Goal: Task Accomplishment & Management: Manage account settings

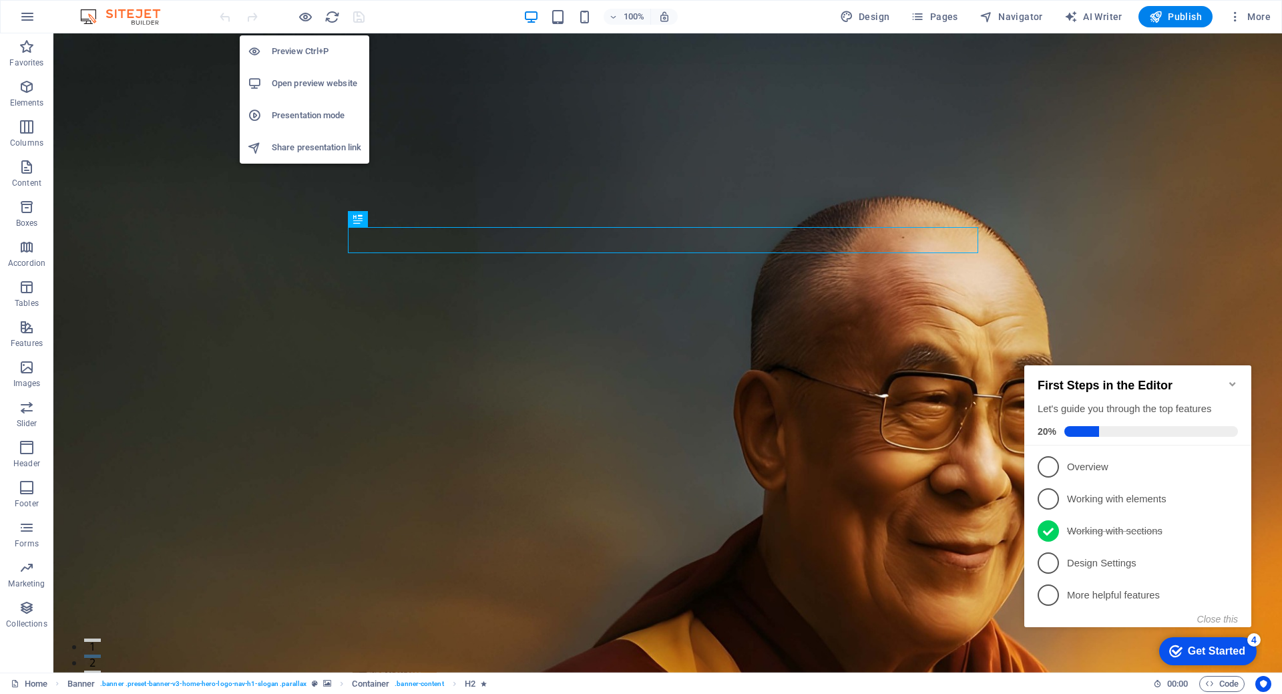
click at [303, 49] on h6 "Preview Ctrl+P" at bounding box center [316, 51] width 89 height 16
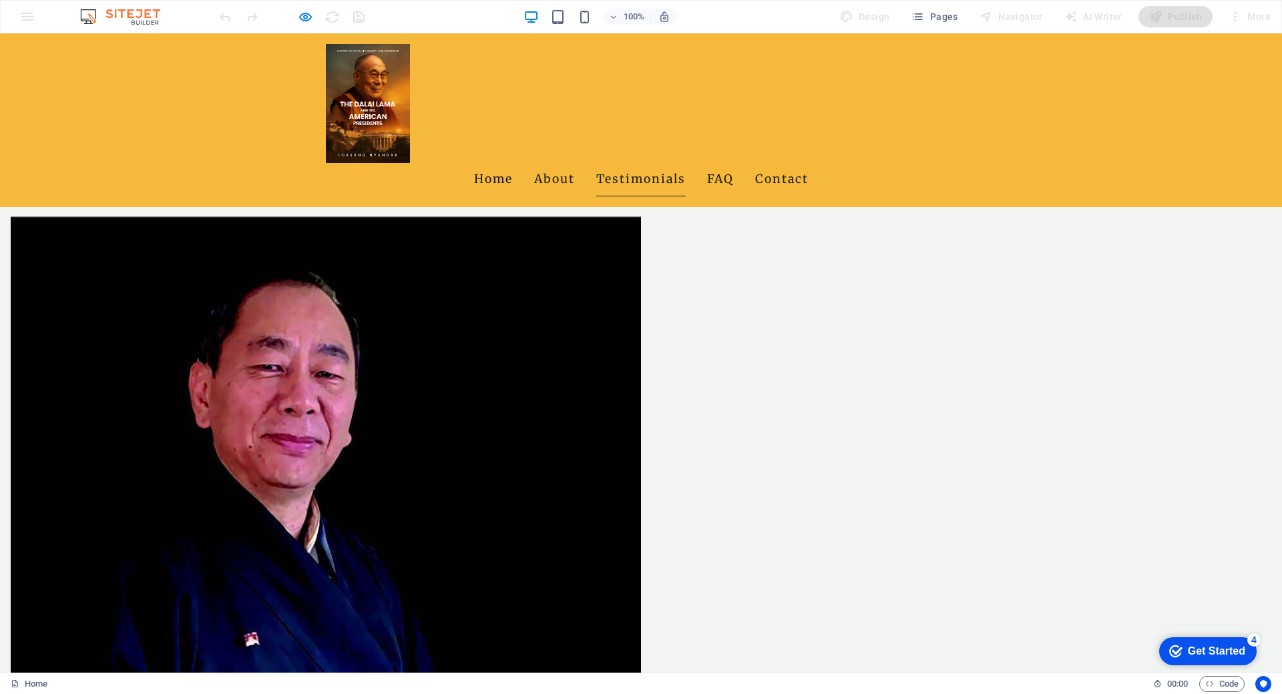
scroll to position [868, 0]
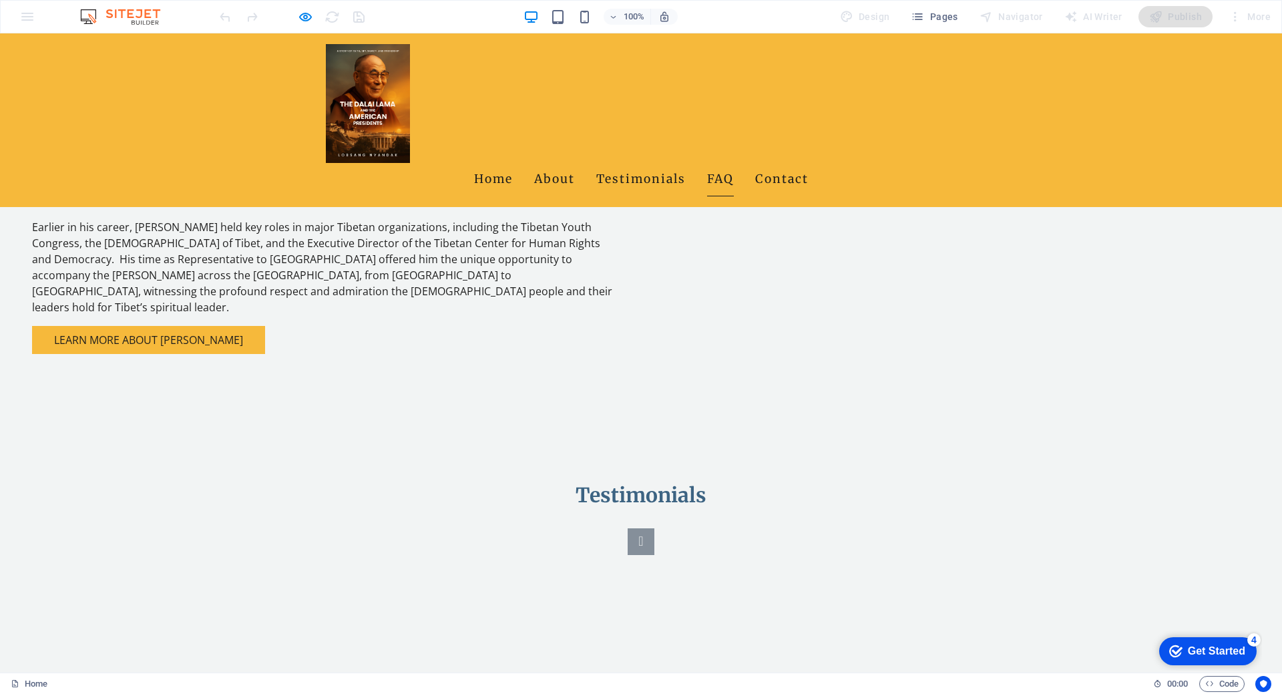
scroll to position [1133, 0]
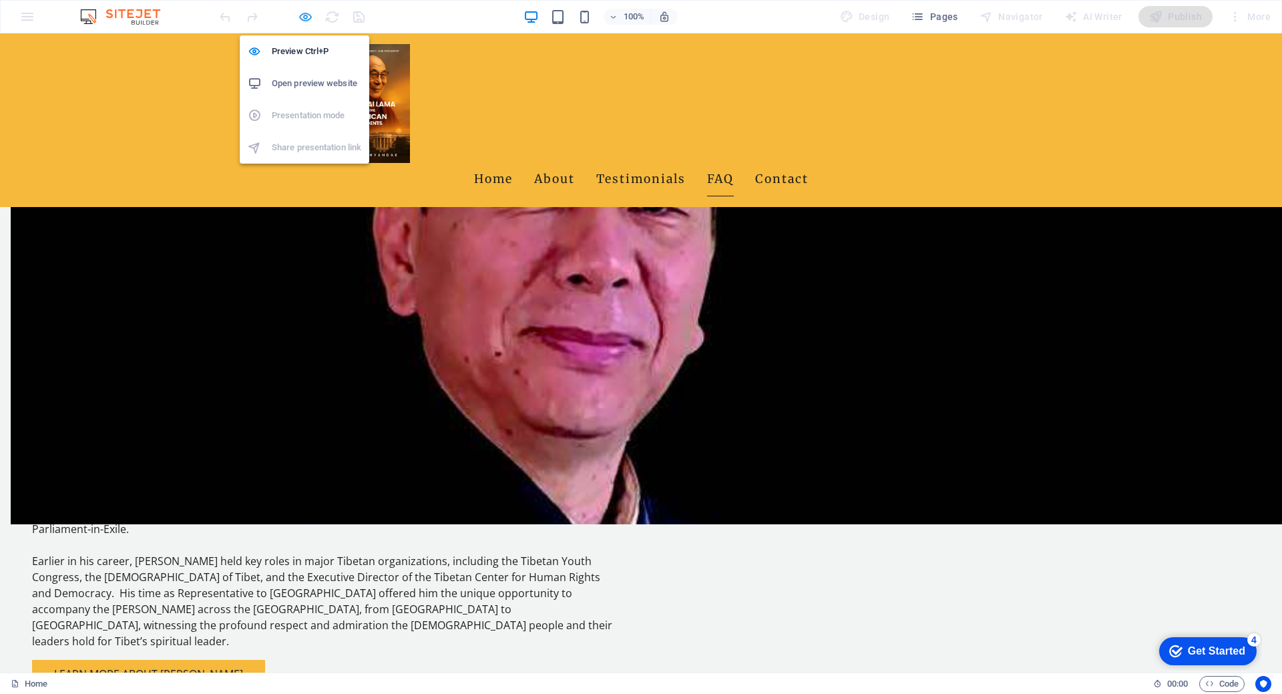
click at [307, 17] on icon "button" at bounding box center [305, 16] width 15 height 15
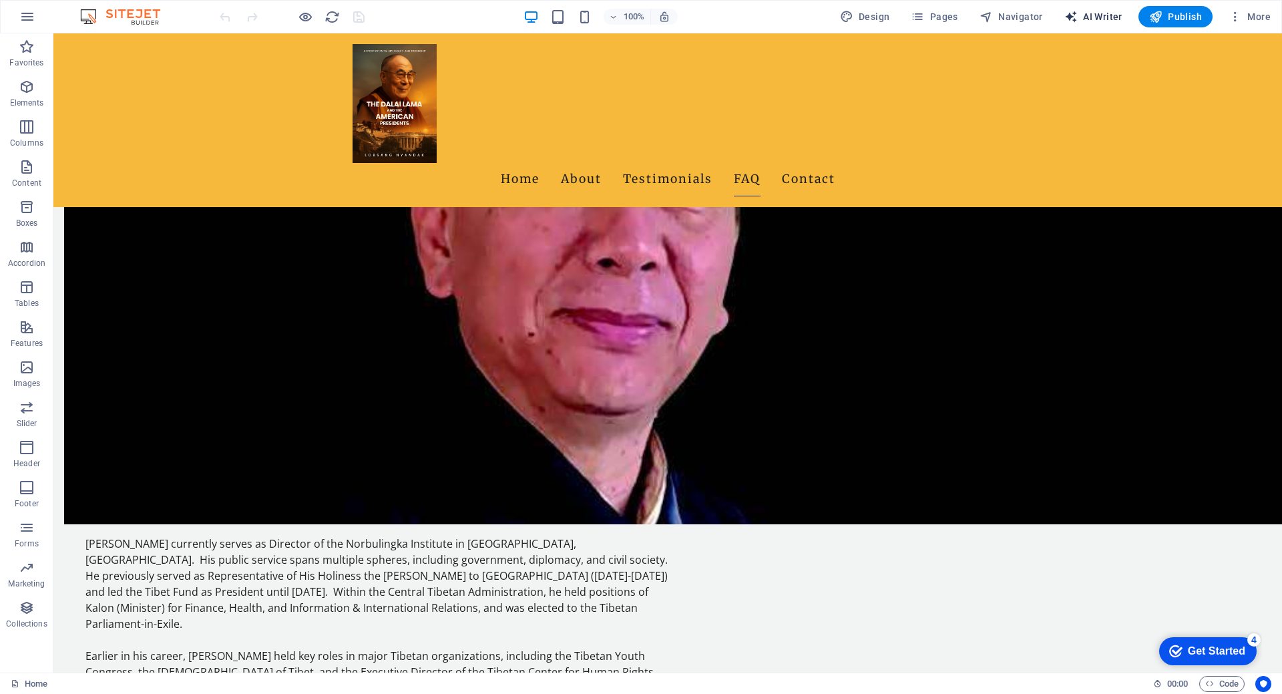
select select "English"
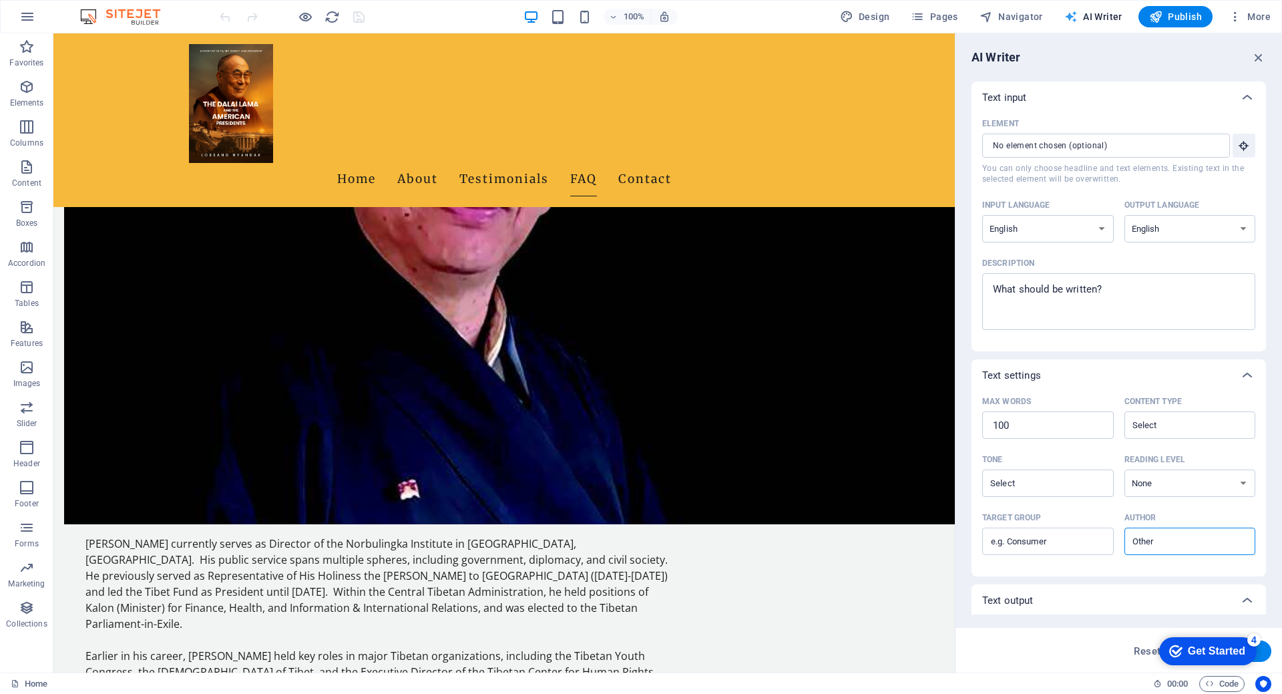
click at [924, 11] on icon "button" at bounding box center [917, 16] width 13 height 13
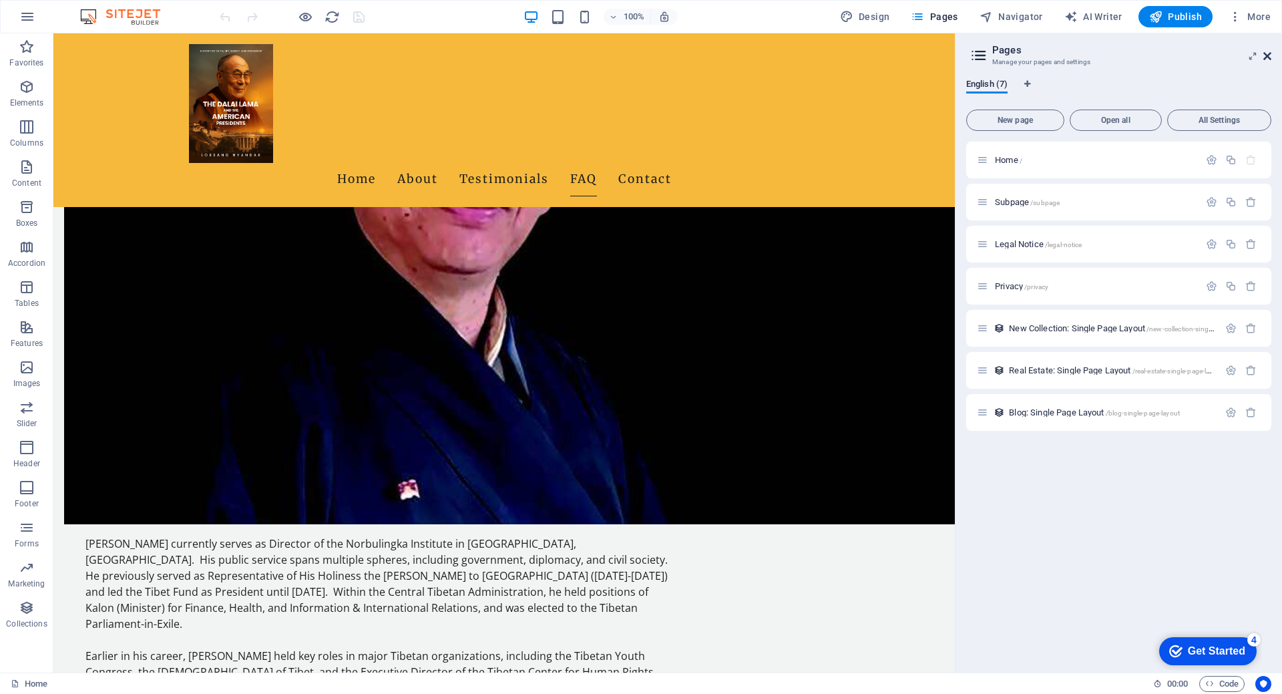
click at [1265, 56] on icon at bounding box center [1268, 56] width 8 height 11
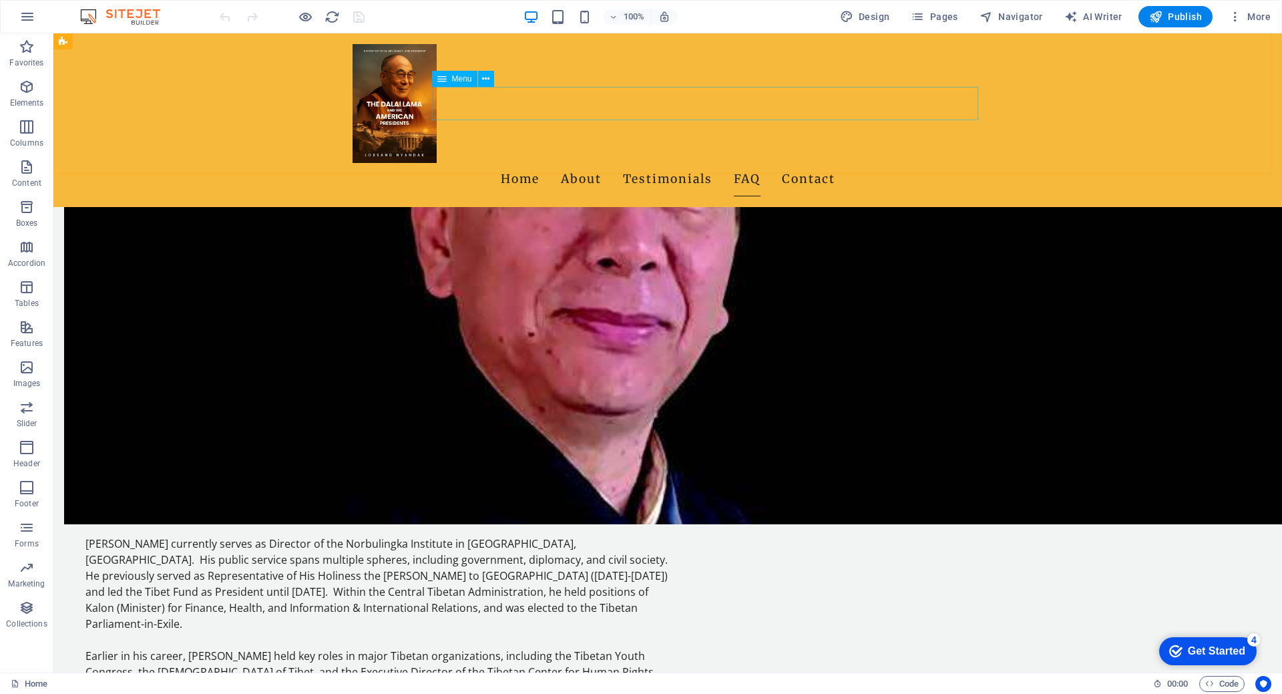
click at [622, 163] on nav "Home About Testimonials FAQ Contact" at bounding box center [668, 179] width 630 height 33
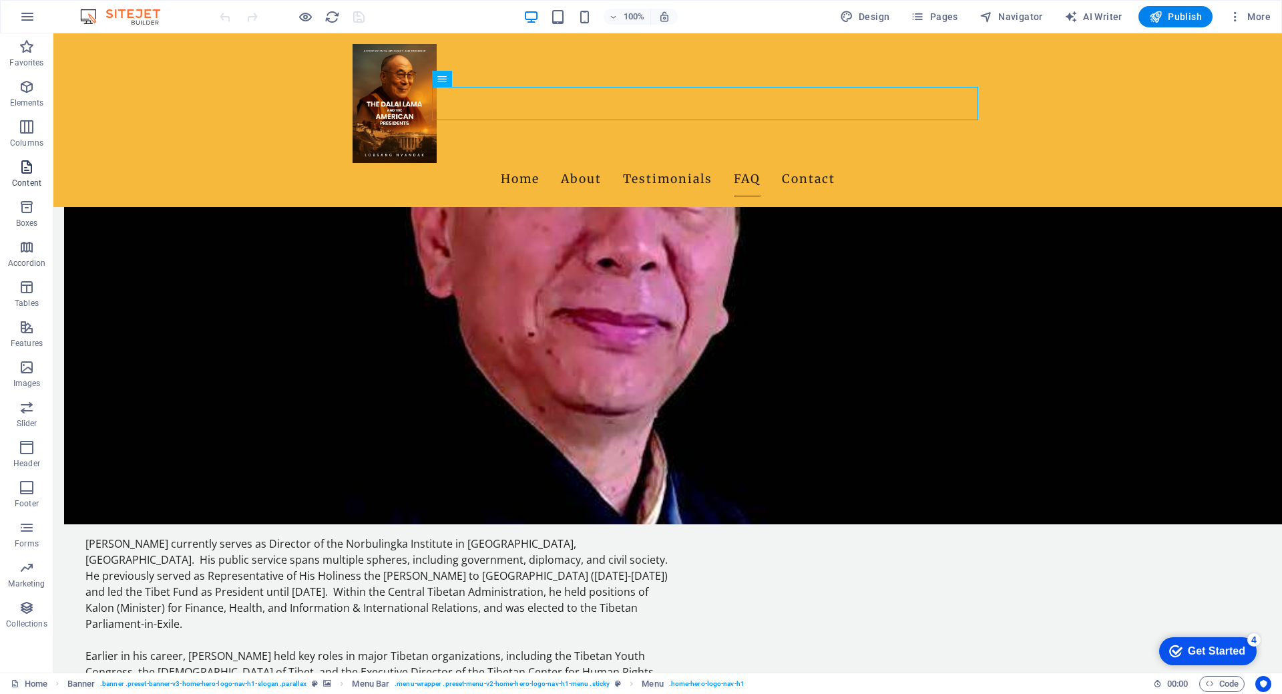
click at [15, 175] on span "Content" at bounding box center [26, 175] width 53 height 32
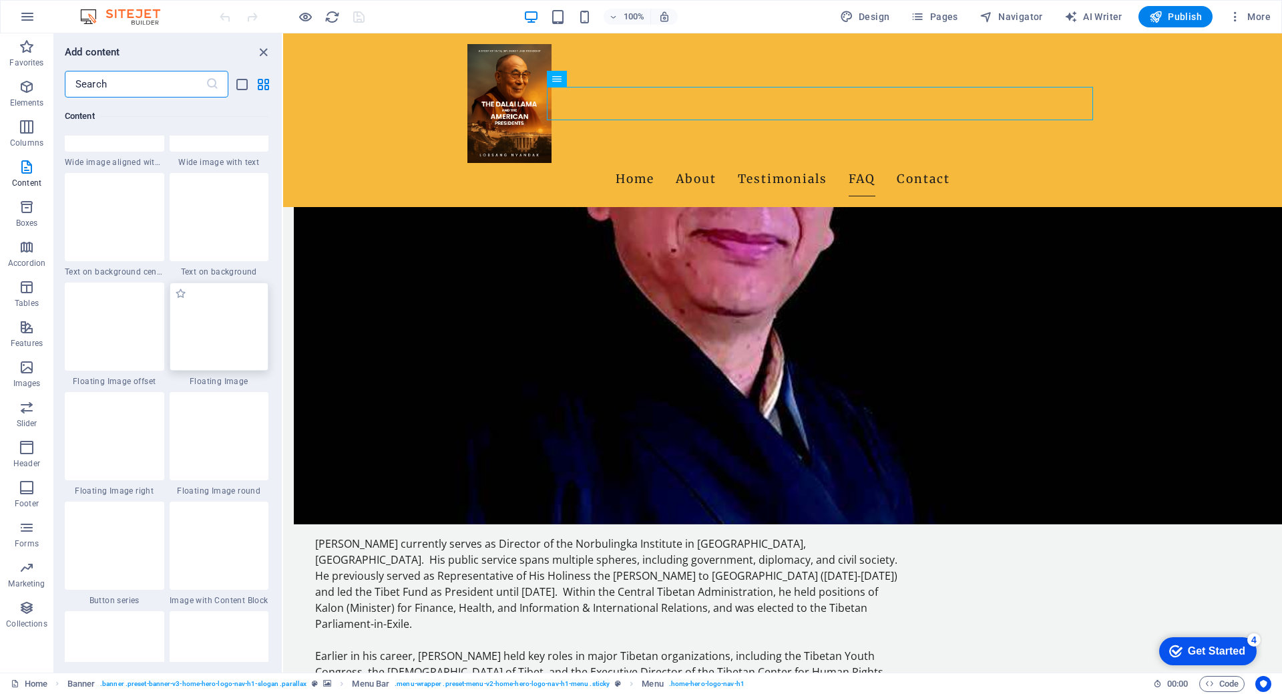
scroll to position [2938, 0]
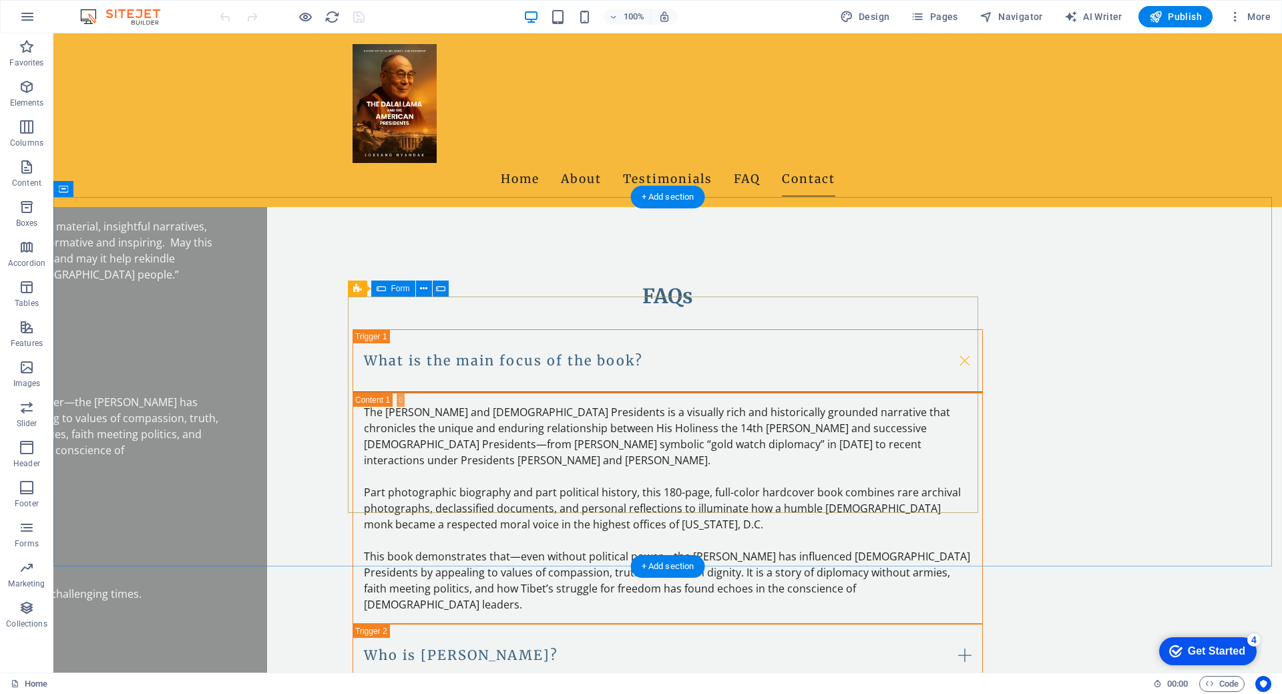
scroll to position [2070, 0]
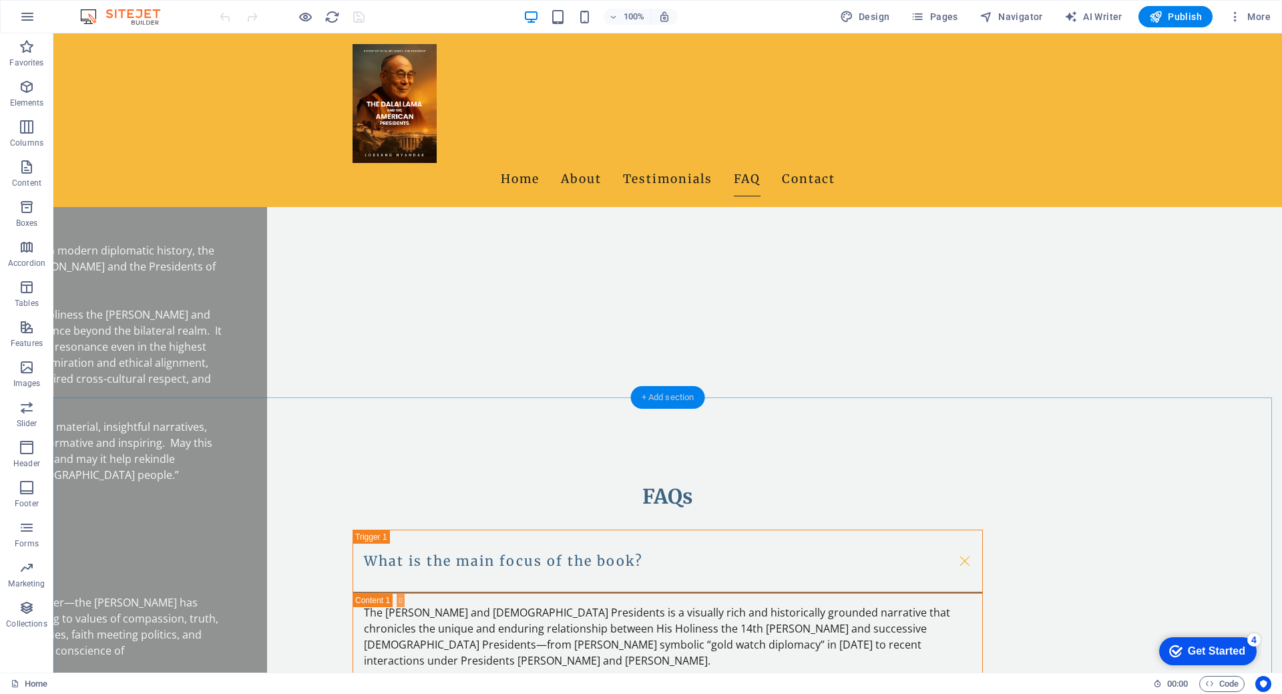
click at [670, 394] on div "+ Add section" at bounding box center [668, 397] width 74 height 23
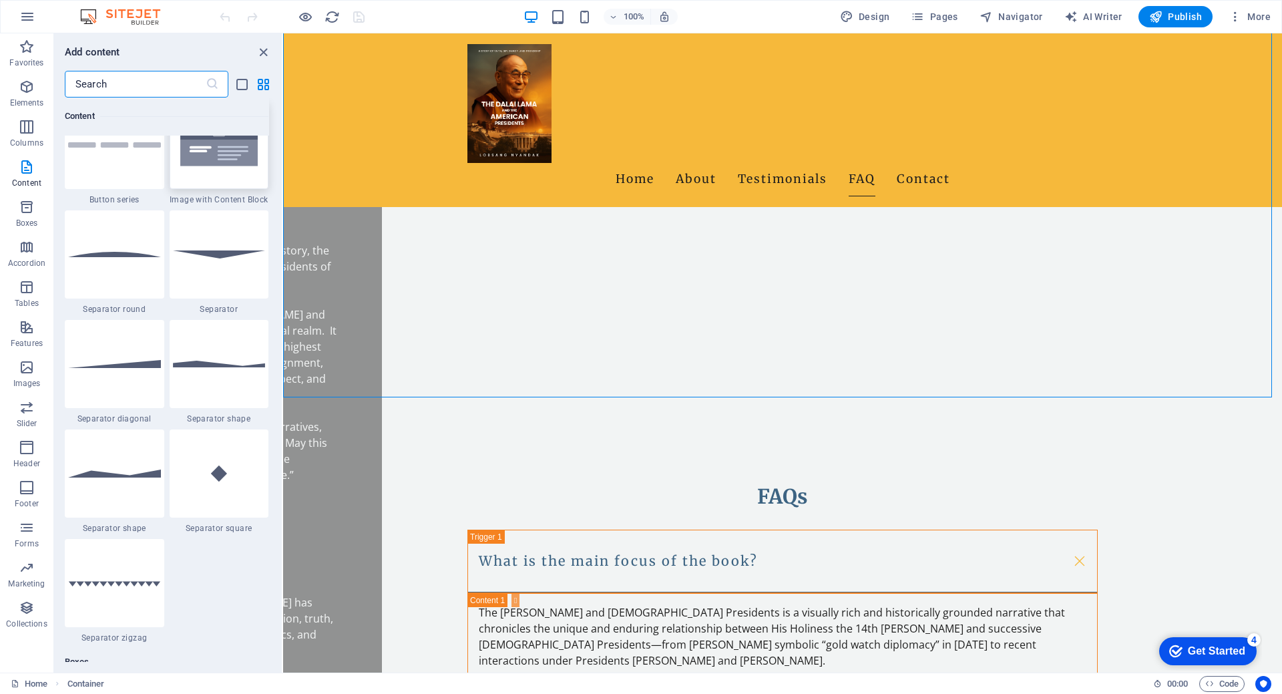
scroll to position [2871, 0]
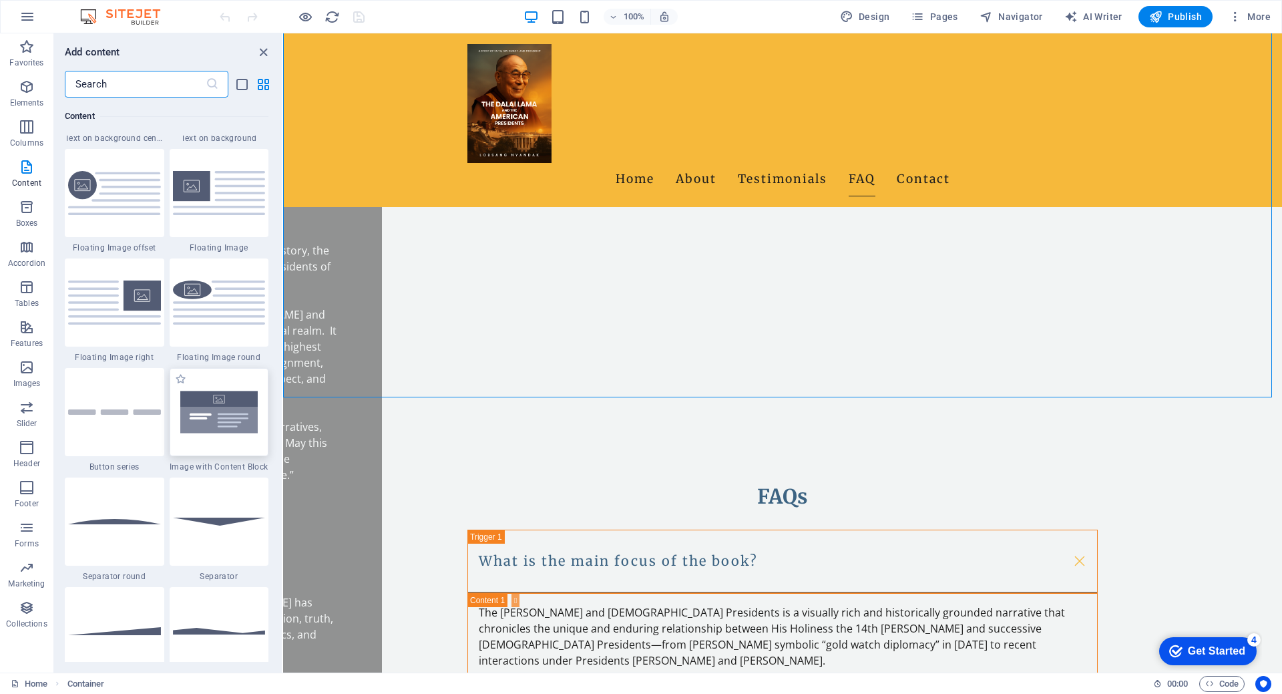
click at [216, 419] on img at bounding box center [219, 411] width 93 height 61
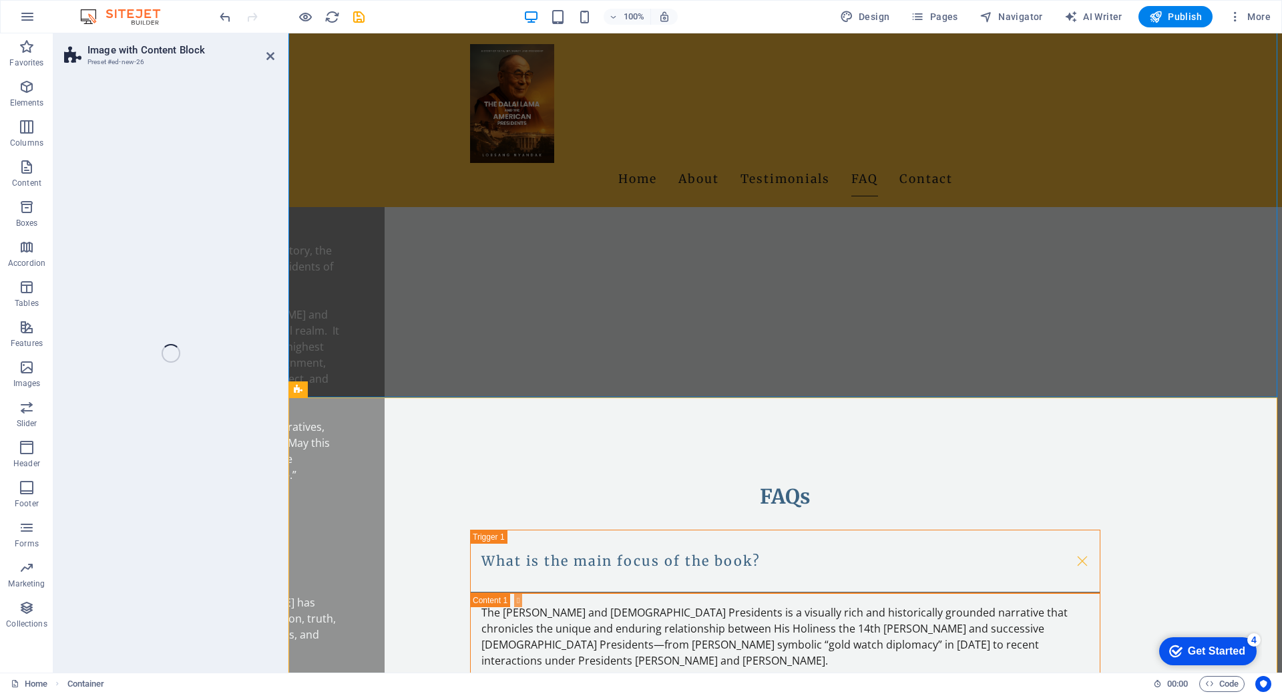
select select "rem"
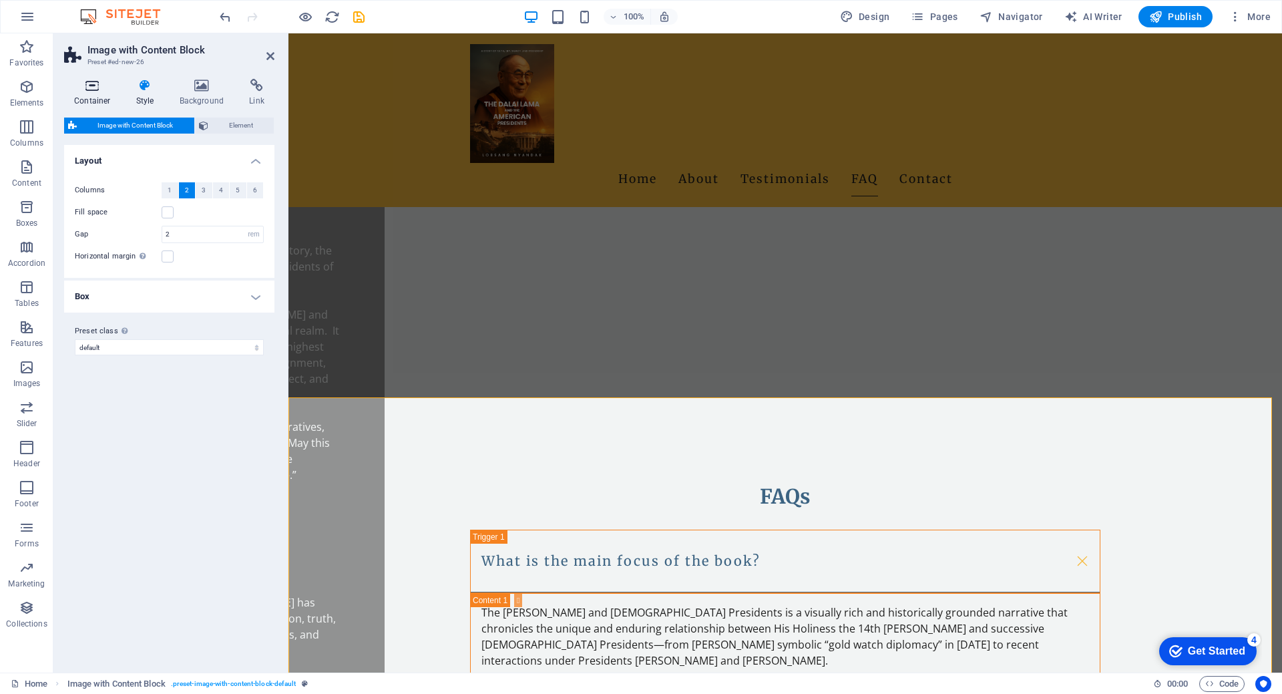
click at [79, 81] on icon at bounding box center [92, 85] width 57 height 13
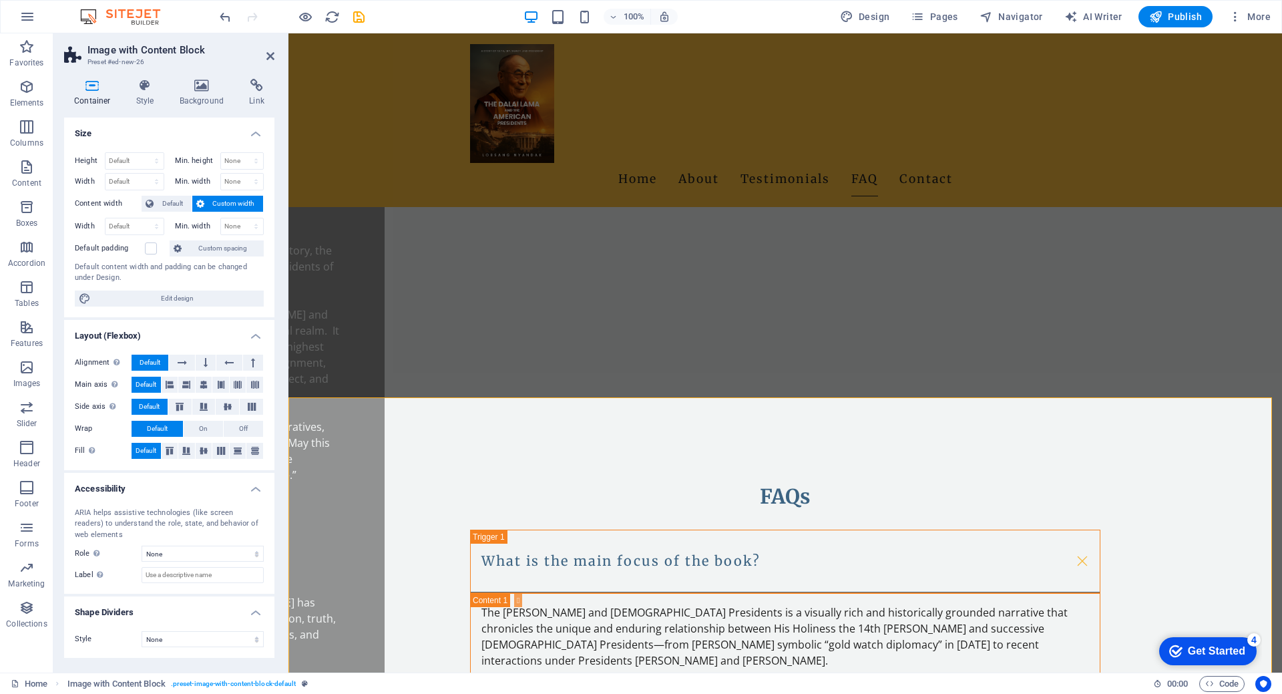
click at [409, 385] on icon at bounding box center [412, 390] width 7 height 14
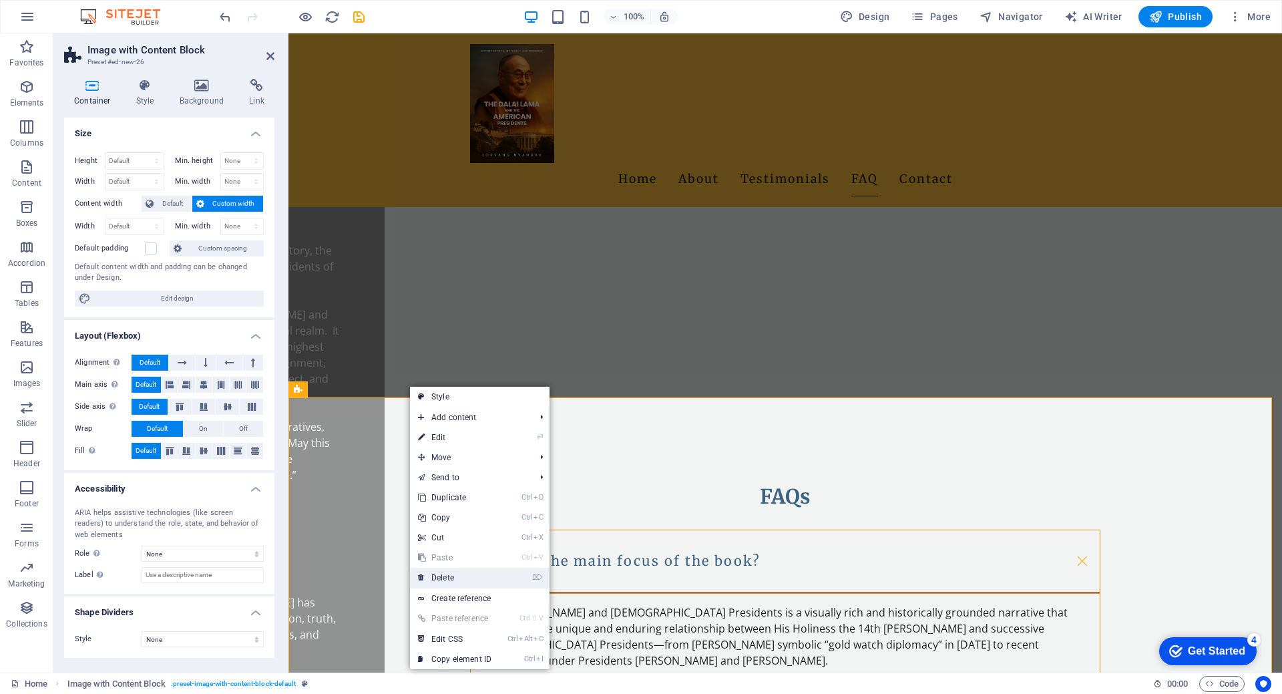
click at [467, 584] on link "⌦ Delete" at bounding box center [454, 578] width 89 height 20
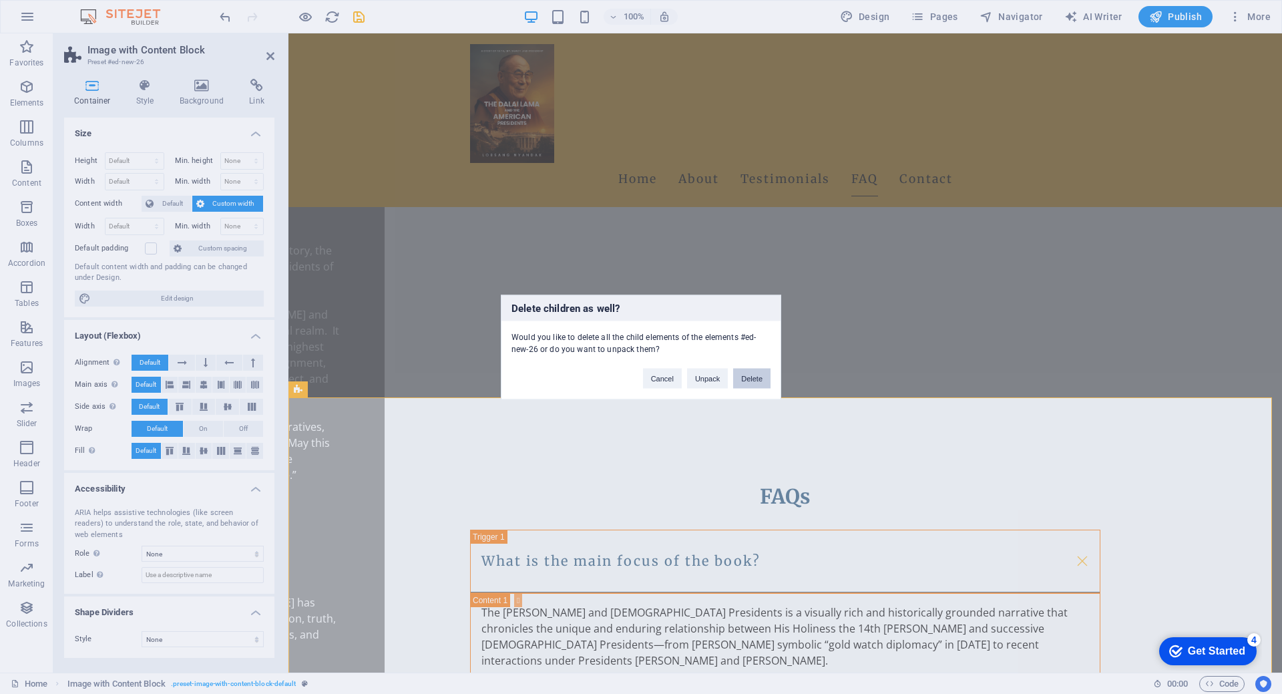
click at [755, 371] on button "Delete" at bounding box center [751, 378] width 37 height 20
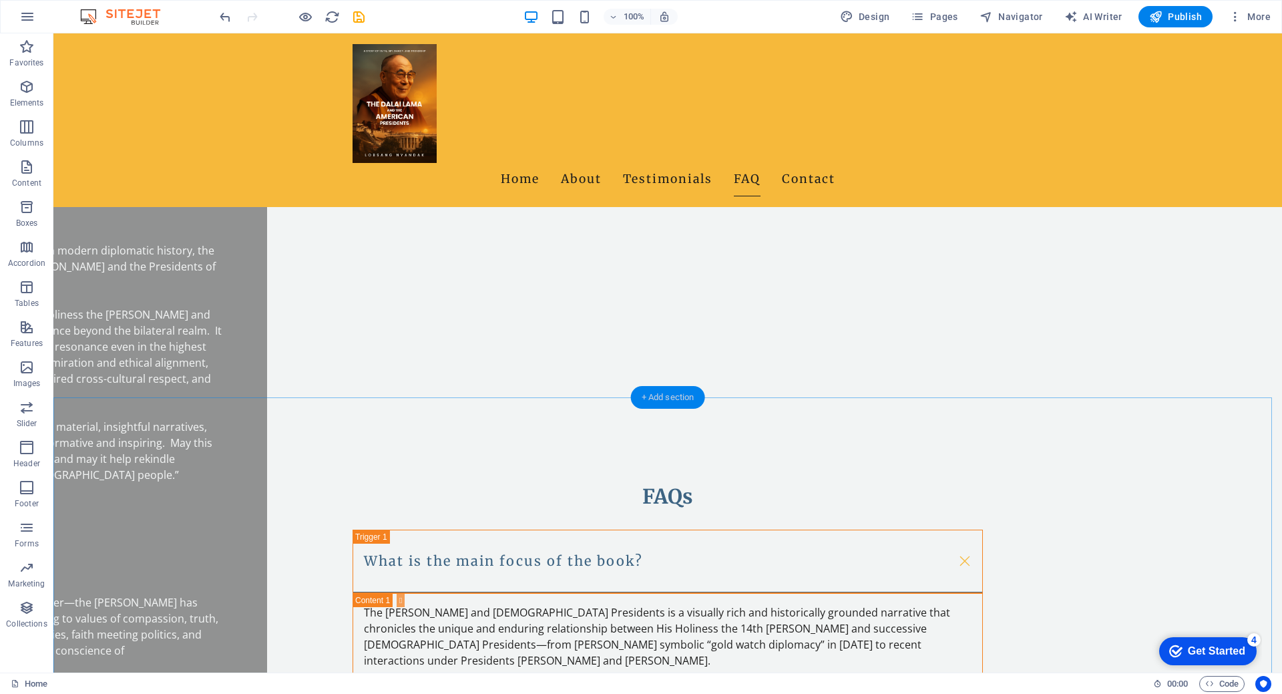
click at [649, 402] on div "+ Add section" at bounding box center [668, 397] width 74 height 23
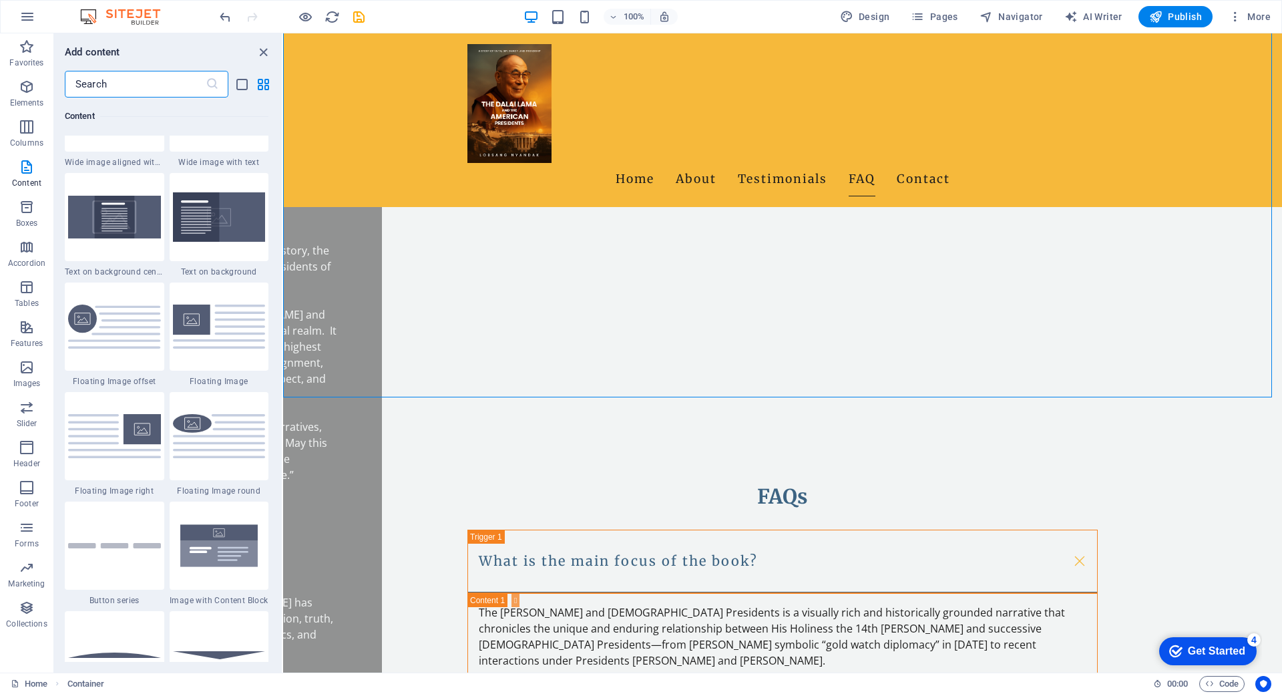
scroll to position [2804, 0]
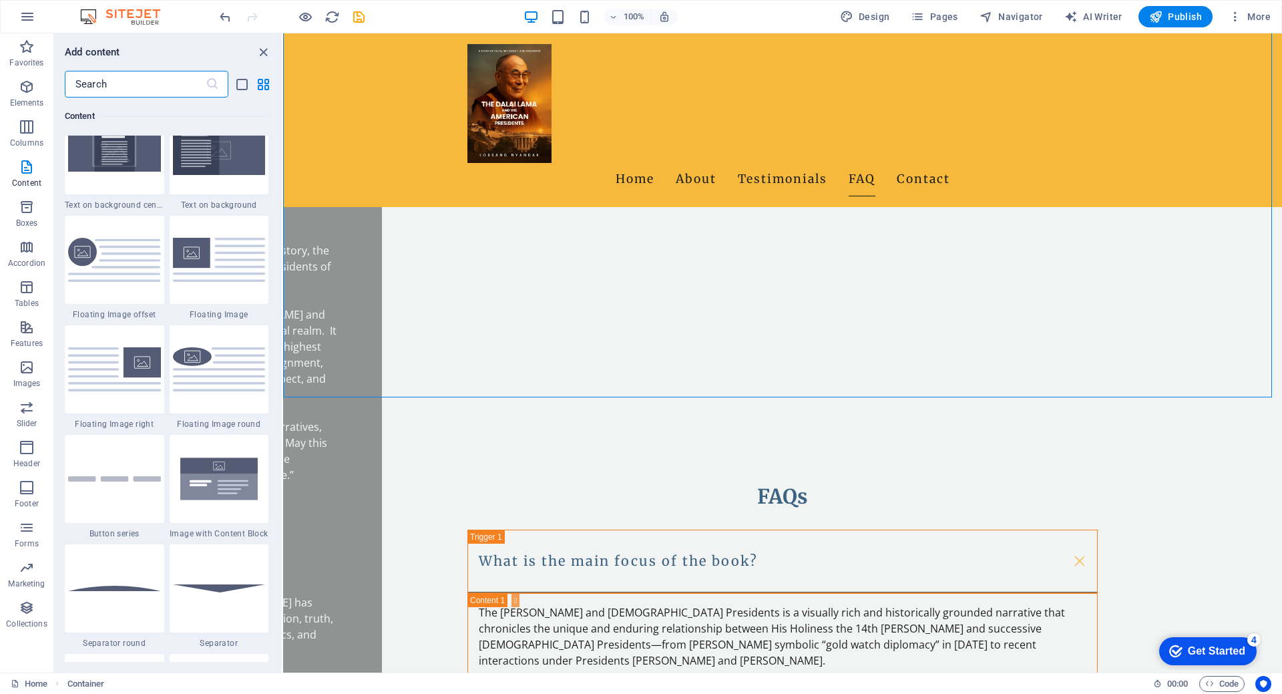
click at [164, 84] on input "text" at bounding box center [135, 84] width 141 height 27
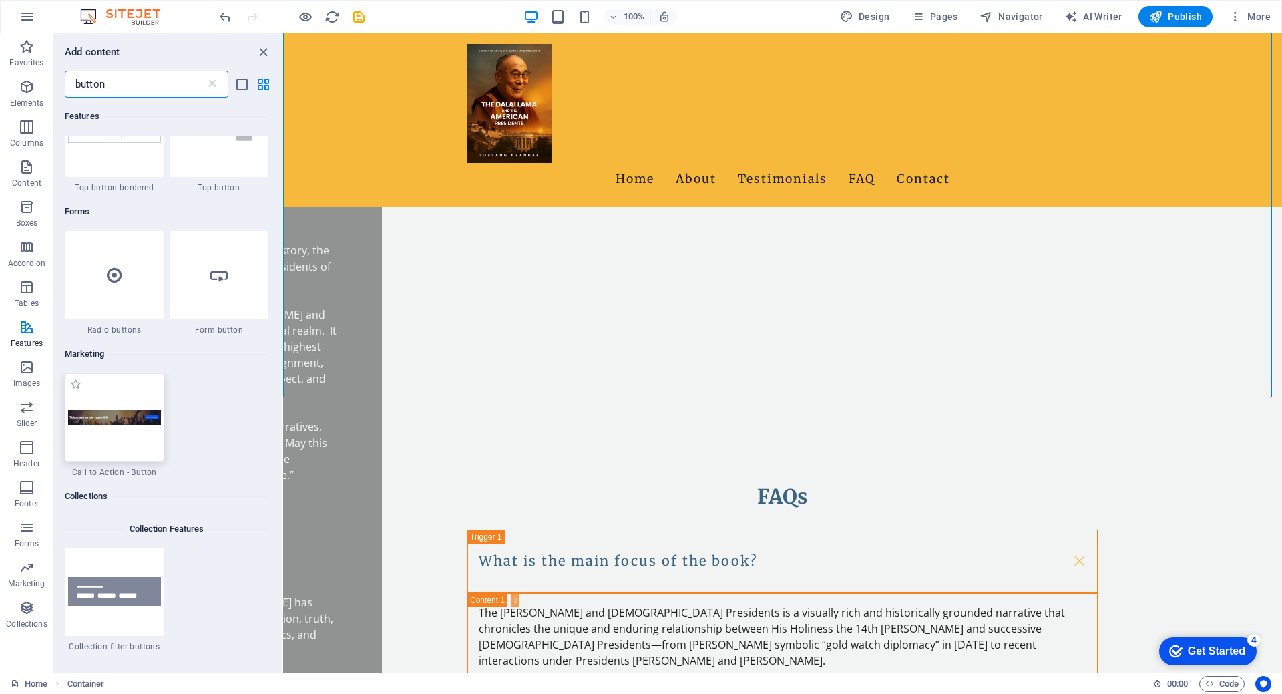
scroll to position [601, 0]
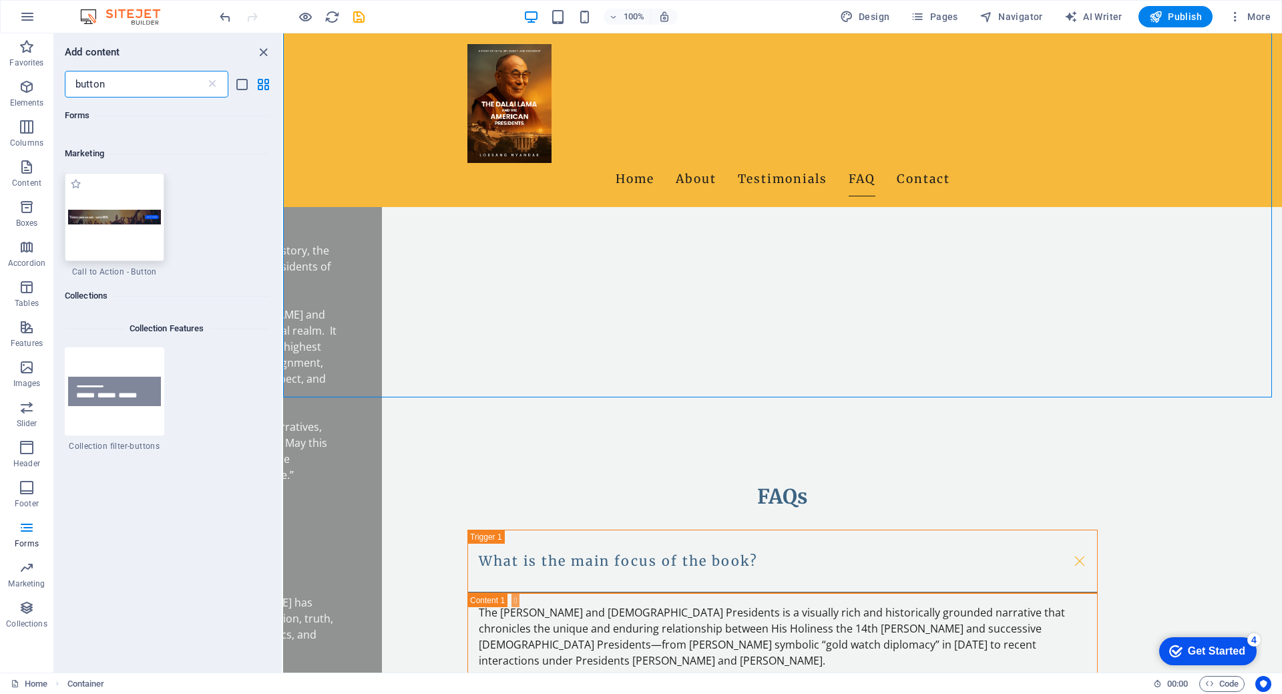
type input "button"
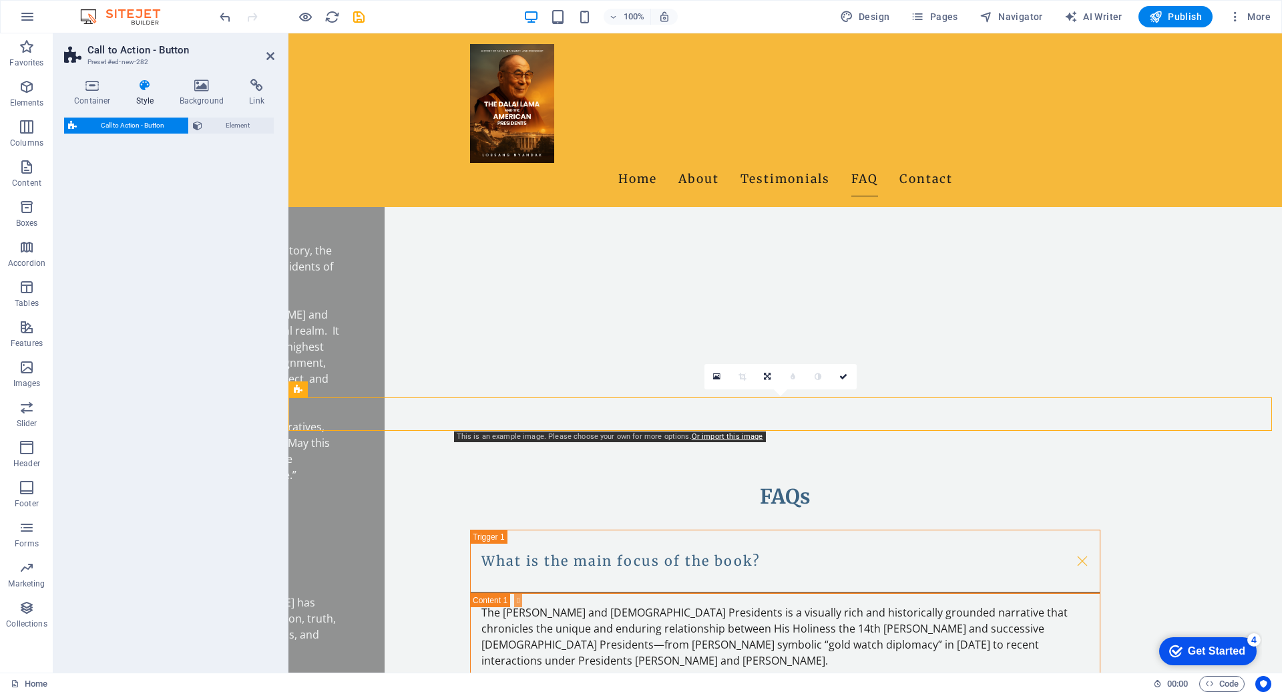
select select "rem"
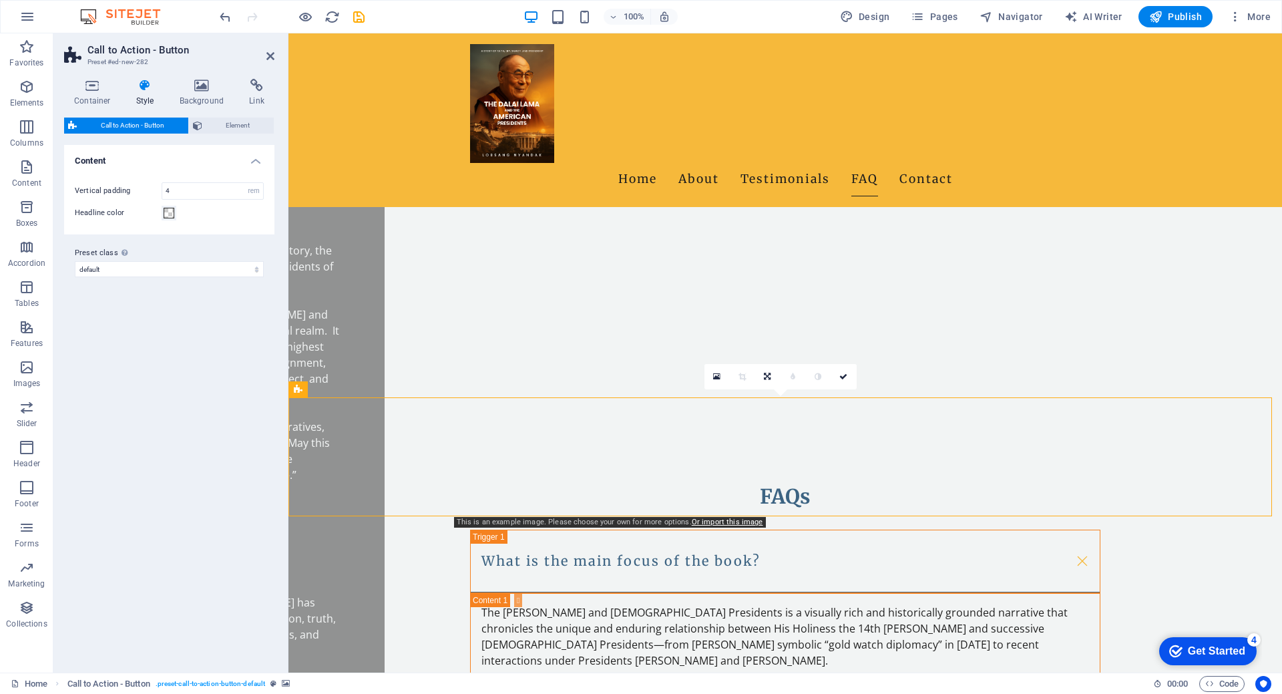
click at [713, 380] on icon at bounding box center [716, 376] width 7 height 9
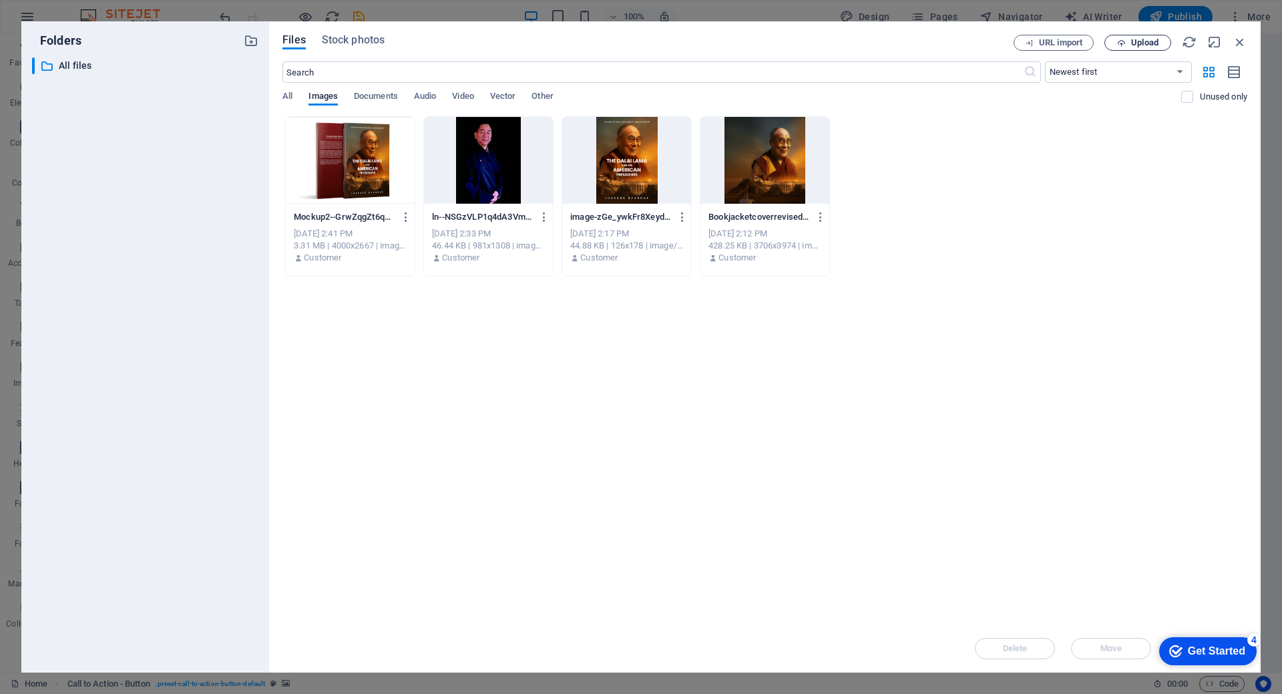
click at [1151, 40] on span "Upload" at bounding box center [1144, 43] width 27 height 8
click at [1152, 44] on span "Upload" at bounding box center [1144, 43] width 27 height 8
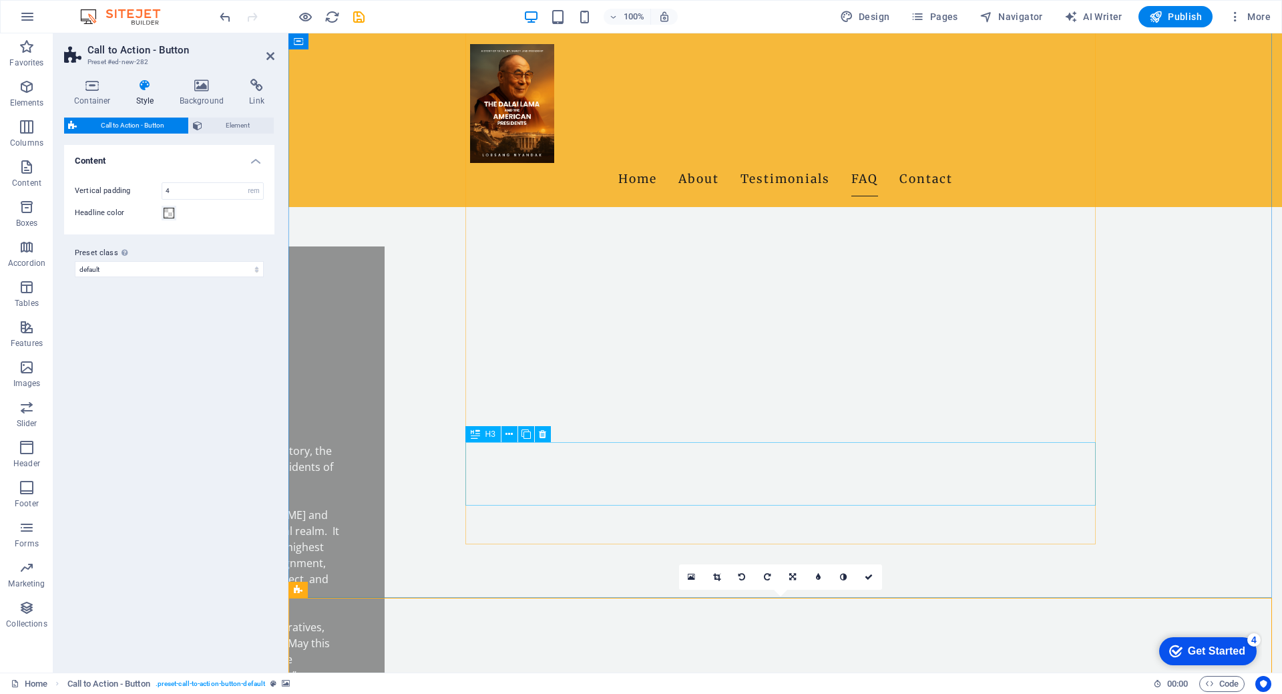
scroll to position [2070, 0]
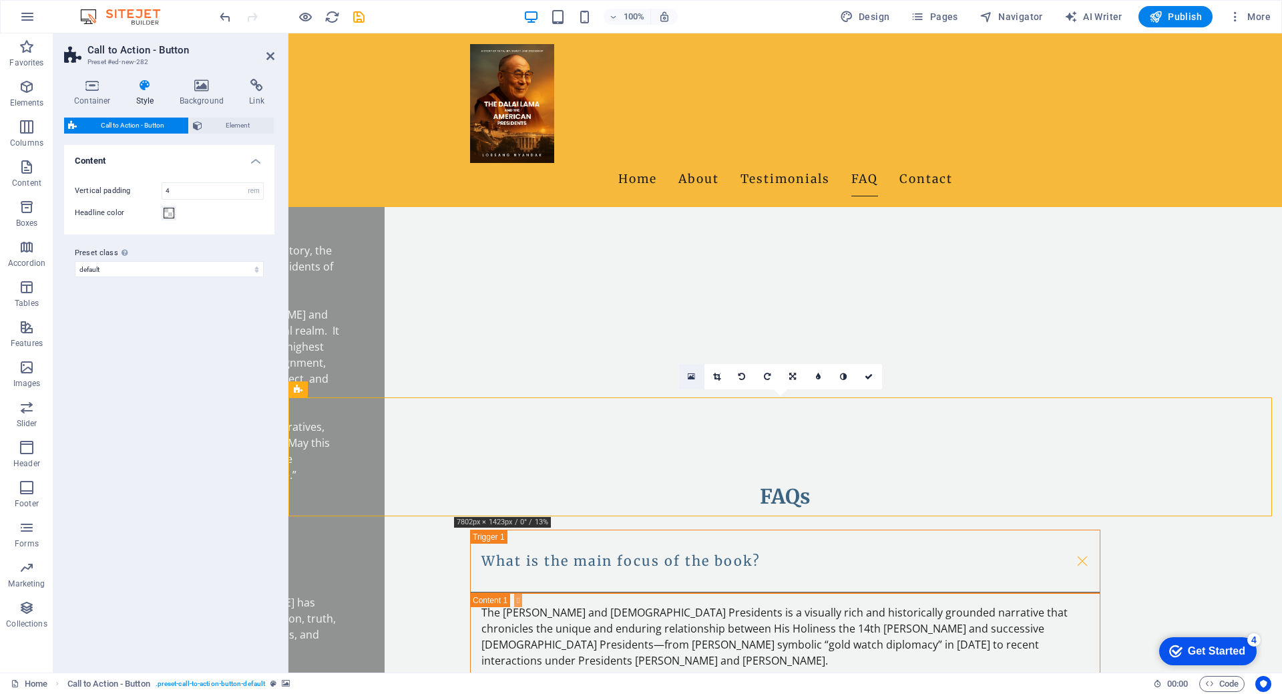
drag, startPoint x: 691, startPoint y: 380, endPoint x: 432, endPoint y: 370, distance: 259.3
click at [691, 380] on icon at bounding box center [691, 376] width 7 height 9
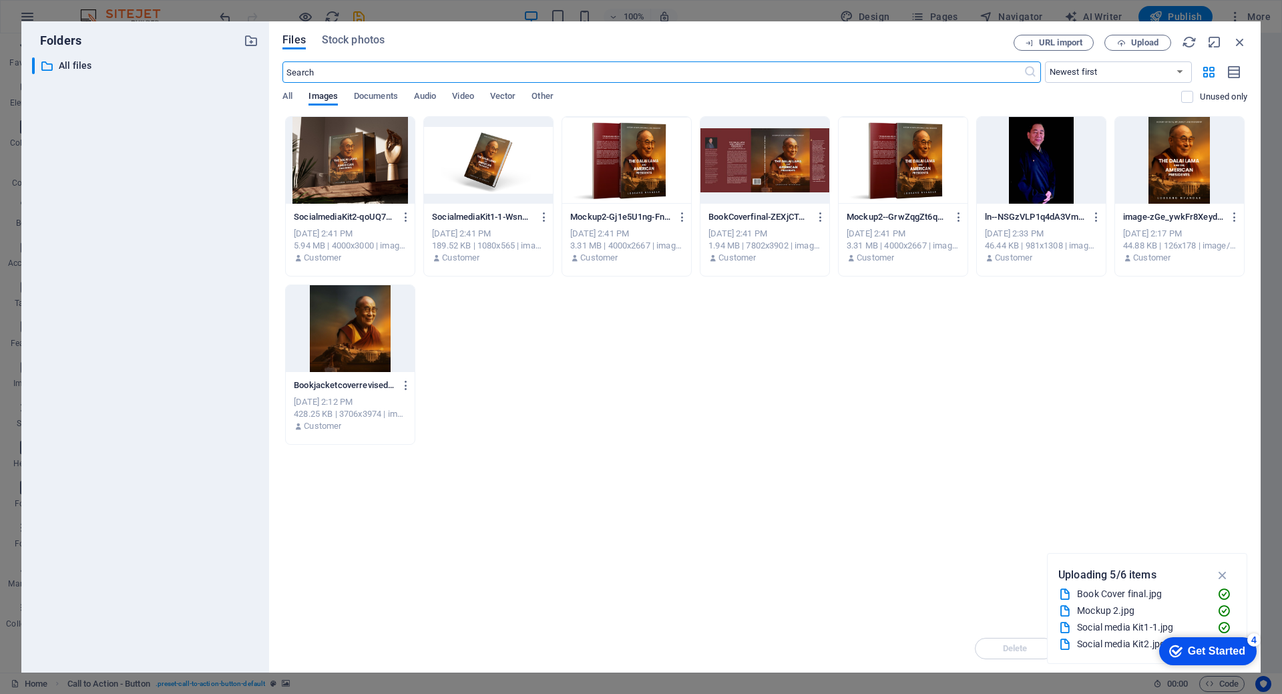
click at [368, 160] on div at bounding box center [350, 160] width 129 height 87
click at [1222, 574] on icon "button" at bounding box center [1222, 575] width 15 height 15
click at [361, 168] on div "1" at bounding box center [350, 160] width 129 height 87
click at [1217, 654] on div "Get Started" at bounding box center [1216, 651] width 57 height 12
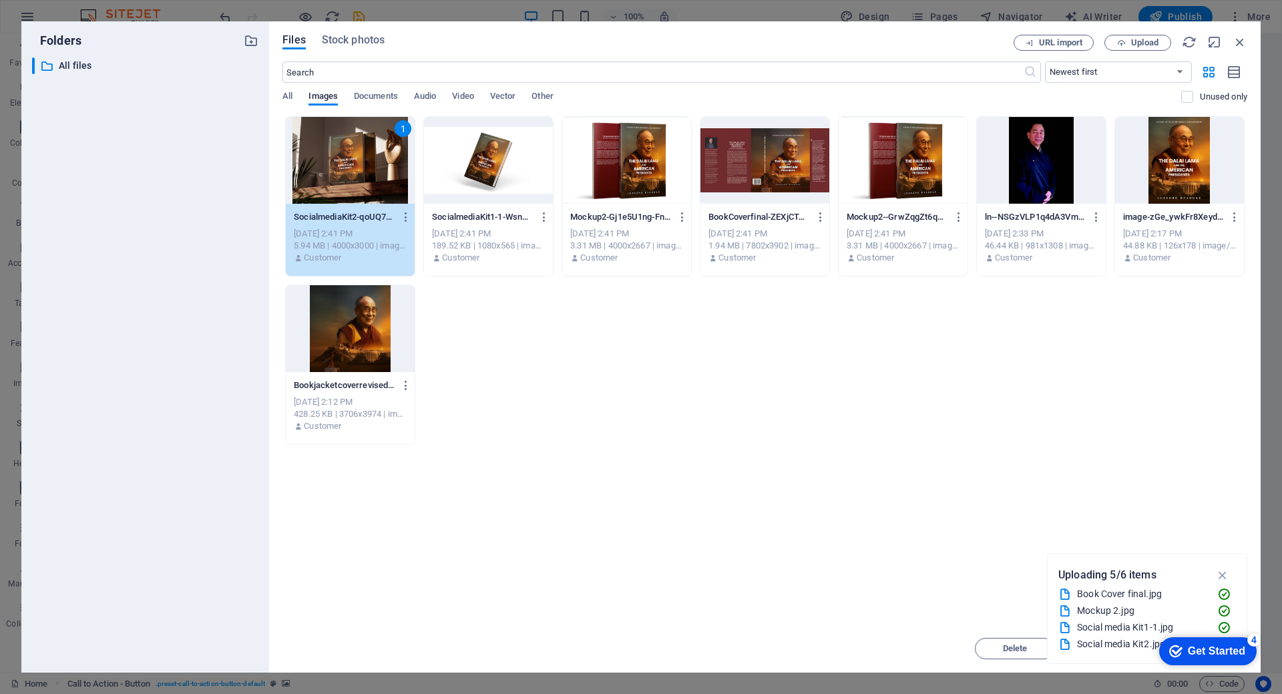
click at [1262, 671] on div "checkmark Get Started 4 First Steps in the Editor Let's guide you through the t…" at bounding box center [1206, 650] width 114 height 40
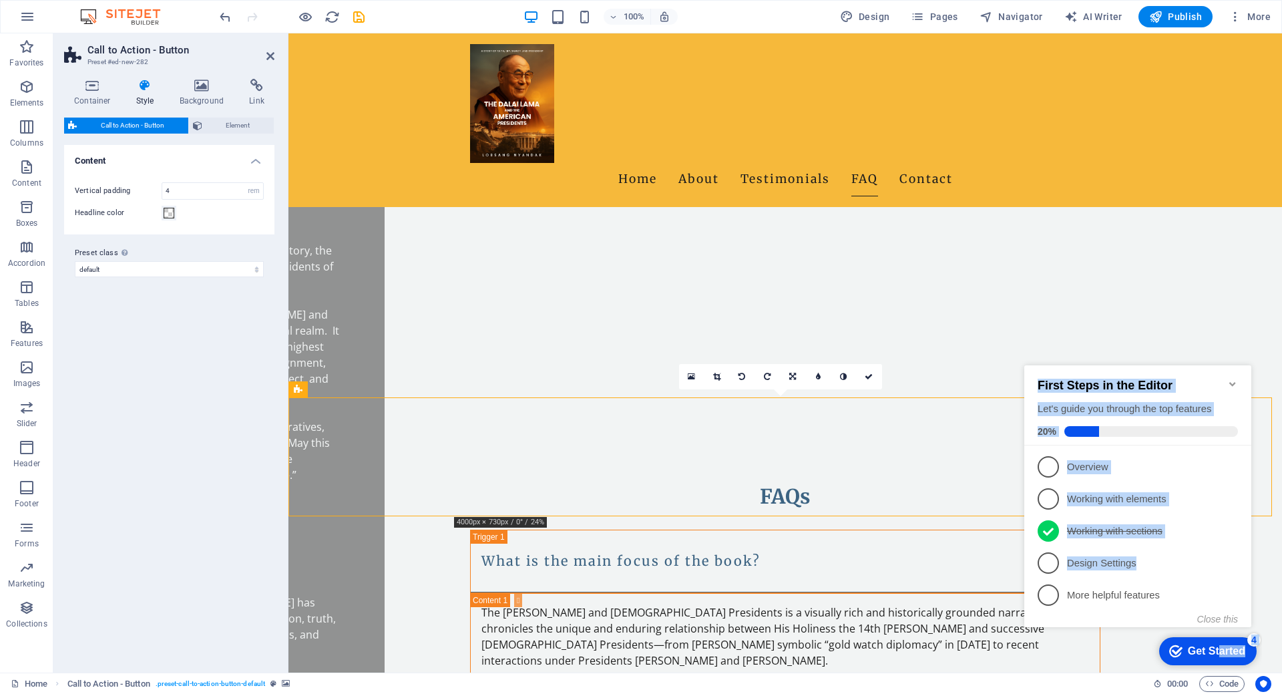
click at [1237, 379] on icon "Minimize checklist" at bounding box center [1233, 384] width 11 height 11
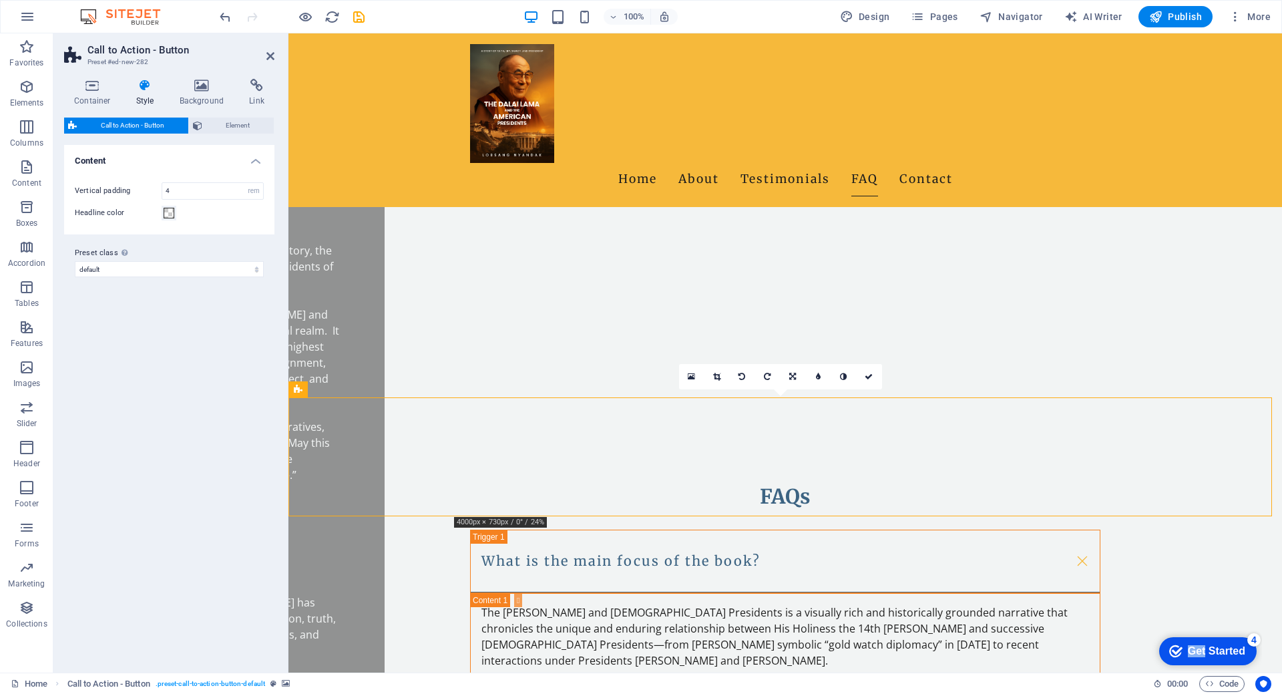
drag, startPoint x: 1204, startPoint y: 644, endPoint x: 2044, endPoint y: 1221, distance: 1018.3
click at [1149, 630] on html "checkmark Get Started 4 First Steps in the Editor Let's guide you through the t…" at bounding box center [1206, 650] width 114 height 40
drag, startPoint x: 1200, startPoint y: 645, endPoint x: 1223, endPoint y: 648, distance: 23.5
click at [1223, 648] on div "Get Started" at bounding box center [1216, 651] width 57 height 12
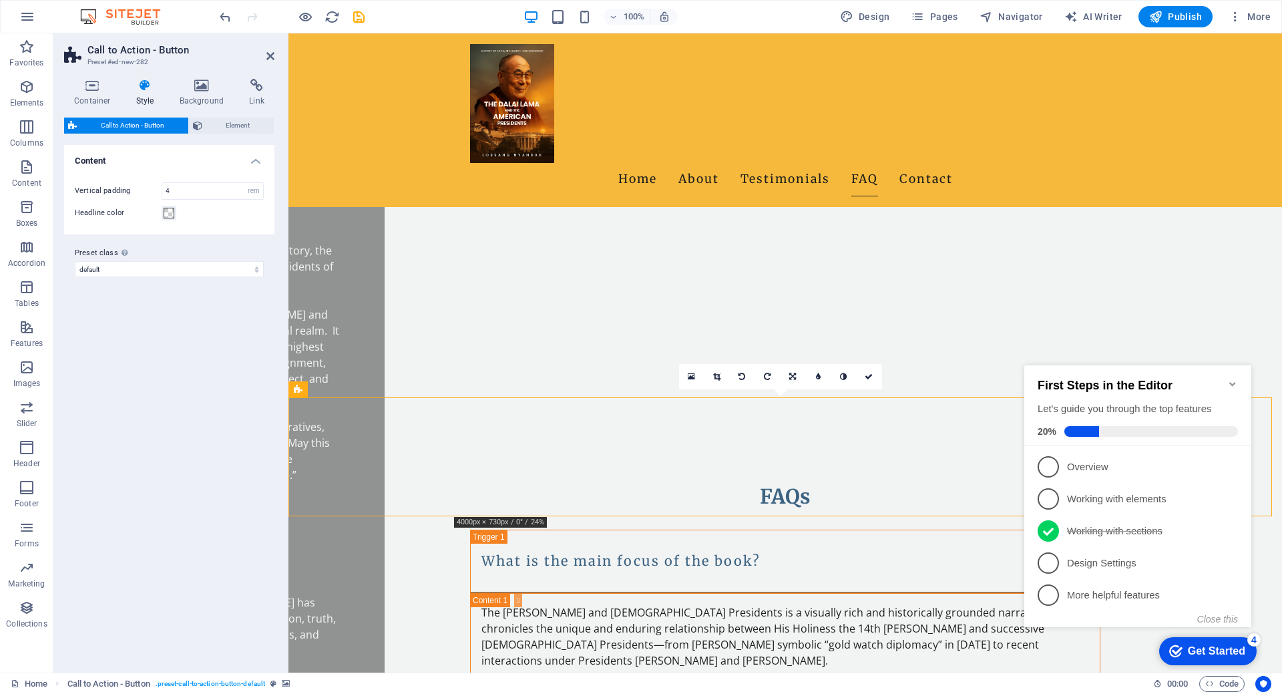
click at [1211, 648] on div "Get Started" at bounding box center [1216, 651] width 57 height 12
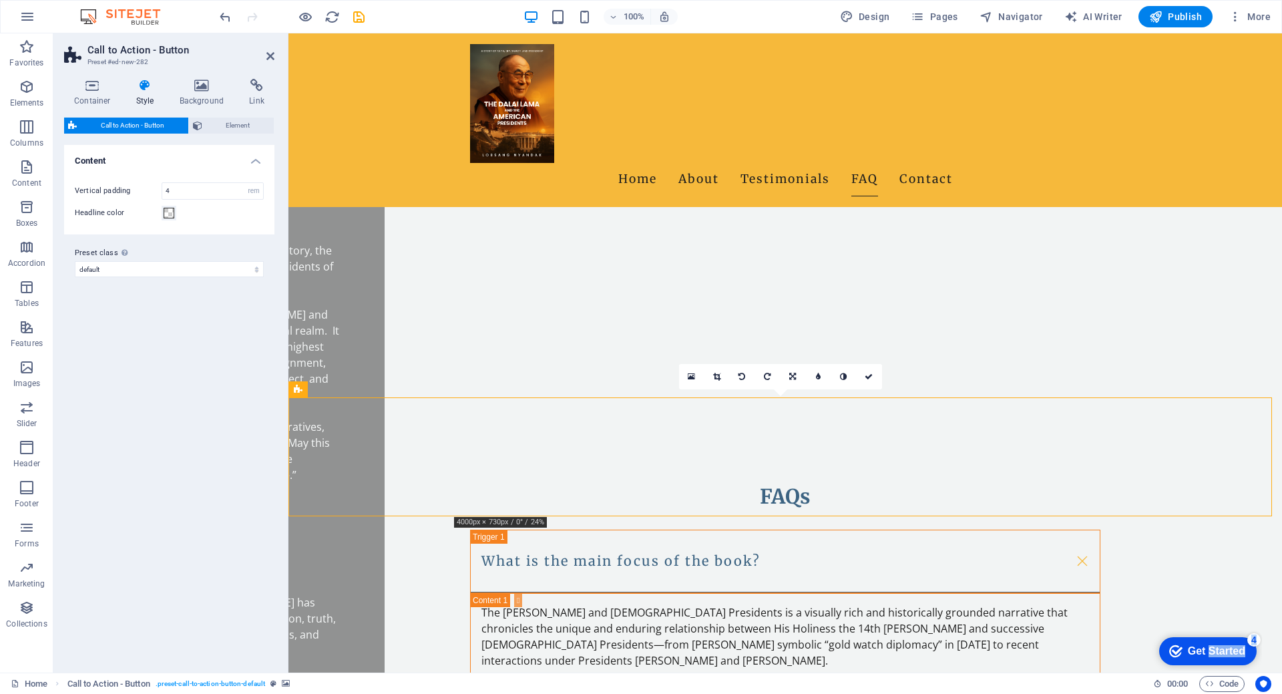
click at [1246, 657] on div "Get Started" at bounding box center [1216, 651] width 57 height 12
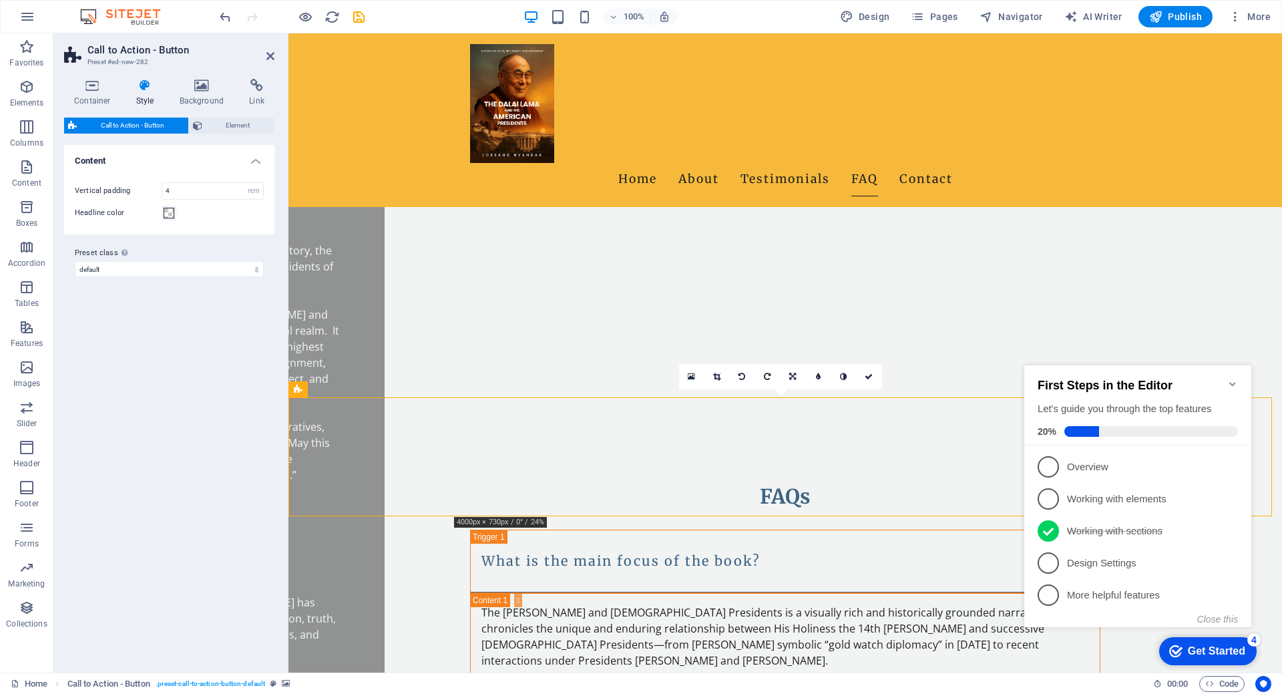
click at [1235, 379] on icon "Minimize checklist" at bounding box center [1233, 384] width 11 height 11
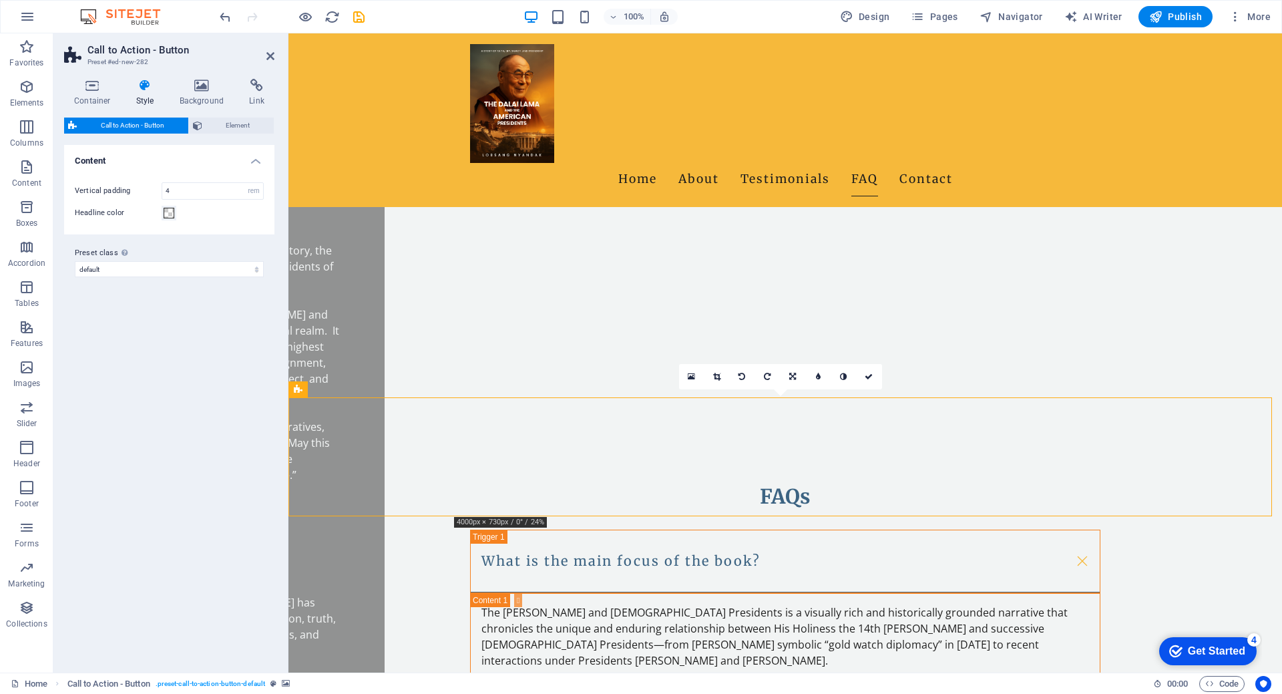
click at [1246, 657] on div "Get Started" at bounding box center [1216, 651] width 57 height 12
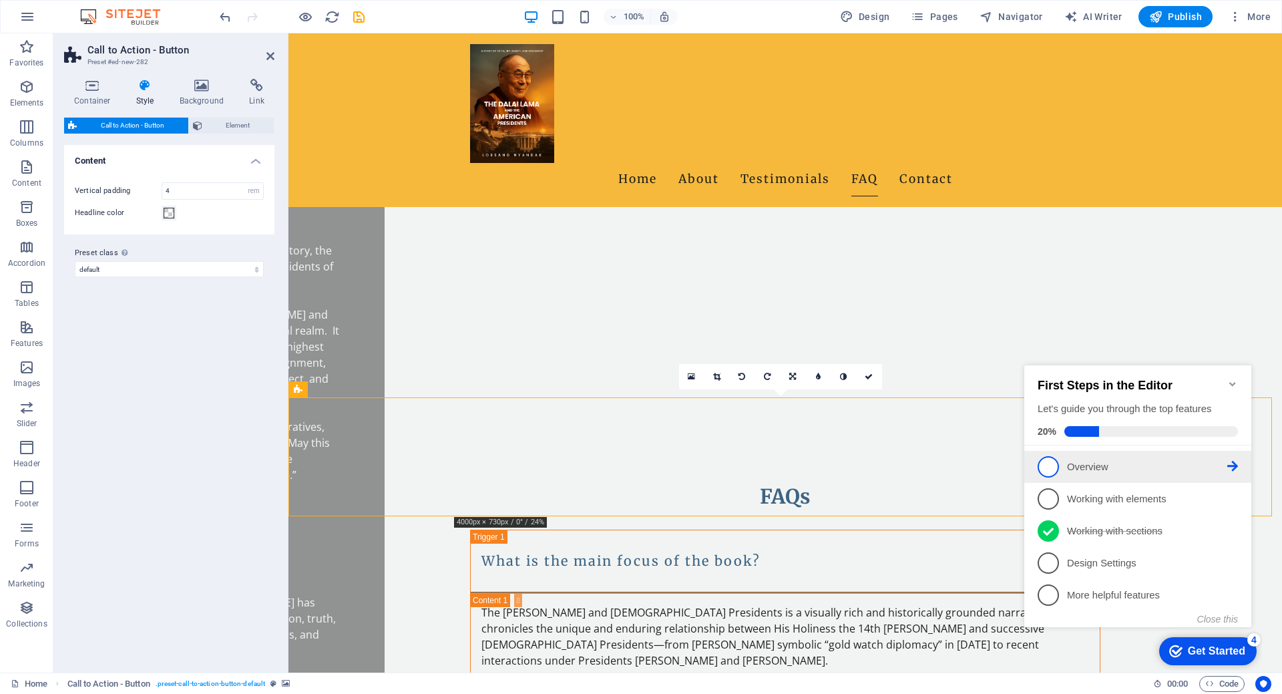
click at [1061, 473] on link "1 Overview - incomplete" at bounding box center [1138, 466] width 200 height 21
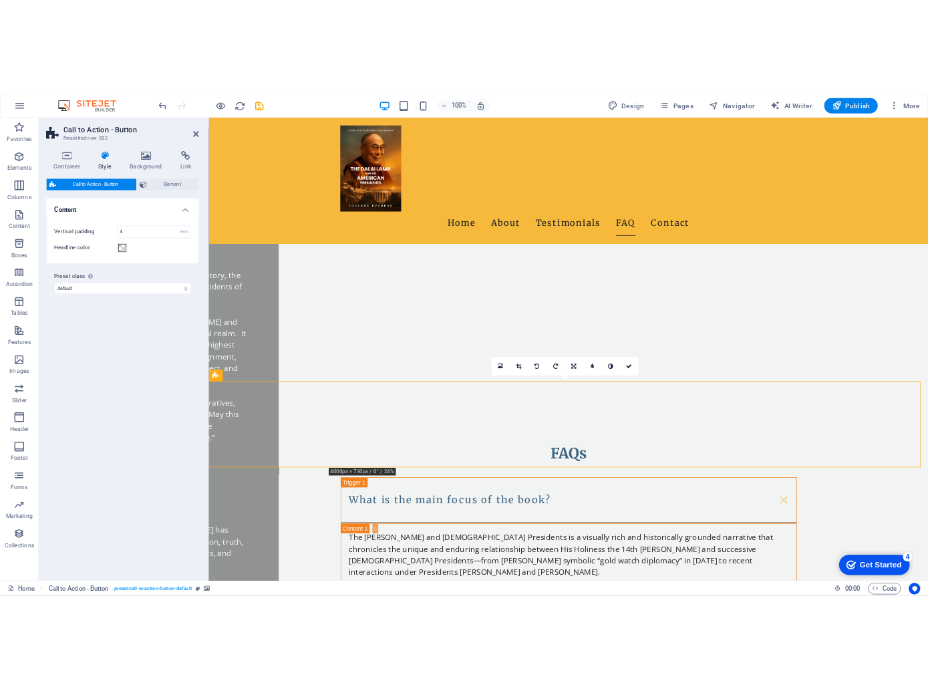
scroll to position [0, 0]
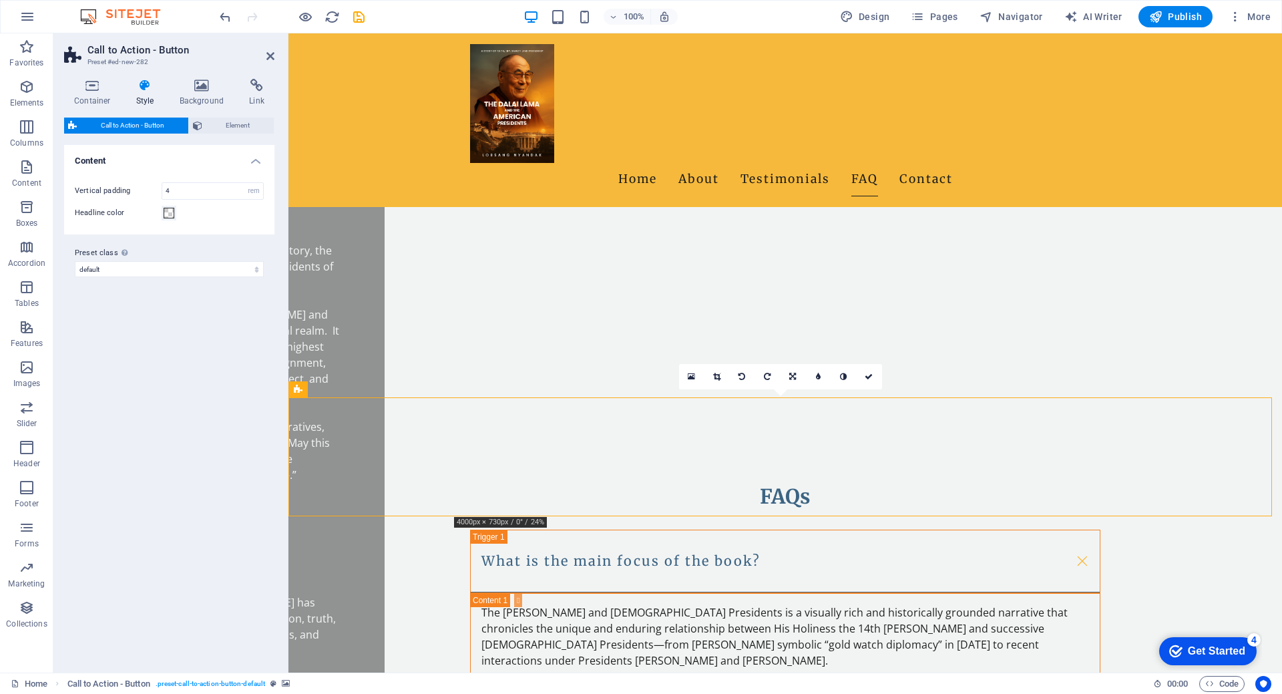
click at [1202, 646] on div "Get Started" at bounding box center [1216, 651] width 57 height 12
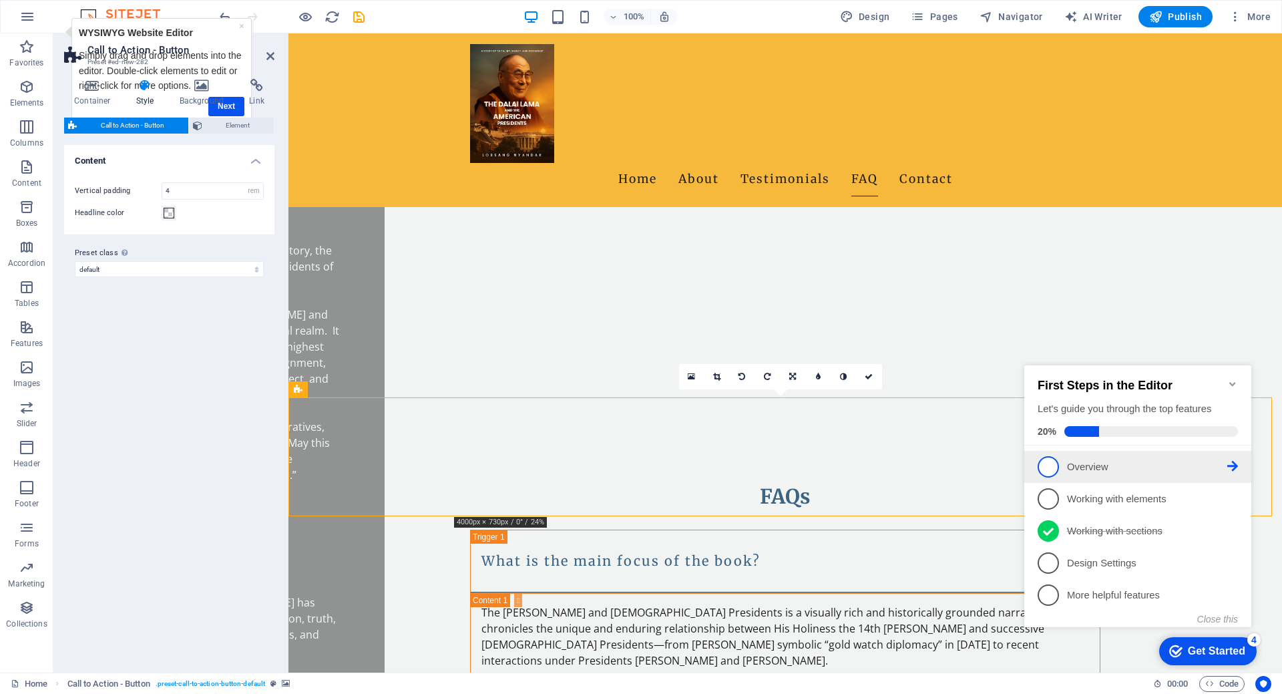
click at [1087, 471] on p "Overview - incomplete" at bounding box center [1147, 467] width 160 height 14
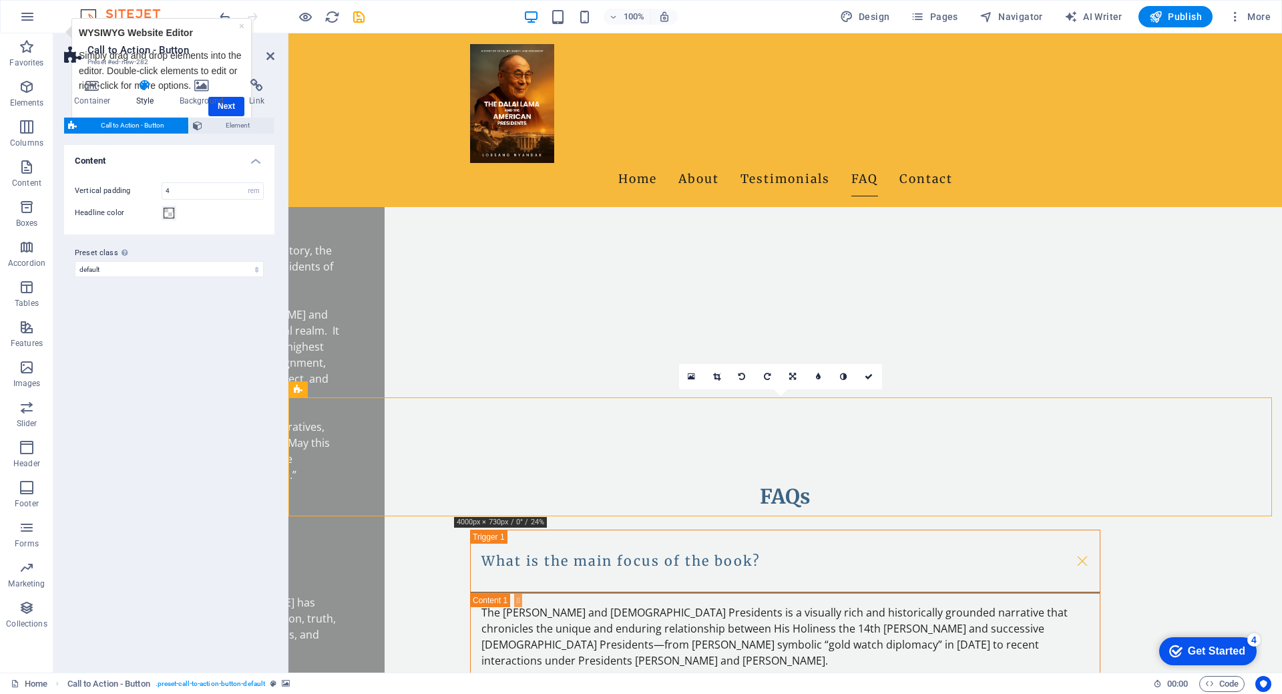
click at [1246, 657] on div "Get Started" at bounding box center [1216, 651] width 57 height 12
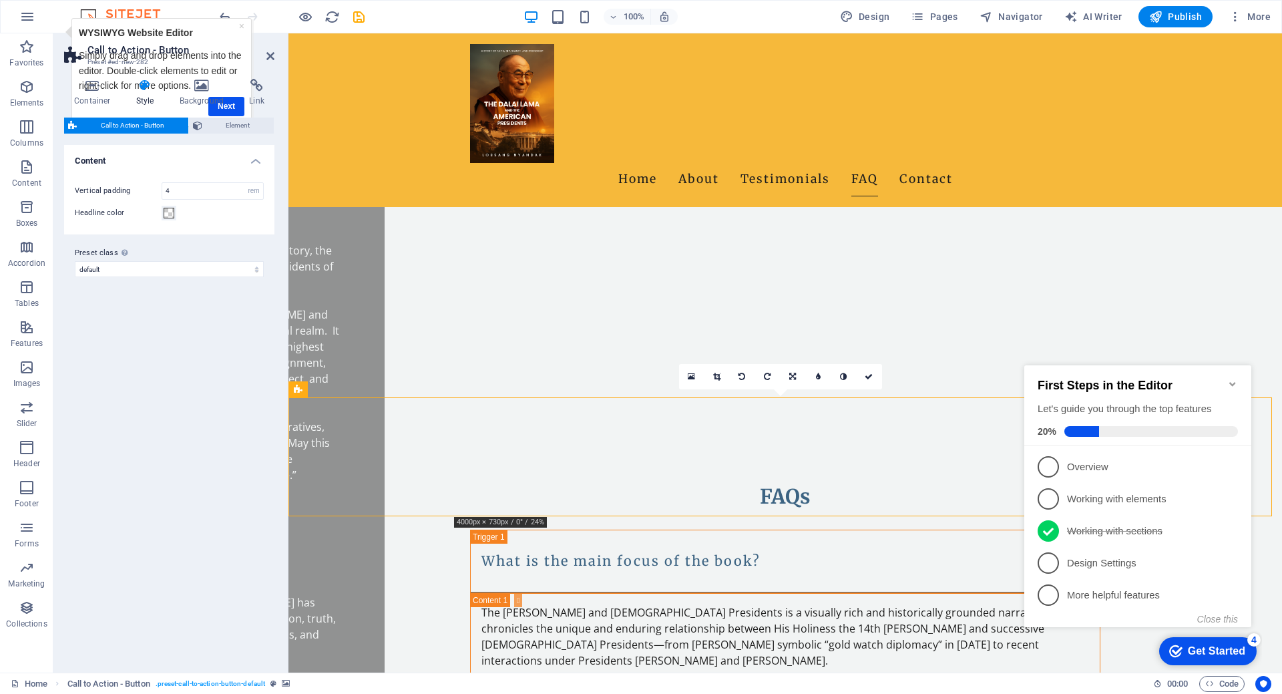
click at [1231, 379] on icon "Minimize checklist" at bounding box center [1233, 384] width 11 height 11
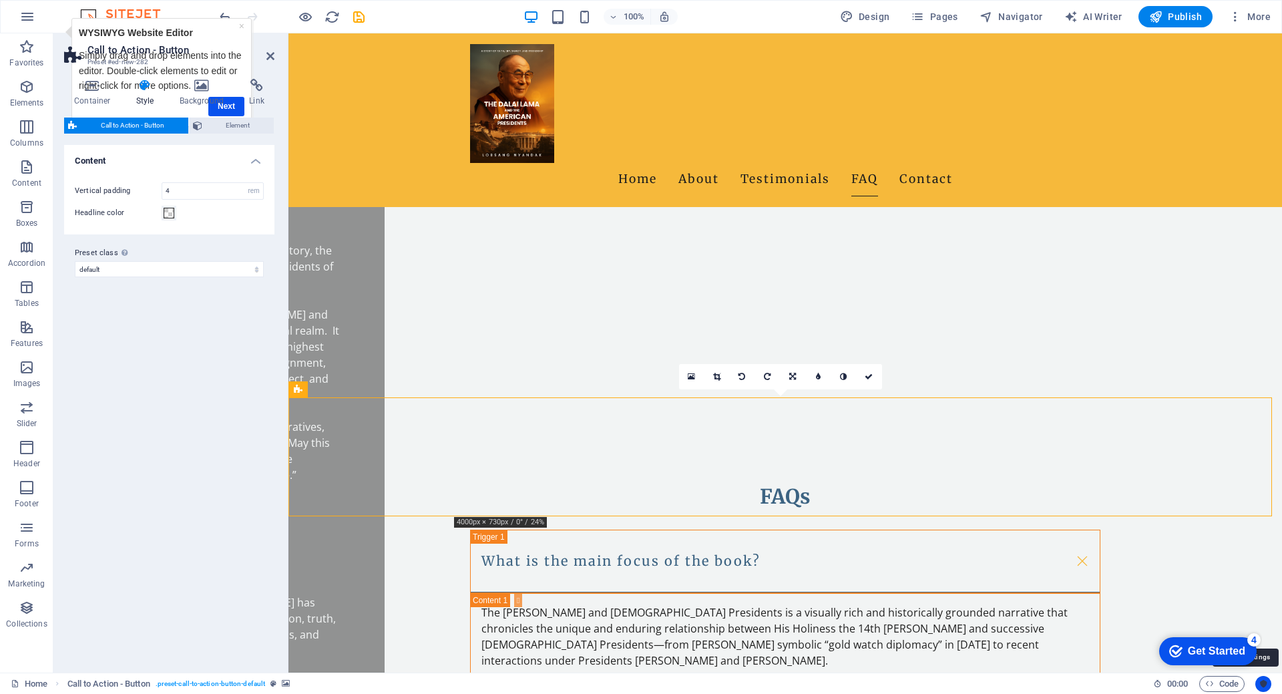
click at [1264, 685] on icon "Usercentrics" at bounding box center [1263, 683] width 9 height 9
click at [1263, 685] on icon "Usercentrics" at bounding box center [1263, 683] width 9 height 9
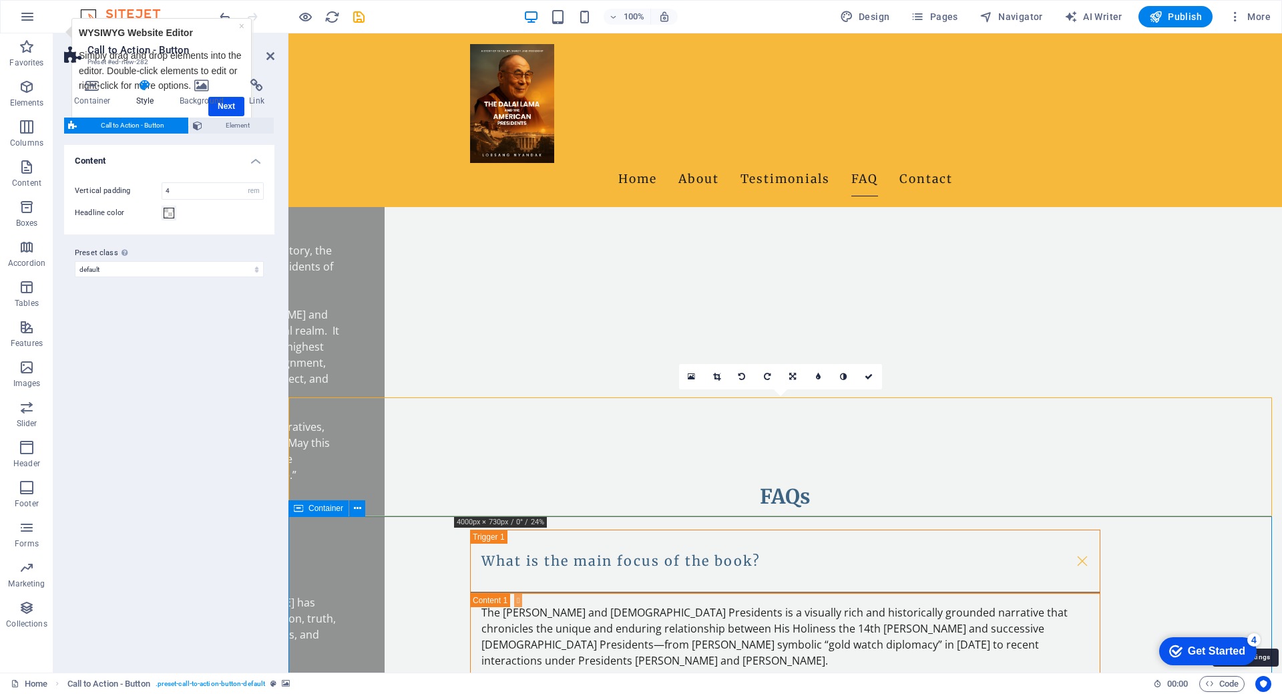
click at [1260, 653] on div "checkmark Get Started 4 First Steps in the Editor Let's guide you through the t…" at bounding box center [1206, 650] width 114 height 40
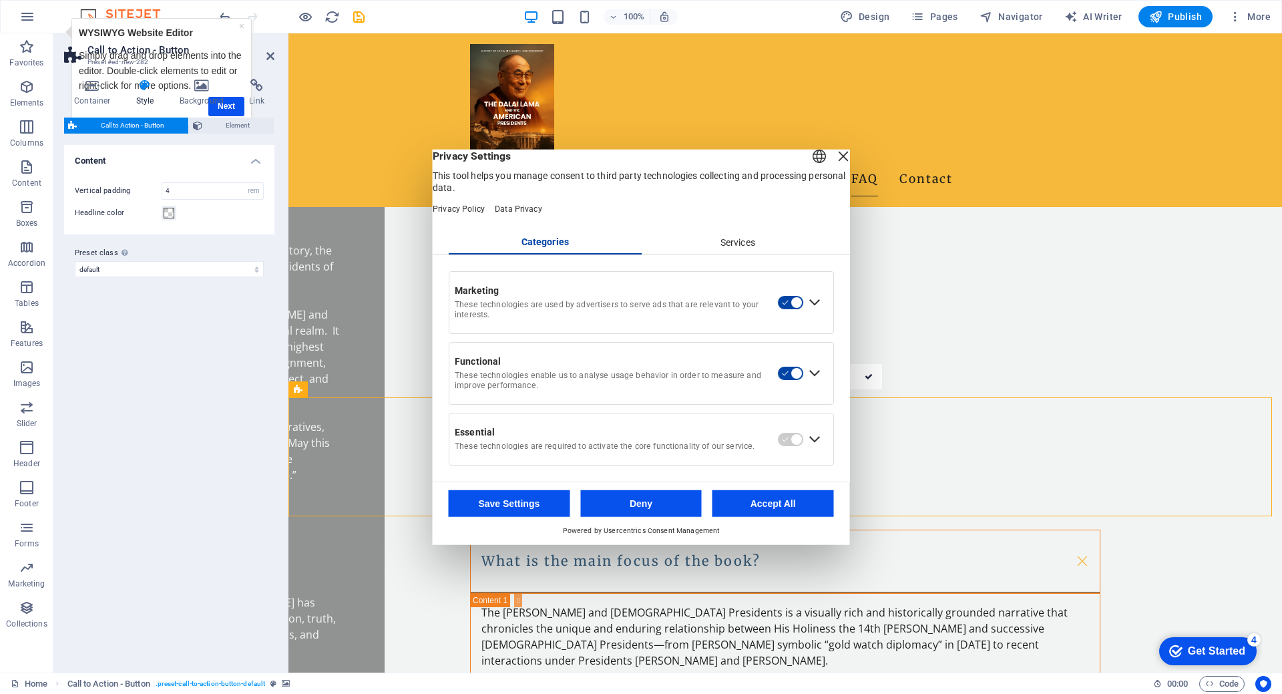
click at [720, 244] on div "Services" at bounding box center [737, 242] width 193 height 23
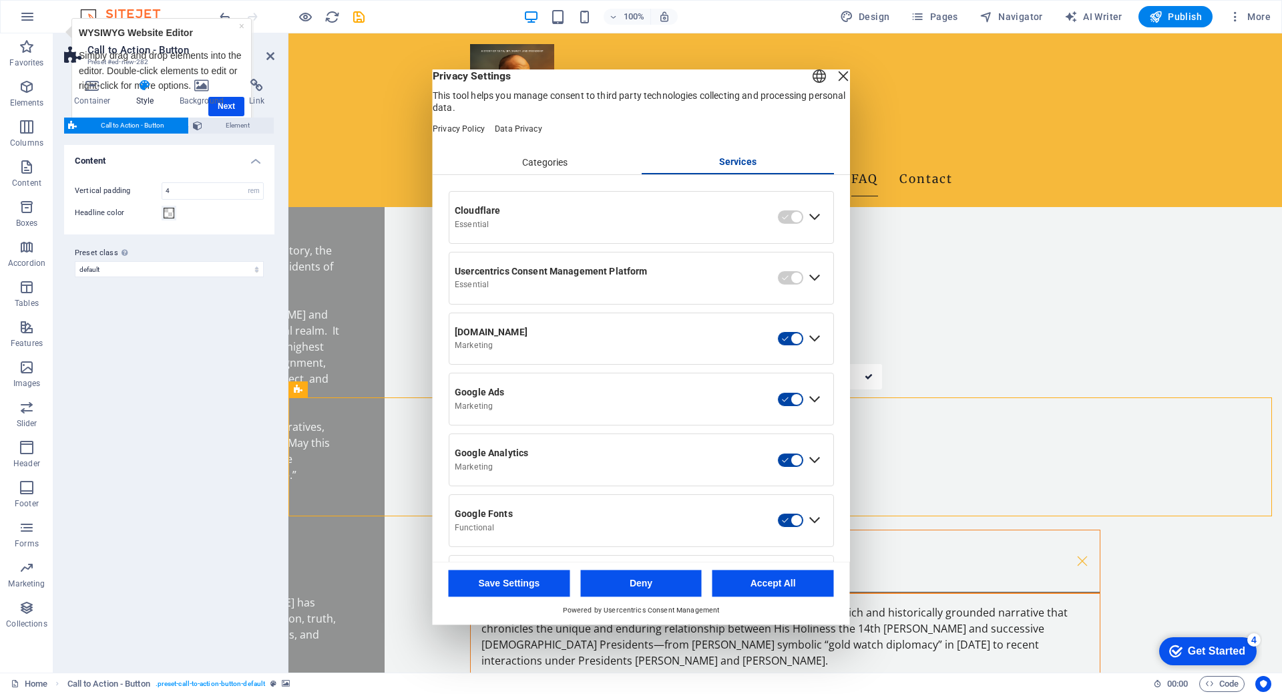
click at [834, 85] on div "Close Layer" at bounding box center [843, 76] width 19 height 19
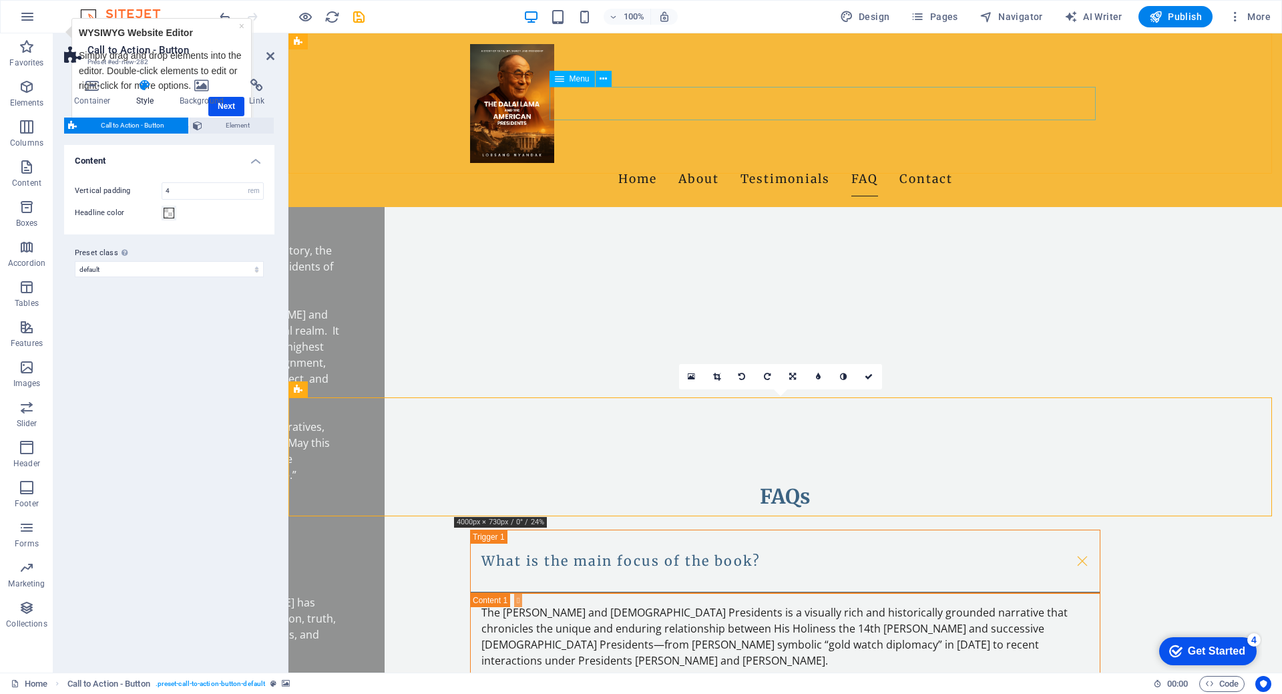
click at [694, 377] on icon at bounding box center [691, 376] width 7 height 9
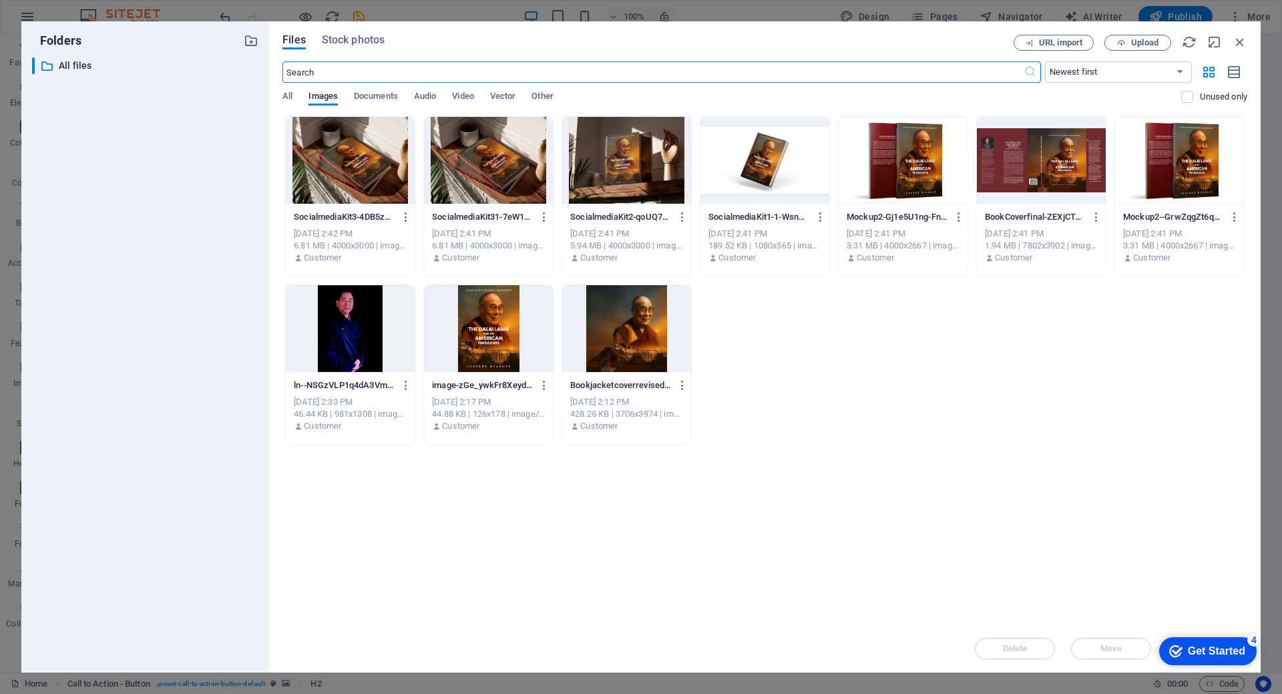
click at [622, 166] on div at bounding box center [626, 160] width 129 height 87
click at [656, 172] on div "1" at bounding box center [626, 160] width 129 height 87
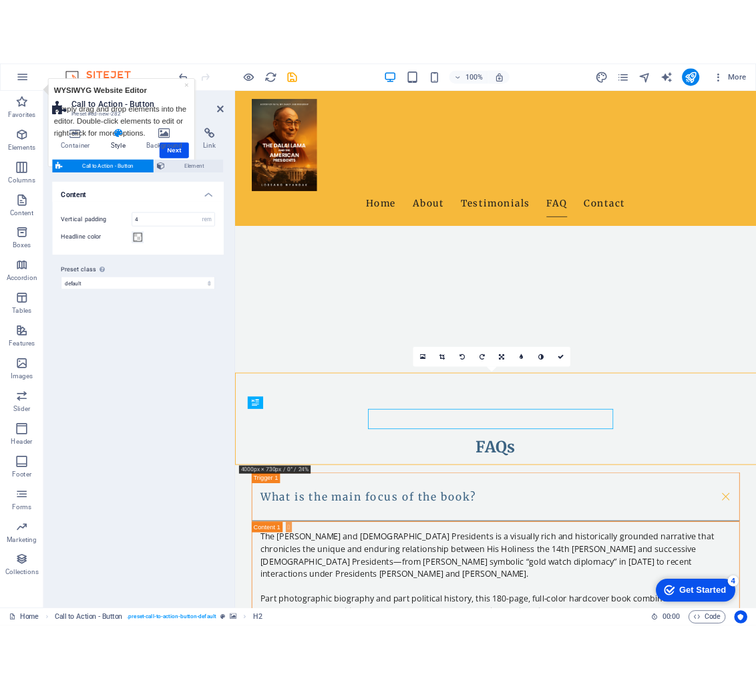
scroll to position [2370, 0]
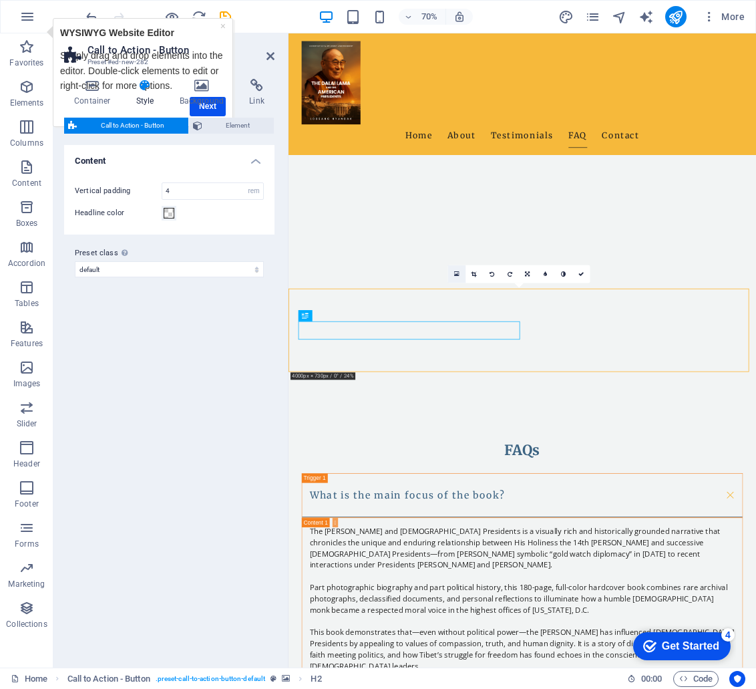
click at [451, 274] on link at bounding box center [456, 274] width 18 height 18
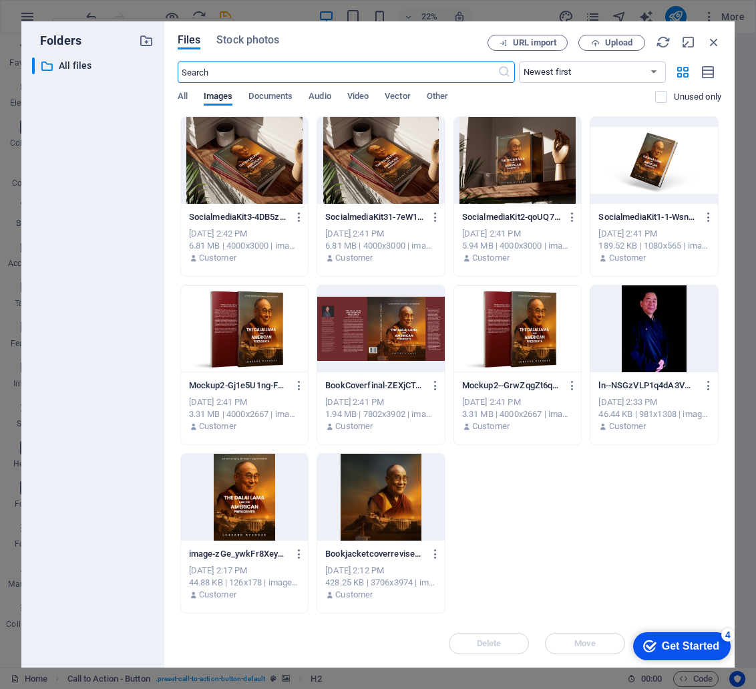
scroll to position [1334, 0]
click at [500, 158] on div at bounding box center [518, 160] width 128 height 87
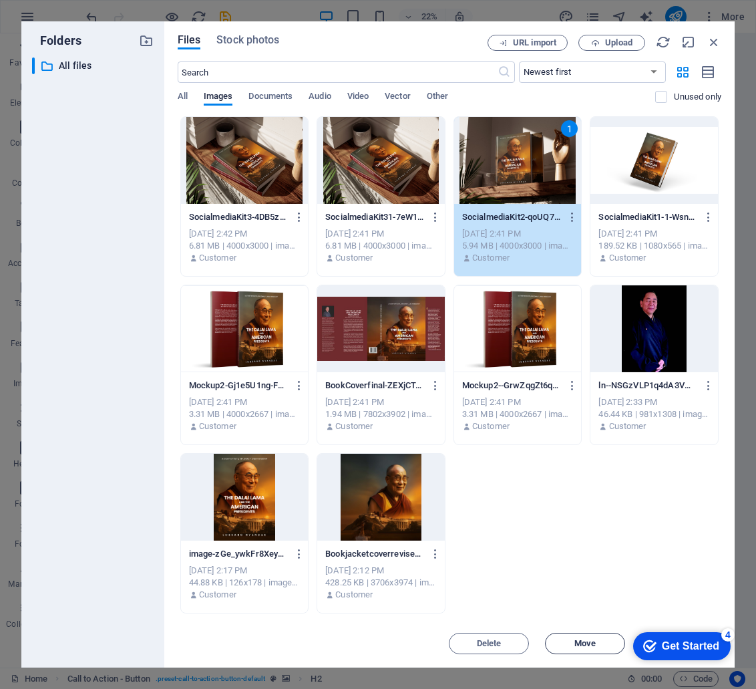
click at [600, 646] on span "Move" at bounding box center [585, 643] width 68 height 8
click at [565, 636] on button "Move" at bounding box center [585, 642] width 80 height 21
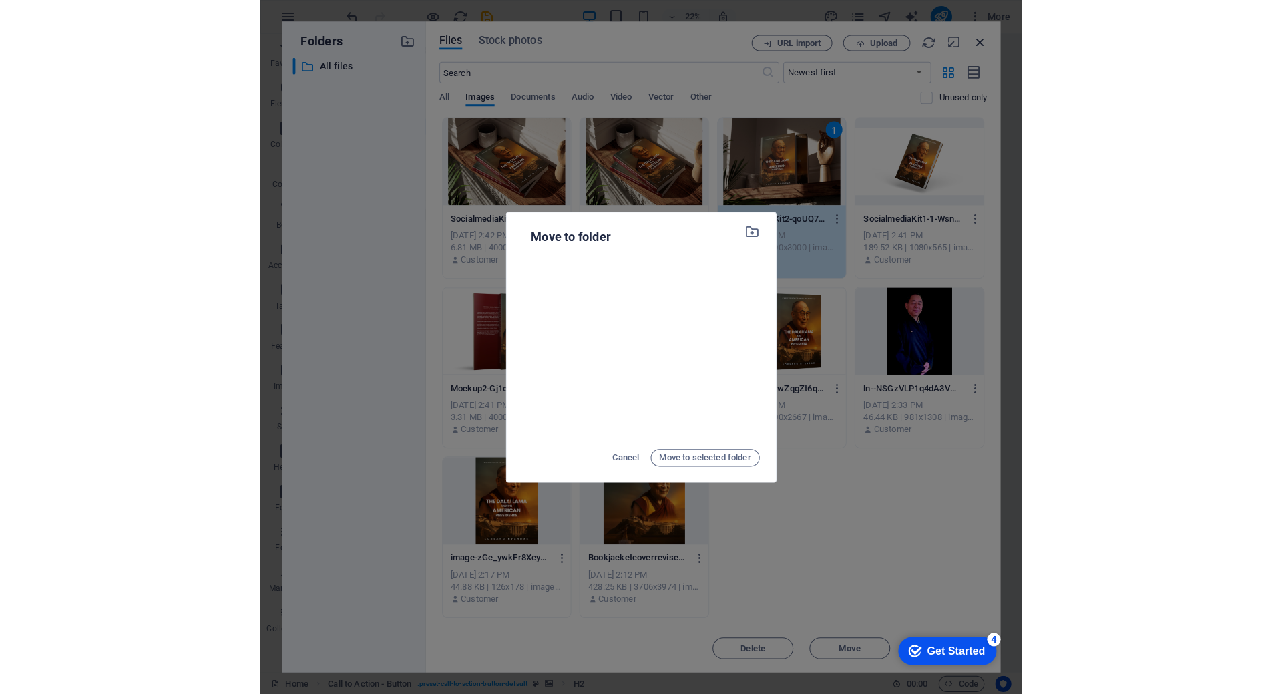
scroll to position [1205, 0]
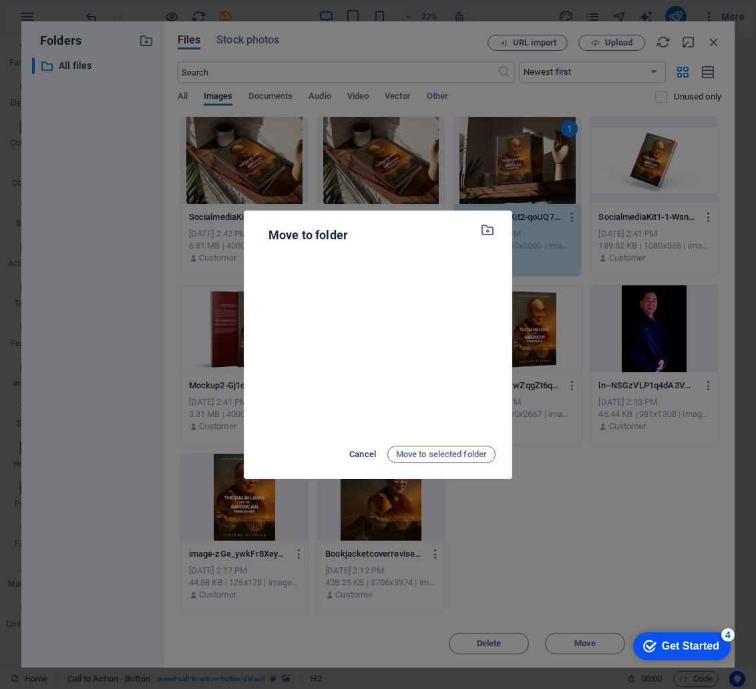
click at [359, 452] on span "Cancel" at bounding box center [362, 454] width 27 height 16
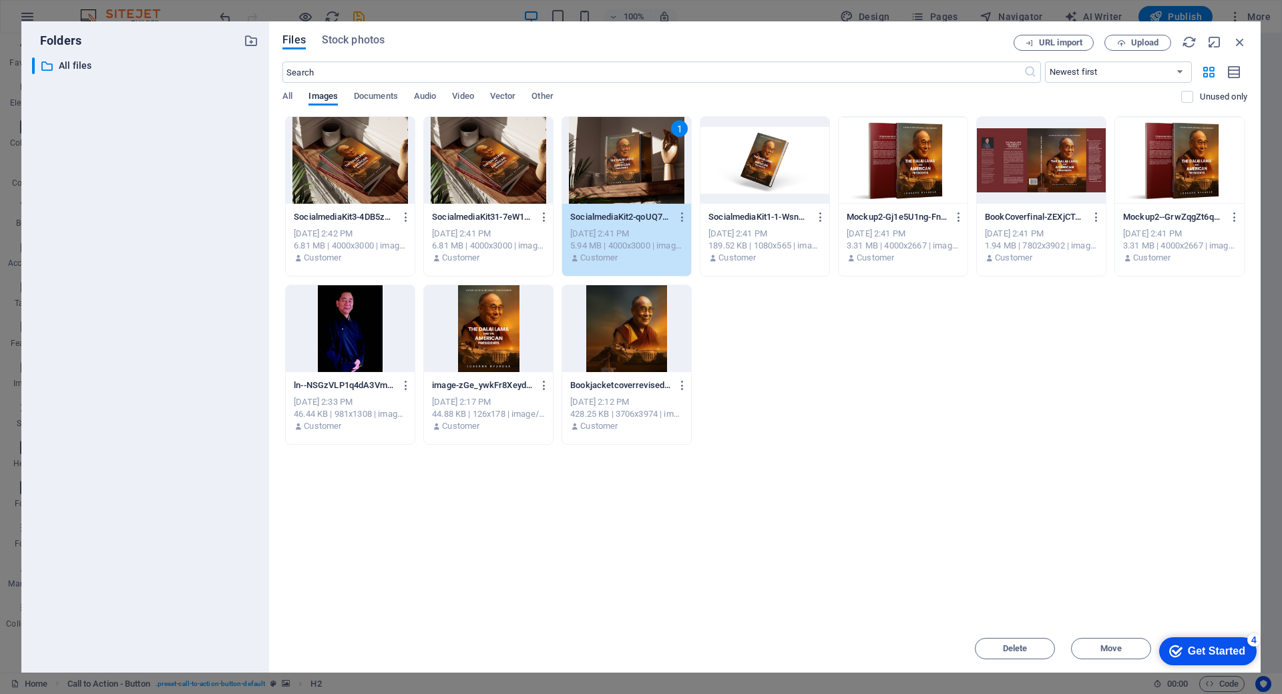
scroll to position [1894, 0]
drag, startPoint x: 1238, startPoint y: 44, endPoint x: 952, endPoint y: 11, distance: 288.4
click at [1238, 44] on icon "button" at bounding box center [1240, 42] width 15 height 15
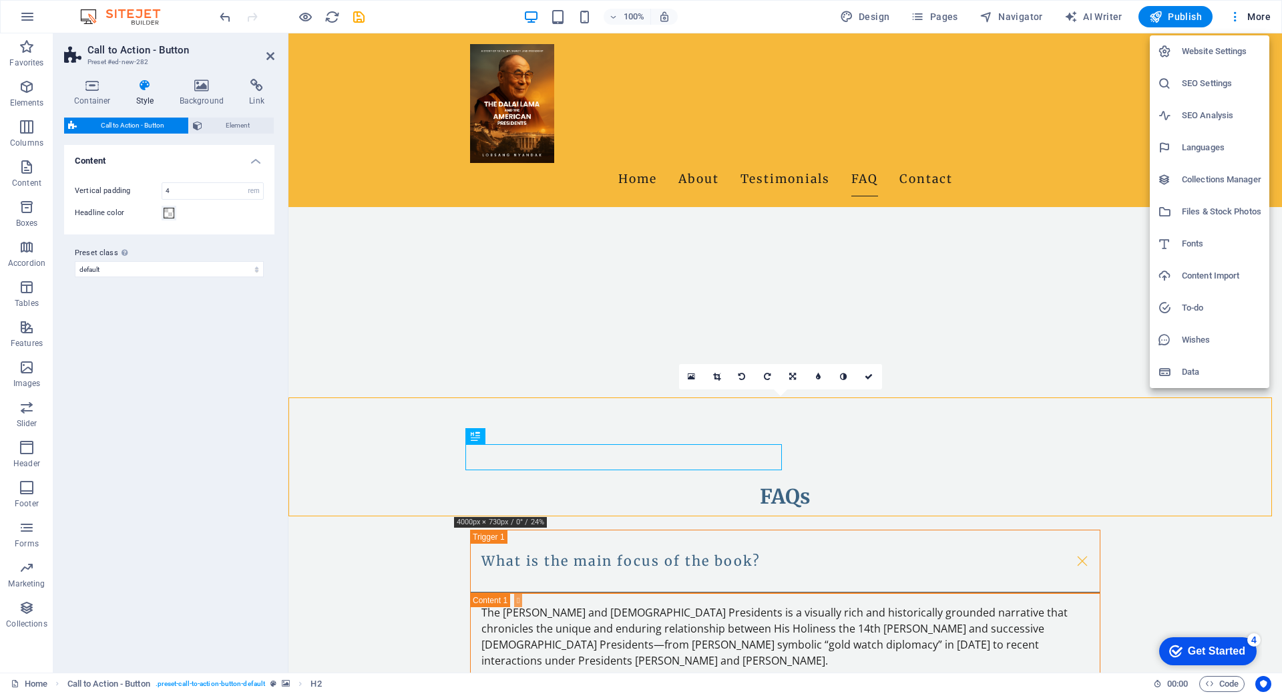
click at [1207, 308] on h6 "To-do" at bounding box center [1221, 308] width 79 height 16
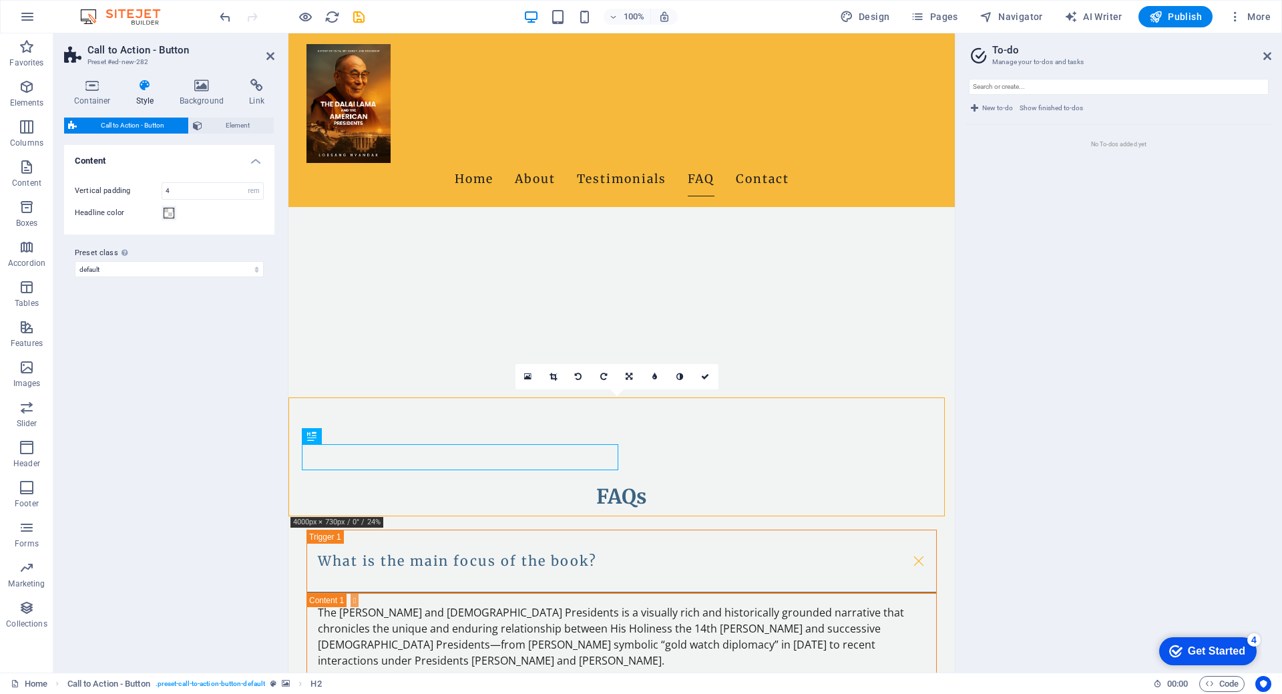
click at [525, 379] on icon at bounding box center [527, 376] width 7 height 9
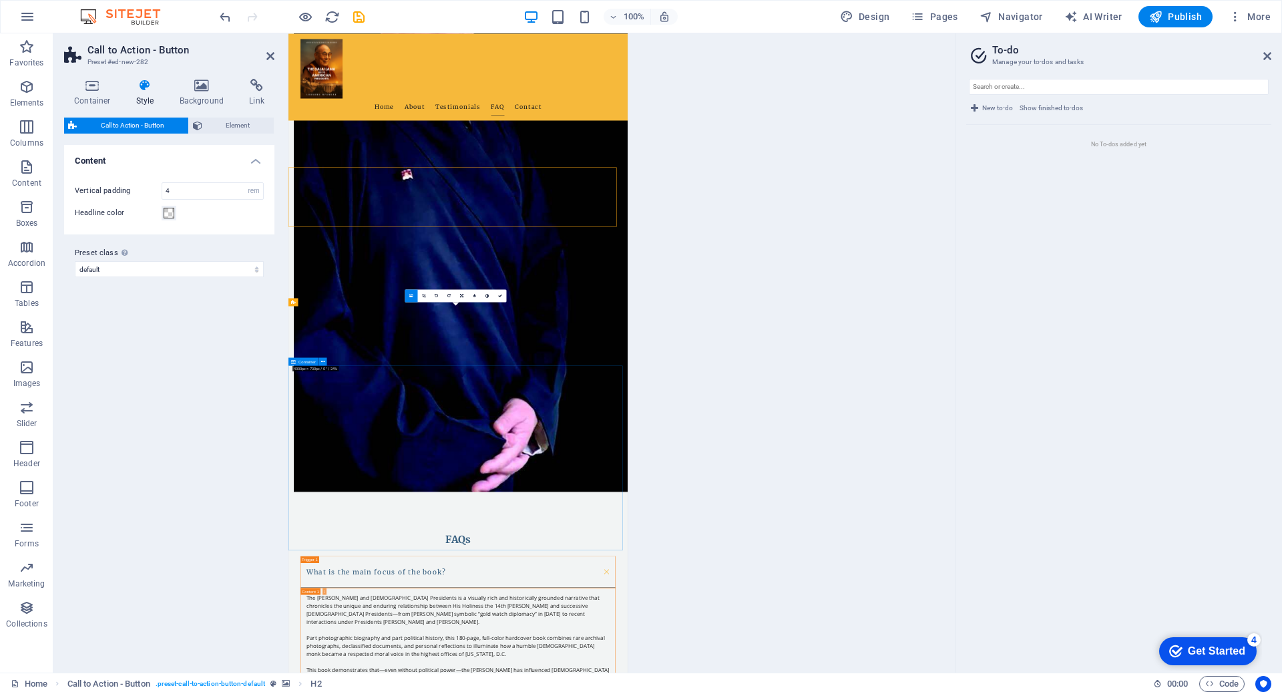
scroll to position [1991, 0]
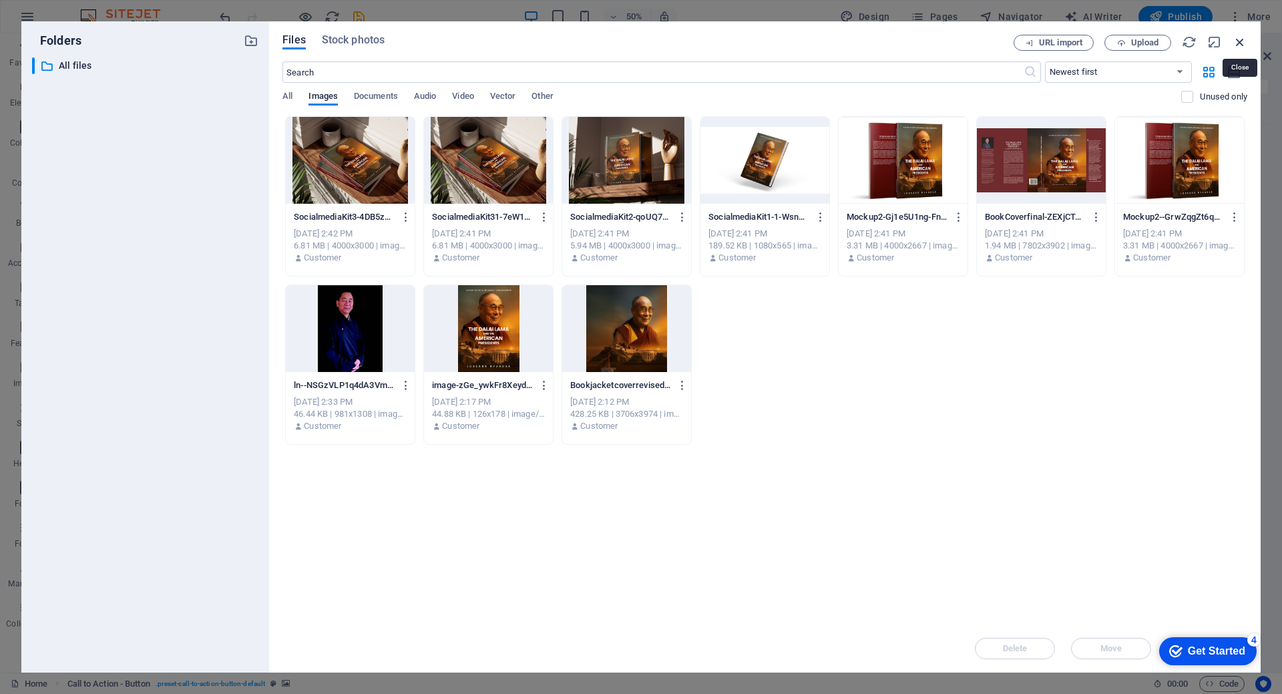
click at [1238, 37] on icon "button" at bounding box center [1240, 42] width 15 height 15
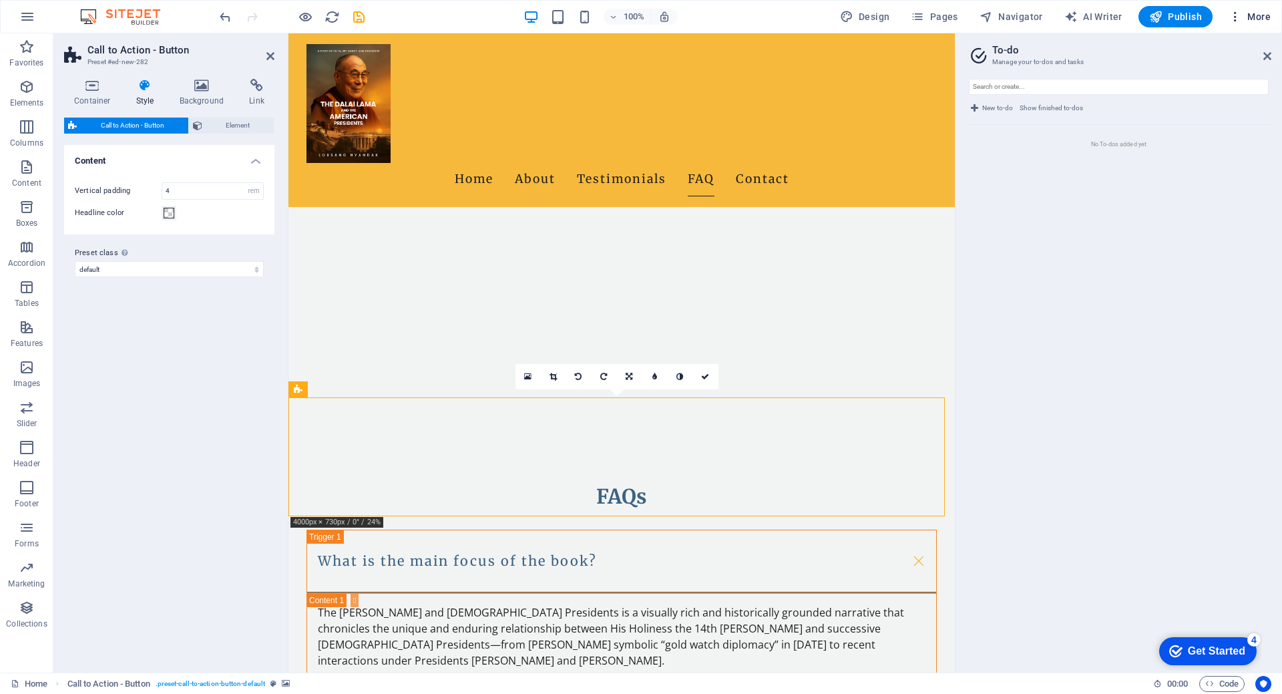
click at [1269, 59] on icon at bounding box center [1268, 56] width 8 height 11
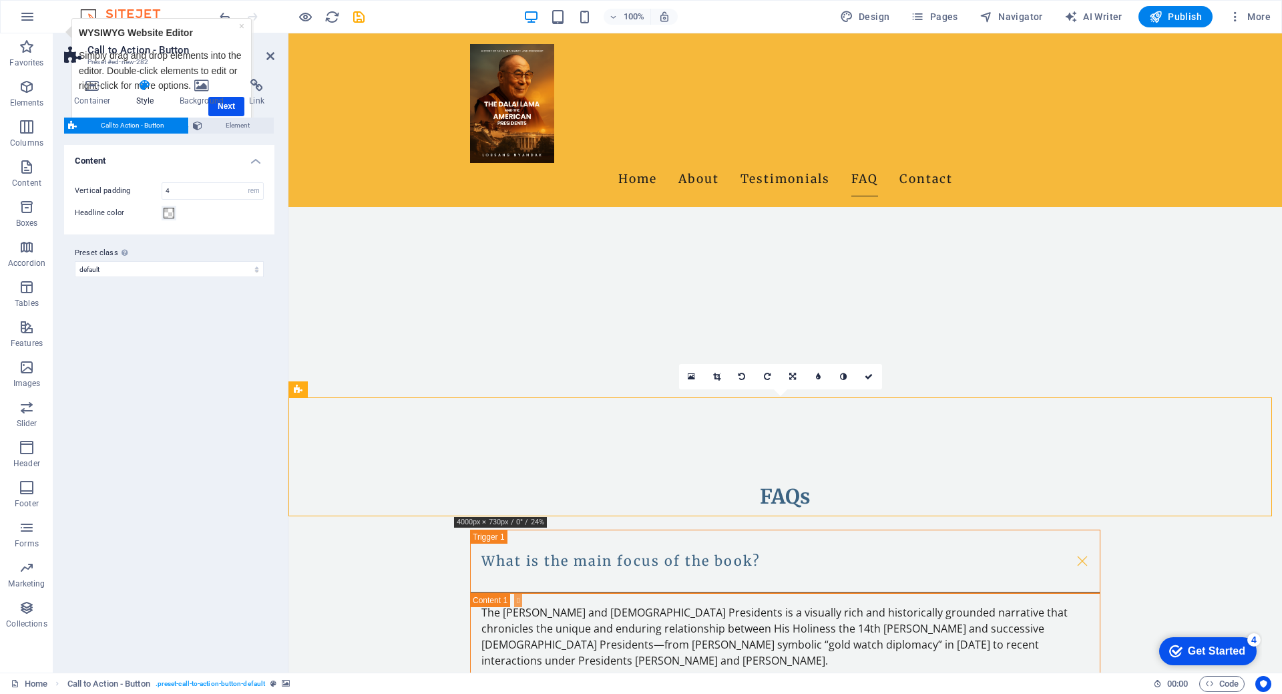
click at [228, 107] on div "Container Style Background Link Size Height Default px rem % vh vw Min. height …" at bounding box center [169, 370] width 210 height 583
click at [235, 27] on p "WYSIWYG Website Editor" at bounding box center [162, 32] width 166 height 15
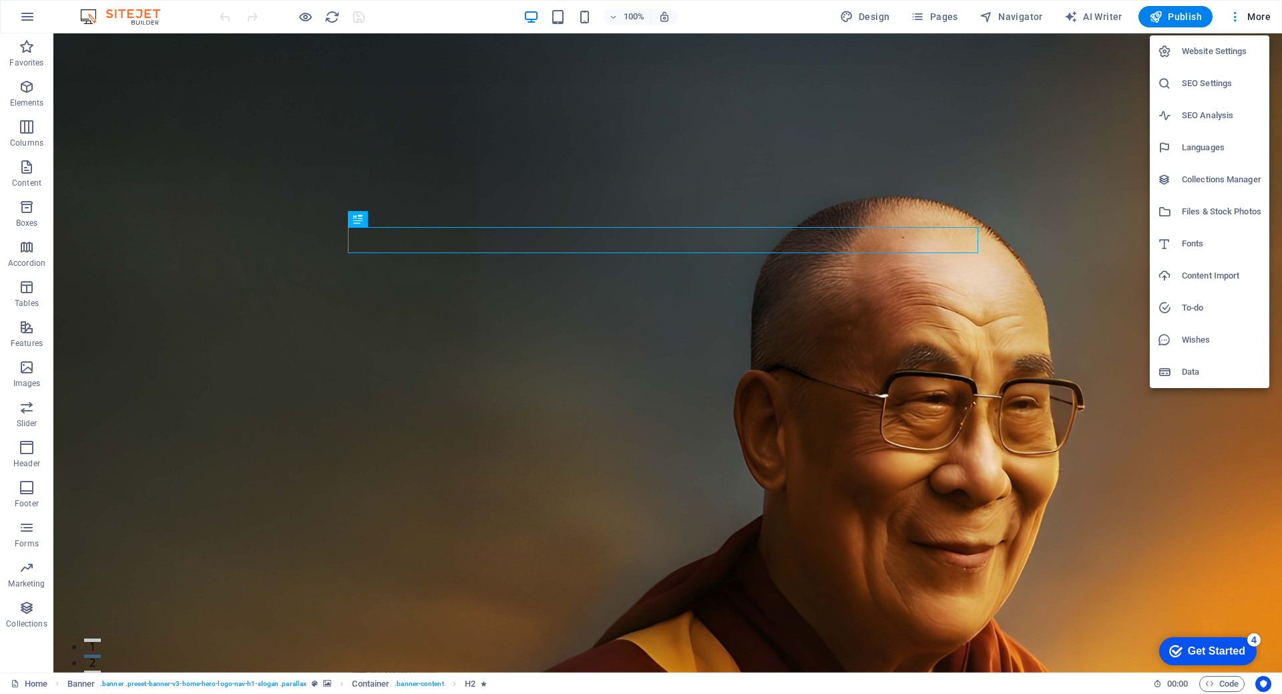
click at [1207, 48] on h6 "Website Settings" at bounding box center [1221, 51] width 79 height 16
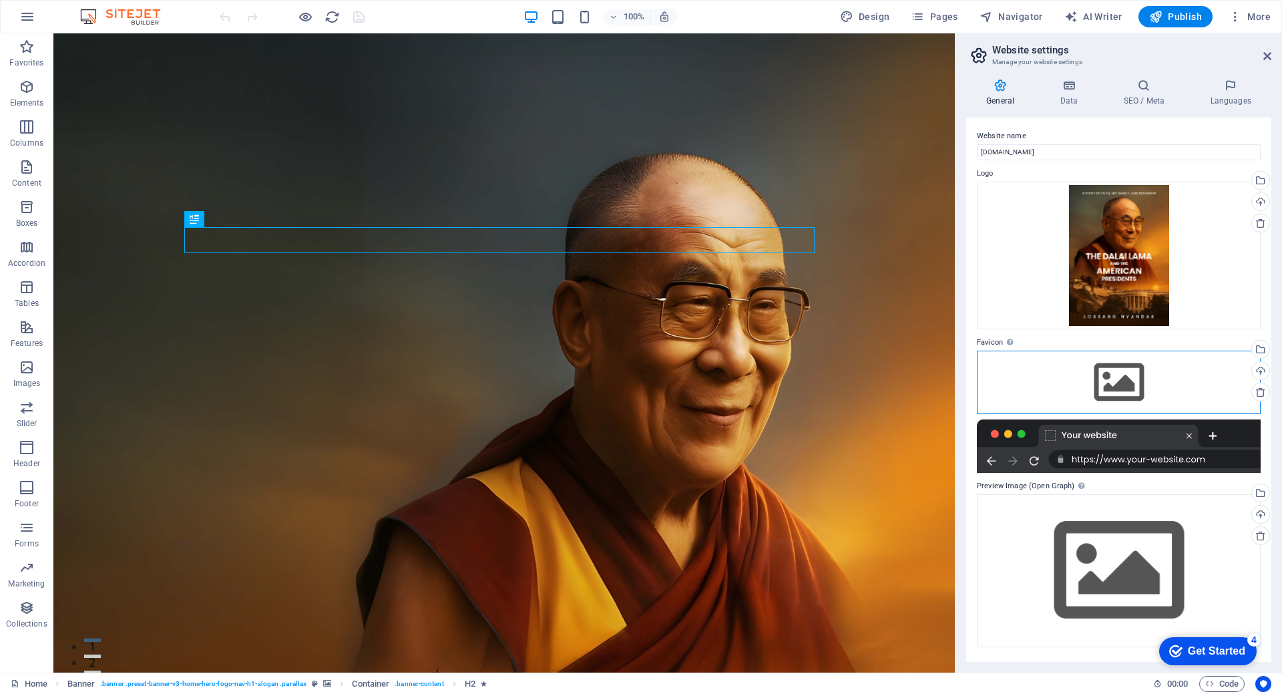
click at [1105, 386] on div "Drag files here, click to choose files or select files from Files or our free s…" at bounding box center [1119, 382] width 284 height 63
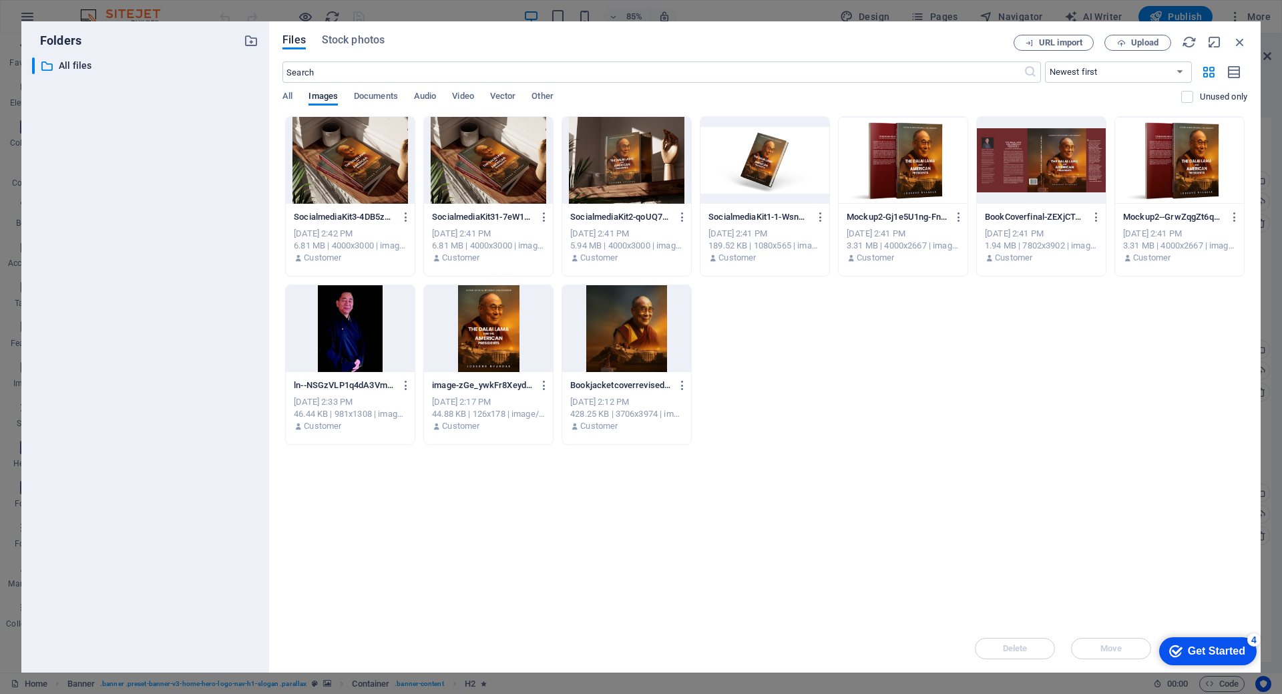
click at [508, 346] on div at bounding box center [488, 328] width 129 height 87
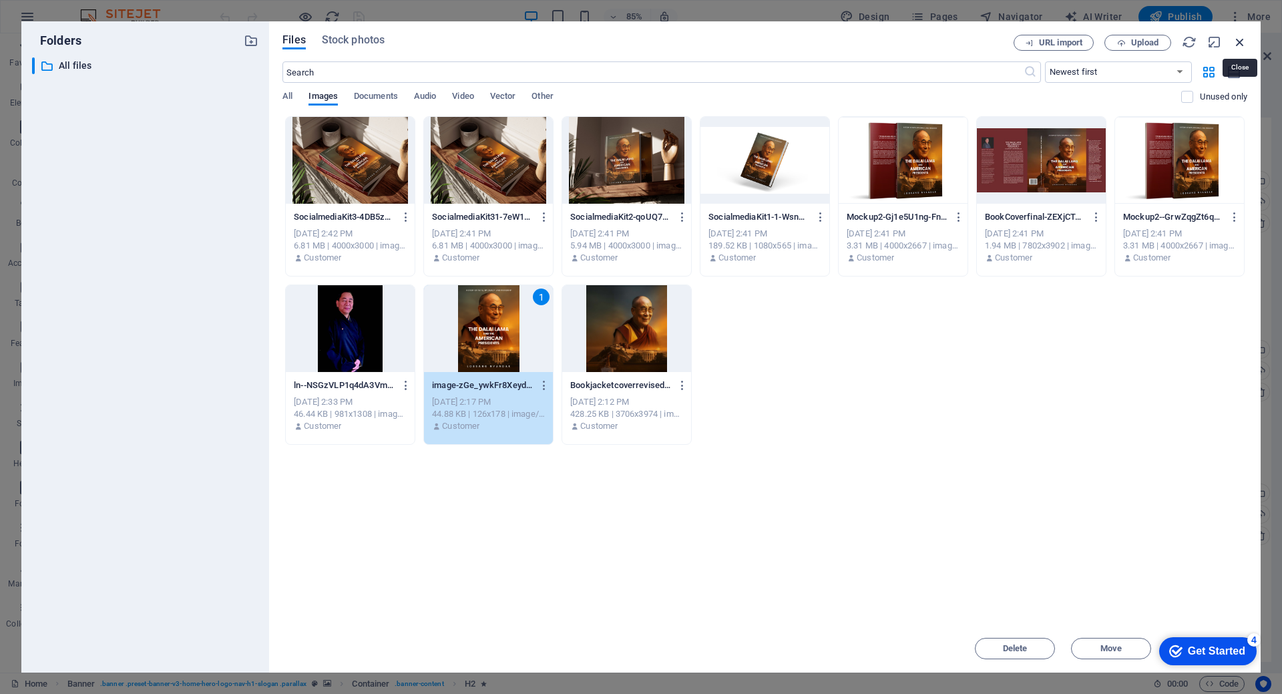
click at [1246, 40] on icon "button" at bounding box center [1240, 42] width 15 height 15
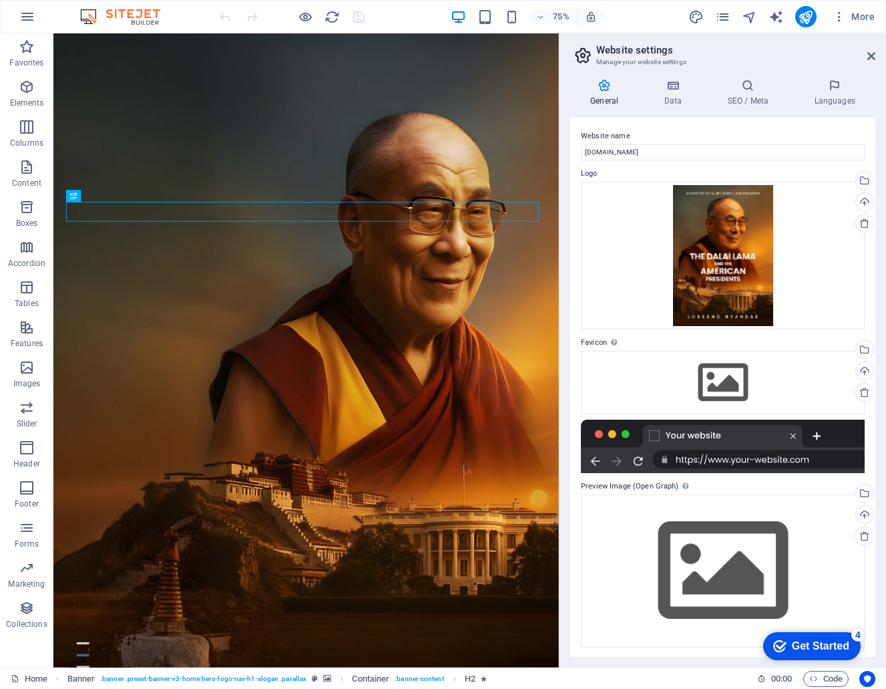
click at [816, 643] on div "Get Started" at bounding box center [820, 646] width 57 height 12
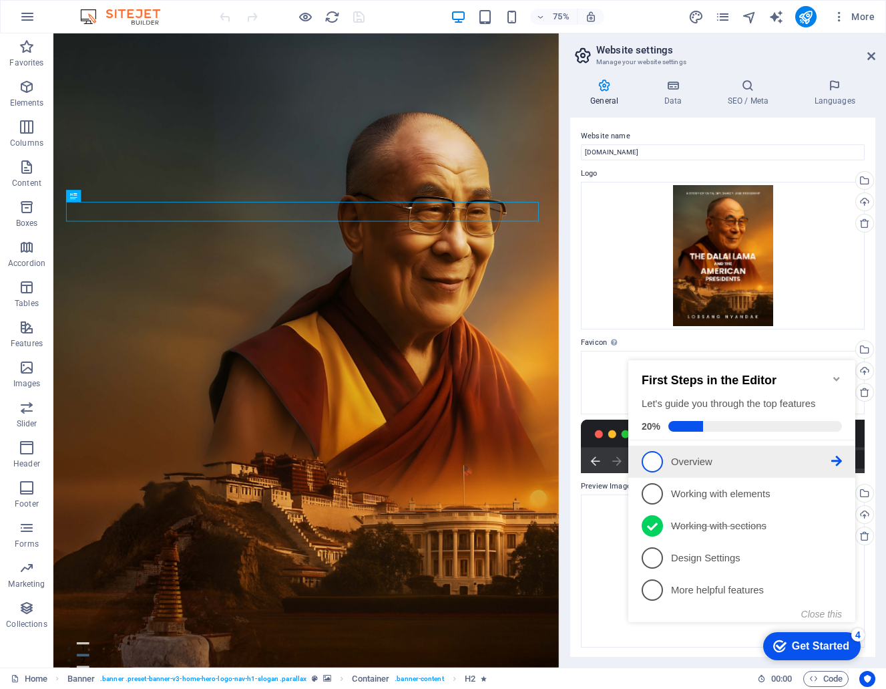
click at [754, 455] on p "Overview - incomplete" at bounding box center [751, 462] width 160 height 14
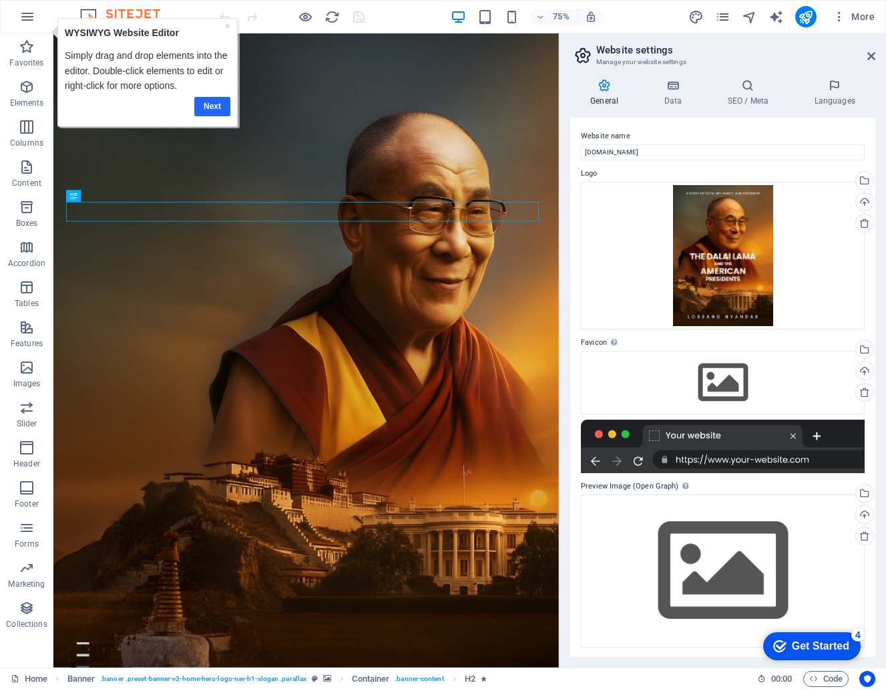
click at [212, 102] on link "Next" at bounding box center [212, 106] width 36 height 19
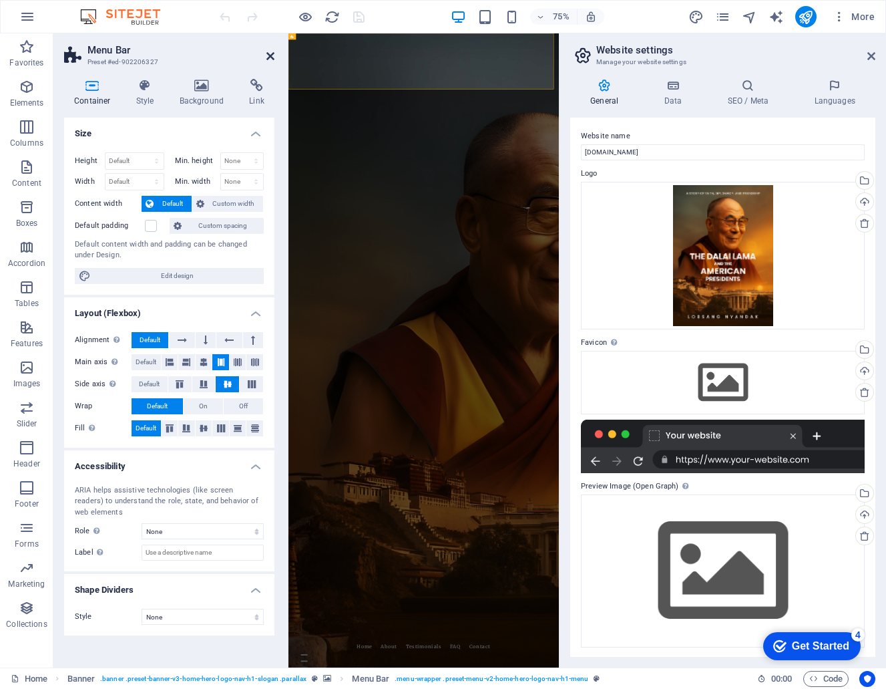
click at [268, 55] on icon at bounding box center [270, 56] width 8 height 11
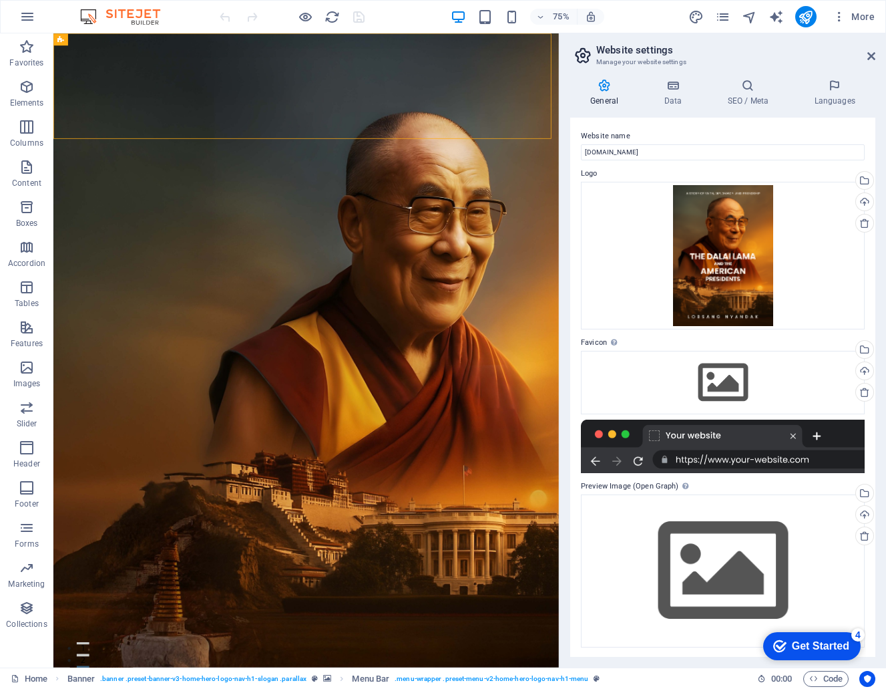
click at [781, 639] on icon "checkmark" at bounding box center [779, 645] width 13 height 13
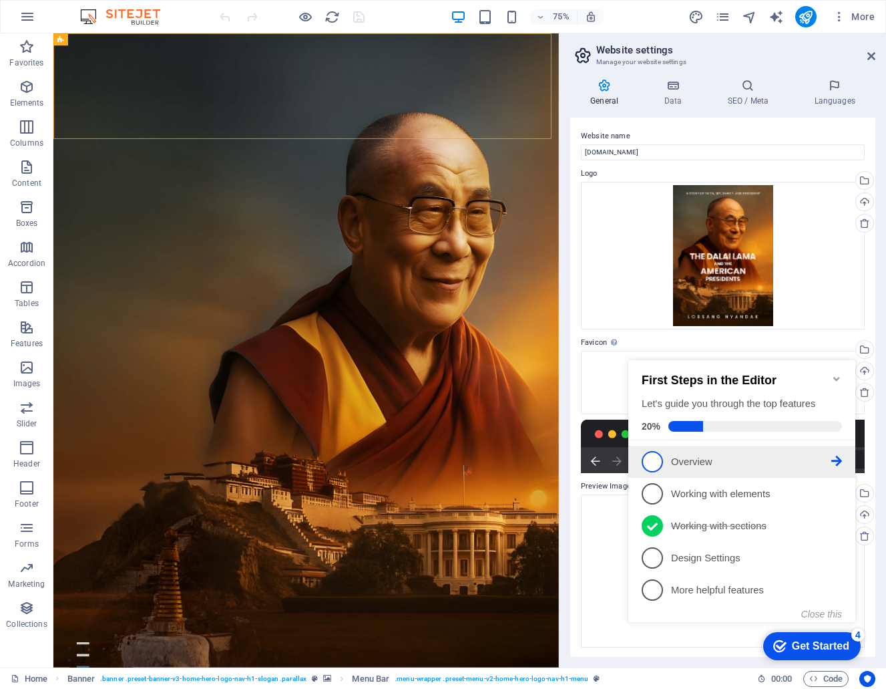
click at [735, 457] on p "Overview - incomplete" at bounding box center [751, 462] width 160 height 14
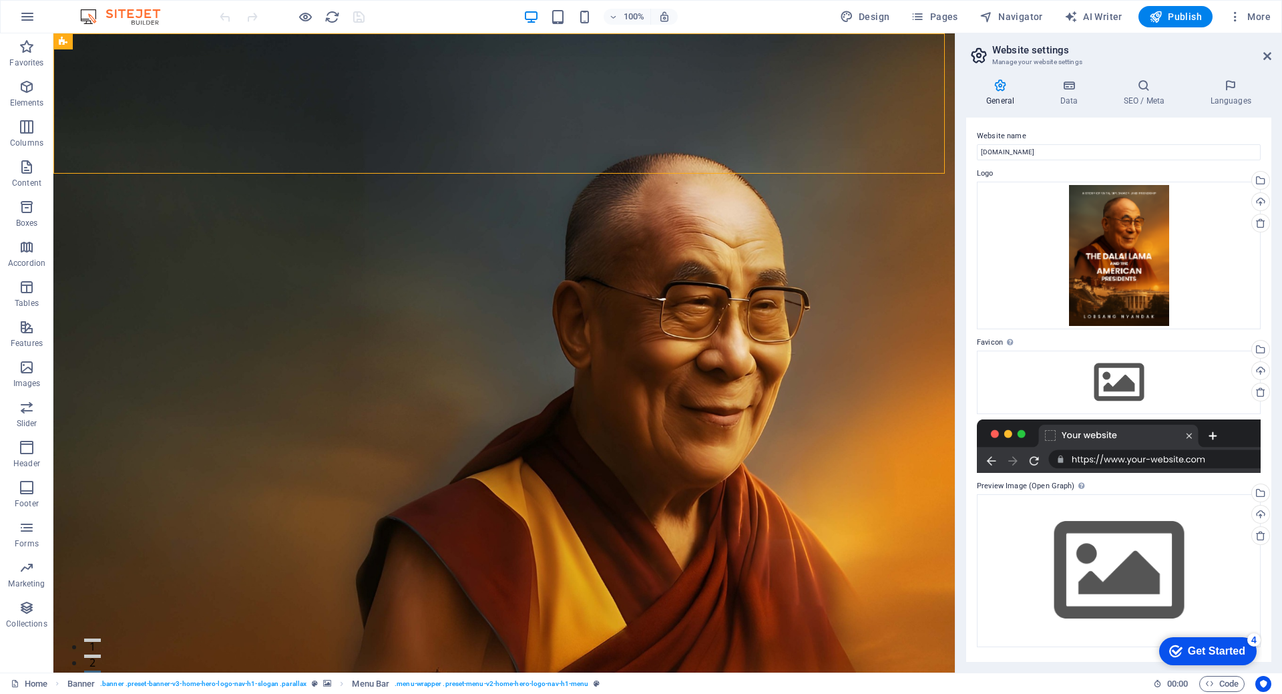
click at [1208, 640] on div "checkmark Get Started 4" at bounding box center [1208, 651] width 98 height 28
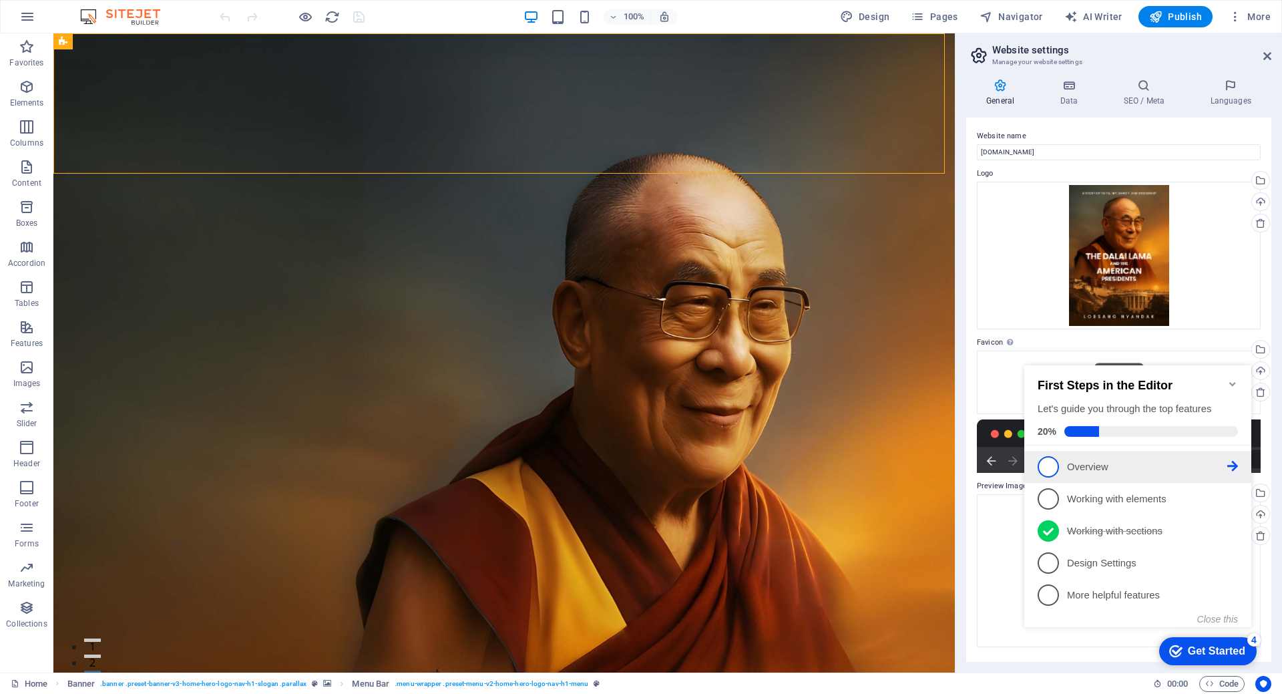
click at [1236, 463] on icon at bounding box center [1233, 466] width 11 height 11
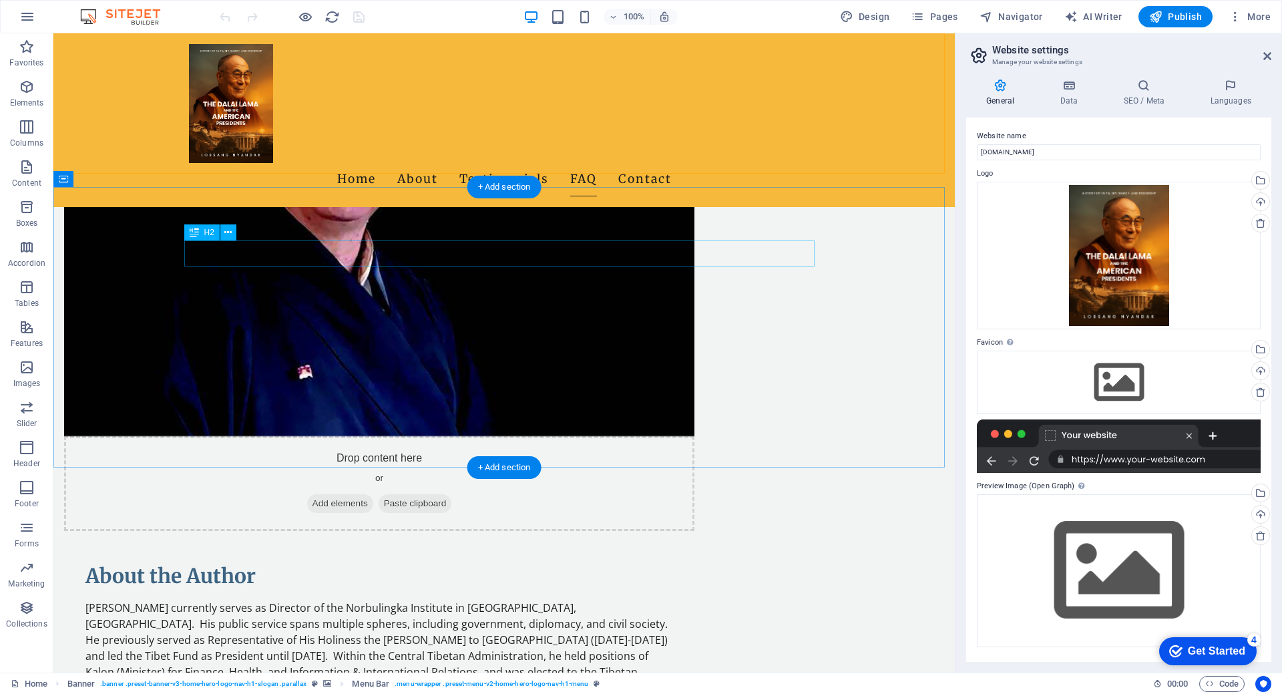
scroll to position [1135, 0]
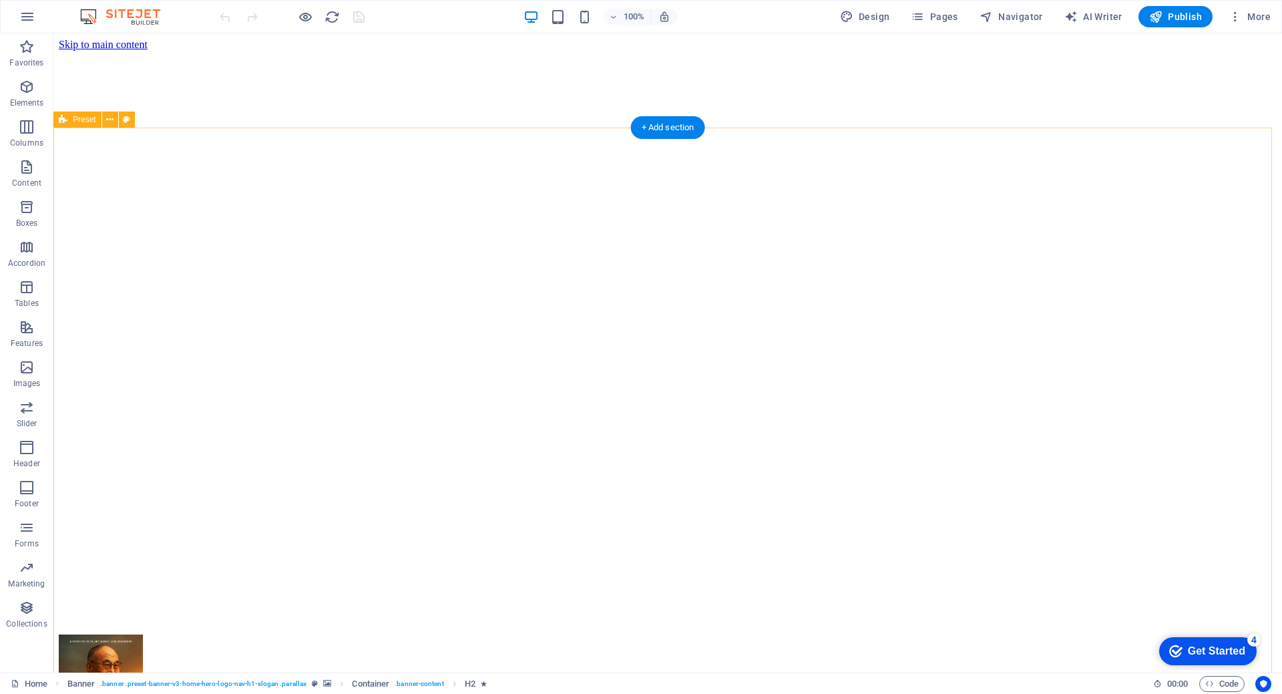
scroll to position [267, 0]
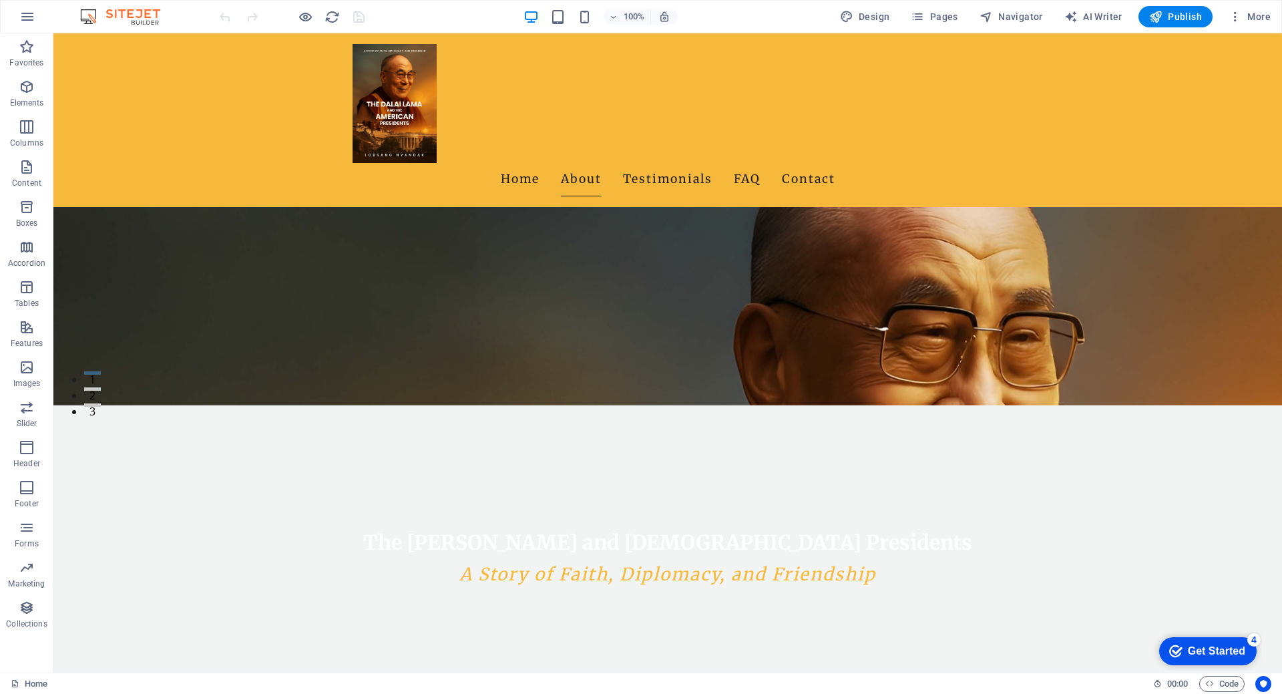
click at [1185, 642] on div "checkmark Get Started 4" at bounding box center [1208, 651] width 98 height 28
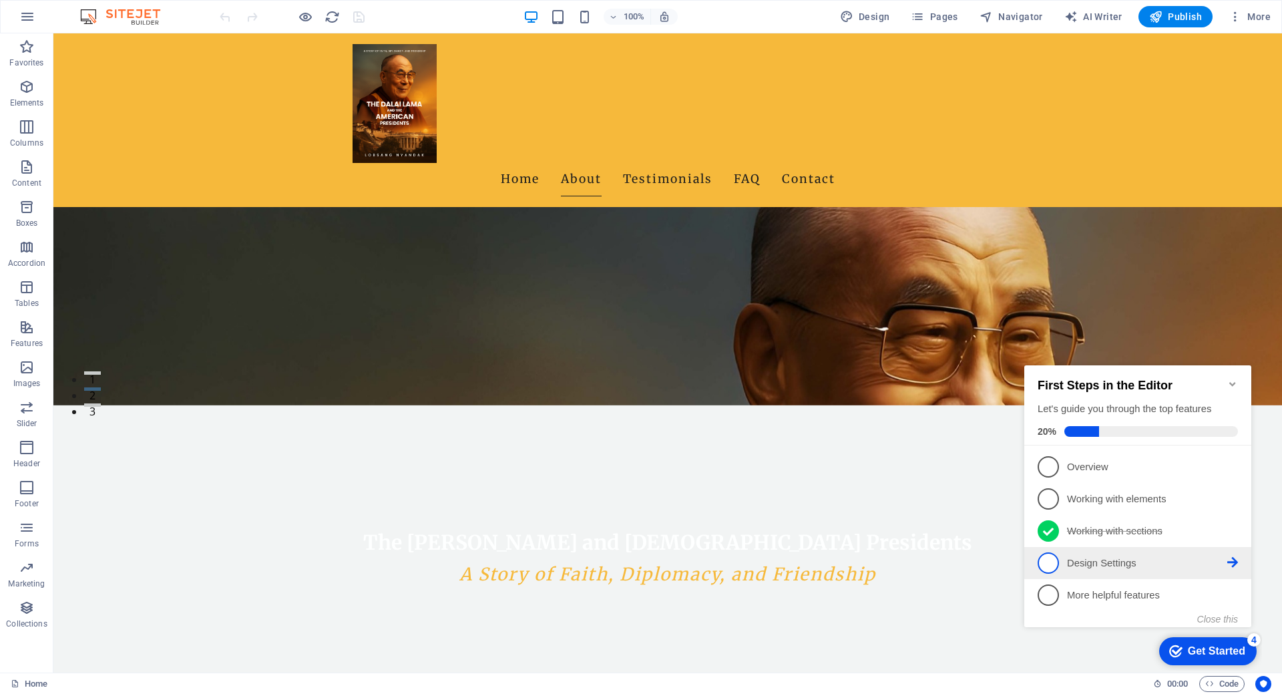
click at [1234, 557] on icon at bounding box center [1233, 562] width 11 height 11
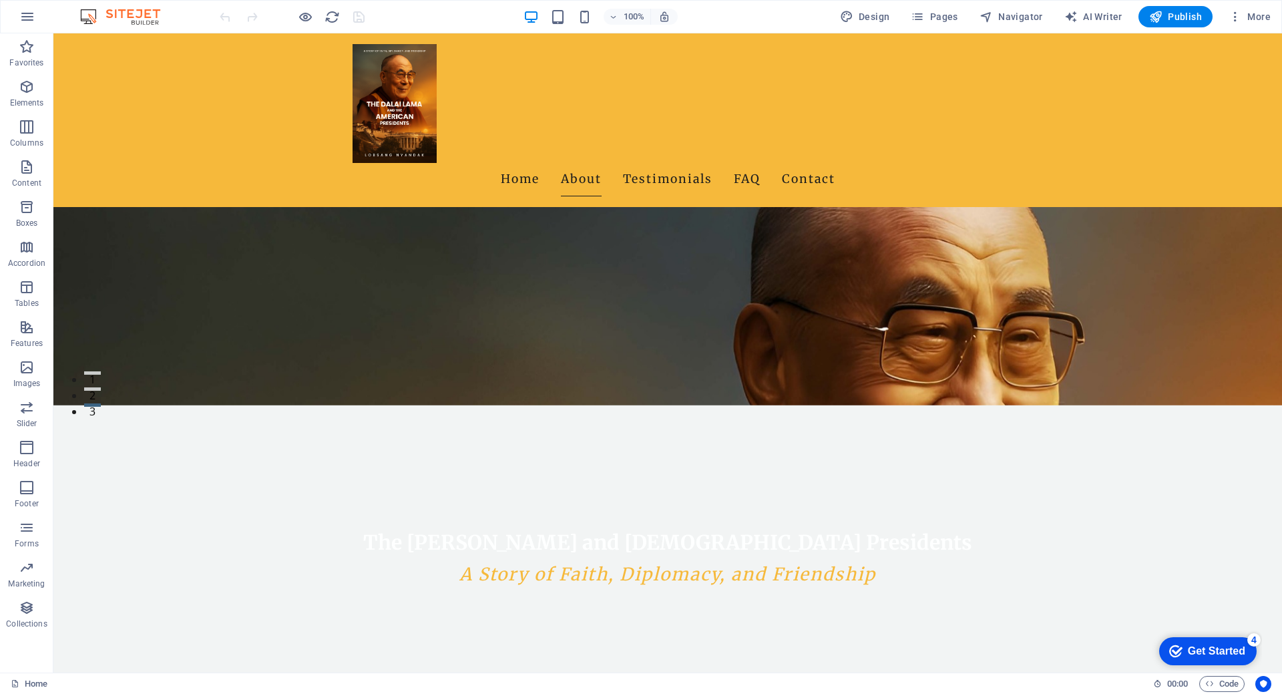
click at [1214, 653] on div "Get Started" at bounding box center [1216, 651] width 57 height 12
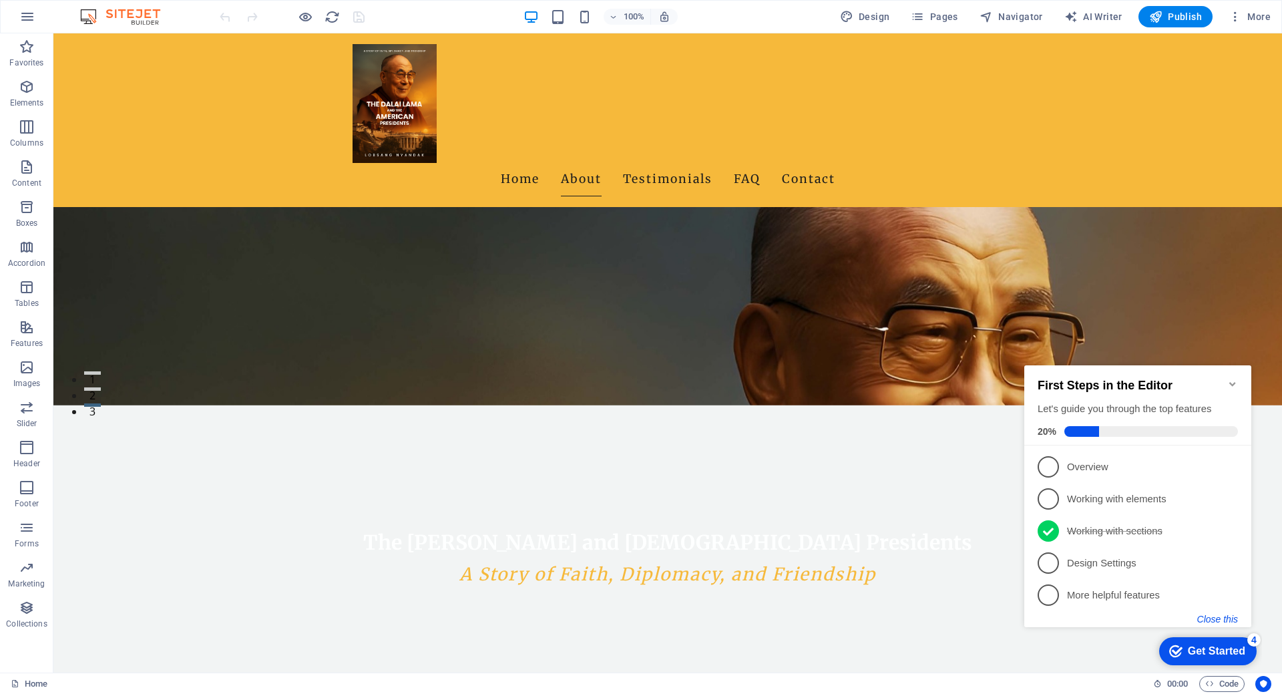
click at [1208, 618] on button "Close this" at bounding box center [1217, 619] width 41 height 11
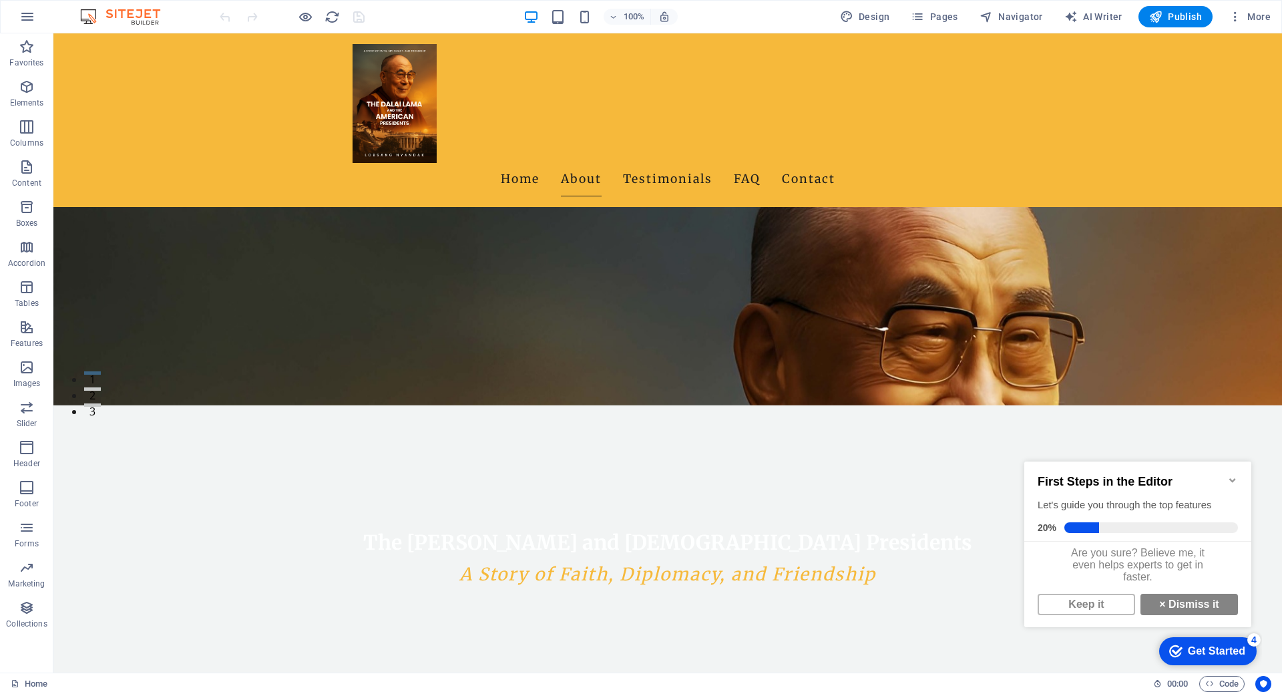
scroll to position [9, 0]
click at [1177, 600] on link "× Dismiss it" at bounding box center [1190, 604] width 98 height 21
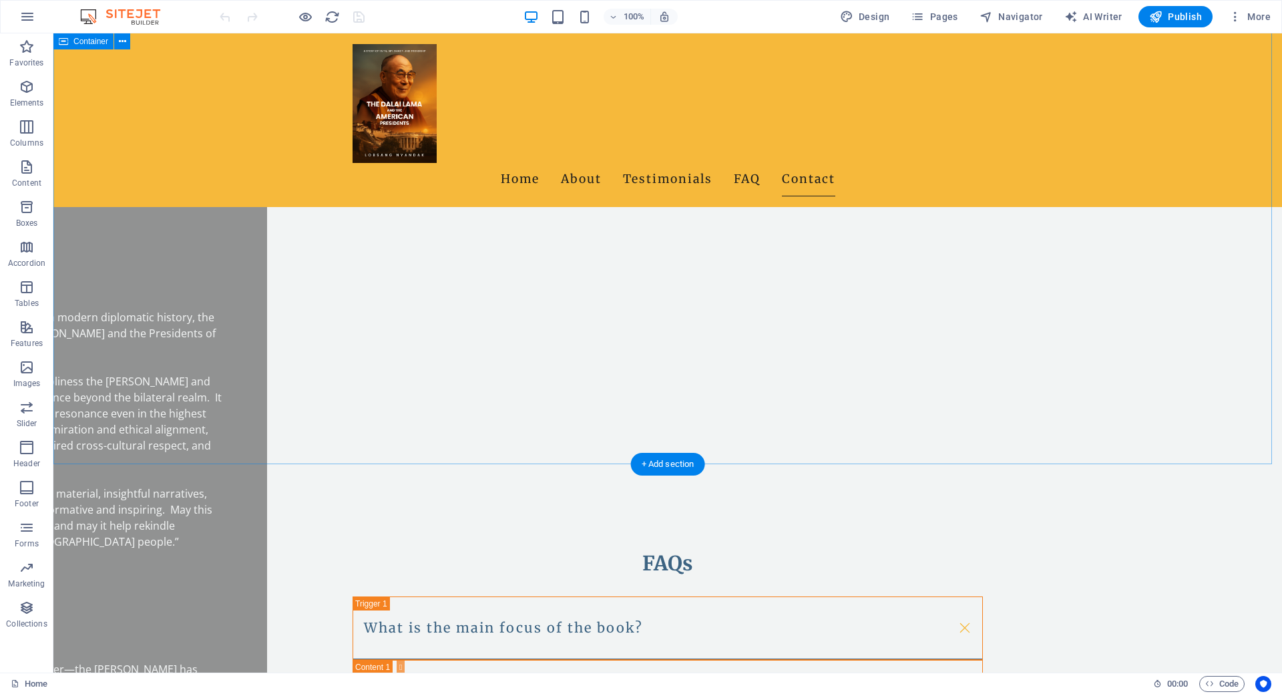
scroll to position [2204, 0]
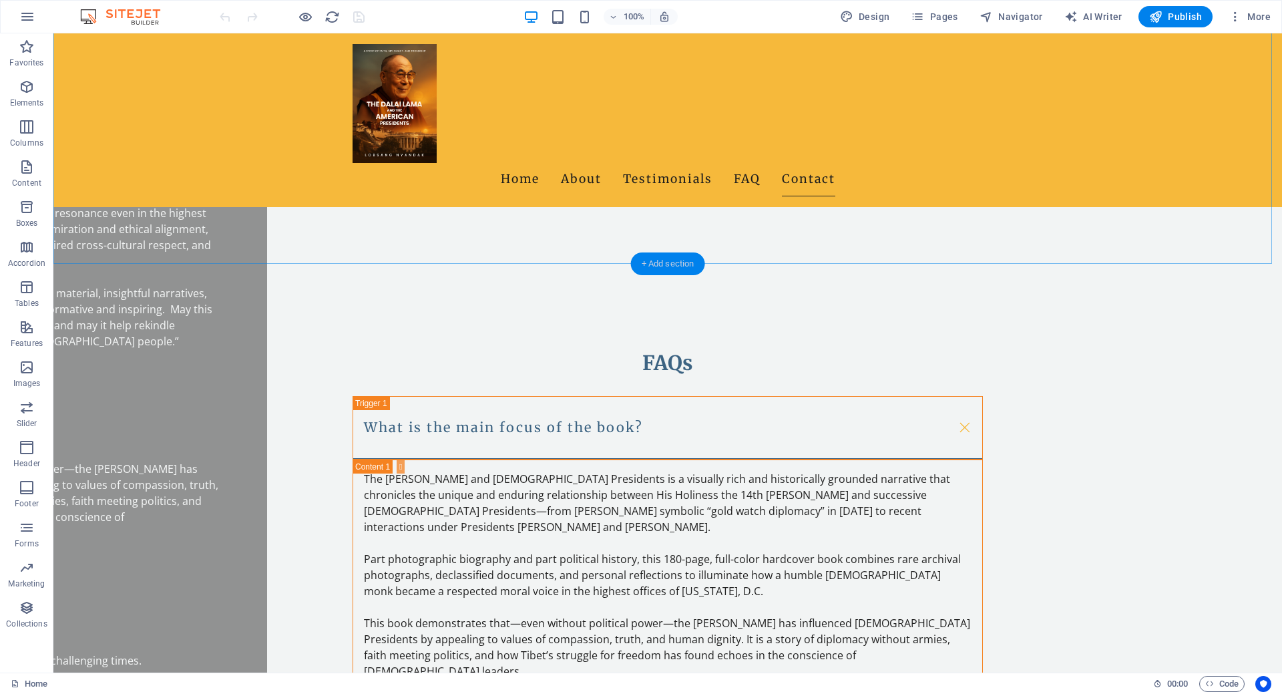
click at [674, 267] on div "+ Add section" at bounding box center [668, 263] width 74 height 23
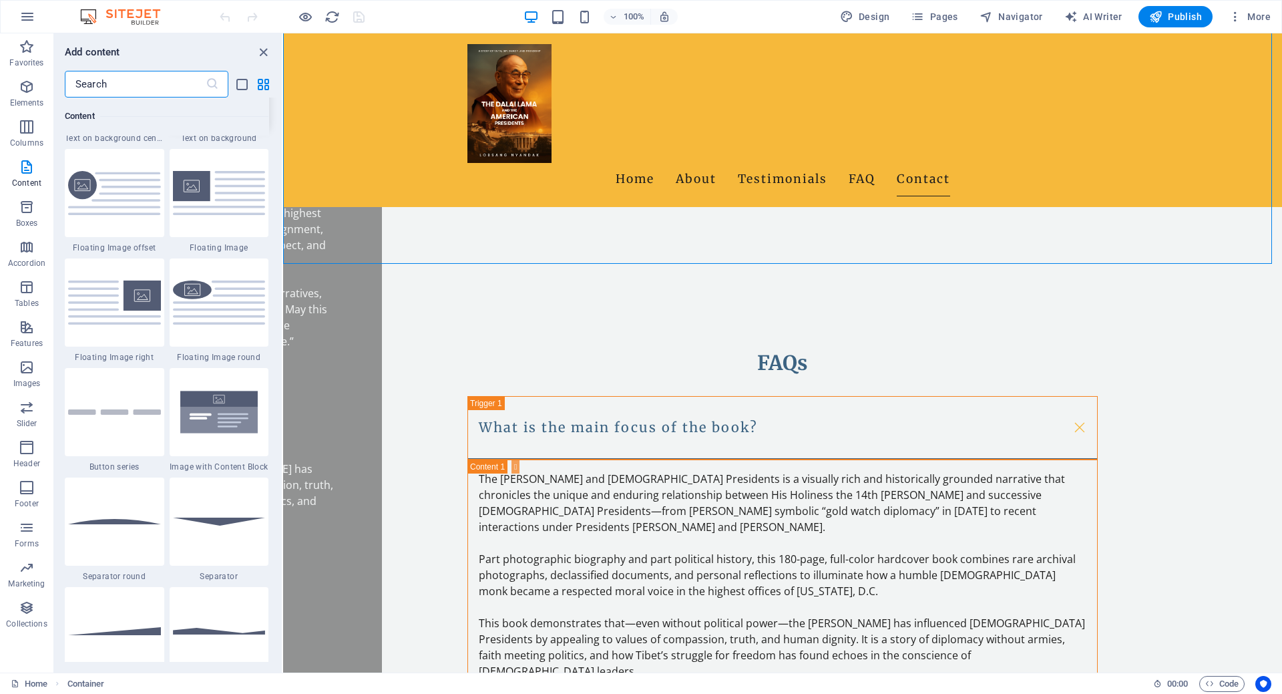
scroll to position [3339, 0]
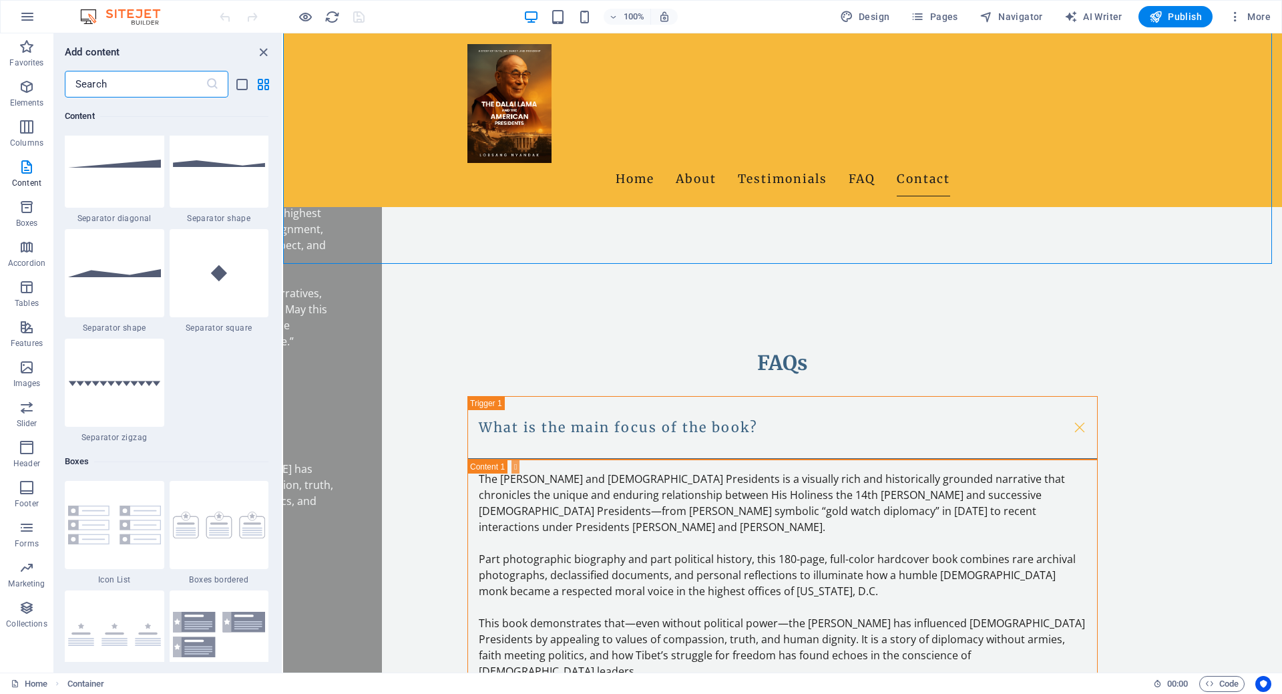
click at [156, 85] on input "text" at bounding box center [135, 84] width 141 height 27
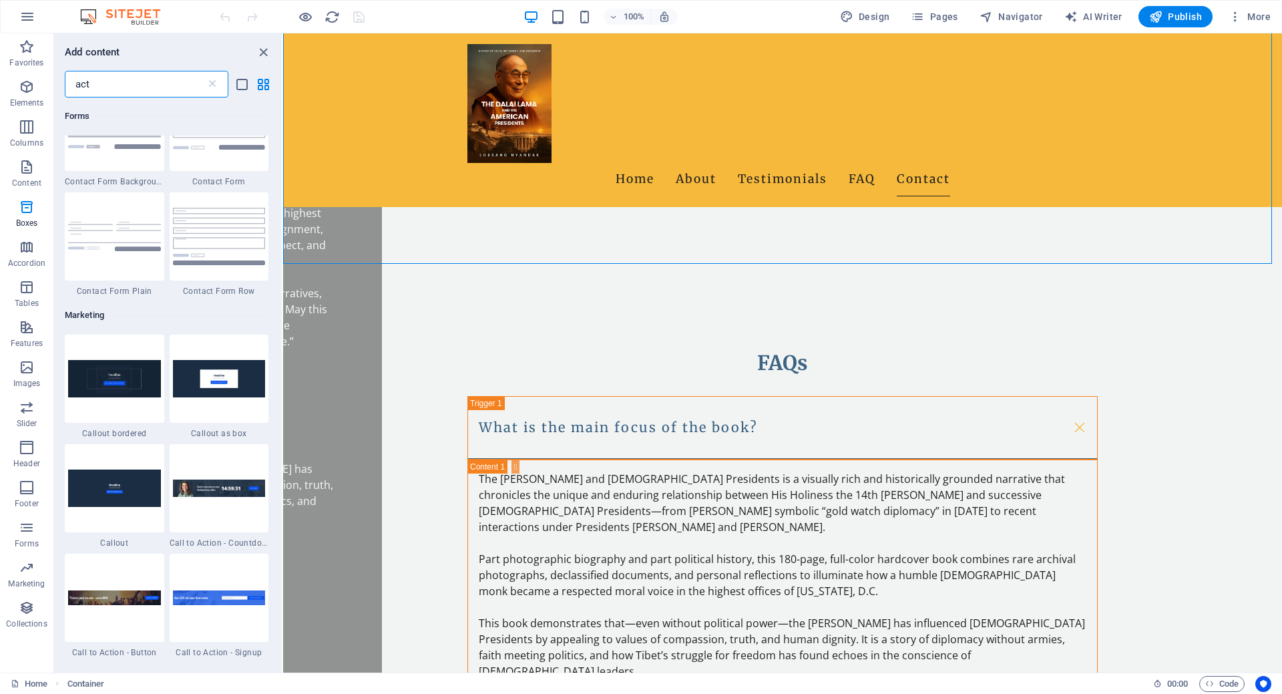
scroll to position [0, 0]
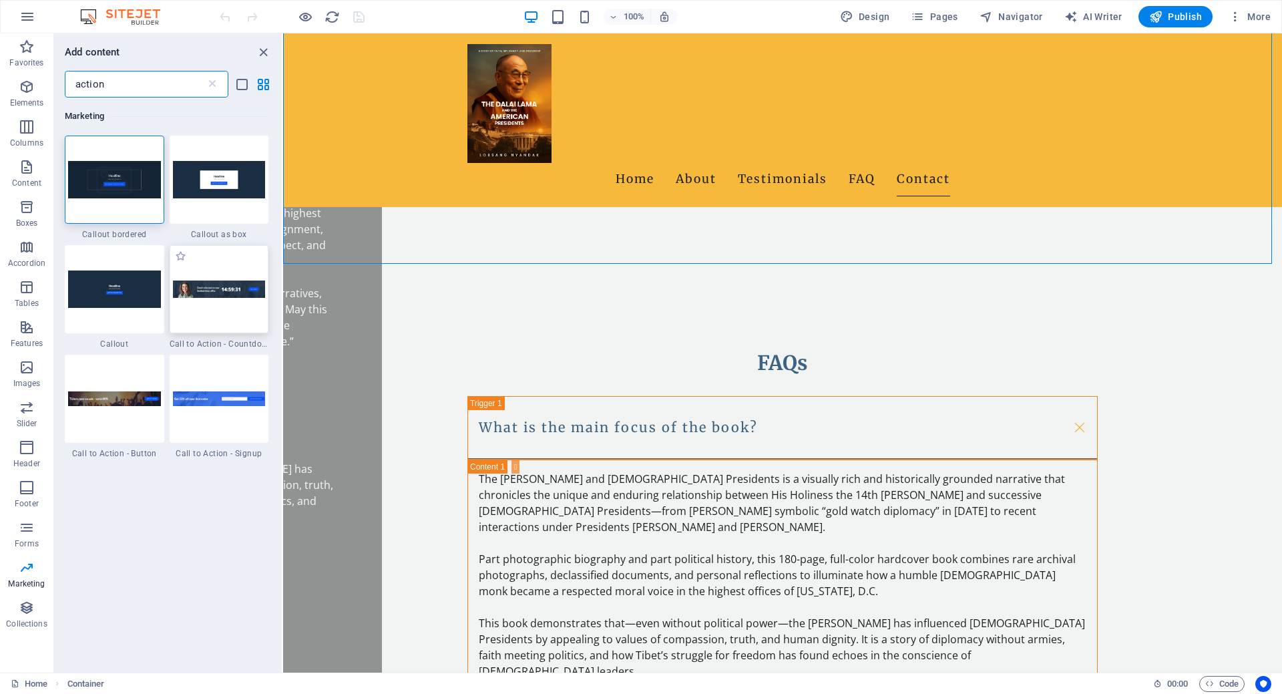
type input "action"
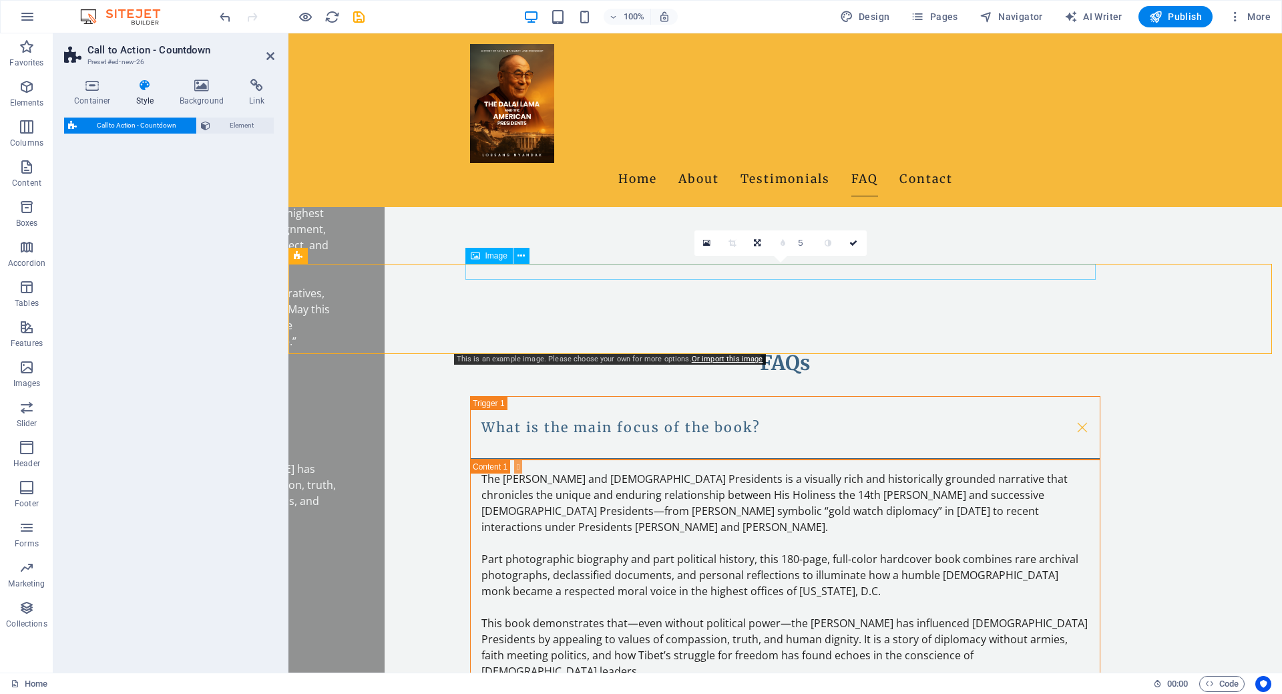
select select "rem"
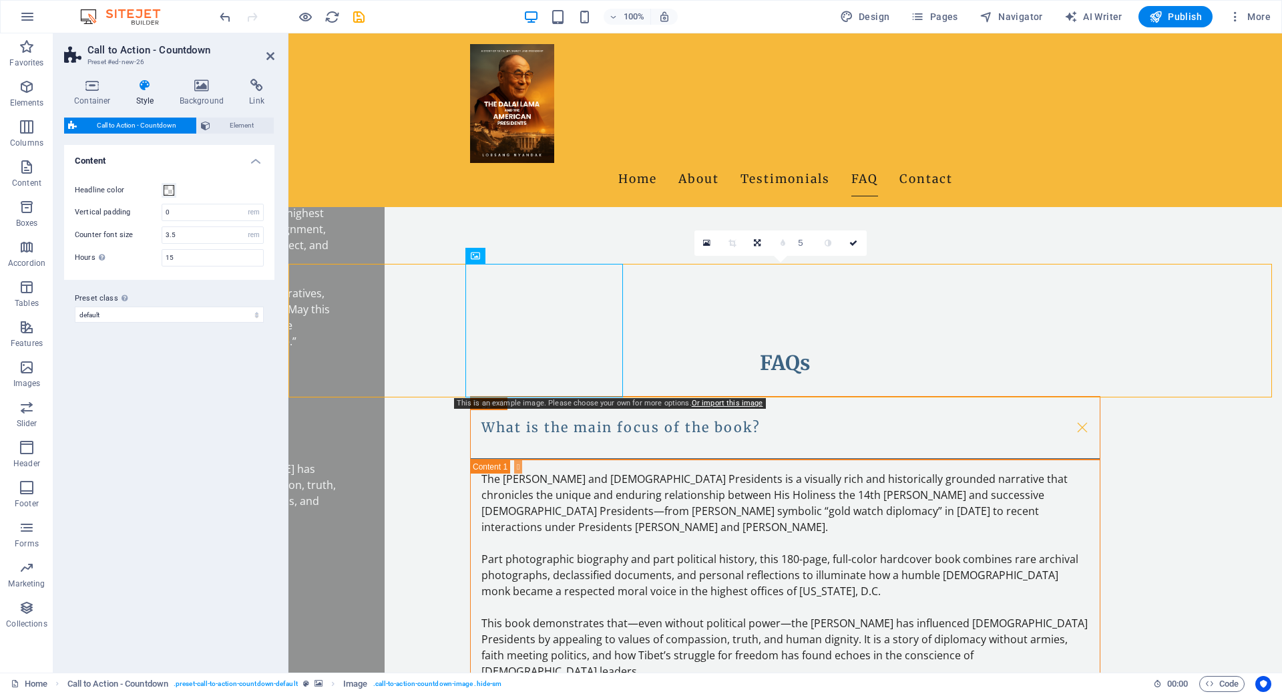
click at [524, 256] on icon at bounding box center [521, 256] width 7 height 14
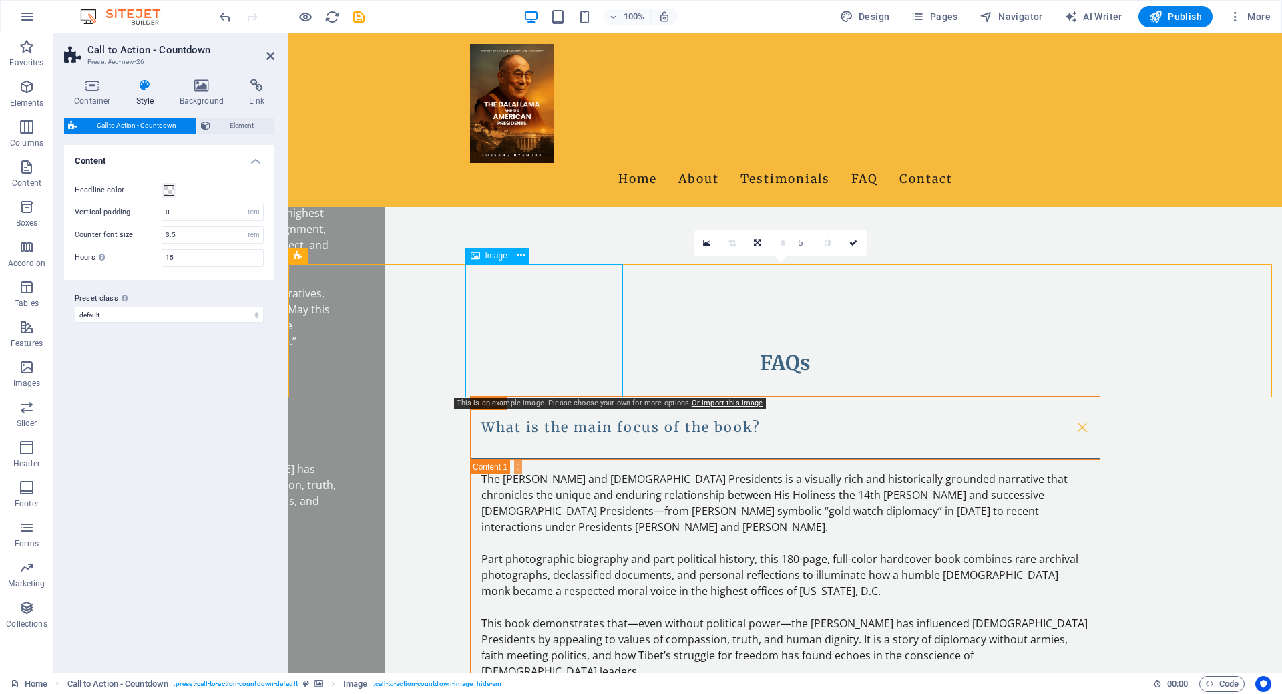
select select "px"
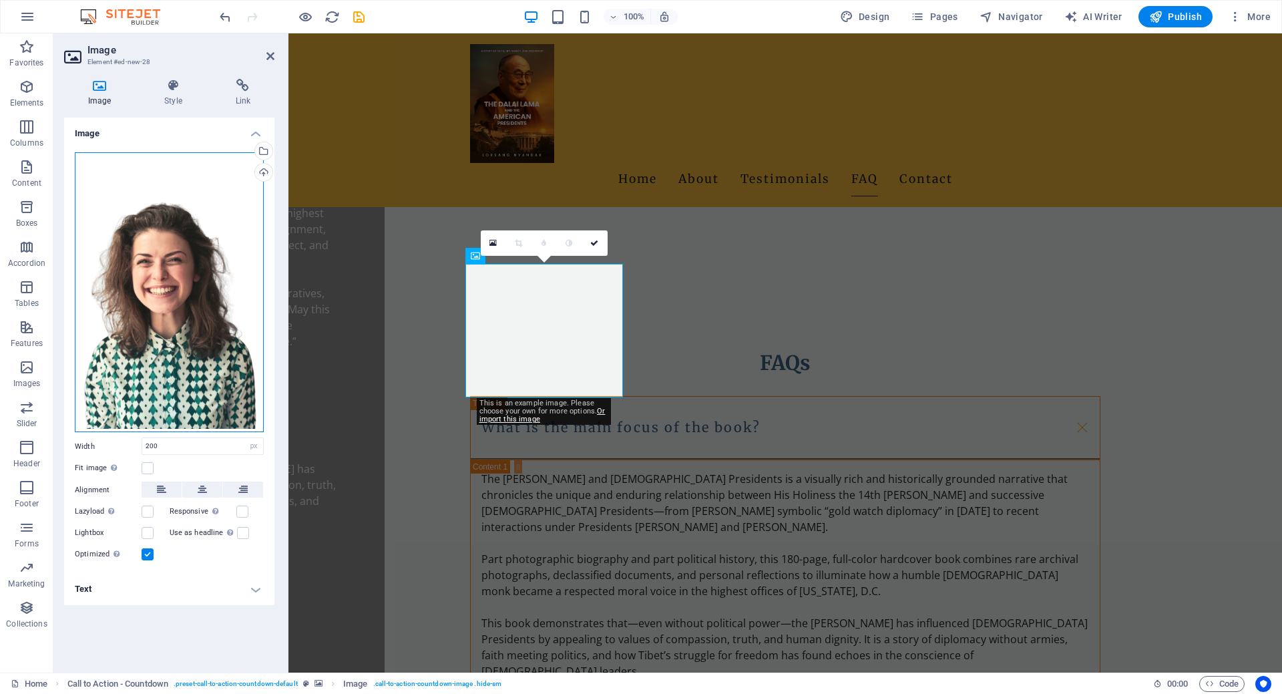
click at [161, 260] on div "Drag files here, click to choose files or select files from Files or our free s…" at bounding box center [169, 292] width 189 height 280
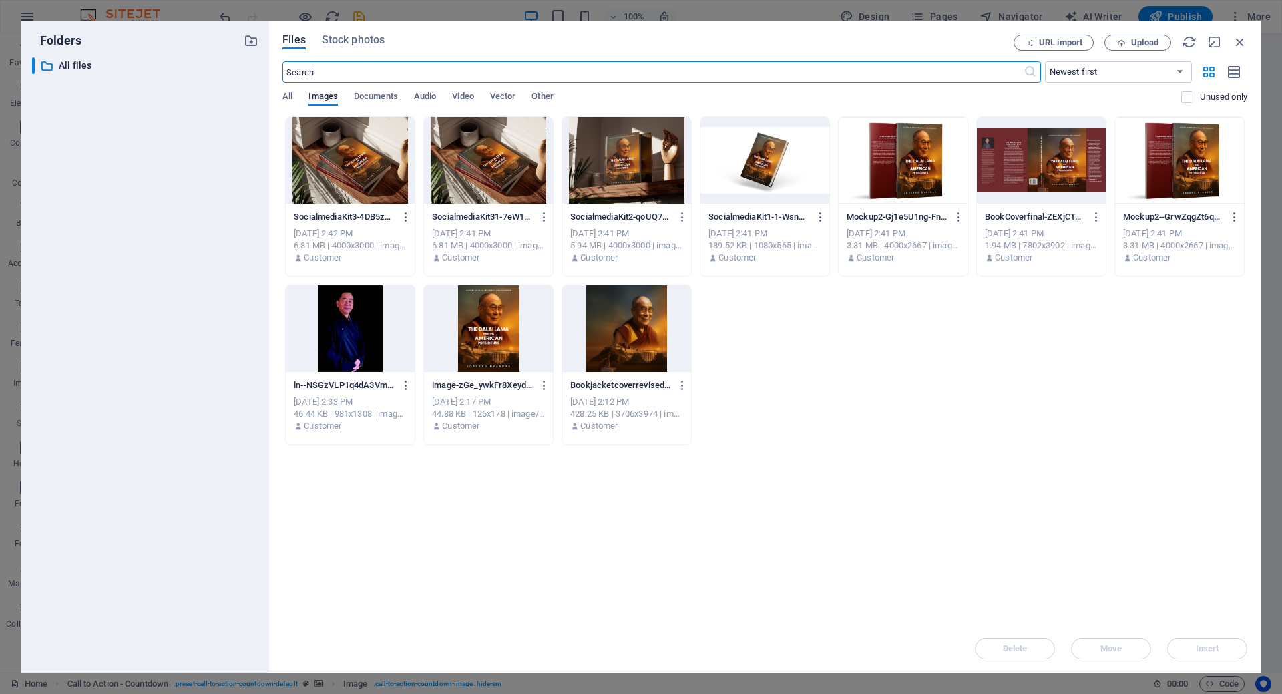
click at [1191, 154] on div at bounding box center [1179, 160] width 129 height 87
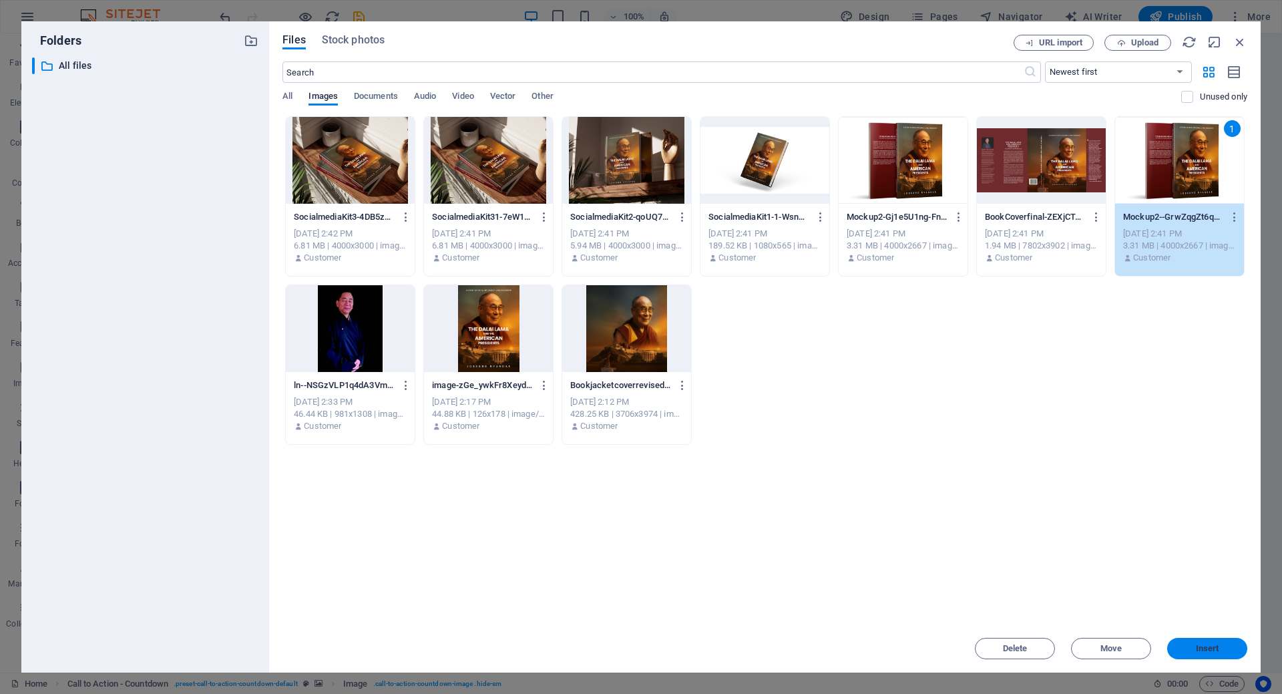
click at [1203, 645] on span "Insert" at bounding box center [1207, 648] width 23 height 8
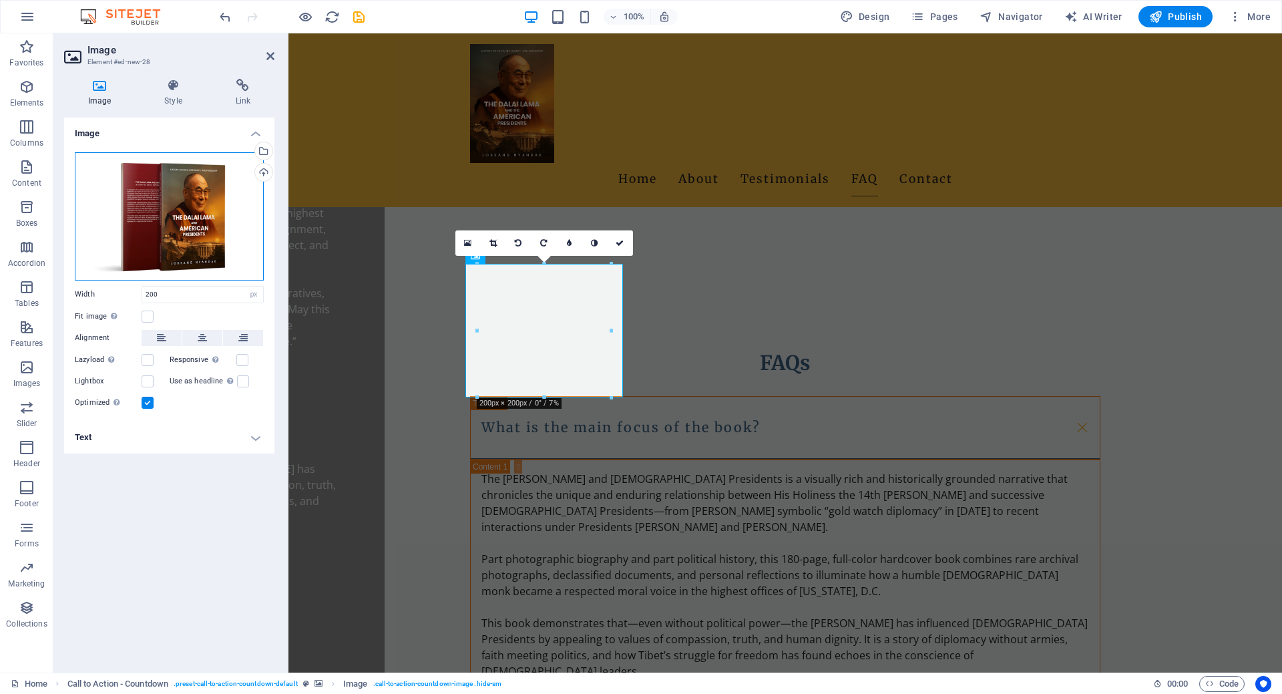
drag, startPoint x: 190, startPoint y: 220, endPoint x: 185, endPoint y: 226, distance: 7.6
click at [190, 220] on div "Drag files here, click to choose files or select files from Files or our free s…" at bounding box center [169, 216] width 189 height 128
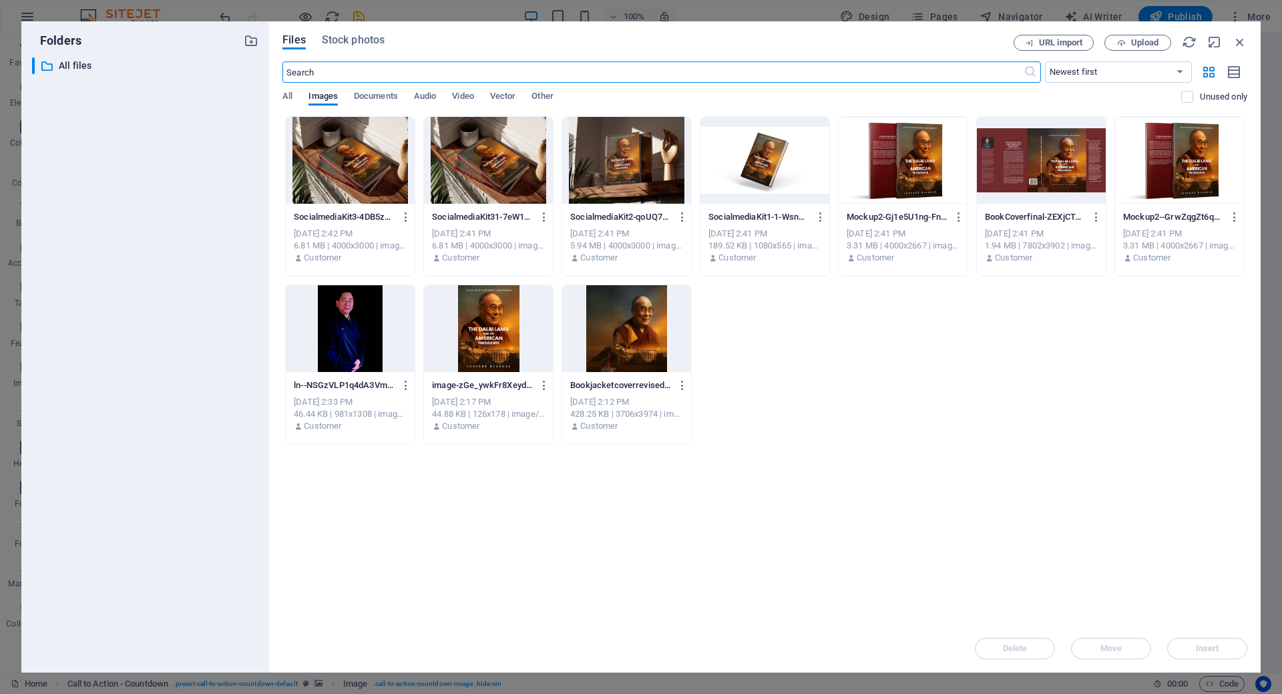
click at [747, 164] on div at bounding box center [765, 160] width 129 height 87
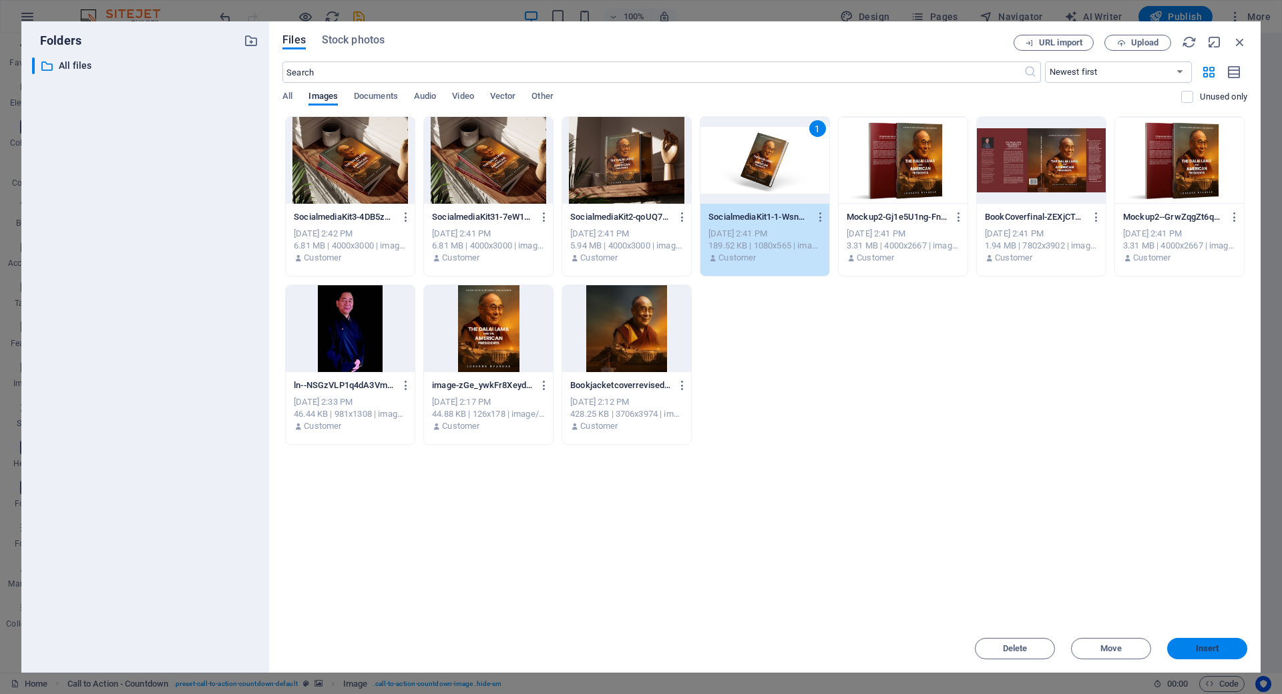
click at [1199, 648] on span "Insert" at bounding box center [1207, 648] width 23 height 8
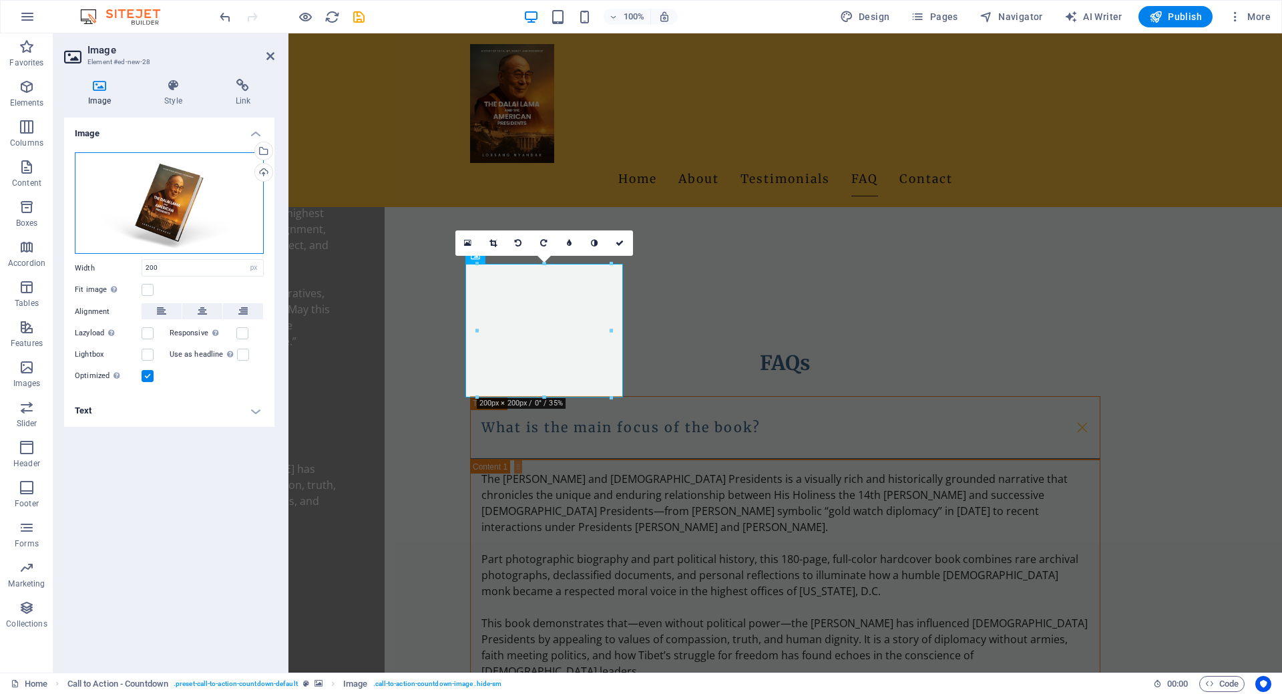
click at [158, 201] on div "Drag files here, click to choose files or select files from Files or our free s…" at bounding box center [169, 203] width 189 height 102
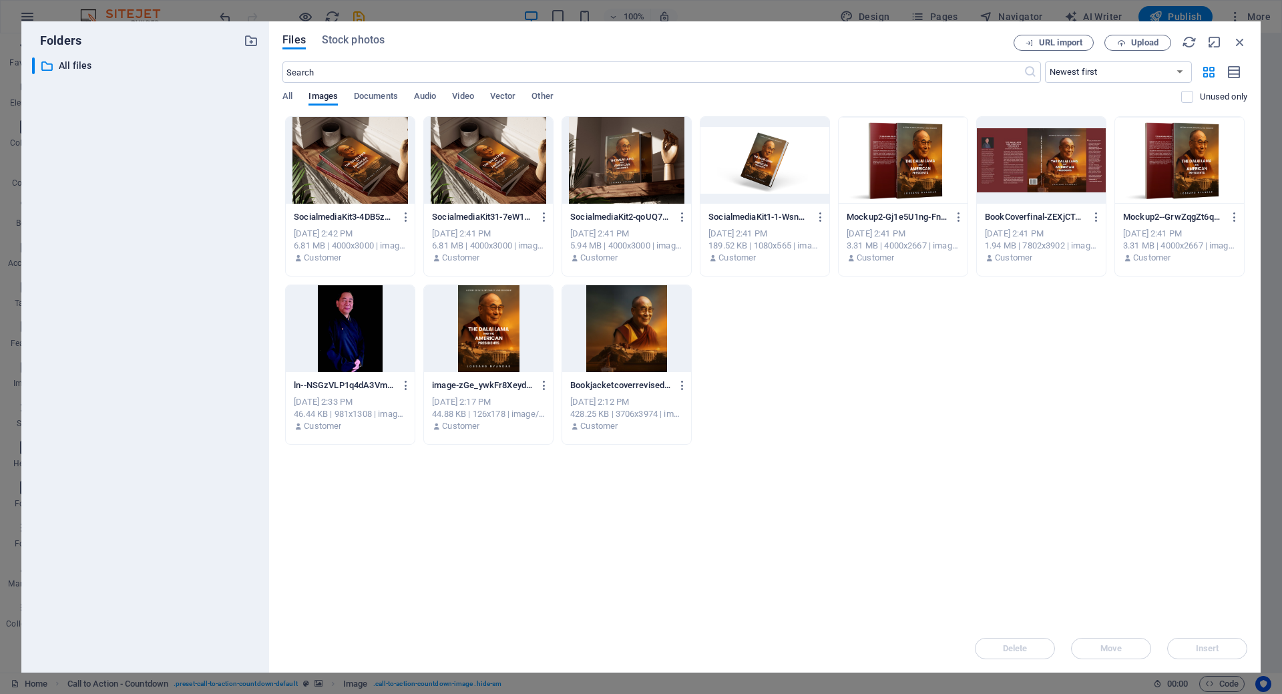
click at [618, 164] on div at bounding box center [626, 160] width 129 height 87
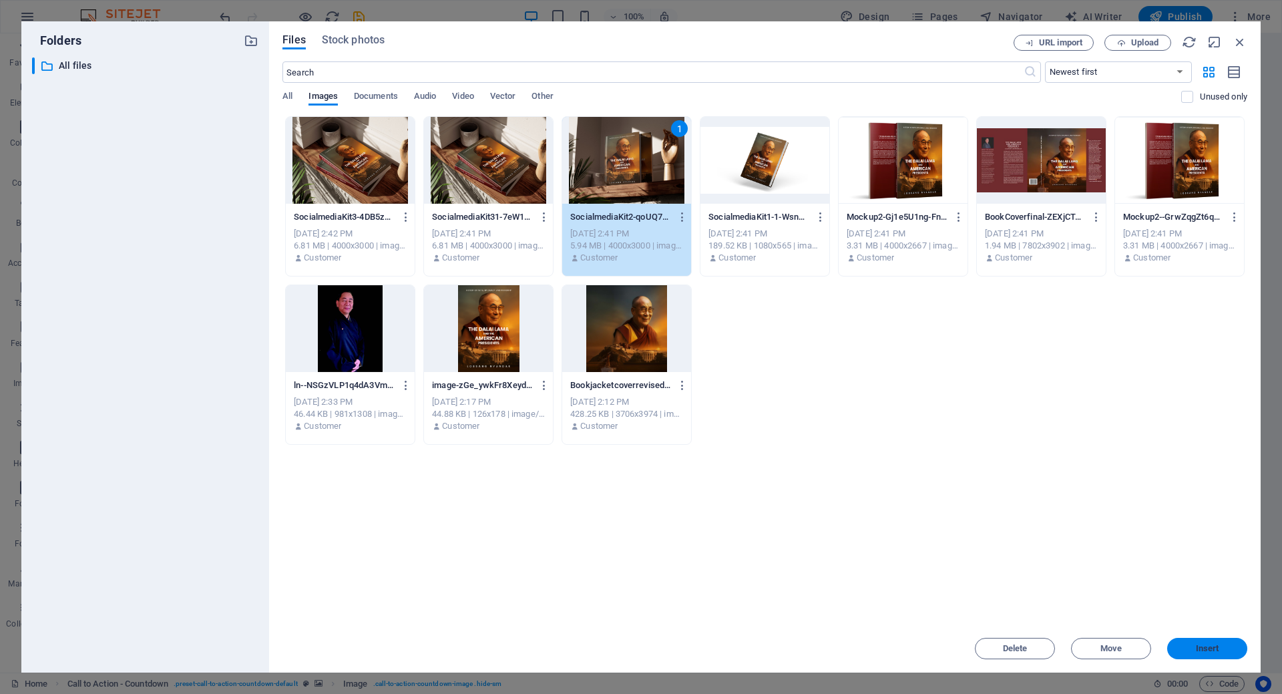
click at [1206, 647] on span "Insert" at bounding box center [1207, 648] width 23 height 8
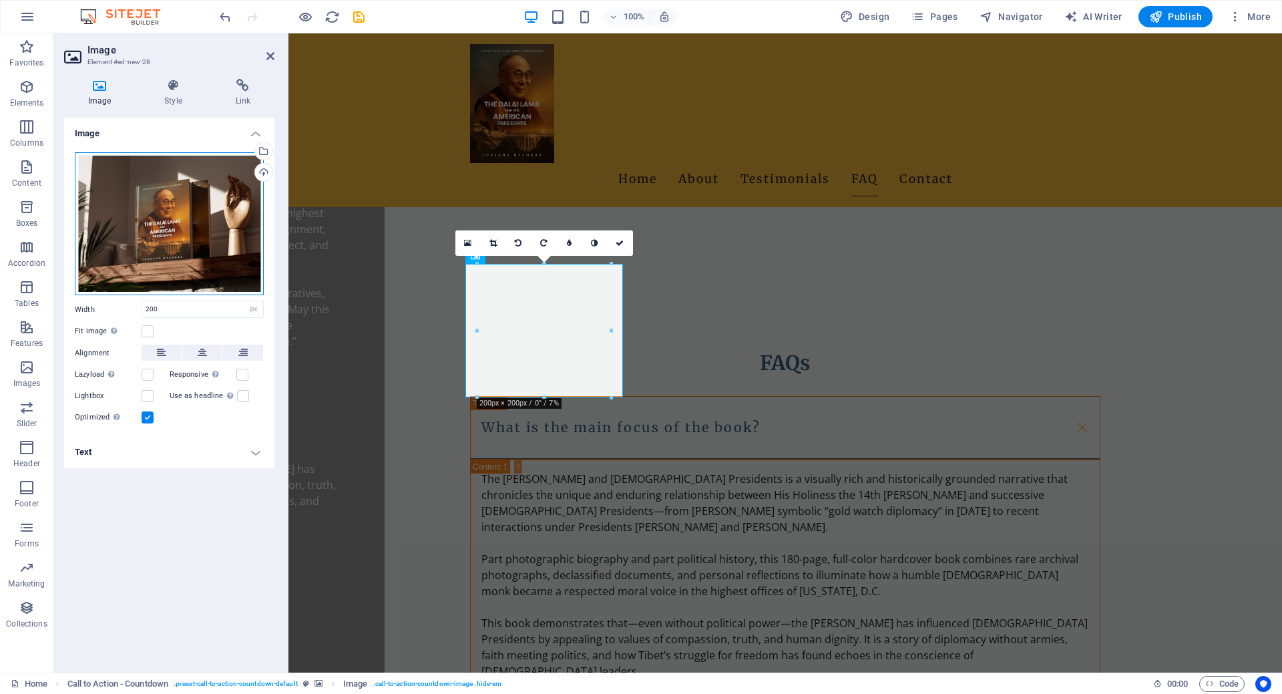
click at [188, 241] on div "Drag files here, click to choose files or select files from Files or our free s…" at bounding box center [169, 224] width 189 height 144
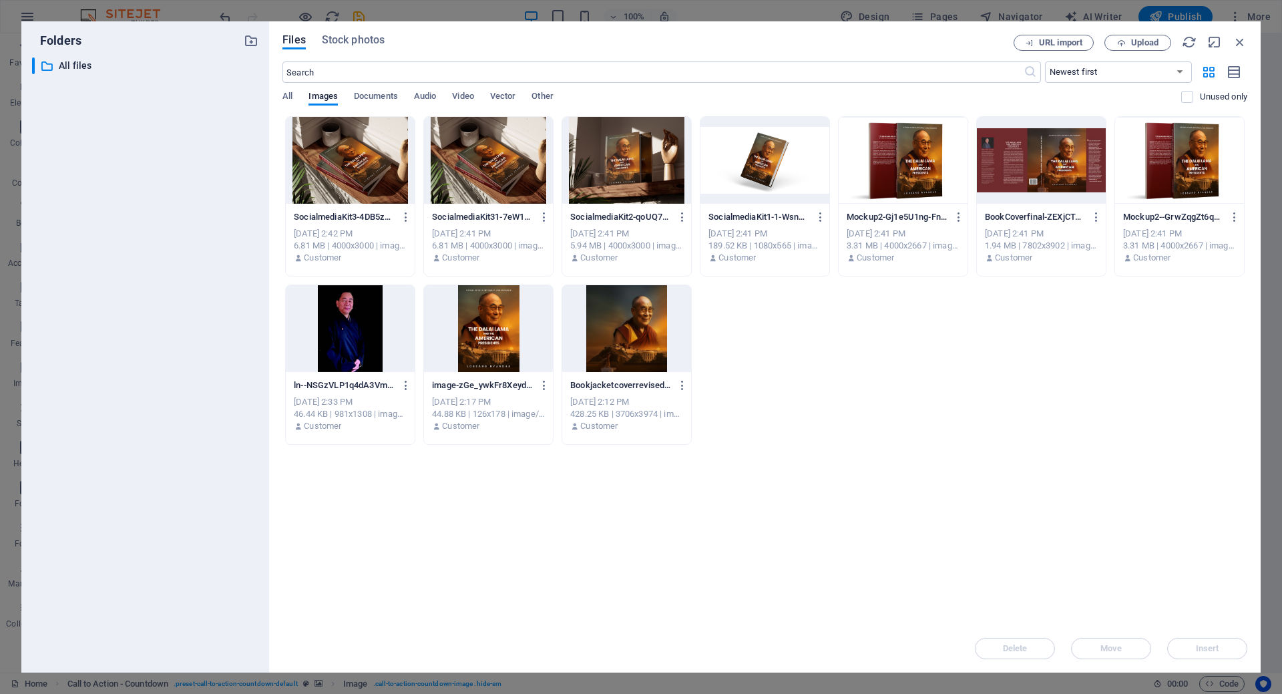
click at [892, 185] on div at bounding box center [903, 160] width 129 height 87
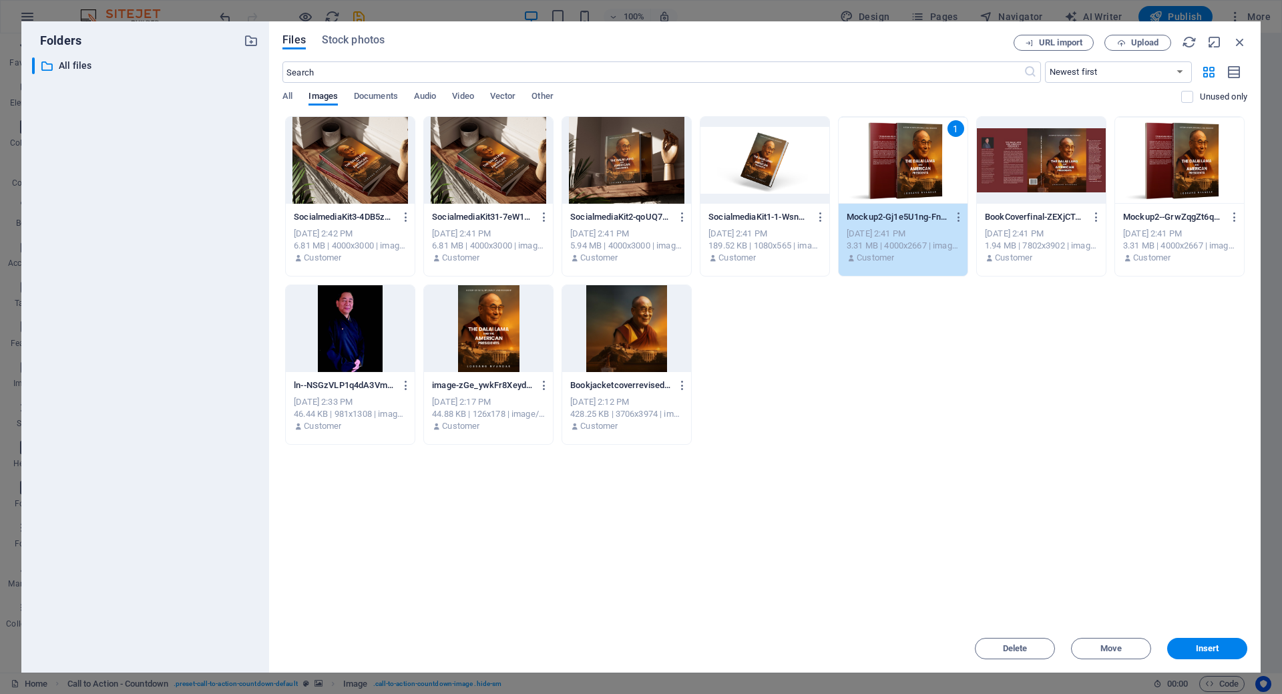
click at [1179, 146] on div at bounding box center [1179, 160] width 129 height 87
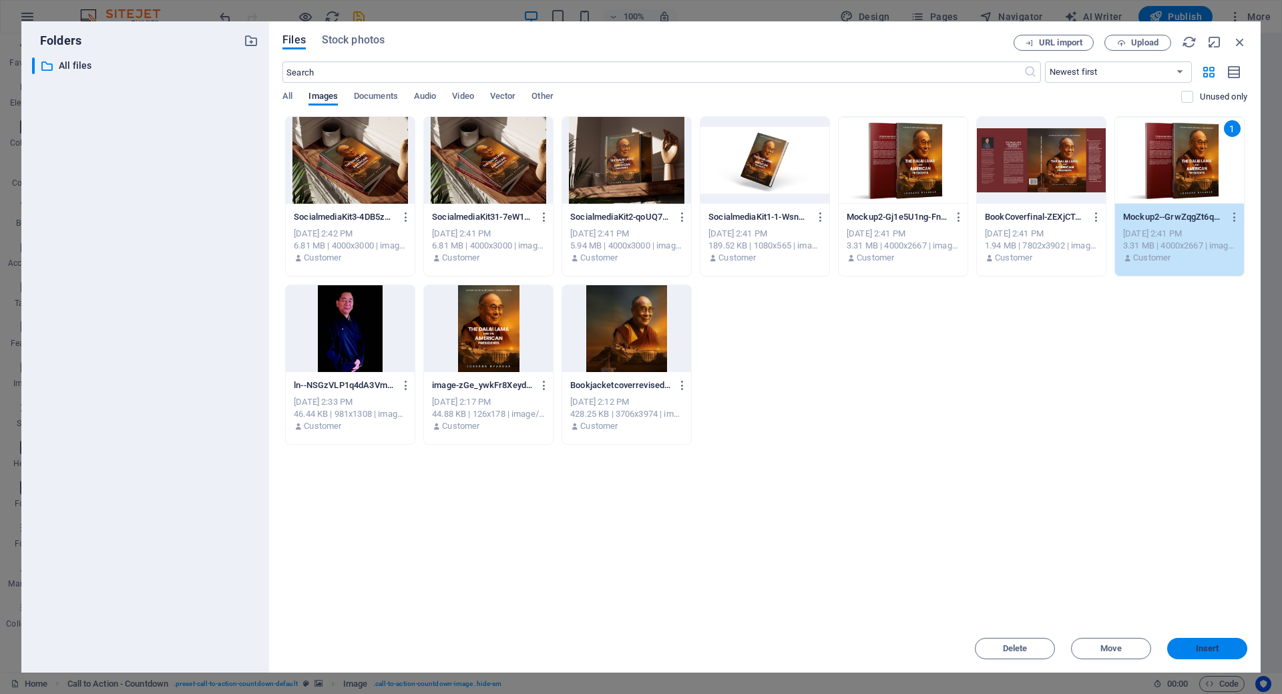
click at [1207, 644] on span "Insert" at bounding box center [1207, 648] width 23 height 8
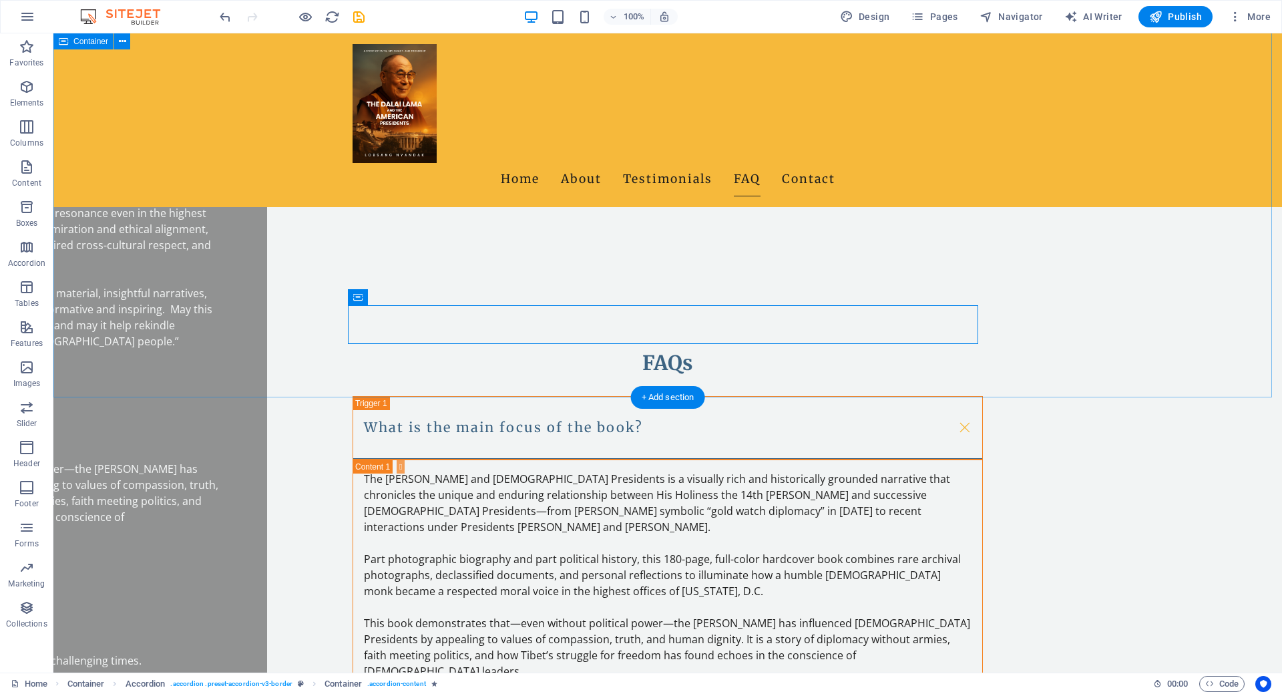
scroll to position [1870, 0]
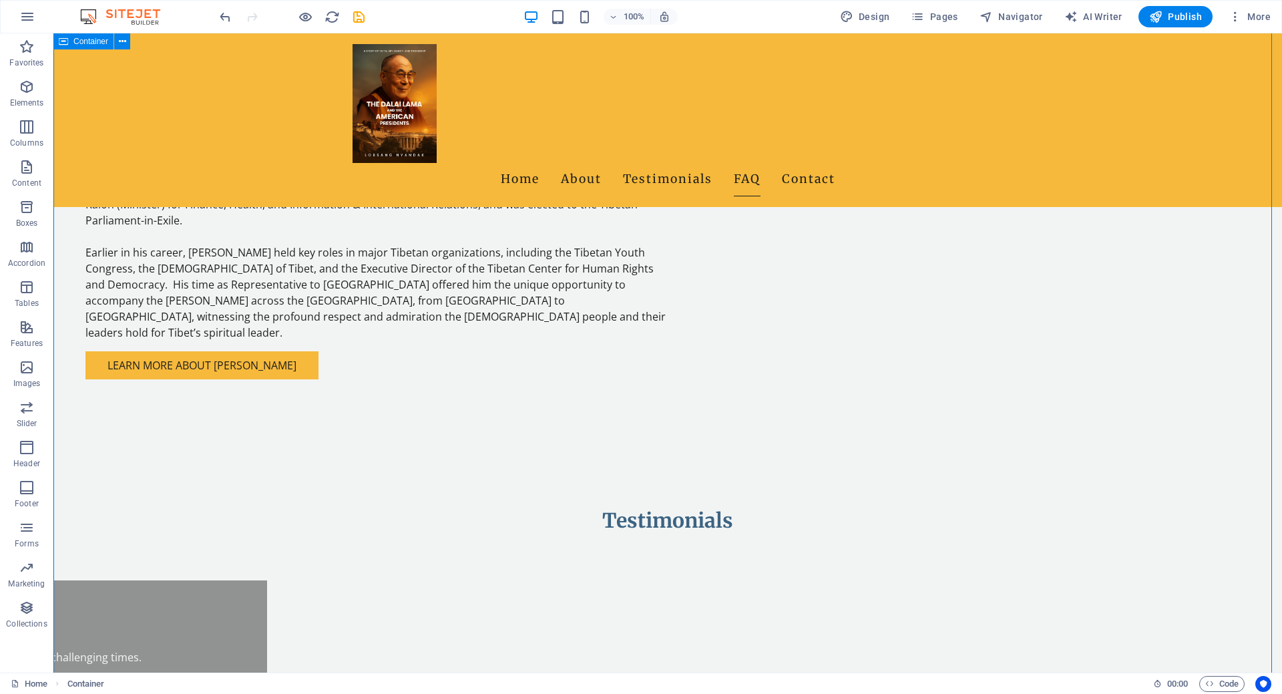
scroll to position [1135, 0]
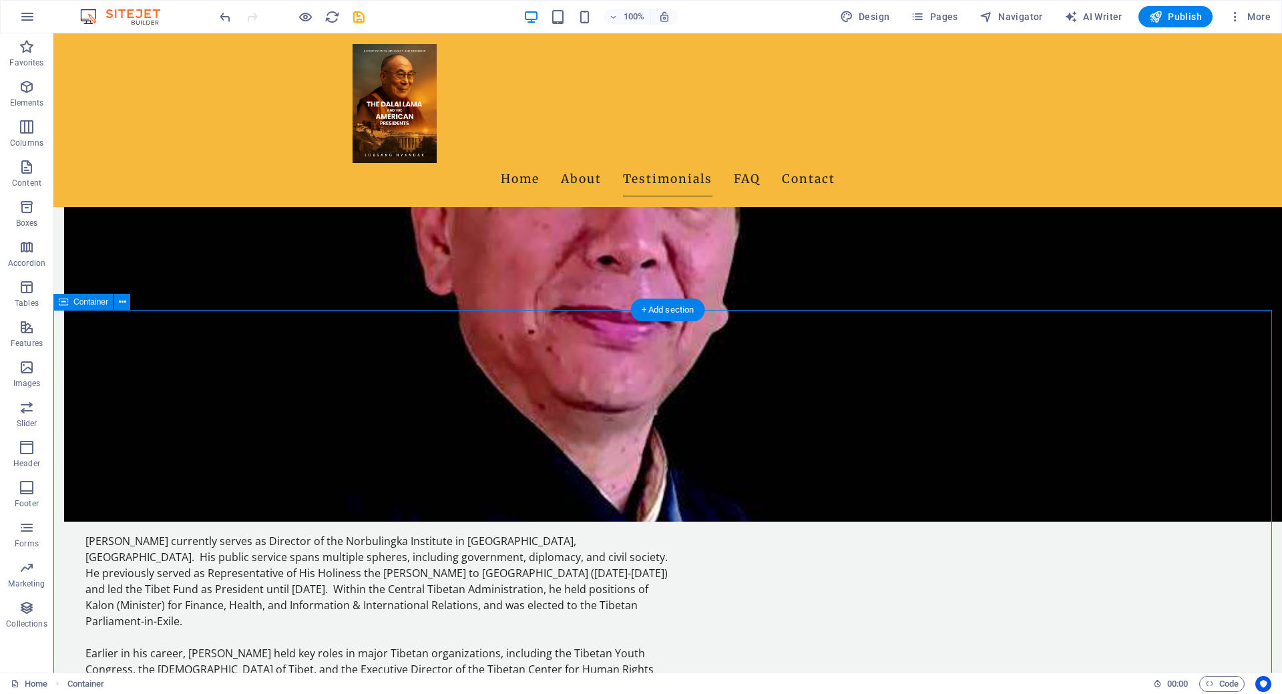
click at [120, 303] on icon at bounding box center [122, 302] width 7 height 14
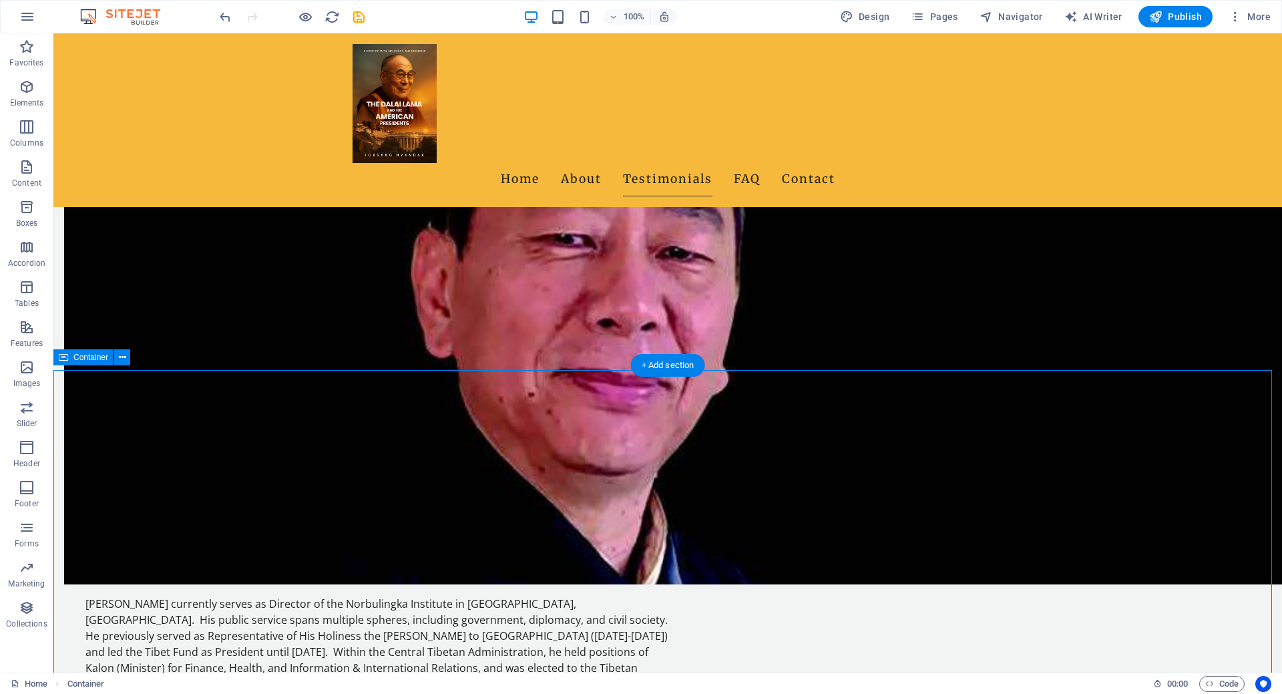
scroll to position [1071, 0]
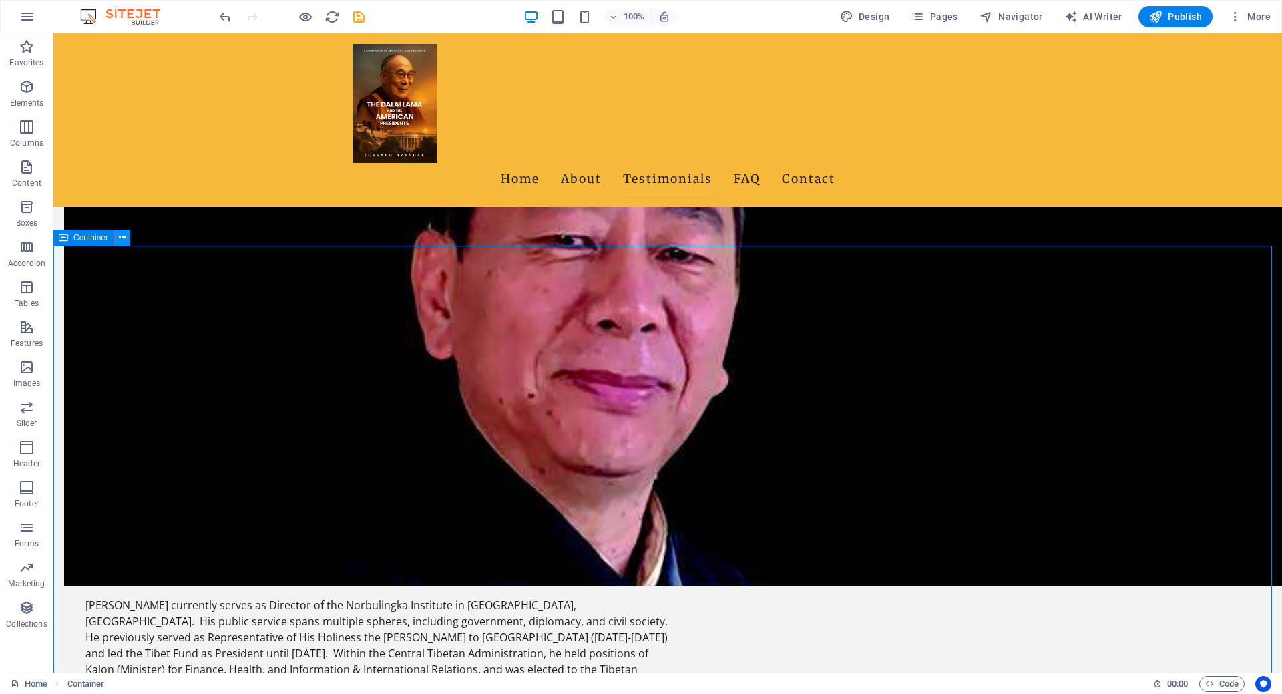
click at [120, 236] on icon at bounding box center [122, 238] width 7 height 14
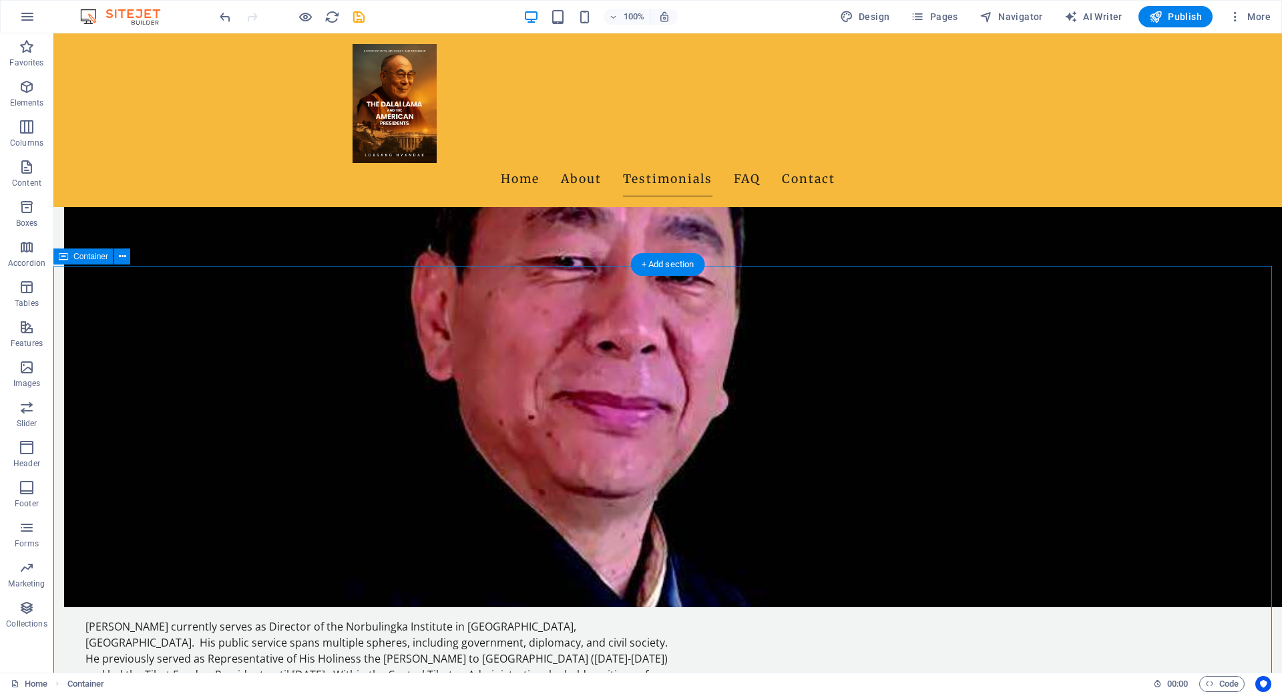
scroll to position [1047, 0]
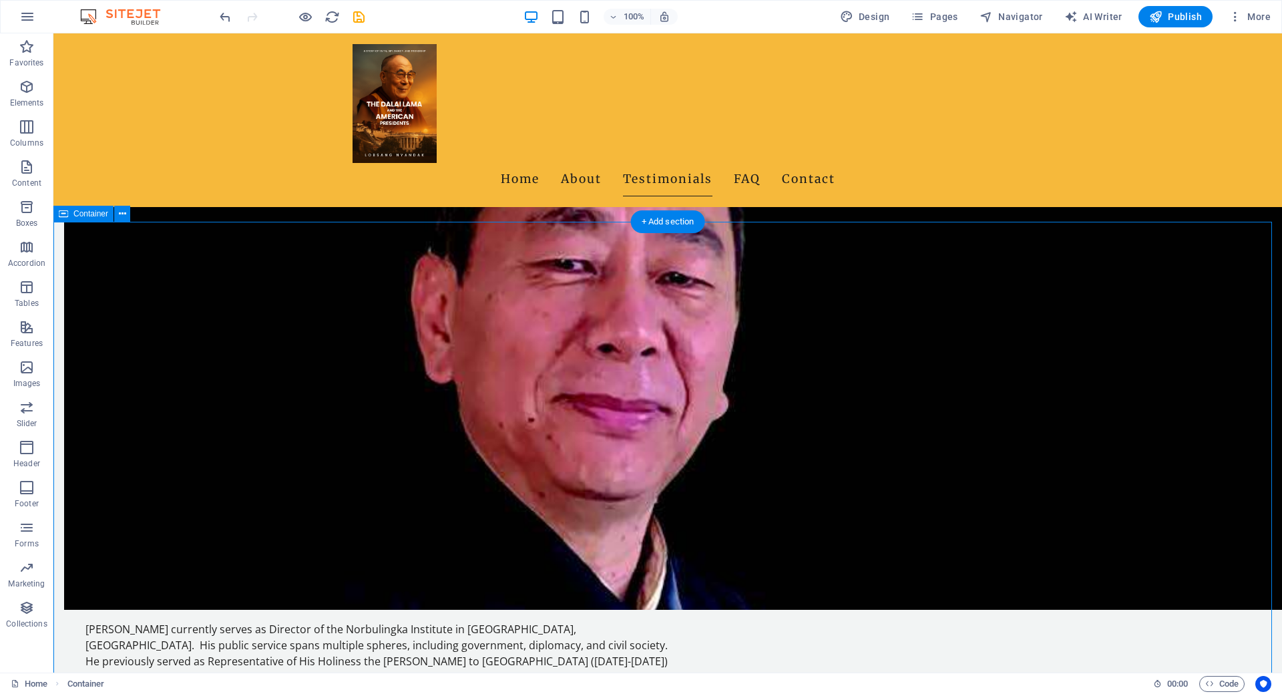
click at [119, 214] on icon at bounding box center [122, 214] width 7 height 14
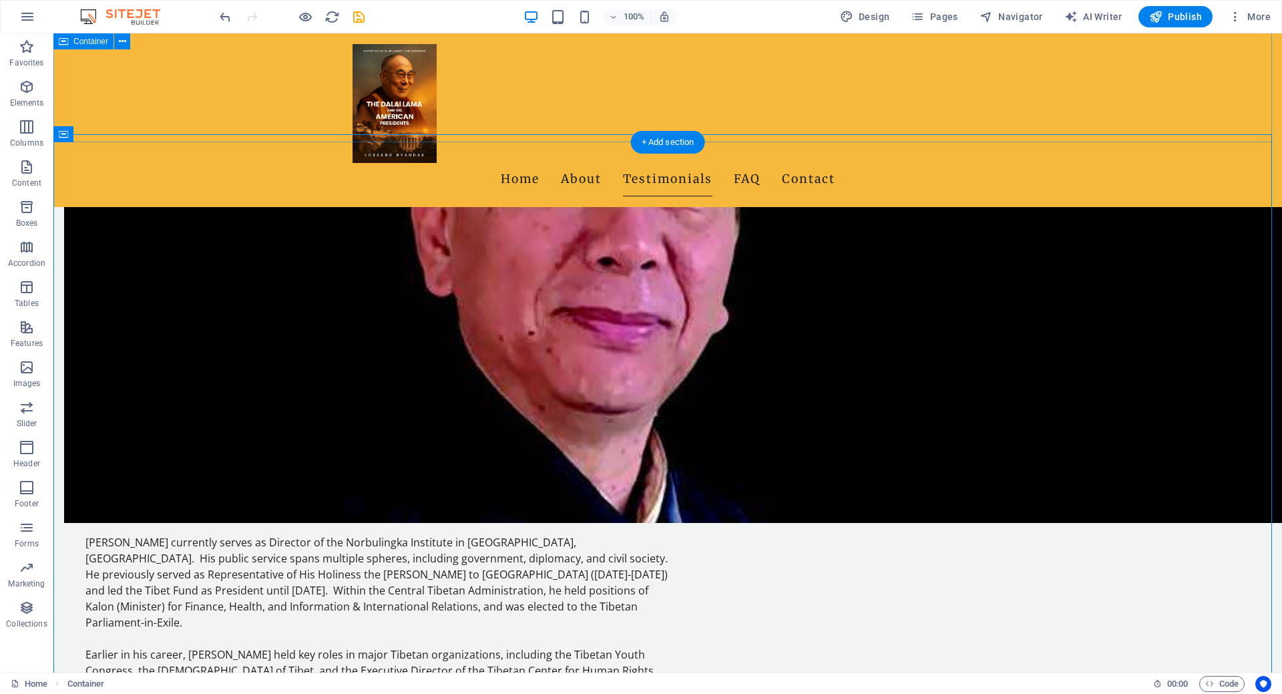
scroll to position [1135, 0]
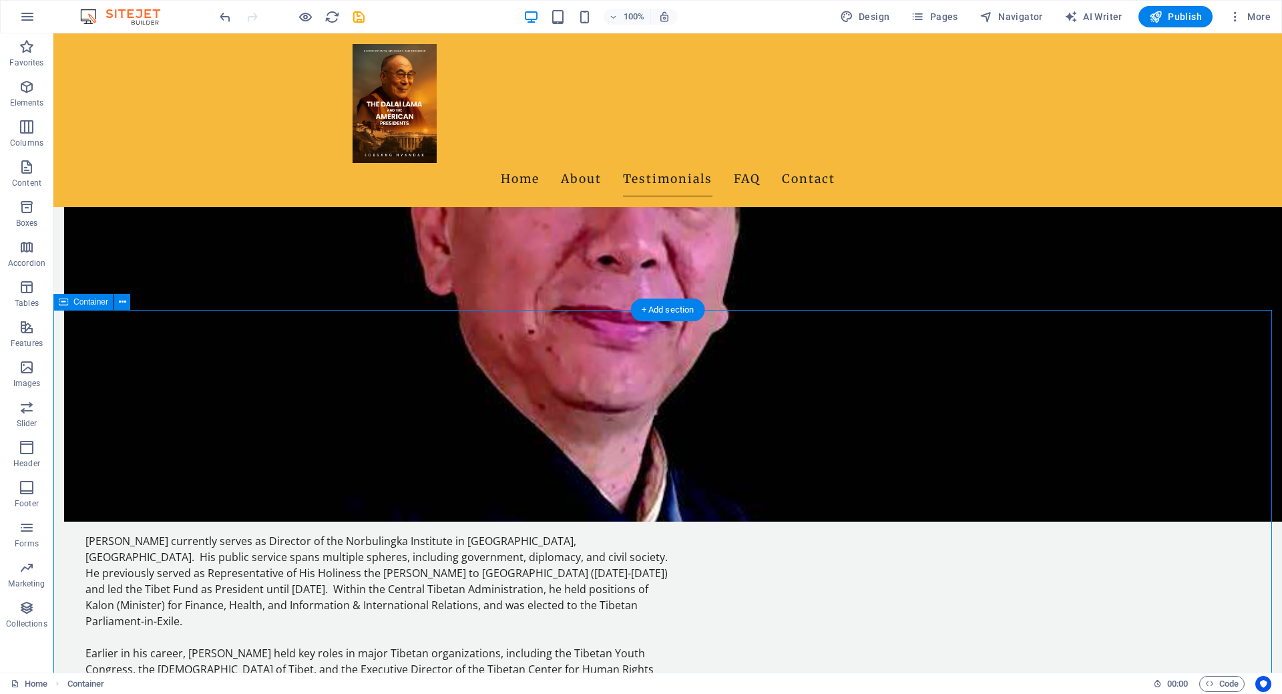
click at [98, 301] on span "Container" at bounding box center [90, 302] width 35 height 8
click at [120, 303] on icon at bounding box center [122, 302] width 7 height 14
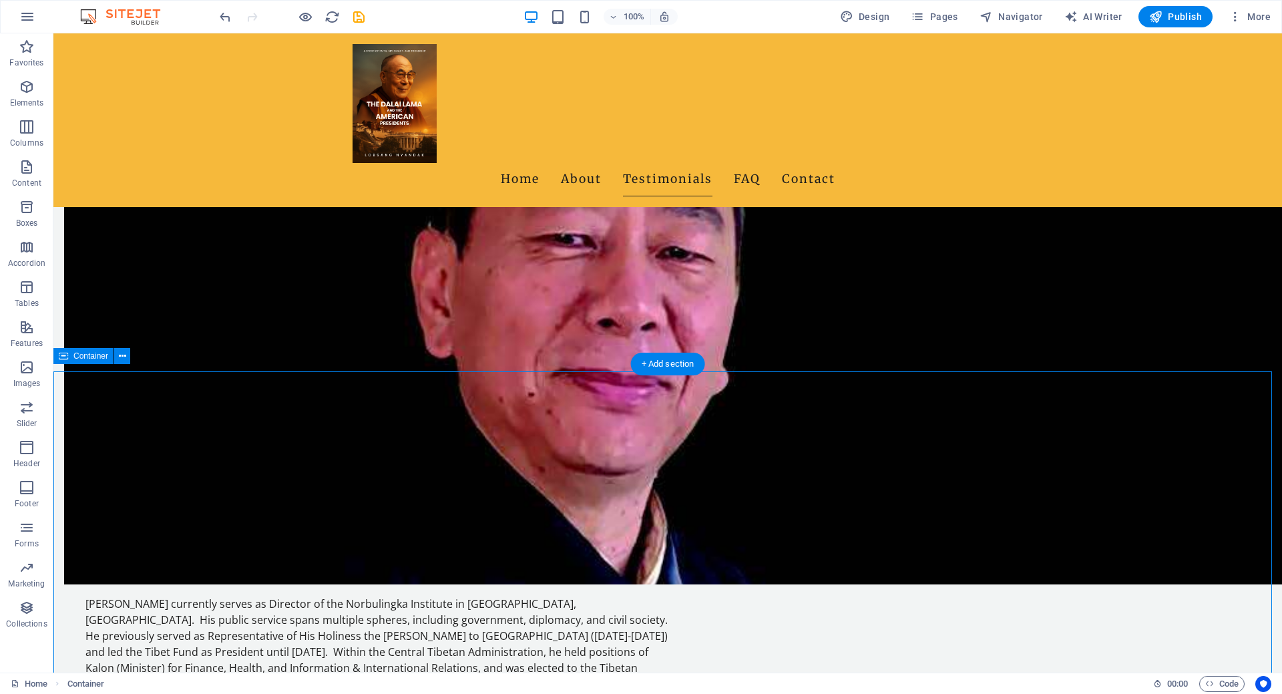
scroll to position [1071, 0]
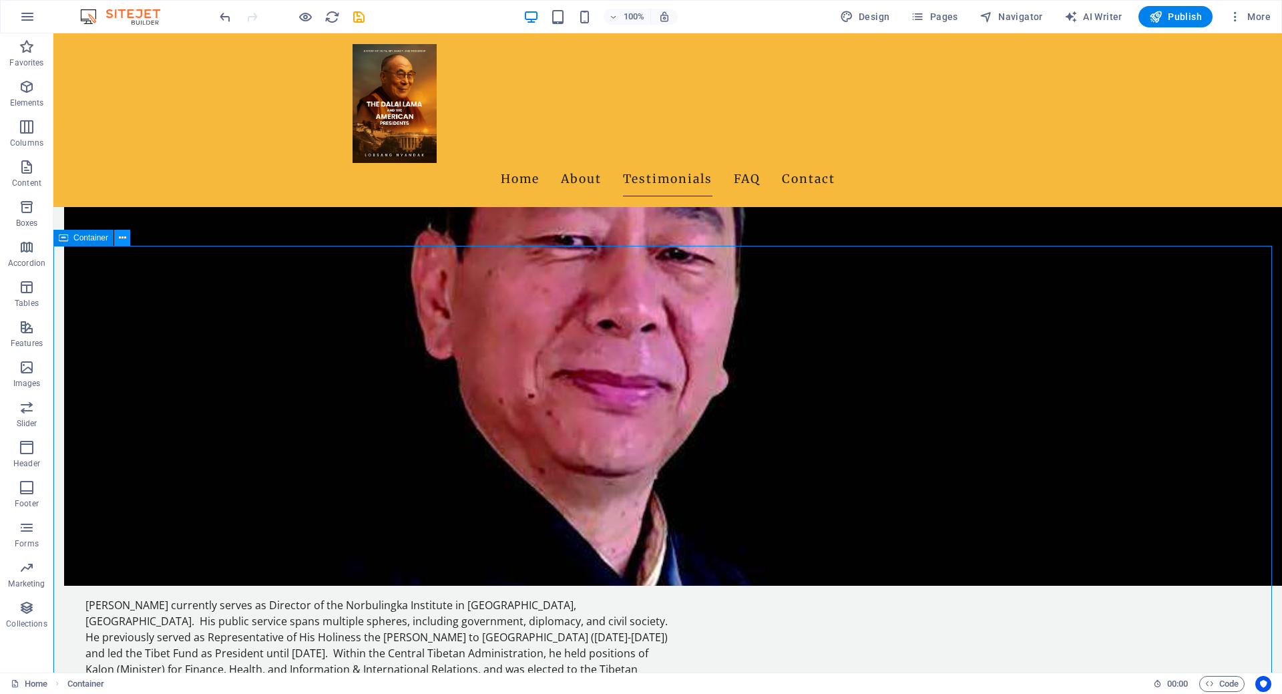
click at [124, 242] on icon at bounding box center [122, 238] width 7 height 14
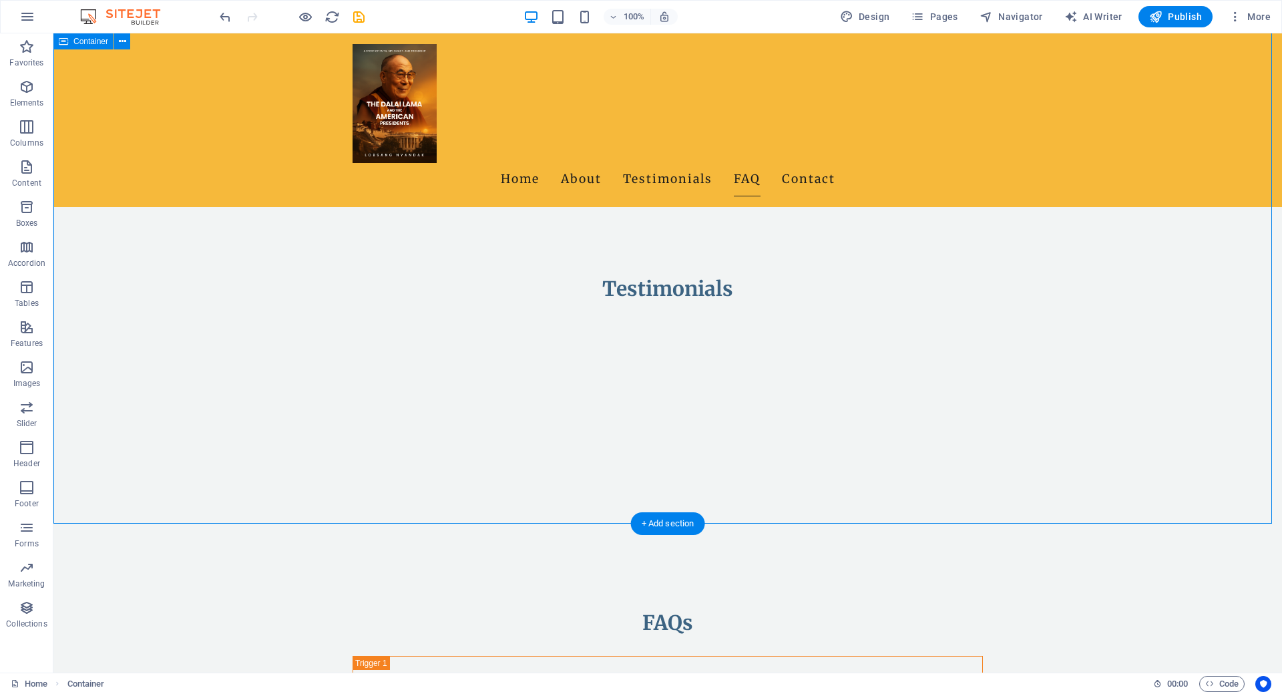
scroll to position [2035, 0]
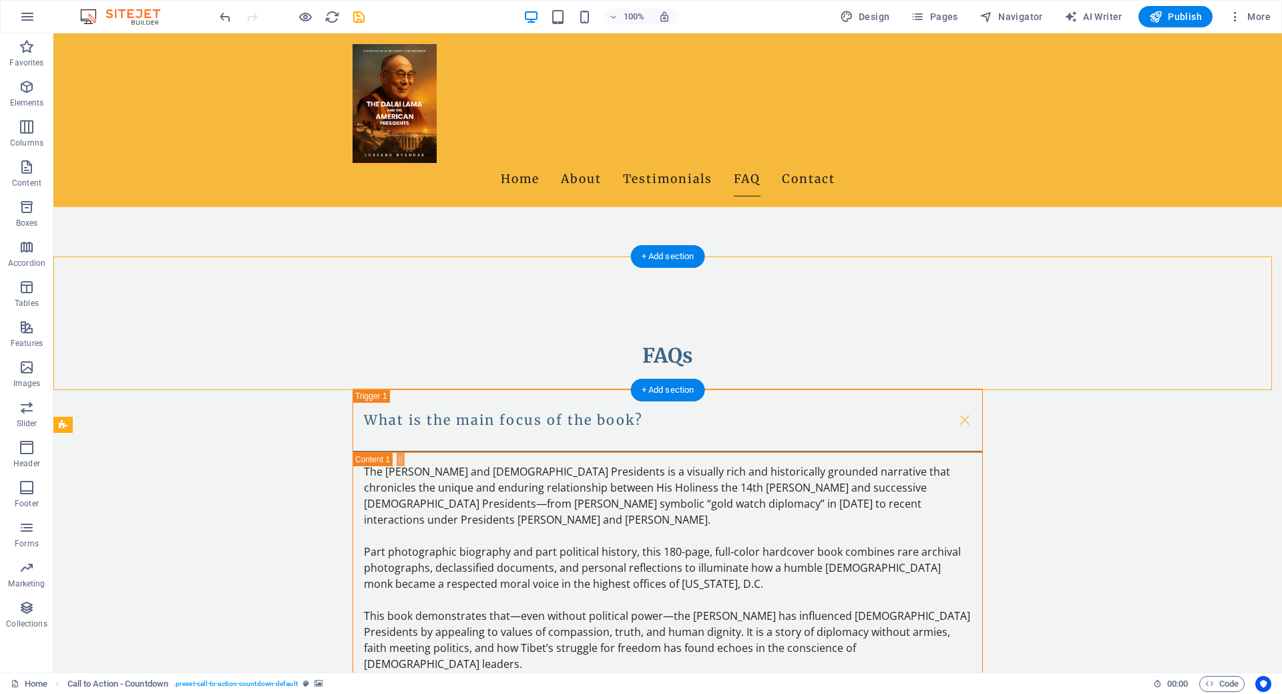
select select "rem"
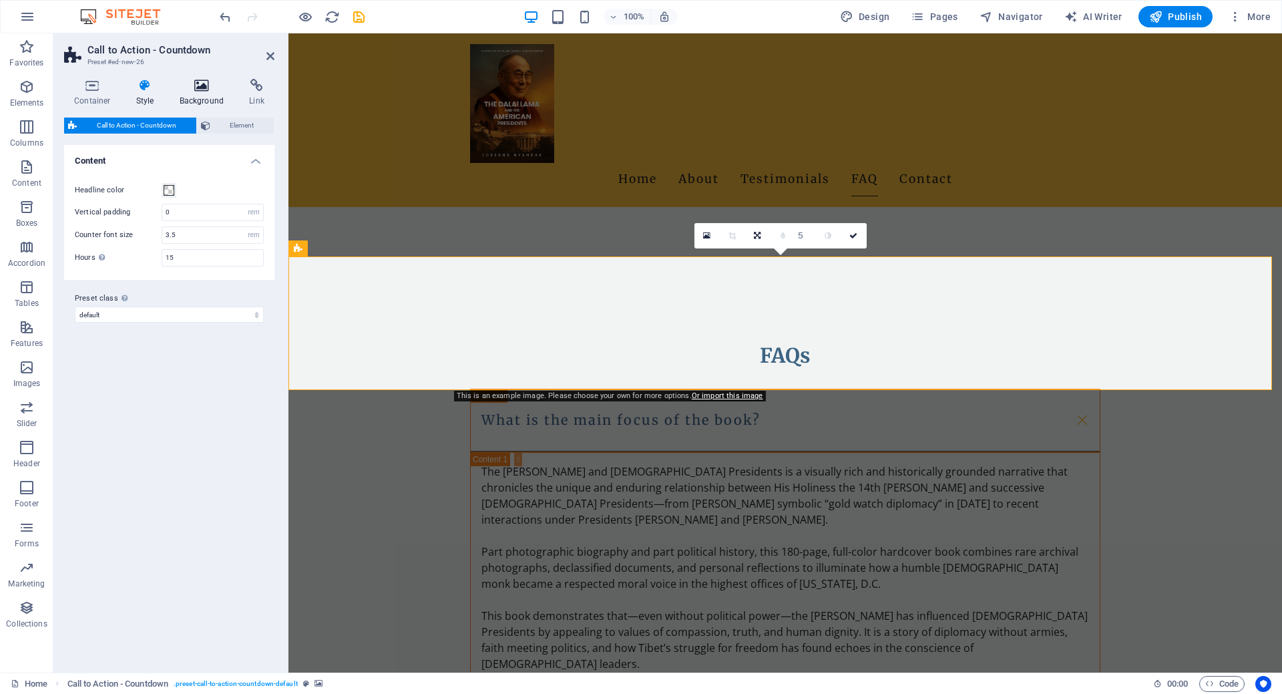
click at [198, 95] on h4 "Background" at bounding box center [205, 93] width 70 height 28
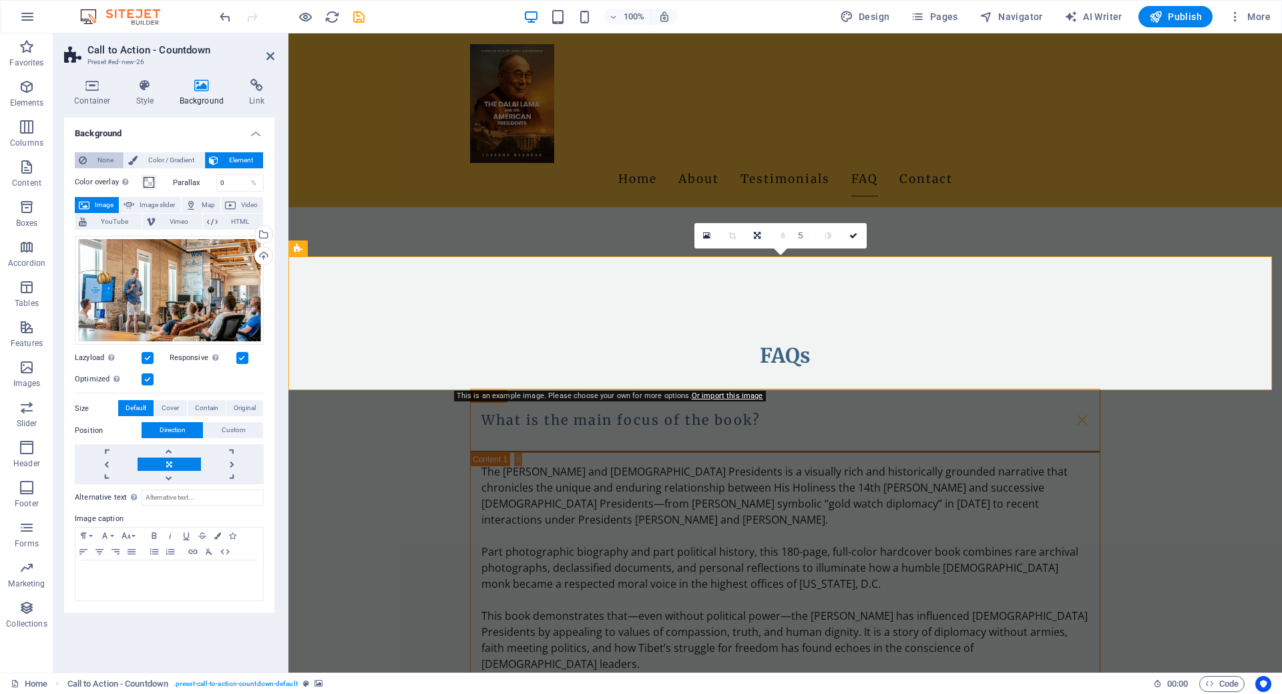
click at [106, 157] on span "None" at bounding box center [105, 160] width 29 height 16
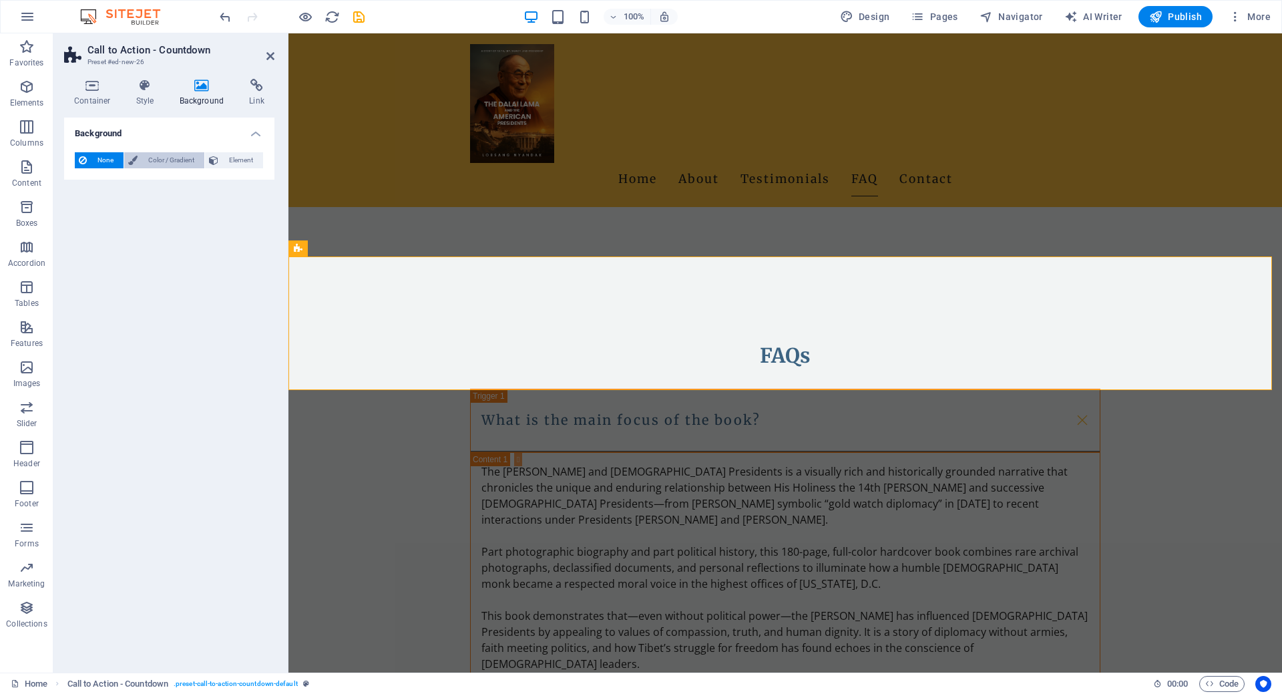
click at [136, 157] on icon at bounding box center [132, 160] width 9 height 16
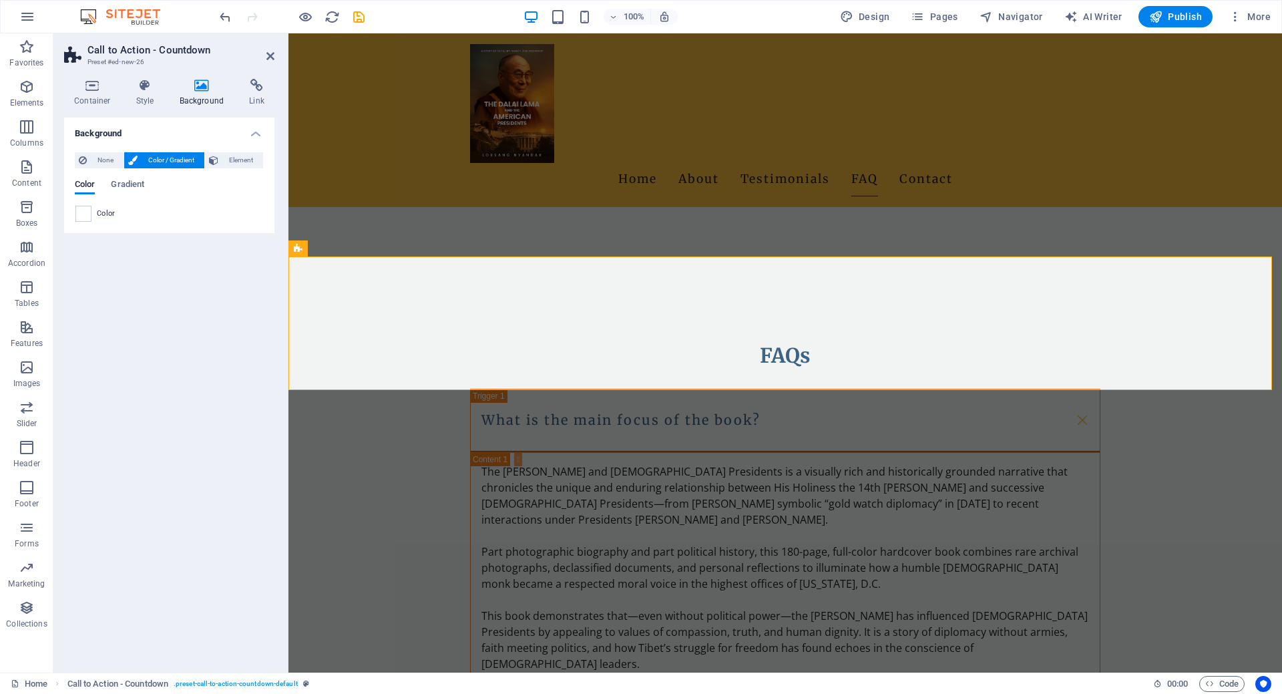
click at [159, 160] on span "Color / Gradient" at bounding box center [171, 160] width 59 height 16
click at [107, 214] on span "Color" at bounding box center [106, 213] width 19 height 11
click at [87, 218] on span at bounding box center [83, 213] width 15 height 15
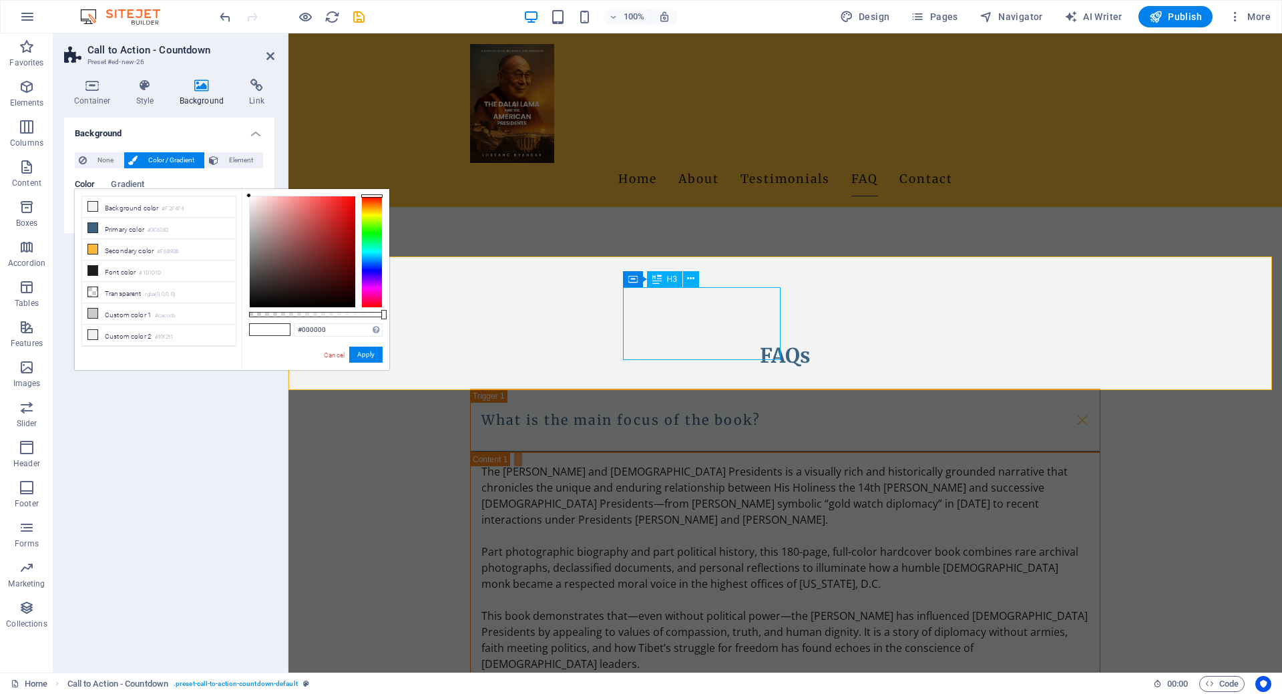
type input "#ffffff"
click at [325, 355] on link "Cancel" at bounding box center [334, 355] width 23 height 10
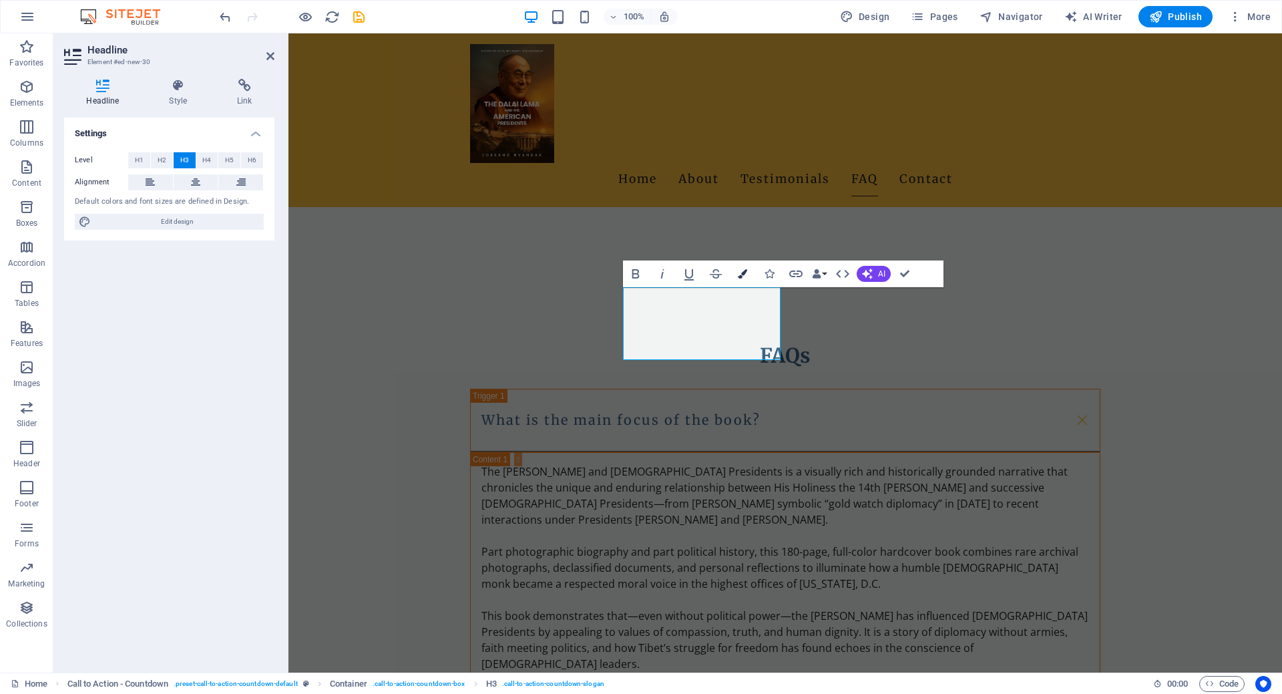
click at [747, 273] on button "Colors" at bounding box center [742, 273] width 25 height 27
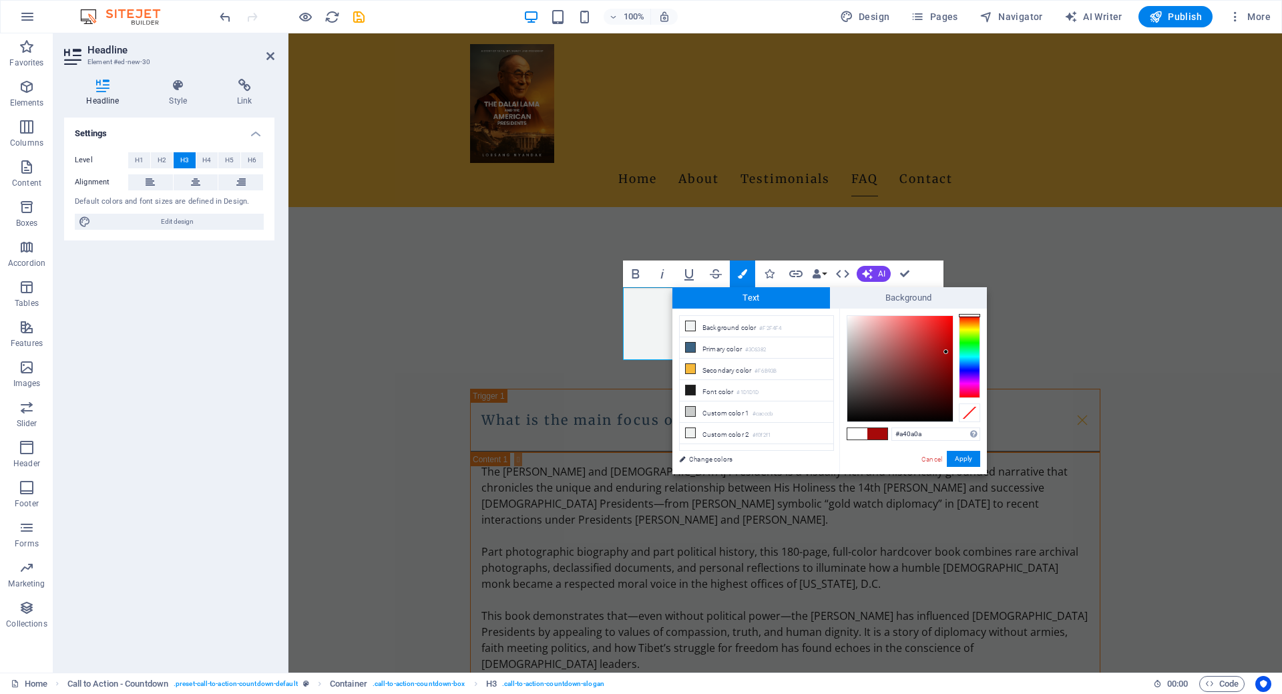
type input "#a30b0b"
drag, startPoint x: 939, startPoint y: 339, endPoint x: 945, endPoint y: 353, distance: 15.9
click at [945, 353] on div at bounding box center [900, 369] width 106 height 106
click at [964, 457] on button "Apply" at bounding box center [963, 459] width 33 height 16
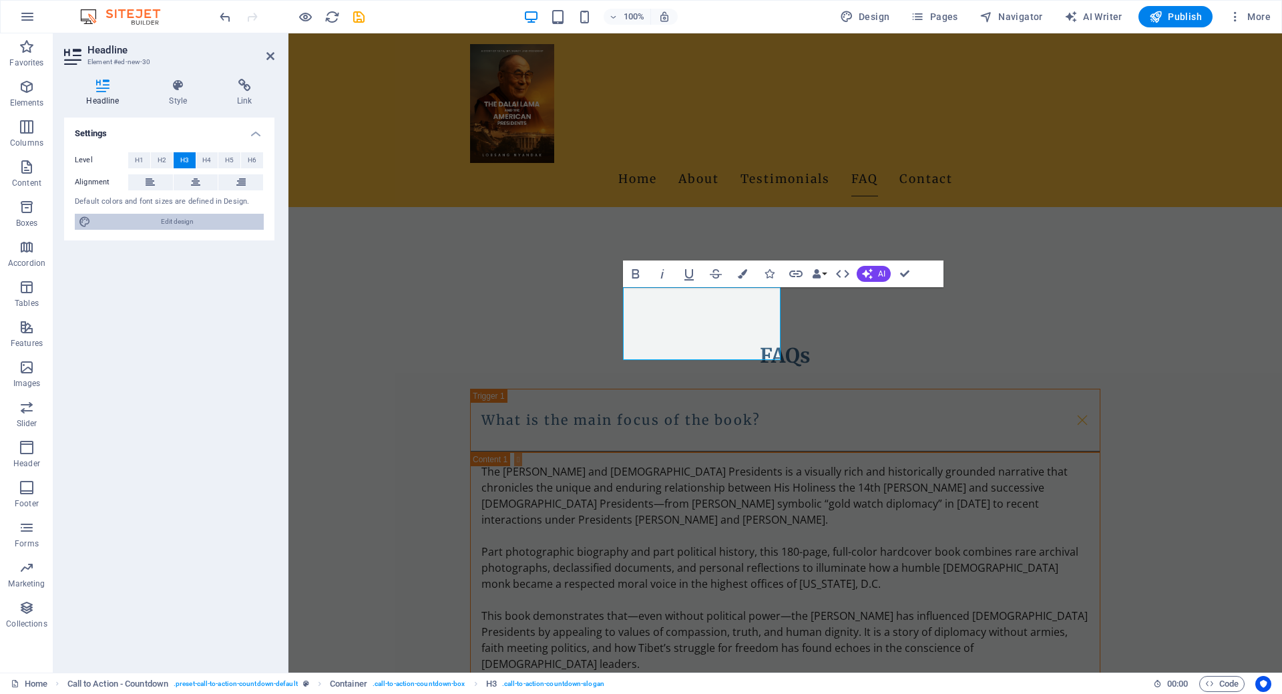
click at [162, 220] on span "Edit design" at bounding box center [177, 222] width 165 height 16
select select "px"
select select "200"
select select "px"
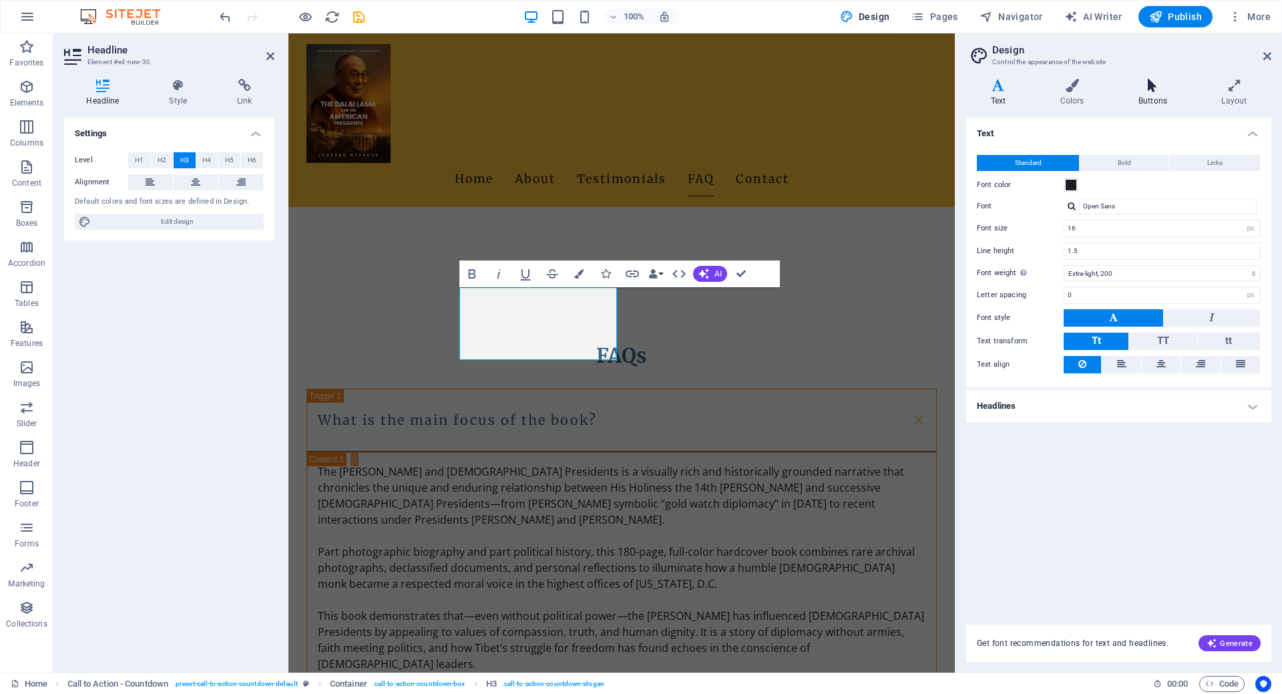
click at [1143, 86] on icon at bounding box center [1152, 85] width 77 height 13
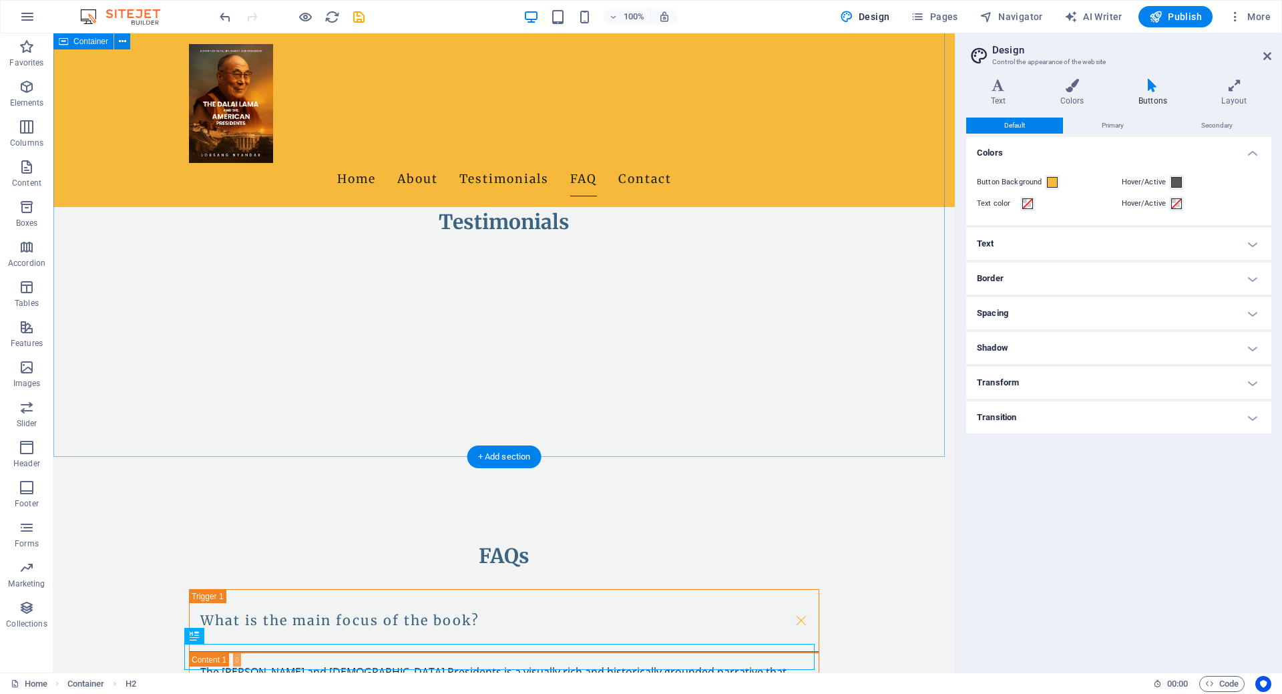
scroll to position [1634, 0]
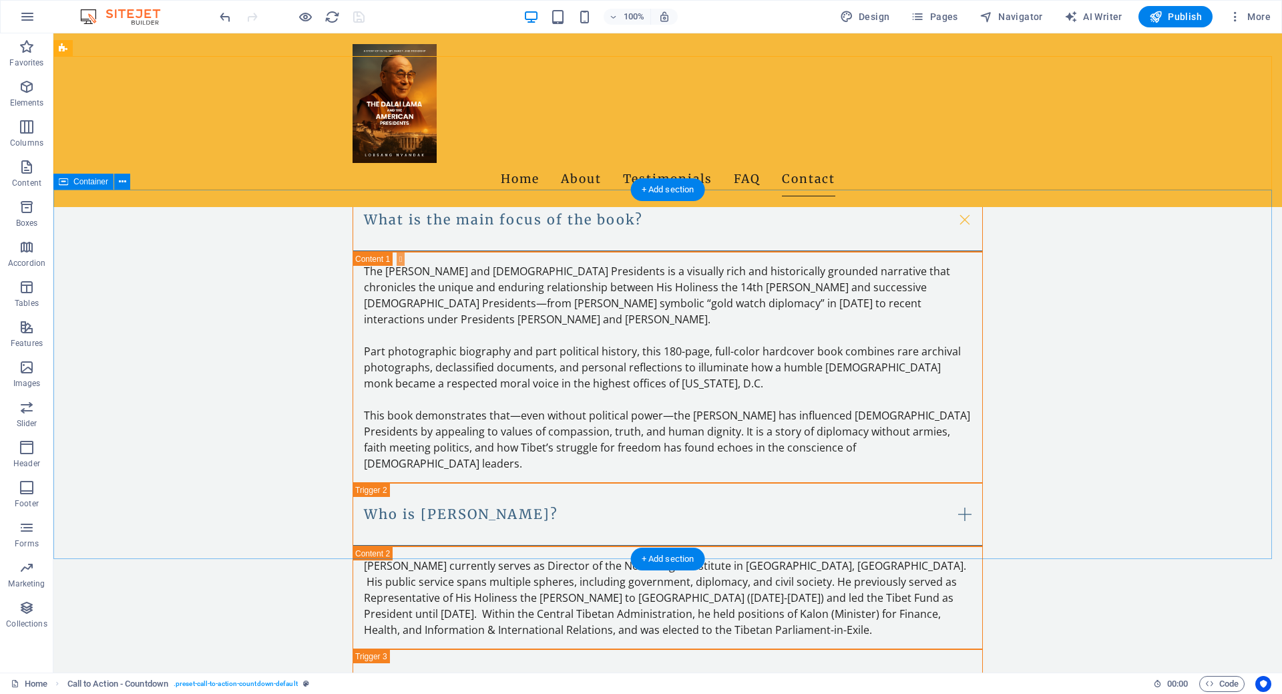
scroll to position [2367, 0]
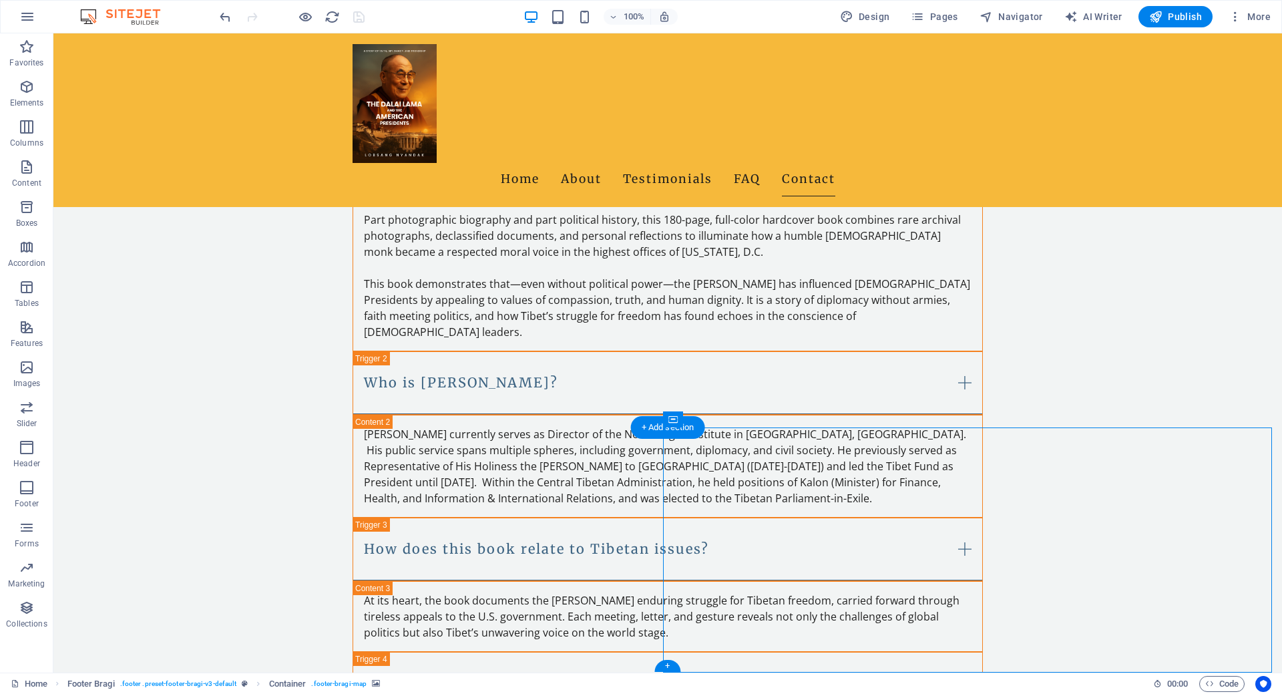
select select "px"
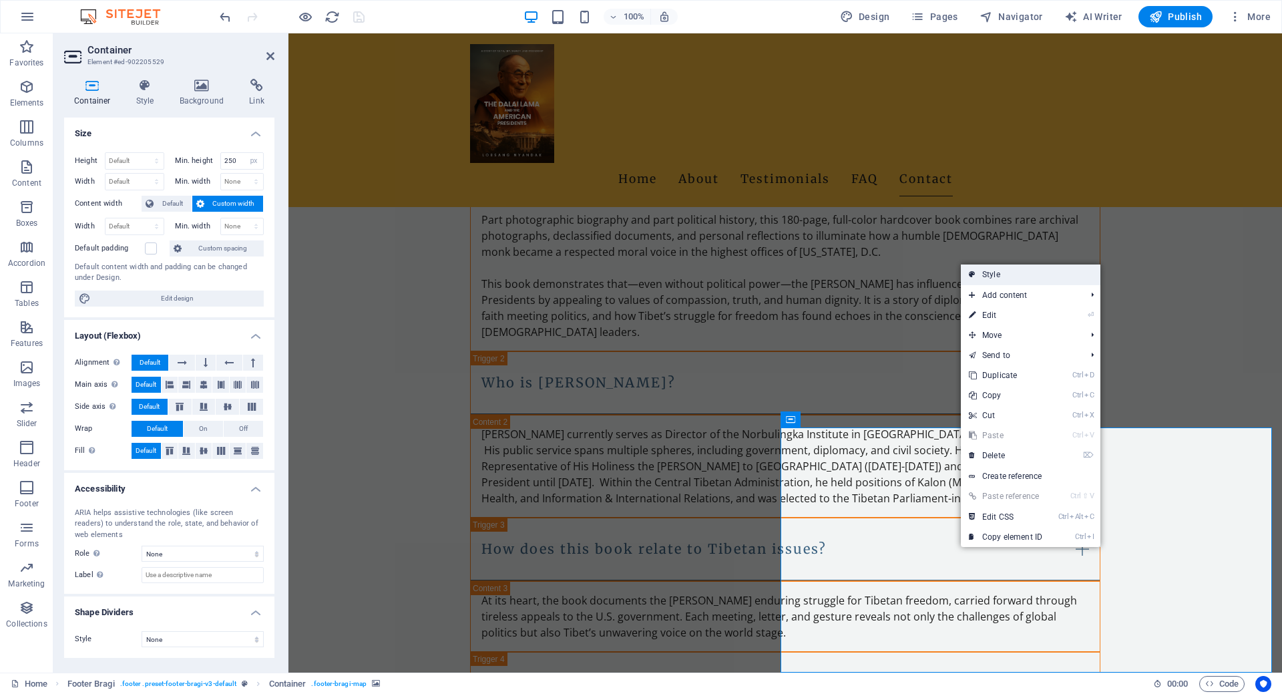
click at [1014, 281] on link "Style" at bounding box center [1031, 274] width 140 height 20
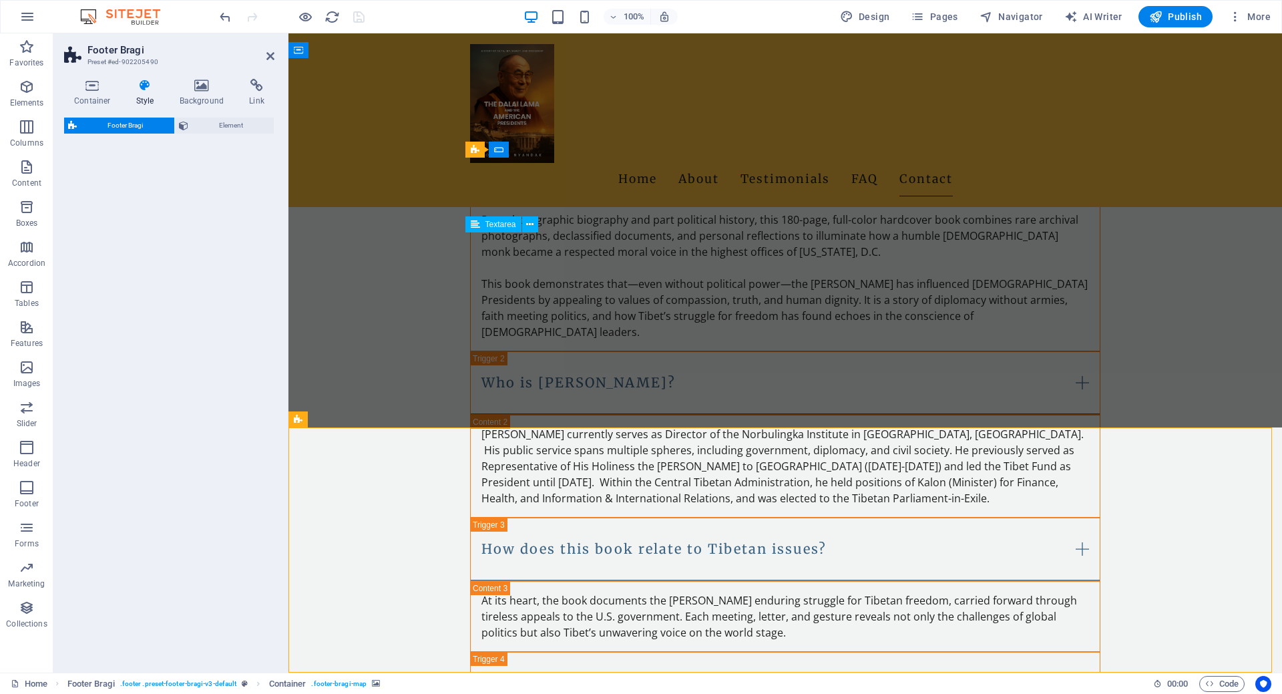
select select "%"
select select "rem"
select select "px"
select select "rem"
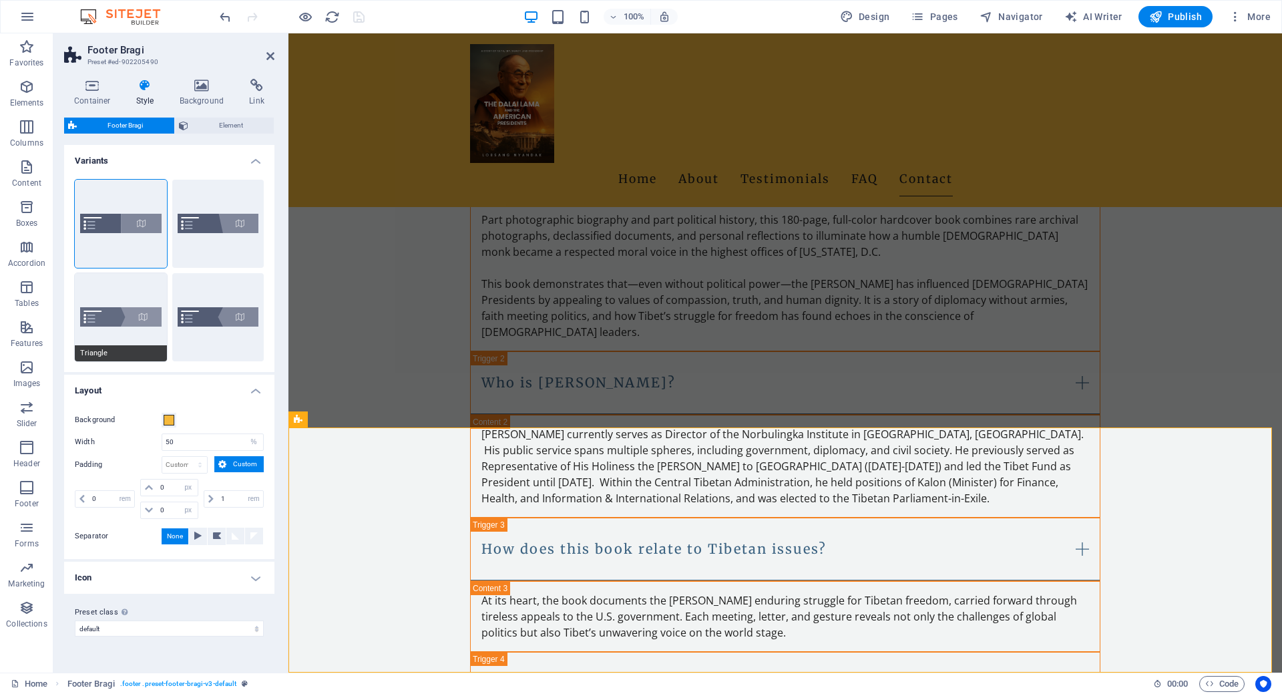
click at [118, 309] on button "Triangle" at bounding box center [121, 317] width 92 height 88
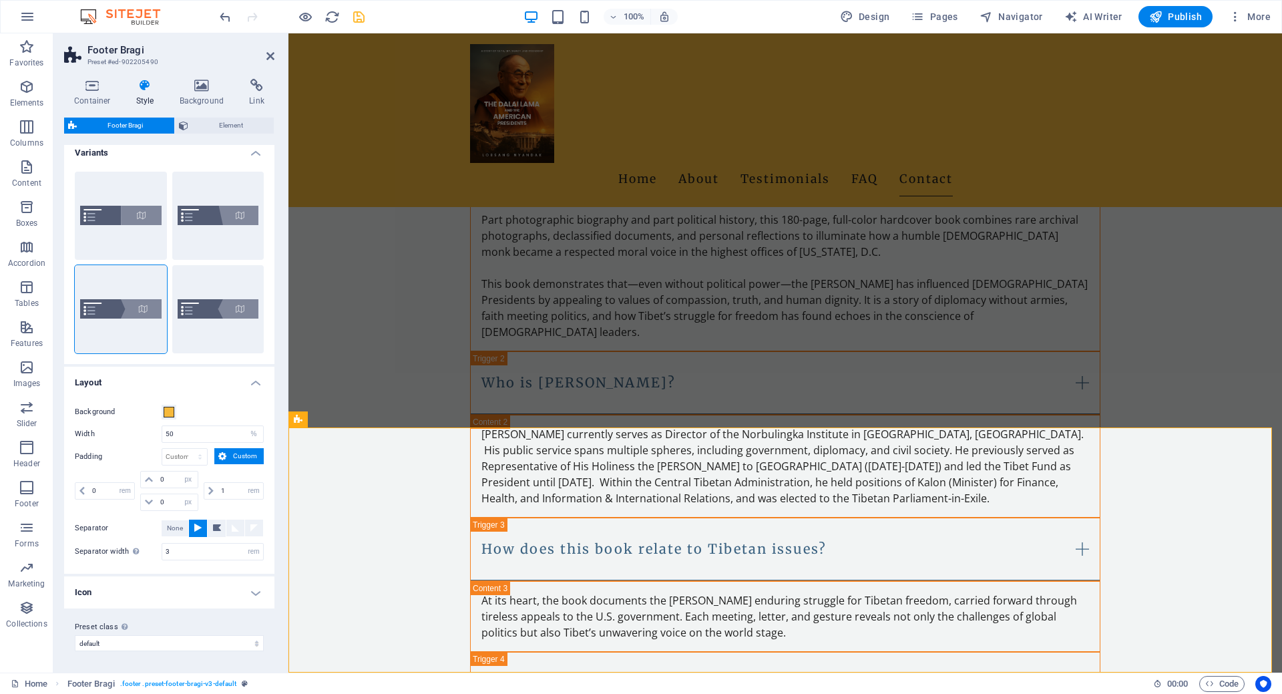
scroll to position [0, 0]
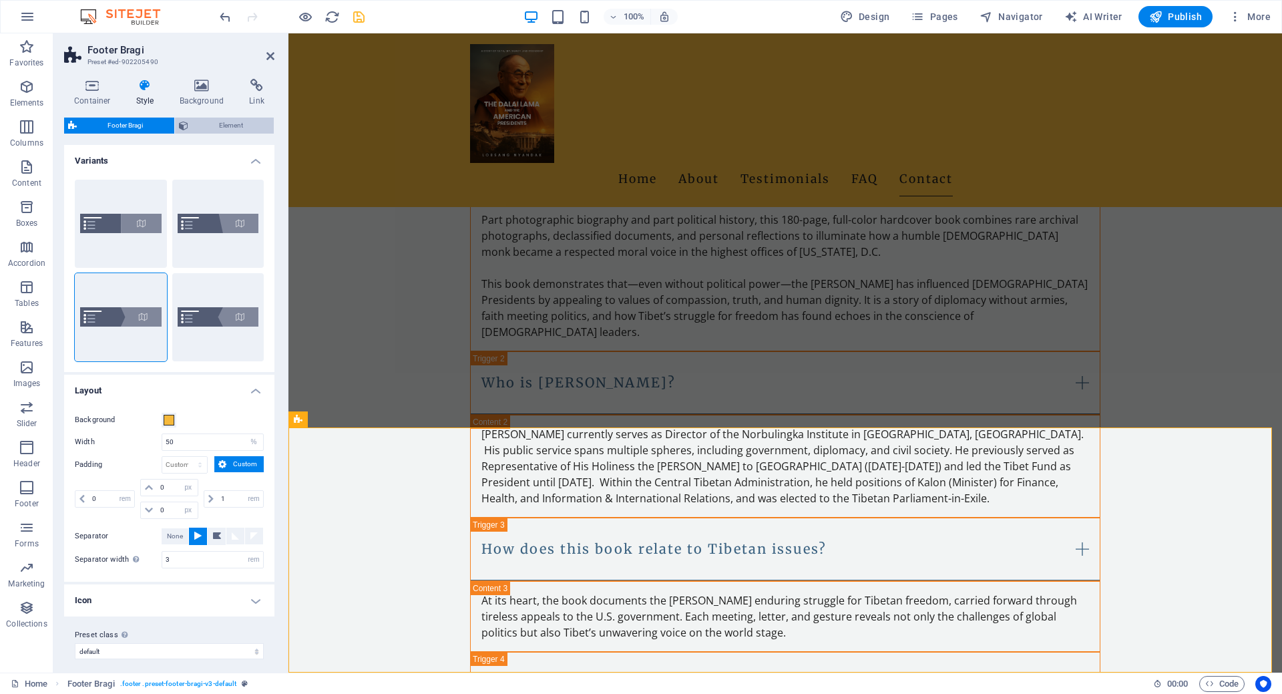
click at [224, 118] on span "Element" at bounding box center [231, 126] width 78 height 16
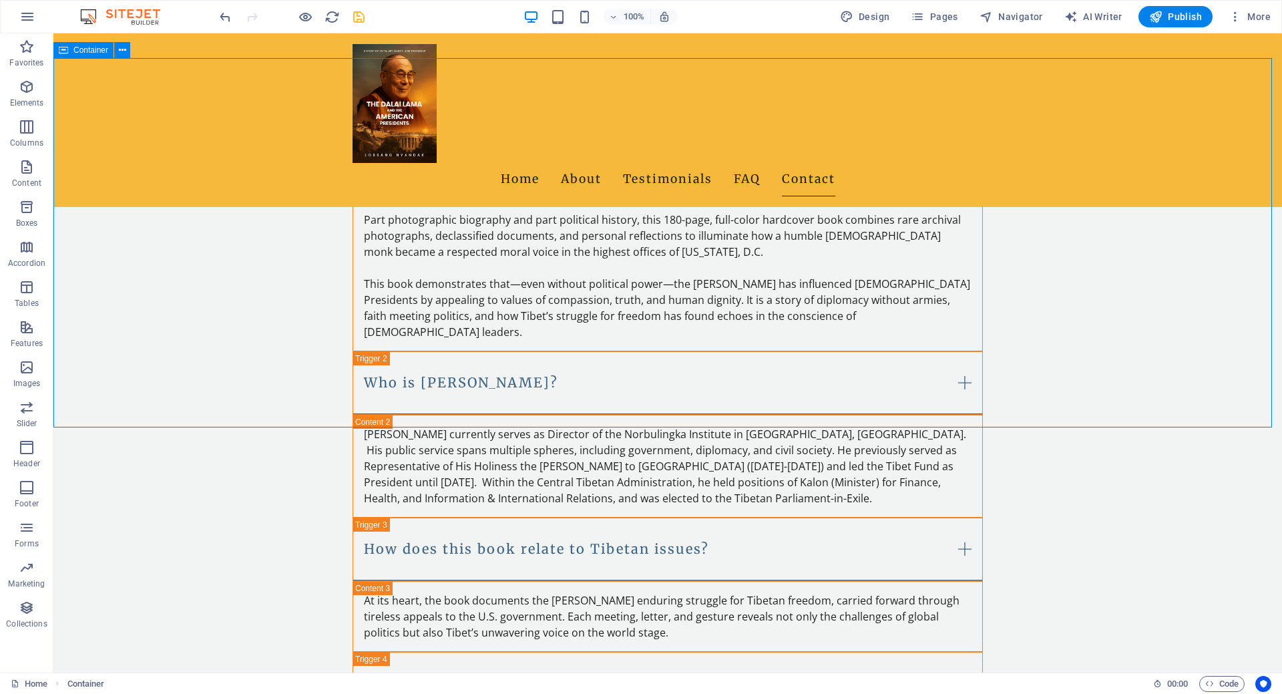
scroll to position [2166, 0]
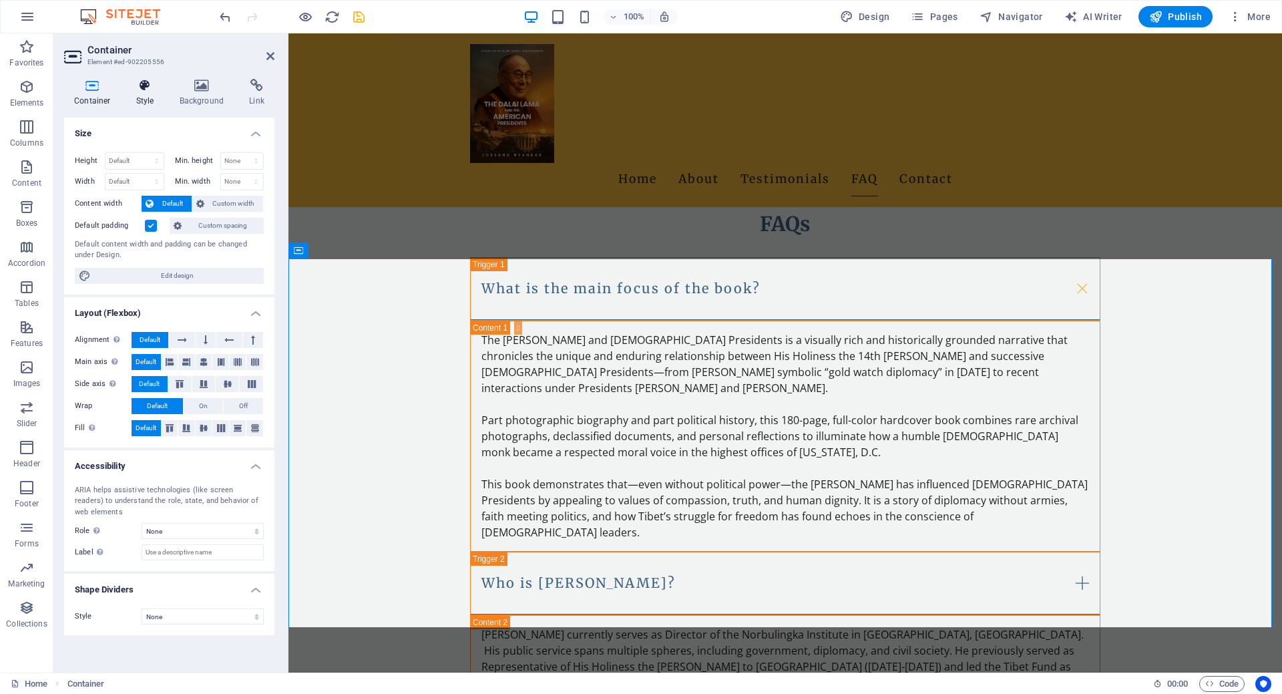
click at [148, 87] on icon at bounding box center [145, 85] width 38 height 13
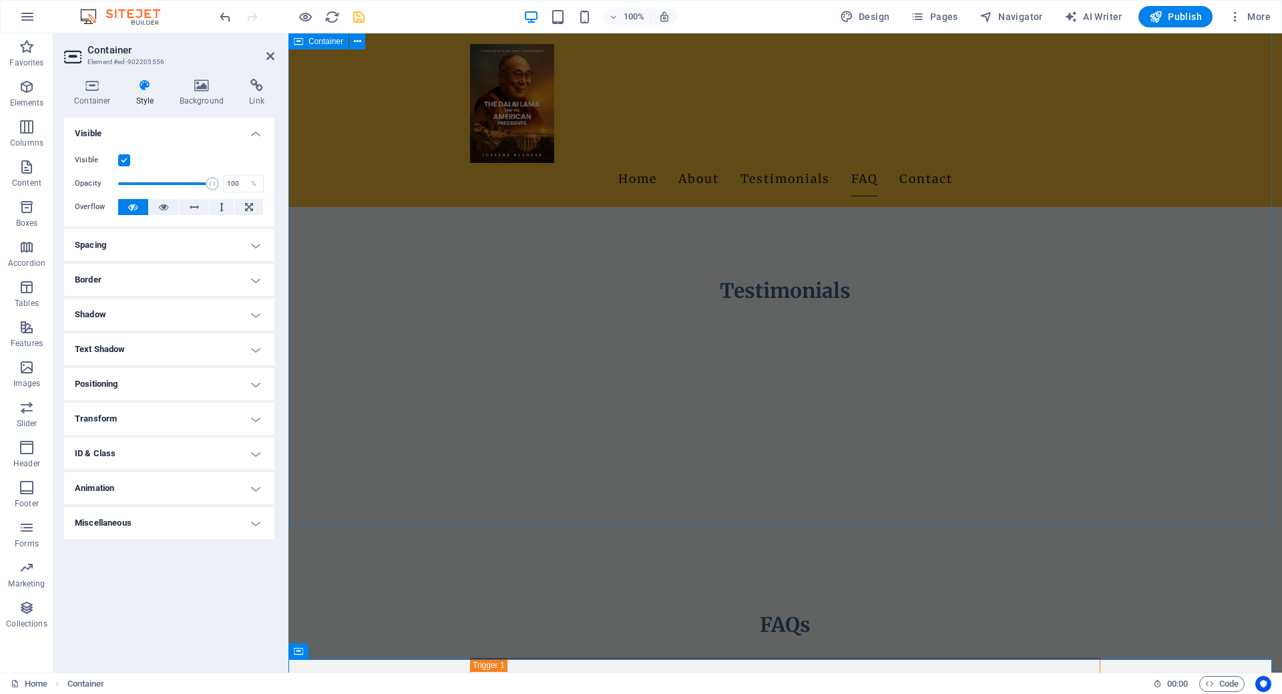
scroll to position [2100, 0]
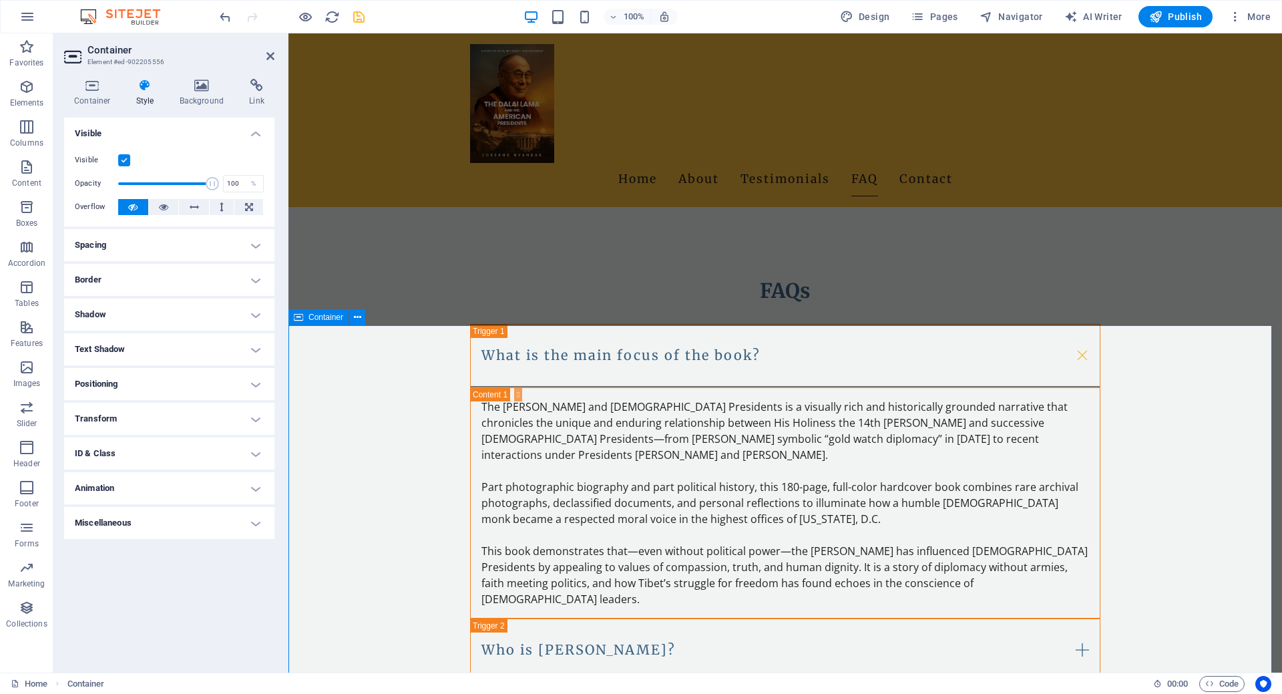
click at [264, 89] on icon at bounding box center [256, 85] width 35 height 13
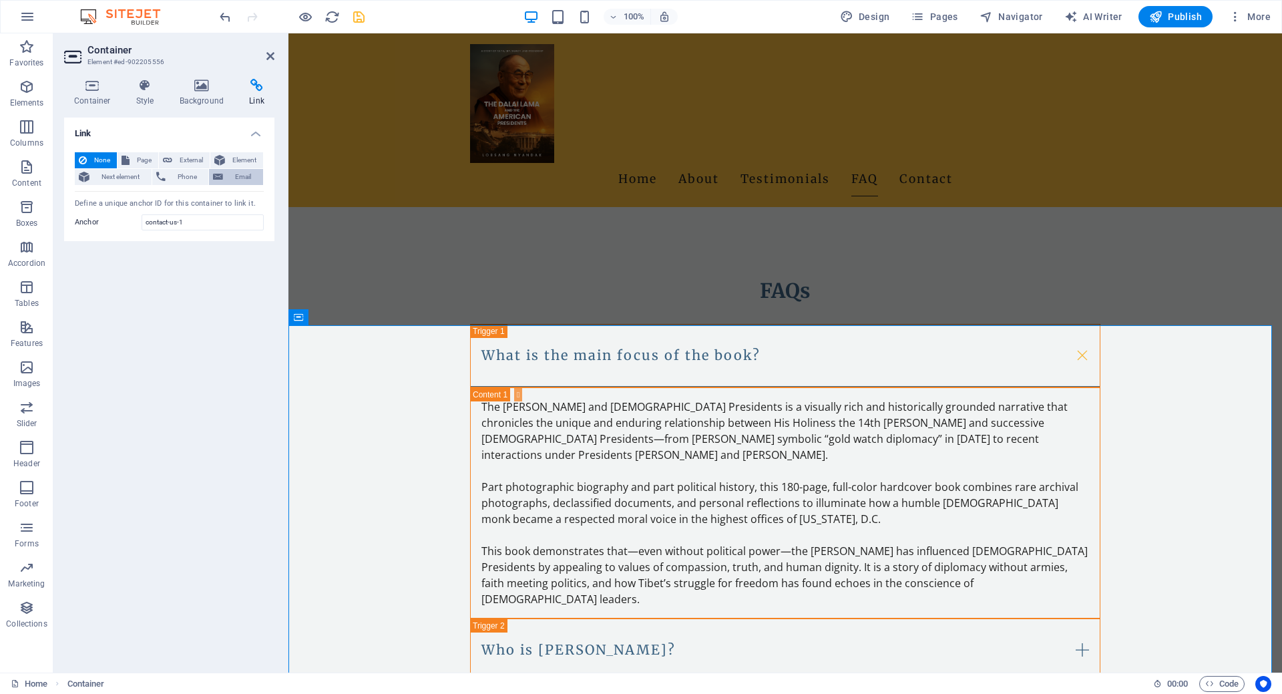
click at [230, 172] on span "Email" at bounding box center [243, 177] width 32 height 16
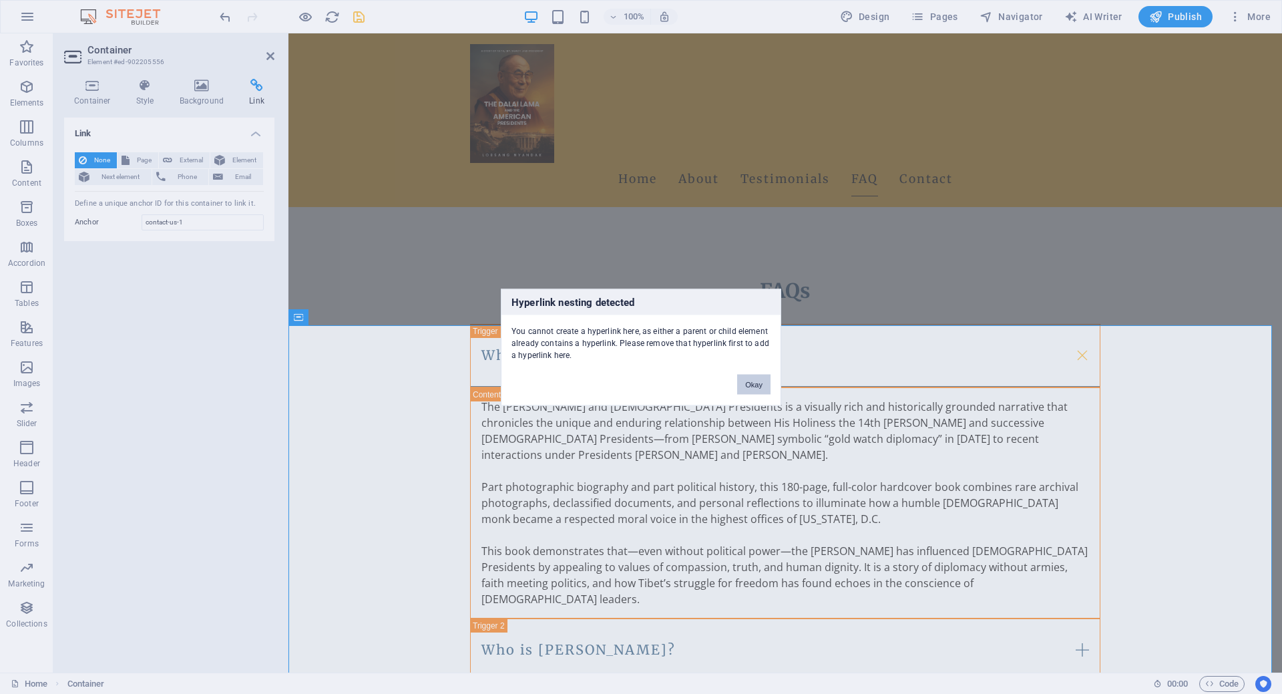
click at [757, 380] on button "Okay" at bounding box center [753, 384] width 33 height 20
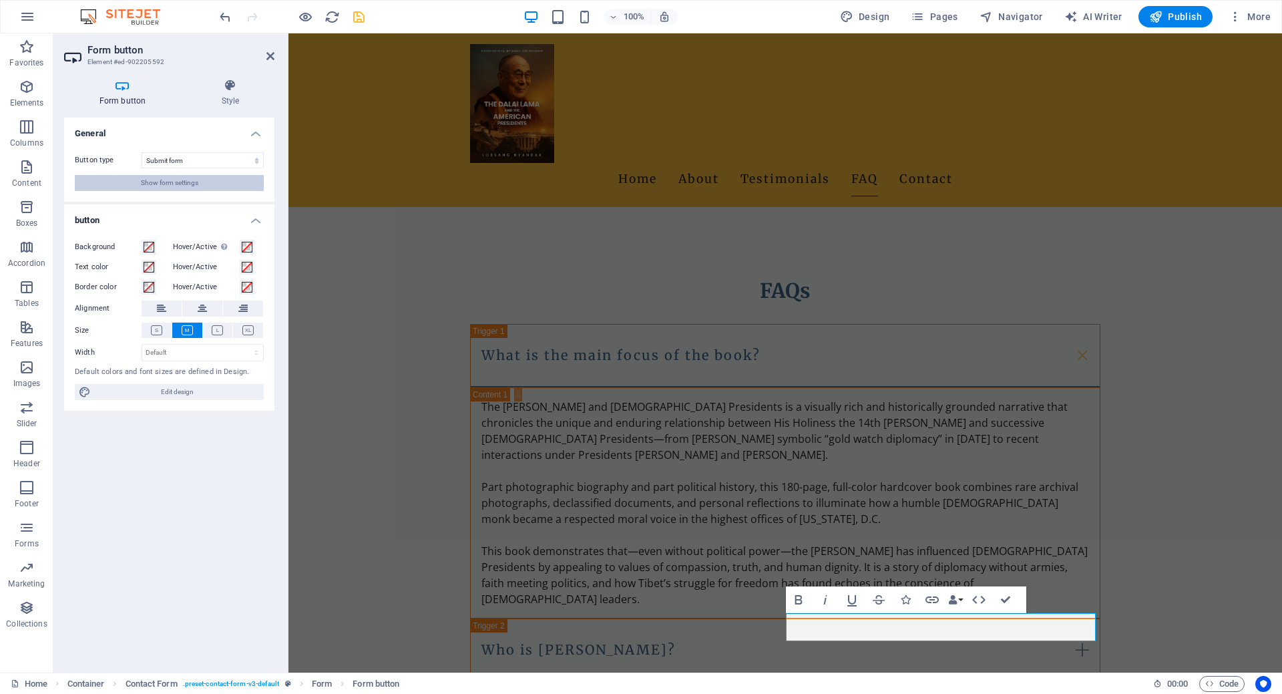
click at [209, 177] on button "Show form settings" at bounding box center [169, 183] width 189 height 16
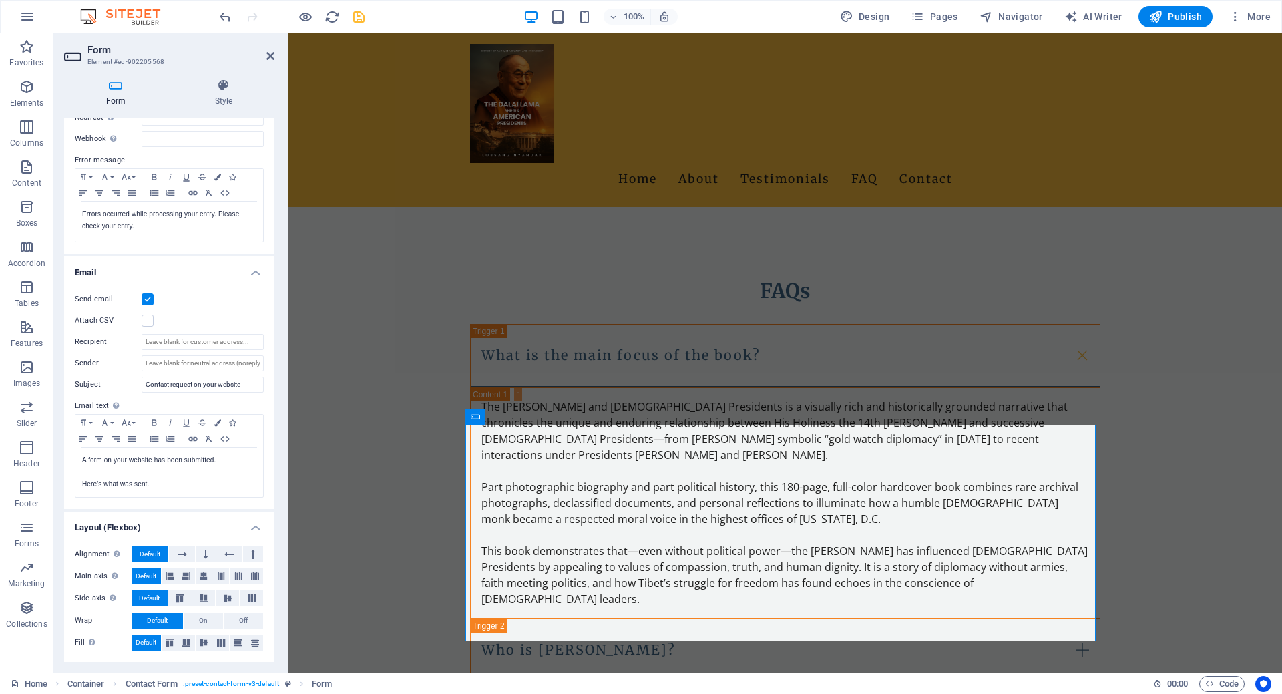
scroll to position [0, 0]
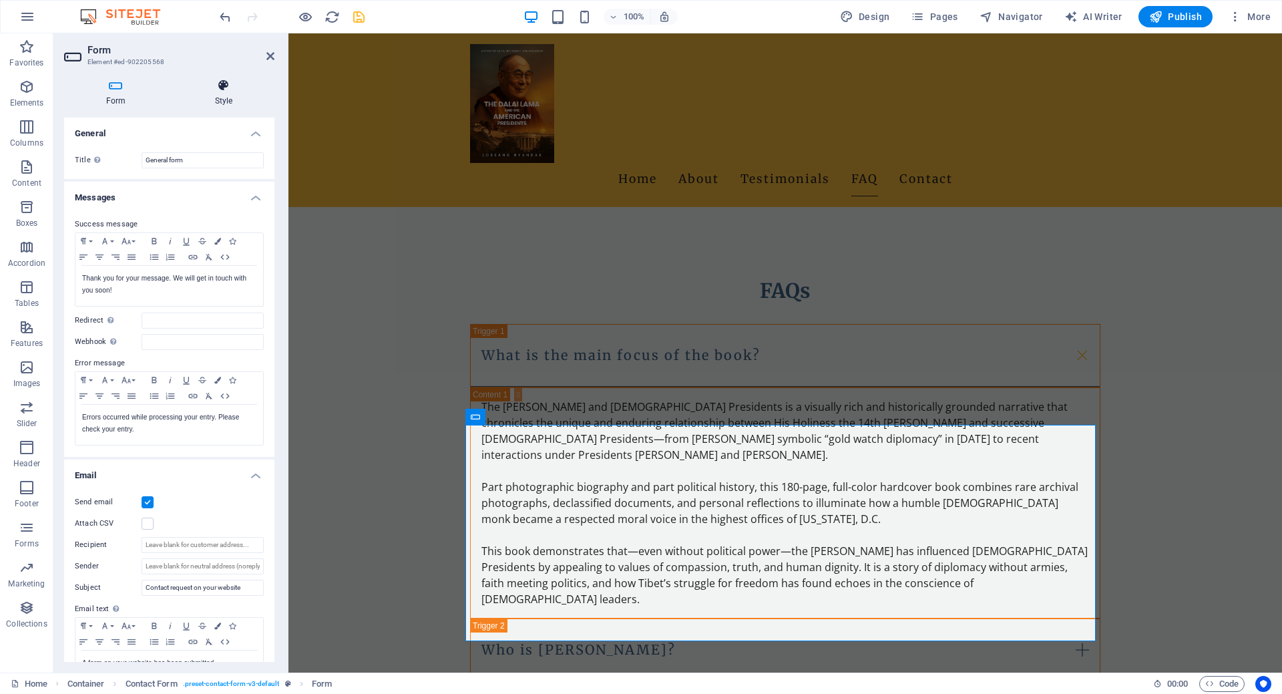
click at [220, 89] on icon at bounding box center [224, 85] width 102 height 13
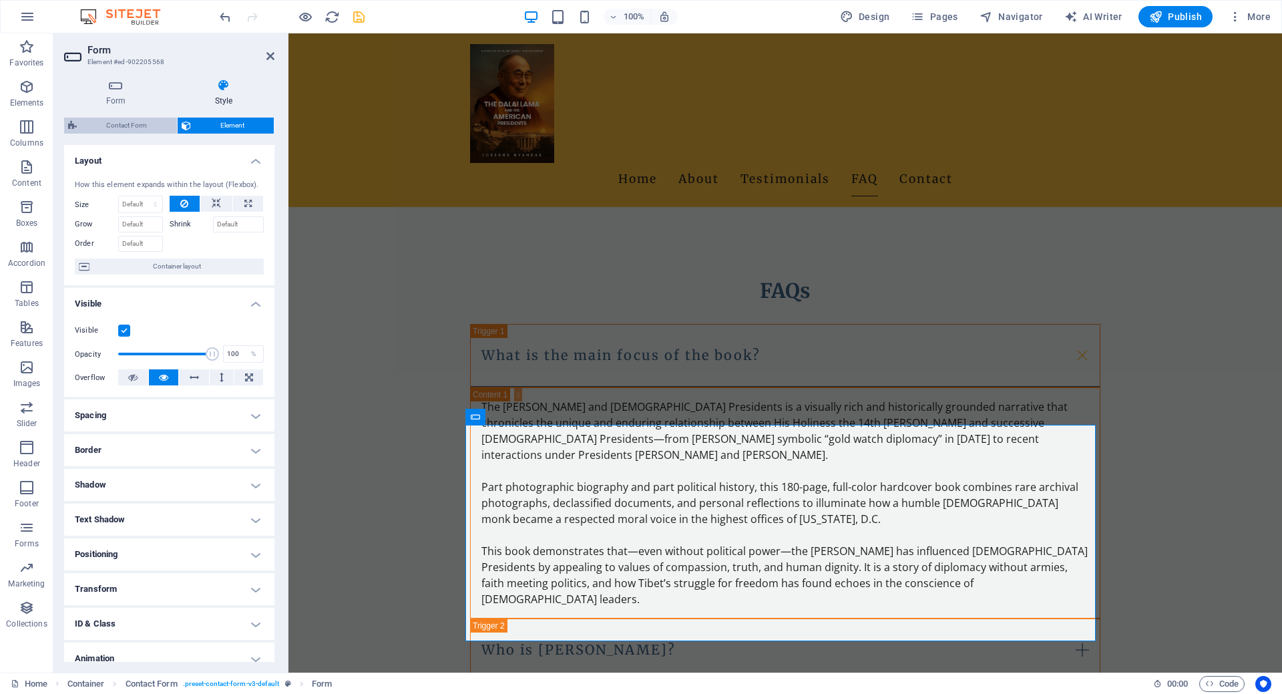
drag, startPoint x: 145, startPoint y: 119, endPoint x: 414, endPoint y: 82, distance: 271.6
click at [145, 119] on span "Contact Form" at bounding box center [127, 126] width 92 height 16
click at [114, 95] on div "Form Element #ed-902205568 Form Style General Title Define a name for the form.…" at bounding box center [667, 352] width 1229 height 639
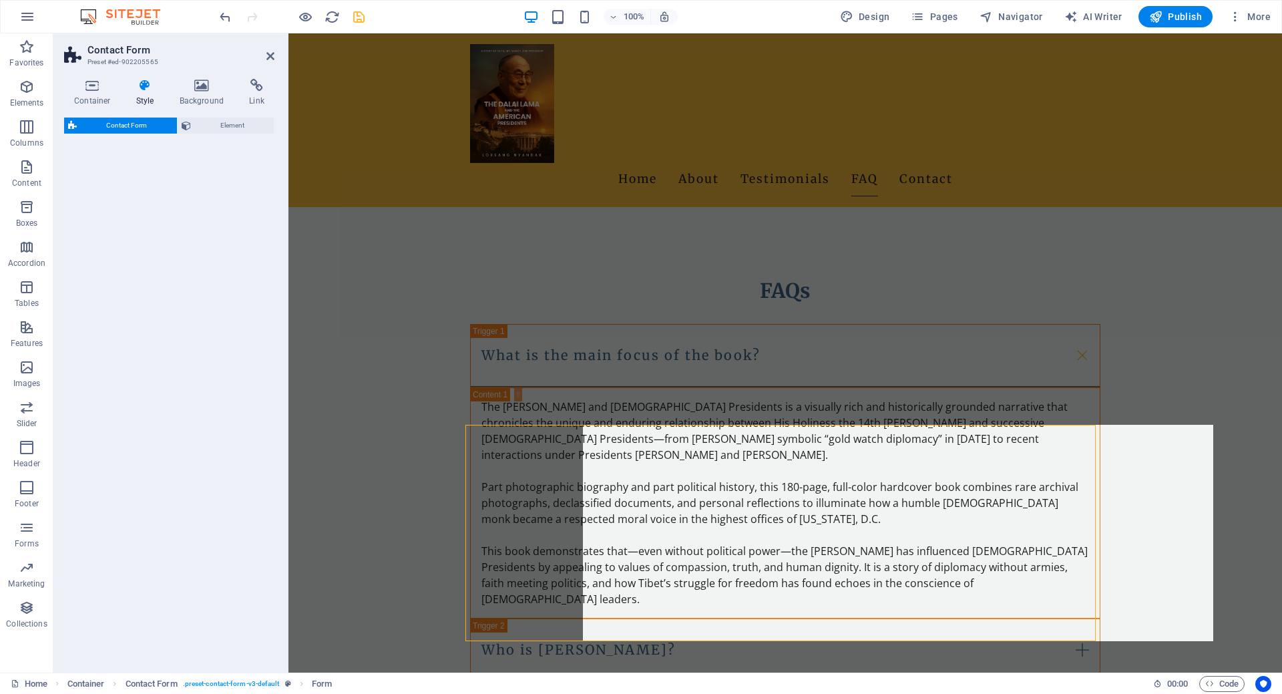
select select "rem"
select select "preset-contact-form-v3-default"
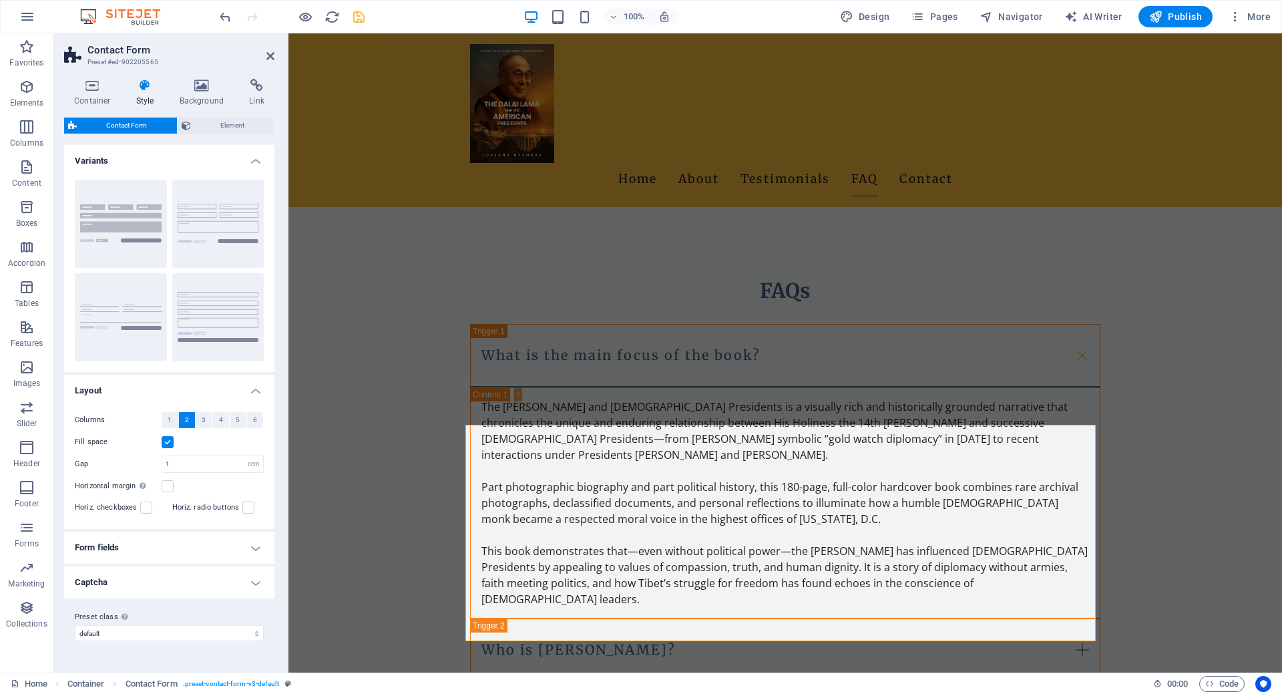
click at [258, 550] on h4 "Form fields" at bounding box center [169, 548] width 210 height 32
click at [233, 128] on span "Element" at bounding box center [232, 126] width 75 height 16
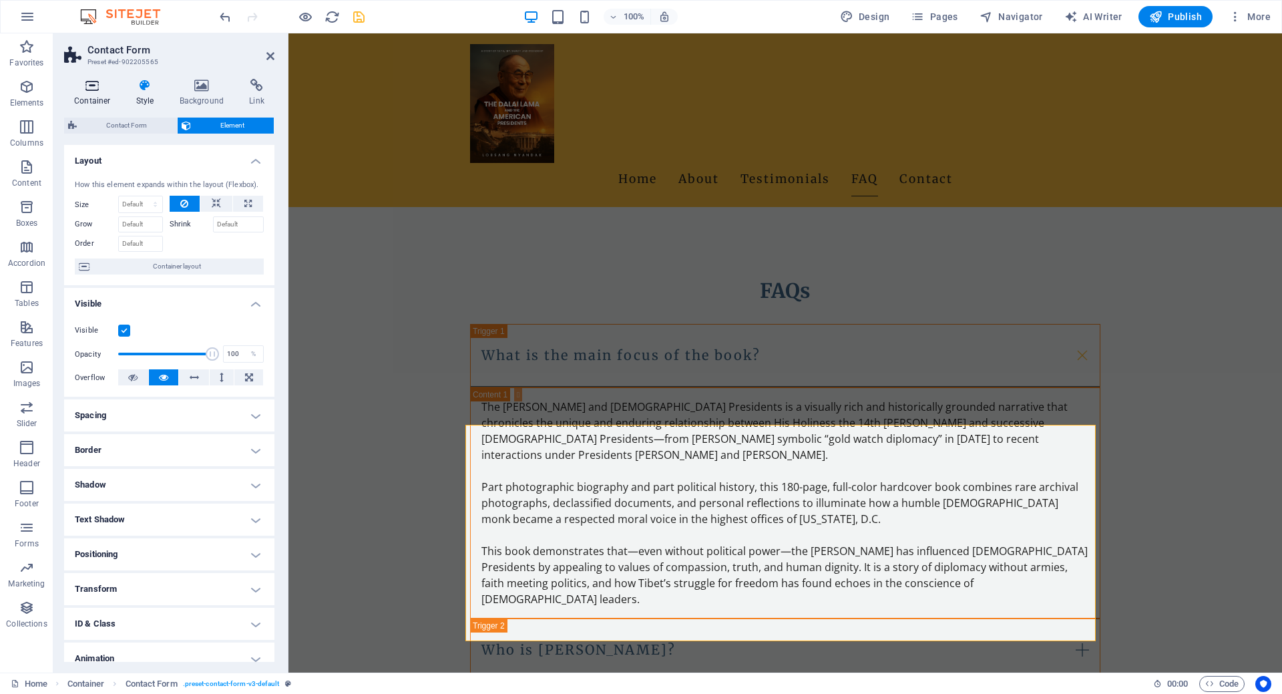
click at [99, 89] on icon at bounding box center [92, 85] width 57 height 13
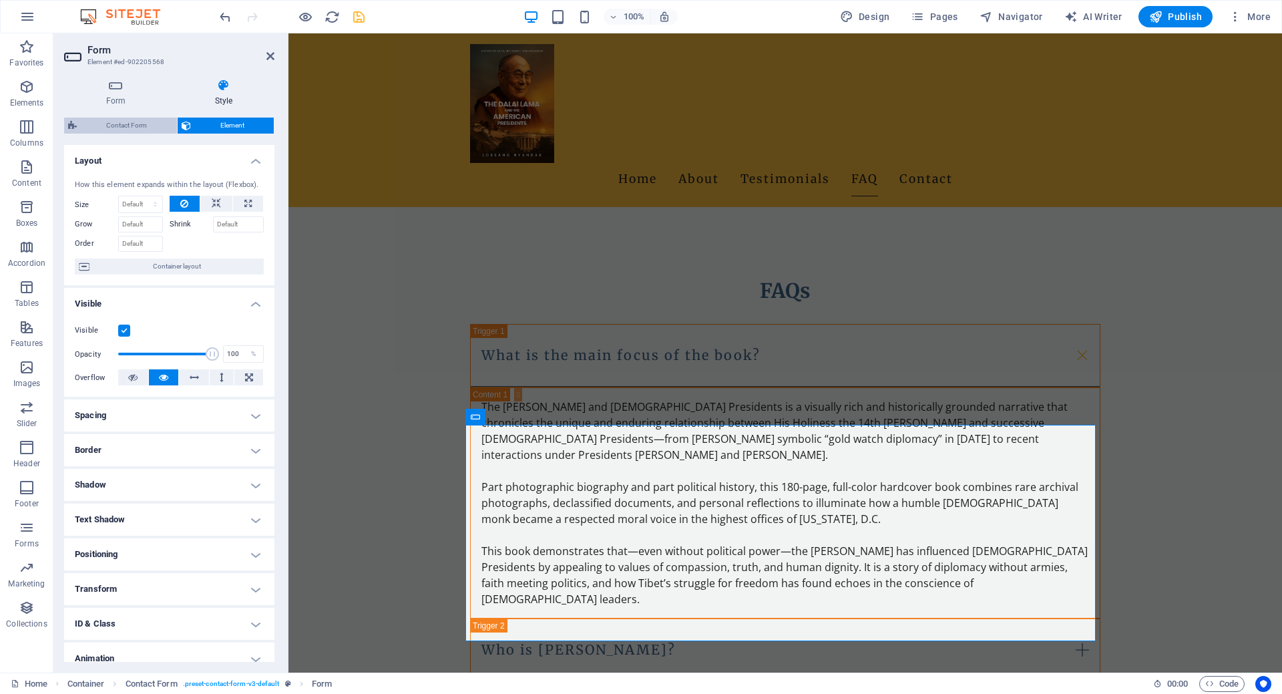
click at [144, 127] on span "Contact Form" at bounding box center [127, 126] width 92 height 16
select select "rem"
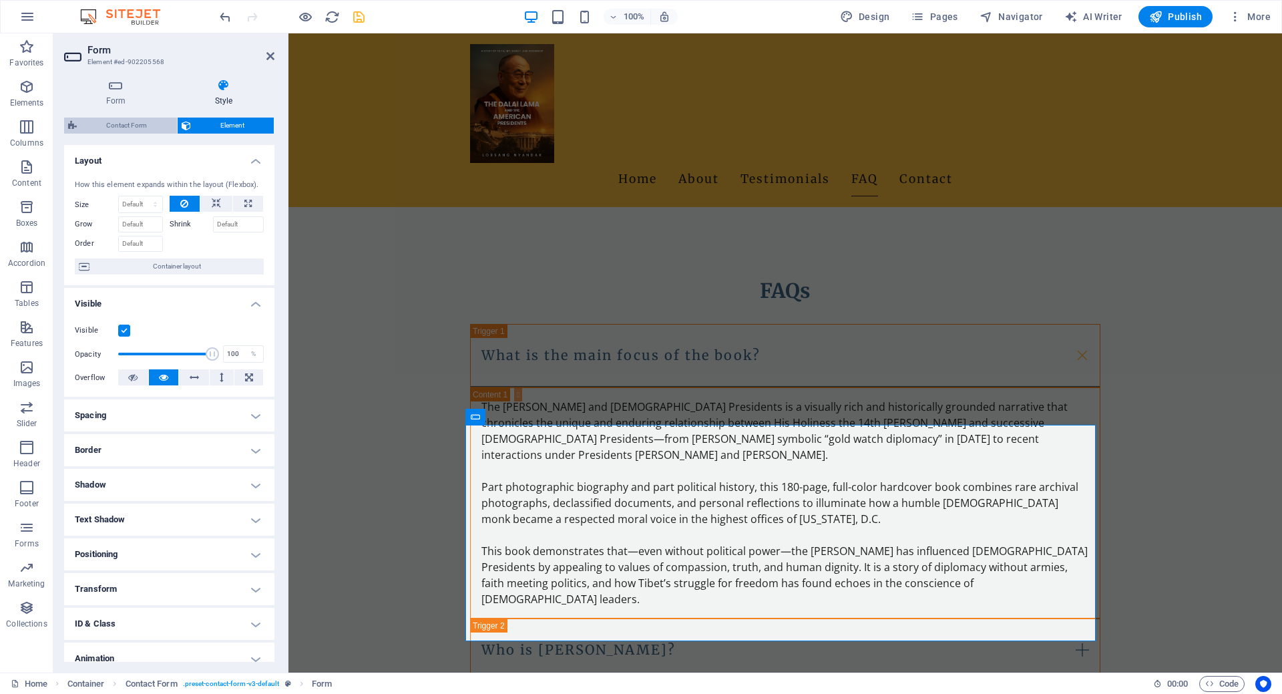
select select "rem"
select select "px"
select select "preset-contact-form-v3-default"
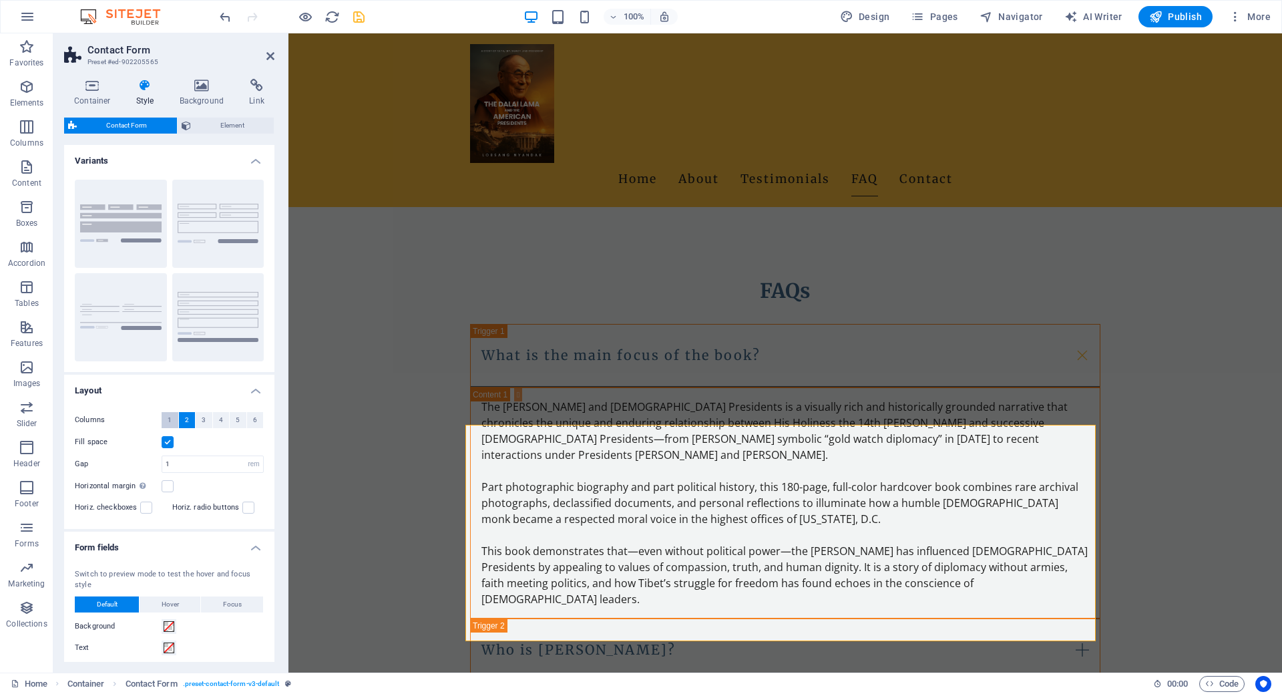
click at [174, 418] on button "1" at bounding box center [170, 420] width 17 height 16
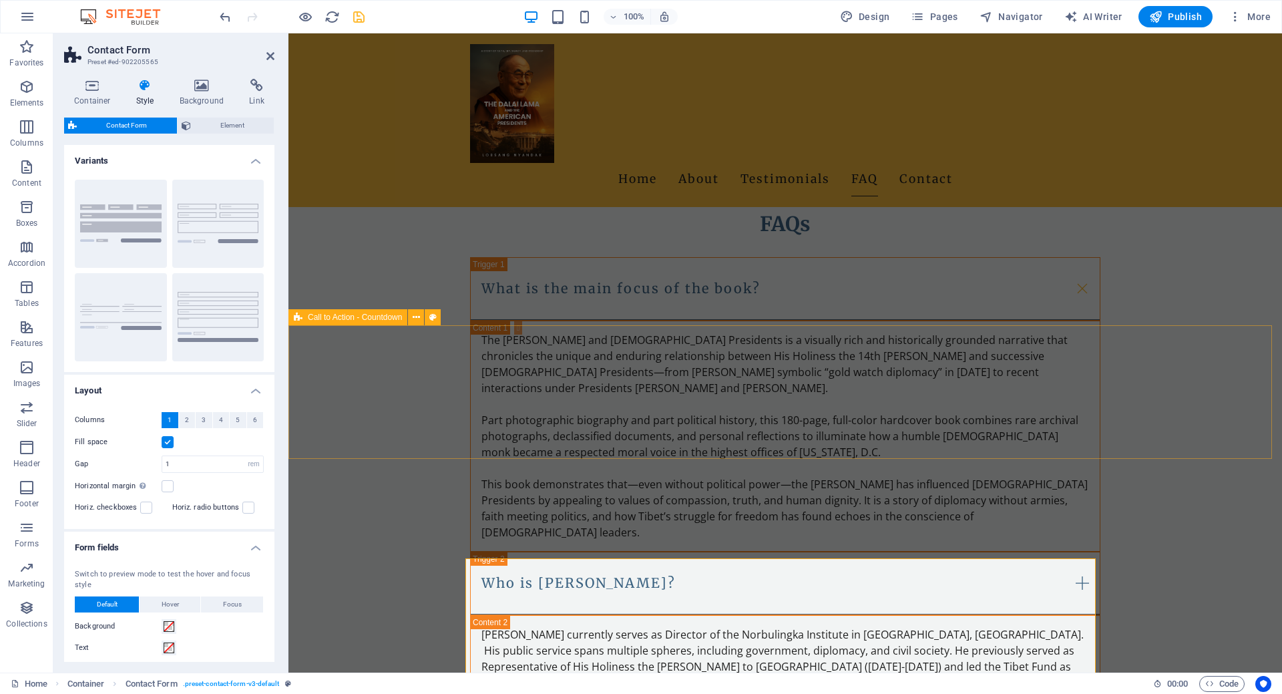
scroll to position [2233, 0]
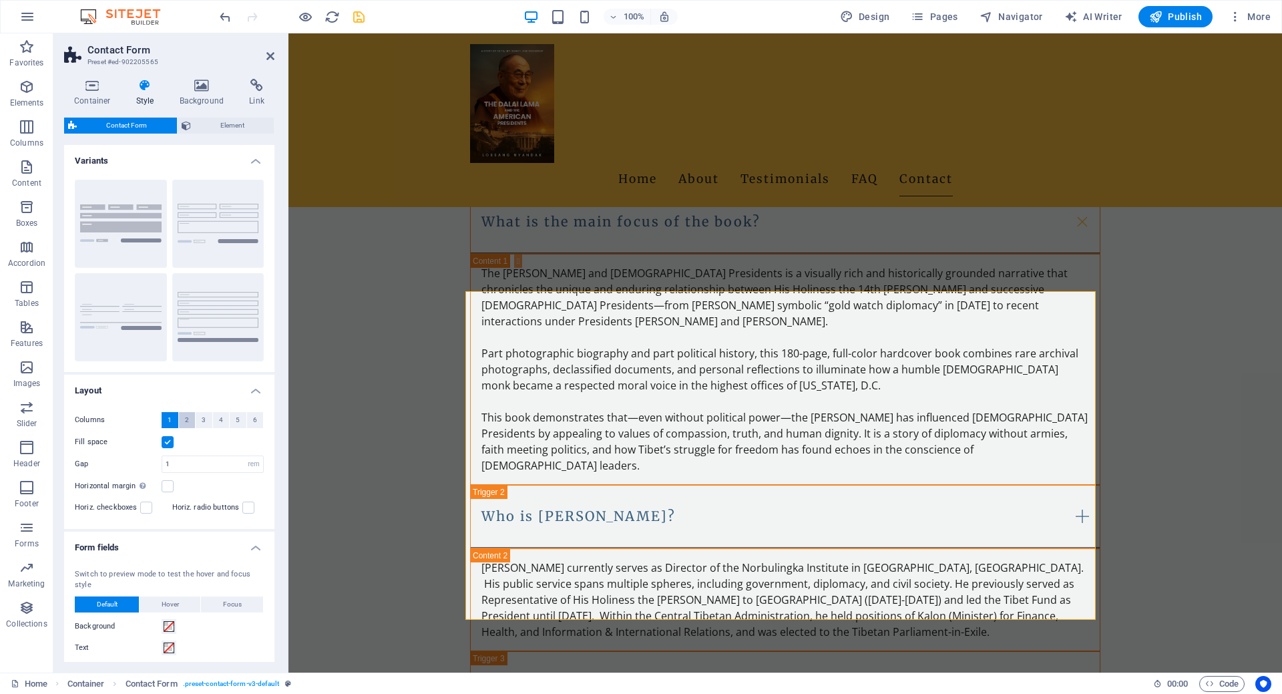
click at [186, 419] on span "2" at bounding box center [187, 420] width 4 height 16
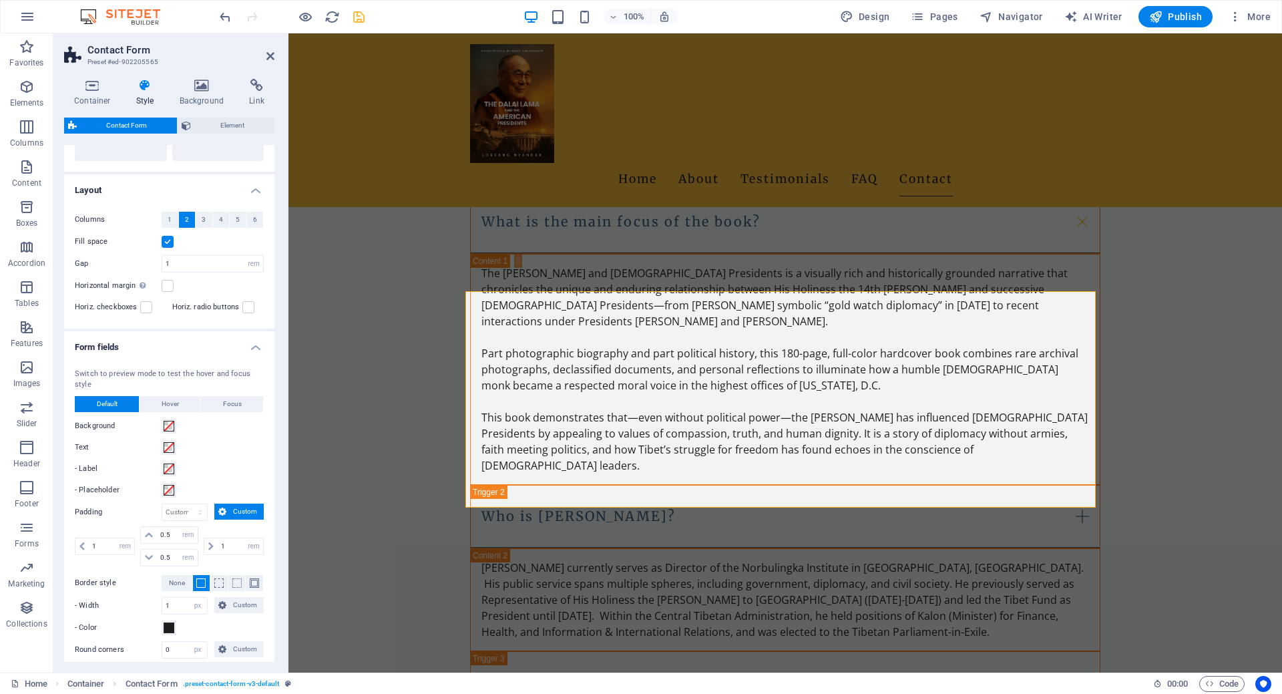
scroll to position [321, 0]
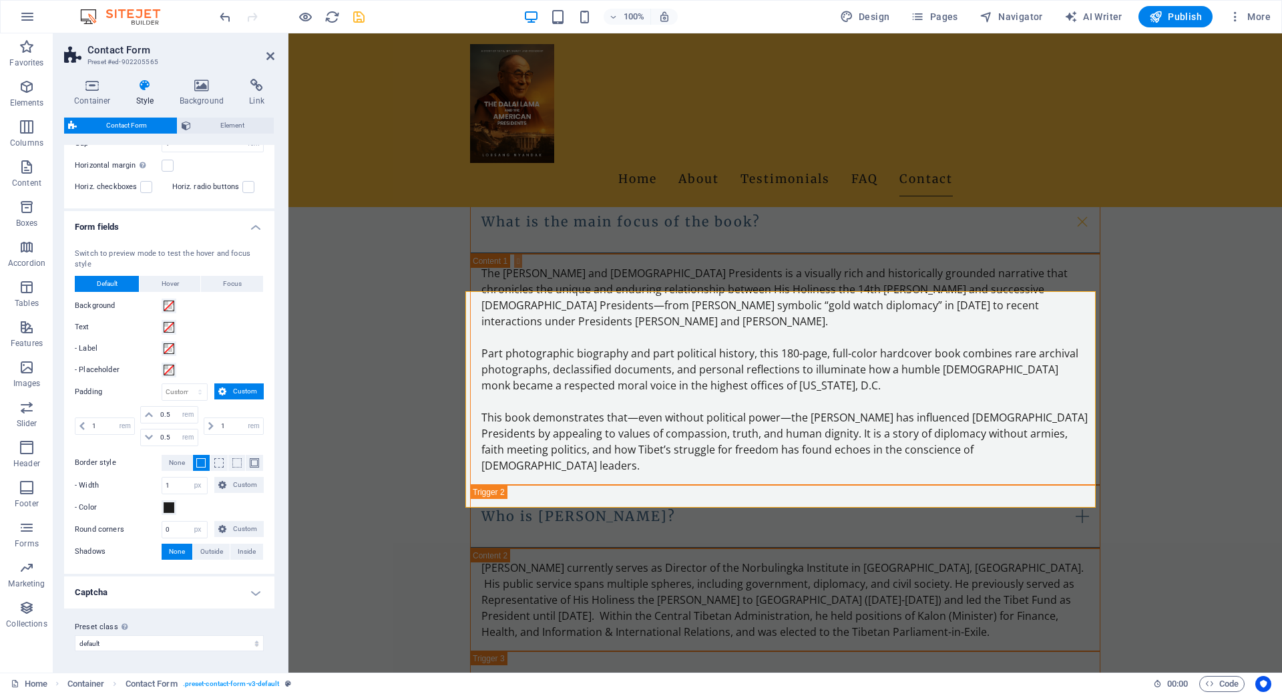
click at [256, 592] on h4 "Captcha" at bounding box center [169, 592] width 210 height 32
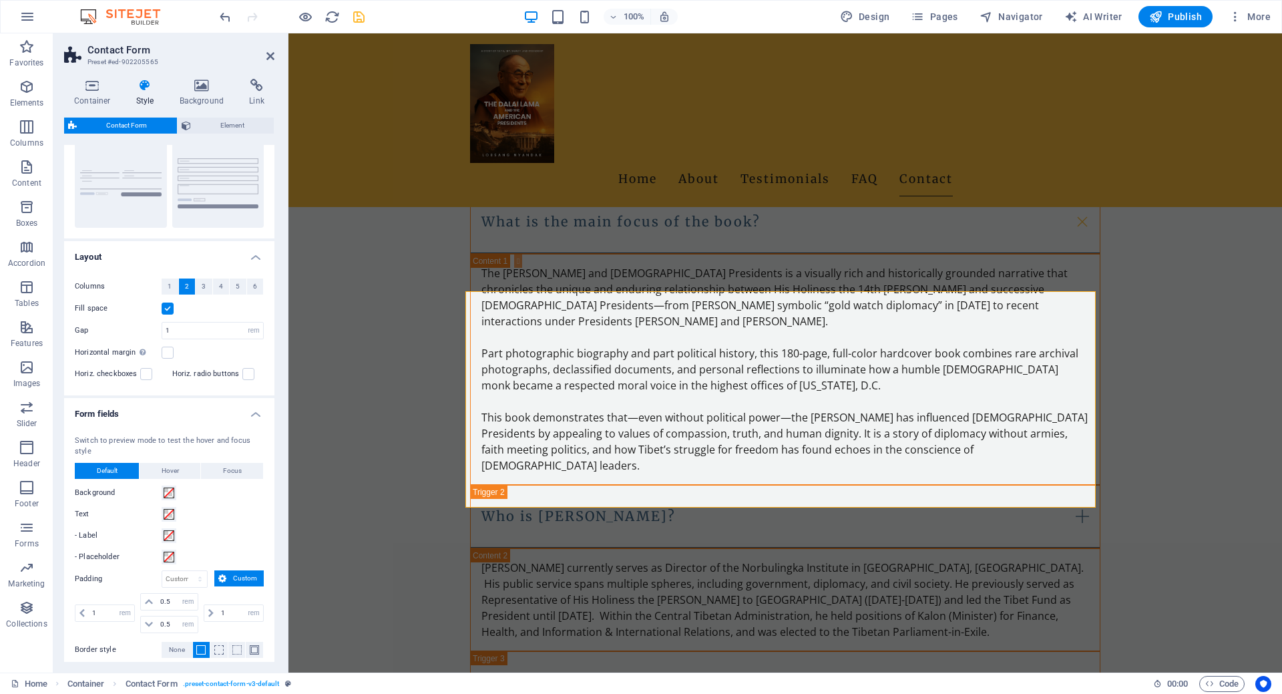
scroll to position [0, 0]
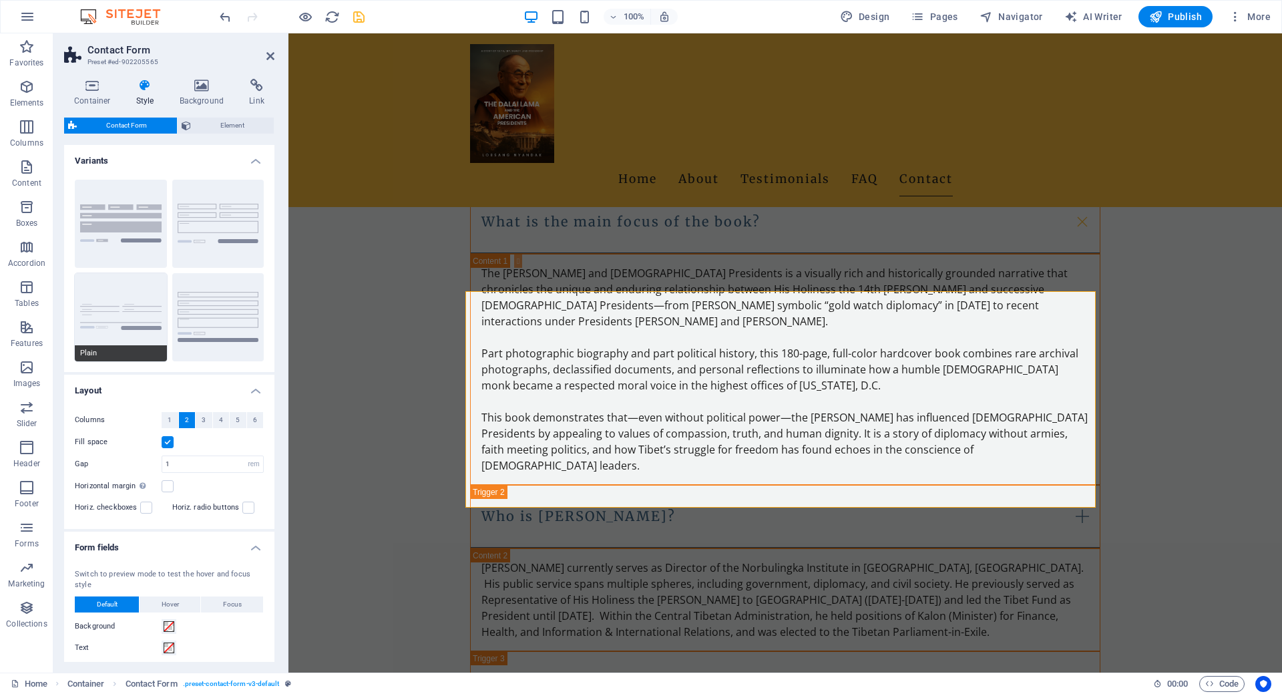
click at [121, 319] on button "Plain" at bounding box center [121, 317] width 92 height 88
select select "DISABLED_OPTION_VALUE"
type input "0"
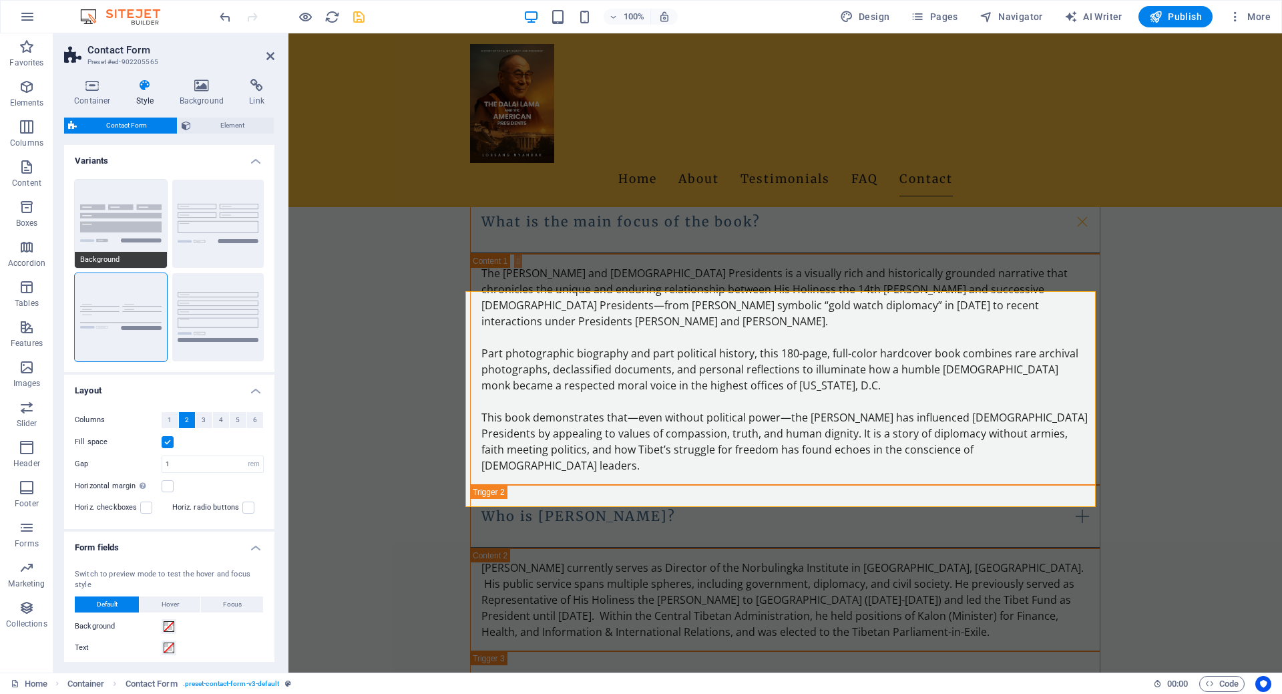
click at [124, 220] on button "Background" at bounding box center [121, 224] width 92 height 88
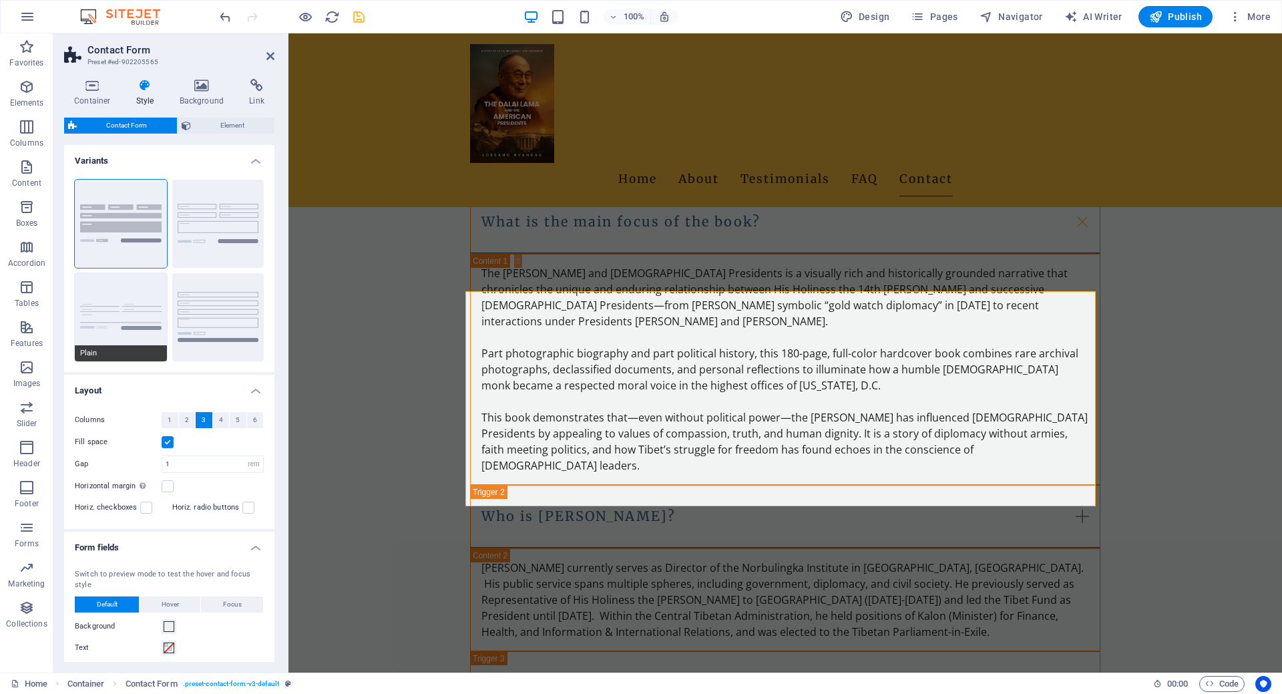
click at [130, 285] on button "Plain" at bounding box center [121, 317] width 92 height 88
select select "DISABLED_OPTION_VALUE"
type input "0"
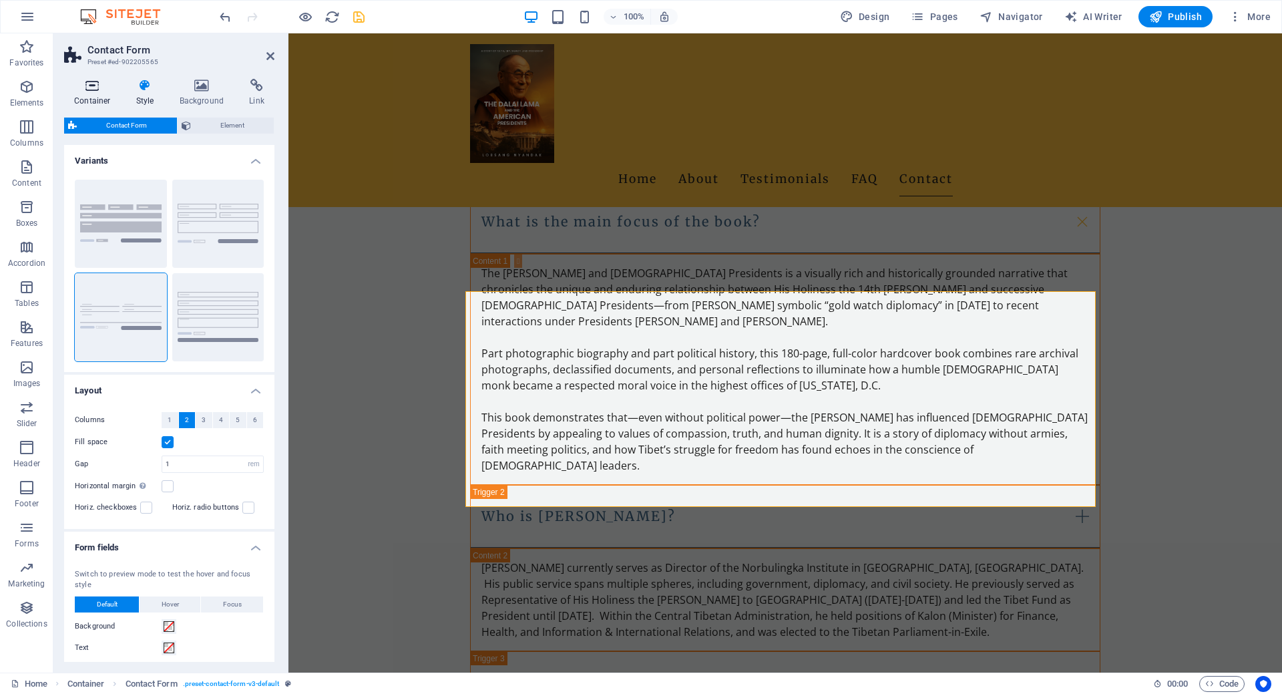
click at [90, 88] on icon at bounding box center [92, 85] width 57 height 13
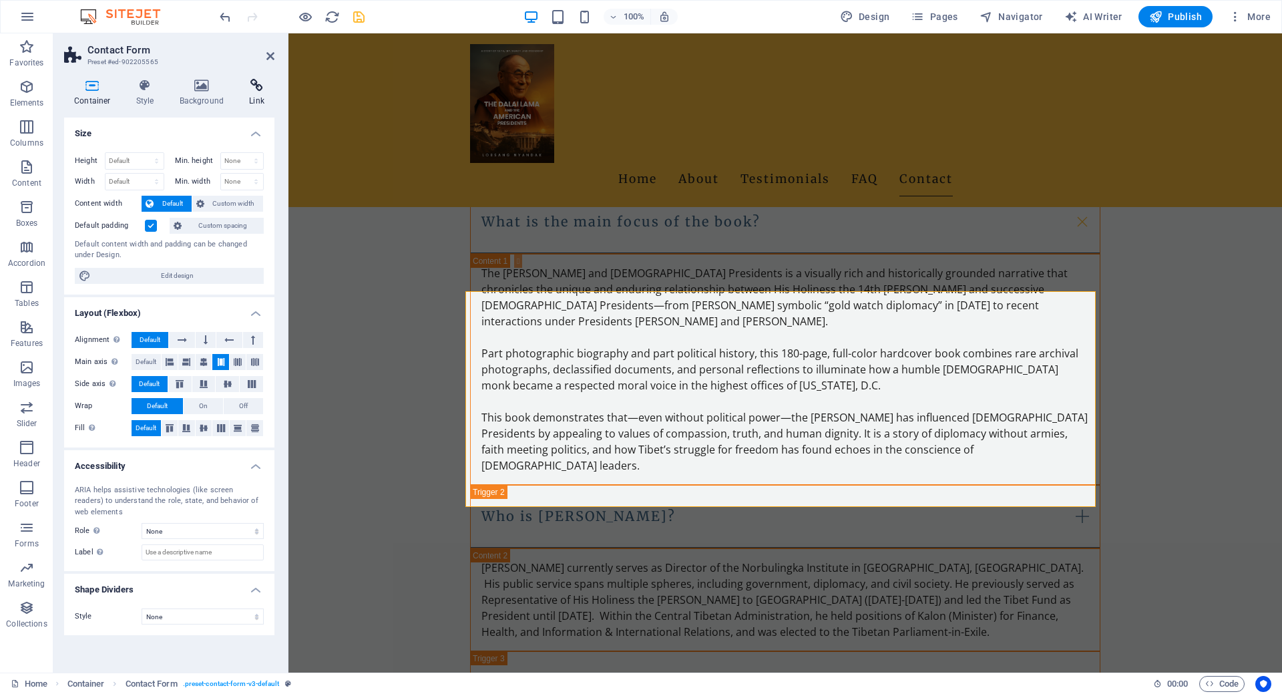
click at [252, 87] on icon at bounding box center [256, 85] width 35 height 13
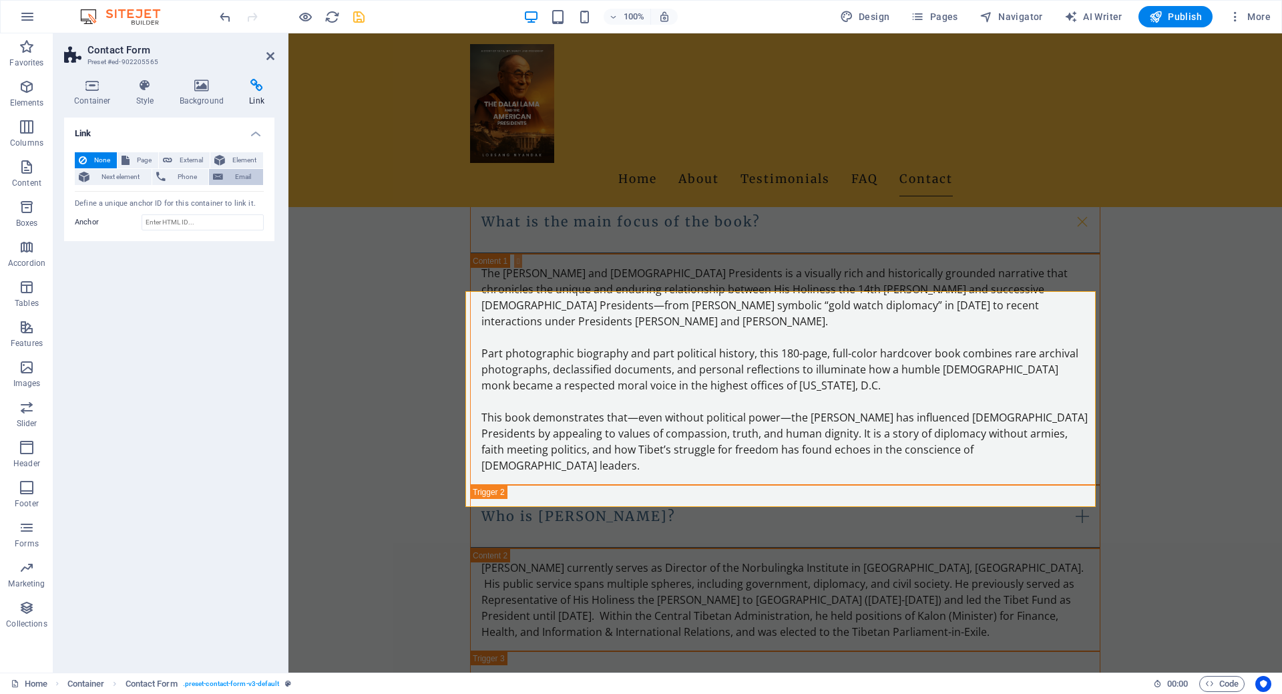
click at [242, 174] on span "Email" at bounding box center [243, 177] width 32 height 16
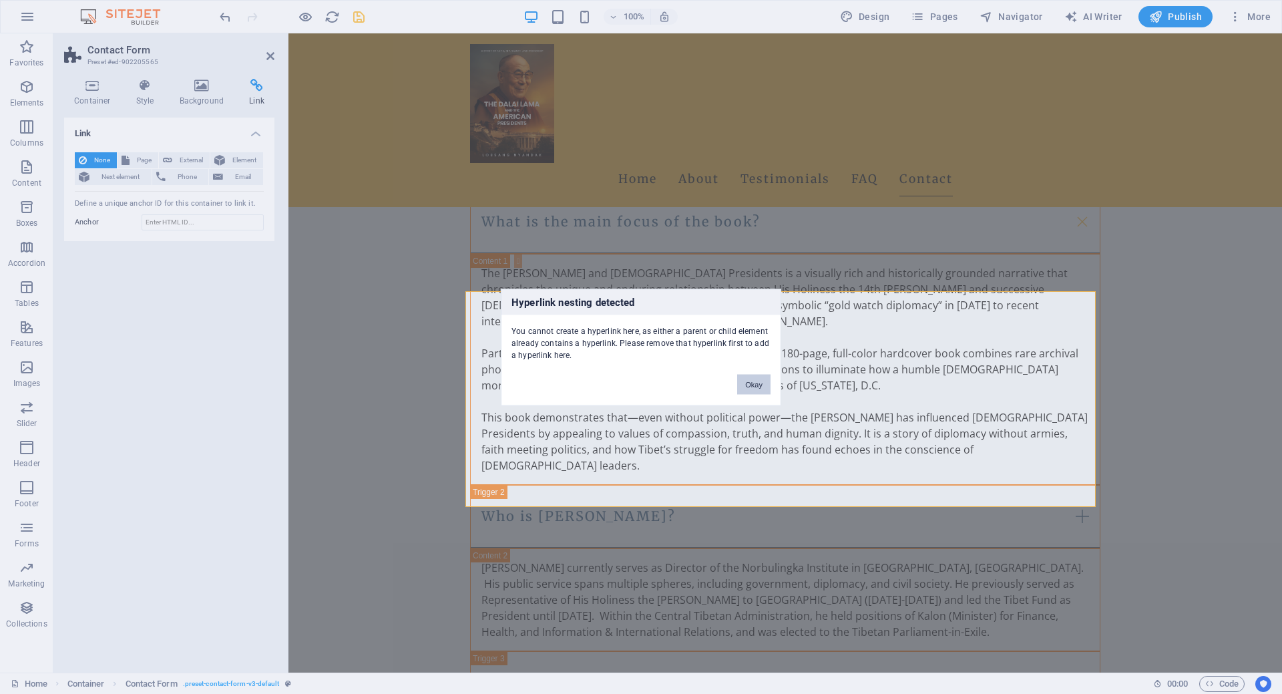
click at [748, 382] on button "Okay" at bounding box center [753, 384] width 33 height 20
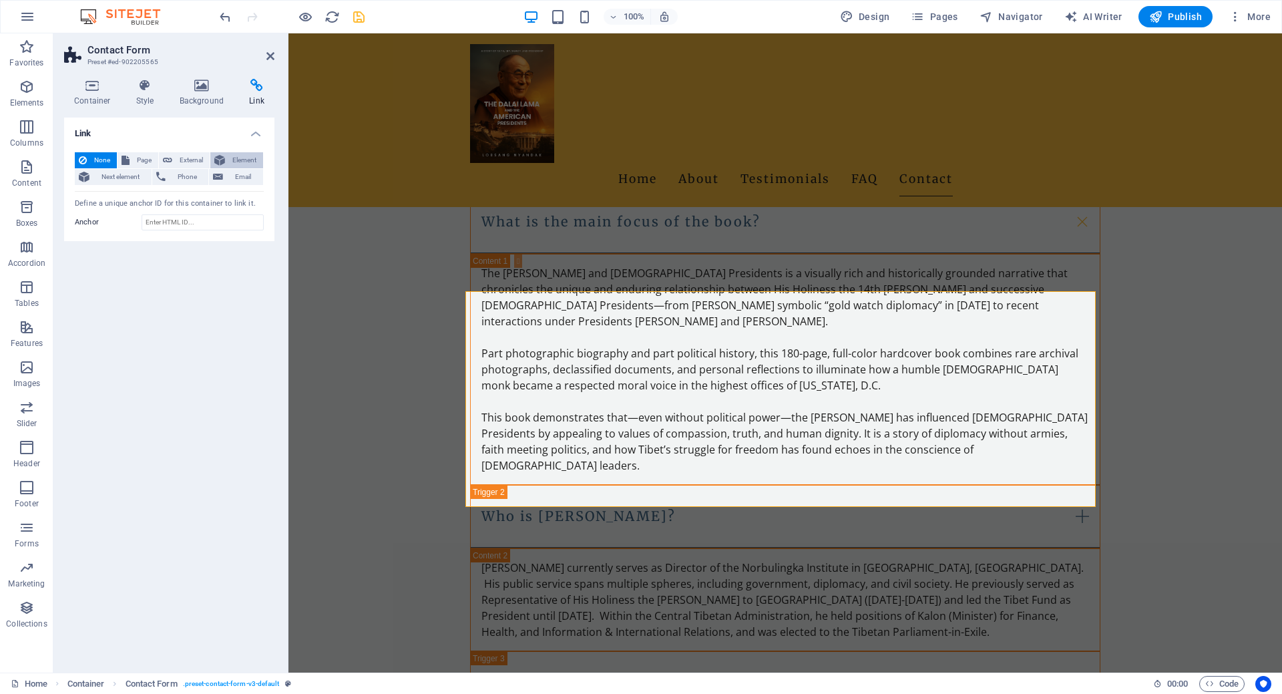
click at [238, 166] on span "Element" at bounding box center [244, 160] width 30 height 16
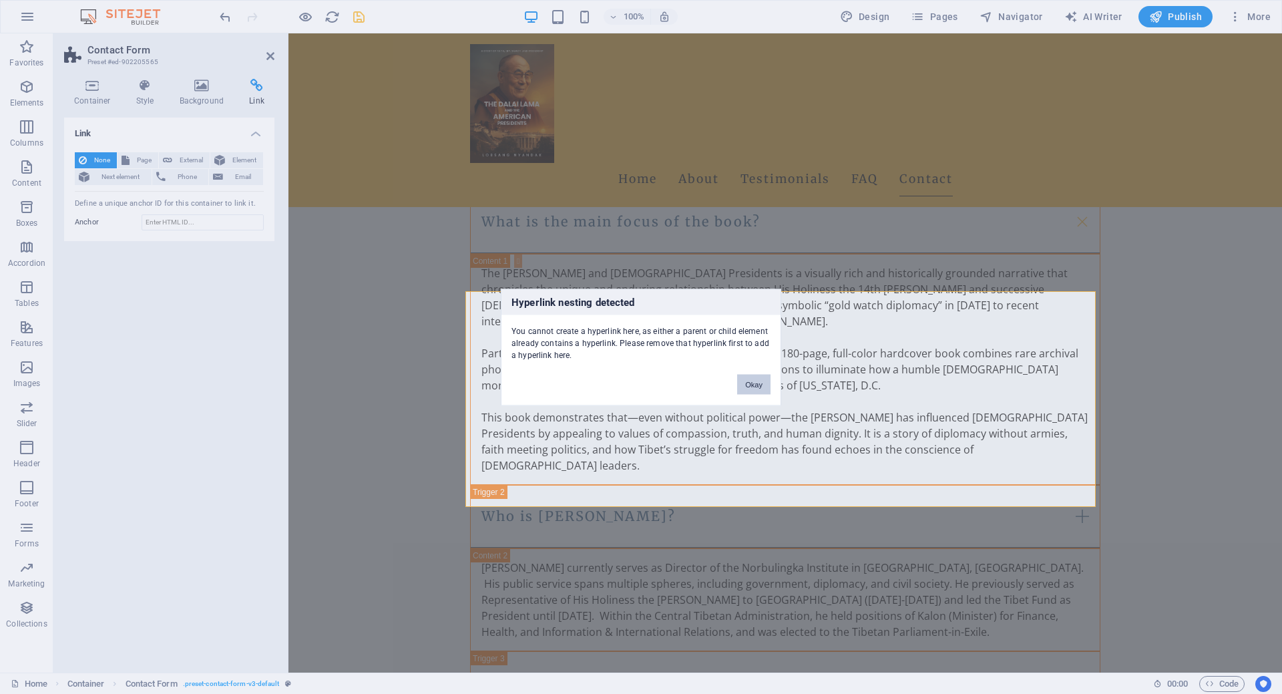
click at [757, 381] on button "Okay" at bounding box center [753, 384] width 33 height 20
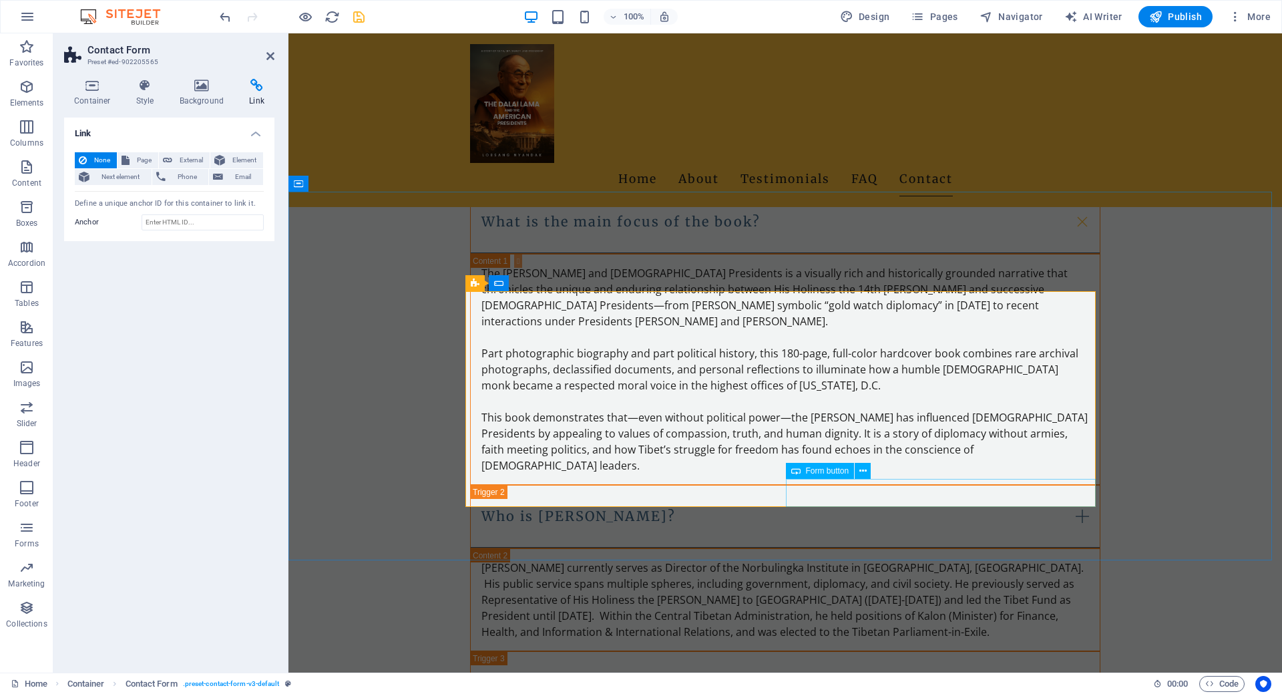
click at [132, 87] on icon at bounding box center [145, 85] width 38 height 13
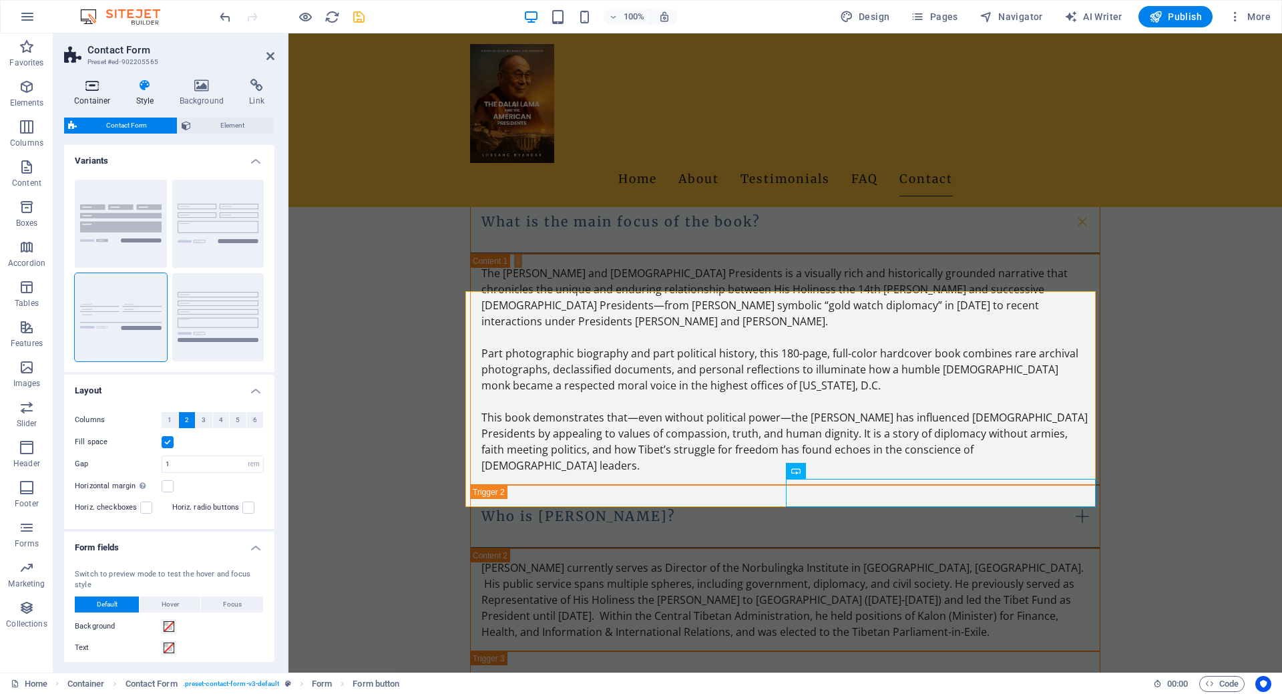
click at [99, 85] on icon at bounding box center [92, 85] width 57 height 13
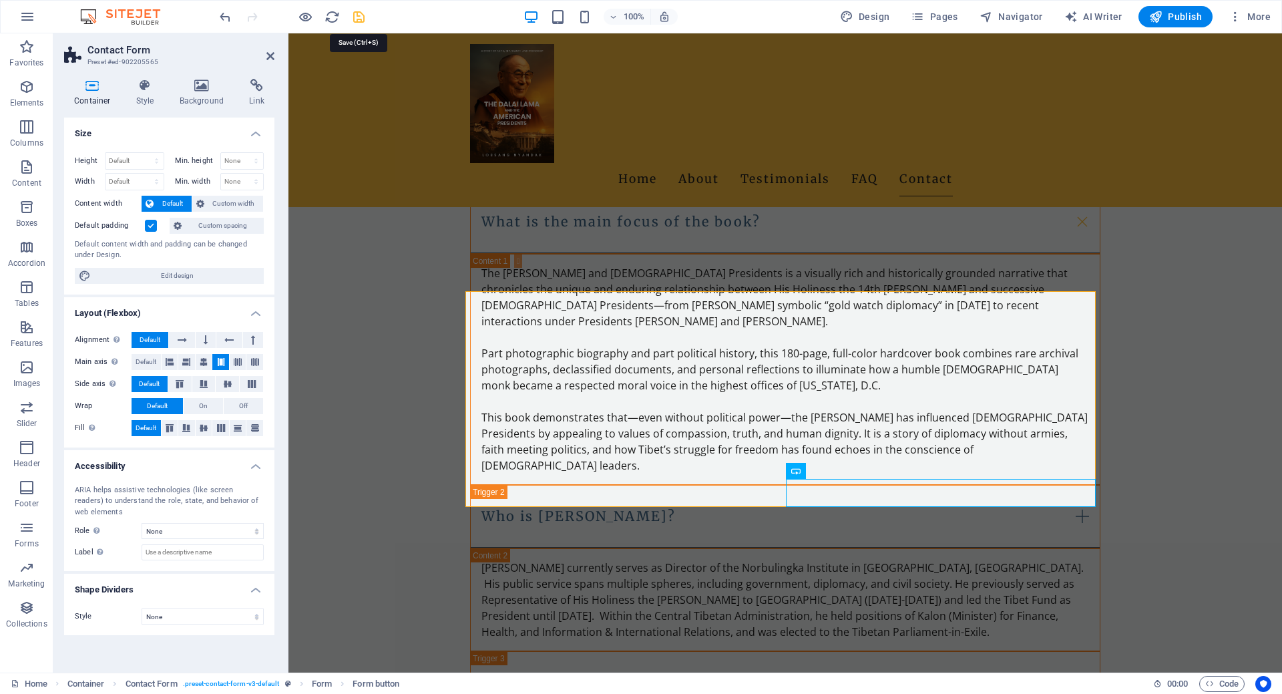
click at [358, 17] on icon "save" at bounding box center [358, 16] width 15 height 15
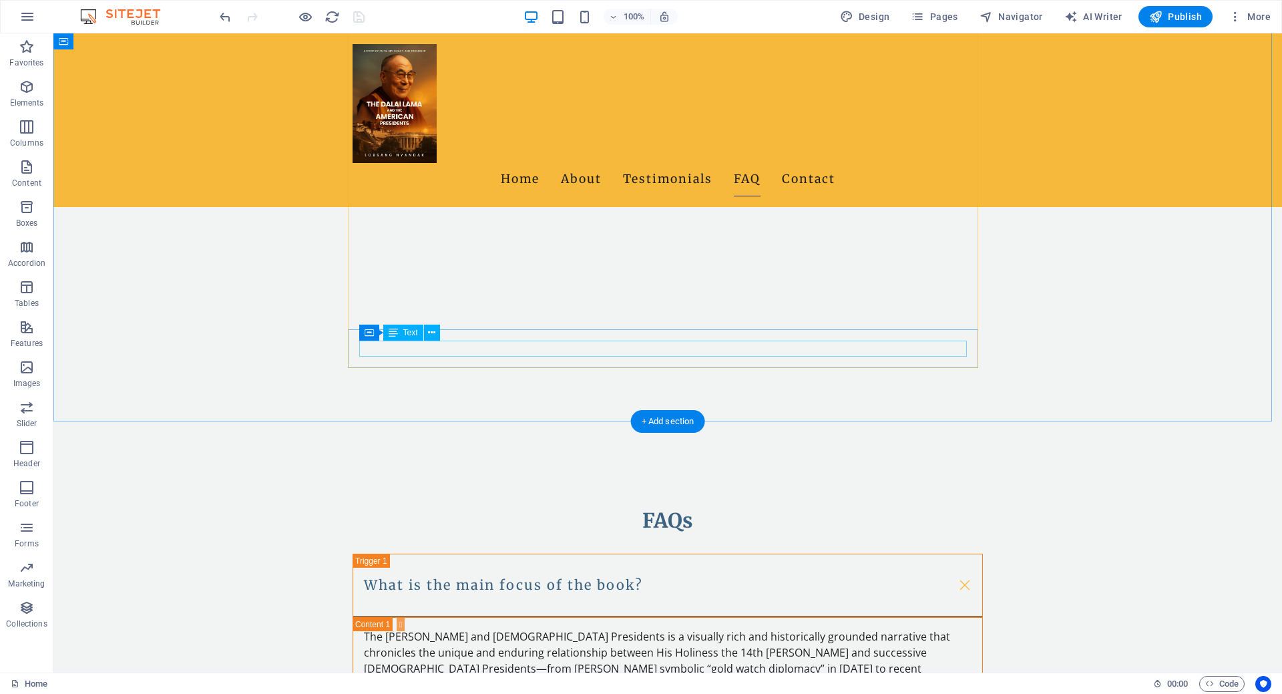
scroll to position [2004, 0]
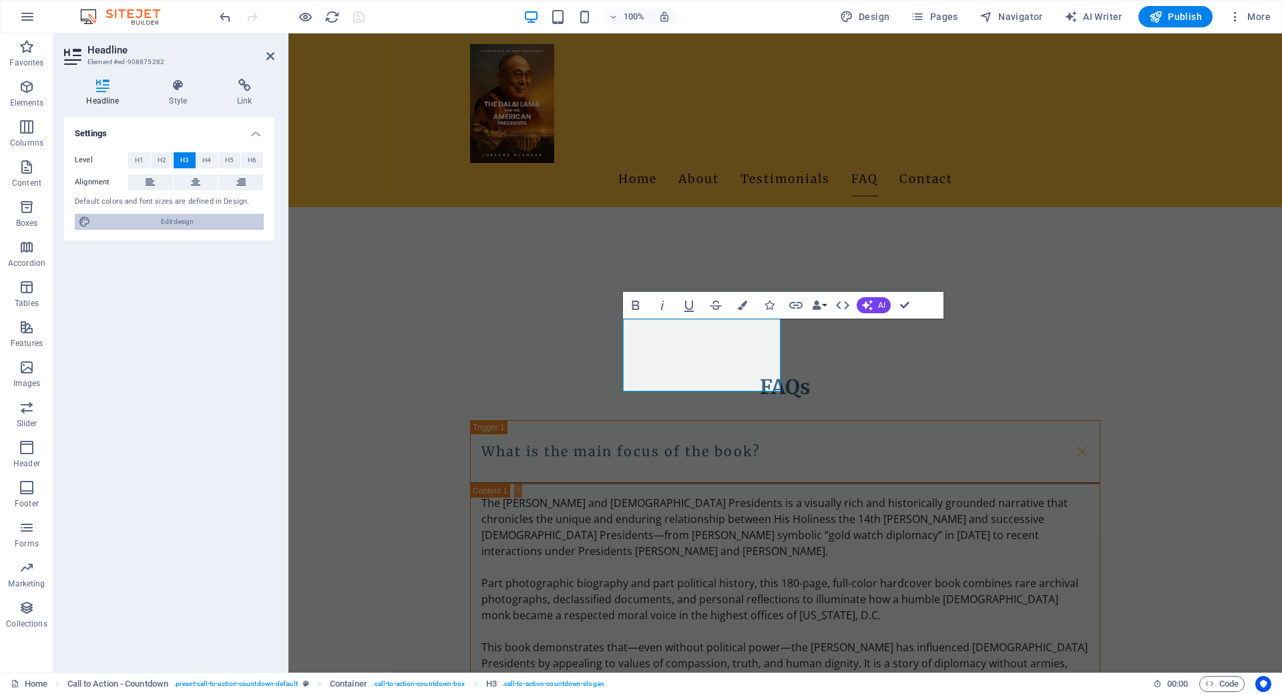
click at [178, 218] on span "Edit design" at bounding box center [177, 222] width 165 height 16
select select "px"
select select "200"
select select "px"
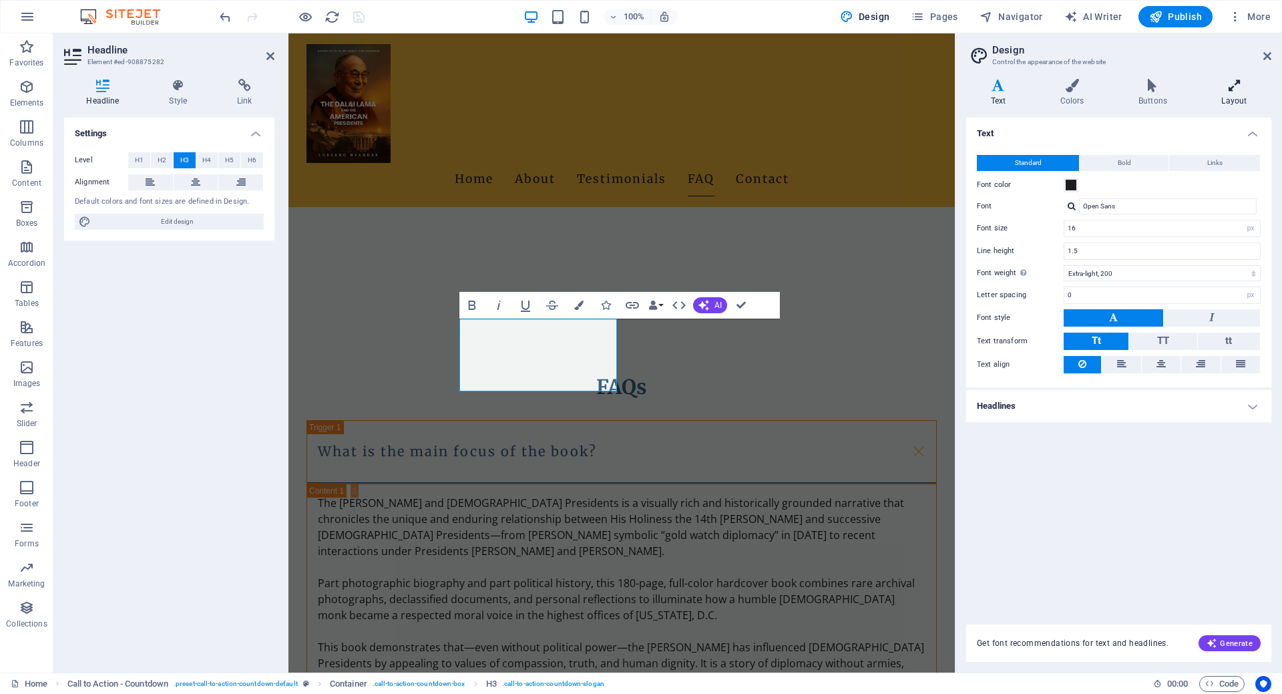
click at [1230, 79] on icon at bounding box center [1234, 85] width 74 height 13
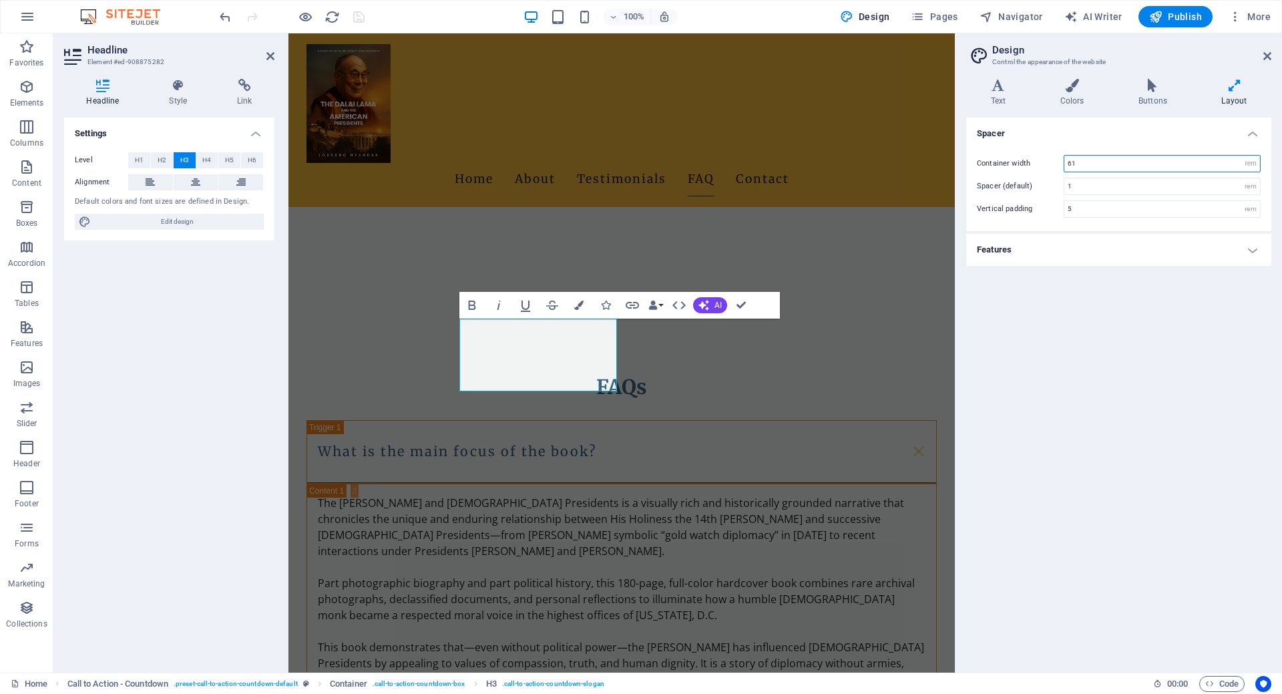
drag, startPoint x: 1132, startPoint y: 160, endPoint x: 1057, endPoint y: 163, distance: 74.9
click at [1057, 163] on div "Container width 61 rem px" at bounding box center [1119, 163] width 284 height 17
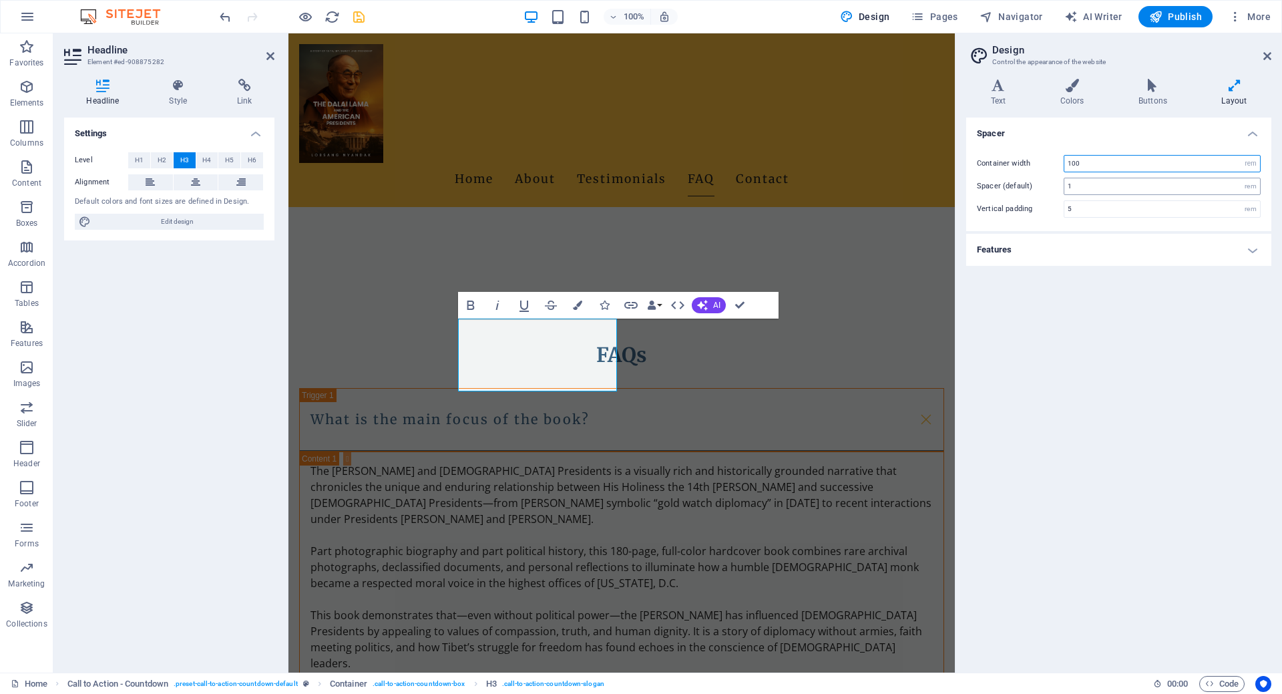
type input "100"
click at [1089, 186] on input "1" at bounding box center [1163, 186] width 196 height 16
click at [1097, 350] on div "Spacer Container width 100 rem px Spacer (default) 1 rem Vertical padding 5 rem…" at bounding box center [1118, 390] width 305 height 544
click at [1173, 411] on div "Spacer Container width 100 rem px Spacer (default) 1 rem Vertical padding 5 rem…" at bounding box center [1118, 390] width 305 height 544
click at [1146, 257] on h4 "Features" at bounding box center [1118, 250] width 305 height 32
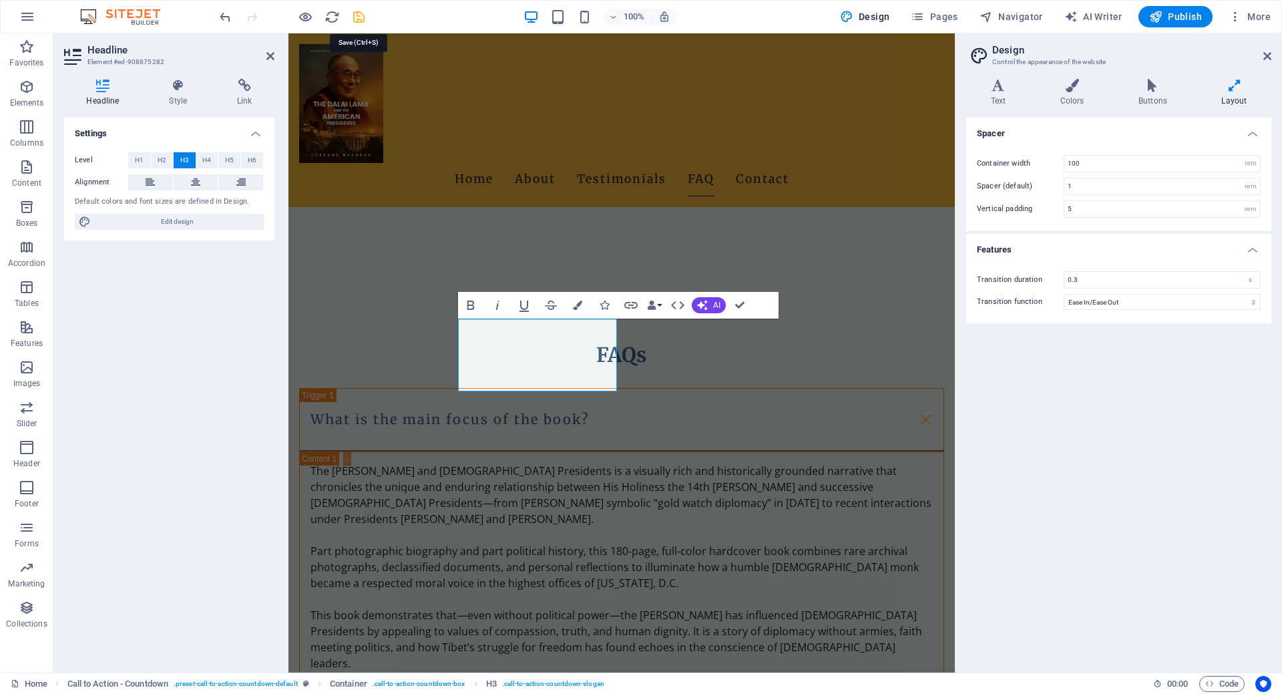
click at [353, 11] on icon "save" at bounding box center [358, 16] width 15 height 15
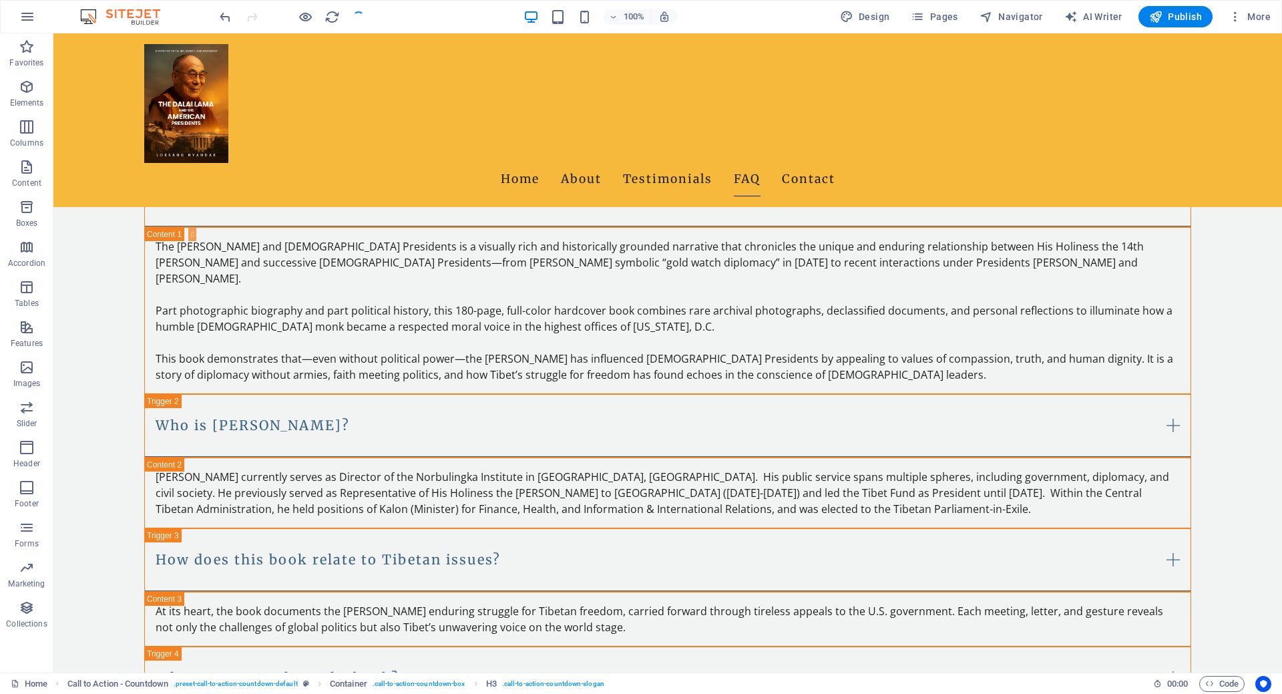
scroll to position [1747, 0]
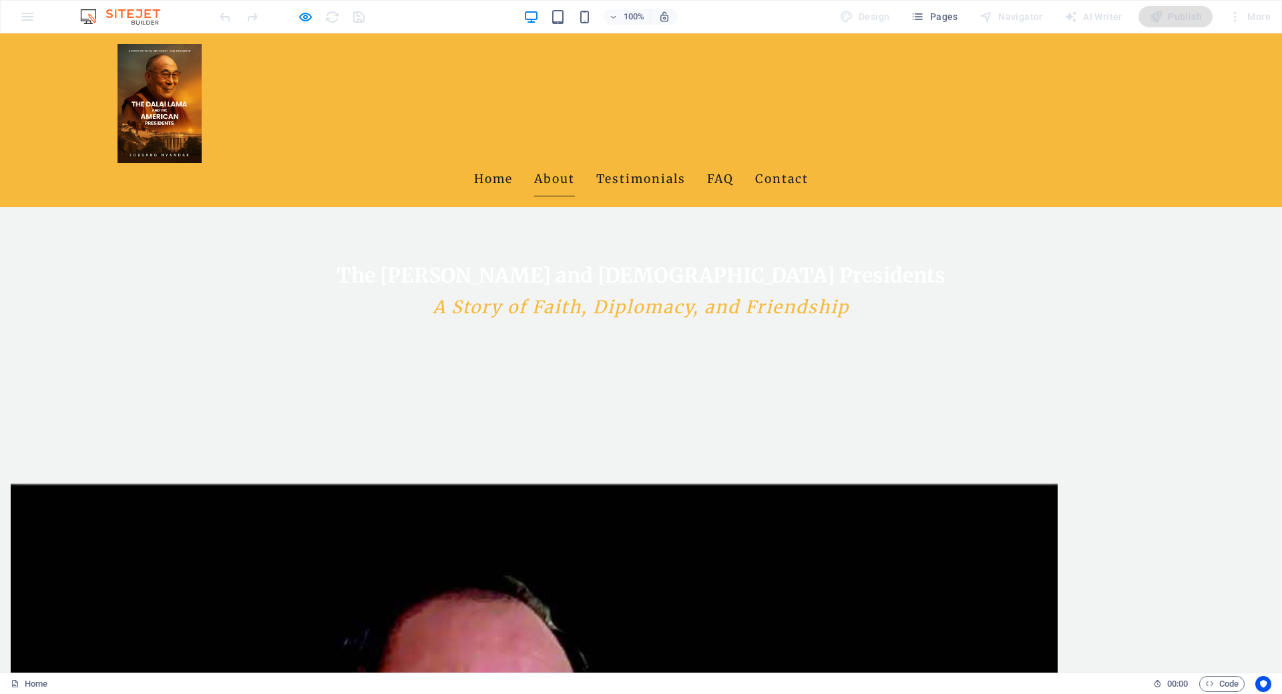
scroll to position [1002, 0]
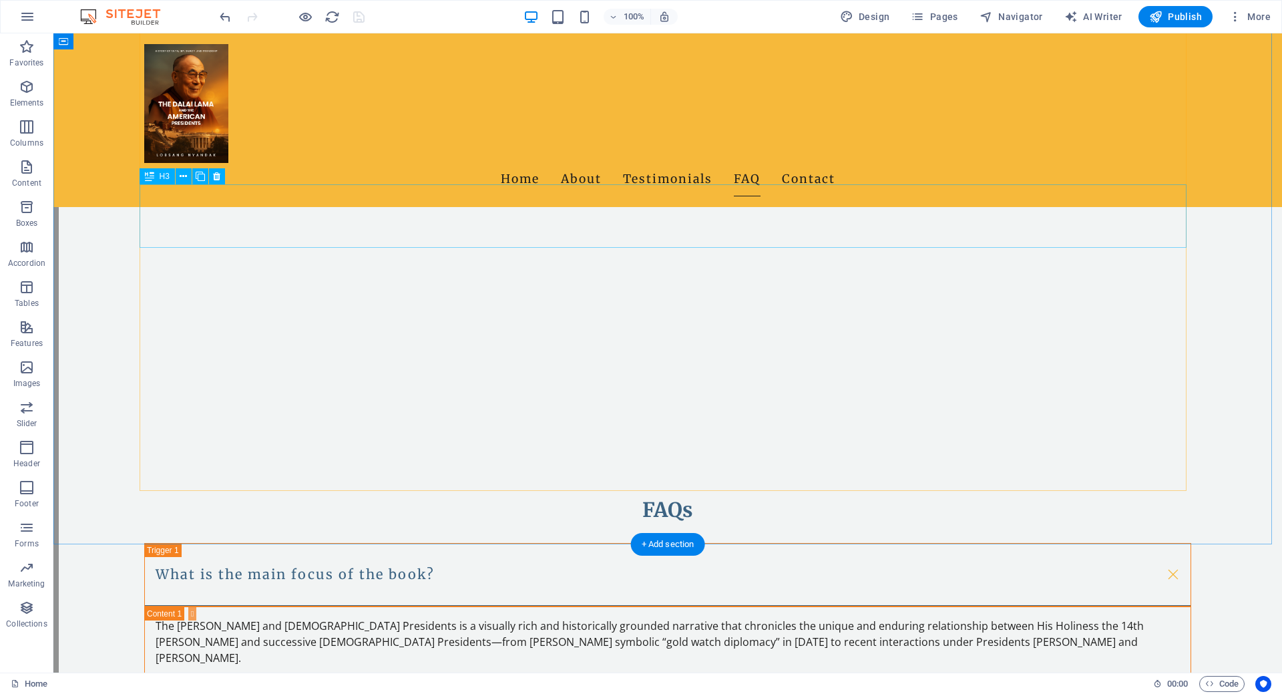
scroll to position [1803, 0]
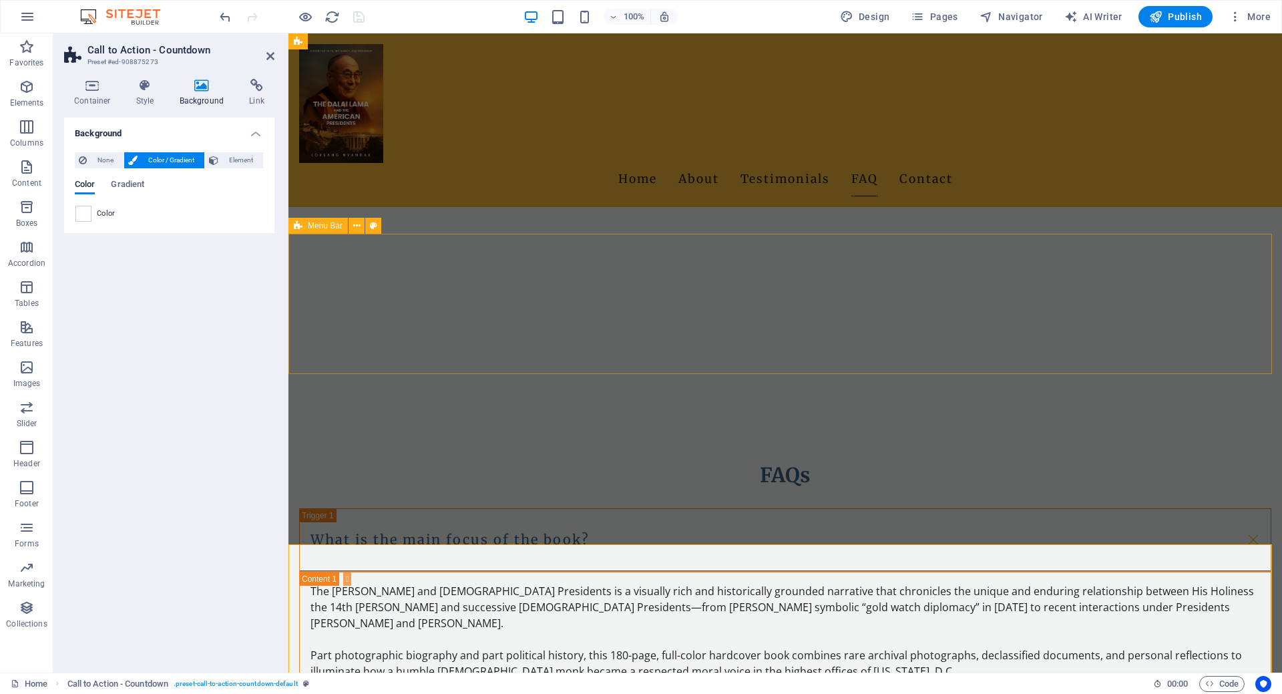
scroll to position [1451, 0]
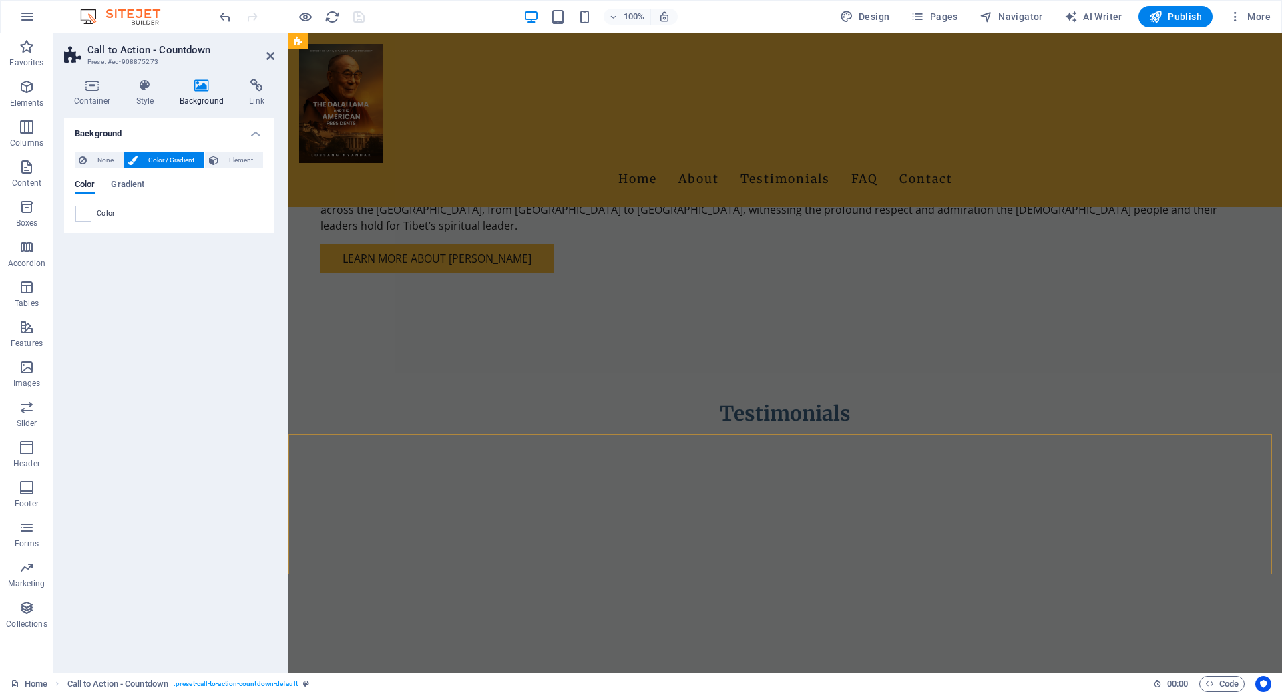
click at [833, 137] on div "Home About Testimonials FAQ Contact" at bounding box center [786, 120] width 994 height 174
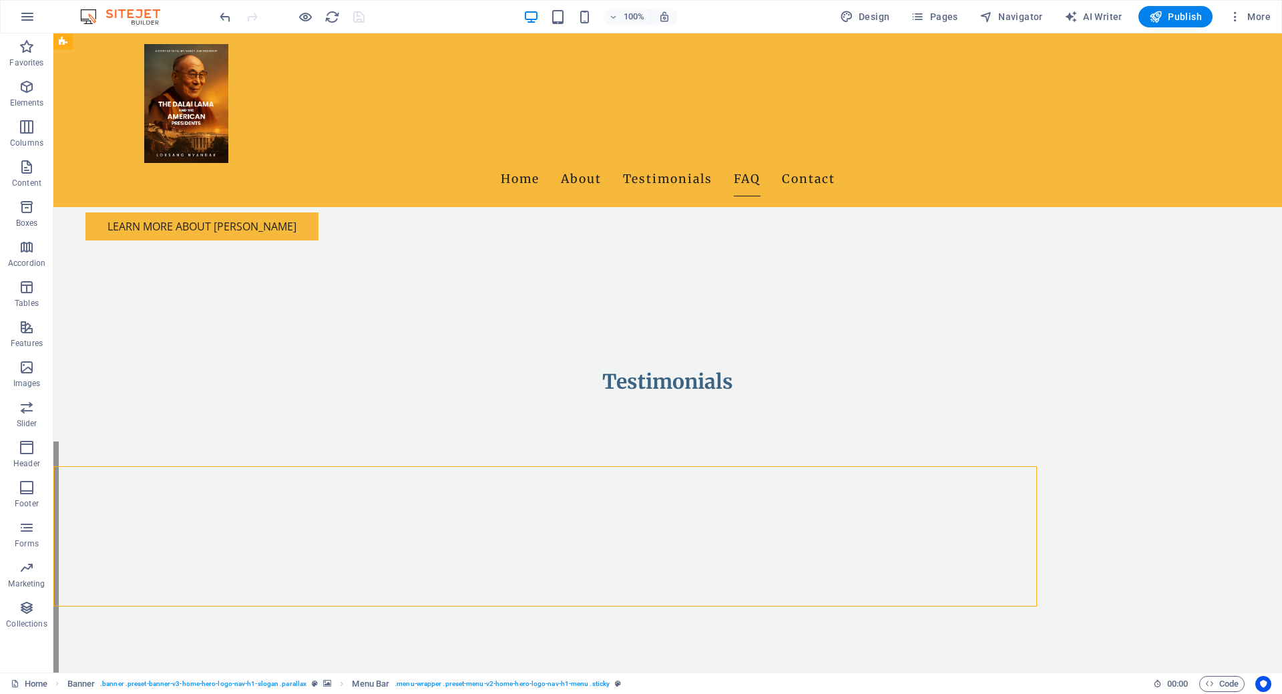
scroll to position [1402, 0]
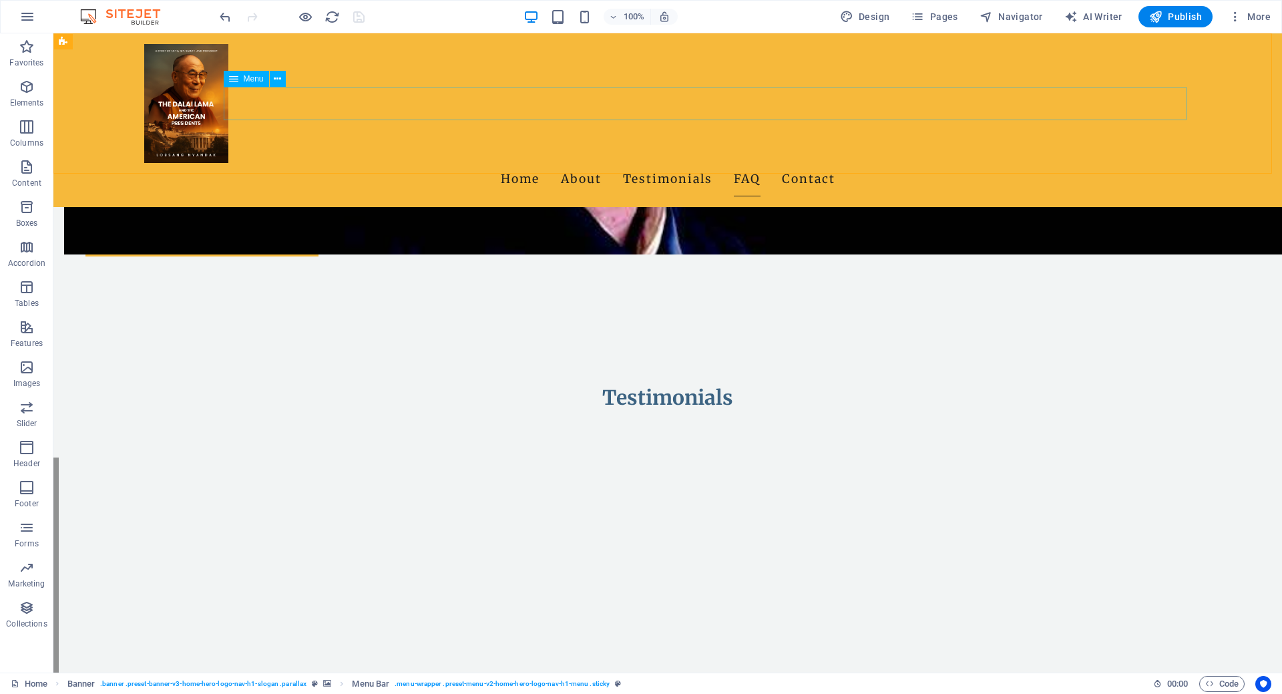
click at [734, 163] on nav "Home About Testimonials FAQ Contact" at bounding box center [667, 179] width 1047 height 33
select select
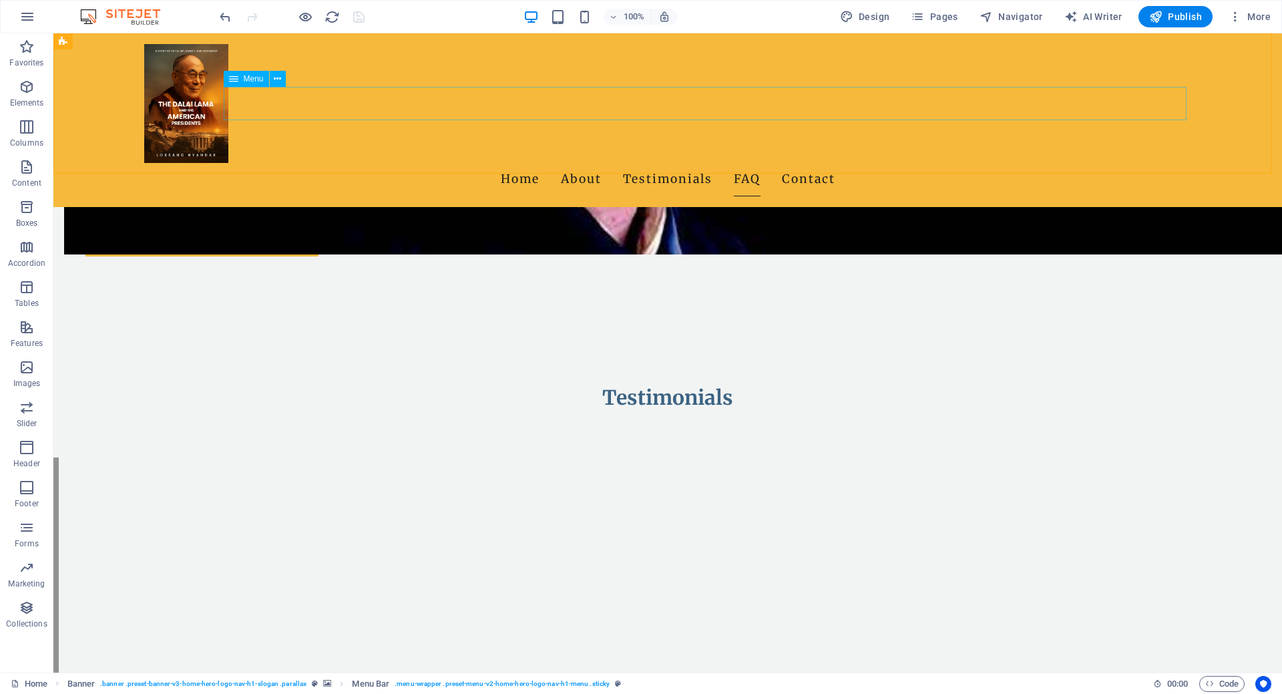
select select
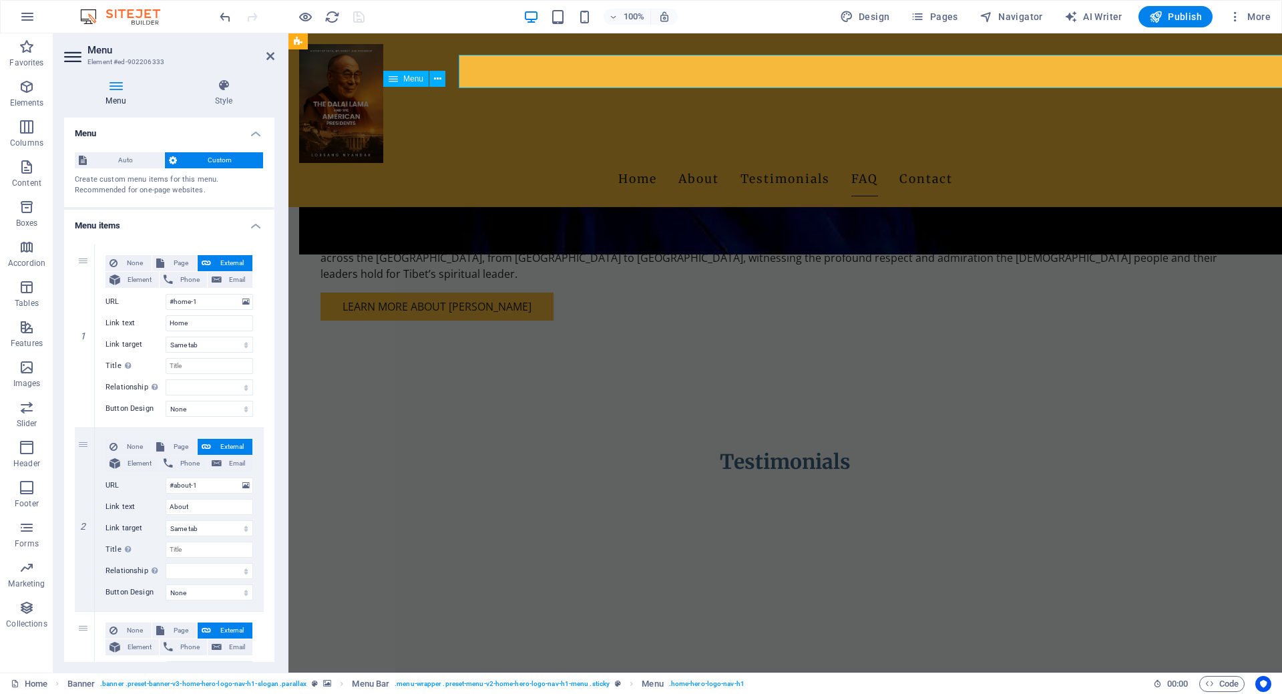
scroll to position [1451, 0]
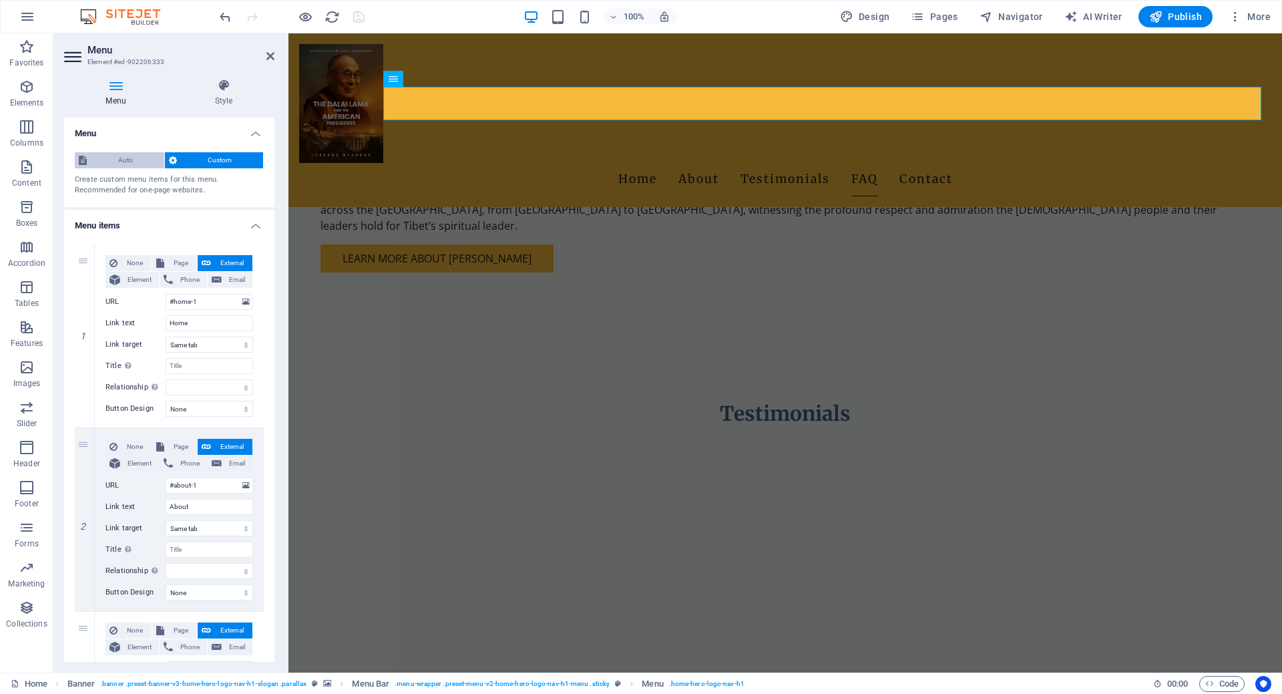
click at [122, 160] on span "Auto" at bounding box center [125, 160] width 69 height 16
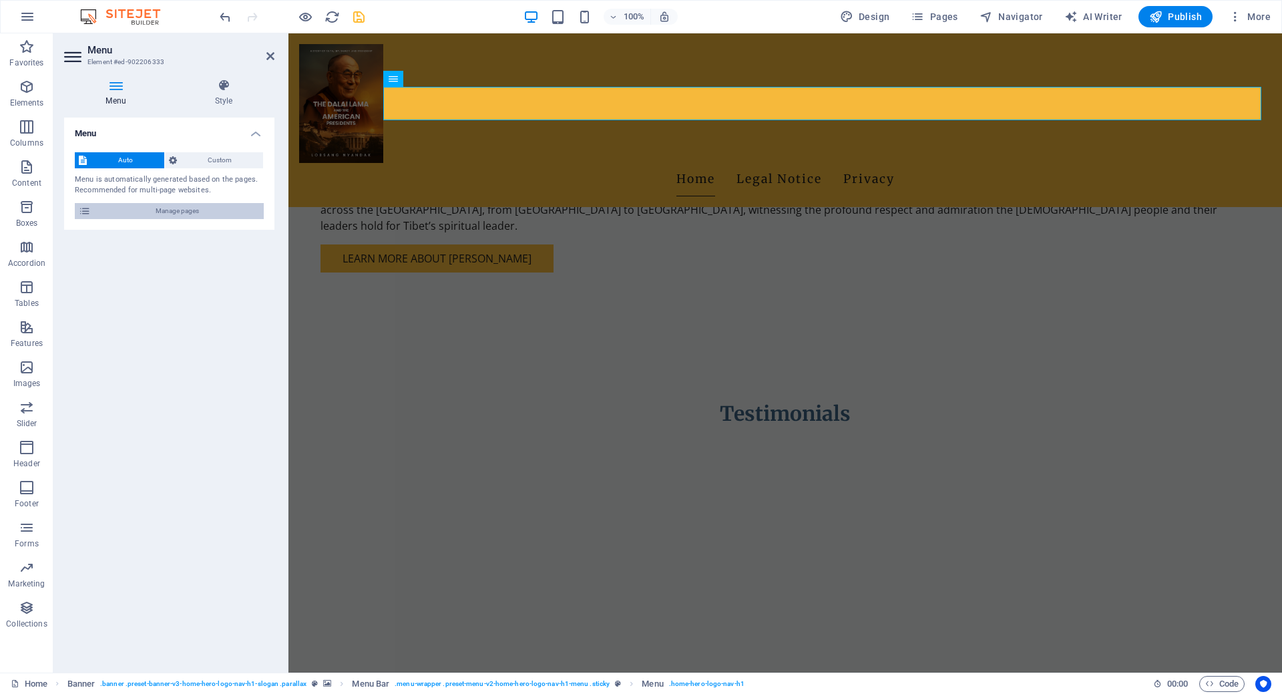
click at [181, 212] on span "Manage pages" at bounding box center [177, 211] width 165 height 16
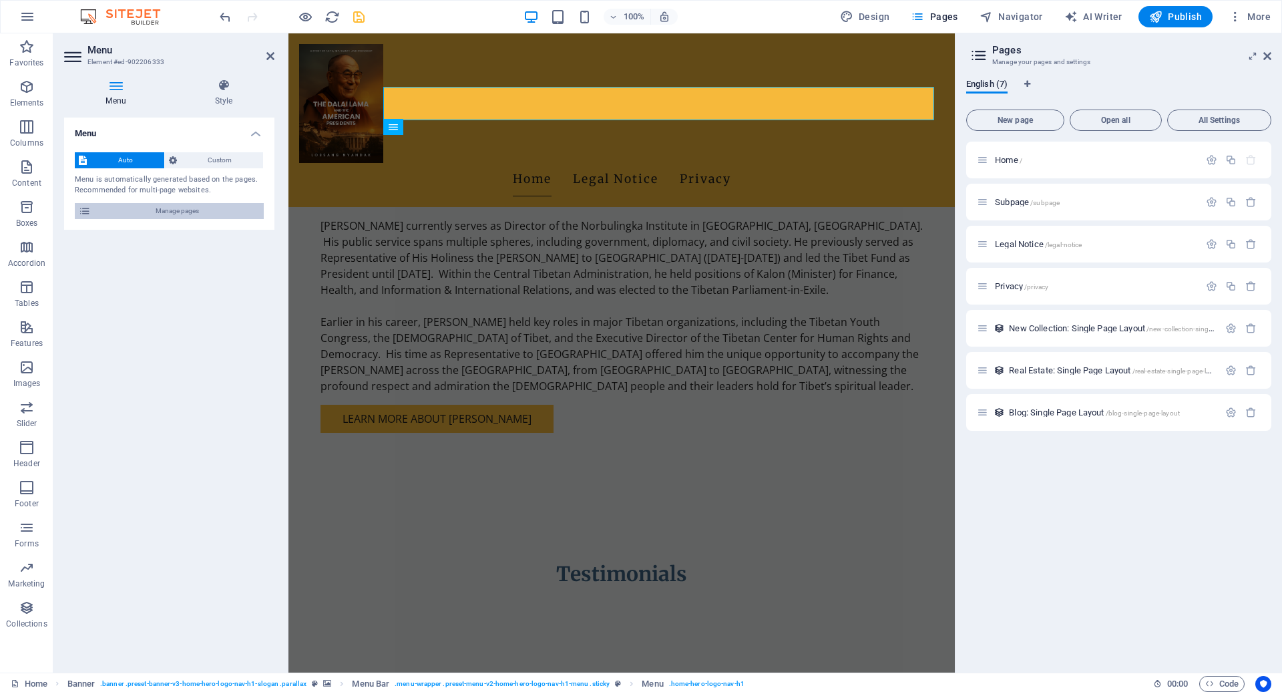
scroll to position [1643, 0]
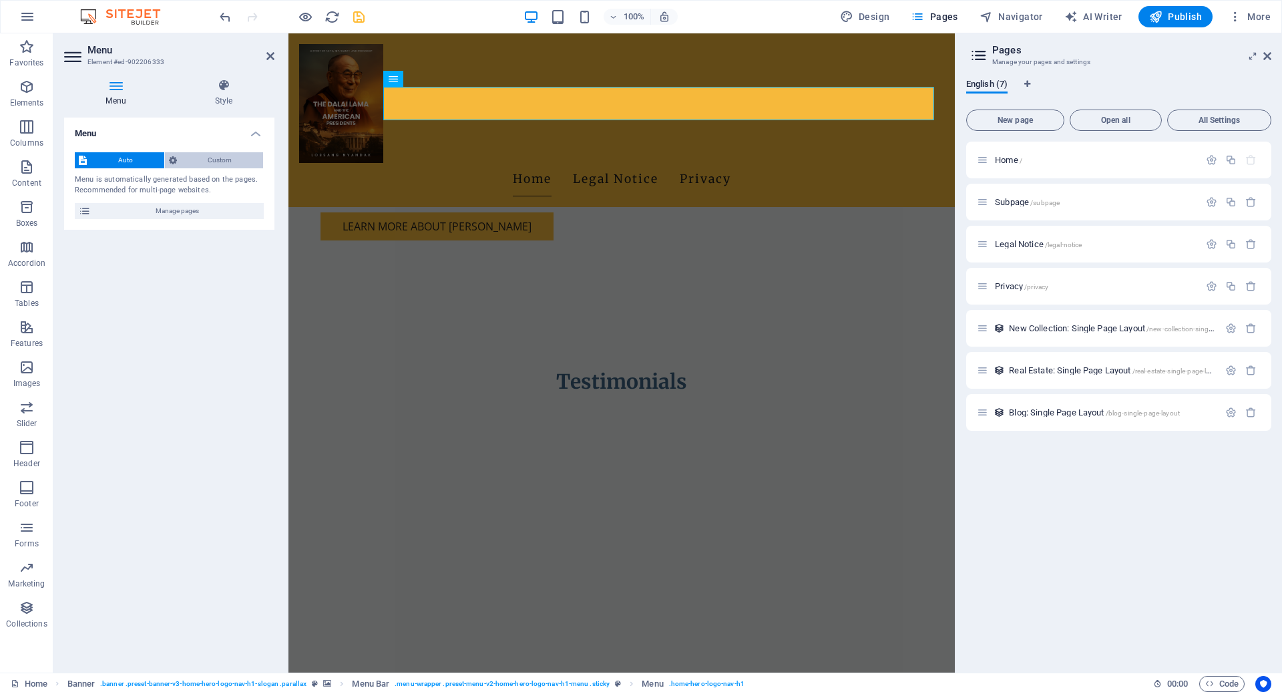
click at [229, 160] on span "Custom" at bounding box center [220, 160] width 79 height 16
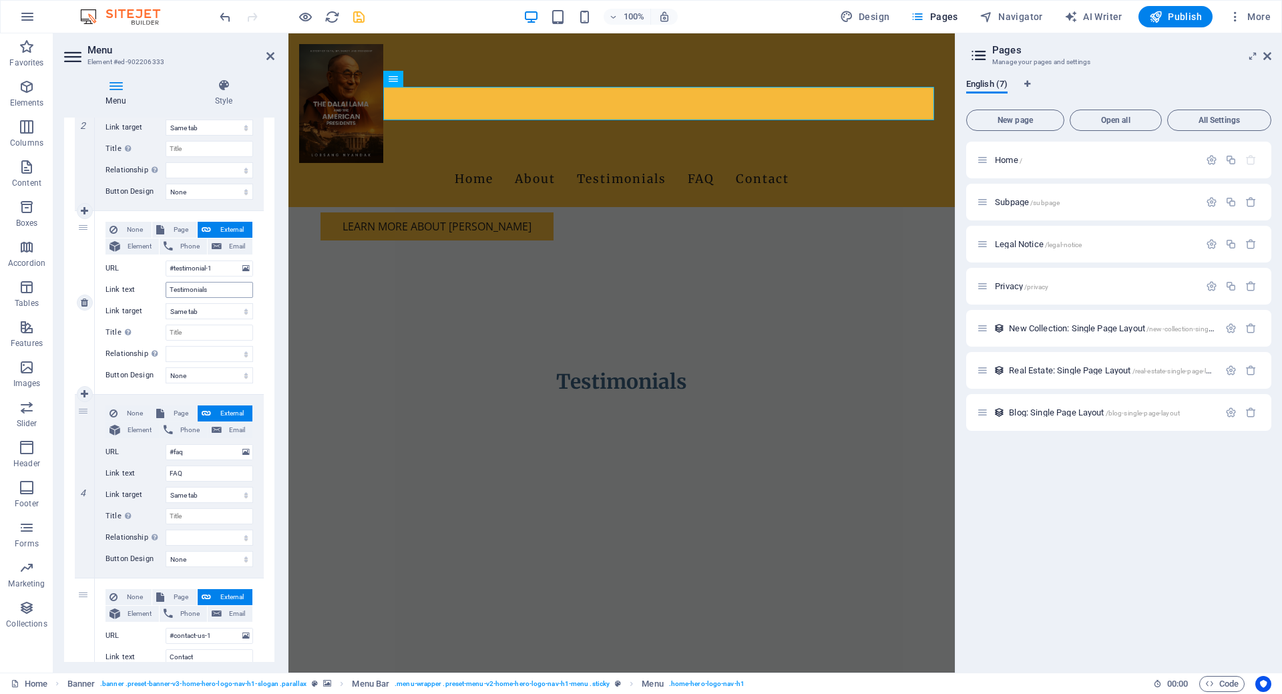
scroll to position [538, 0]
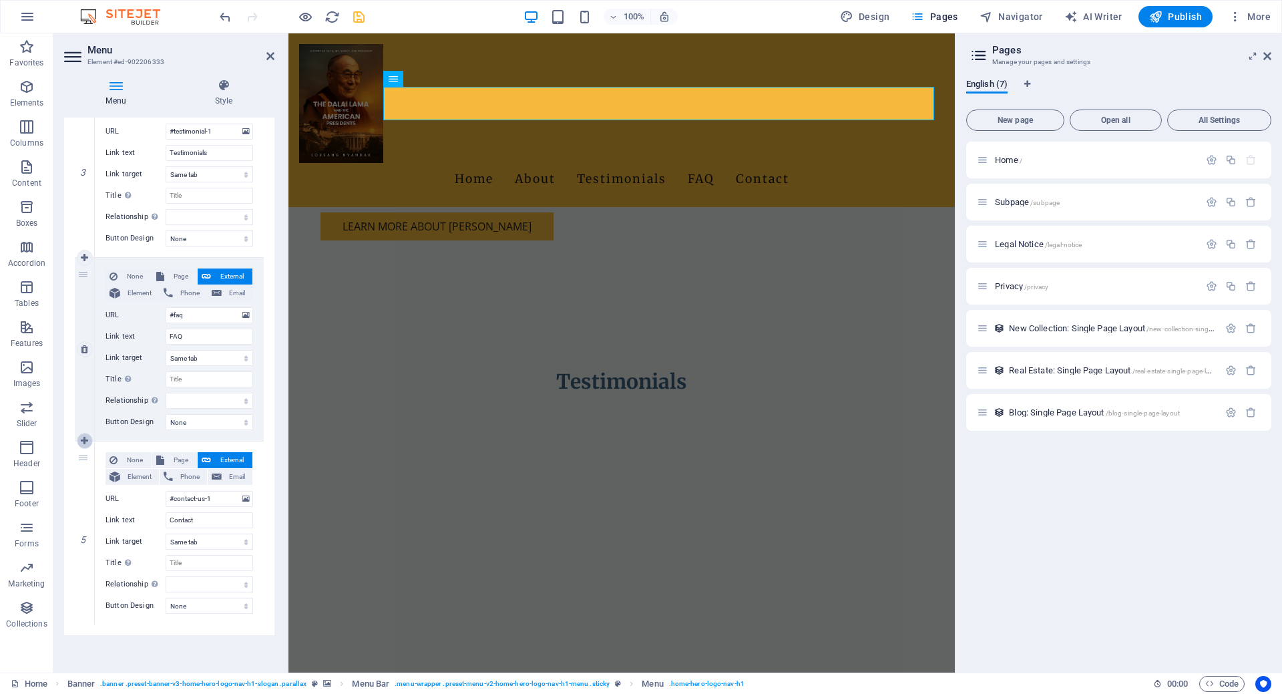
click at [83, 437] on icon at bounding box center [84, 440] width 7 height 9
select select
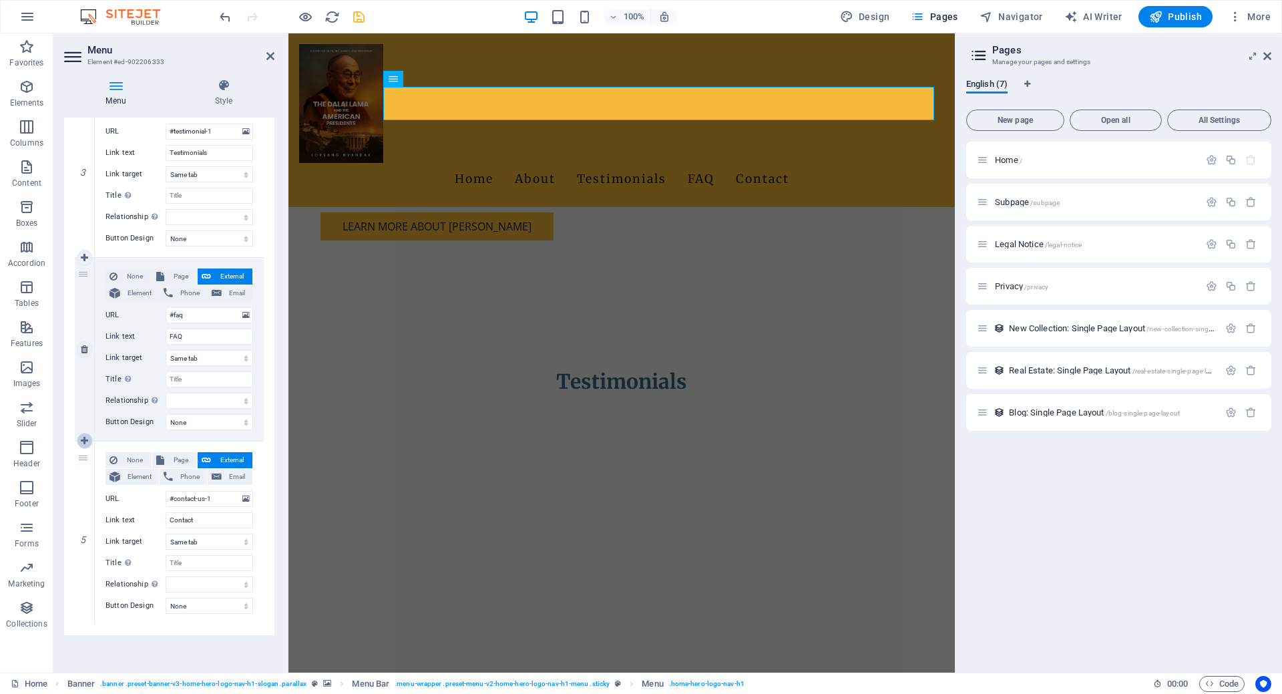
select select
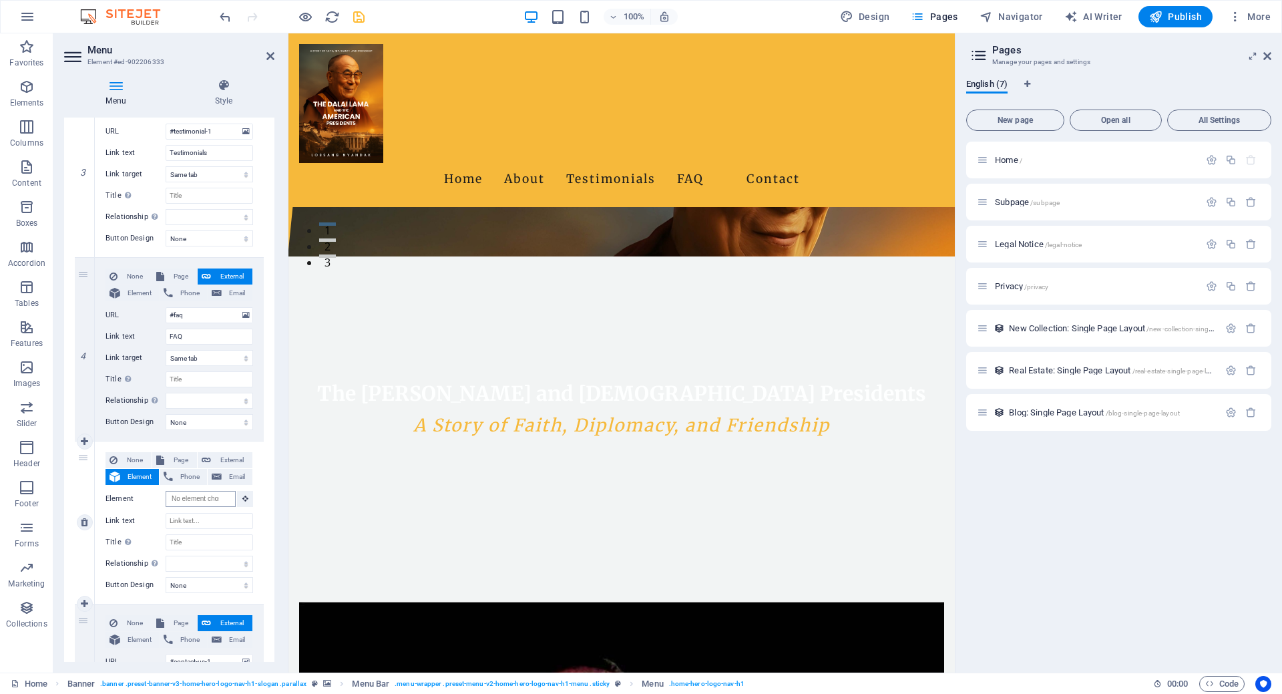
scroll to position [0, 0]
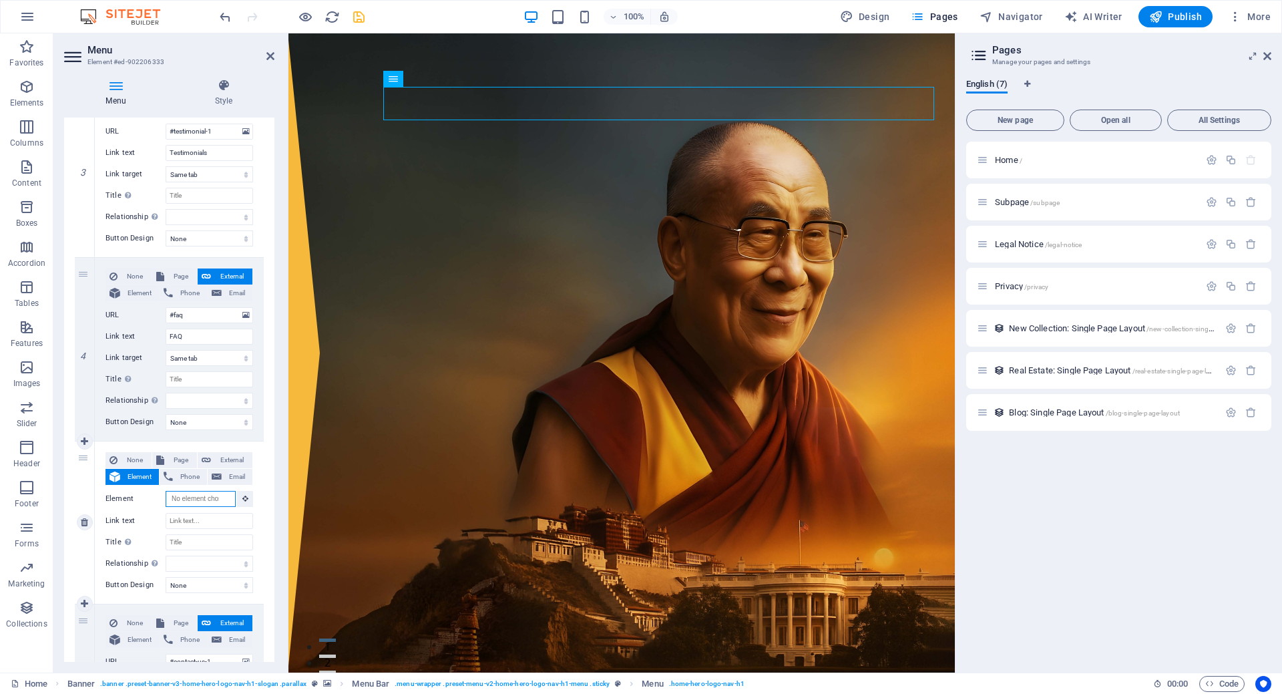
click at [200, 499] on input "Element" at bounding box center [201, 499] width 70 height 16
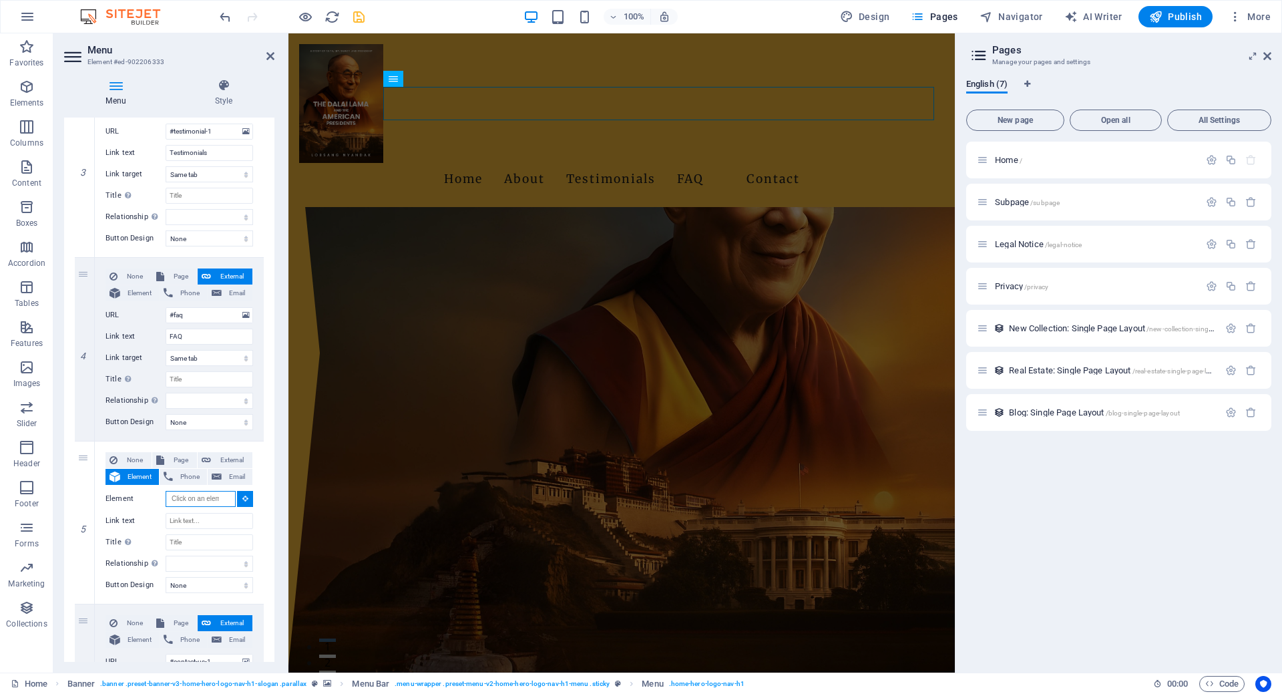
scroll to position [1222, 0]
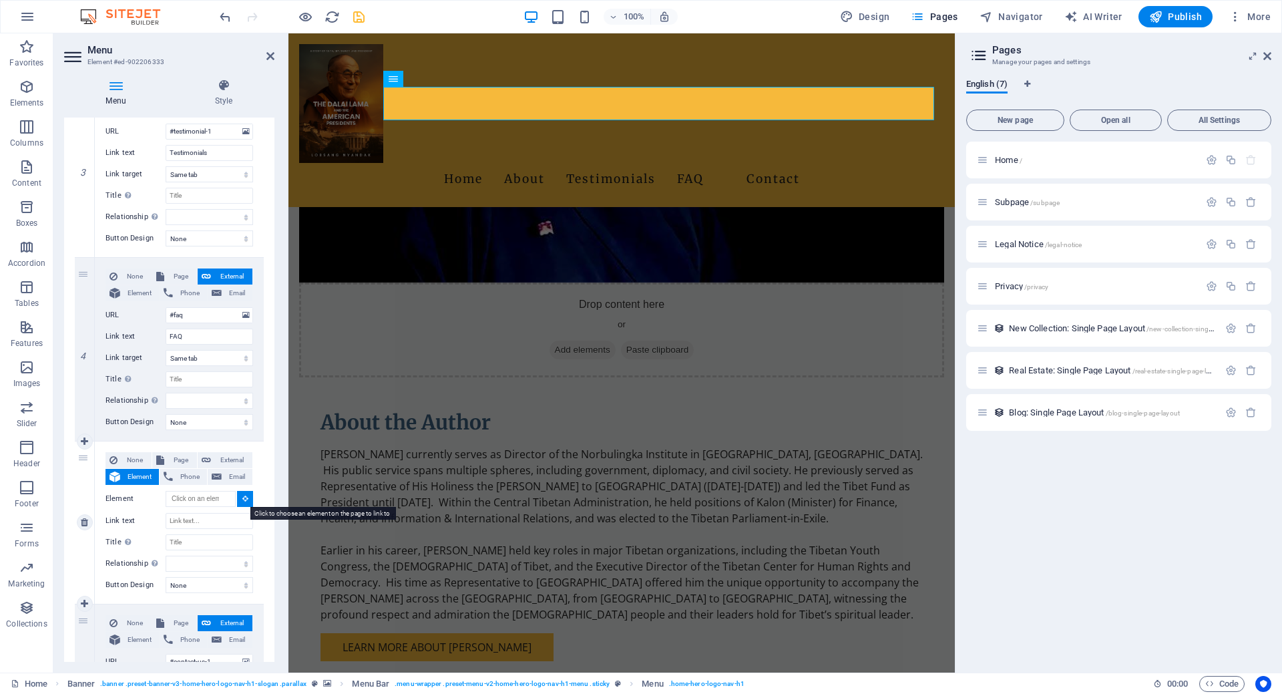
click at [241, 493] on button at bounding box center [245, 499] width 16 height 16
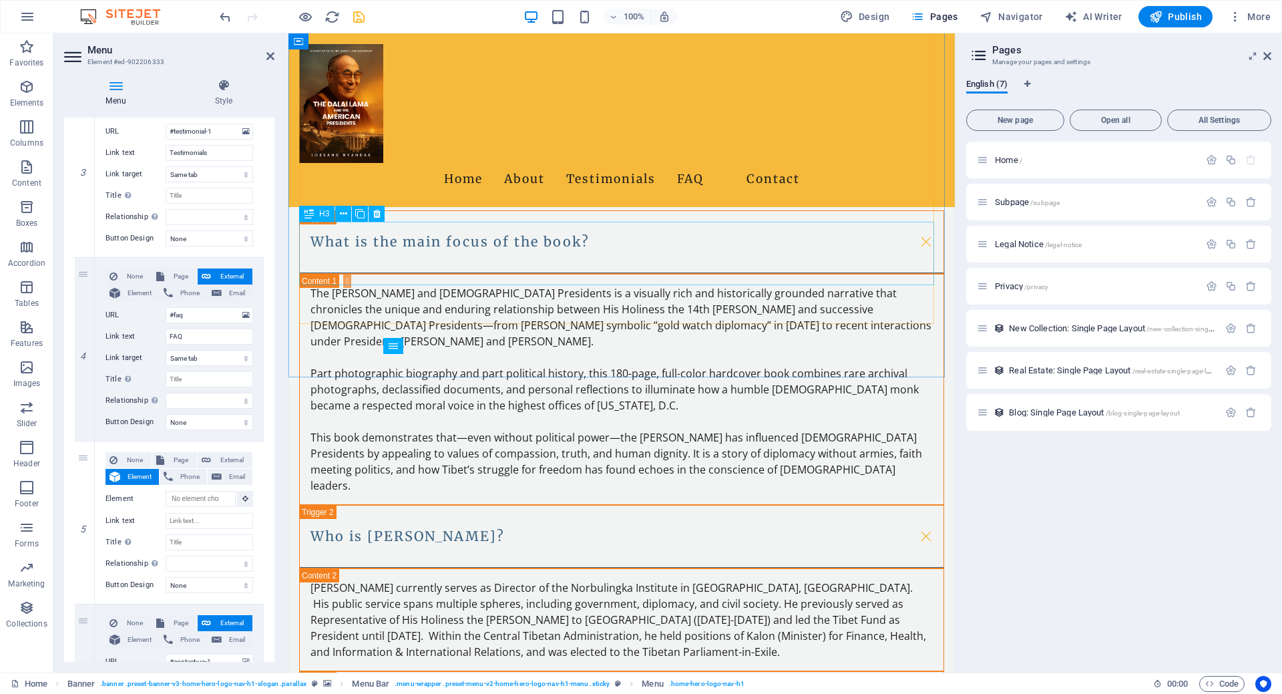
scroll to position [2090, 0]
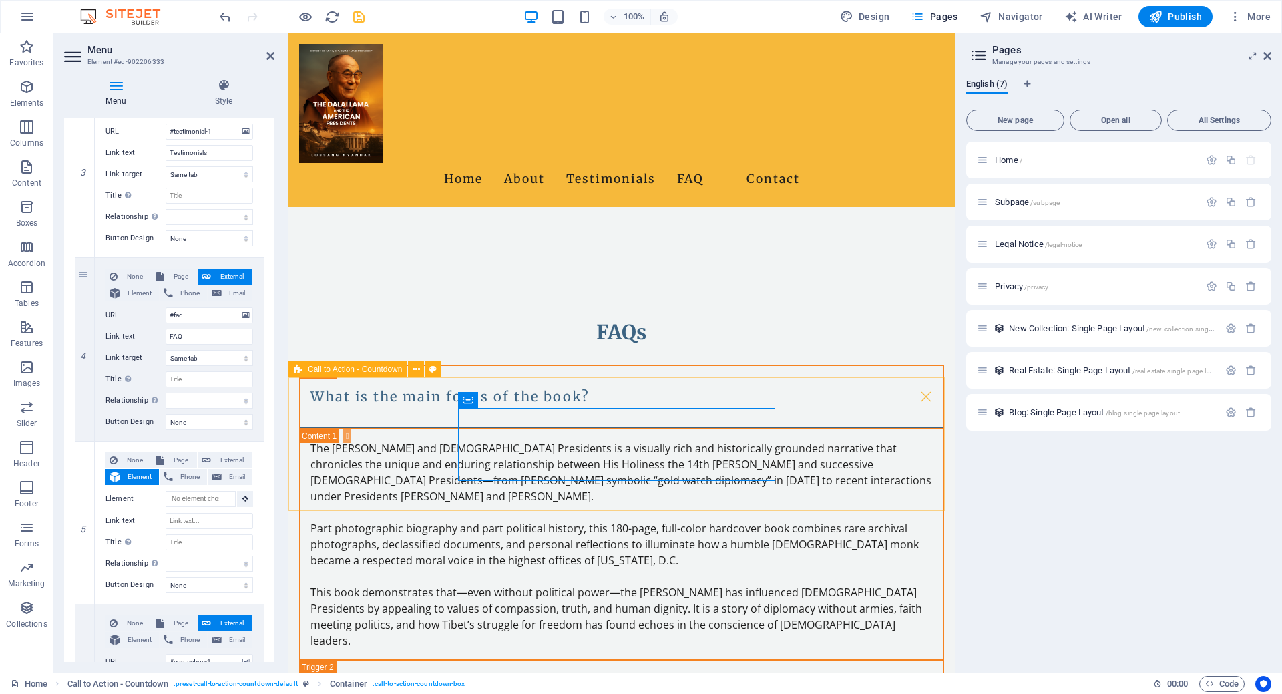
scroll to position [1914, 0]
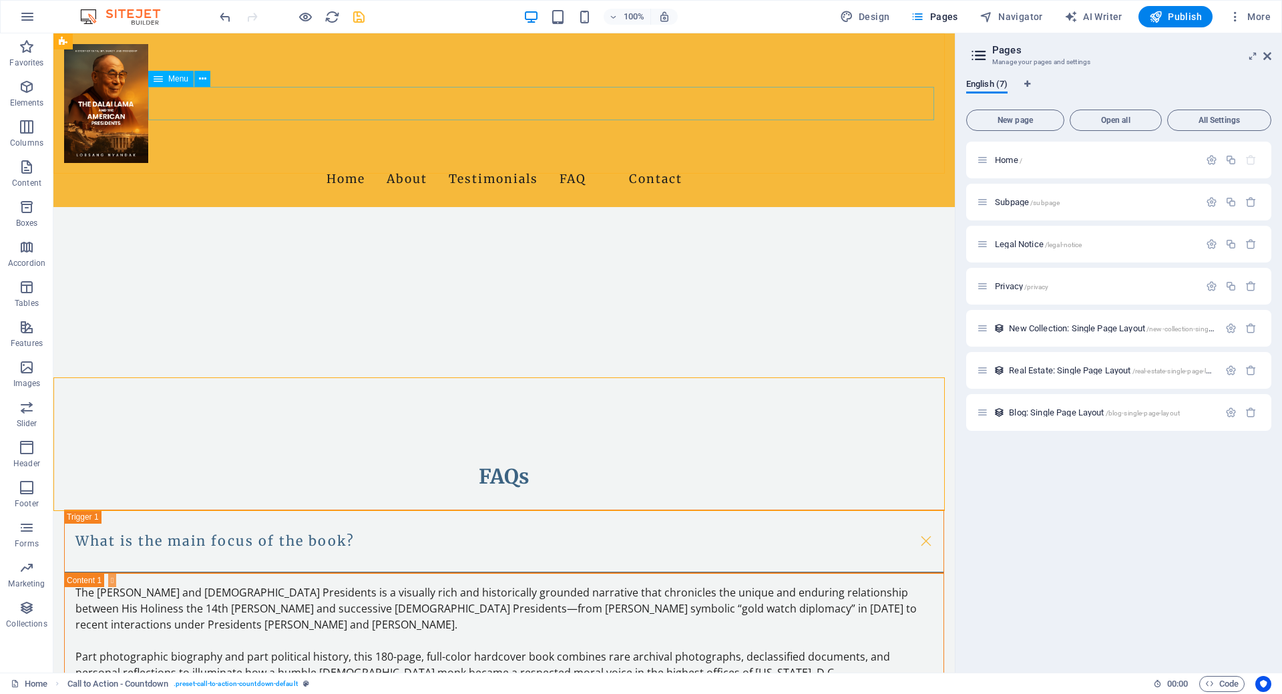
drag, startPoint x: 658, startPoint y: 107, endPoint x: 618, endPoint y: 95, distance: 42.5
click at [646, 163] on nav "Home About Testimonials FAQ Contact" at bounding box center [504, 179] width 880 height 33
click at [636, 163] on nav "Home About Testimonials FAQ Contact" at bounding box center [504, 179] width 880 height 33
select select
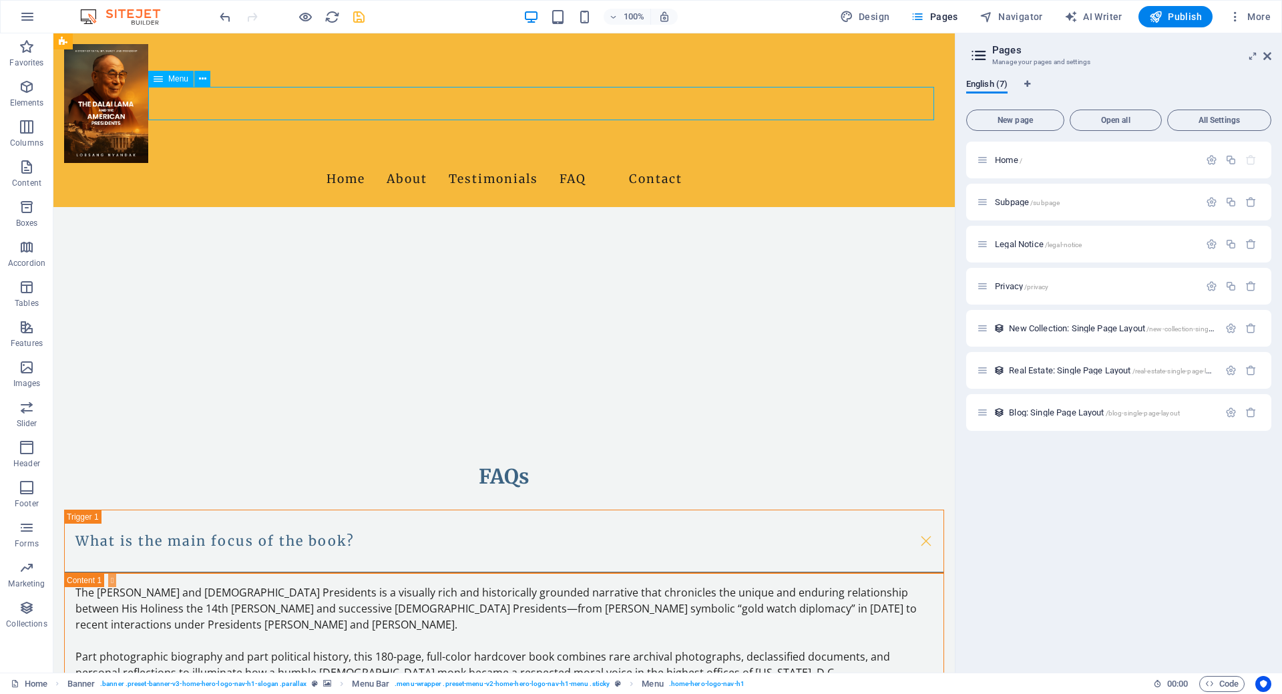
select select
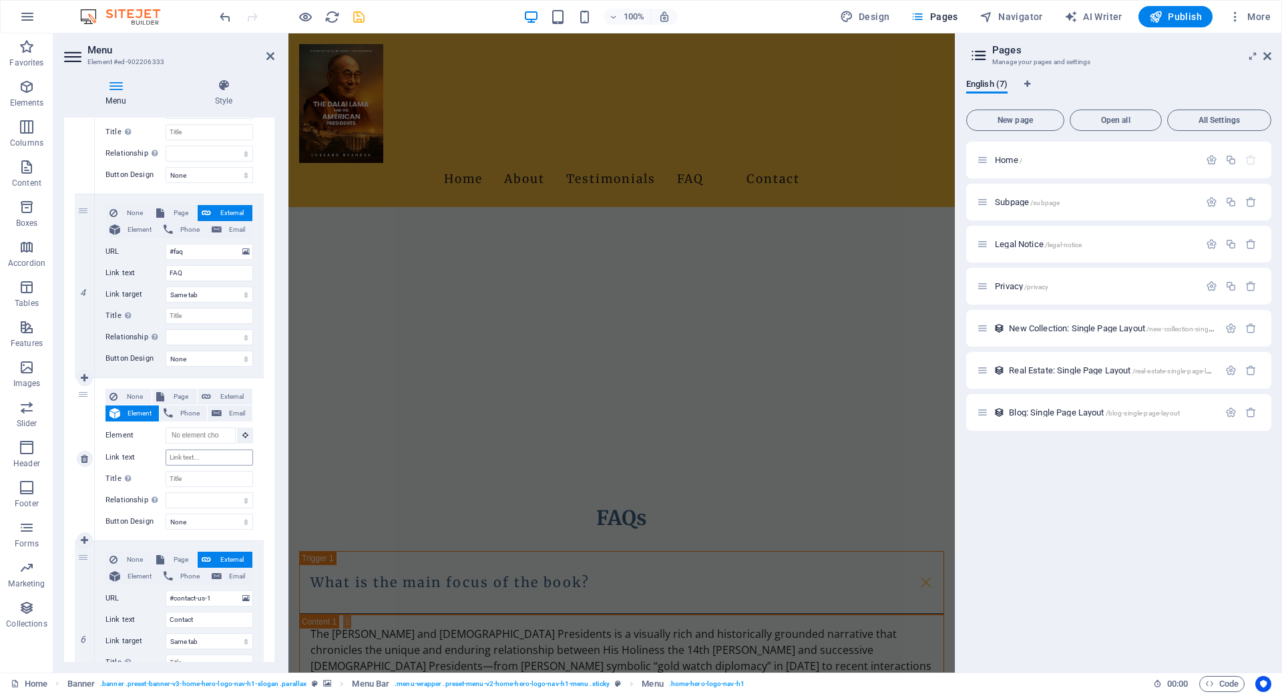
scroll to position [1950, 0]
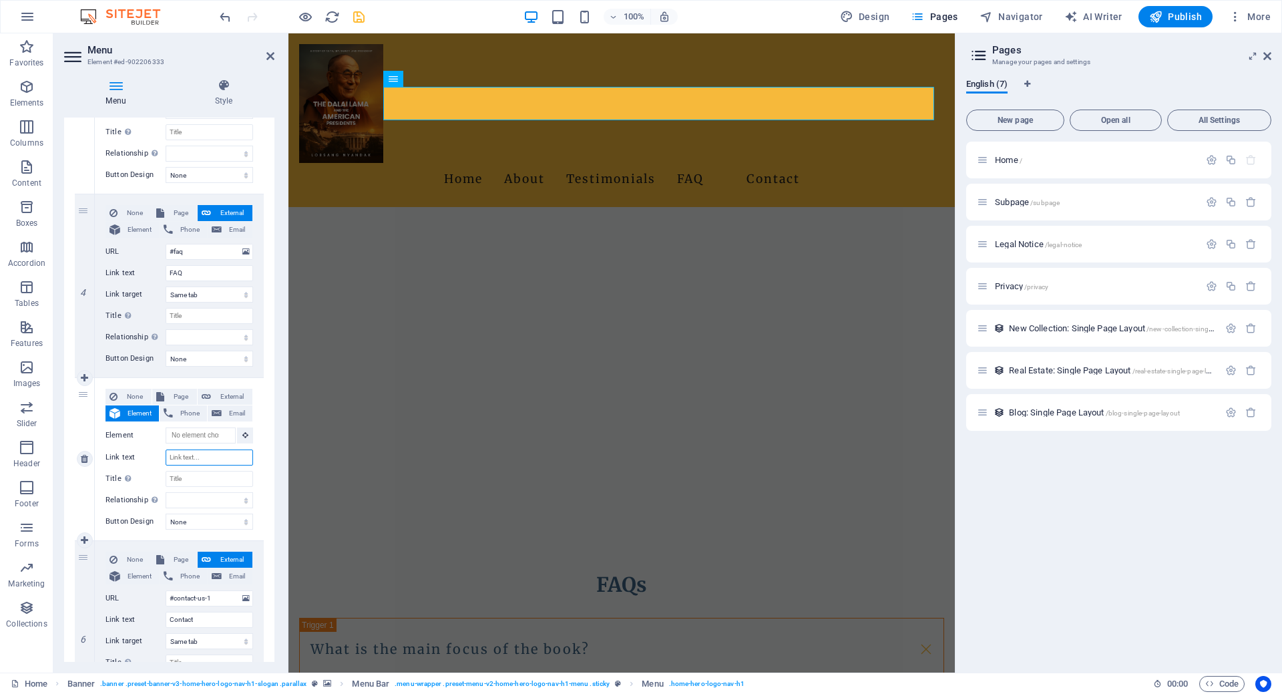
click at [204, 453] on input "Link text" at bounding box center [209, 457] width 87 height 16
type input "d"
type input "Buy"
select select
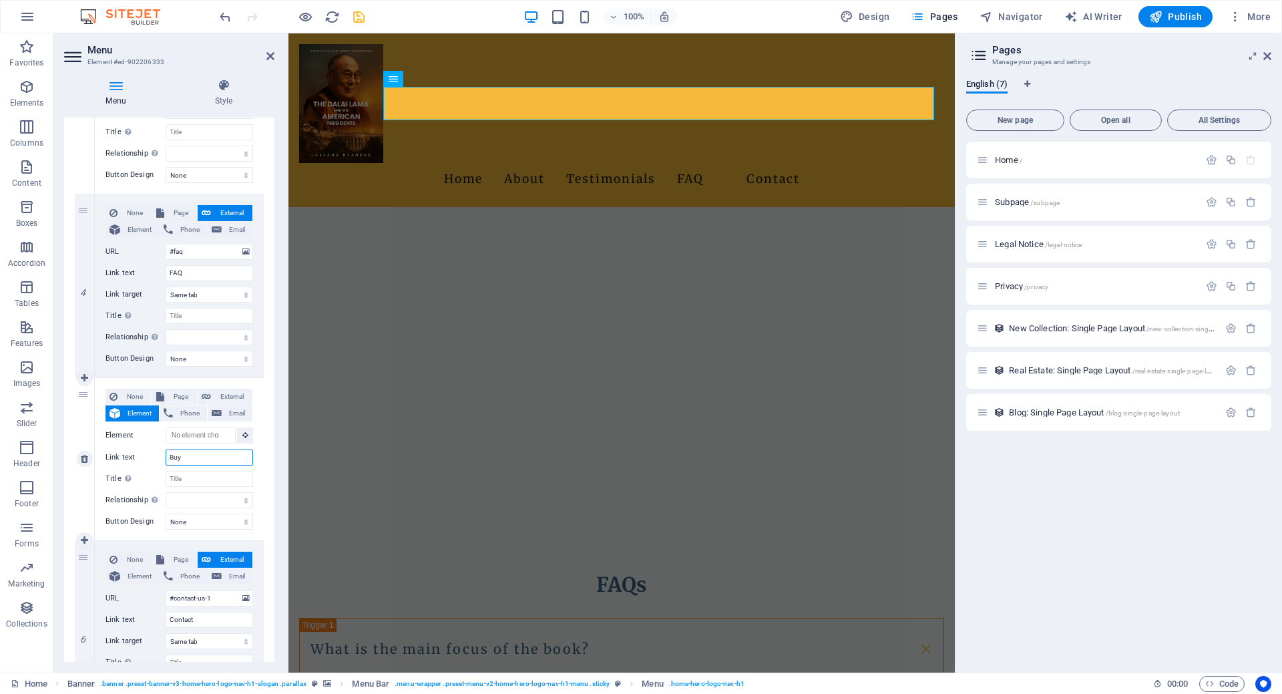
select select
type input "Buy Book"
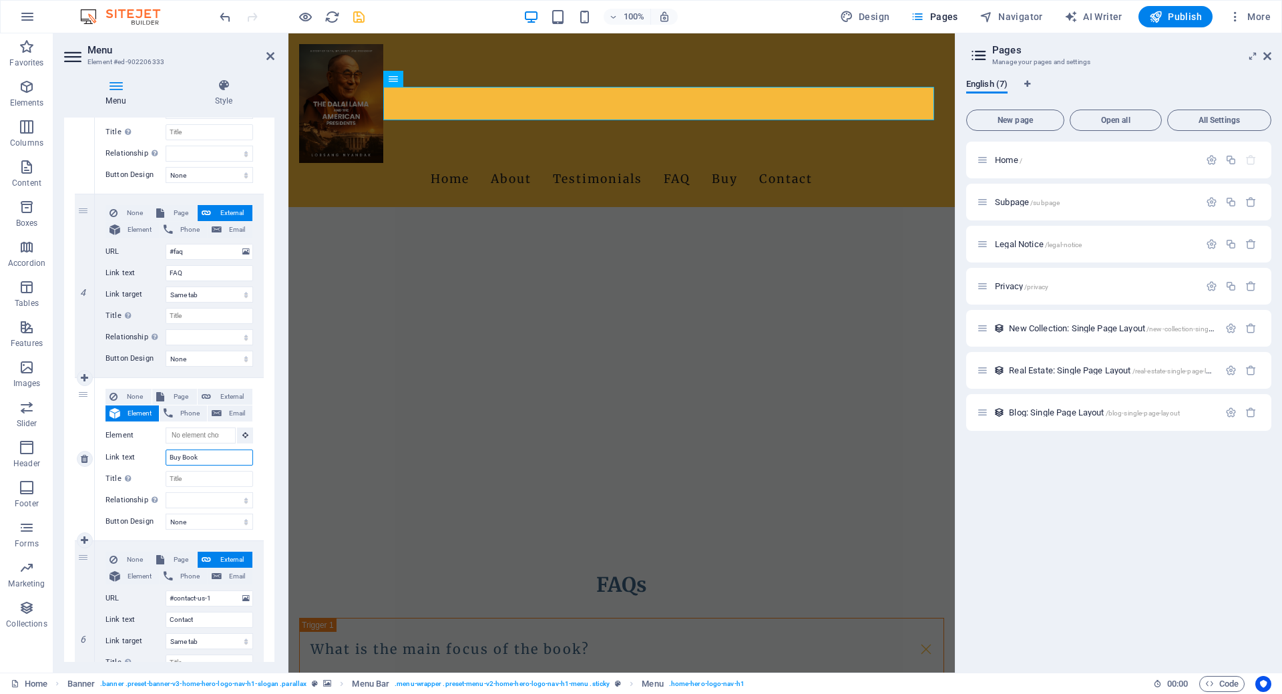
select select
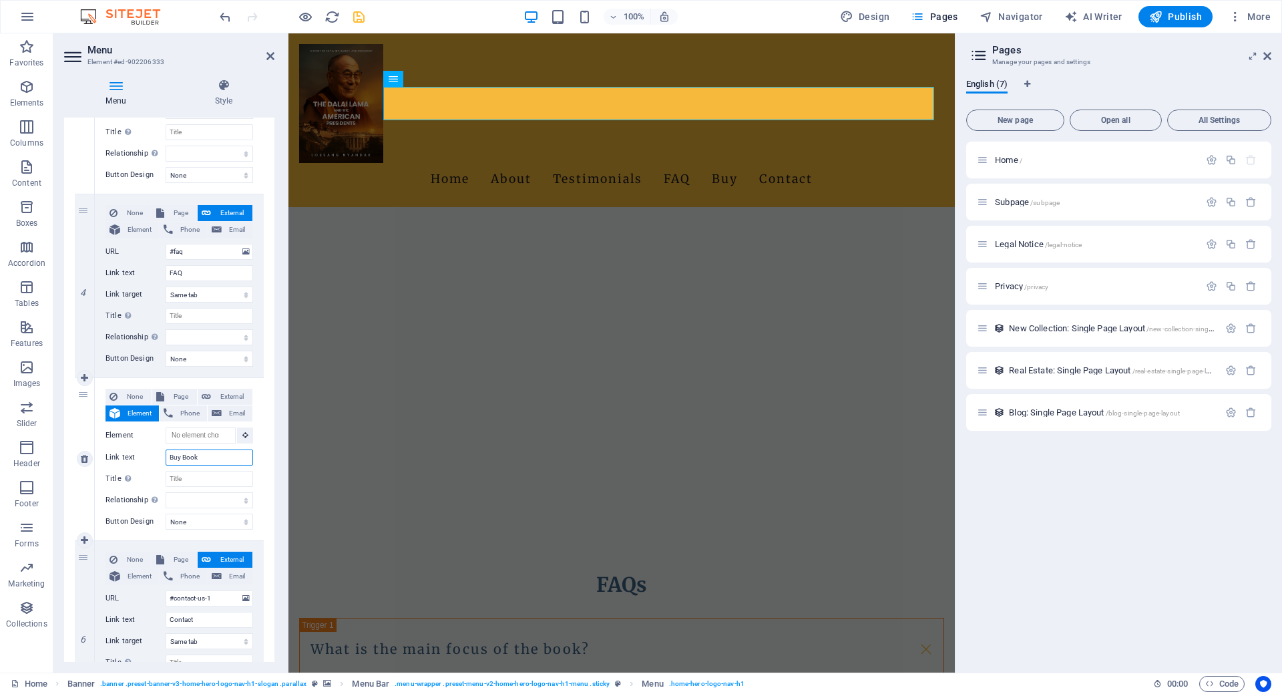
select select
type input "Buy Book"
click at [206, 483] on input "Title Additional link description, should not be the same as the link text. The…" at bounding box center [209, 479] width 87 height 16
paste input "Buy Book"
type input "Buy Book"
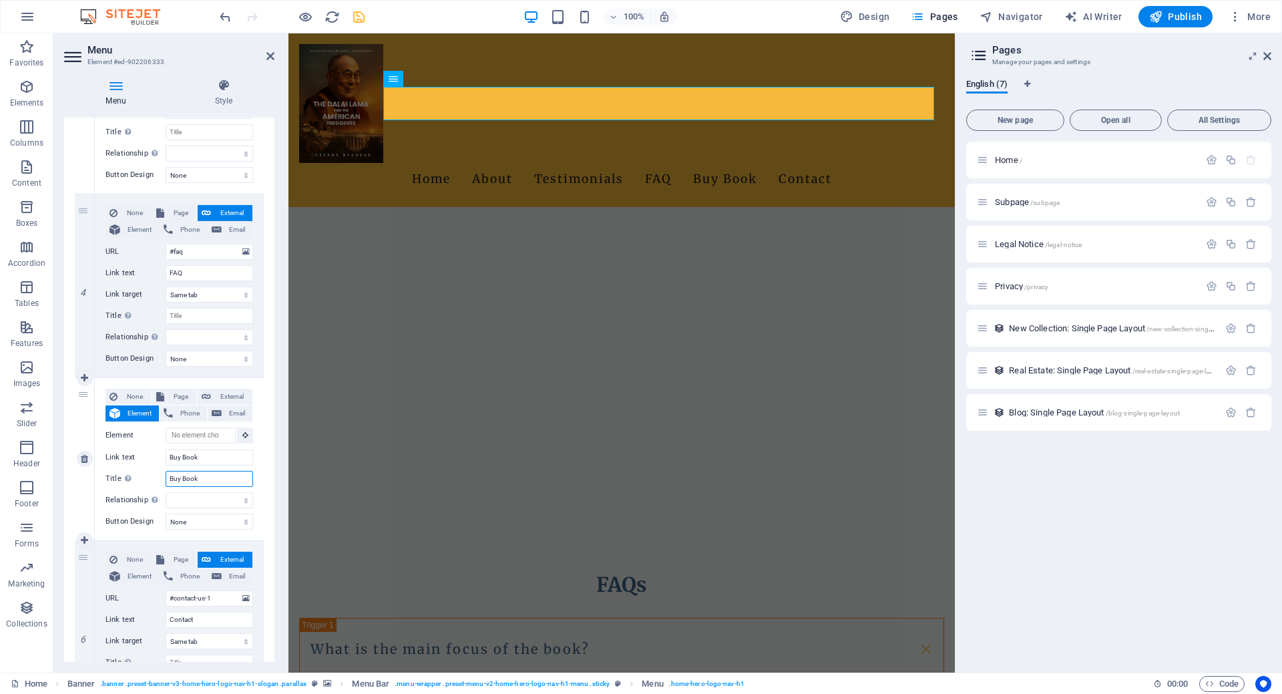
select select
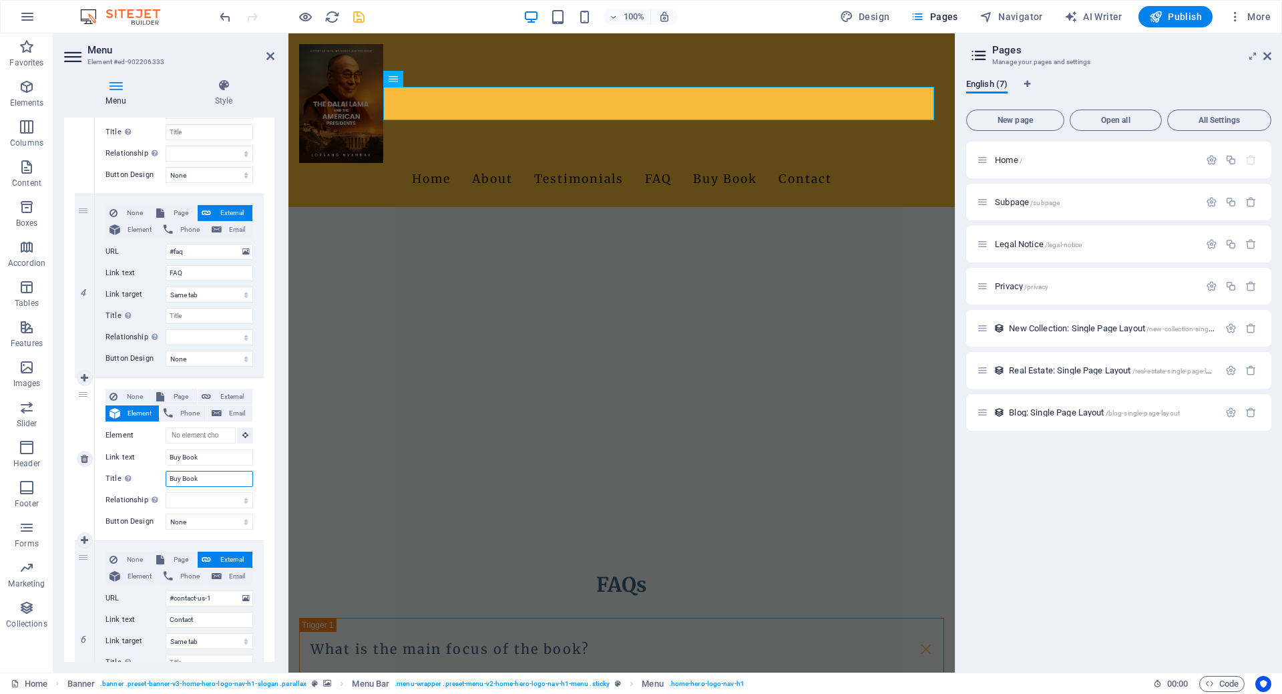
select select
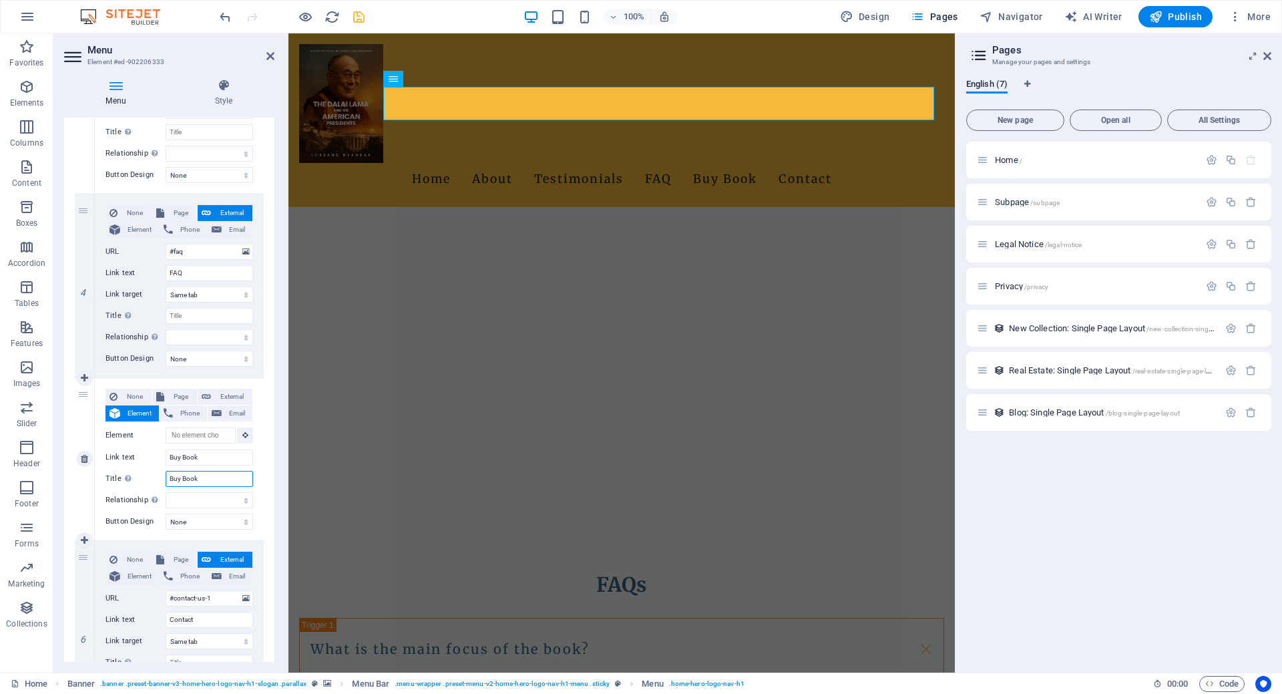
select select
type input "Buy Book"
click at [212, 494] on select "alternate author bookmark external help license next nofollow noreferrer noopen…" at bounding box center [209, 500] width 87 height 16
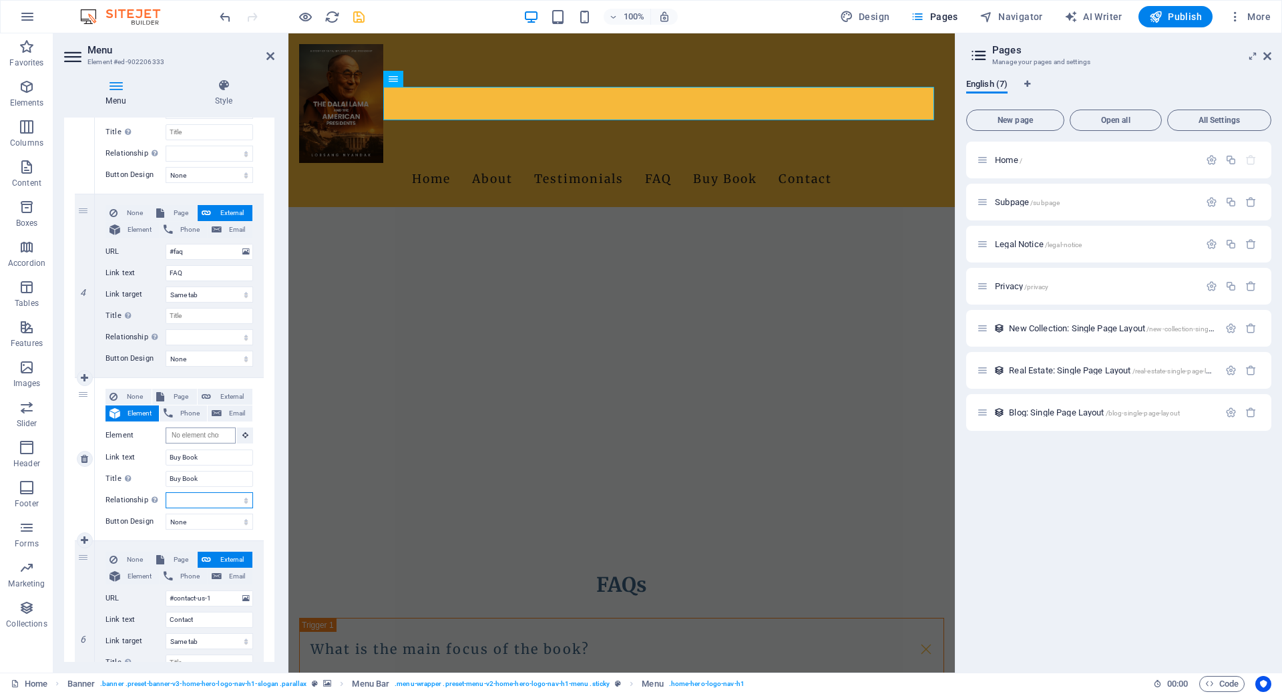
scroll to position [0, 0]
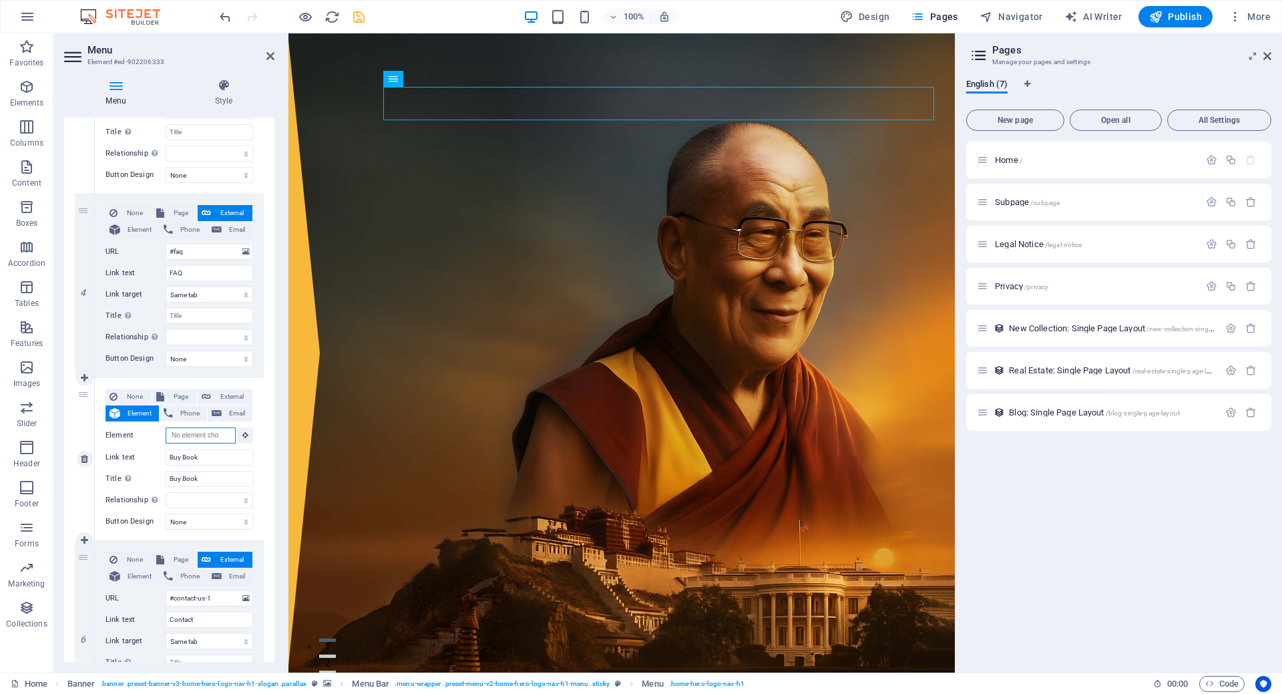
click at [220, 433] on input "Element" at bounding box center [201, 435] width 70 height 16
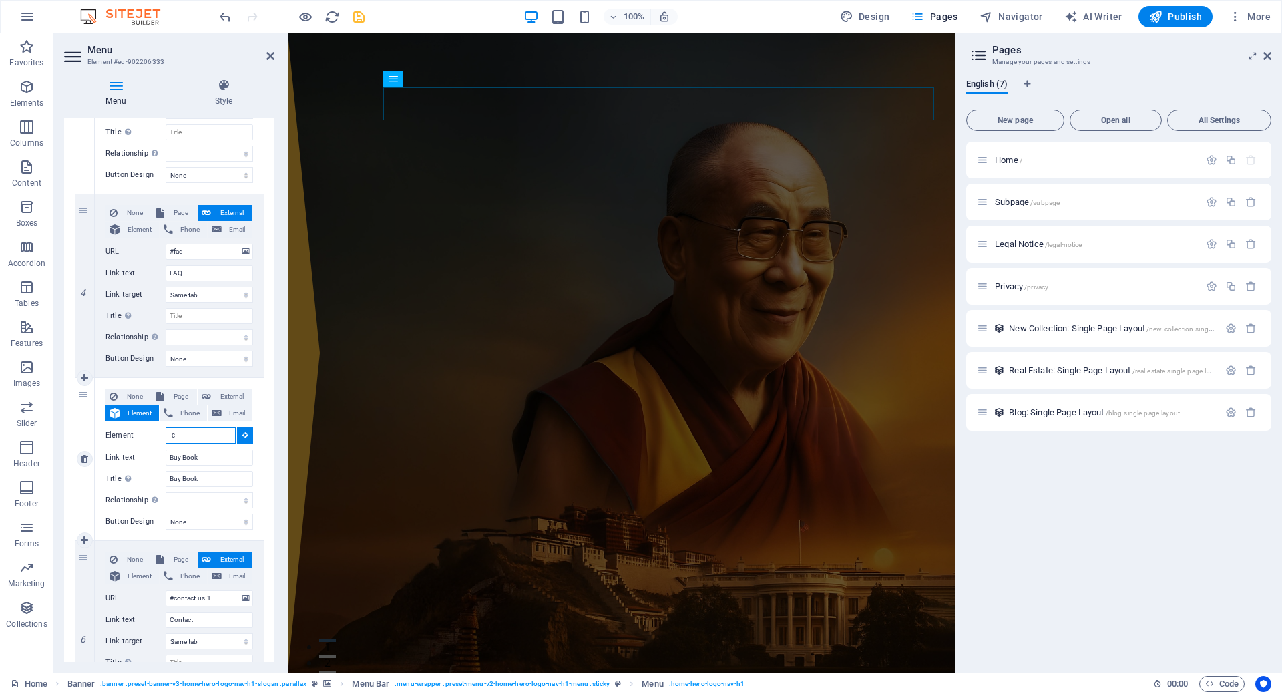
type input "ca"
click at [208, 438] on input "Element" at bounding box center [201, 435] width 70 height 16
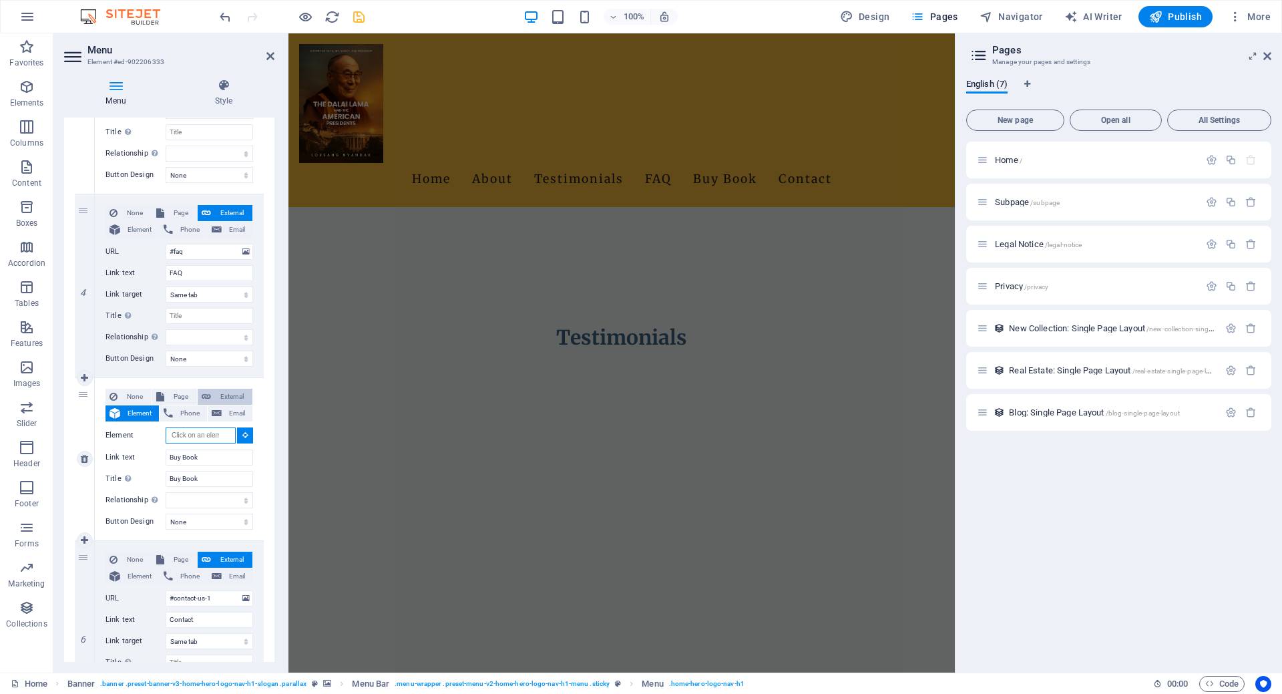
scroll to position [1670, 0]
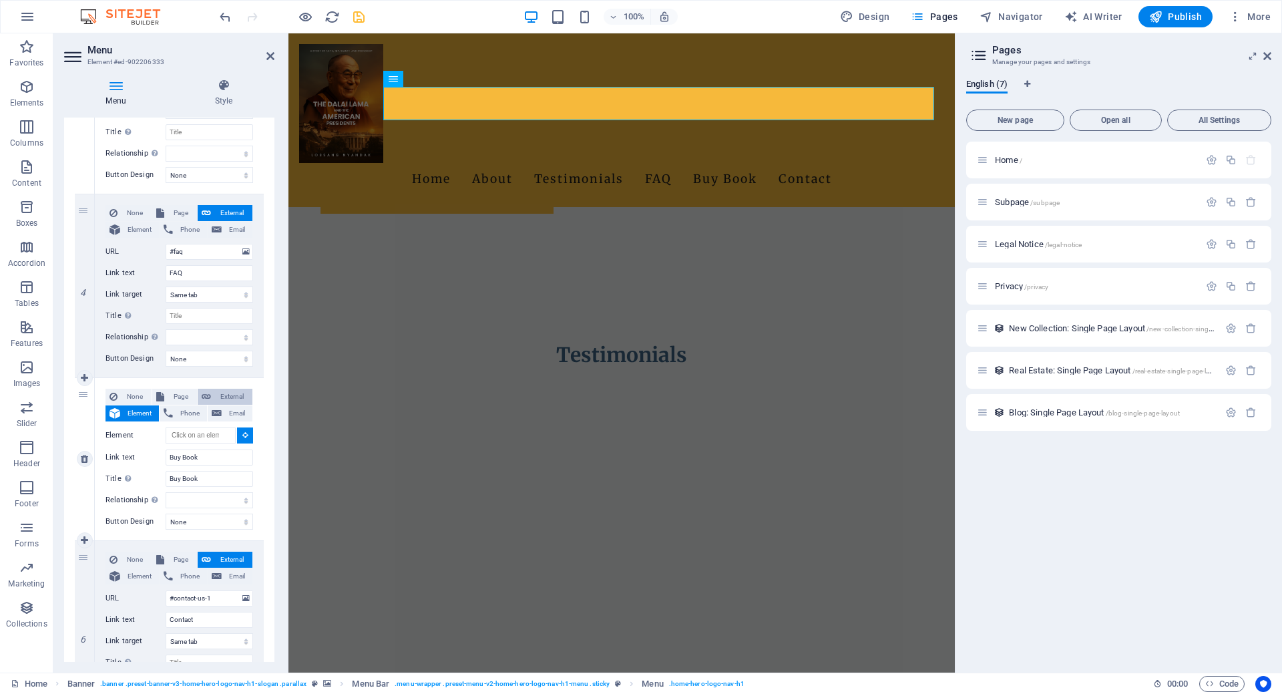
click at [224, 395] on span "External" at bounding box center [231, 397] width 33 height 16
select select
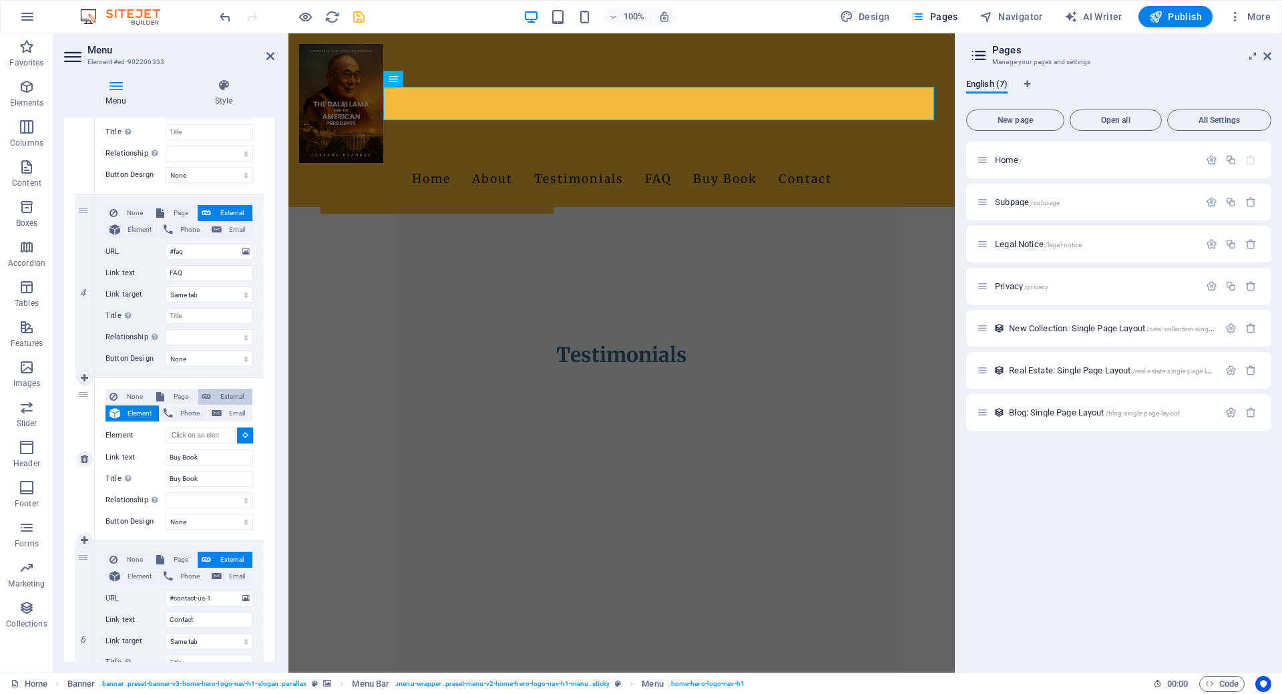
select select "blank"
select select
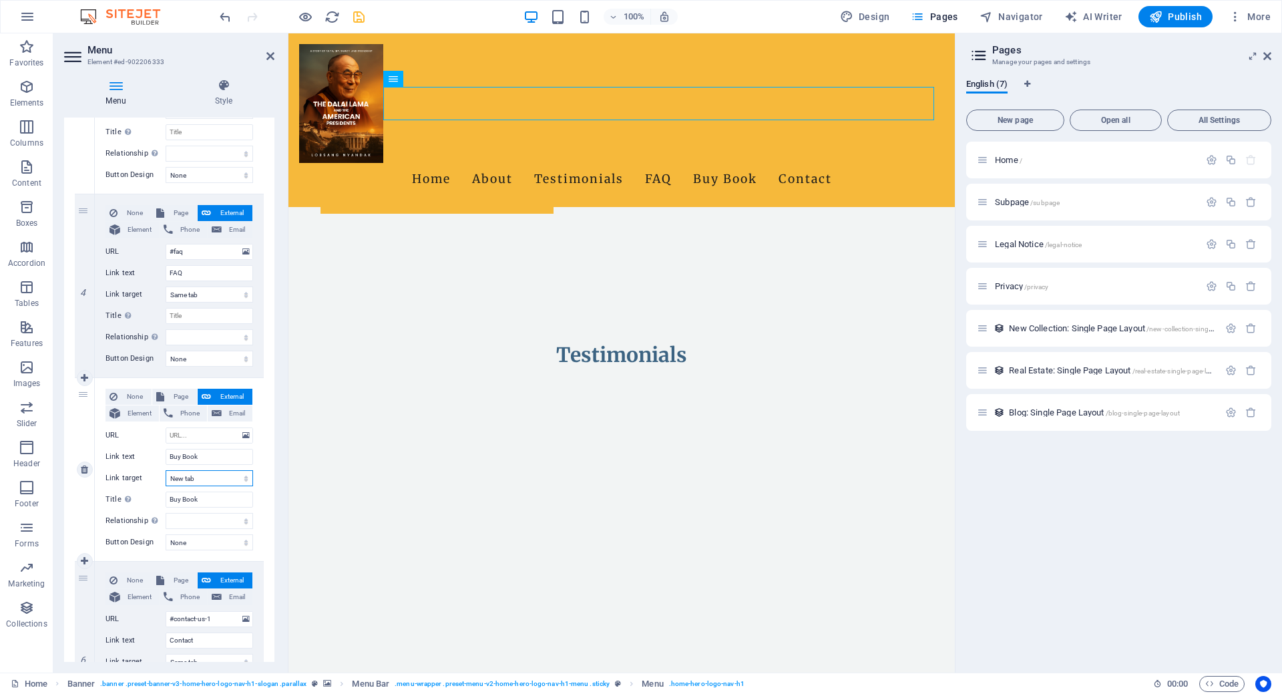
click at [198, 480] on select "New tab Same tab Overlay" at bounding box center [209, 478] width 87 height 16
select select
click at [166, 470] on select "New tab Same tab Overlay" at bounding box center [209, 478] width 87 height 16
select select
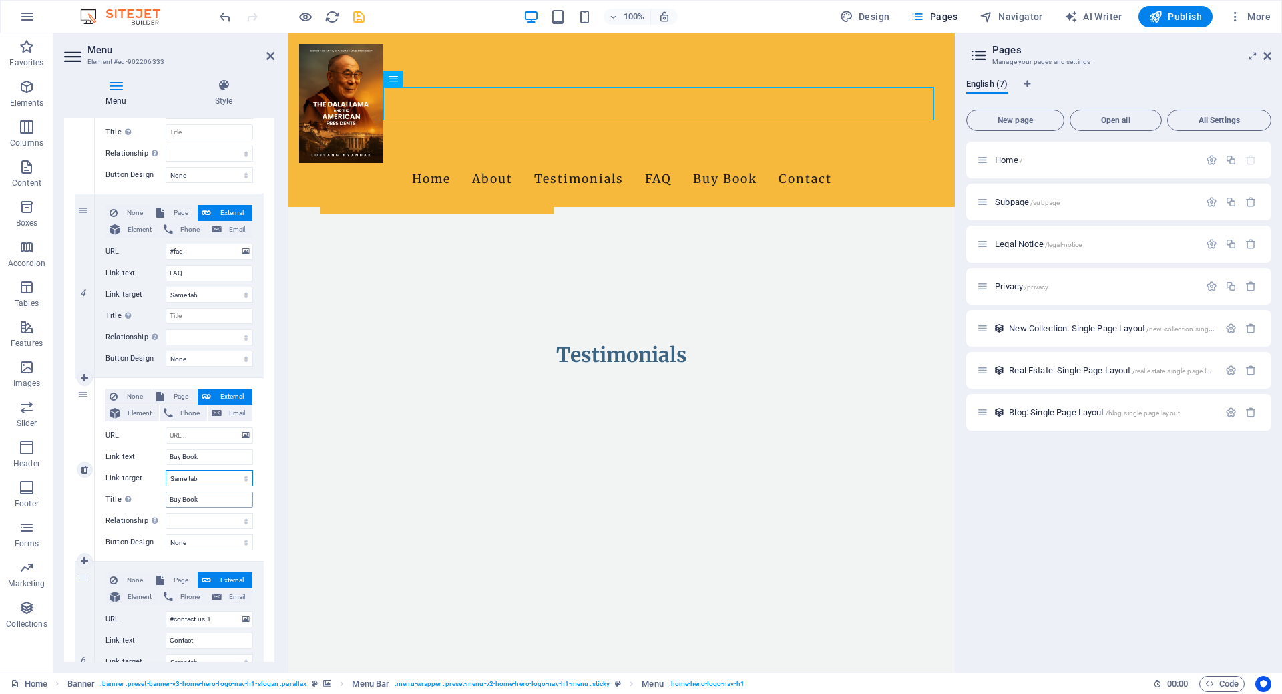
select select
click at [195, 438] on input "URL" at bounding box center [209, 435] width 87 height 16
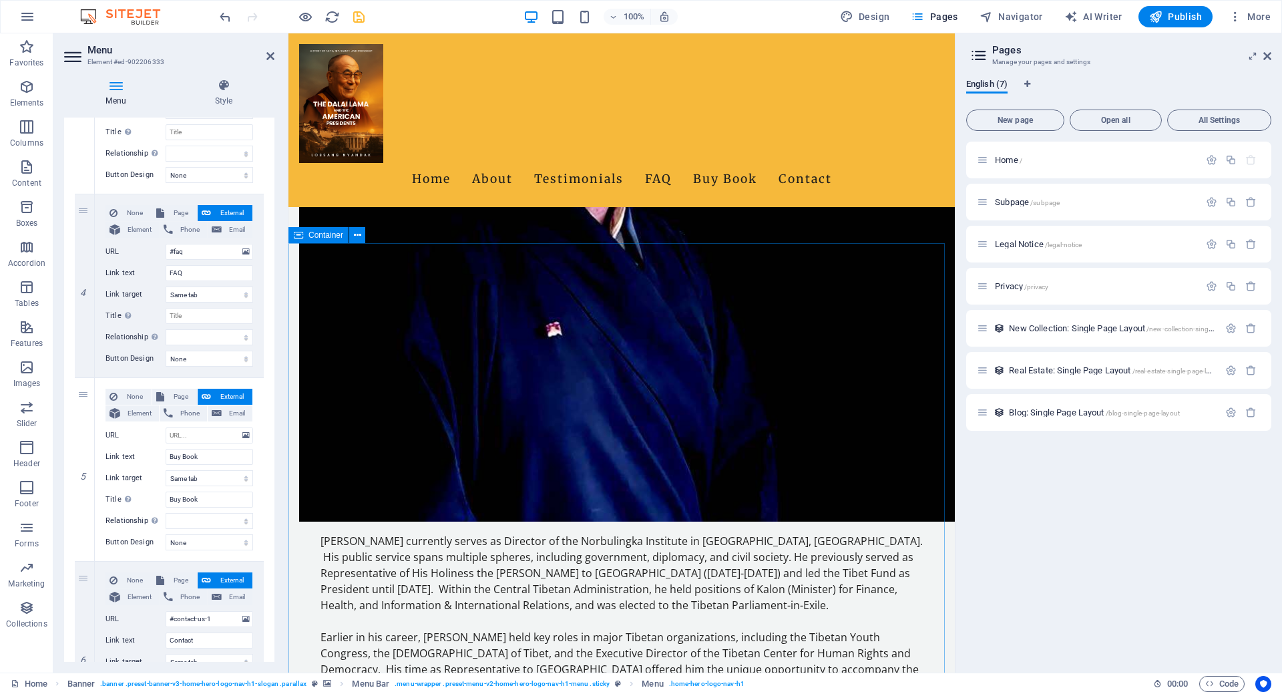
scroll to position [1202, 0]
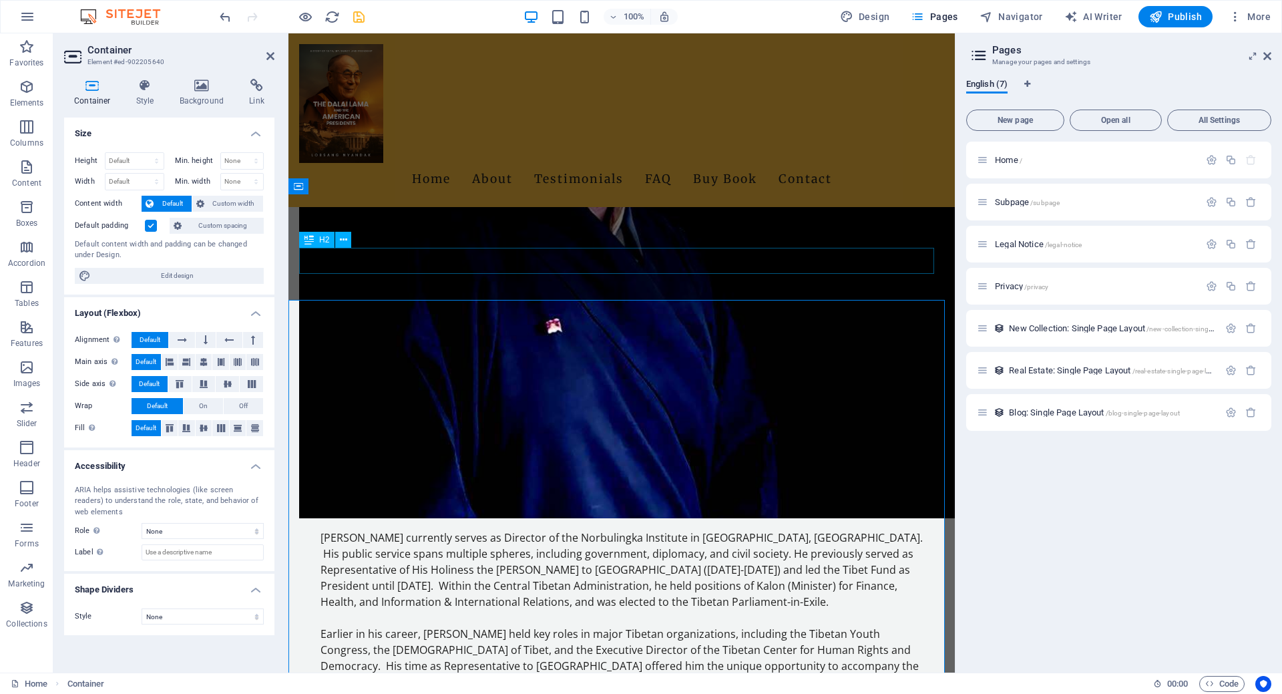
scroll to position [1138, 0]
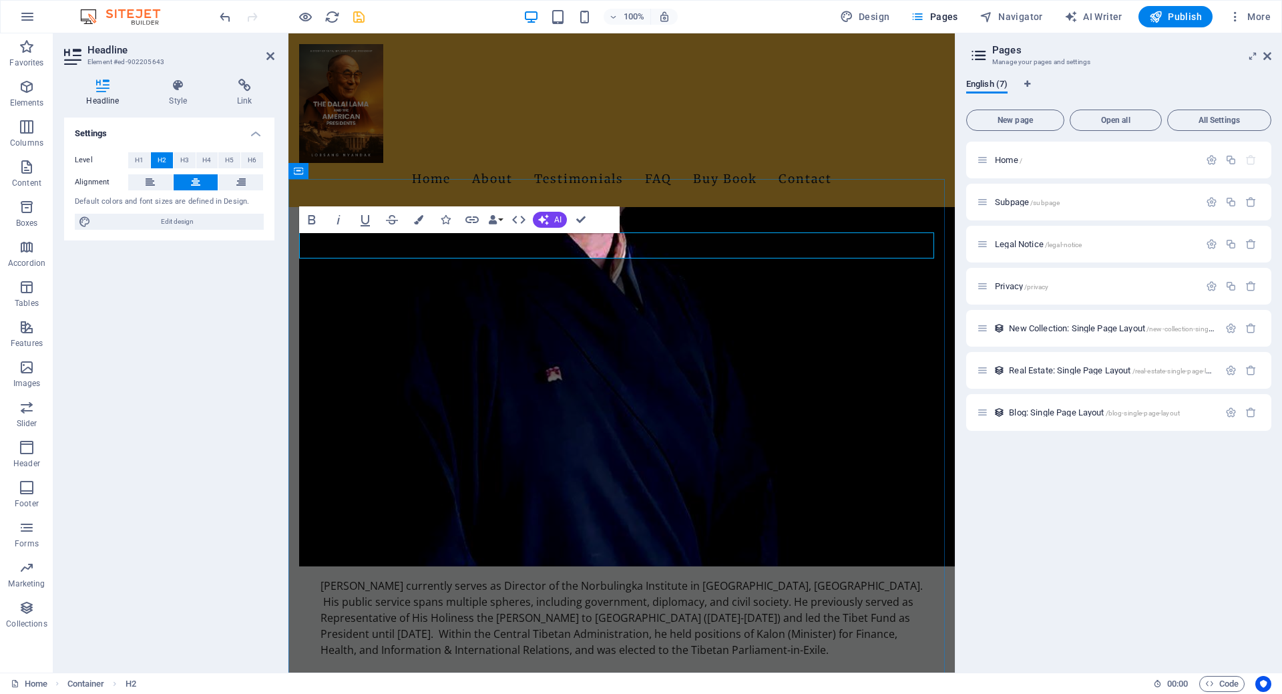
scroll to position [1090, 0]
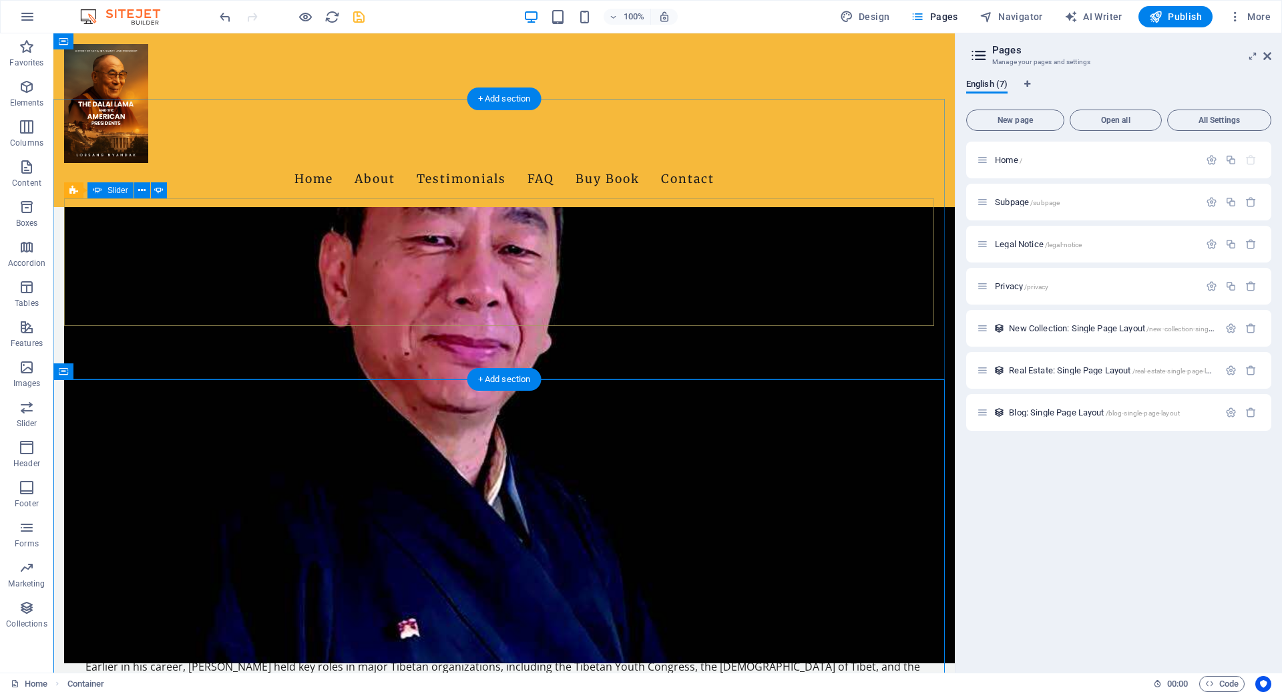
scroll to position [660, 0]
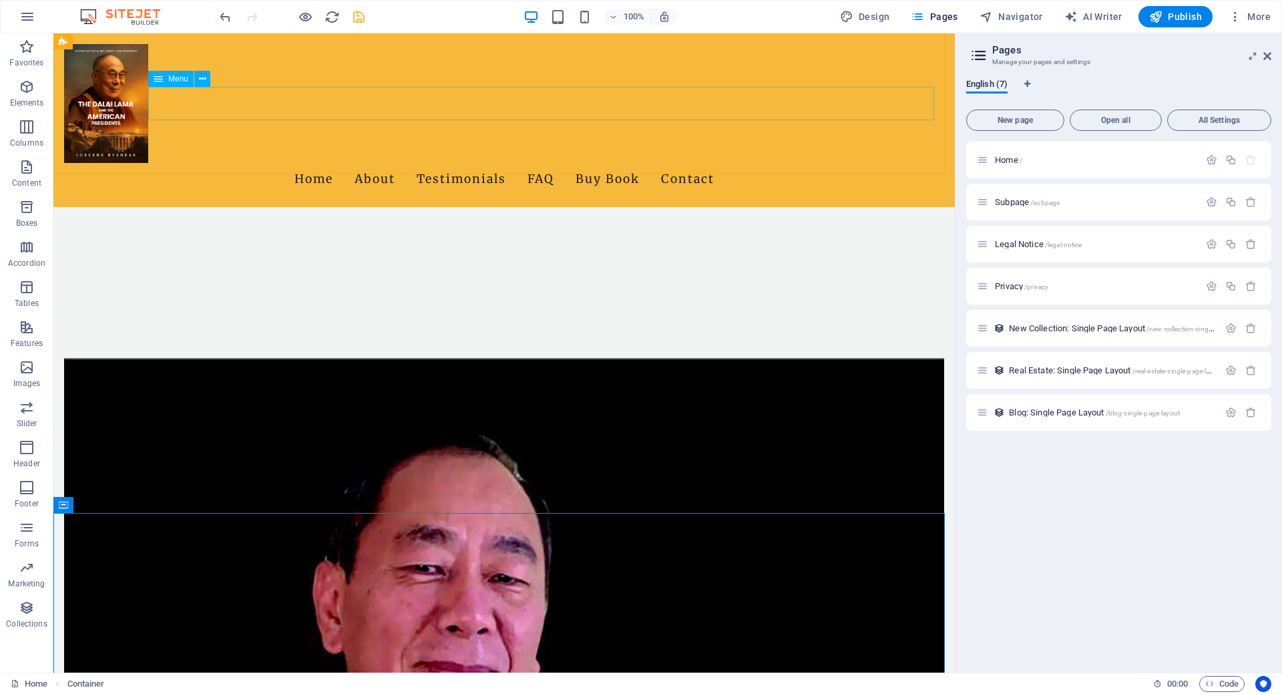
click at [630, 163] on nav "Home About Testimonials FAQ Buy Book Contact" at bounding box center [504, 179] width 880 height 33
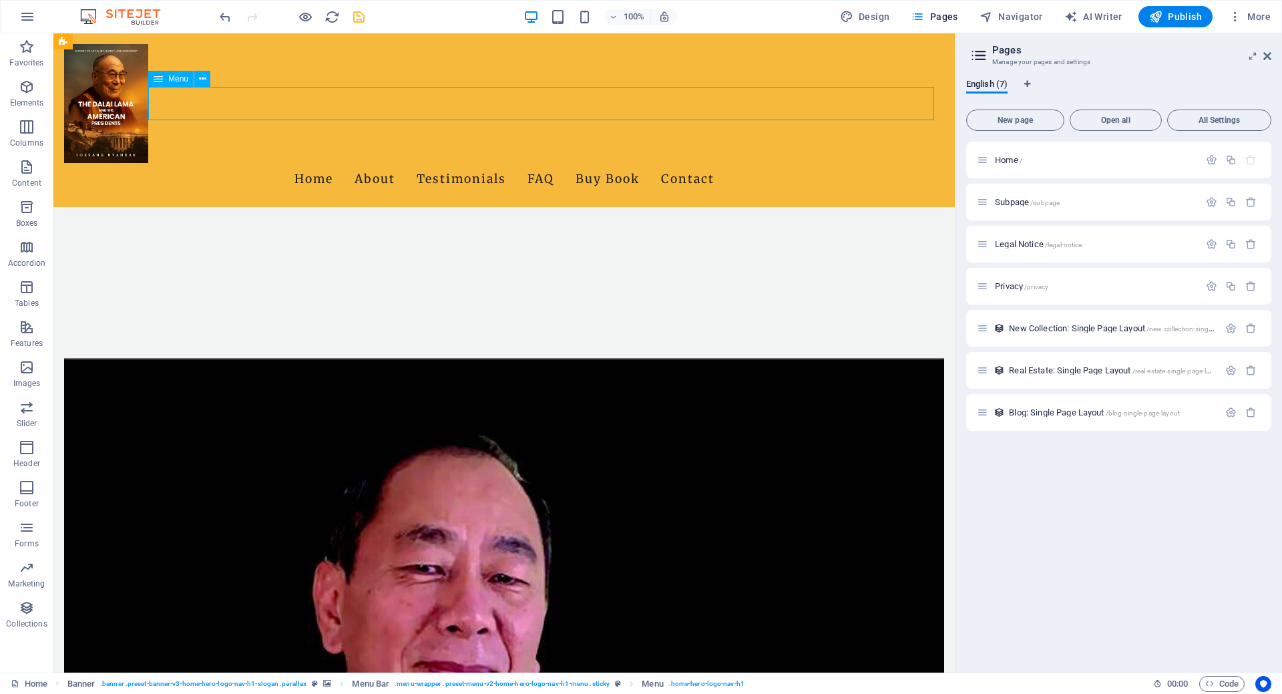
click at [627, 163] on nav "Home About Testimonials FAQ Buy Book Contact" at bounding box center [504, 179] width 880 height 33
select select
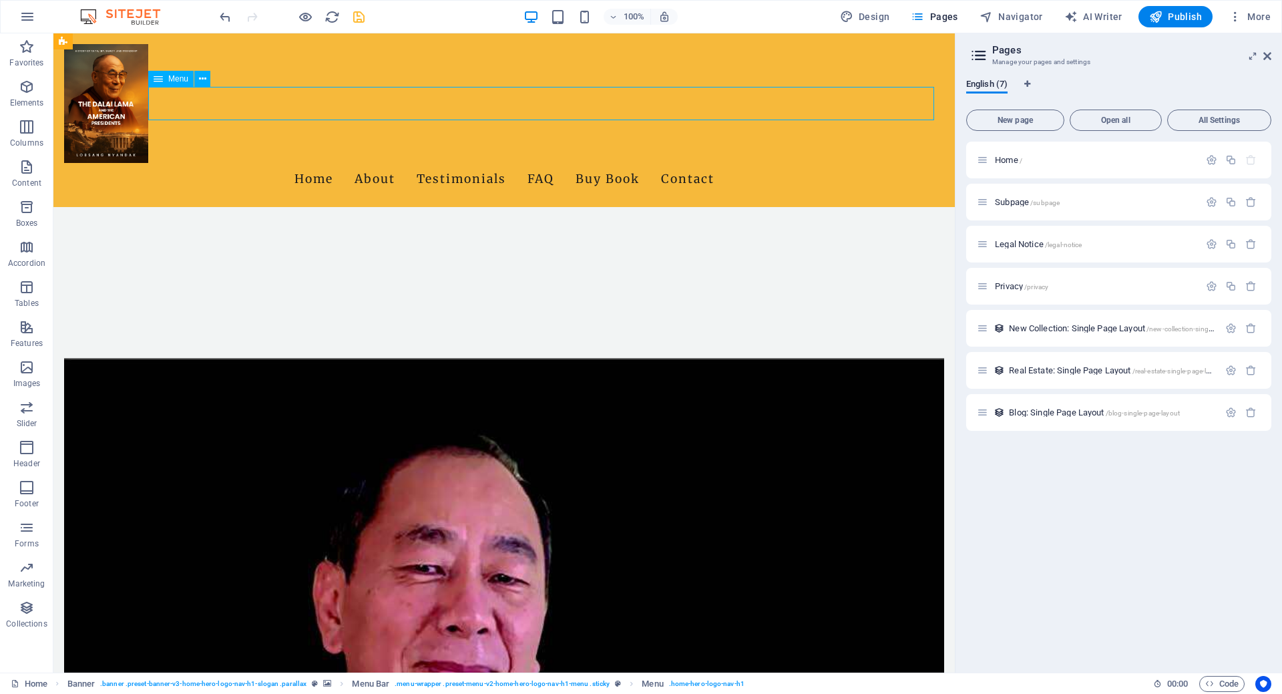
select select
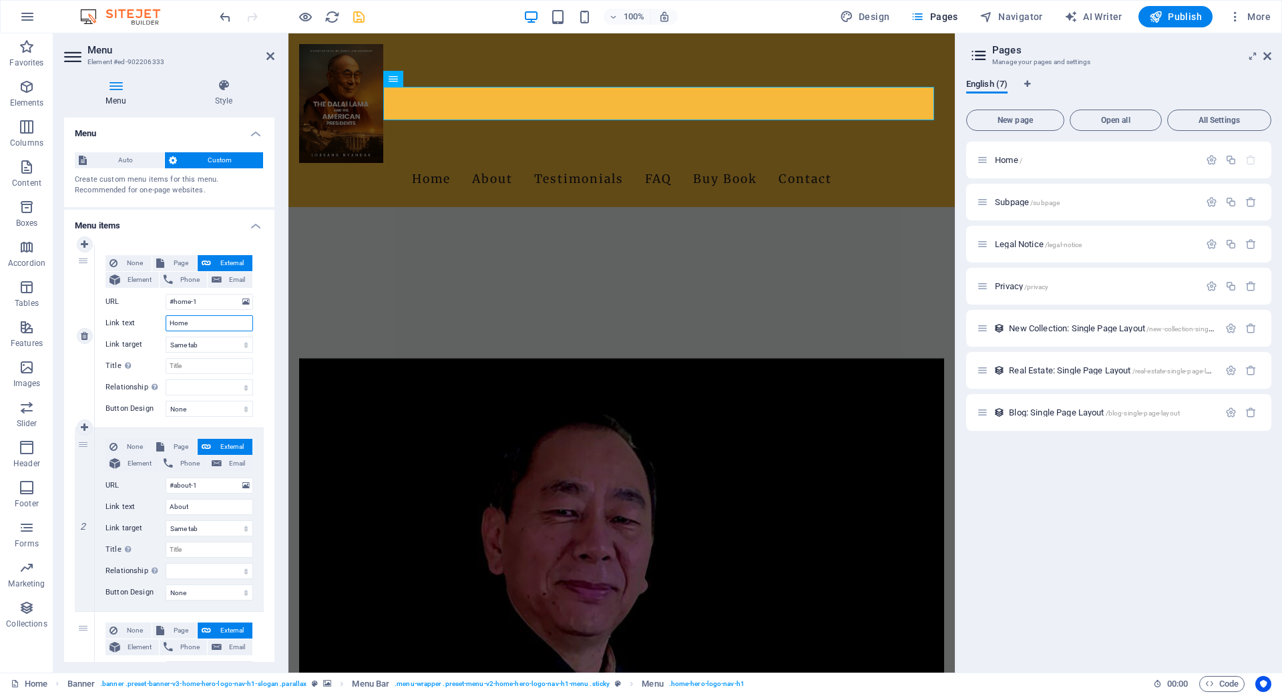
click at [203, 319] on input "Home" at bounding box center [209, 323] width 87 height 16
click at [209, 299] on input "#home-1" at bounding box center [209, 302] width 87 height 16
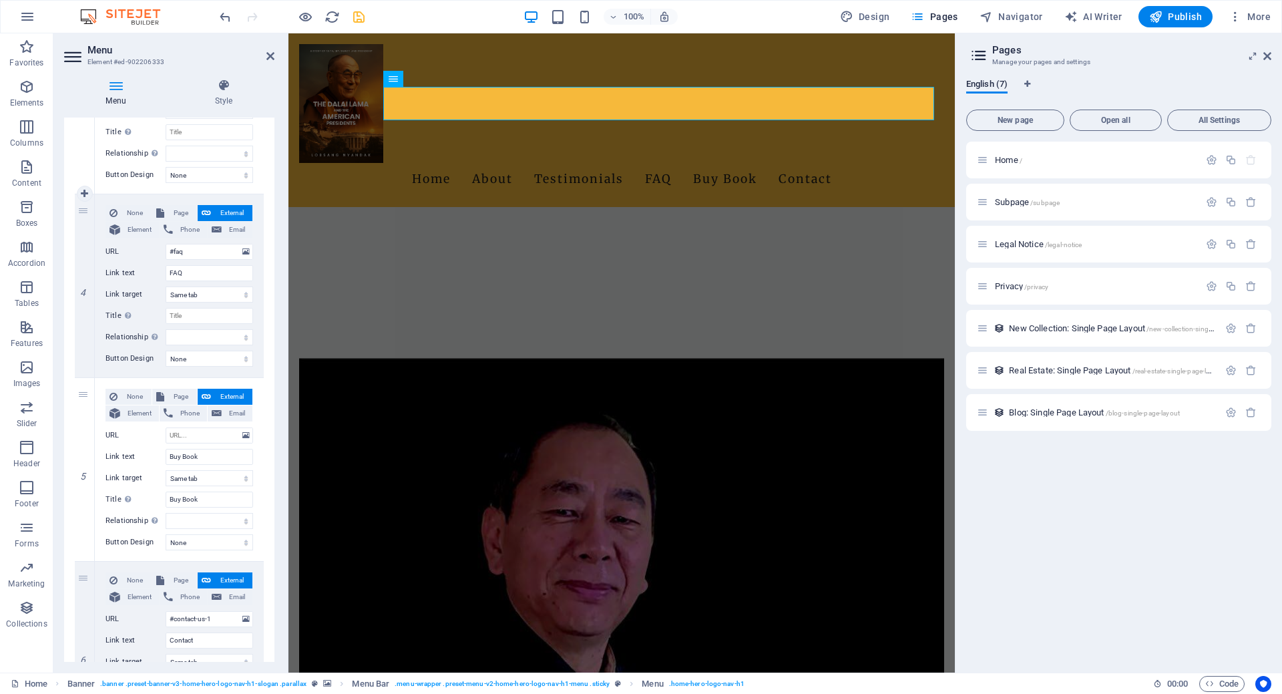
scroll to position [721, 0]
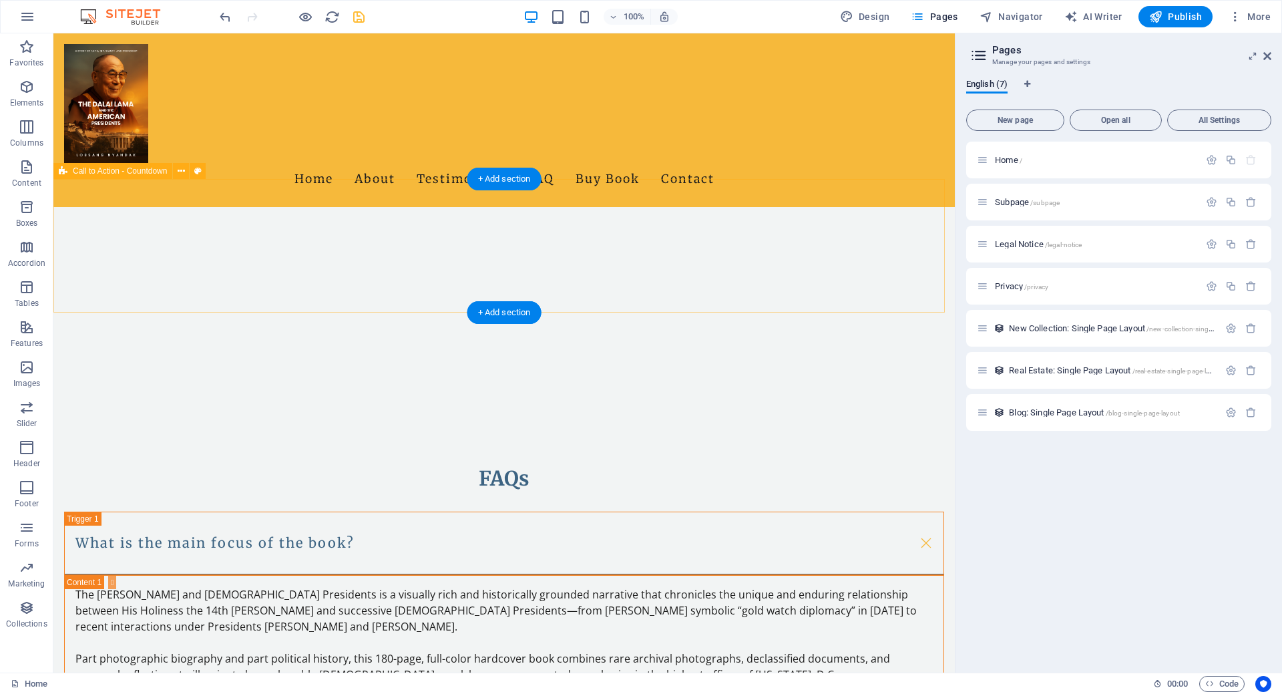
scroll to position [2067, 0]
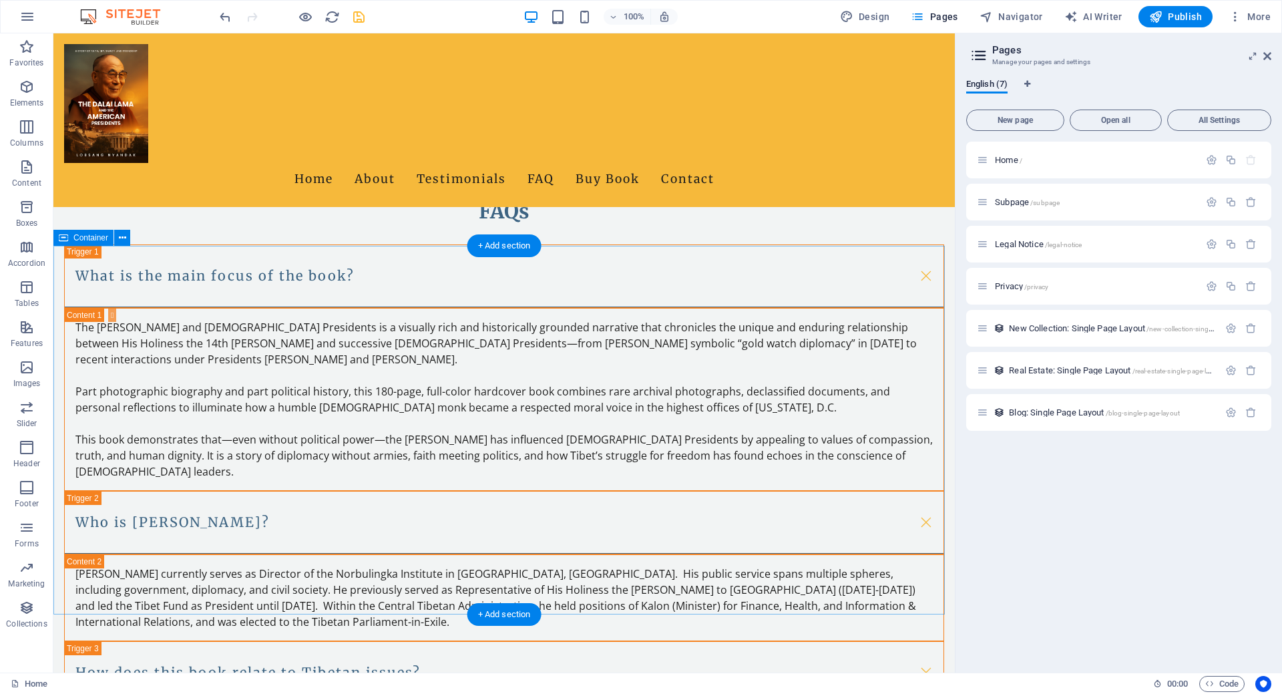
click at [117, 236] on button at bounding box center [122, 238] width 16 height 16
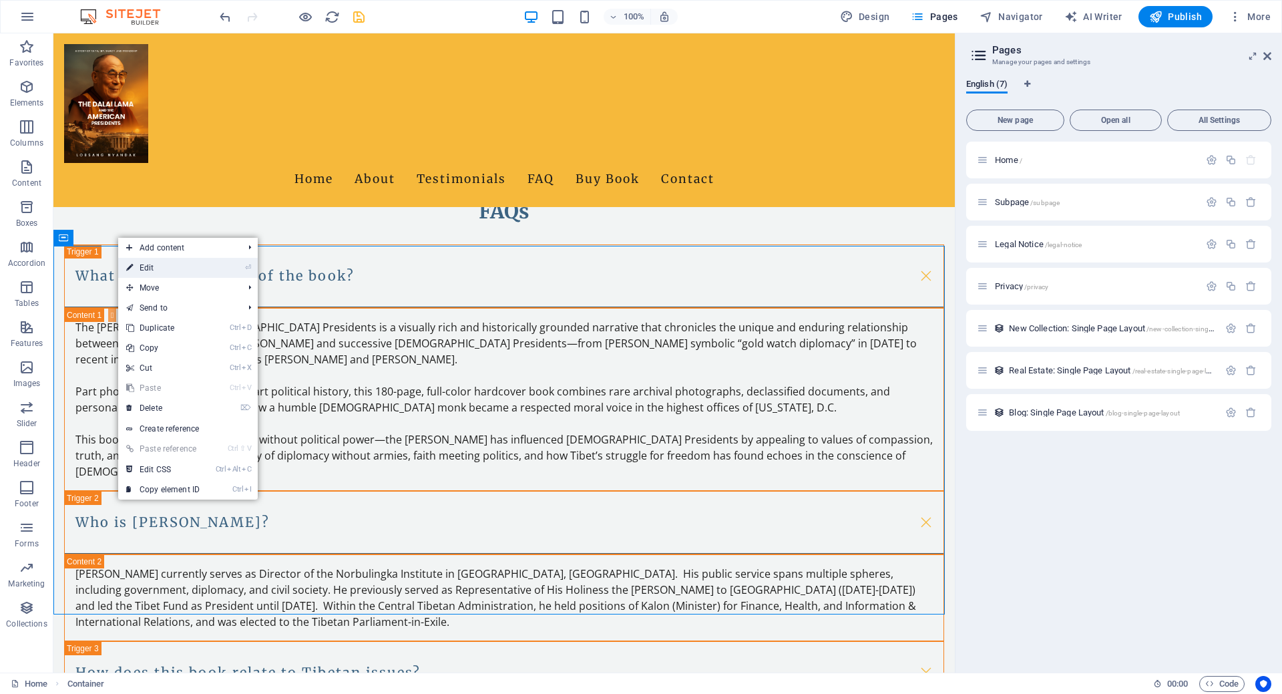
click at [184, 269] on link "⏎ Edit" at bounding box center [162, 268] width 89 height 20
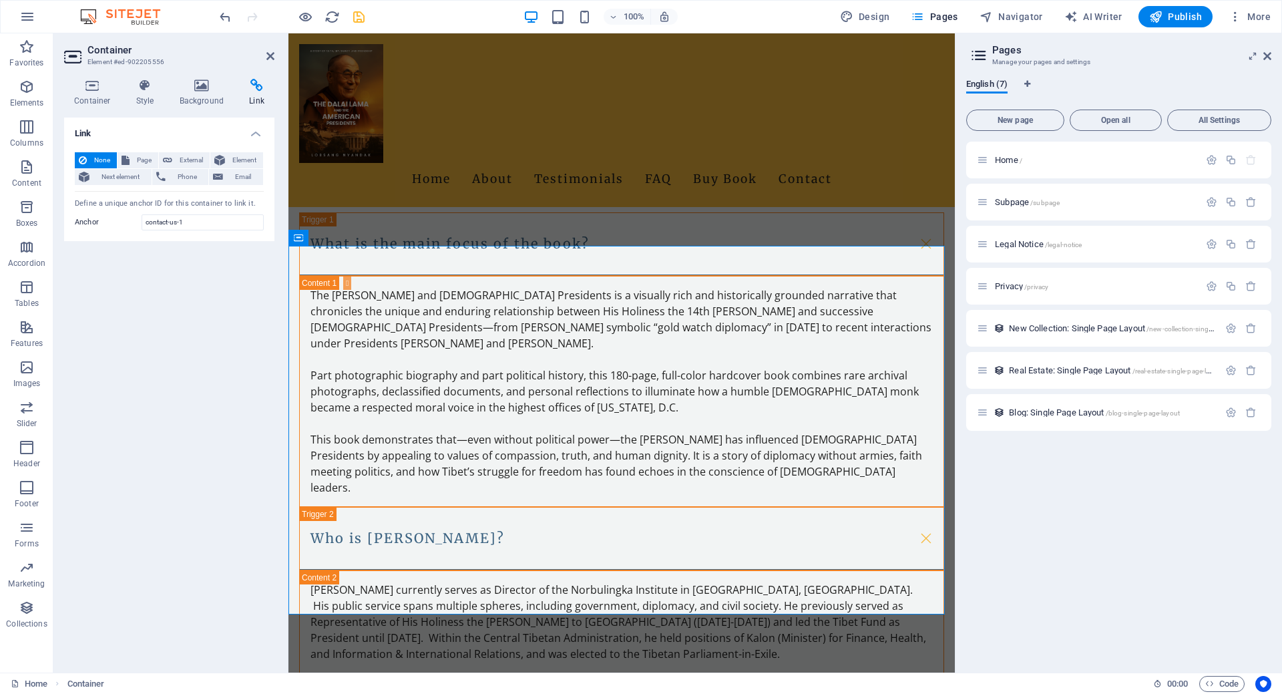
click at [980, 52] on icon at bounding box center [979, 55] width 20 height 19
click at [1264, 57] on icon at bounding box center [1268, 56] width 8 height 11
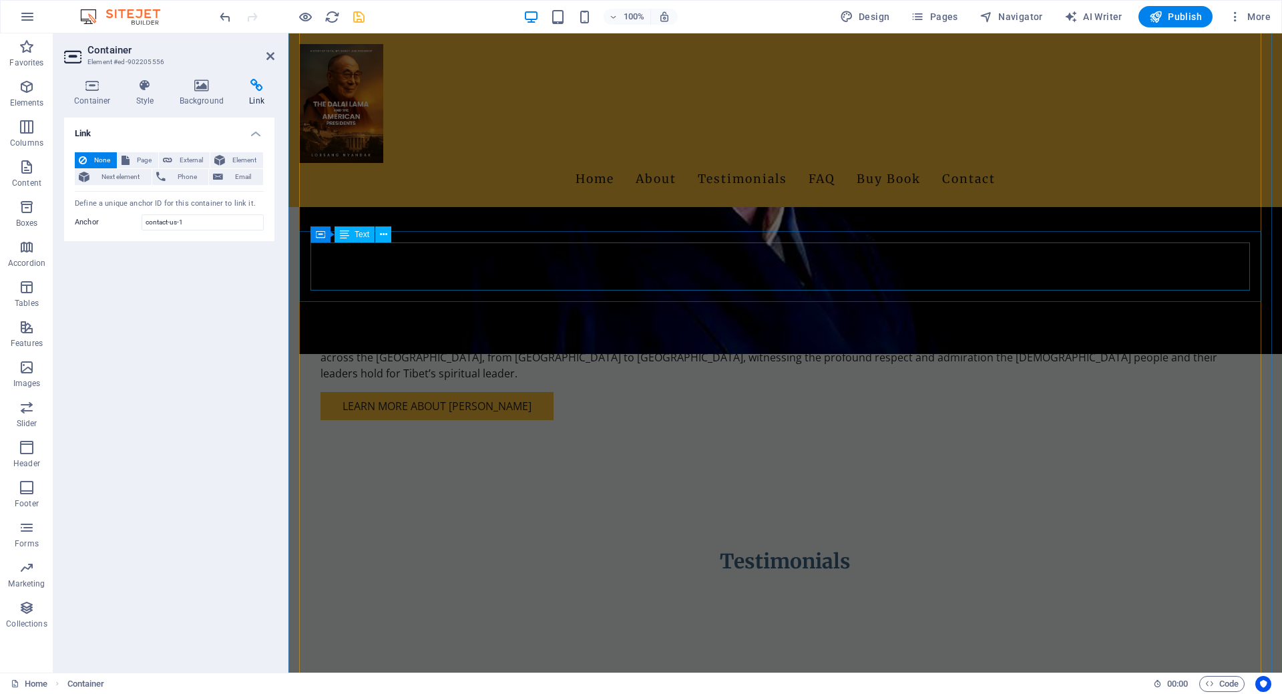
scroll to position [1704, 0]
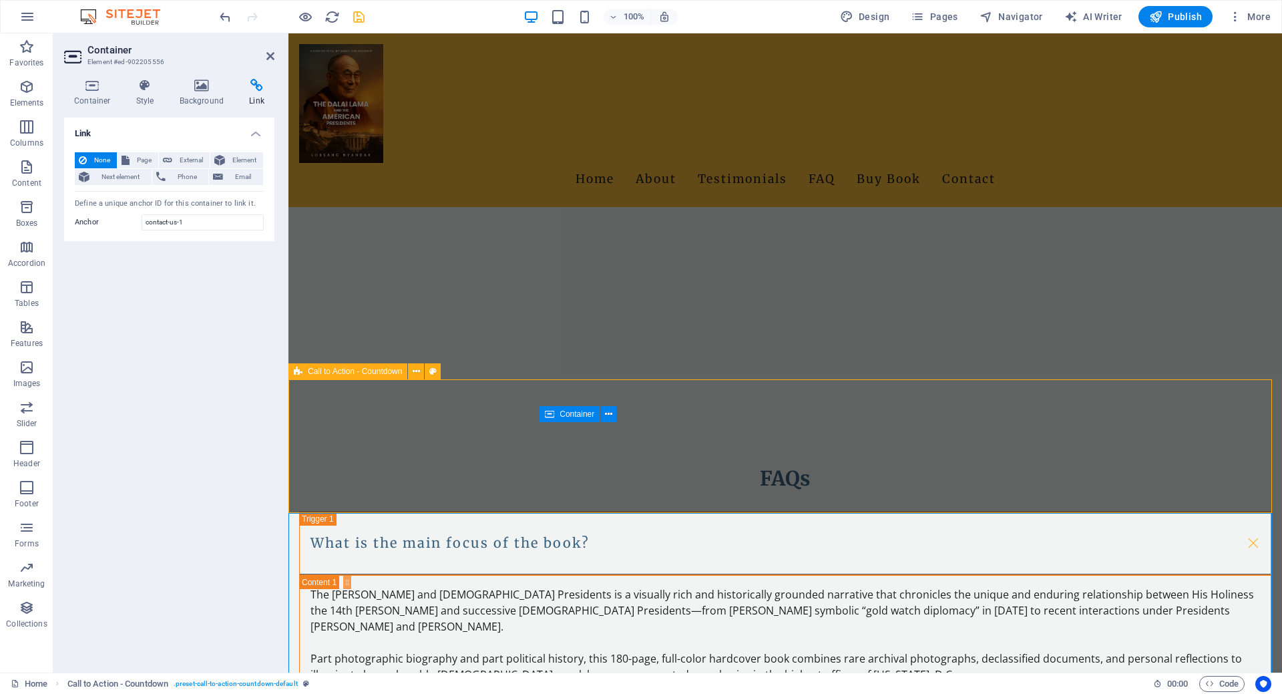
scroll to position [1672, 0]
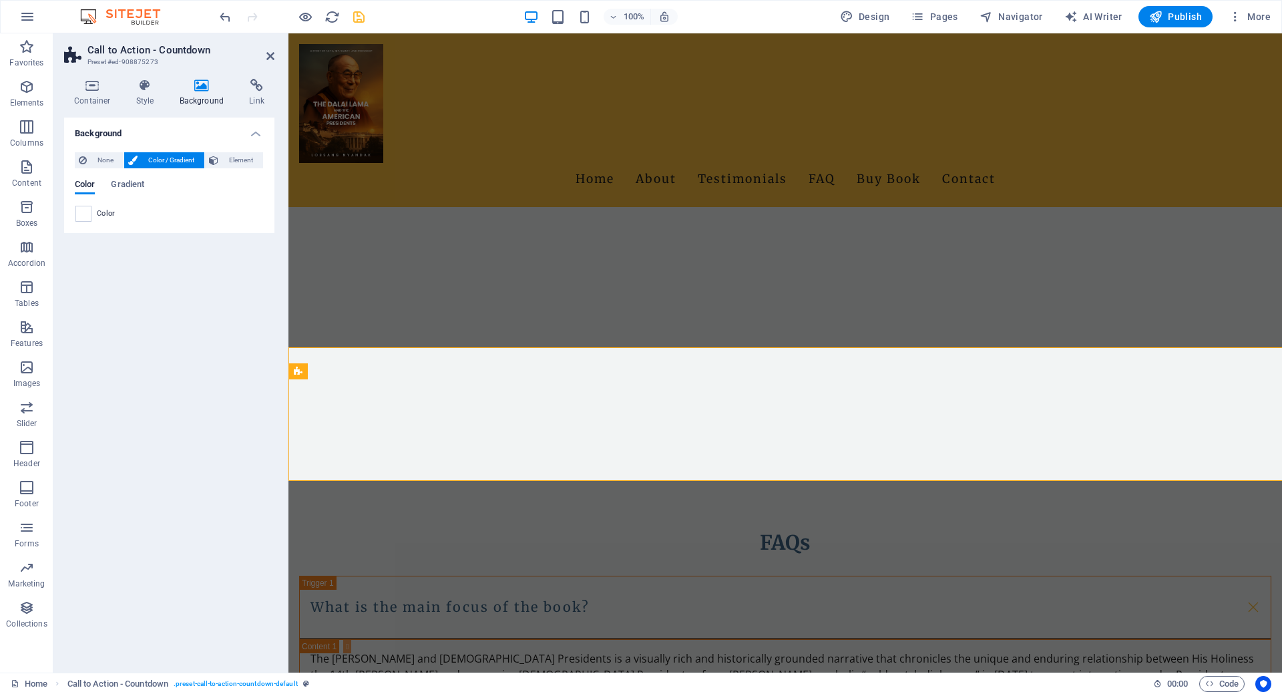
scroll to position [1704, 0]
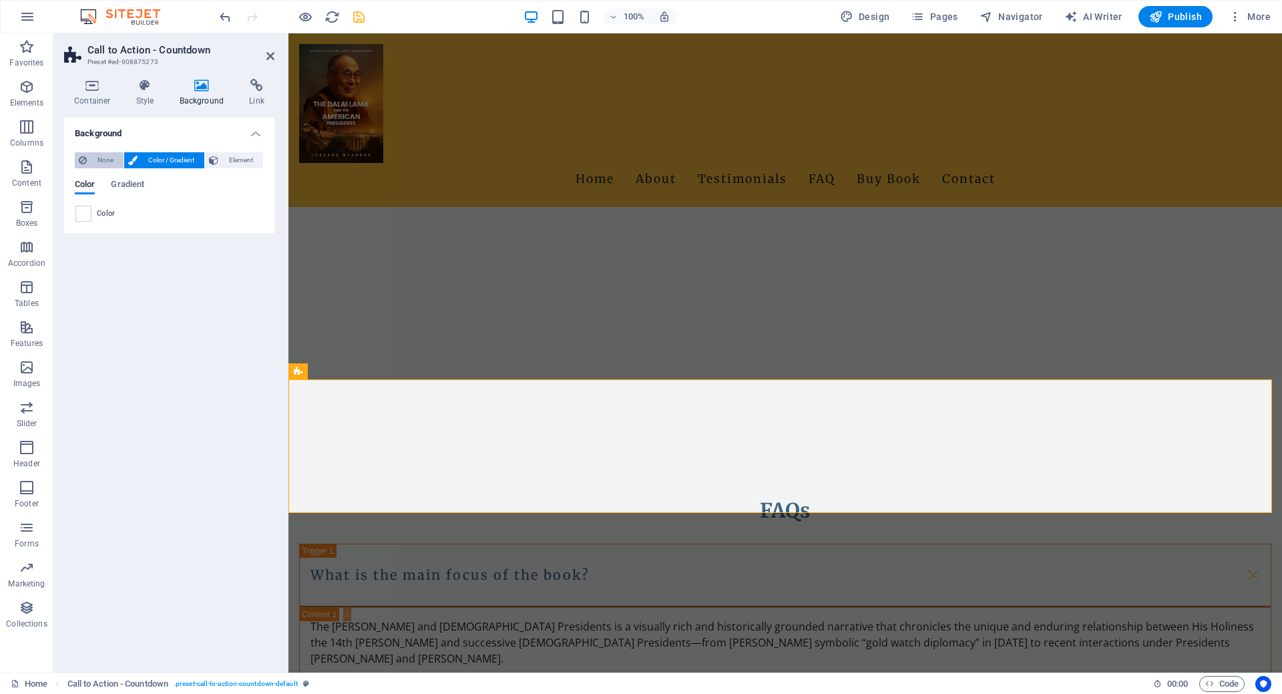
click at [102, 157] on span "None" at bounding box center [105, 160] width 29 height 16
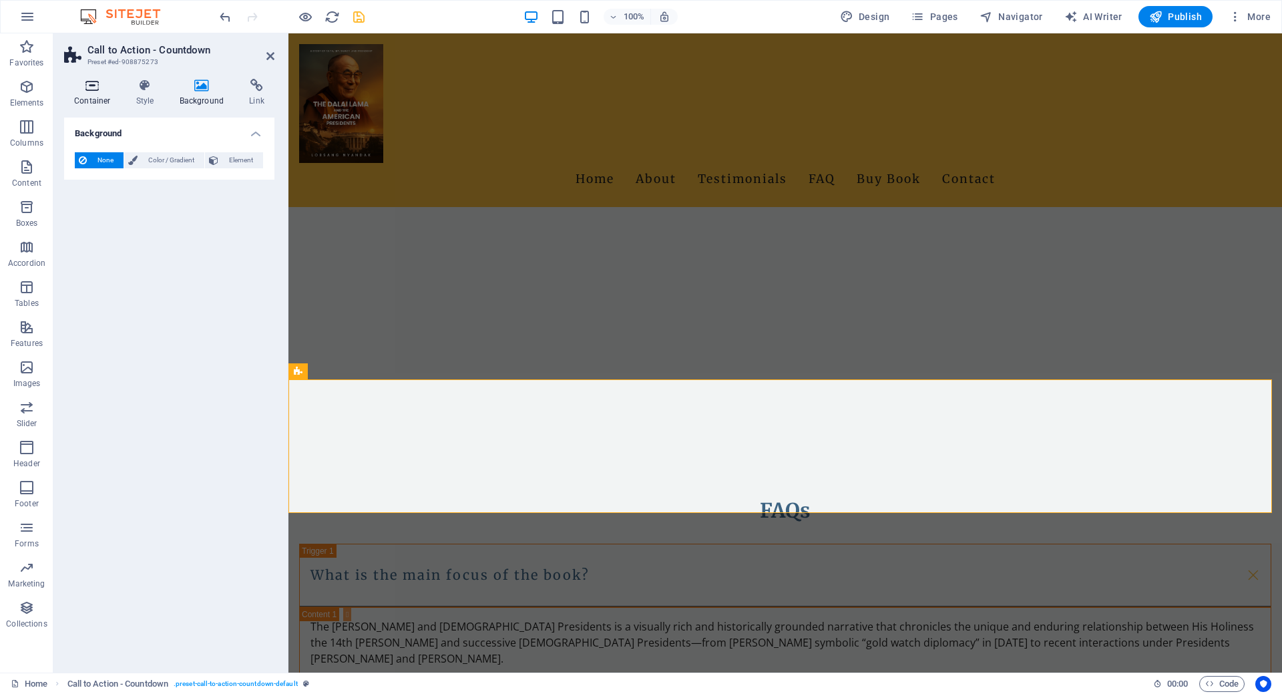
click at [89, 87] on icon at bounding box center [92, 85] width 57 height 13
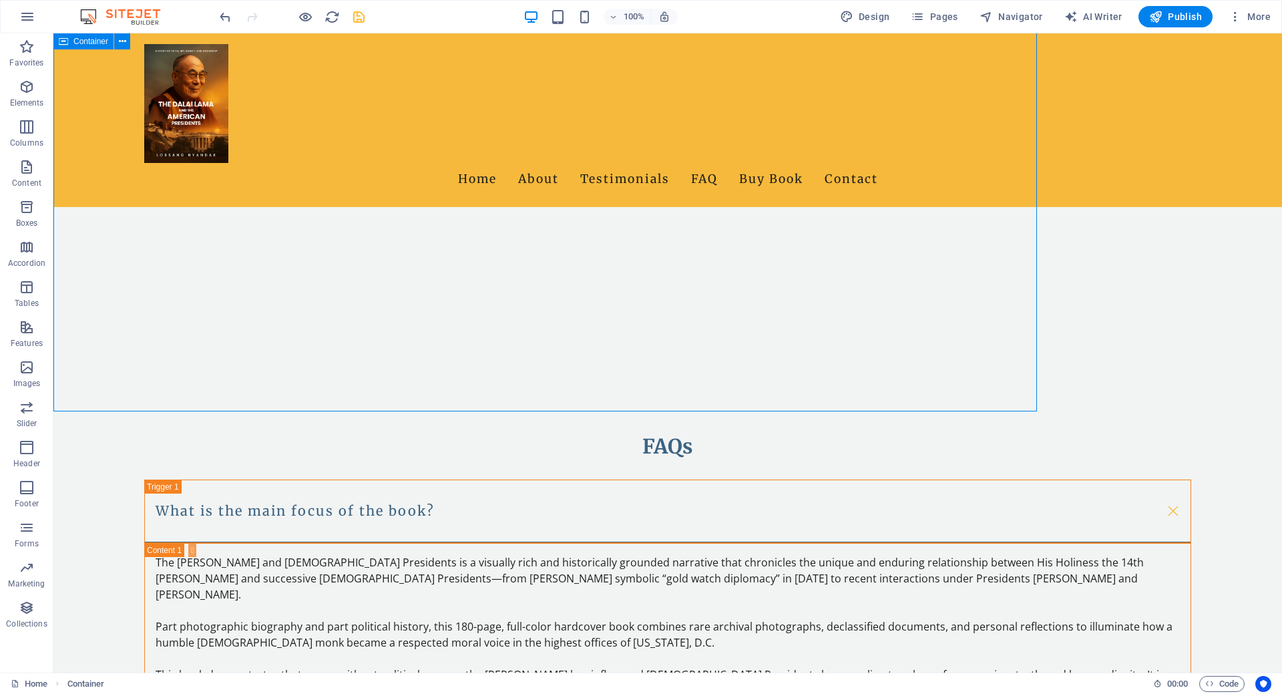
scroll to position [1672, 0]
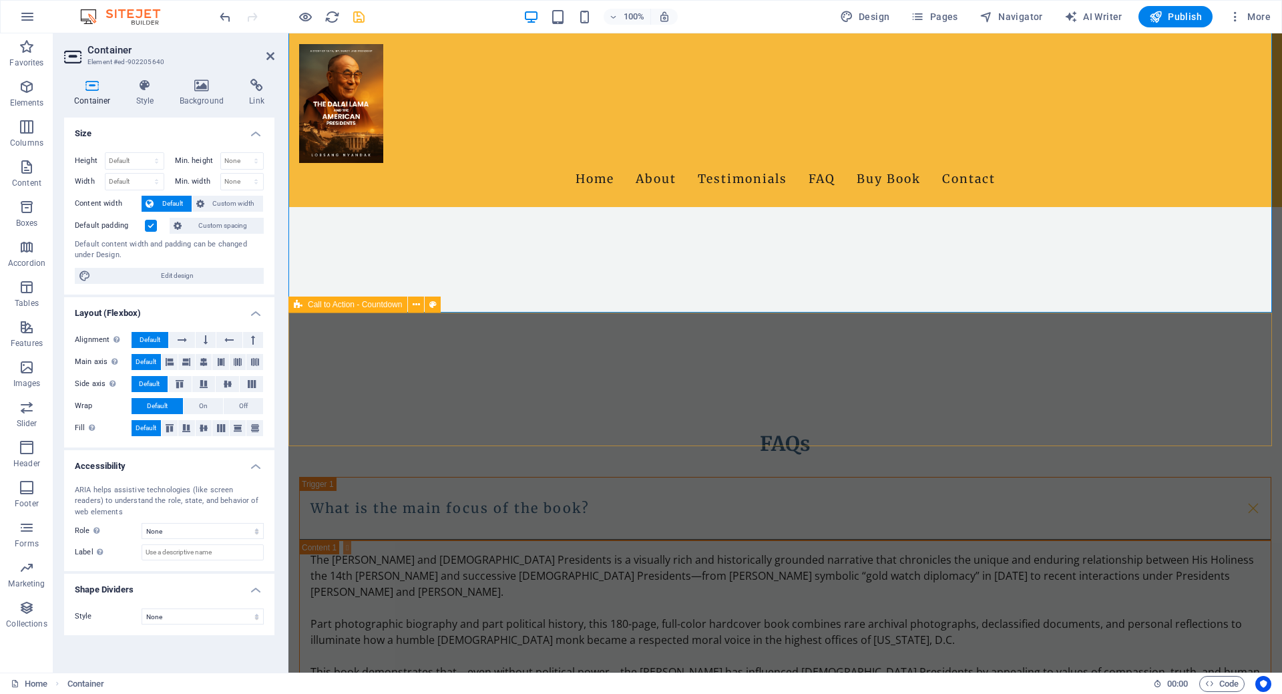
scroll to position [2038, 0]
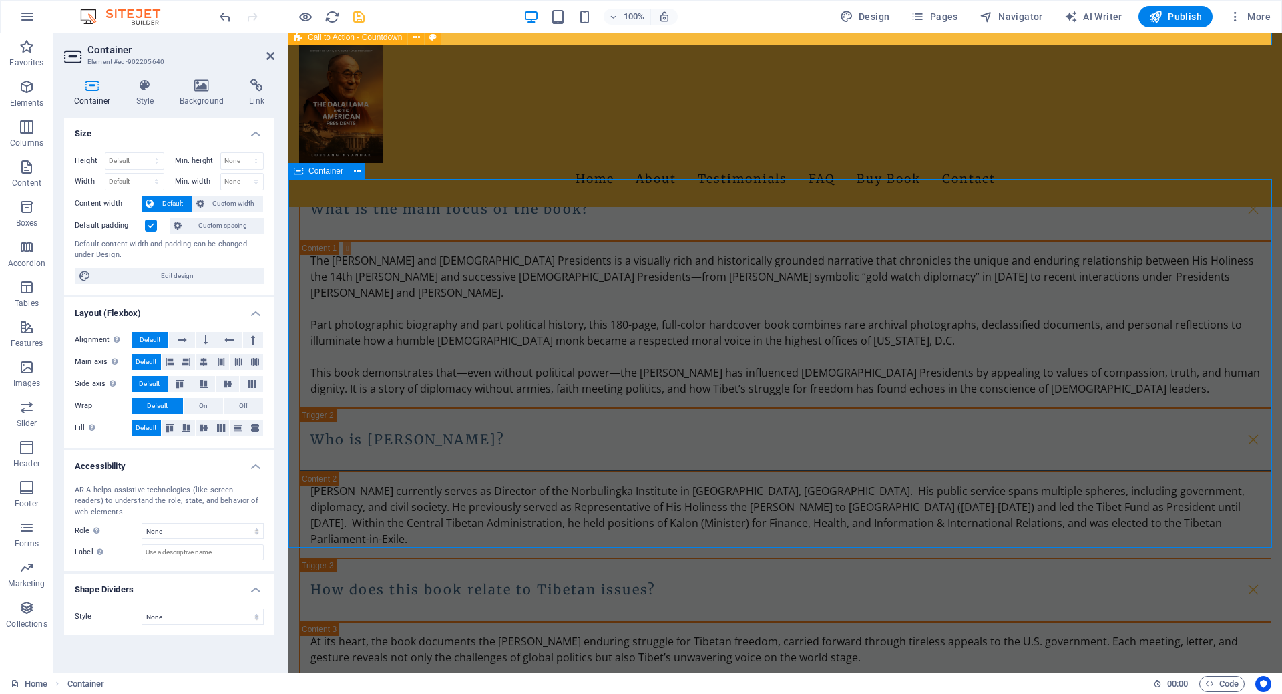
scroll to position [2006, 0]
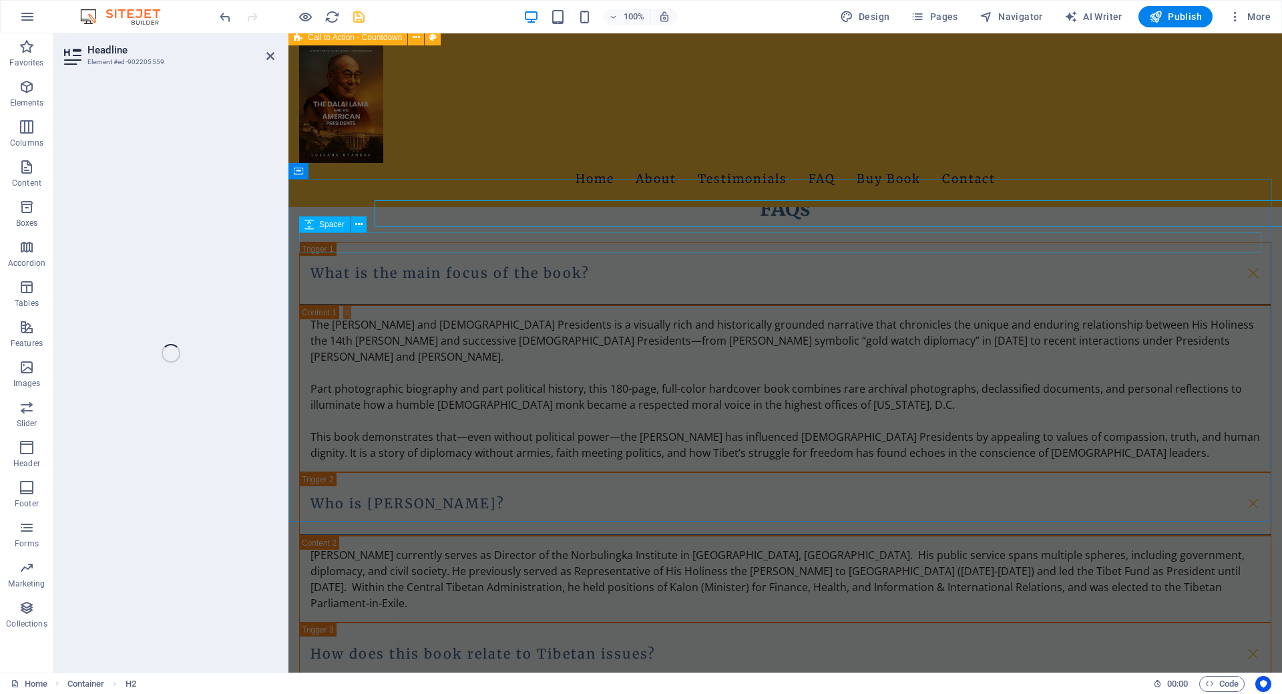
scroll to position [2038, 0]
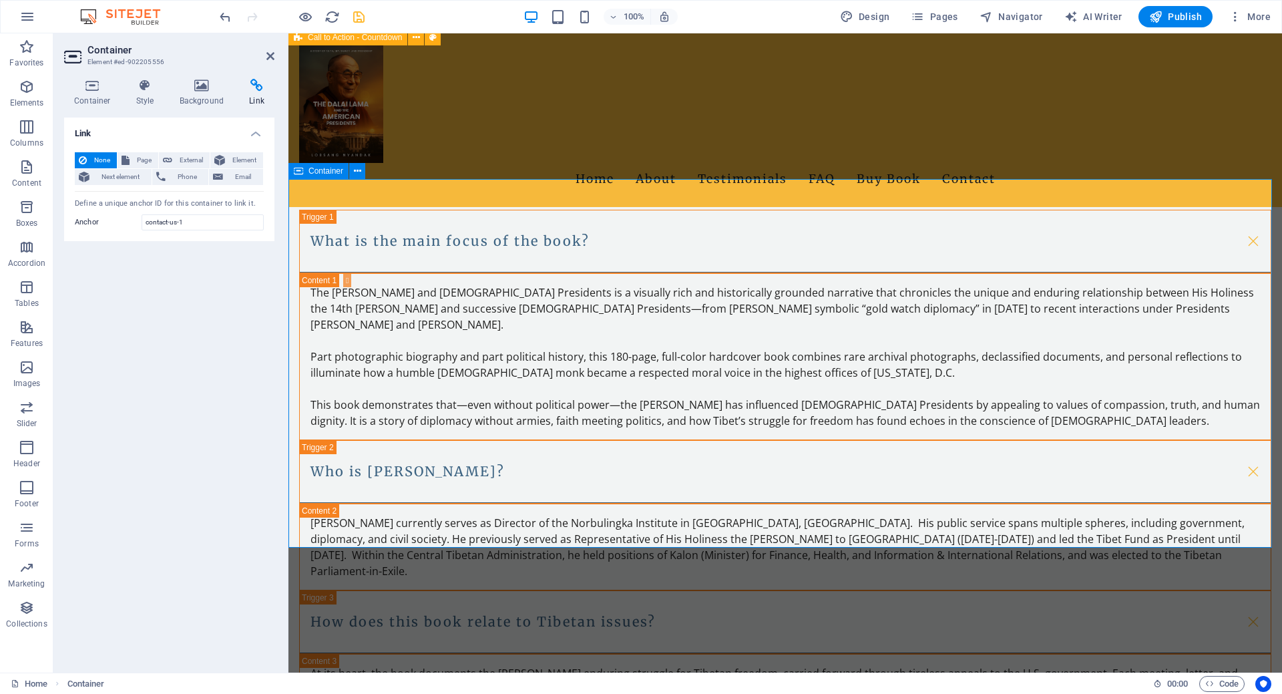
click at [190, 228] on input "contact-us-1" at bounding box center [203, 222] width 122 height 16
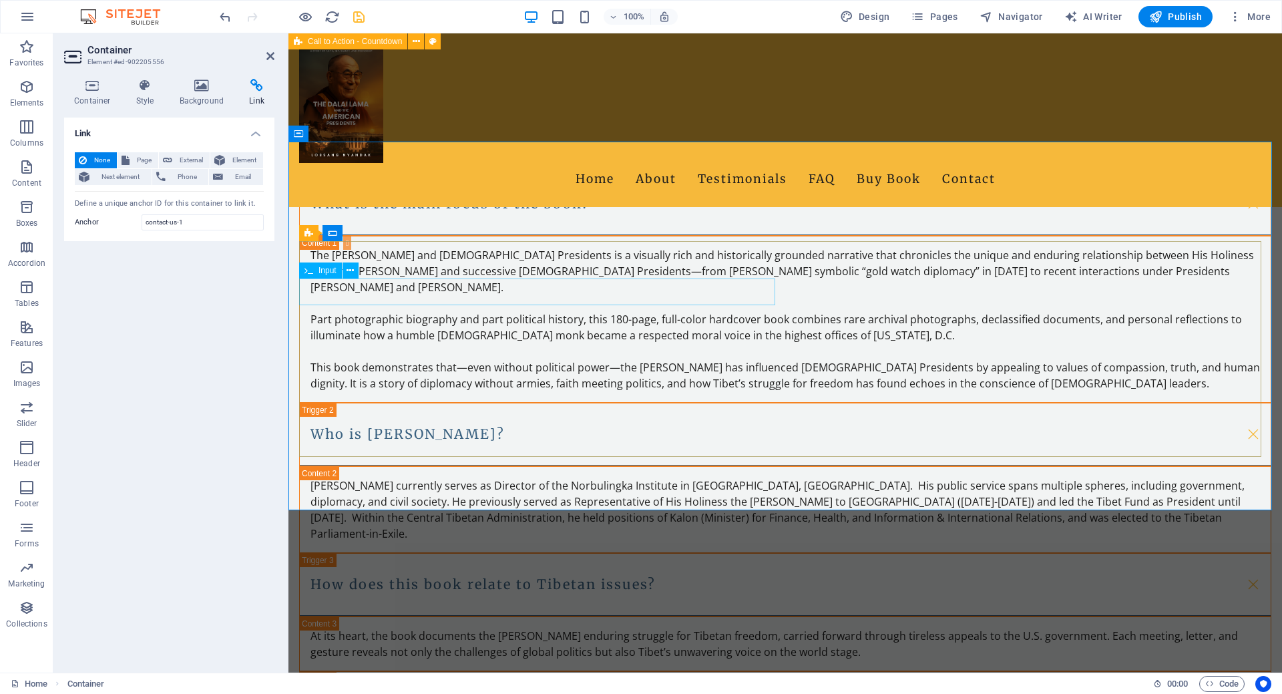
scroll to position [1808, 0]
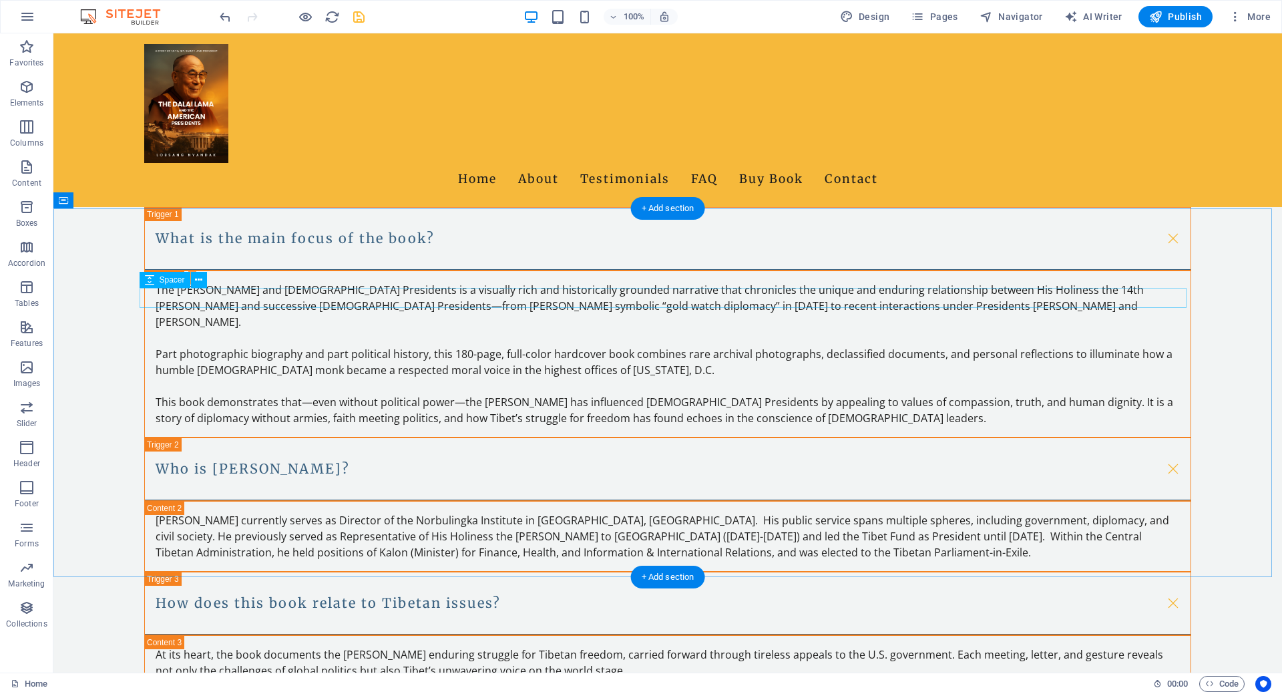
scroll to position [1709, 0]
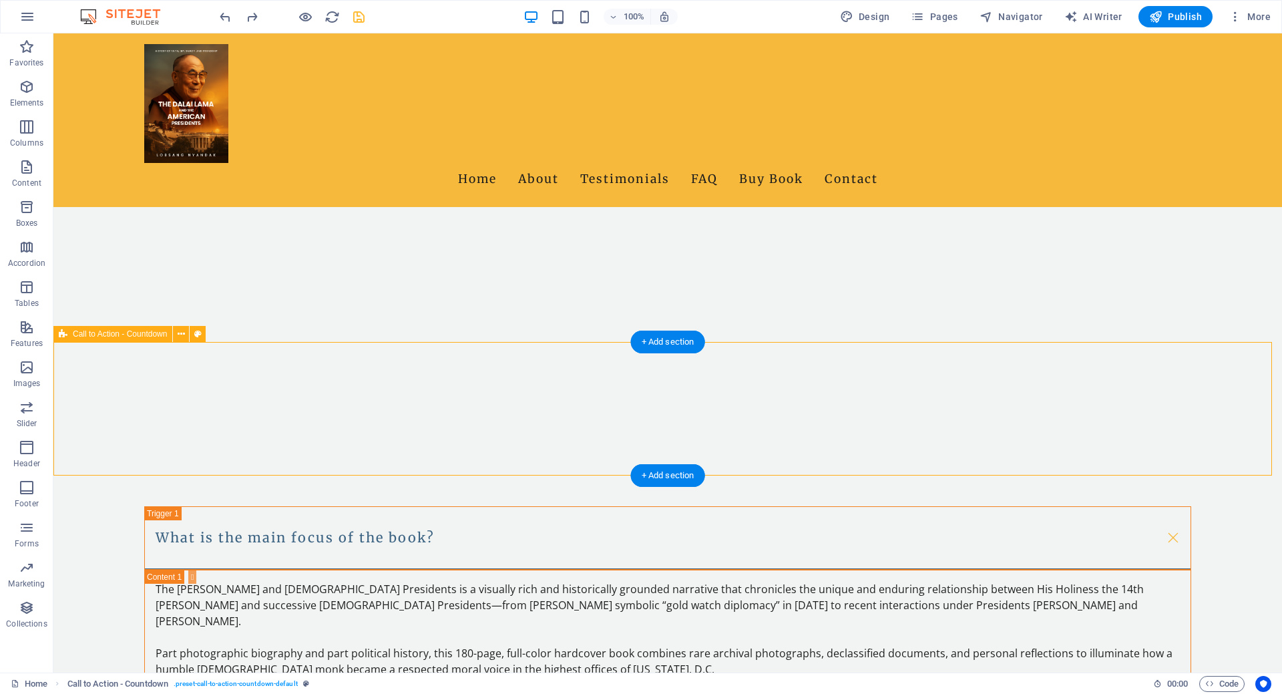
scroll to position [1741, 0]
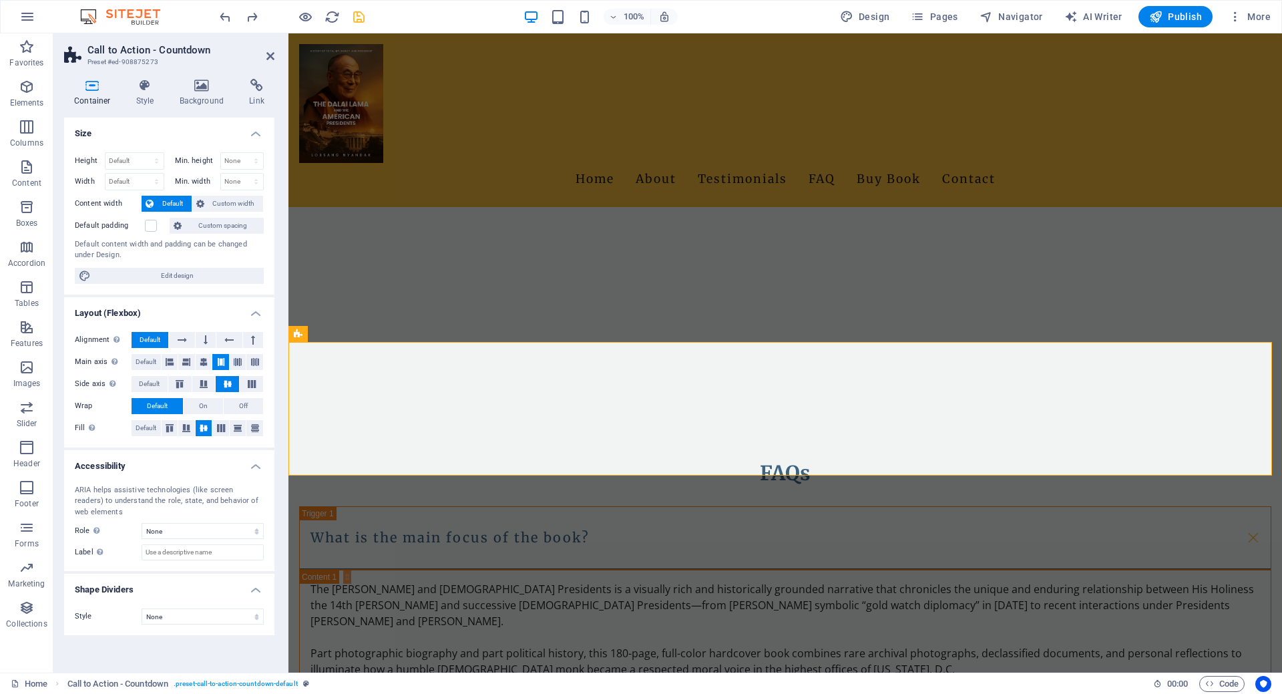
click at [85, 90] on icon at bounding box center [92, 85] width 57 height 13
click at [190, 534] on select "None Alert Article Banner Comment Complementary Dialog Footer Header Marquee Pr…" at bounding box center [203, 531] width 122 height 16
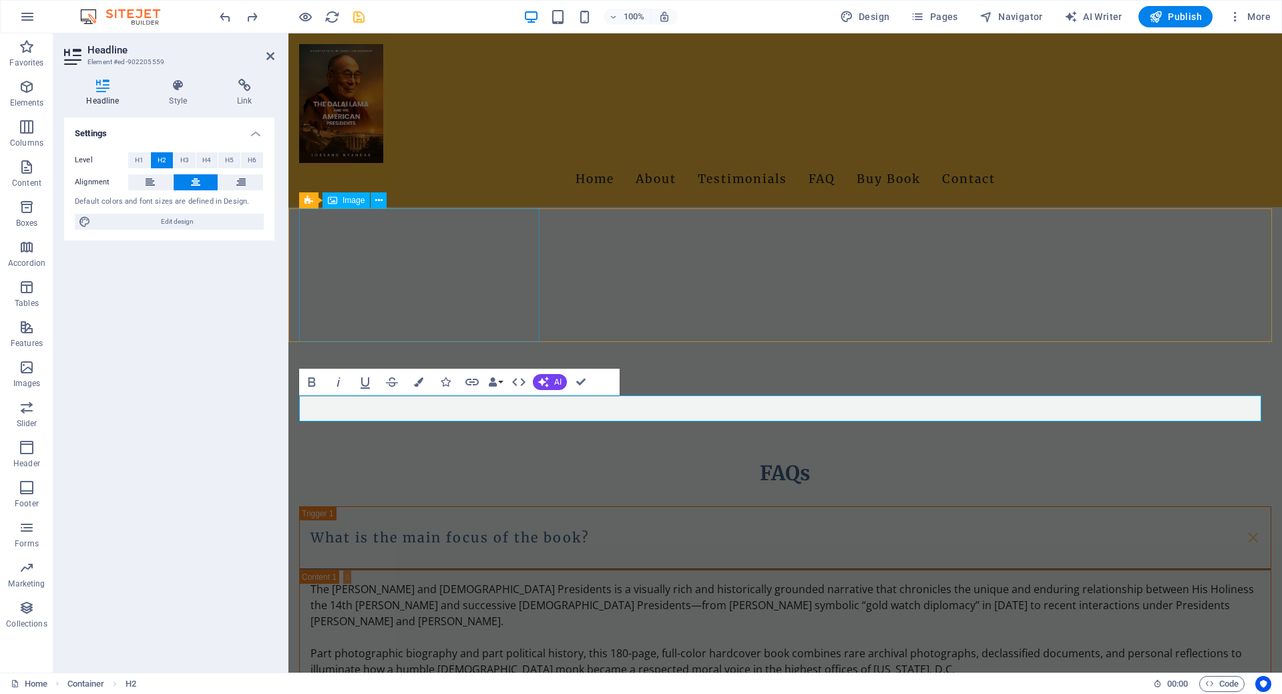
scroll to position [2008, 0]
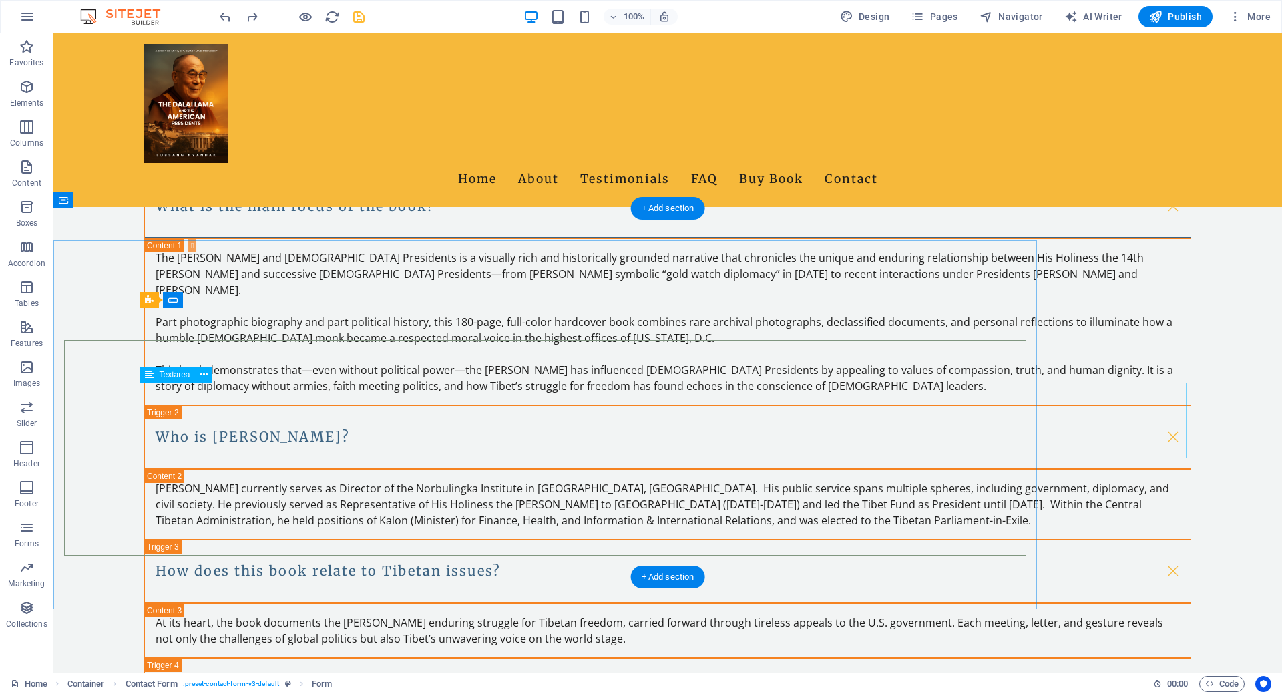
scroll to position [1976, 0]
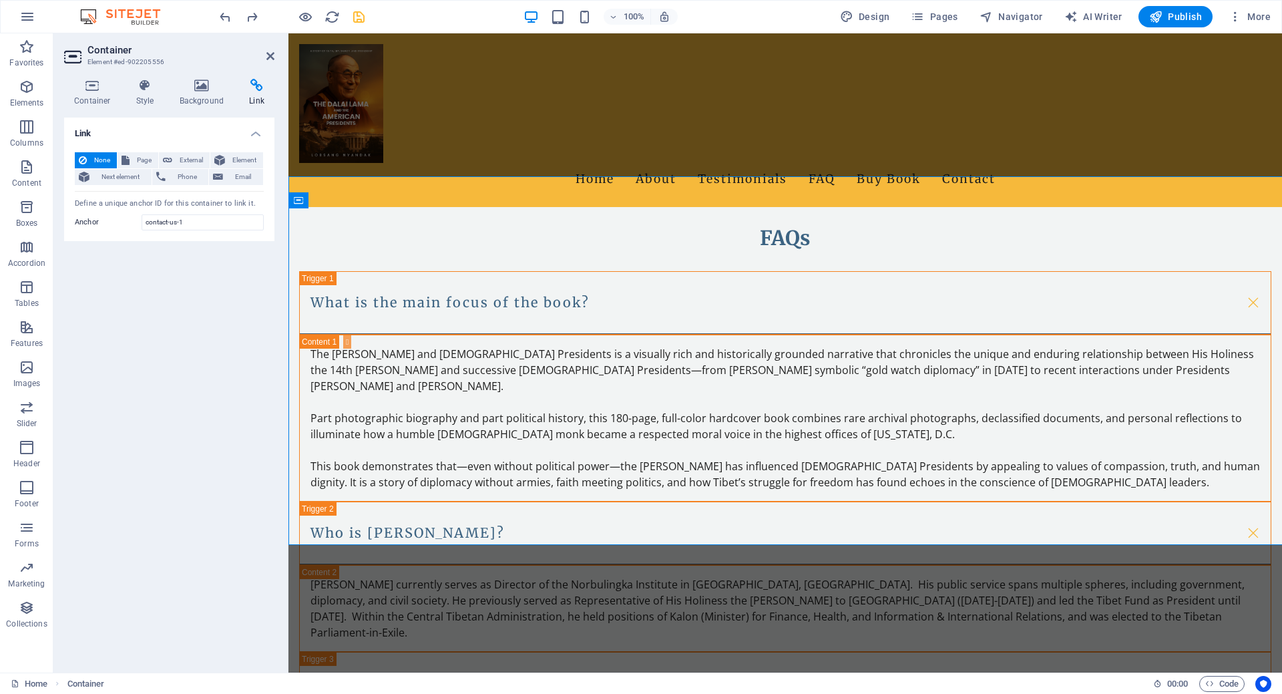
scroll to position [2008, 0]
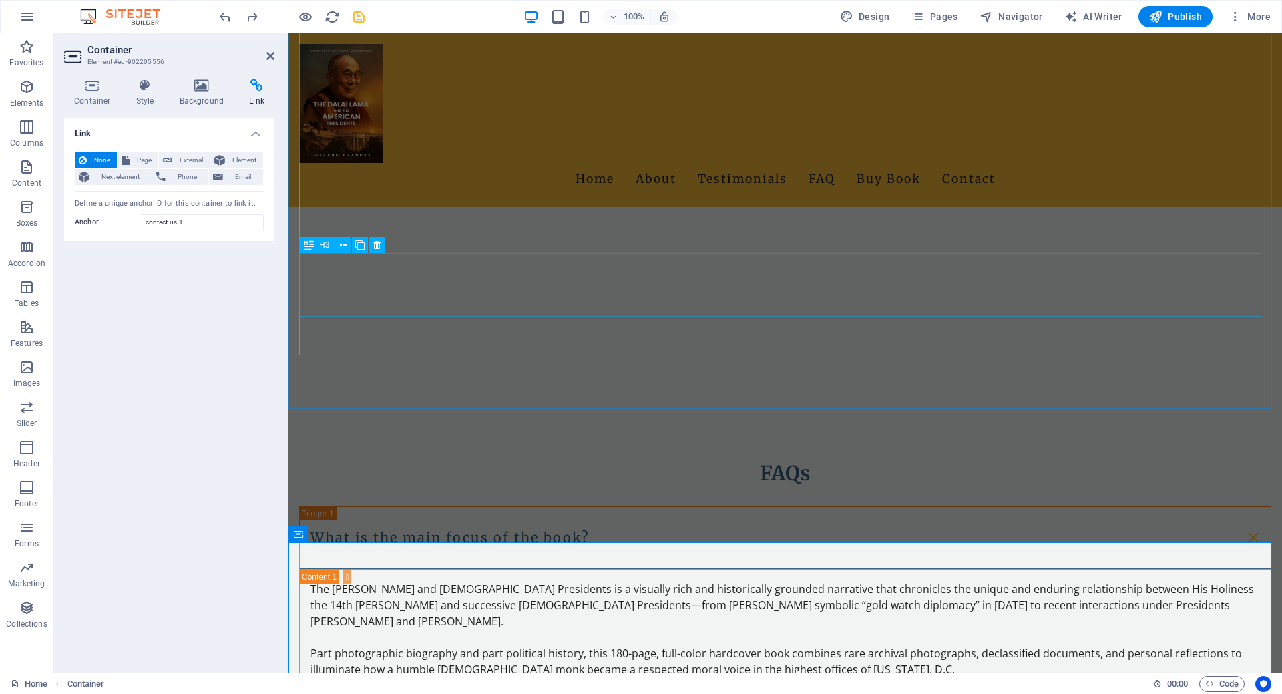
scroll to position [1674, 0]
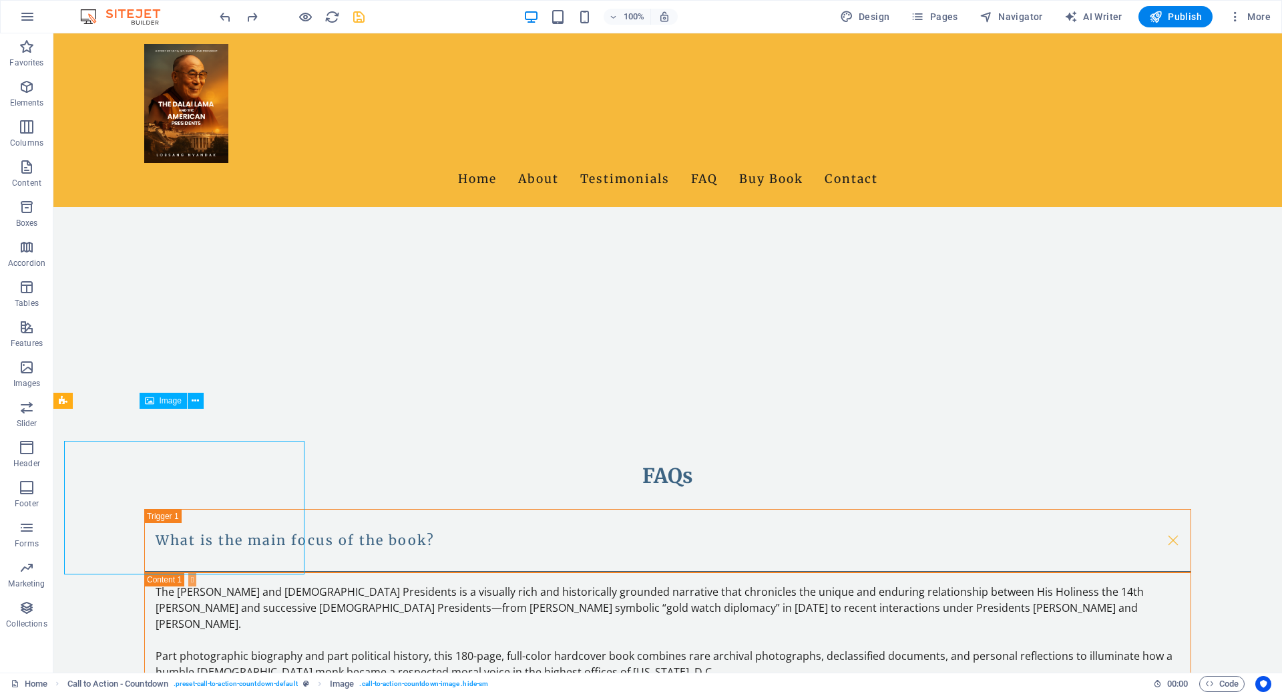
scroll to position [1642, 0]
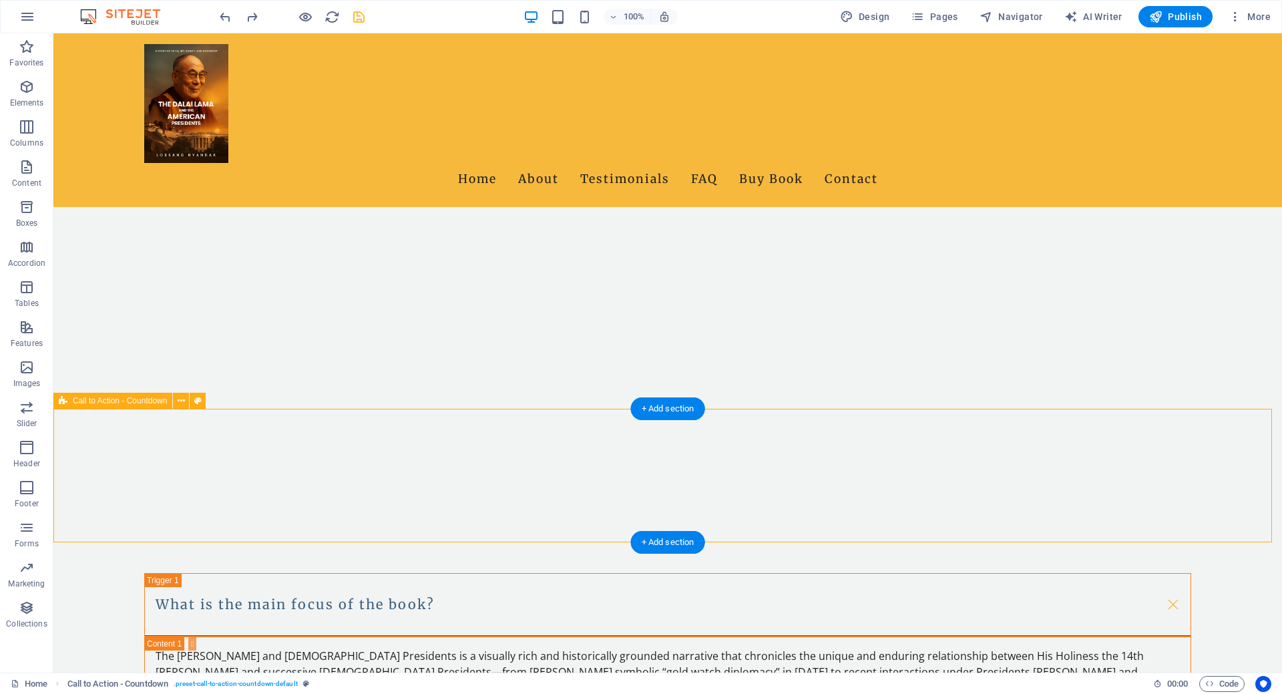
scroll to position [1674, 0]
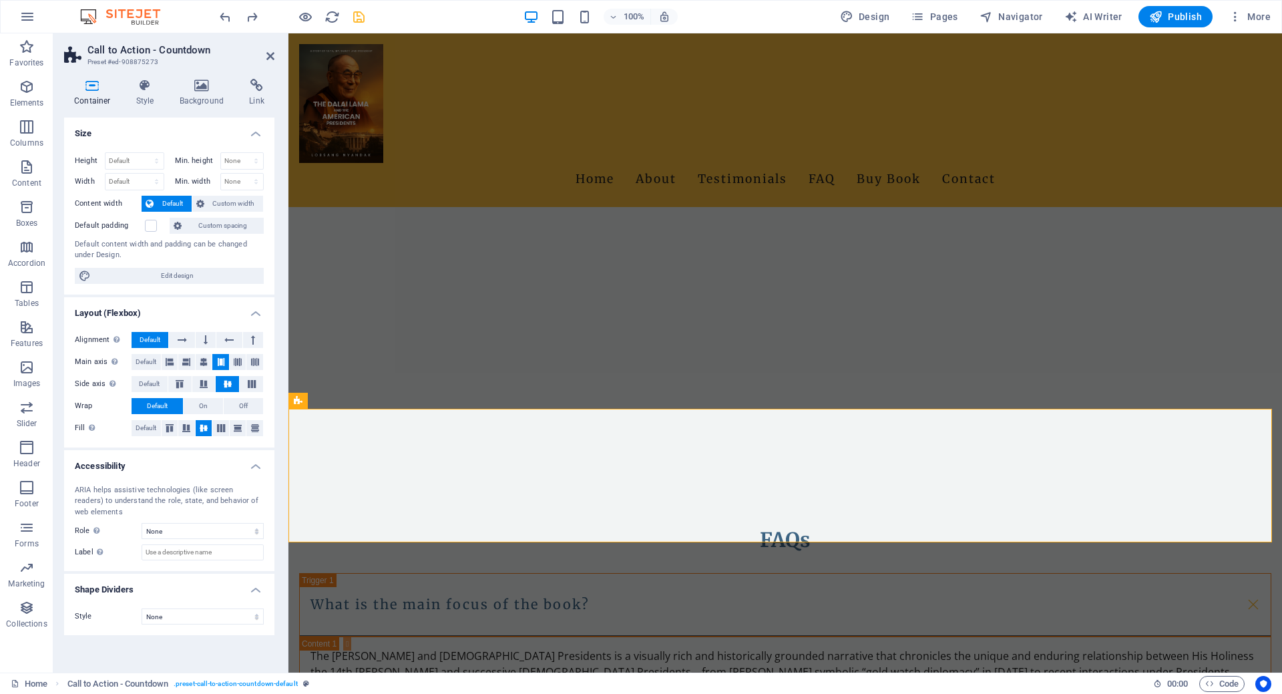
click at [249, 315] on h4 "Layout (Flexbox)" at bounding box center [169, 309] width 210 height 24
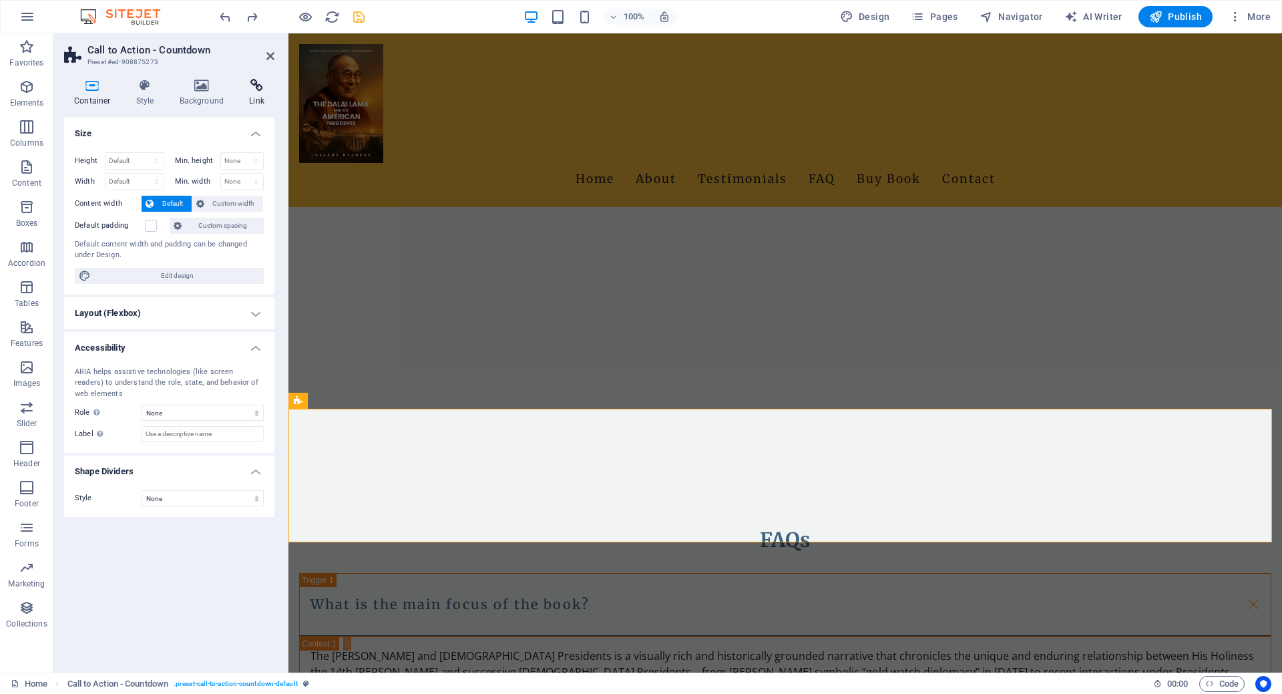
click at [250, 85] on icon at bounding box center [256, 85] width 35 height 13
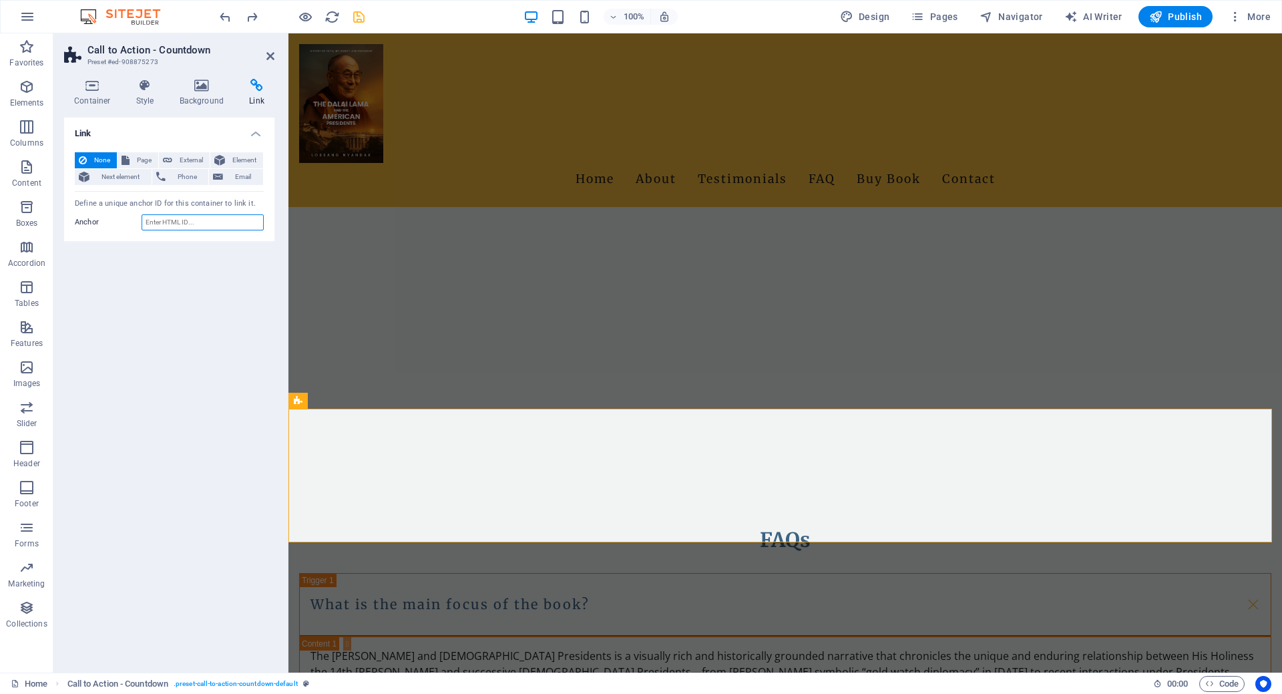
click at [212, 216] on input "Anchor" at bounding box center [203, 222] width 122 height 16
paste input "contact-us-1"
type input "buy-book"
click at [144, 153] on span "Page" at bounding box center [144, 160] width 21 height 16
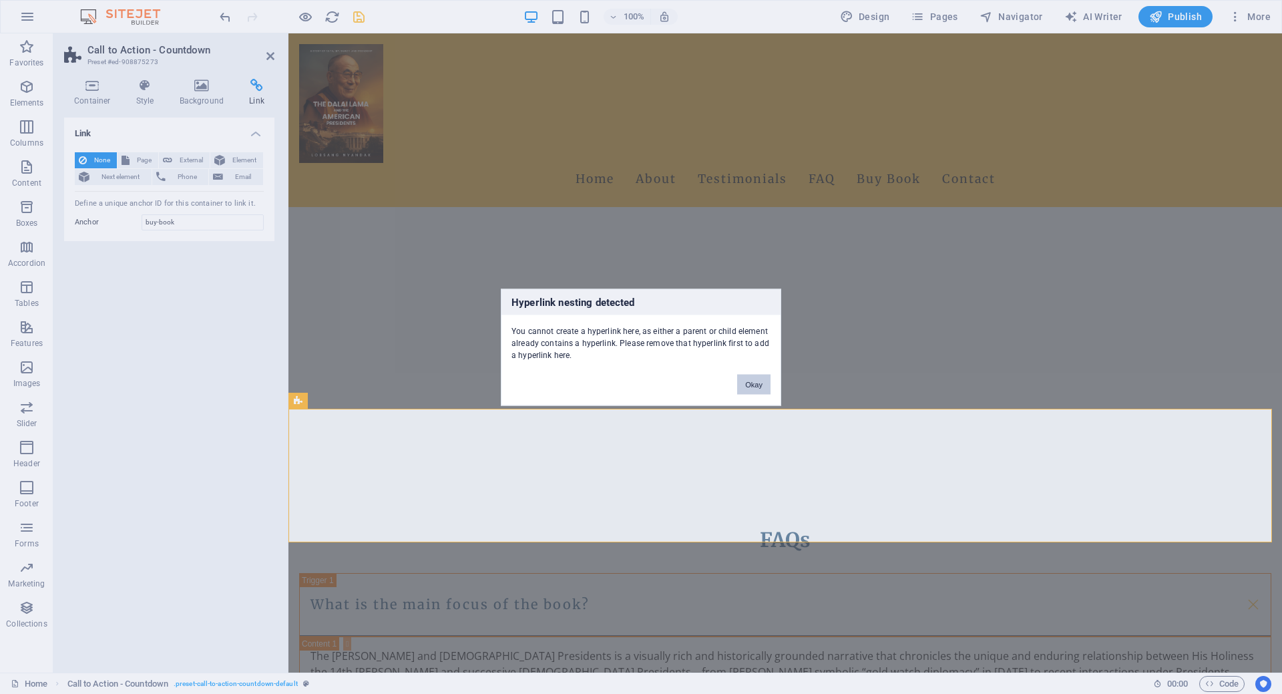
click at [769, 387] on button "Okay" at bounding box center [753, 384] width 33 height 20
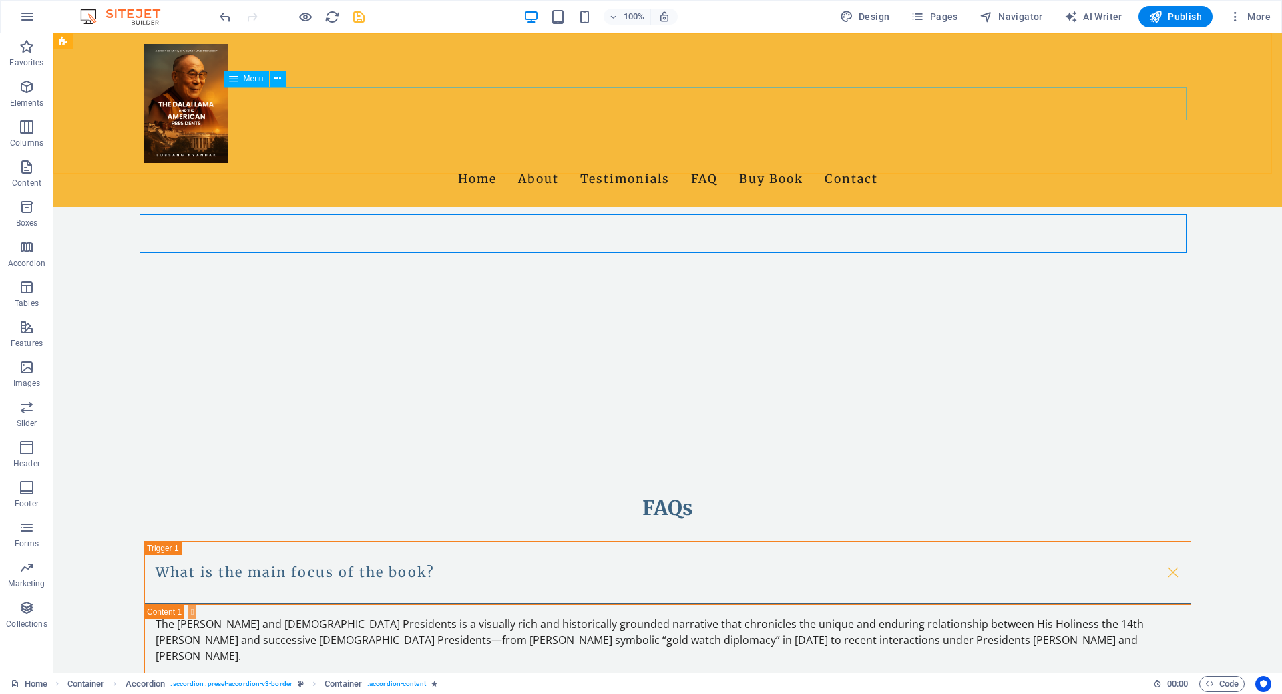
click at [681, 163] on nav "Home About Testimonials FAQ Buy Book Contact" at bounding box center [667, 179] width 1047 height 33
select select
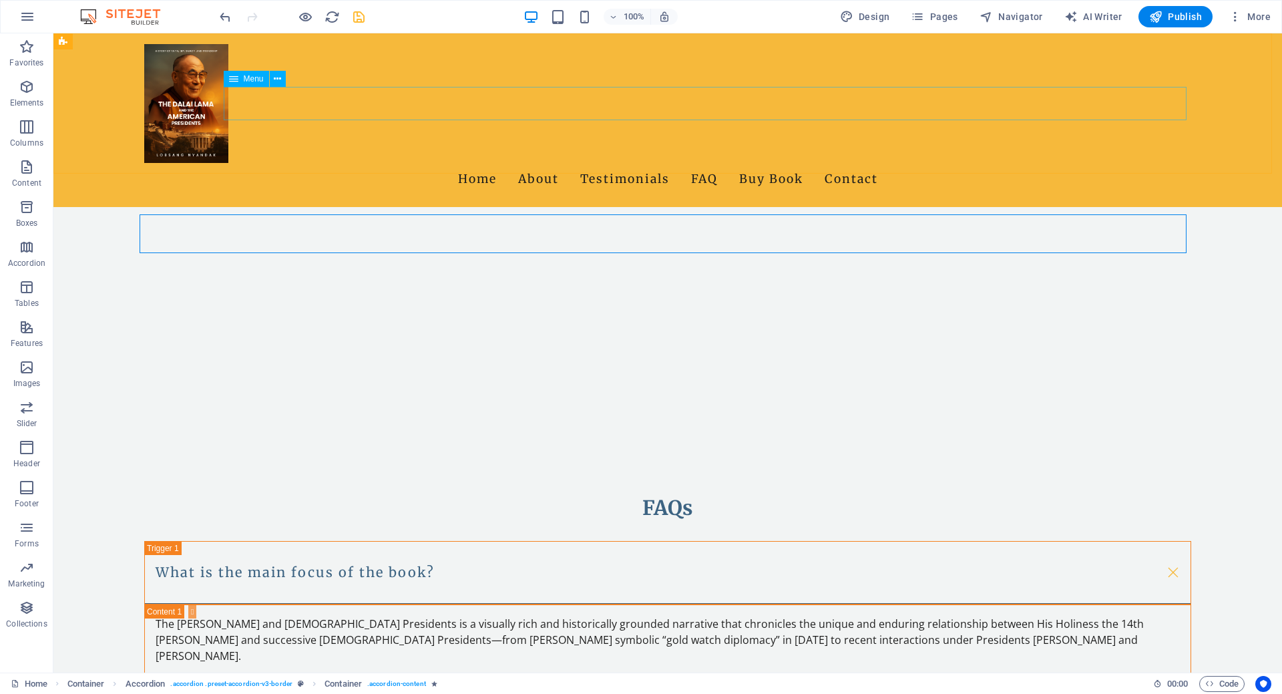
select select
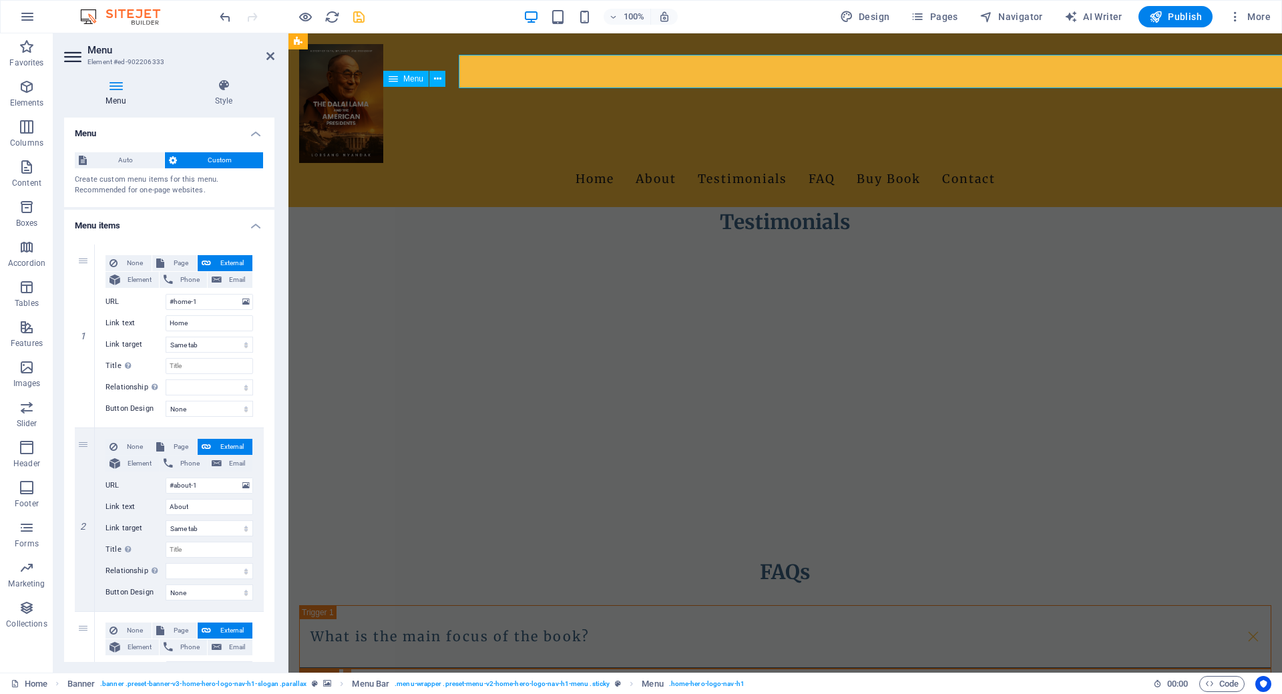
scroll to position [1674, 0]
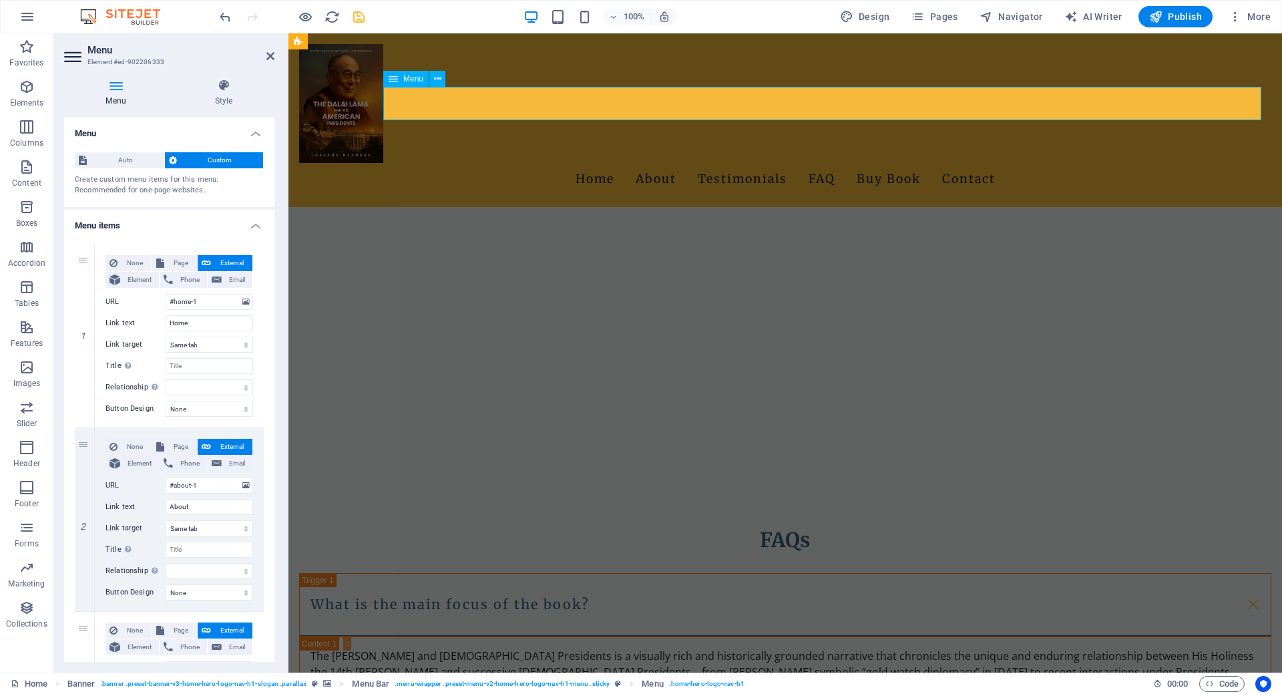
click at [914, 163] on nav "Home About Testimonials FAQ Buy Book Contact" at bounding box center [785, 179] width 972 height 33
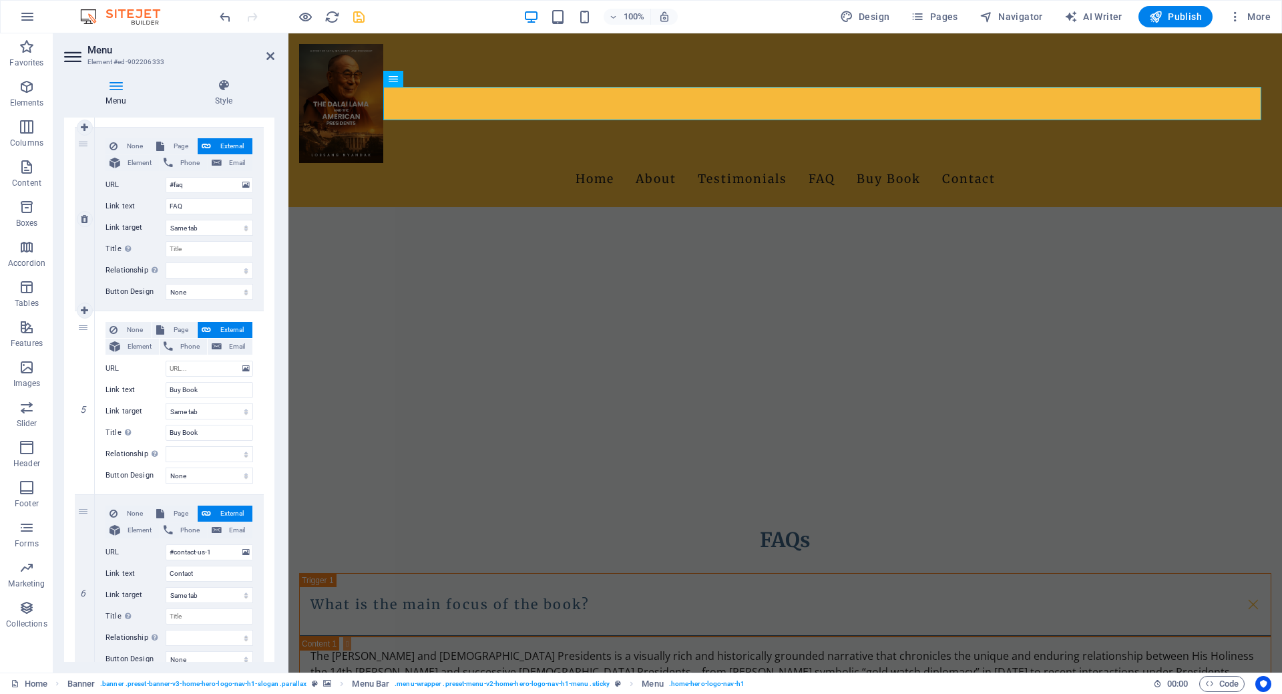
scroll to position [721, 0]
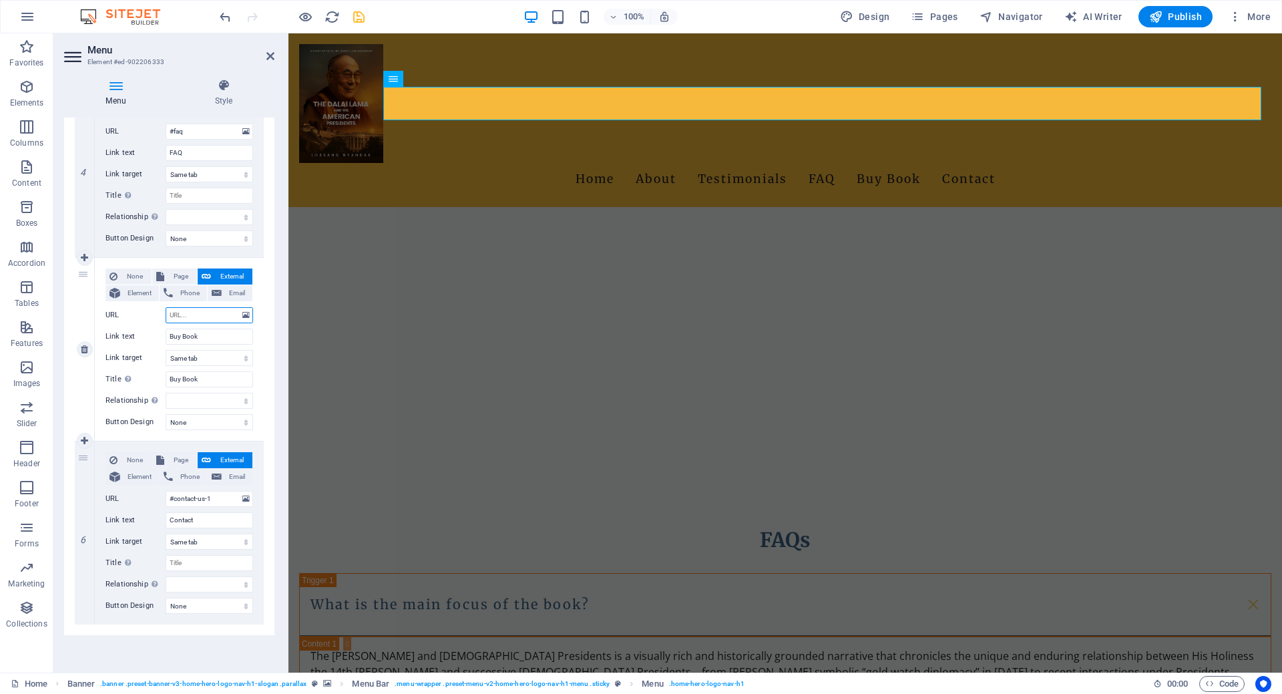
click at [172, 316] on input "URL" at bounding box center [209, 315] width 87 height 16
type input "#"
select select
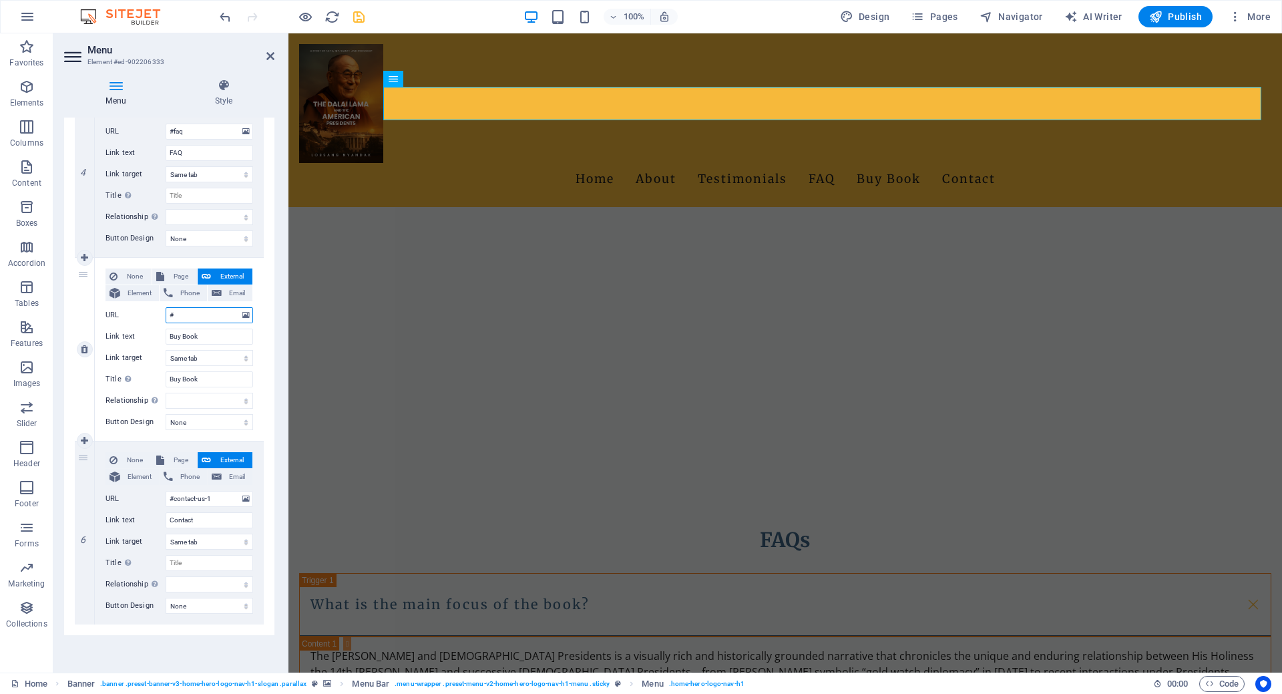
select select
paste input "buy-book"
type input "#buy-book"
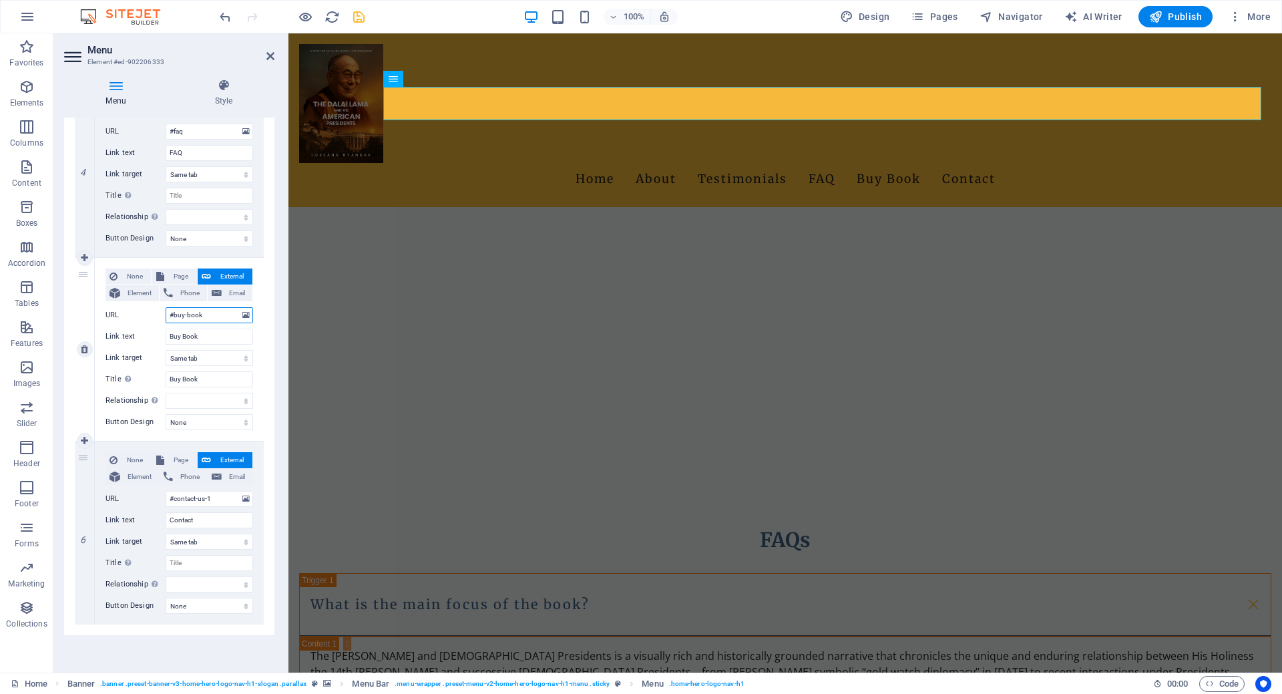
select select
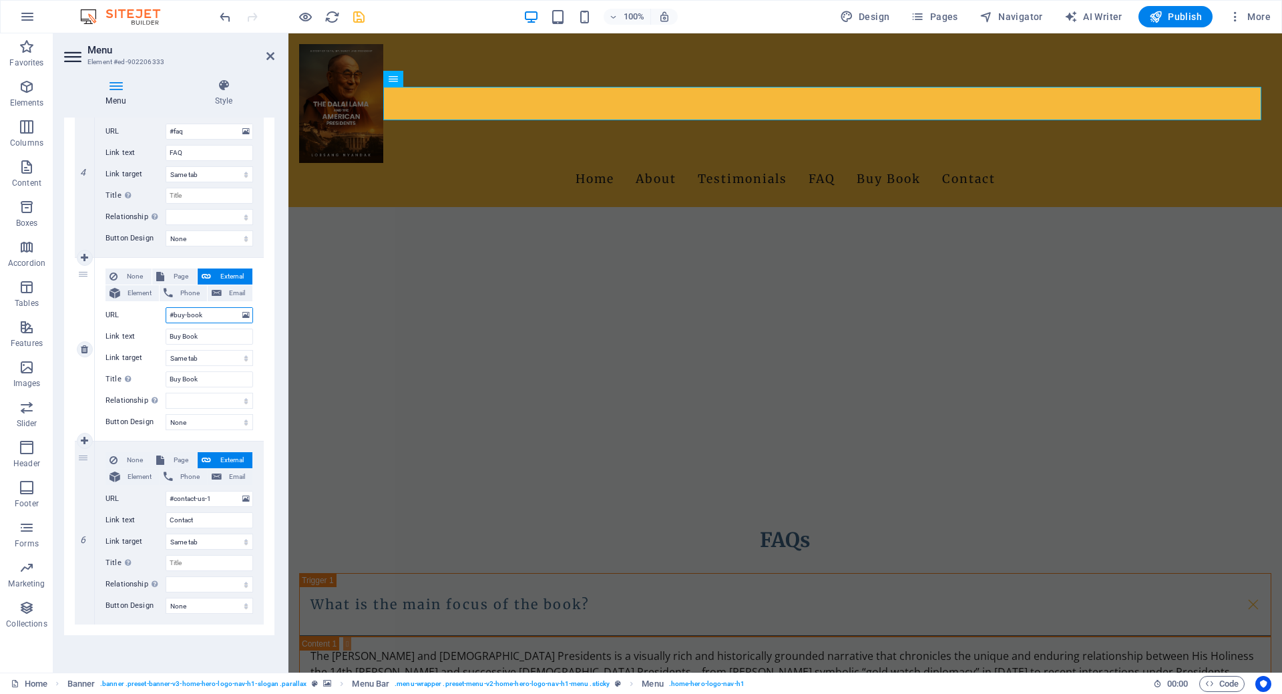
select select
type input "#buy-book"
click at [360, 15] on icon "save" at bounding box center [358, 16] width 15 height 15
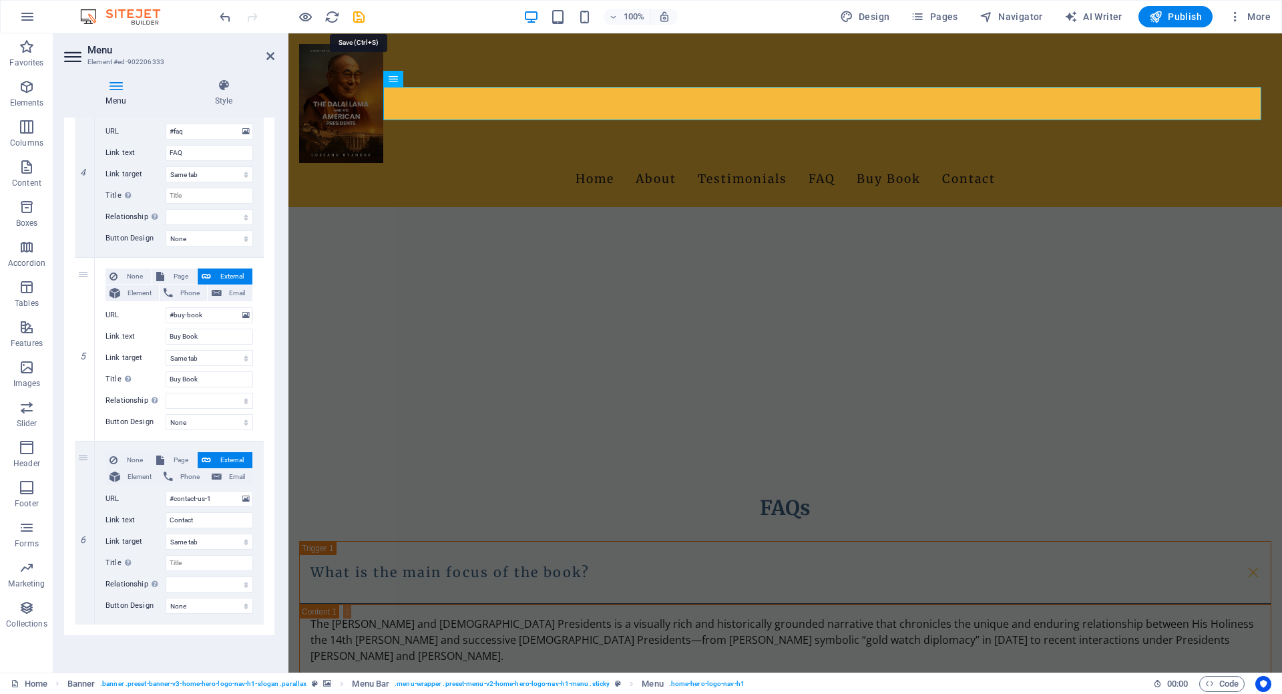
scroll to position [1642, 0]
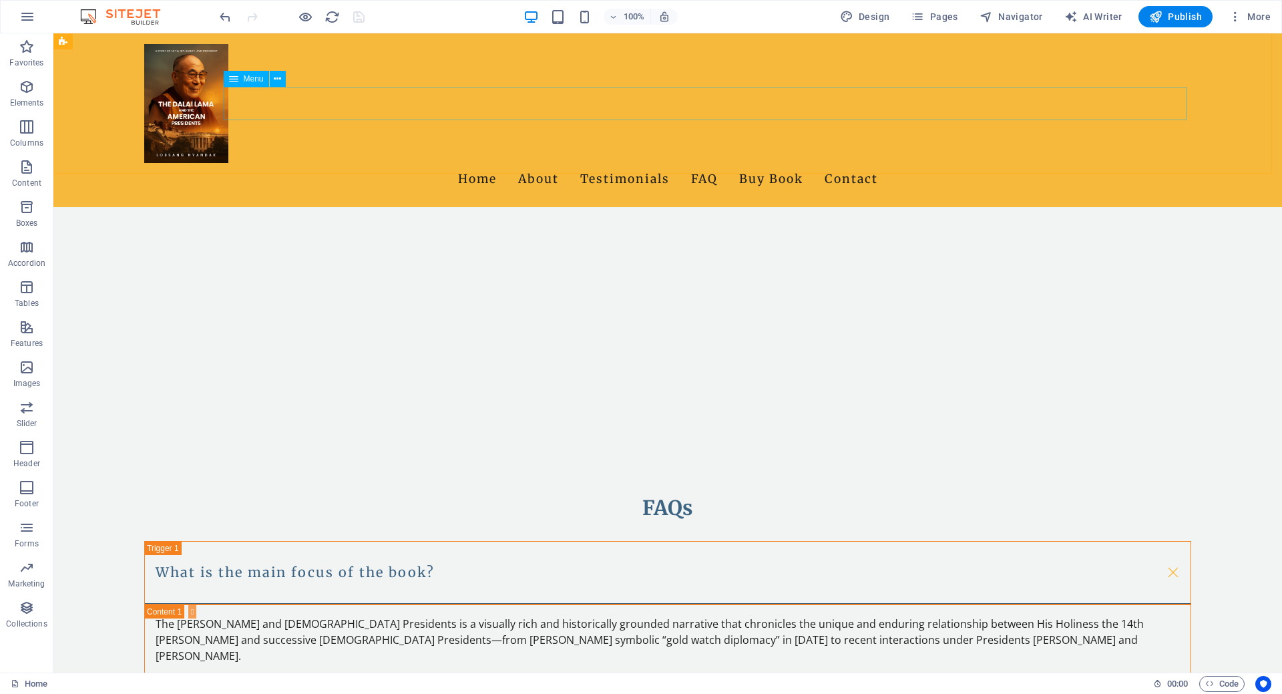
click at [811, 163] on nav "Home About Testimonials FAQ Buy Book Contact" at bounding box center [667, 179] width 1047 height 33
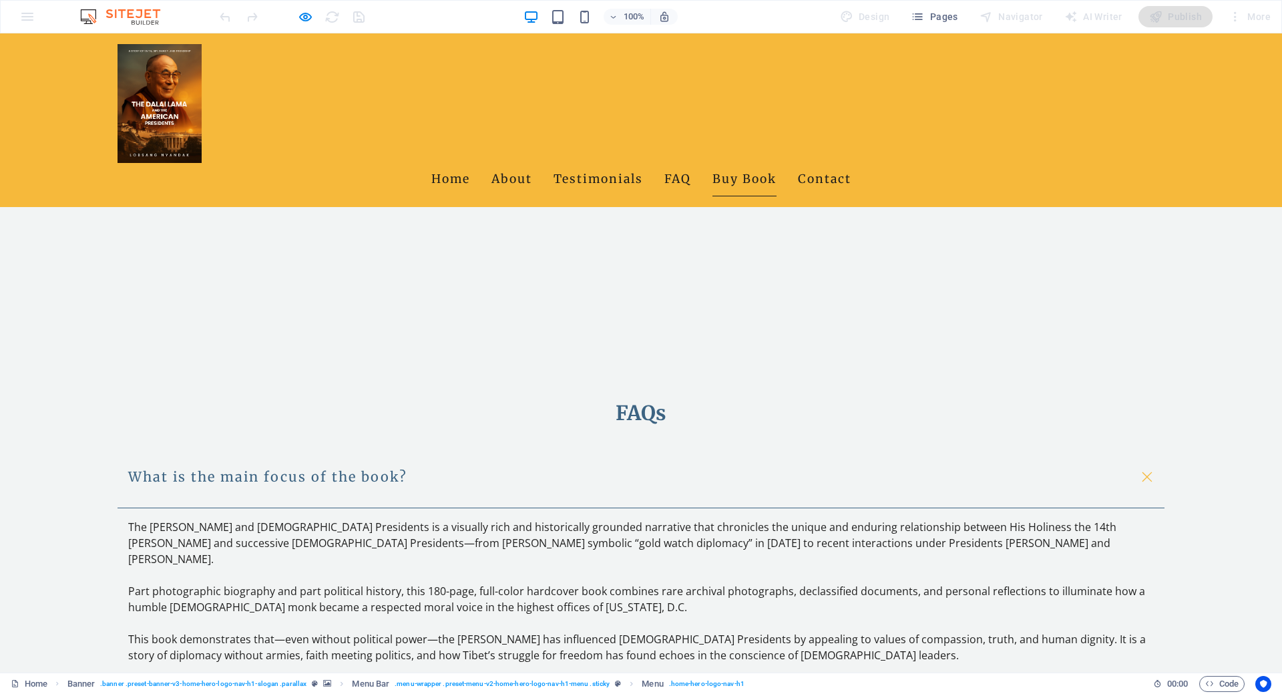
click at [775, 163] on link "Buy Book" at bounding box center [745, 179] width 64 height 33
click at [691, 163] on link "FAQ" at bounding box center [678, 179] width 27 height 33
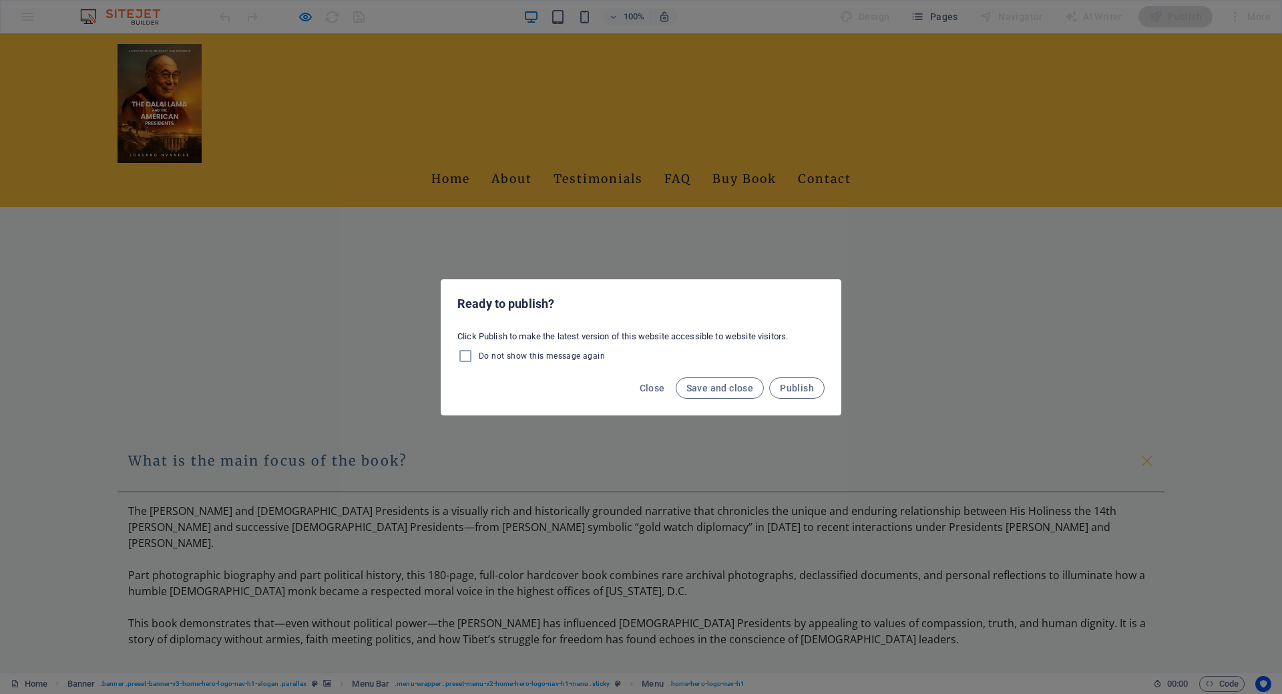
scroll to position [1626, 0]
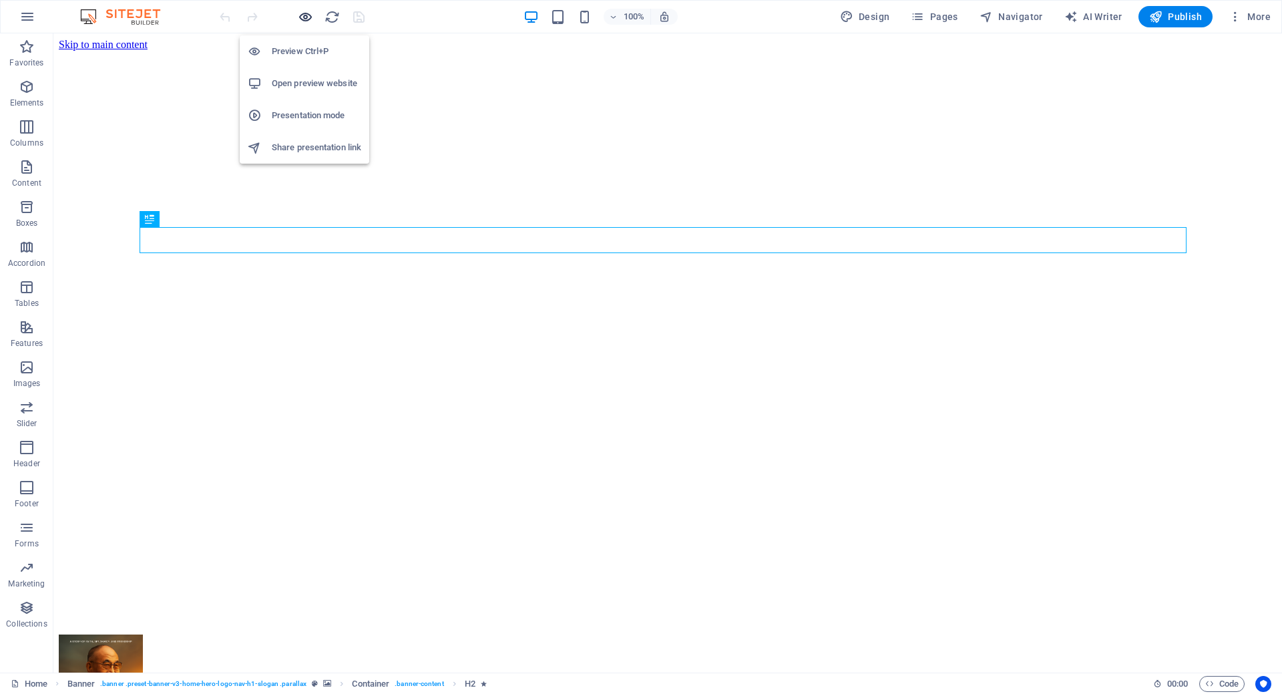
click at [0, 0] on icon "button" at bounding box center [0, 0] width 0 height 0
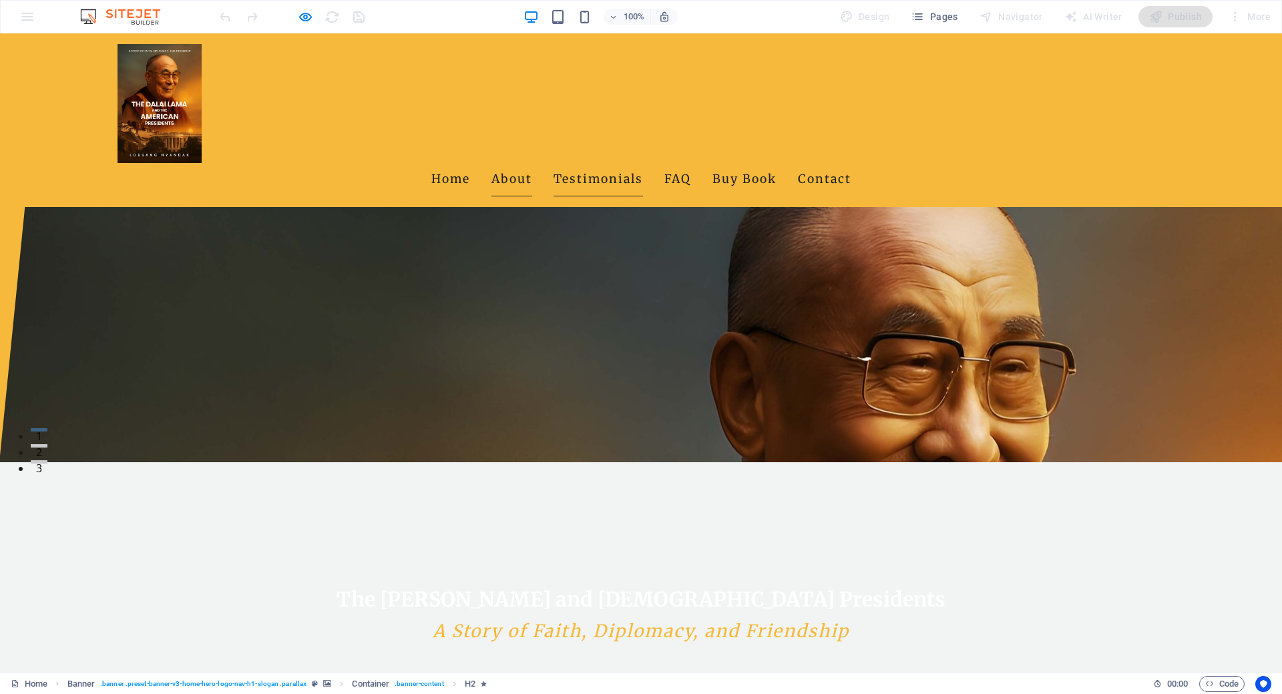
click at [610, 163] on link "Testimonials" at bounding box center [598, 179] width 89 height 33
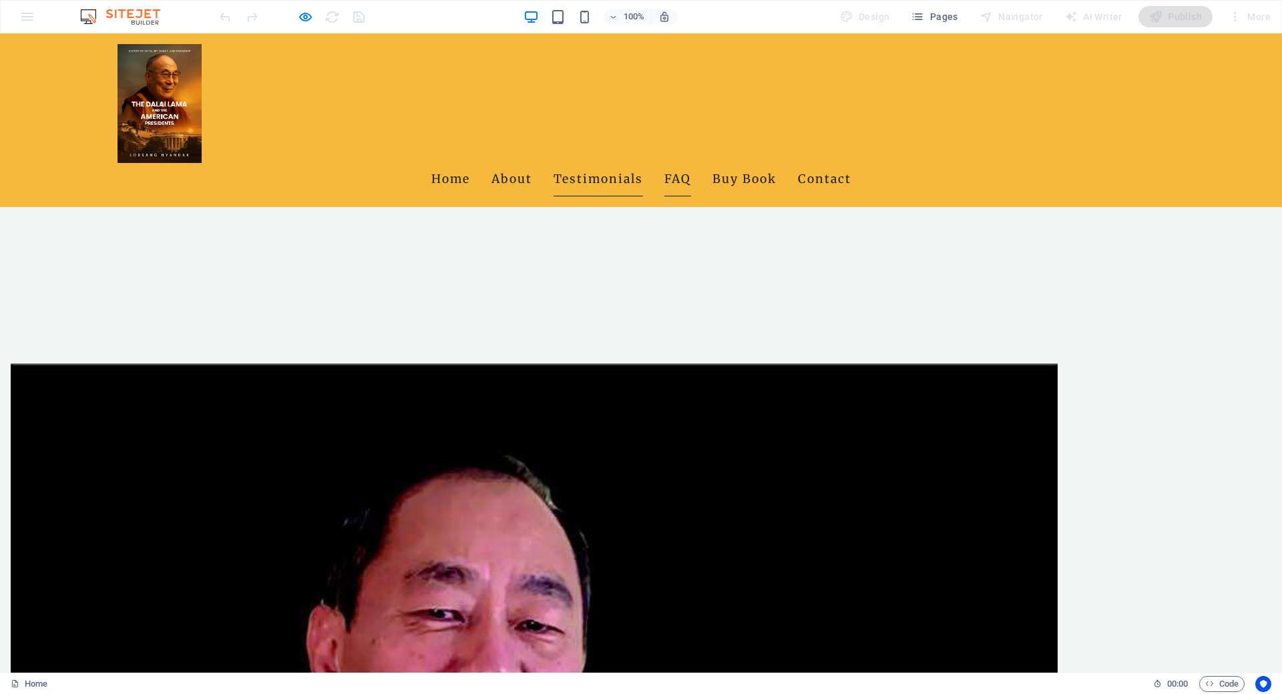
click at [691, 163] on link "FAQ" at bounding box center [678, 179] width 27 height 33
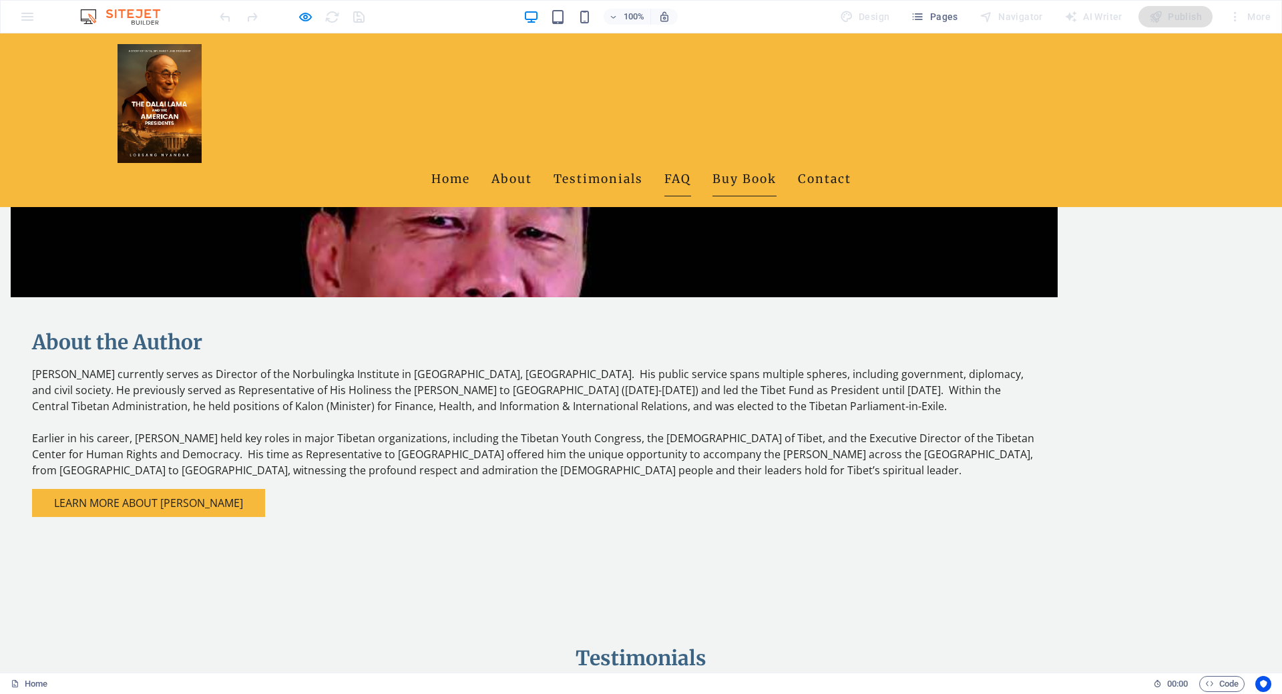
click at [777, 163] on link "Buy Book" at bounding box center [745, 179] width 64 height 33
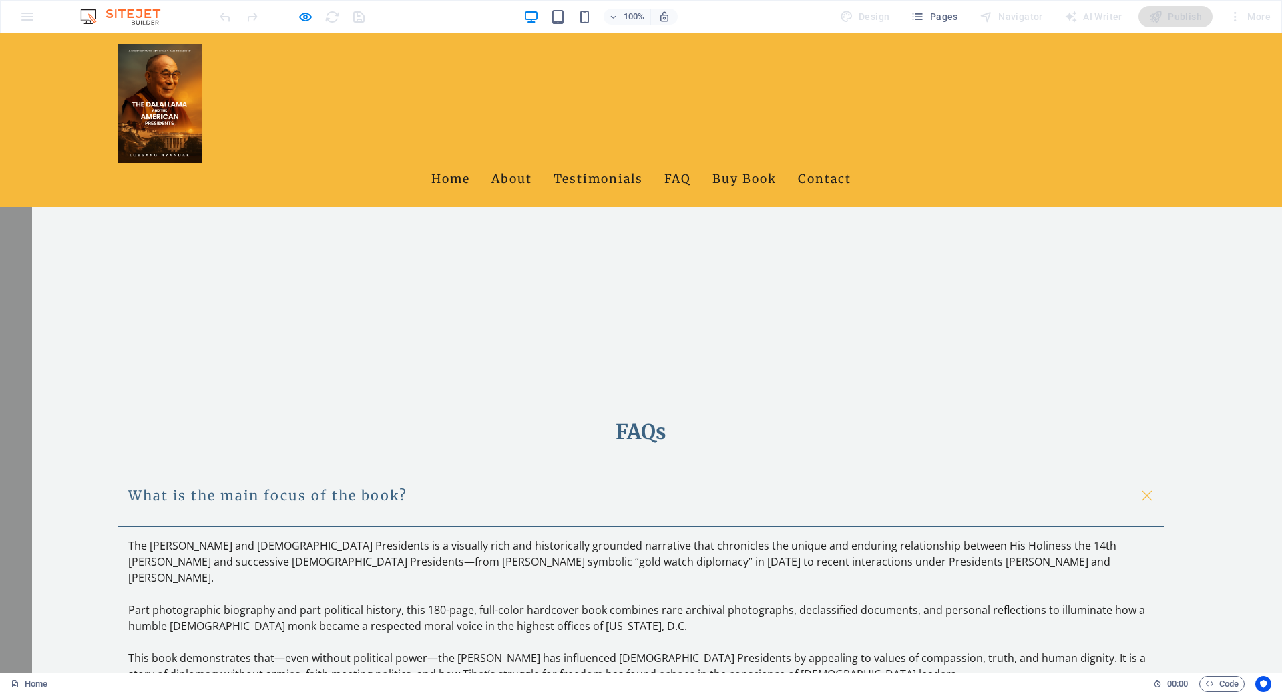
scroll to position [1722, 0]
click at [852, 163] on link "Contact" at bounding box center [824, 179] width 53 height 33
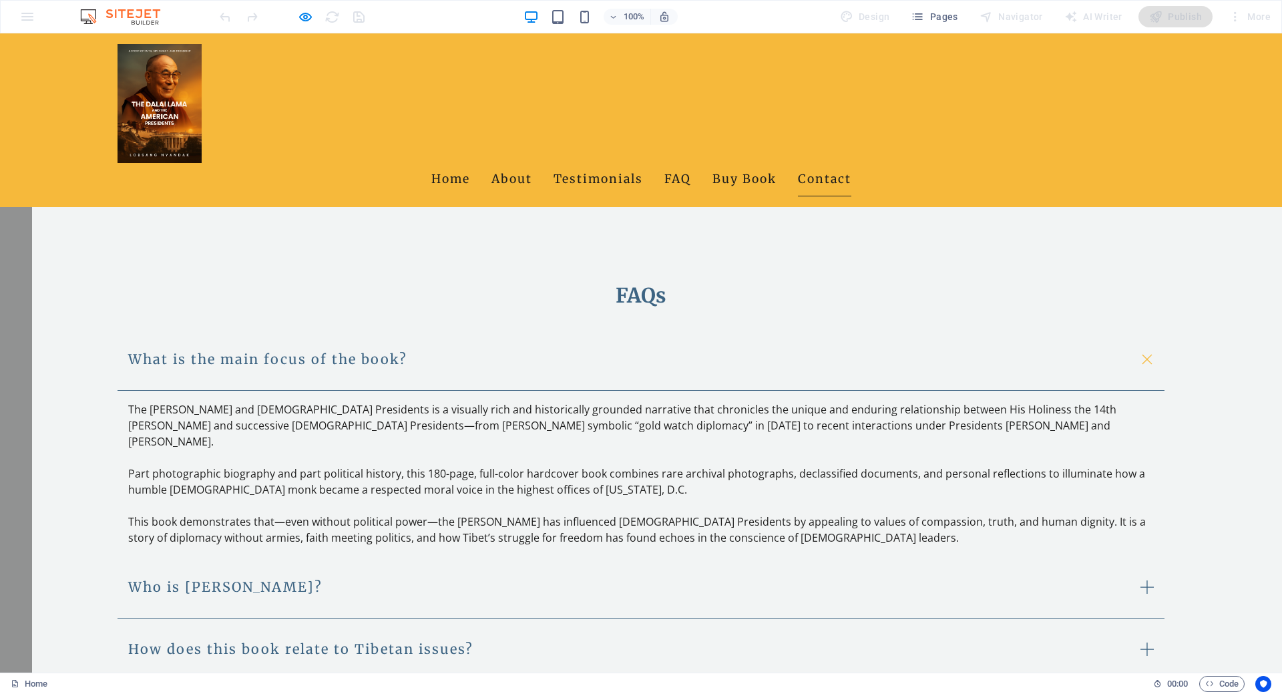
scroll to position [1955, 0]
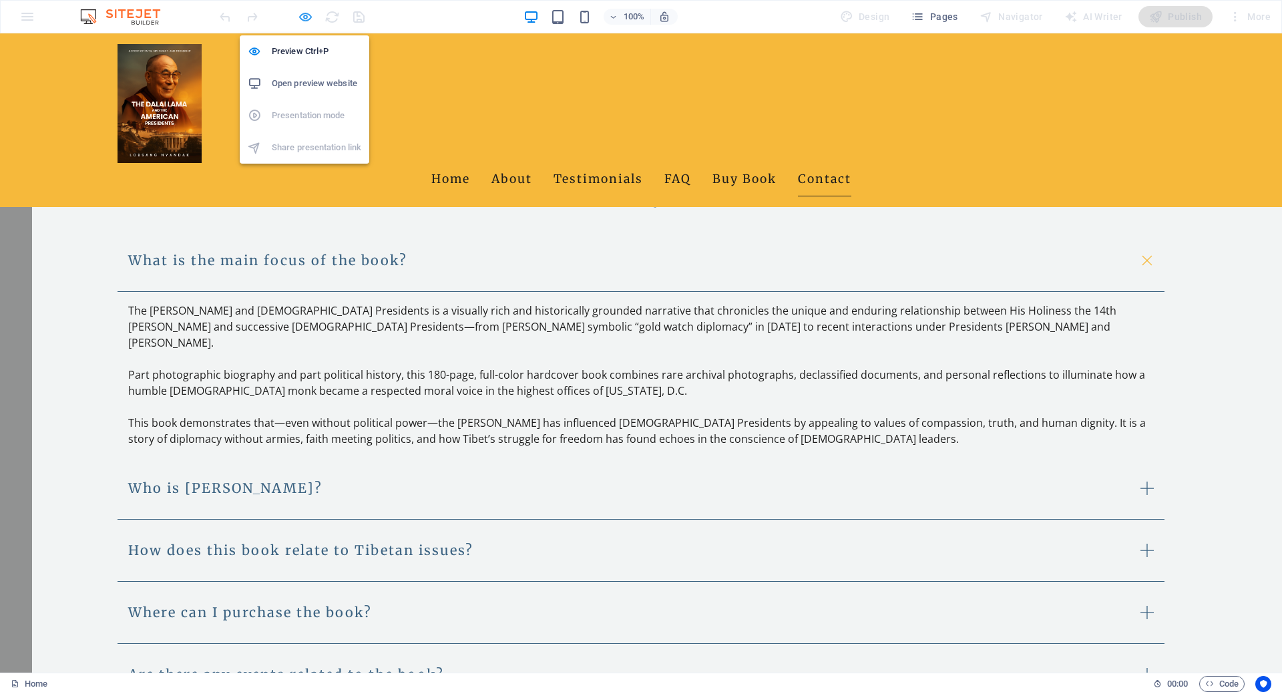
click at [0, 0] on icon "button" at bounding box center [0, 0] width 0 height 0
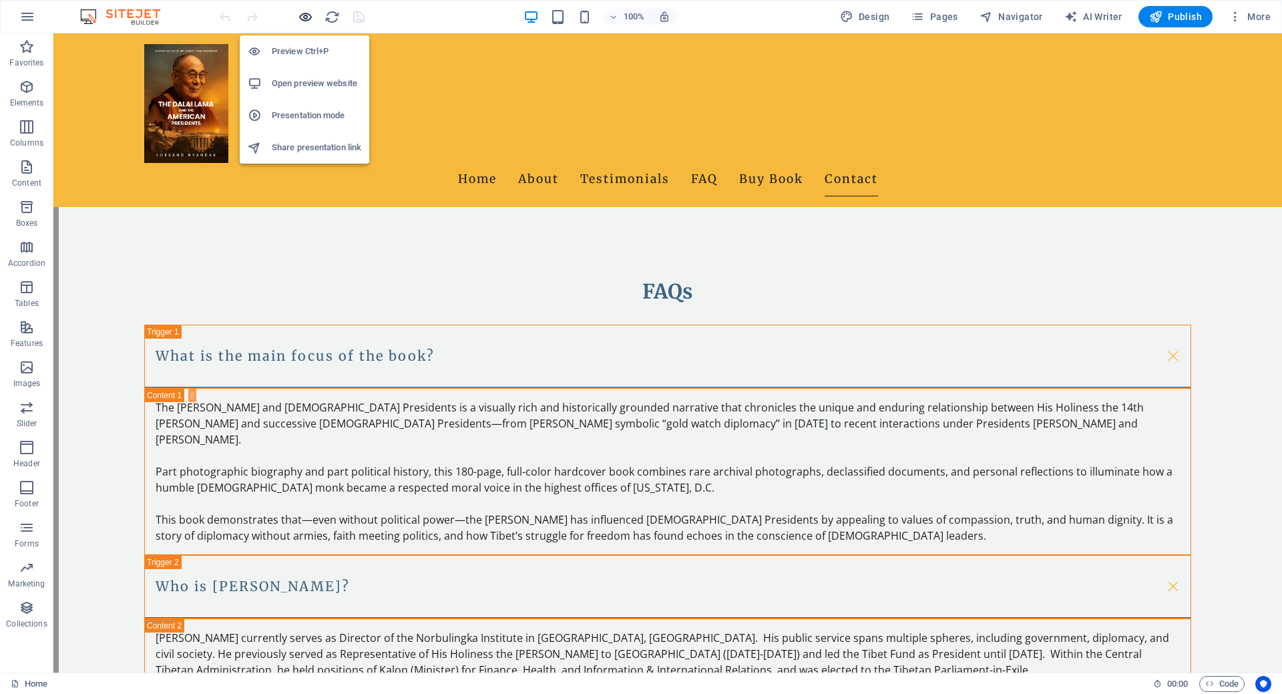
scroll to position [2206, 0]
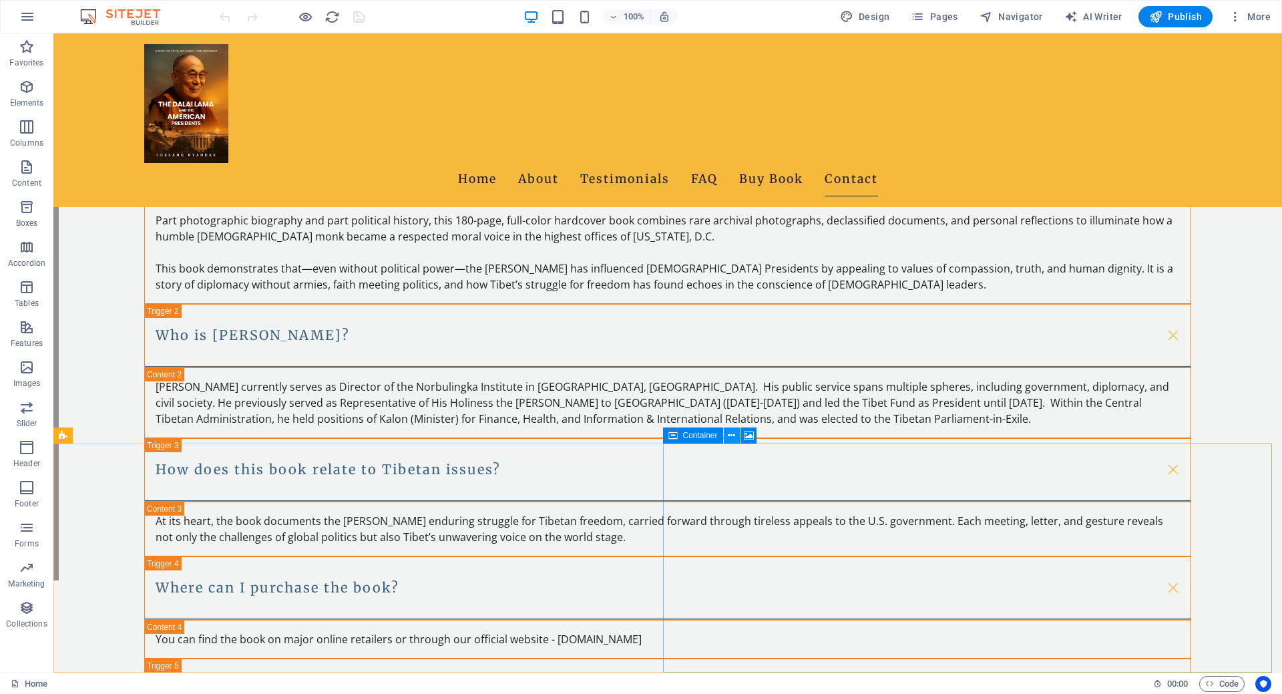
click at [729, 437] on icon at bounding box center [731, 436] width 7 height 14
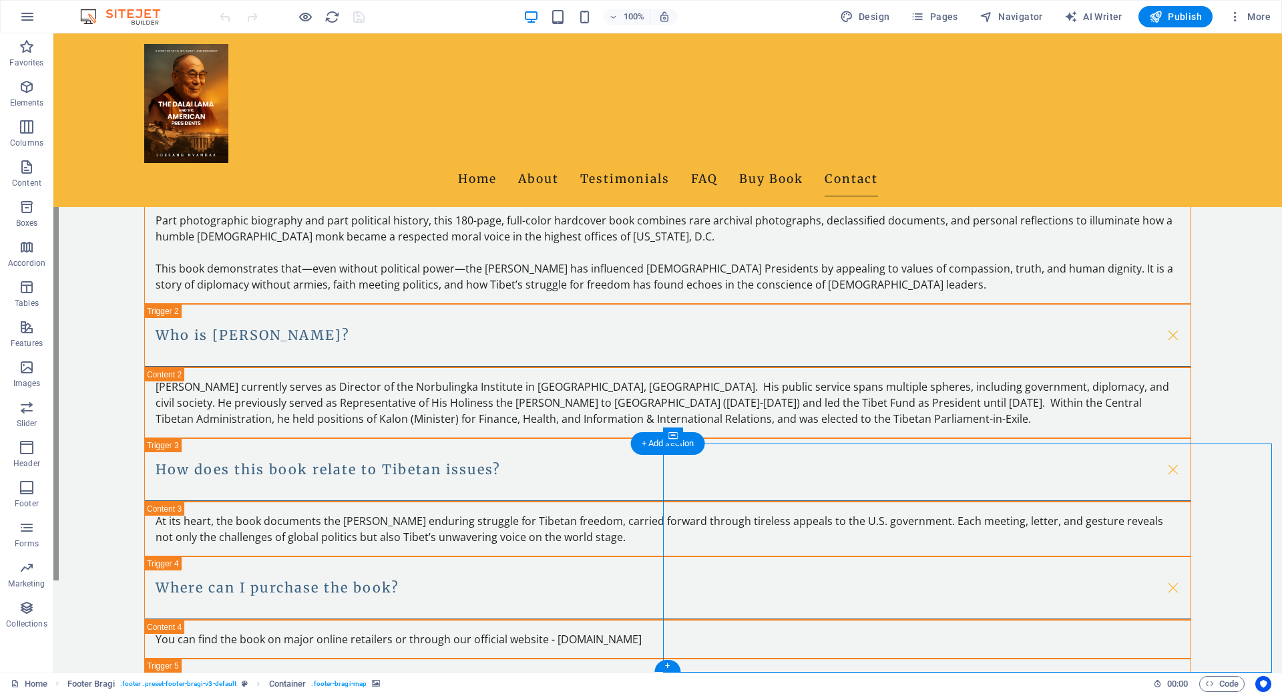
select select "px"
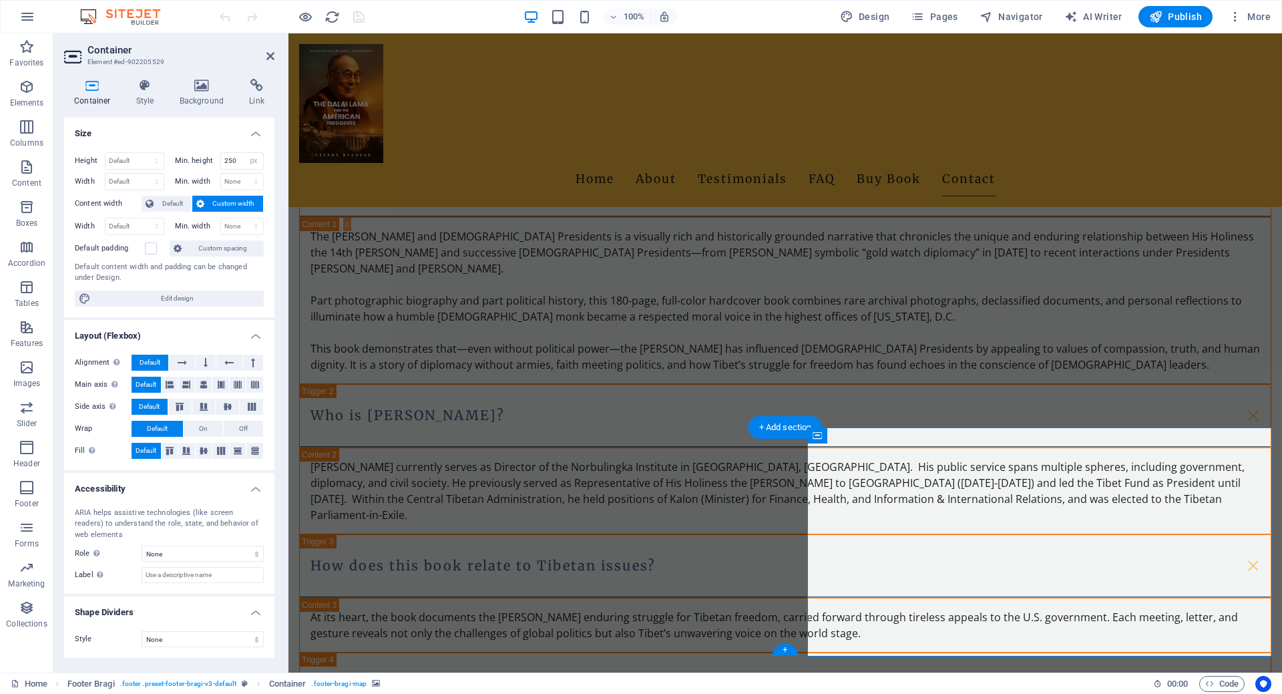
scroll to position [2254, 0]
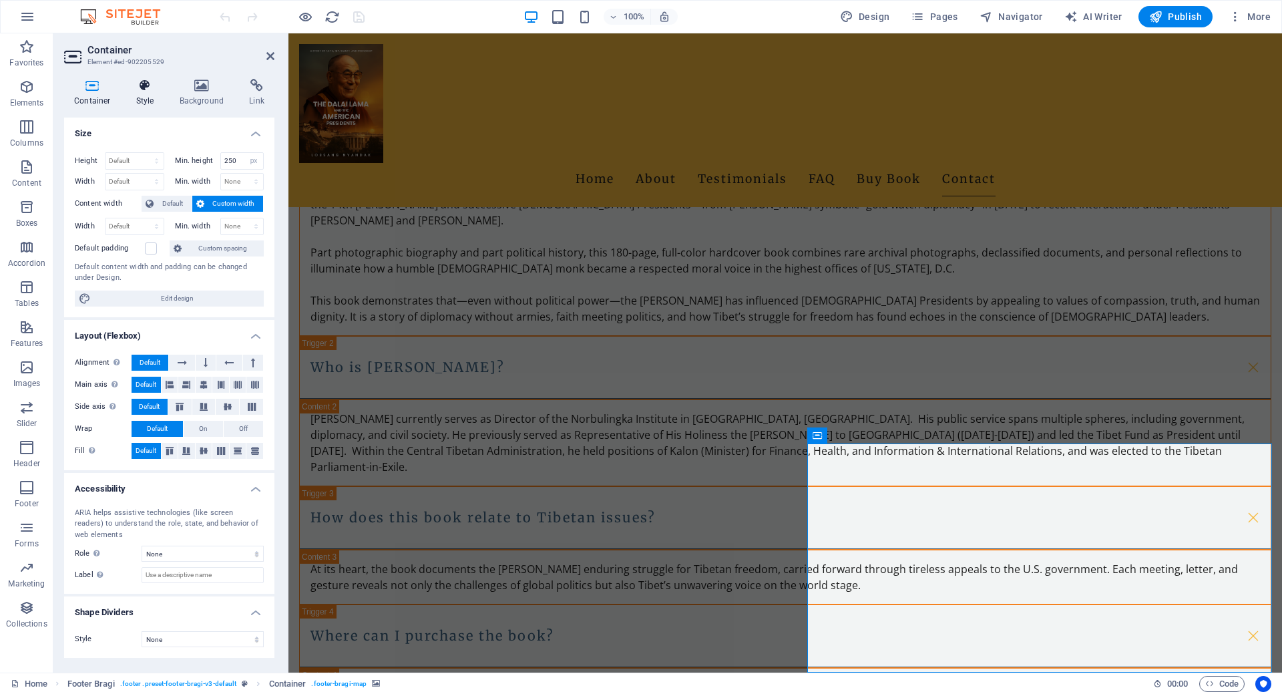
click at [149, 91] on icon at bounding box center [145, 85] width 38 height 13
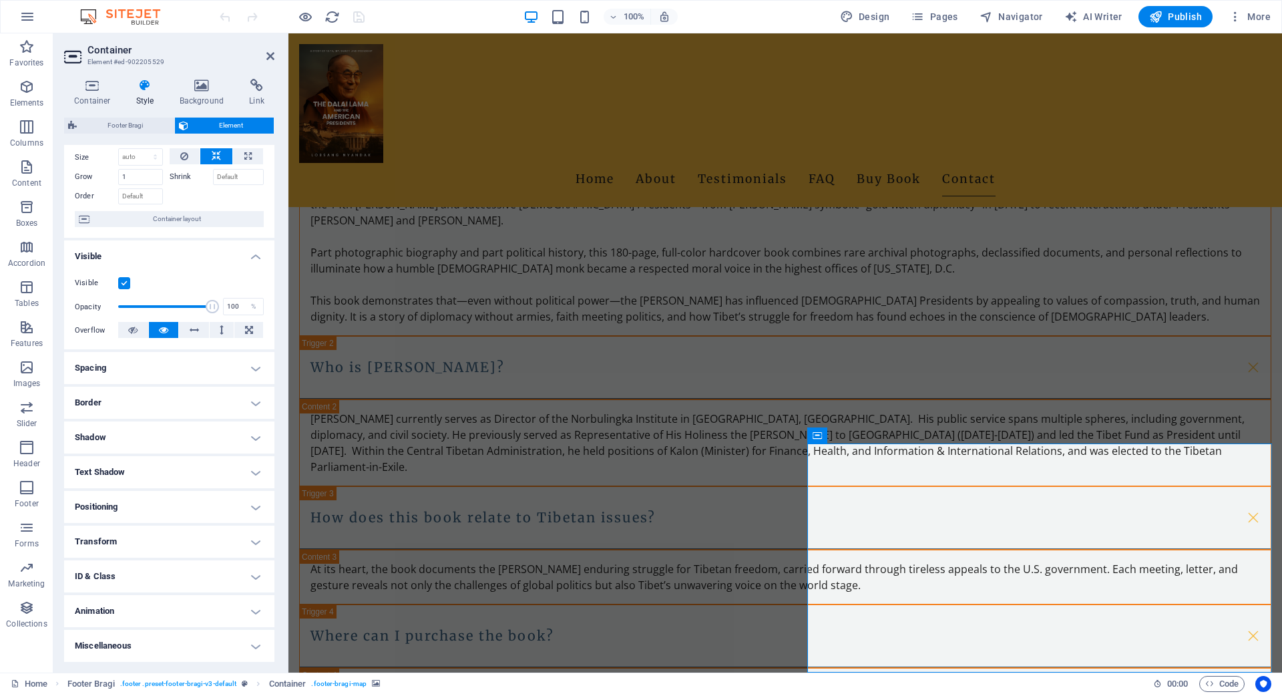
scroll to position [0, 0]
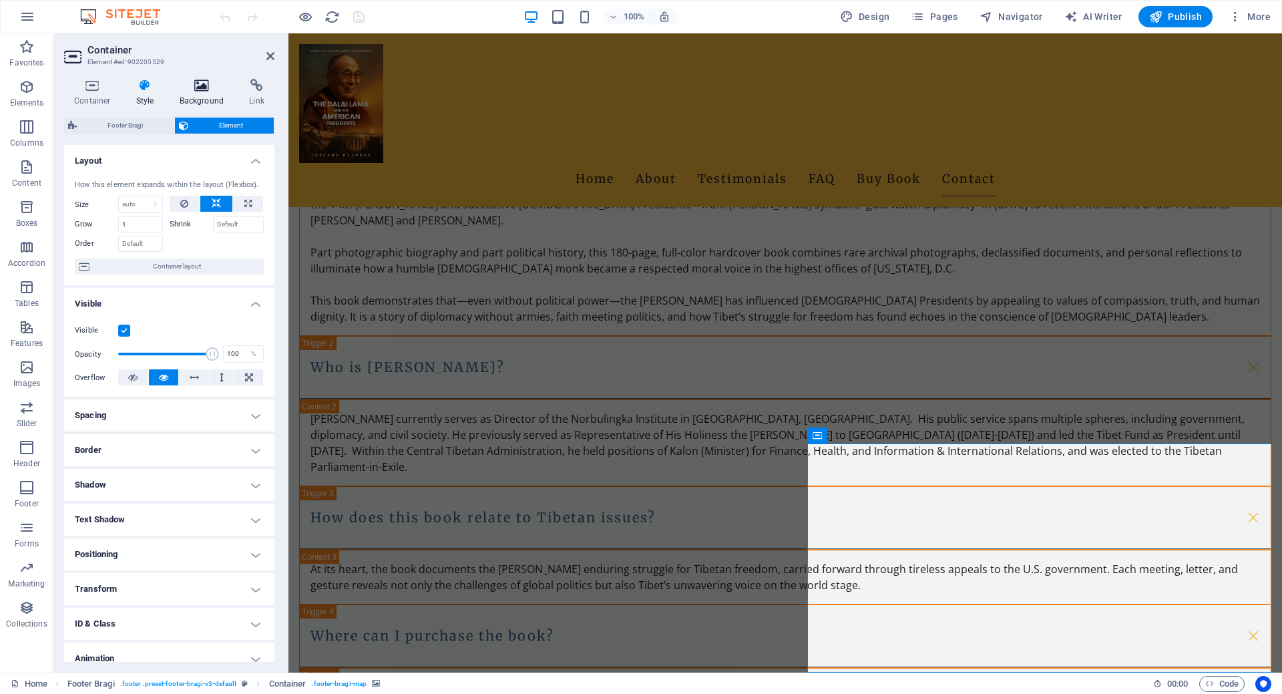
click at [190, 92] on h4 "Background" at bounding box center [205, 93] width 70 height 28
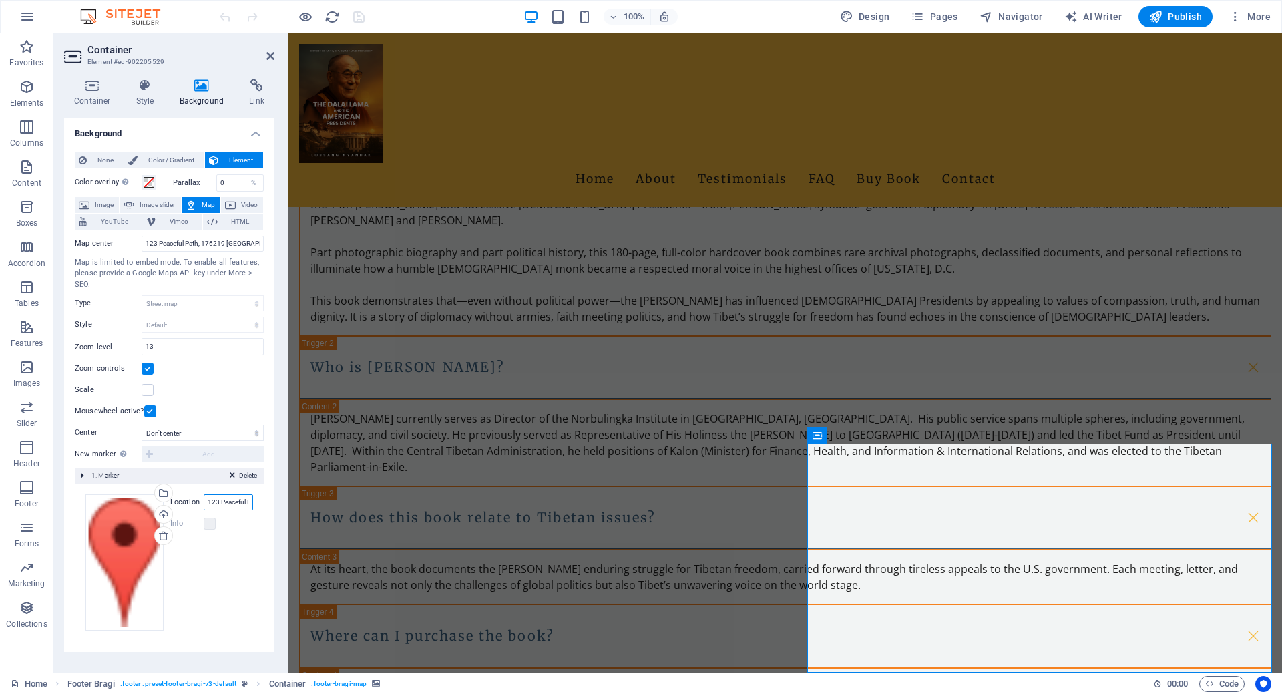
click at [222, 502] on input "123 Peaceful Path, 176219 Dharamsala" at bounding box center [228, 502] width 49 height 16
click at [236, 503] on input "123 Peaceful Path, 176219 Dharamsala" at bounding box center [228, 502] width 49 height 16
paste input "The Office of His Holiness the Dalai Lama, Thekchen Choeling, P.O. McLeod Ganj,…"
type input "The Office of His Holiness the Dalai Lama, Thekchen Choeling, P.O. McLeod Ganj,…"
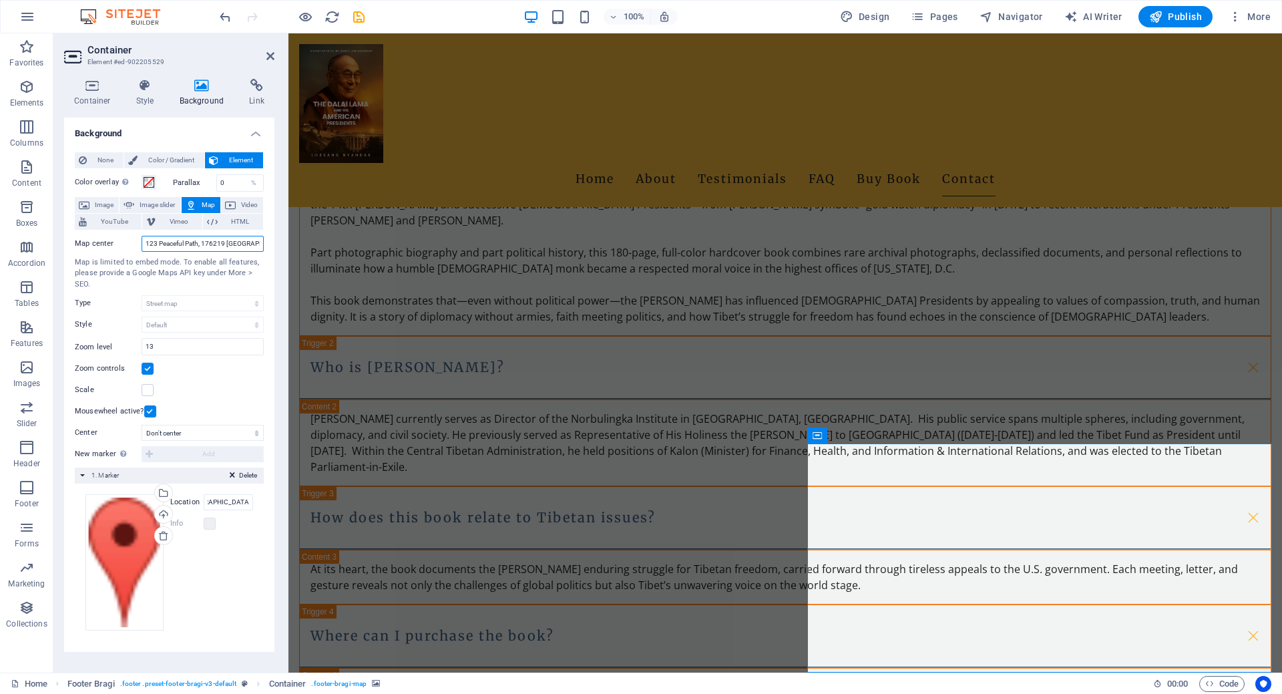
scroll to position [0, 0]
click at [182, 240] on input "123 Peaceful Path, 176219 Dharamsala" at bounding box center [203, 244] width 122 height 16
paste input "Temple Rd, McLeod Ganj, Dharamshala, Himachal Pradesh 176215, Indi"
type input "Temple Rd, McLeod Ganj, Dharamshala, Himachal Pradesh 176215, India"
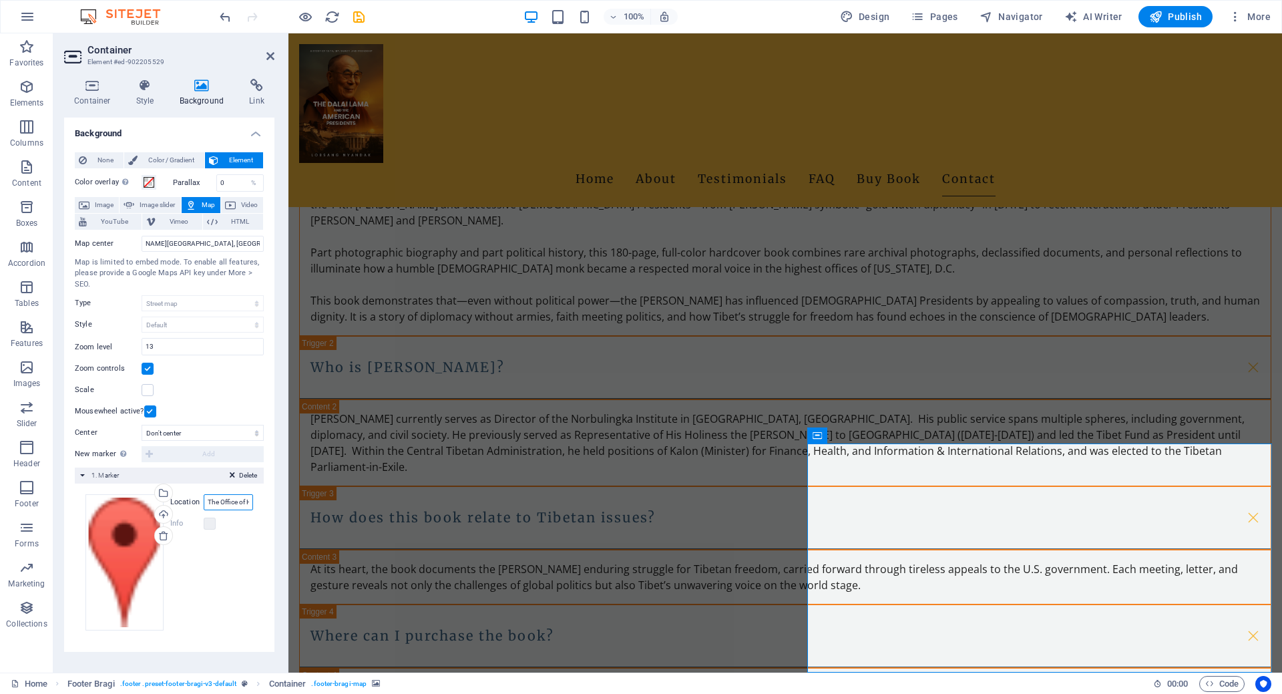
click at [223, 500] on input "The Office of His Holiness the Dalai Lama, Thekchen Choeling, P.O. McLeod Ganj,…" at bounding box center [228, 502] width 49 height 16
paste input "emple Rd, McLeod Ganj, Dharamshala, Himachal Pradesh 176215"
type input "Temple Rd, McLeod Ganj, Dharamshala, Himachal Pradesh 176215, India"
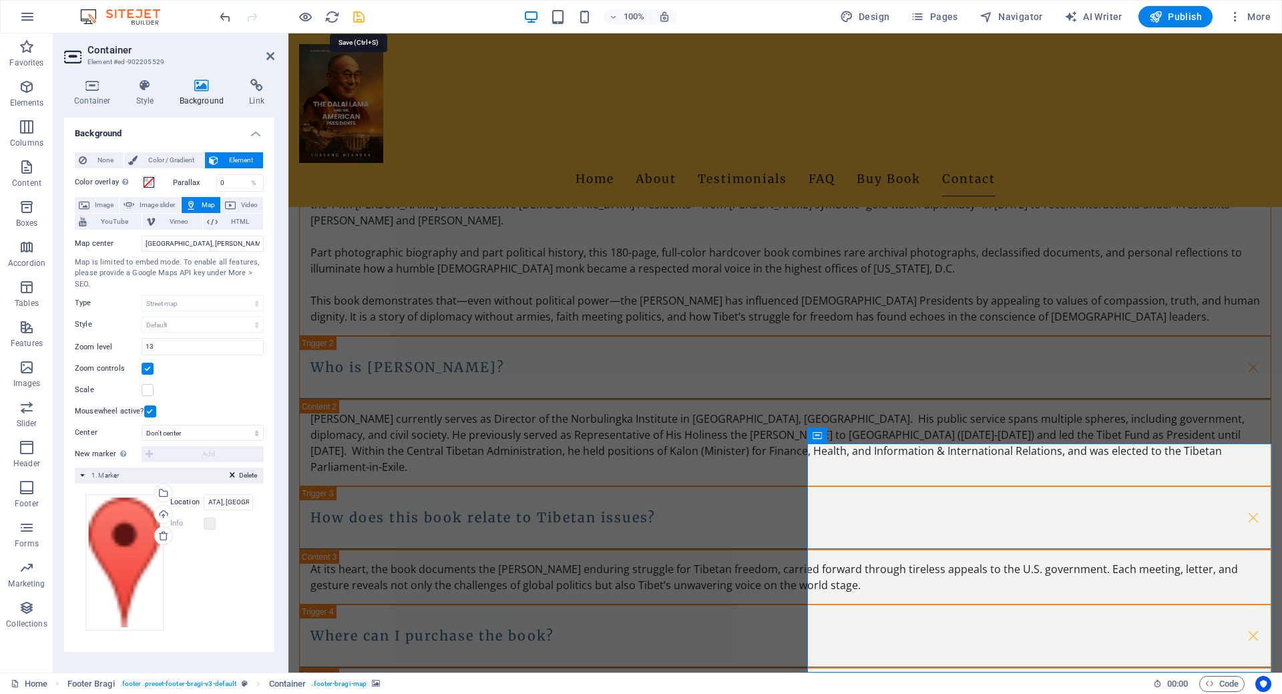
scroll to position [0, 0]
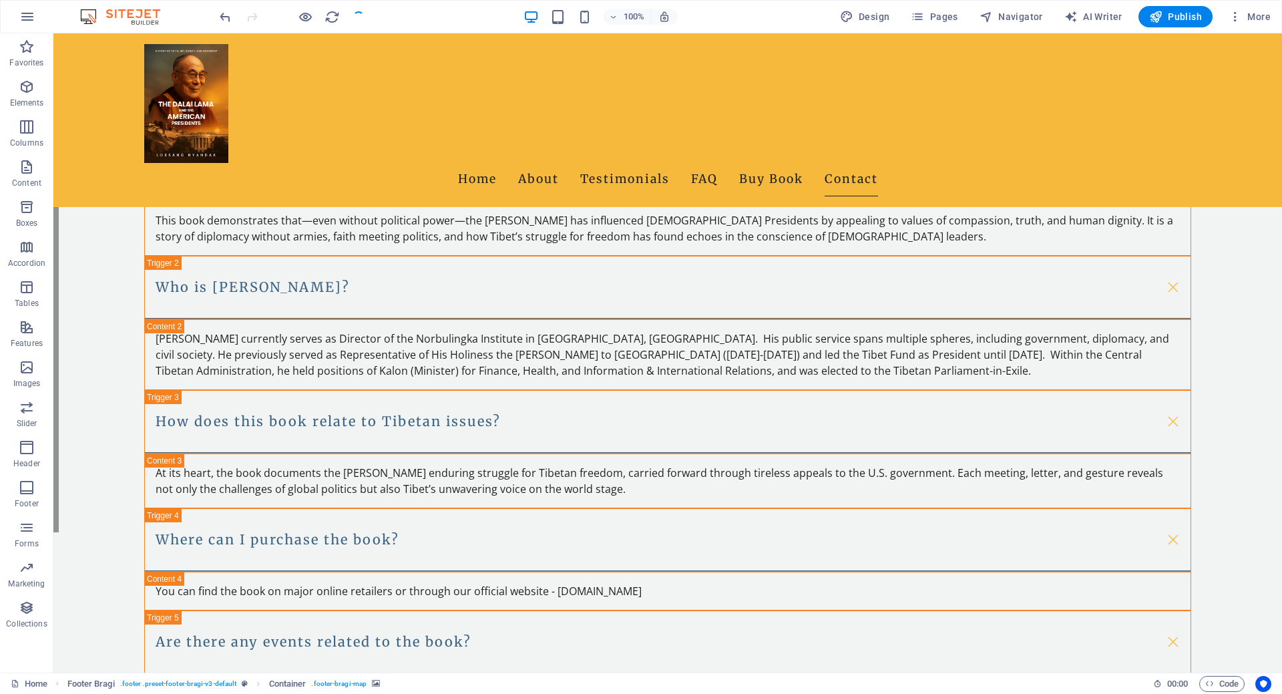
scroll to position [2206, 0]
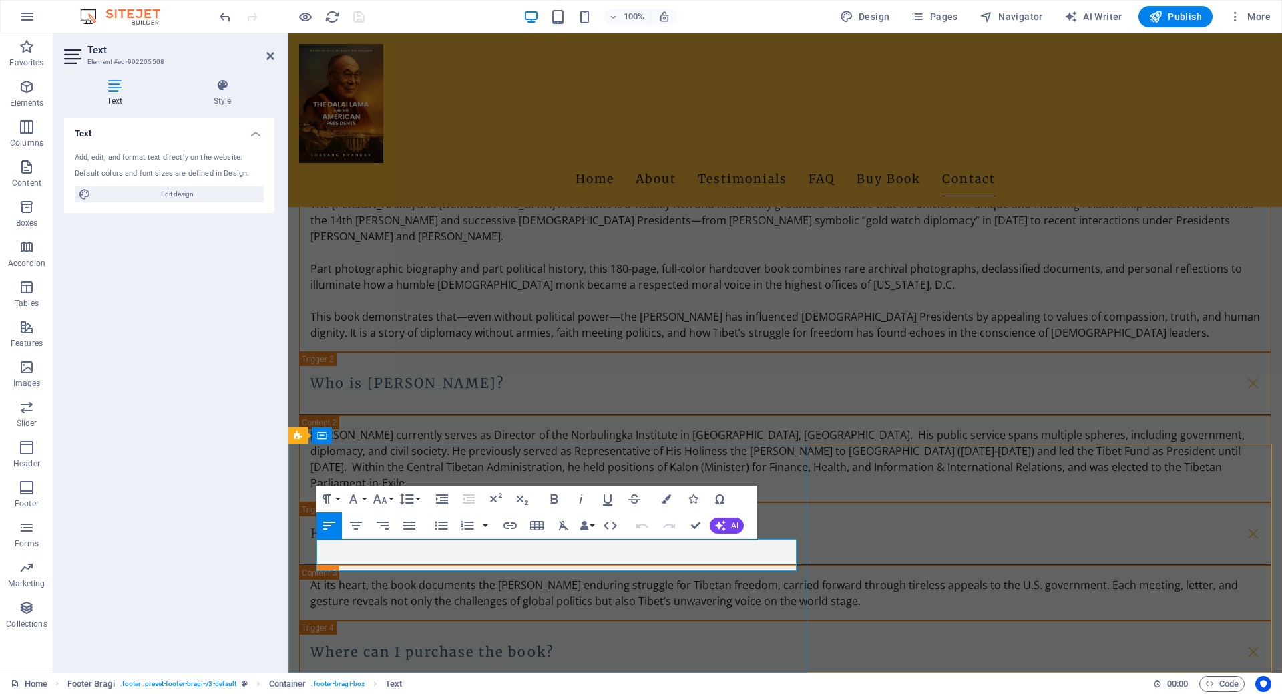
scroll to position [2254, 0]
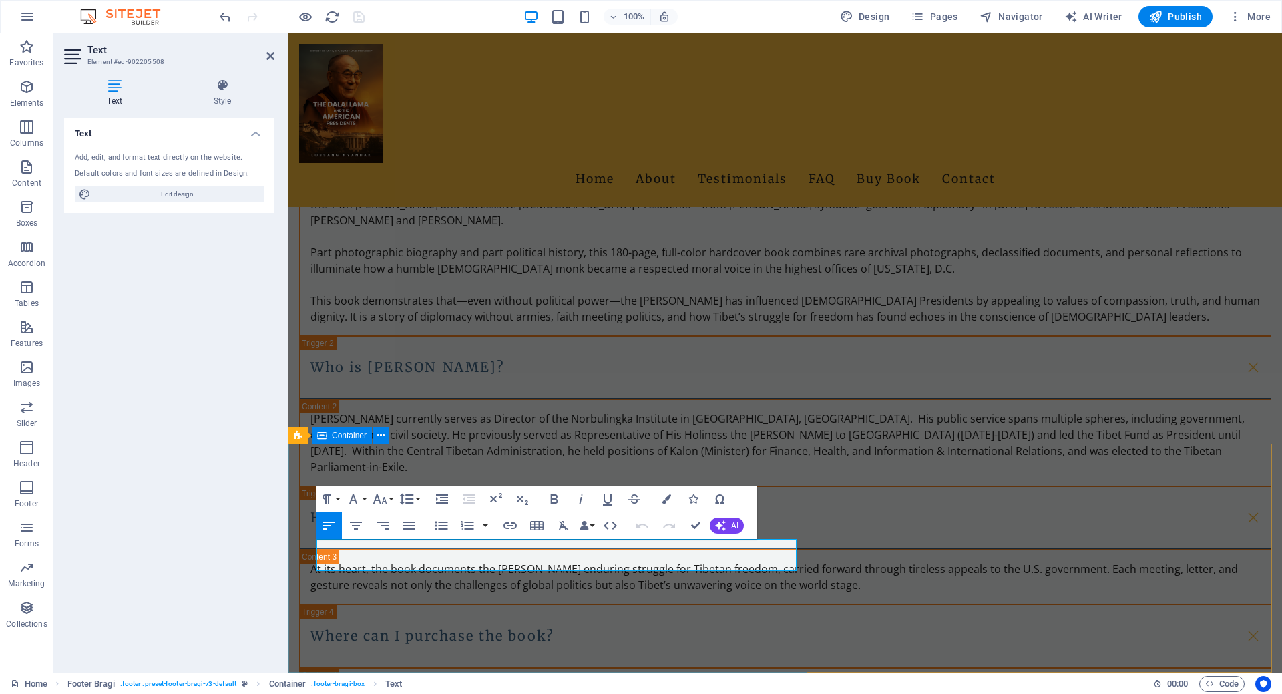
drag, startPoint x: 417, startPoint y: 560, endPoint x: 299, endPoint y: 539, distance: 120.8
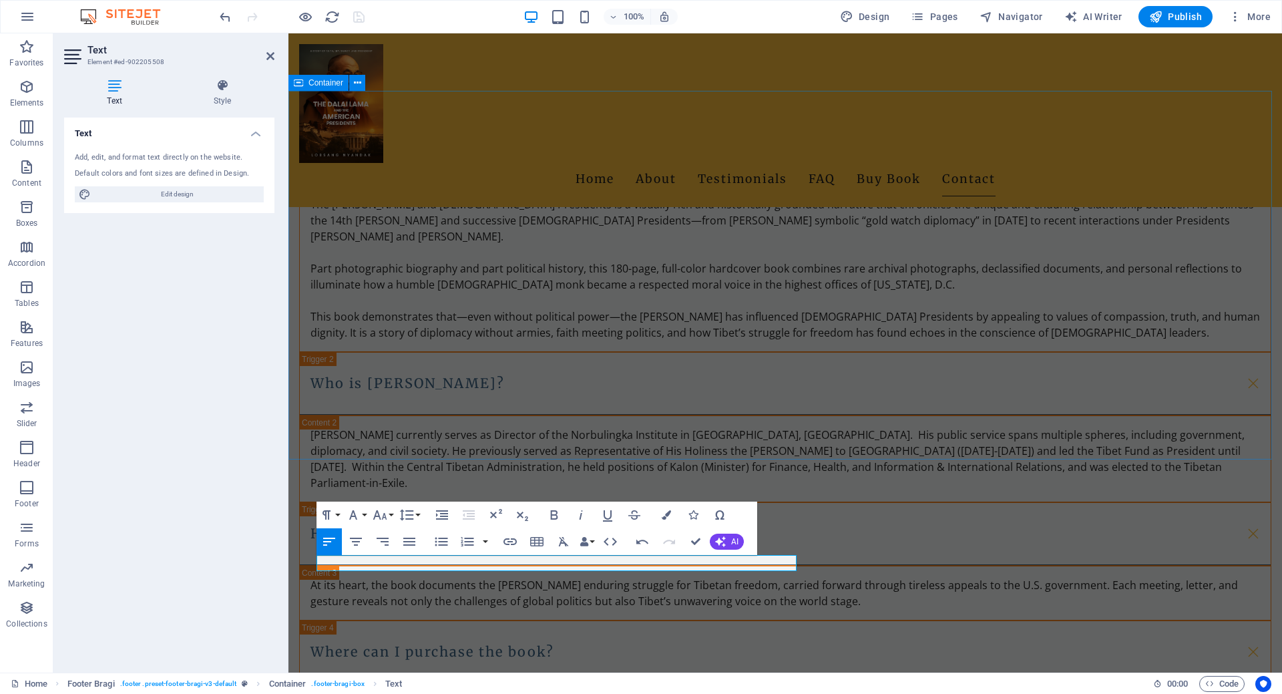
scroll to position [244, 5]
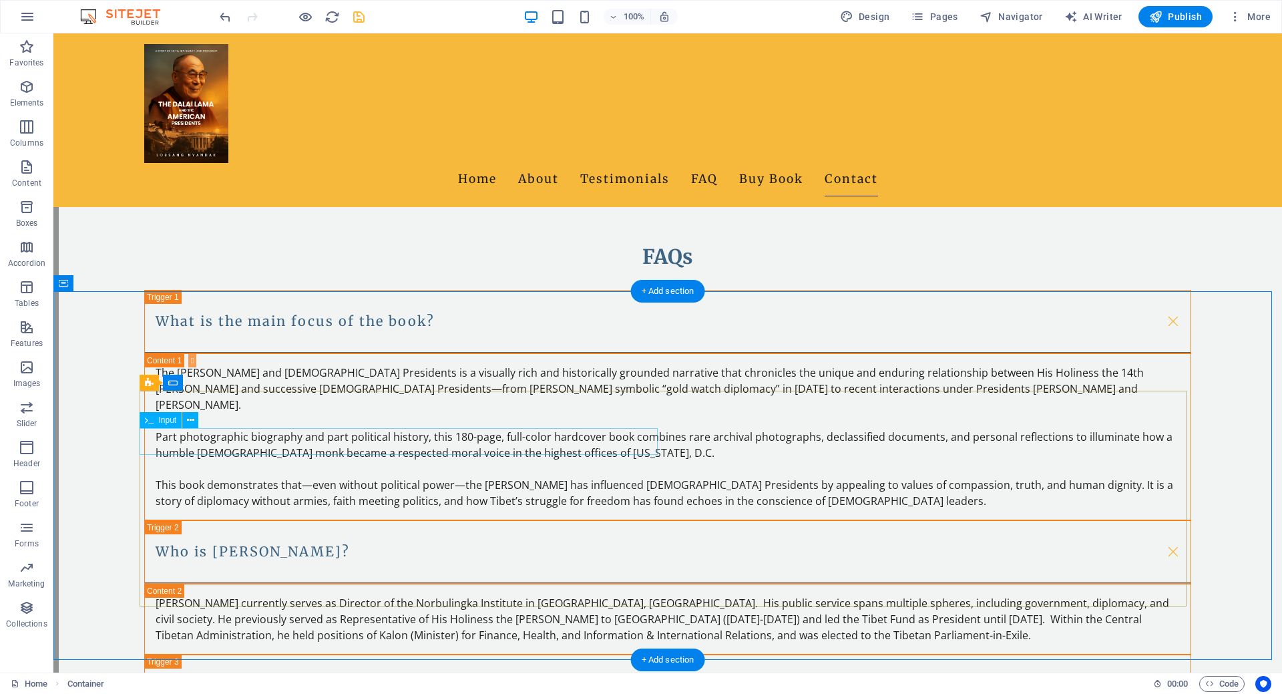
scroll to position [2190, 0]
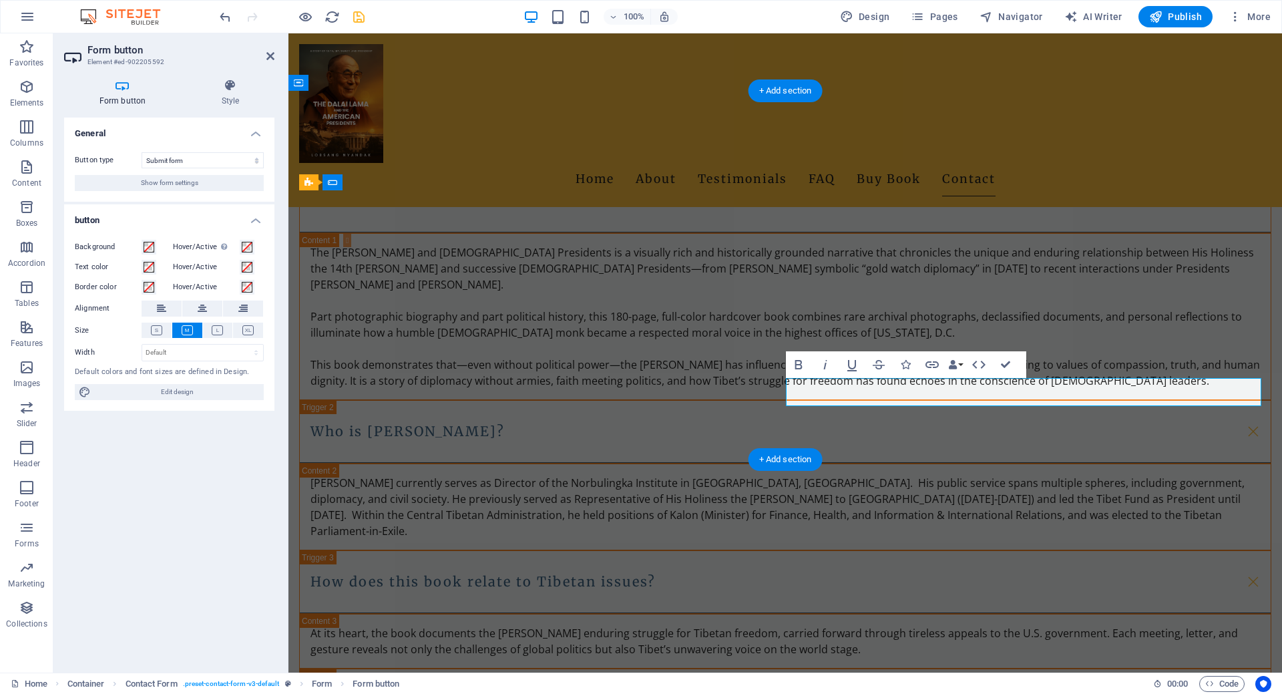
scroll to position [2238, 0]
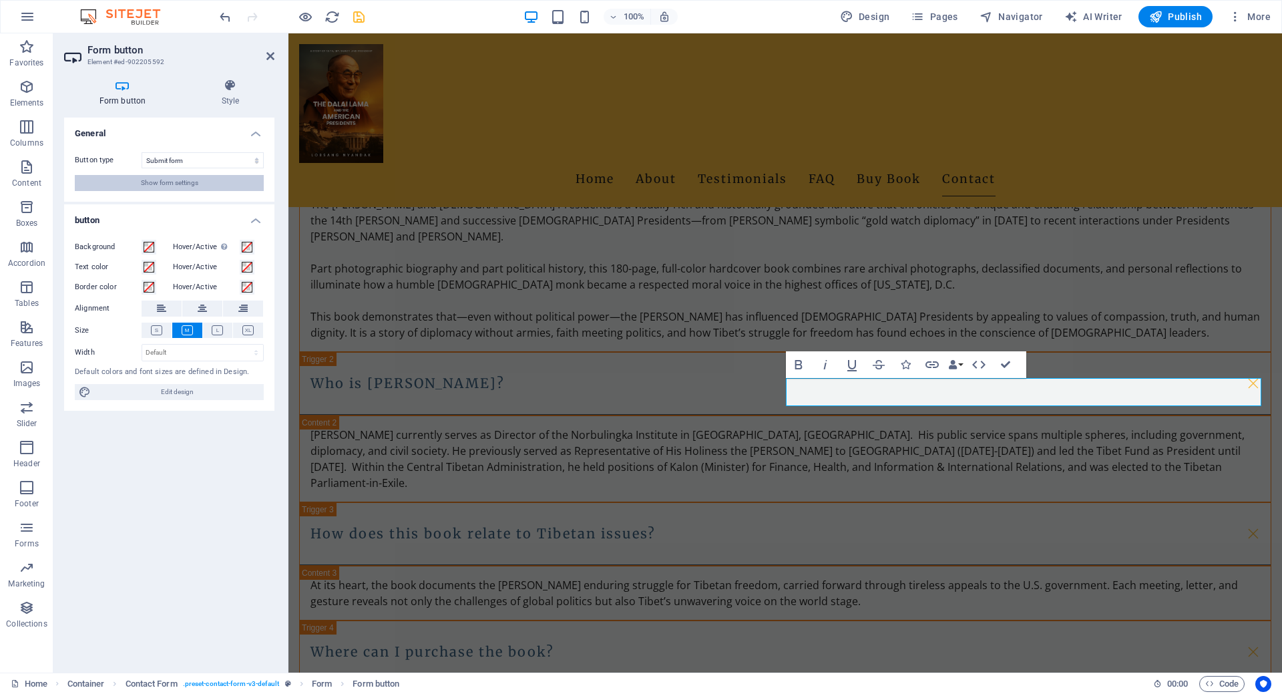
click at [190, 182] on span "Show form settings" at bounding box center [169, 183] width 57 height 16
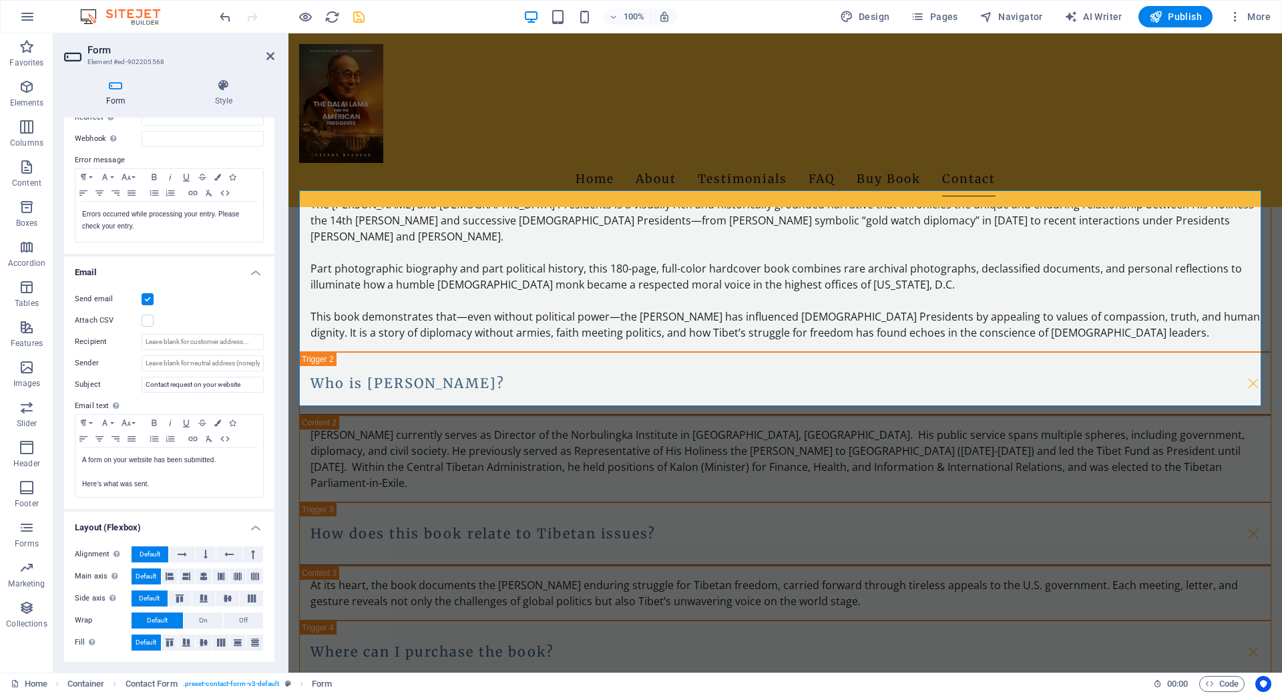
scroll to position [0, 0]
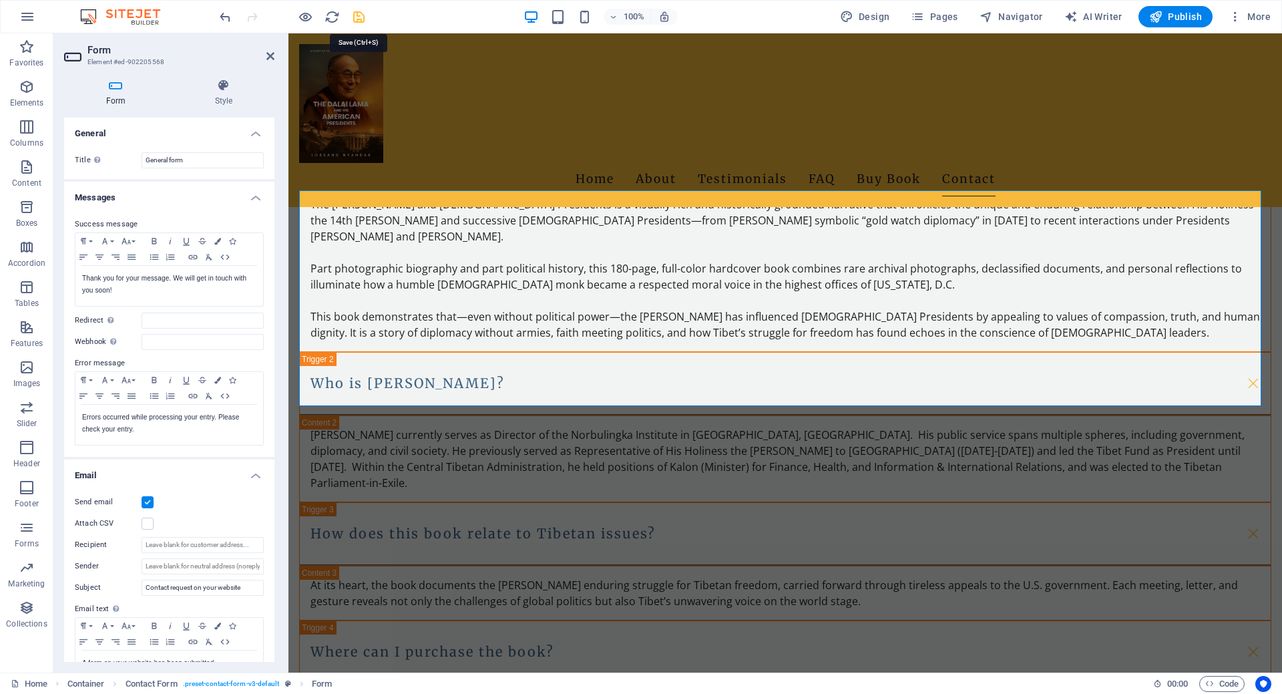
click at [351, 18] on icon "save" at bounding box center [358, 16] width 15 height 15
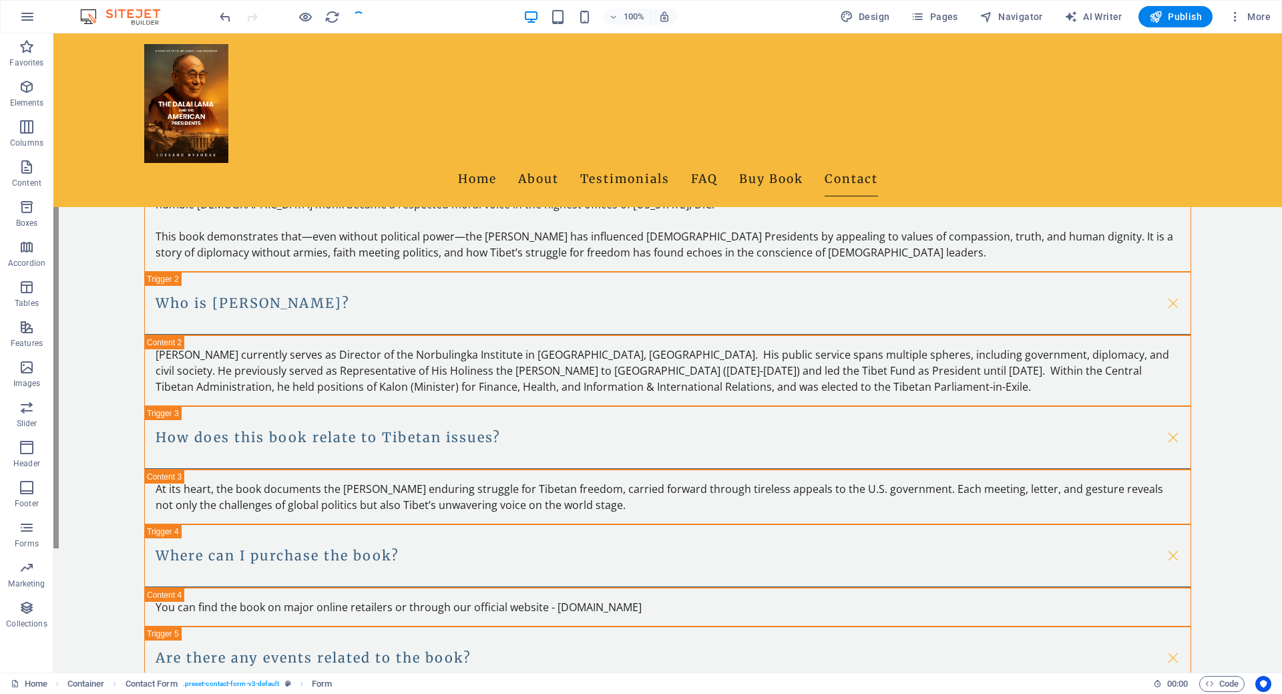
scroll to position [2190, 0]
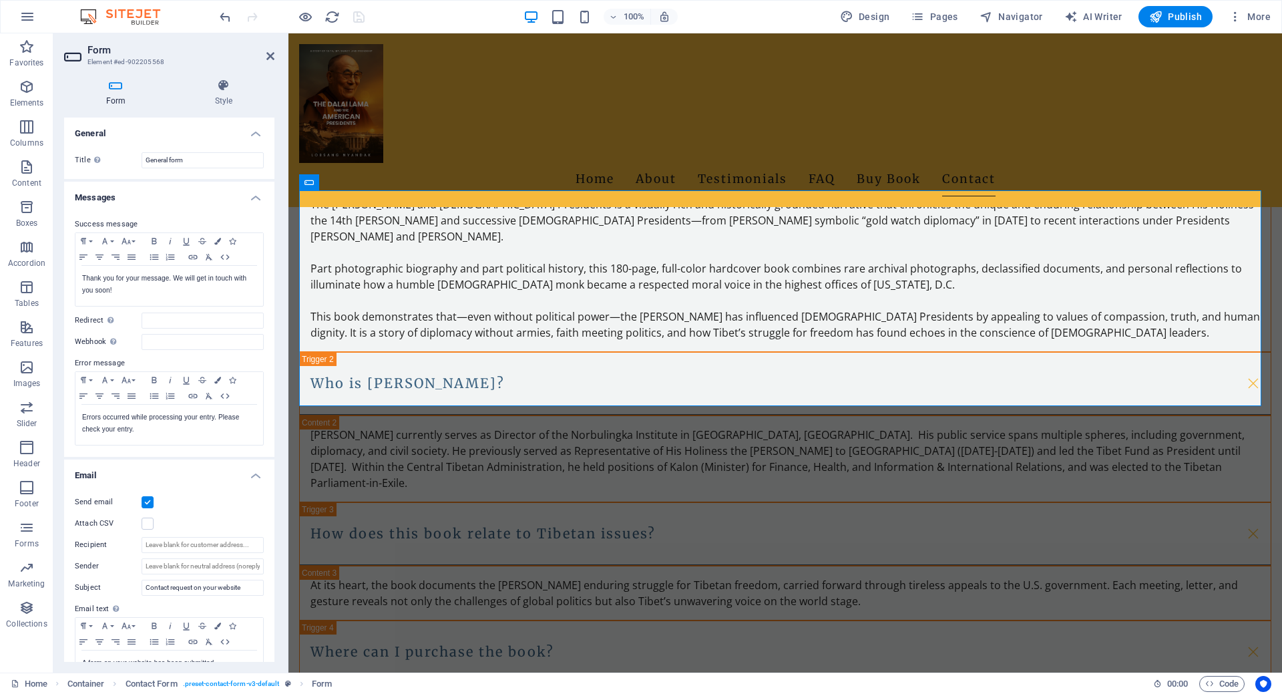
scroll to position [203, 0]
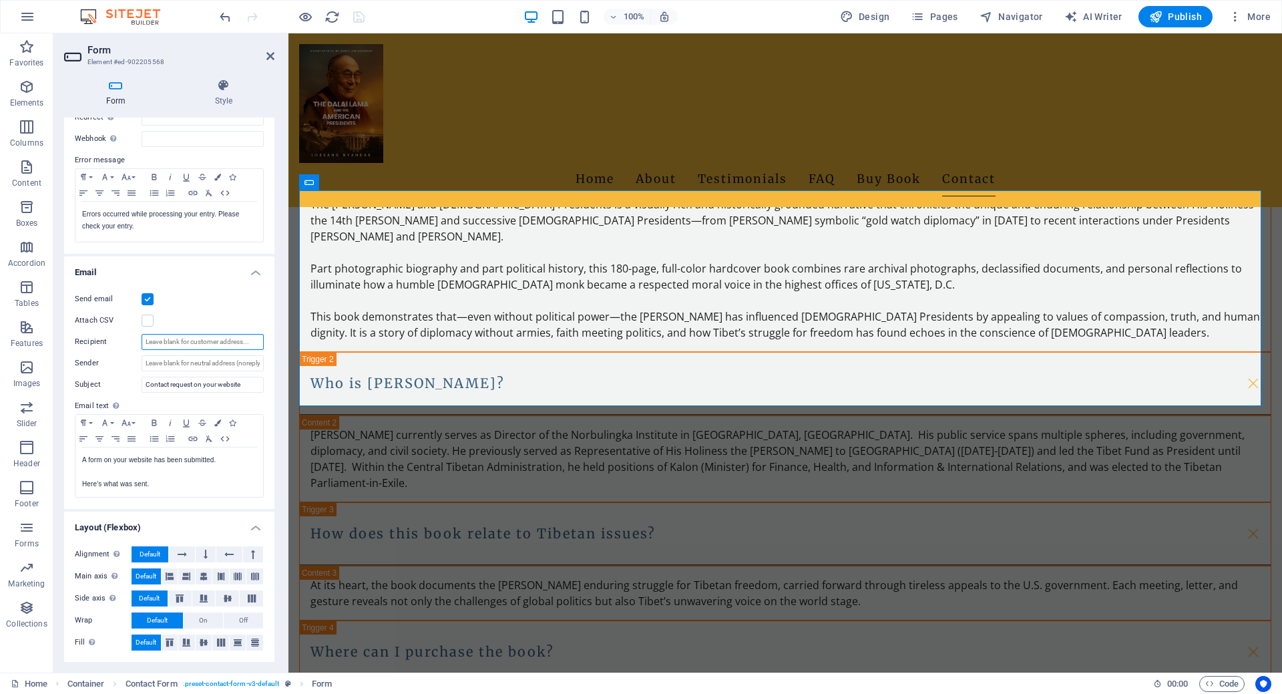
click at [208, 339] on input "Recipient" at bounding box center [203, 342] width 122 height 16
paste input "lobsangnyandak2012@gmail.com"
type input "lobsangnyandak2012@gmail.com"
click at [188, 365] on input "Sender" at bounding box center [203, 363] width 122 height 16
paste input "info@dalailamauspresidents.com"
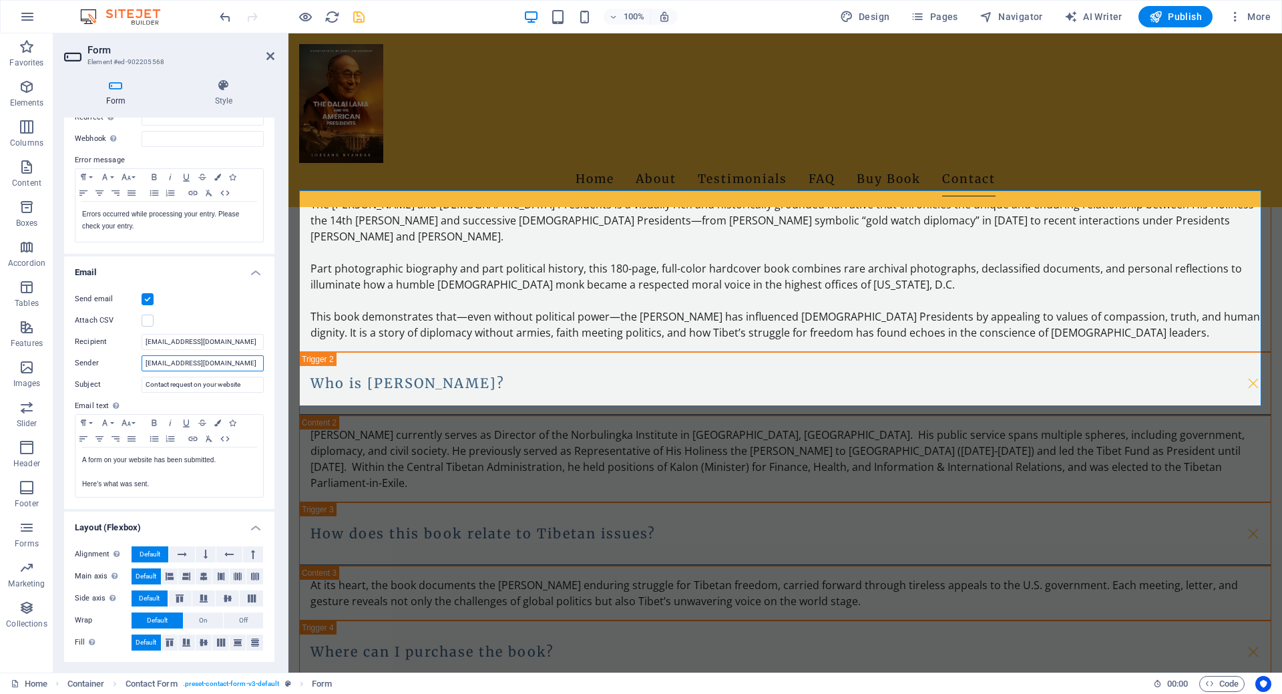
type input "info@dalailamauspresidents.com"
click at [207, 343] on input "lobsangnyandak2012@gmail.com" at bounding box center [203, 342] width 122 height 16
click at [253, 341] on input "lobsangnyandak2012@gmail.com" at bounding box center [203, 342] width 122 height 16
paste input "info@dalailamauspresidents.com"
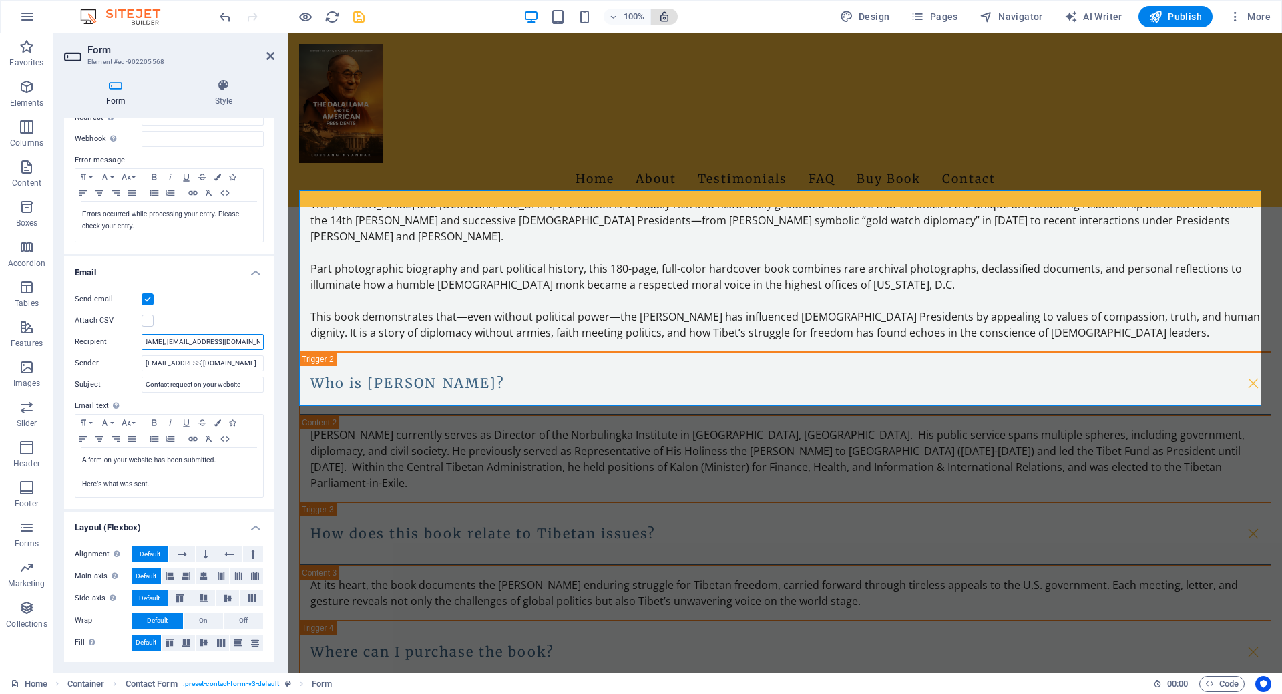
type input "lobsangnyandak2012@gmail.com, info@dalailamauspresidents.com"
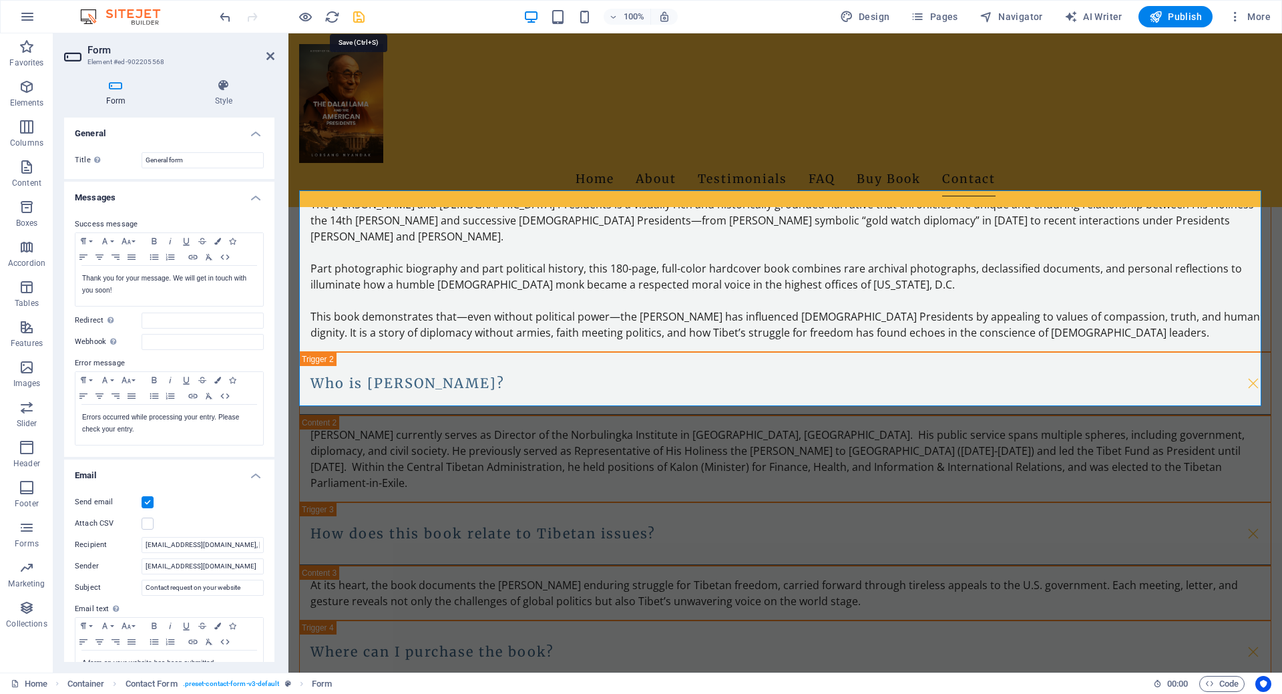
scroll to position [0, 0]
click at [362, 18] on icon "save" at bounding box center [358, 16] width 15 height 15
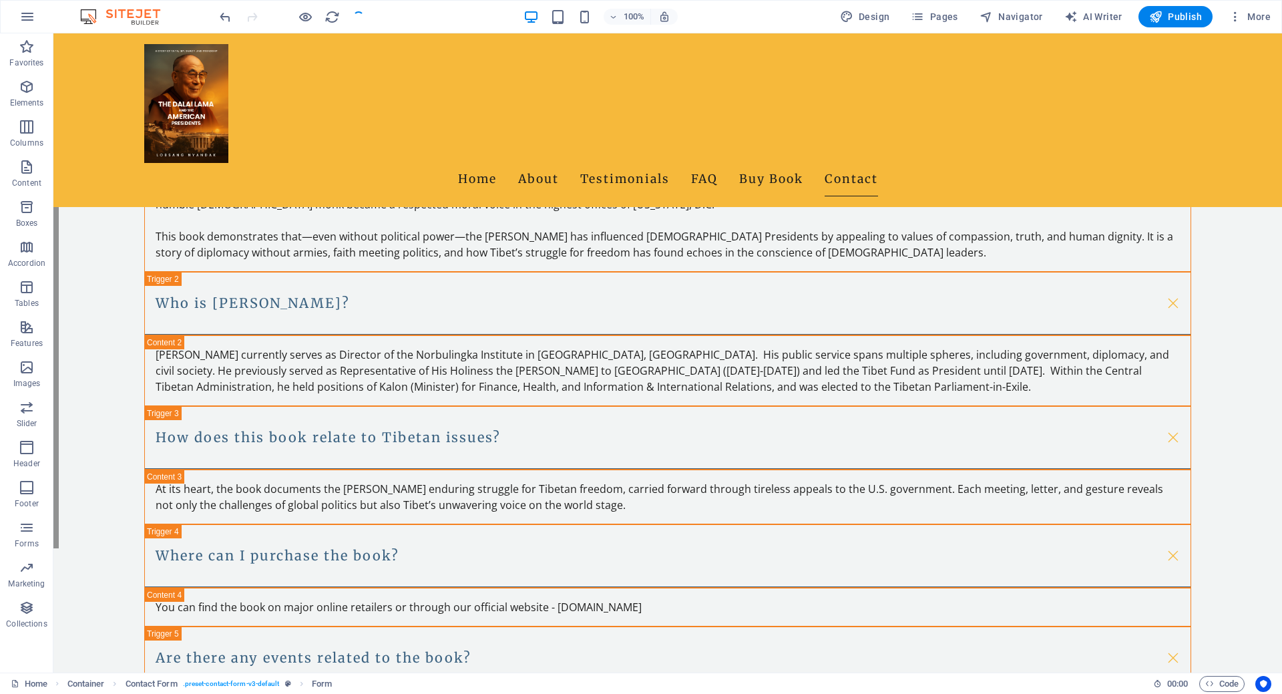
scroll to position [2190, 0]
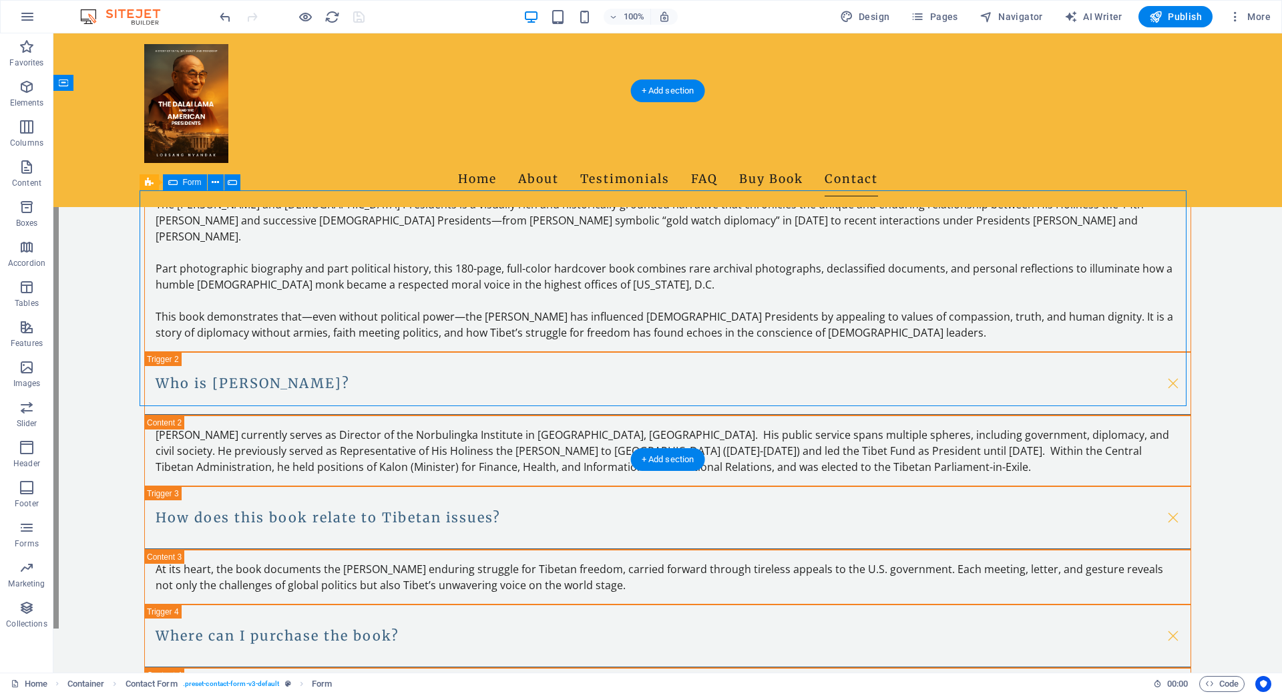
scroll to position [2238, 0]
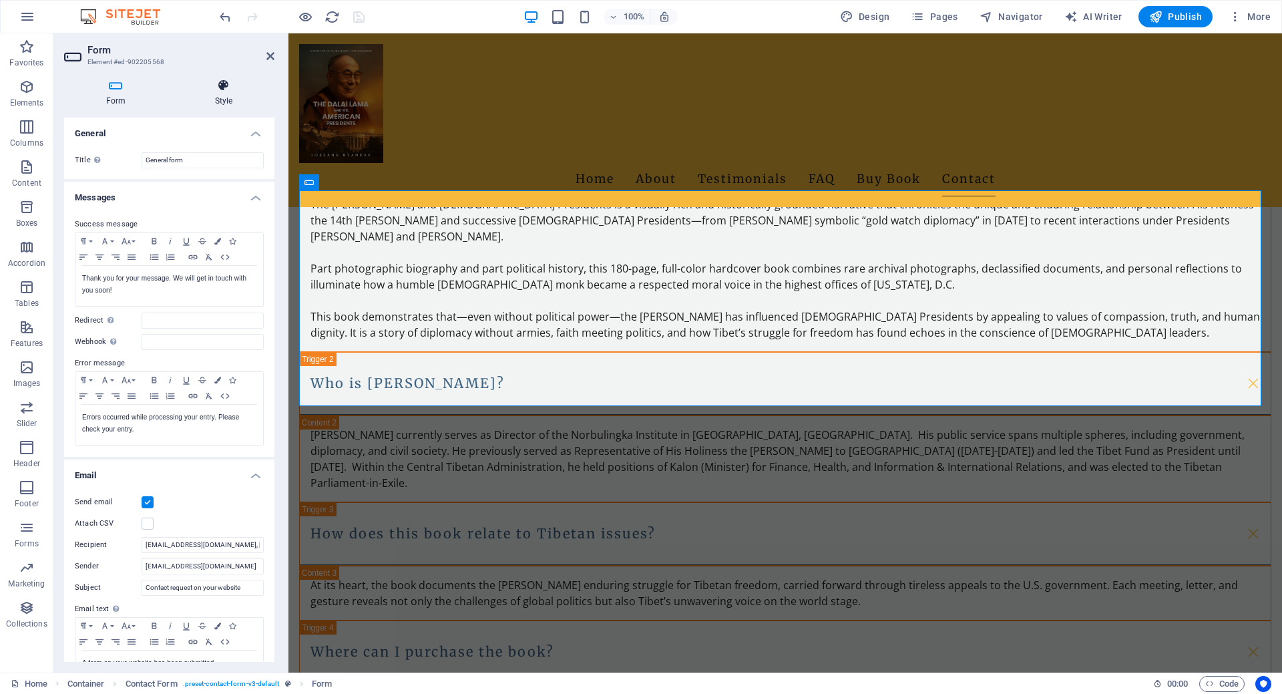
click at [218, 90] on icon at bounding box center [224, 85] width 102 height 13
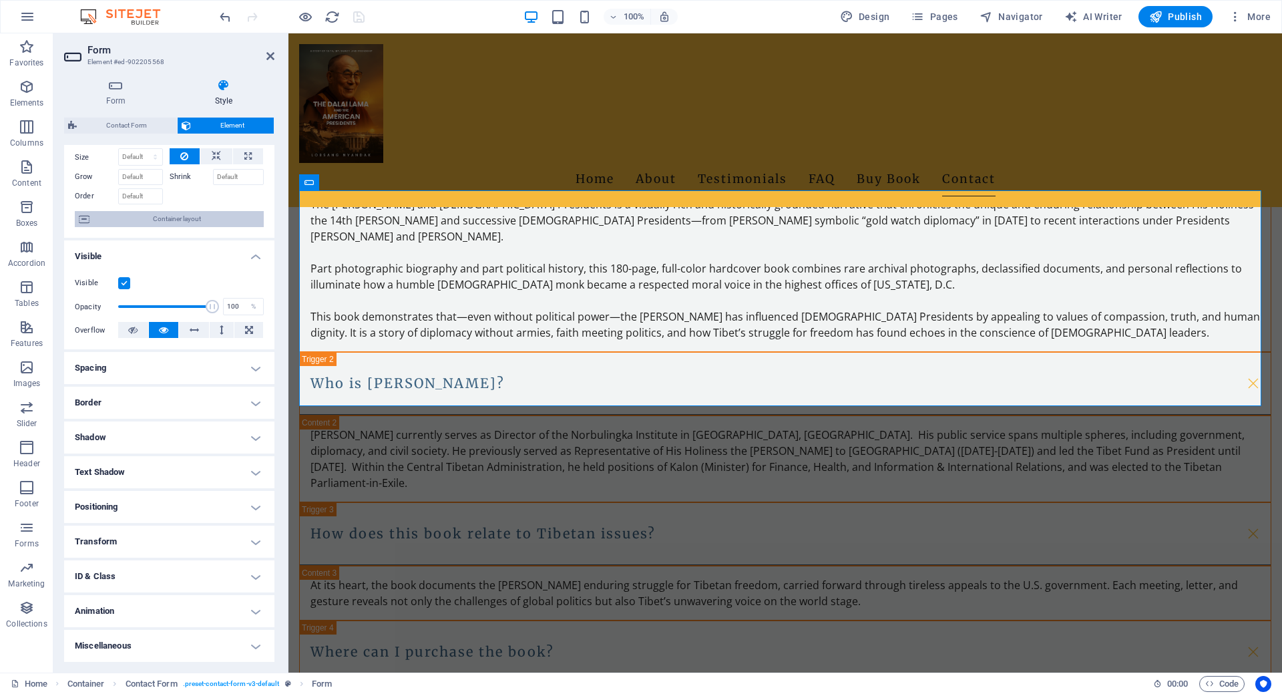
scroll to position [0, 0]
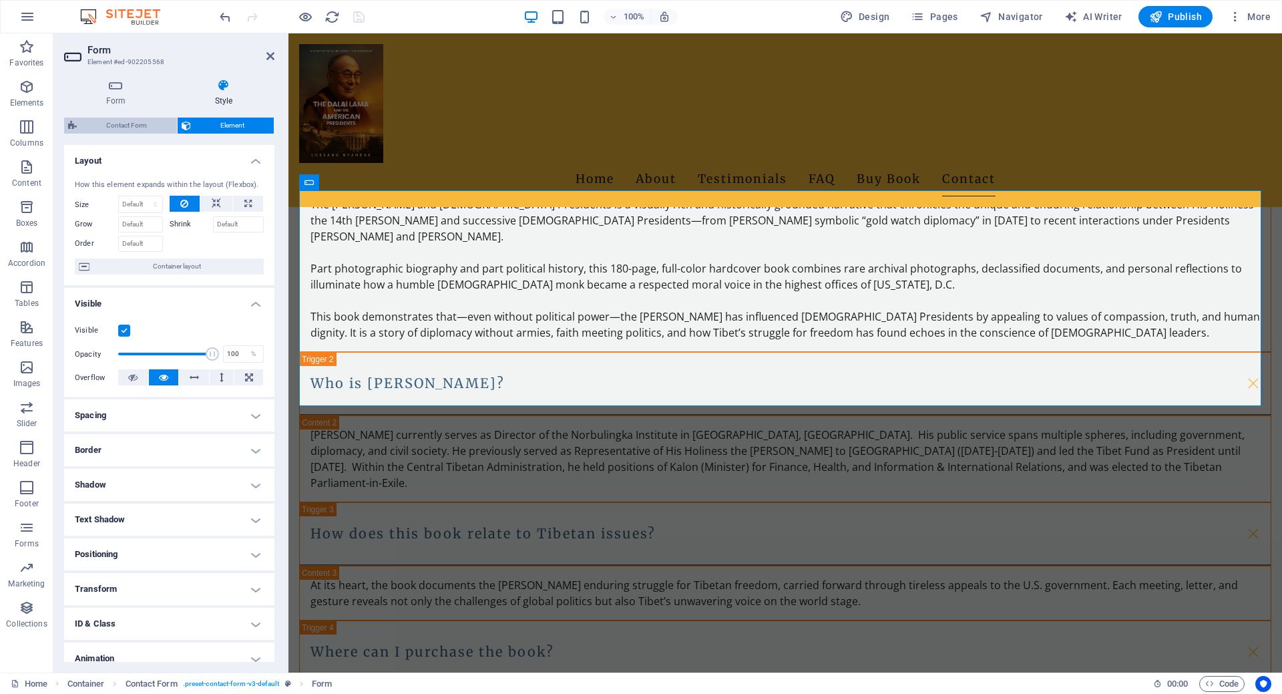
click at [142, 121] on span "Contact Form" at bounding box center [127, 126] width 92 height 16
select select "rem"
select select "preset-contact-form-v3-default"
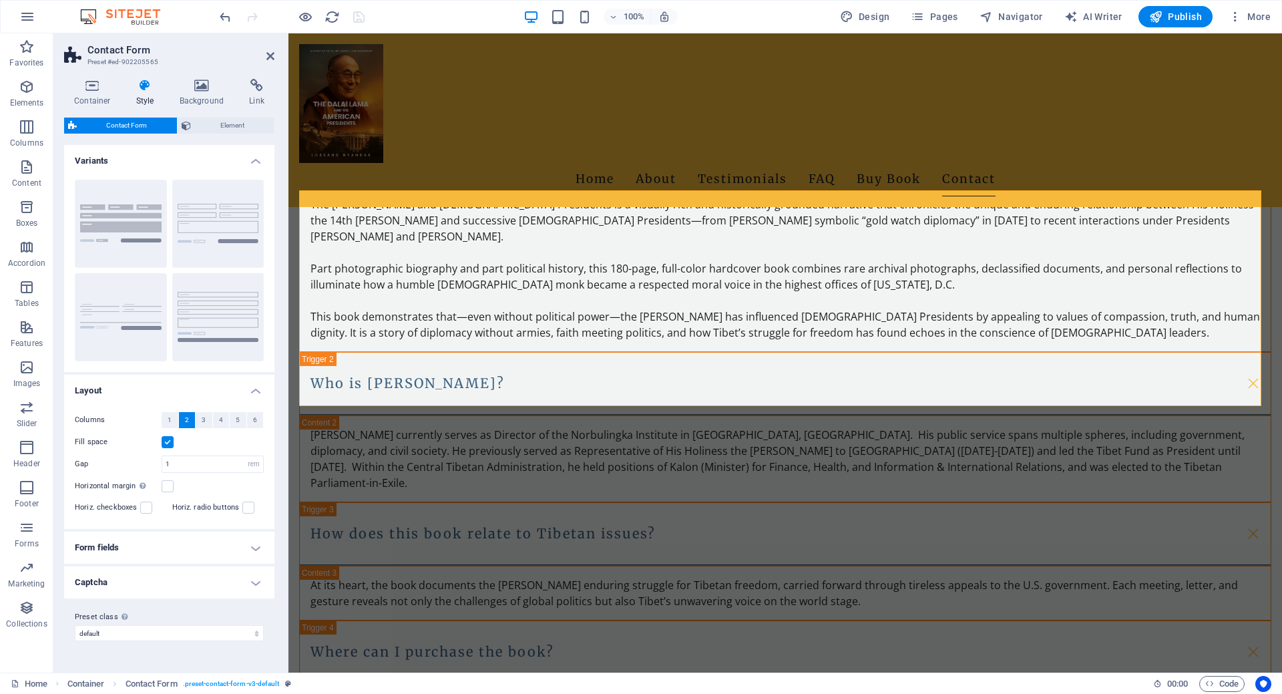
click at [254, 554] on h4 "Form fields" at bounding box center [169, 548] width 210 height 32
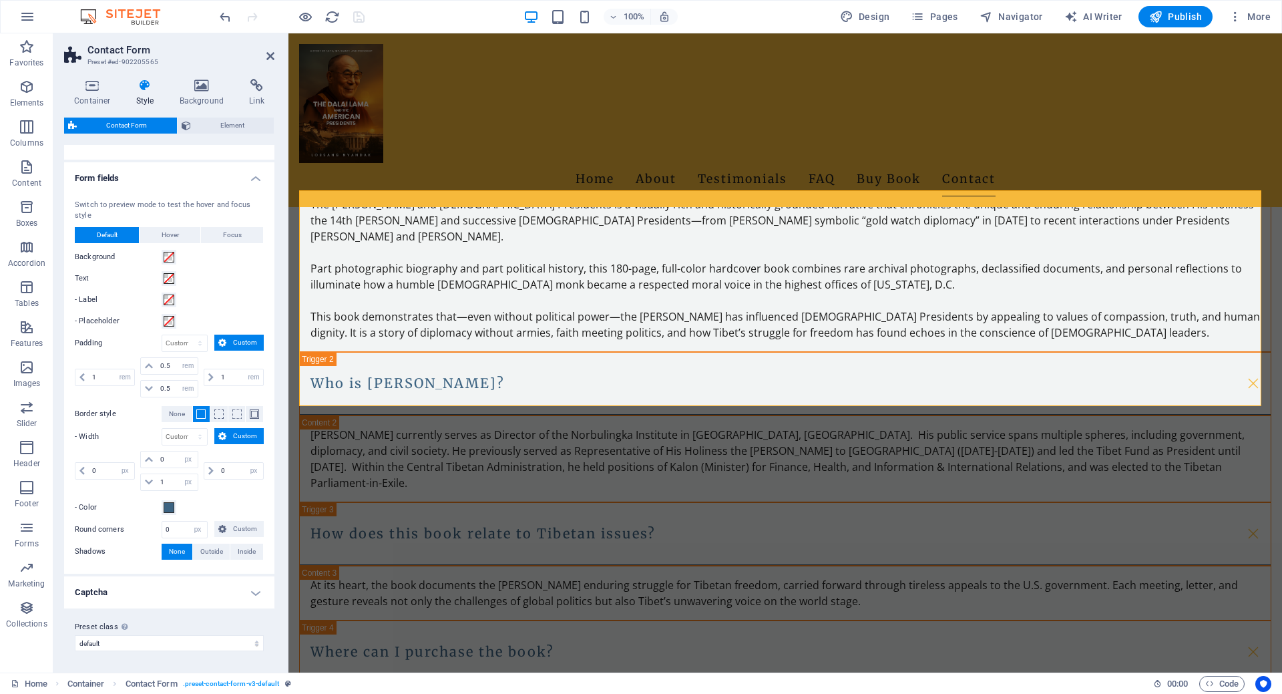
click at [248, 586] on h4 "Captcha" at bounding box center [169, 592] width 210 height 32
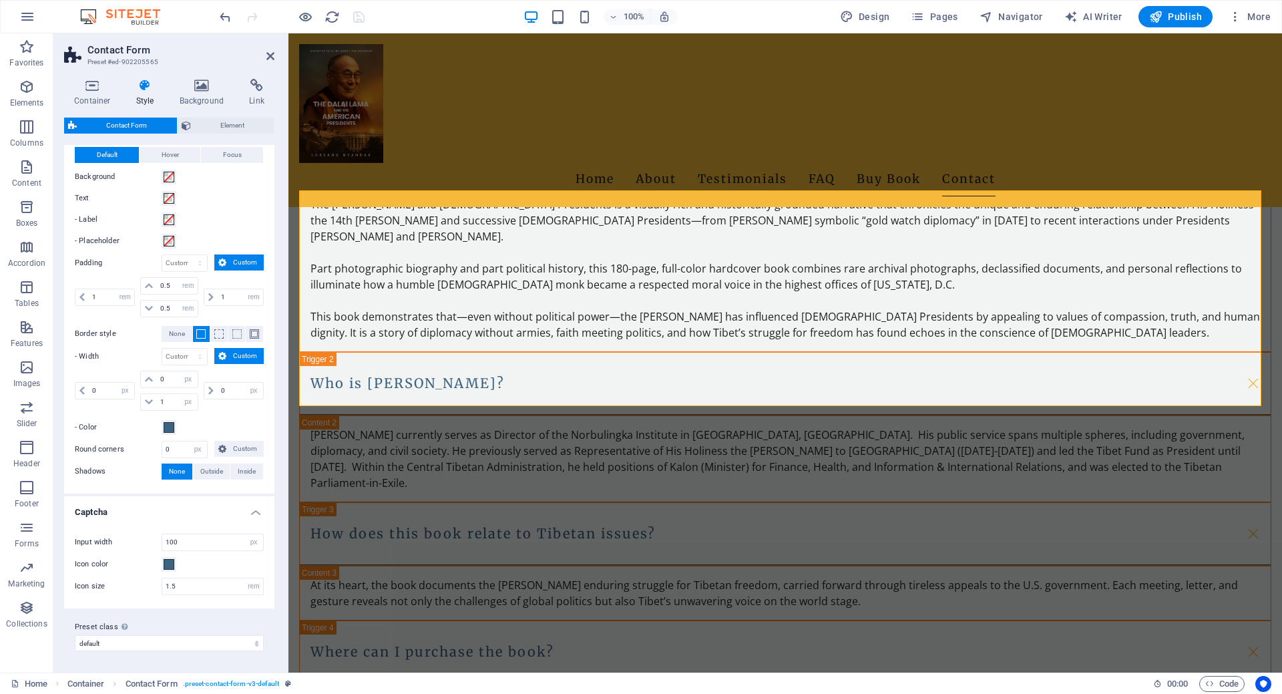
scroll to position [0, 0]
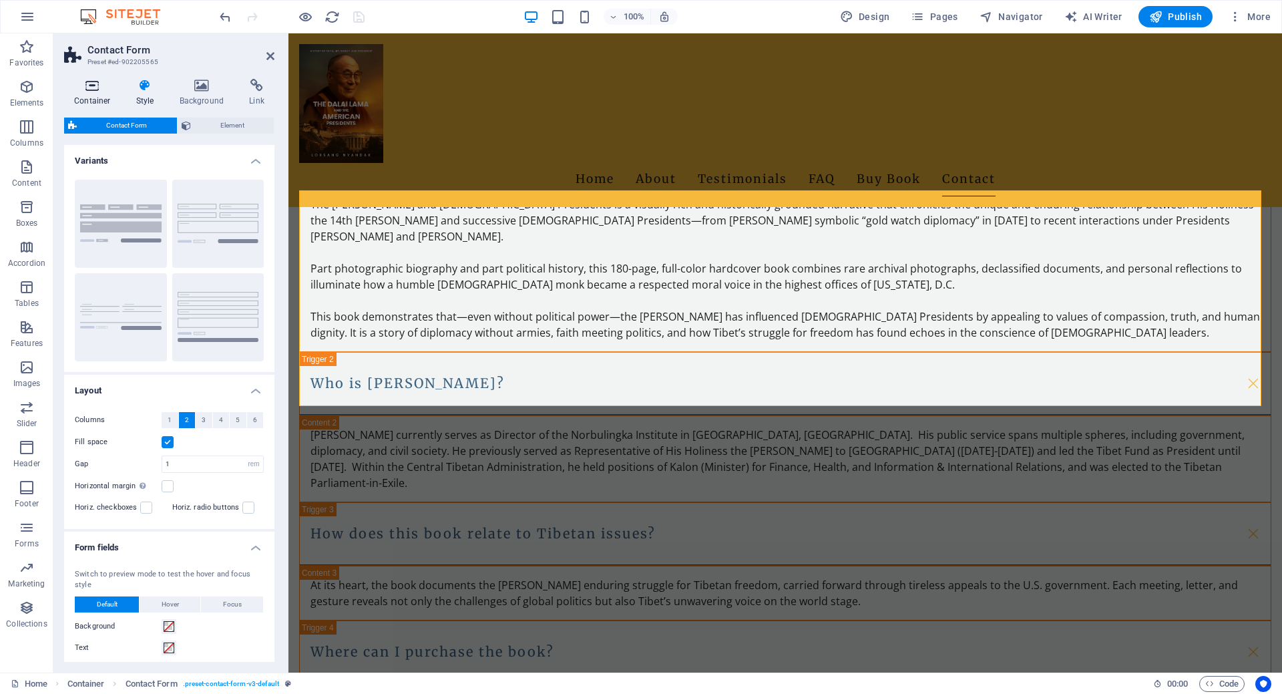
click at [93, 85] on icon at bounding box center [92, 85] width 57 height 13
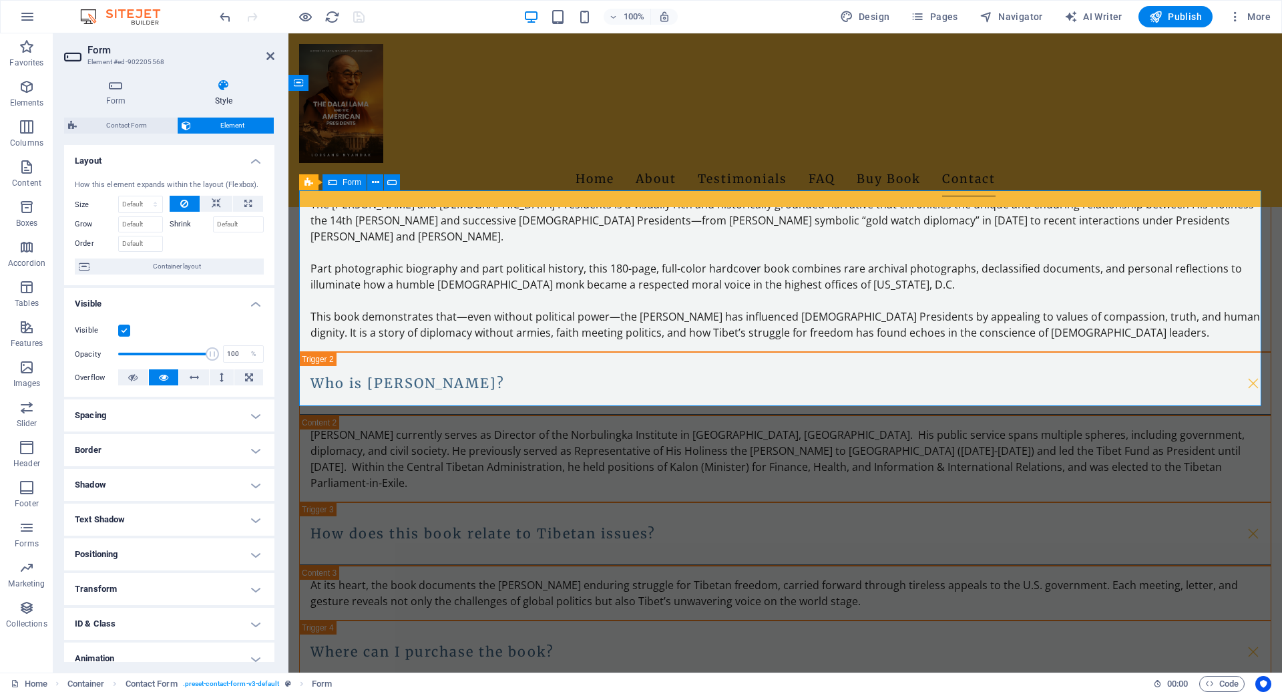
click at [137, 124] on span "Contact Form" at bounding box center [127, 126] width 92 height 16
select select "rem"
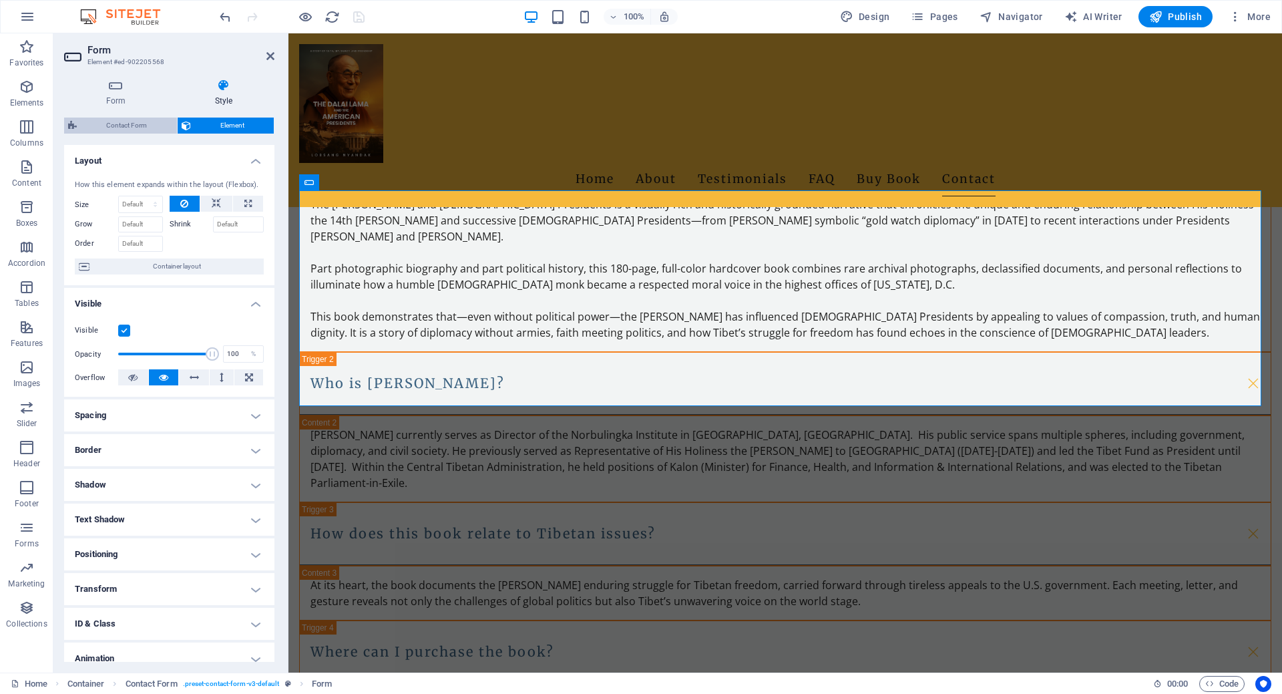
select select "rem"
select select "px"
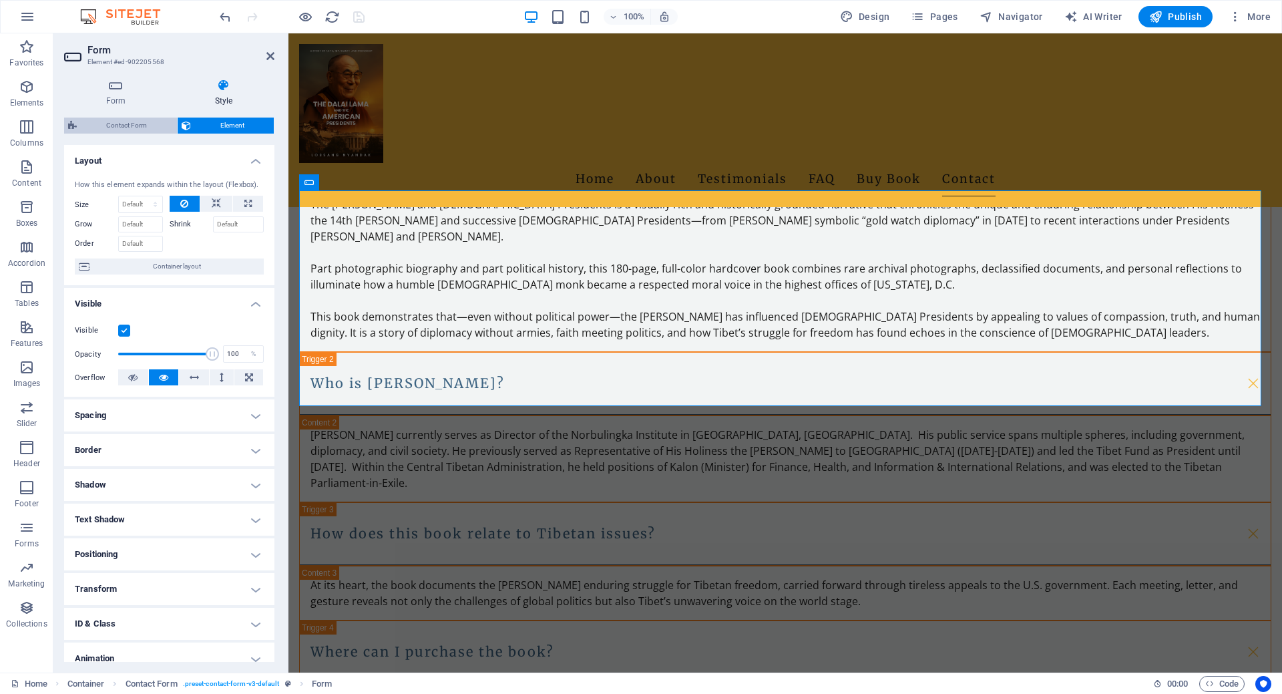
select select "px"
select select "rem"
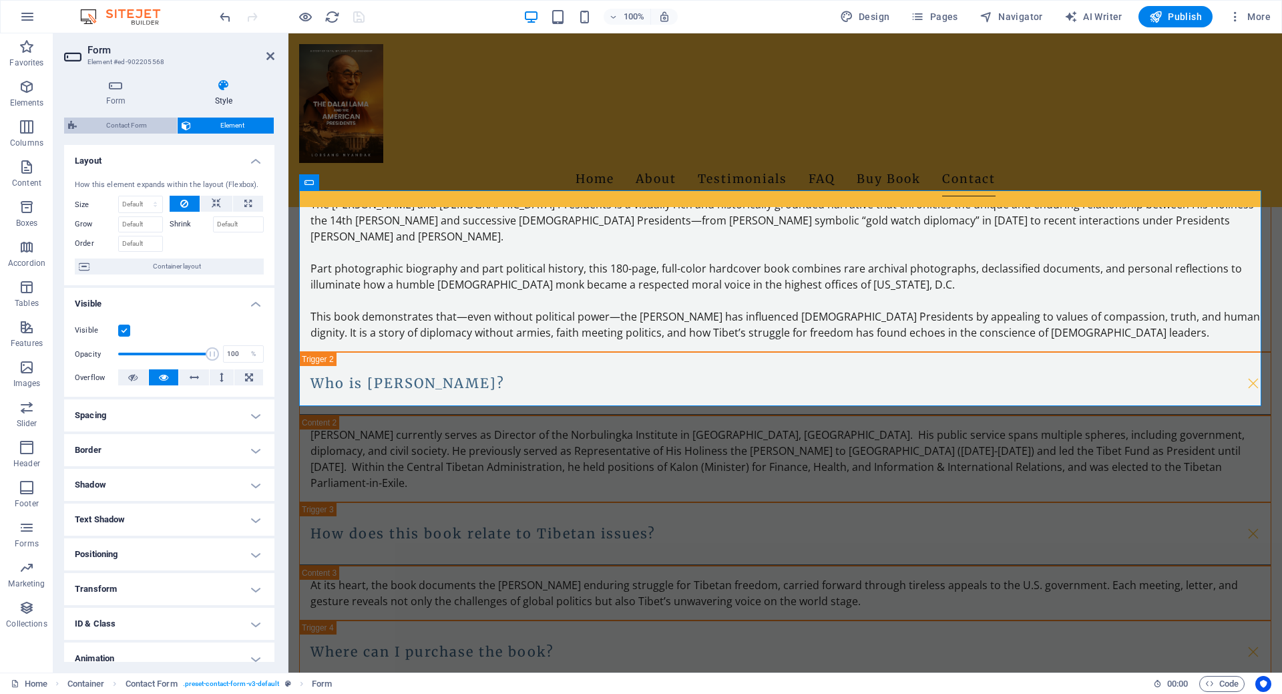
select select "preset-contact-form-v3-default"
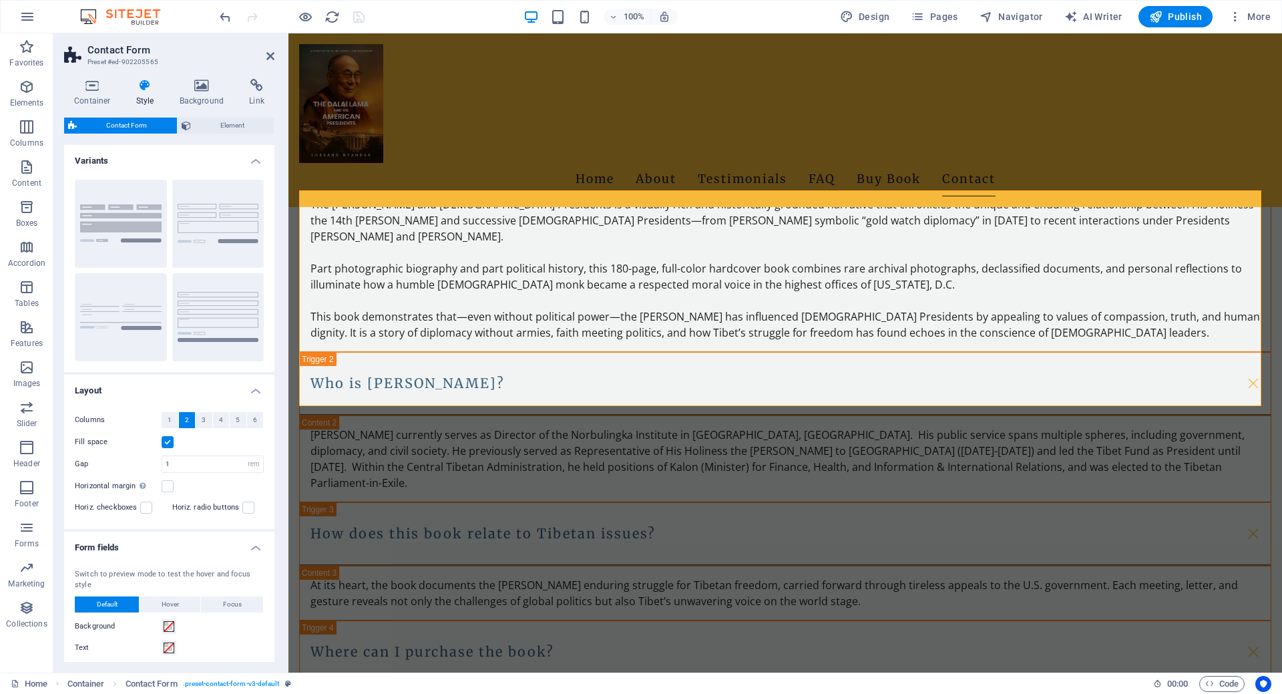
click at [257, 389] on h4 "Layout" at bounding box center [169, 387] width 210 height 24
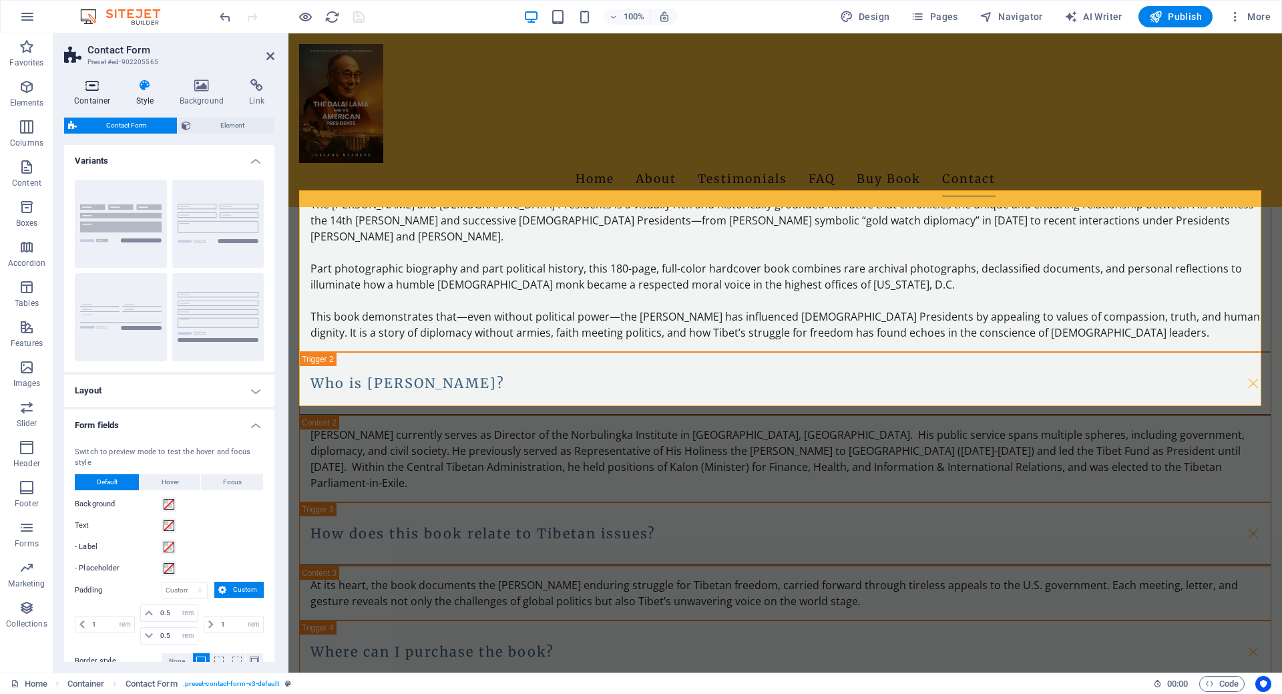
click at [97, 83] on icon at bounding box center [92, 85] width 57 height 13
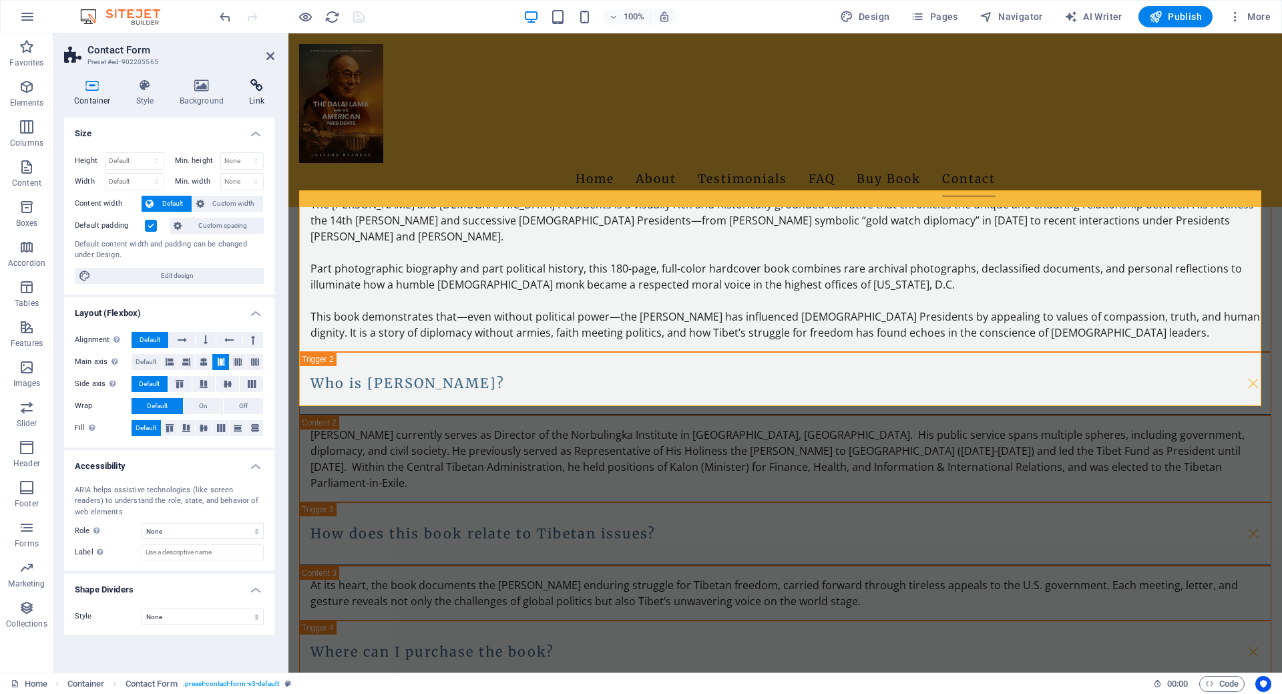
click at [250, 91] on icon at bounding box center [256, 85] width 35 height 13
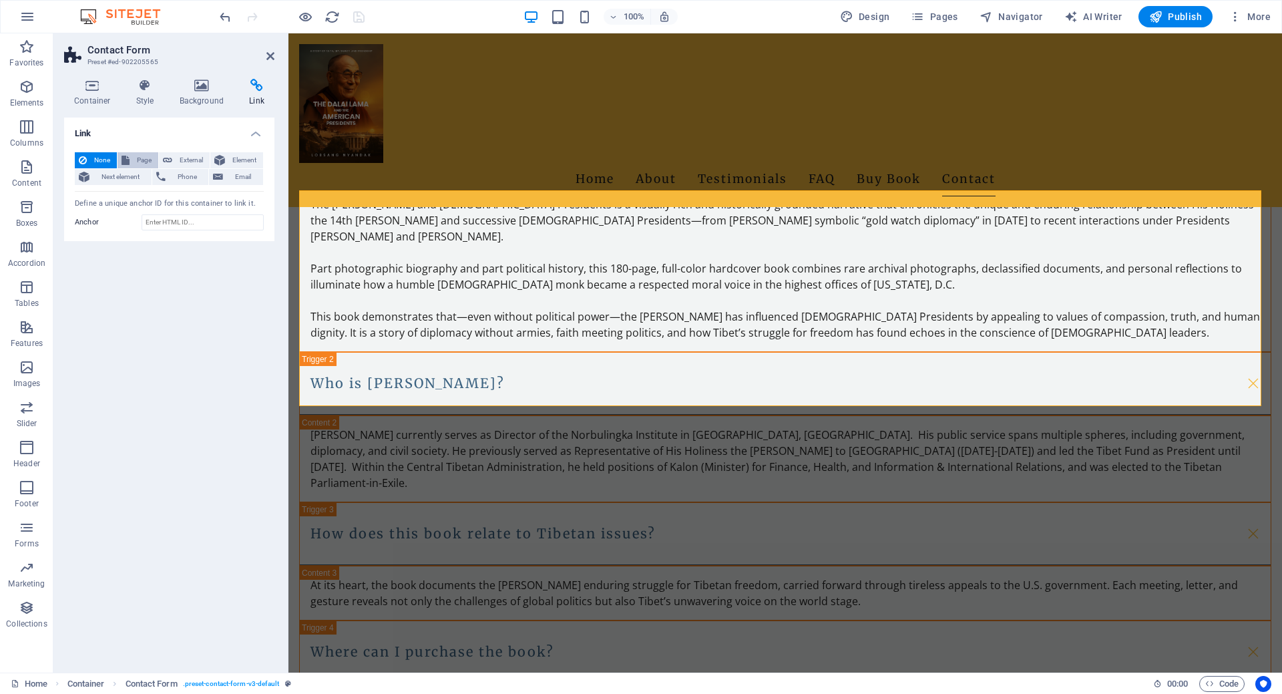
click at [134, 160] on span "Page" at bounding box center [144, 160] width 21 height 16
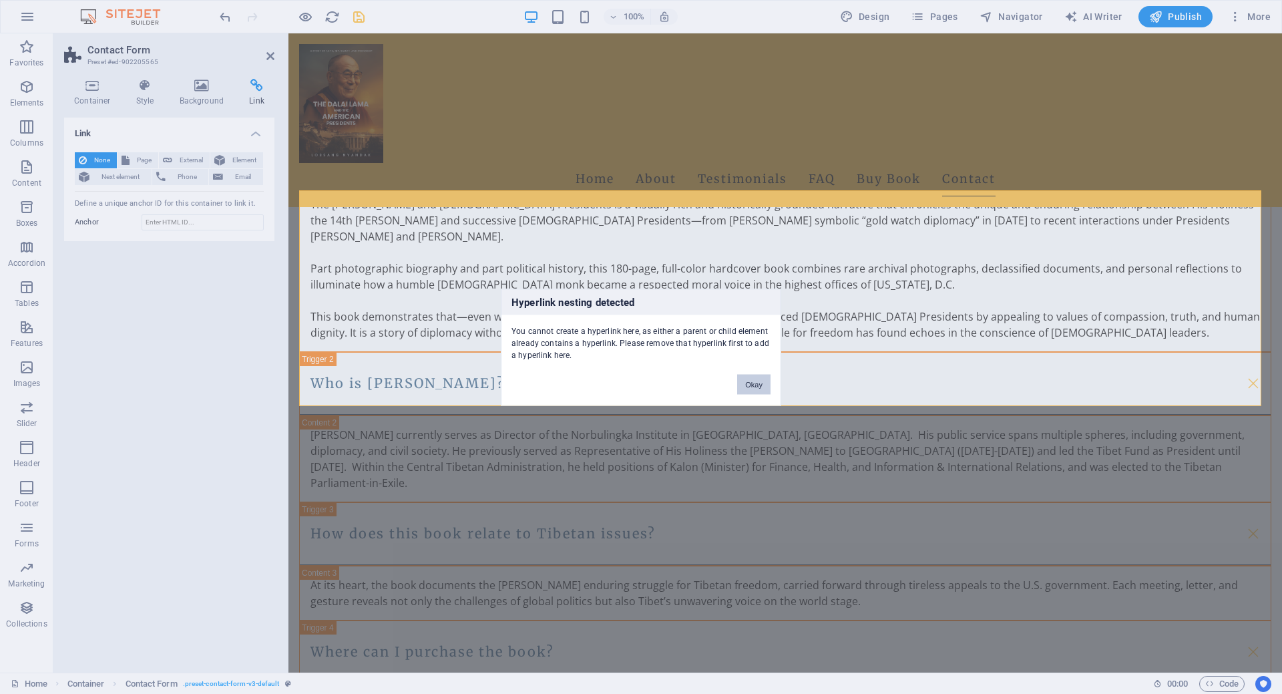
click at [751, 391] on button "Okay" at bounding box center [753, 384] width 33 height 20
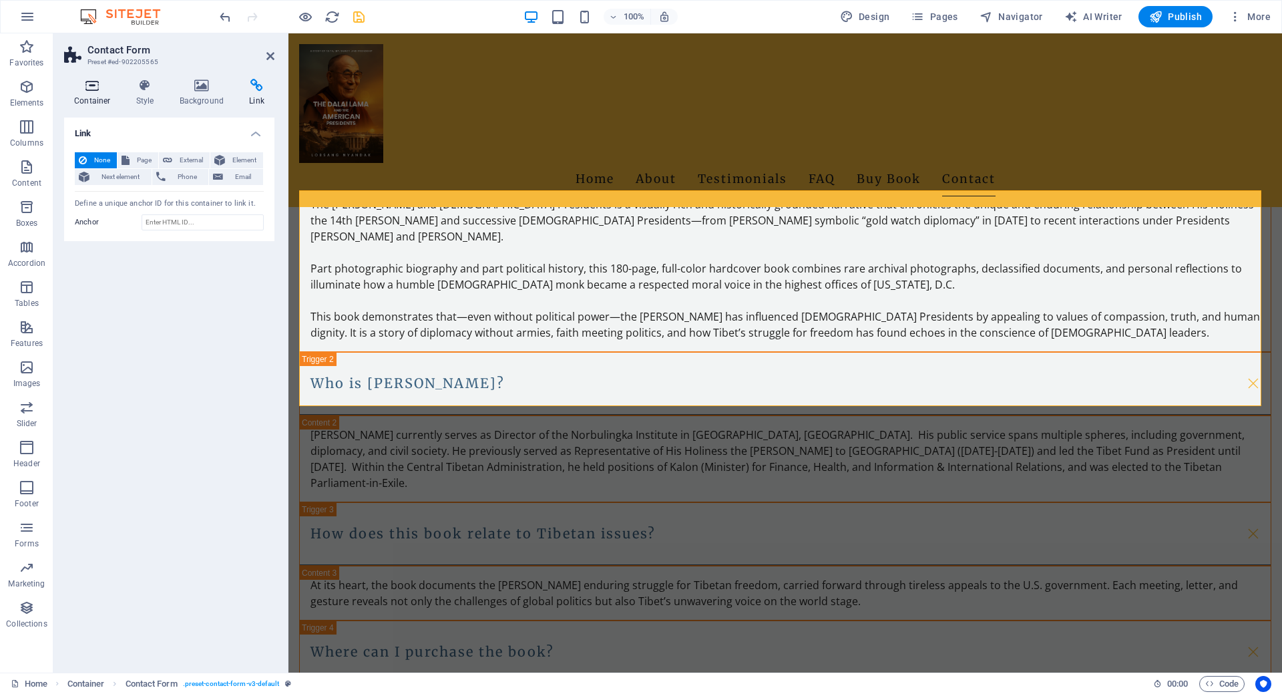
click at [87, 96] on h4 "Container" at bounding box center [95, 93] width 62 height 28
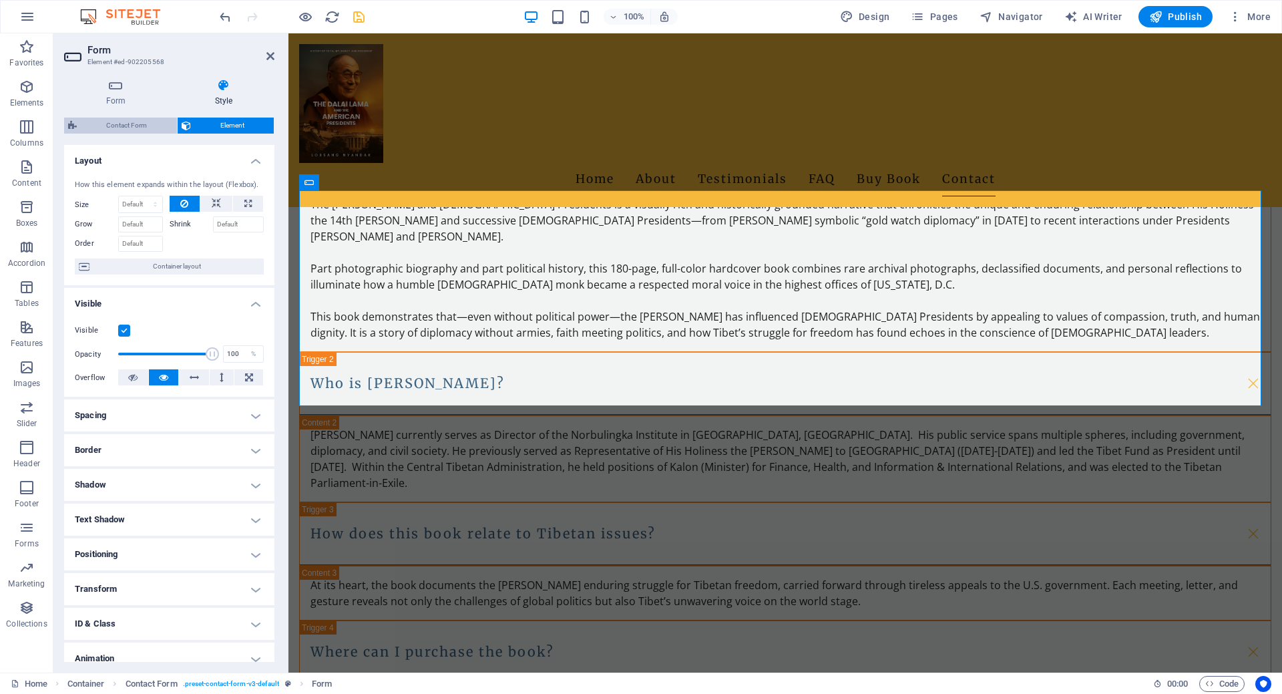
click at [112, 124] on span "Contact Form" at bounding box center [127, 126] width 92 height 16
select select "rem"
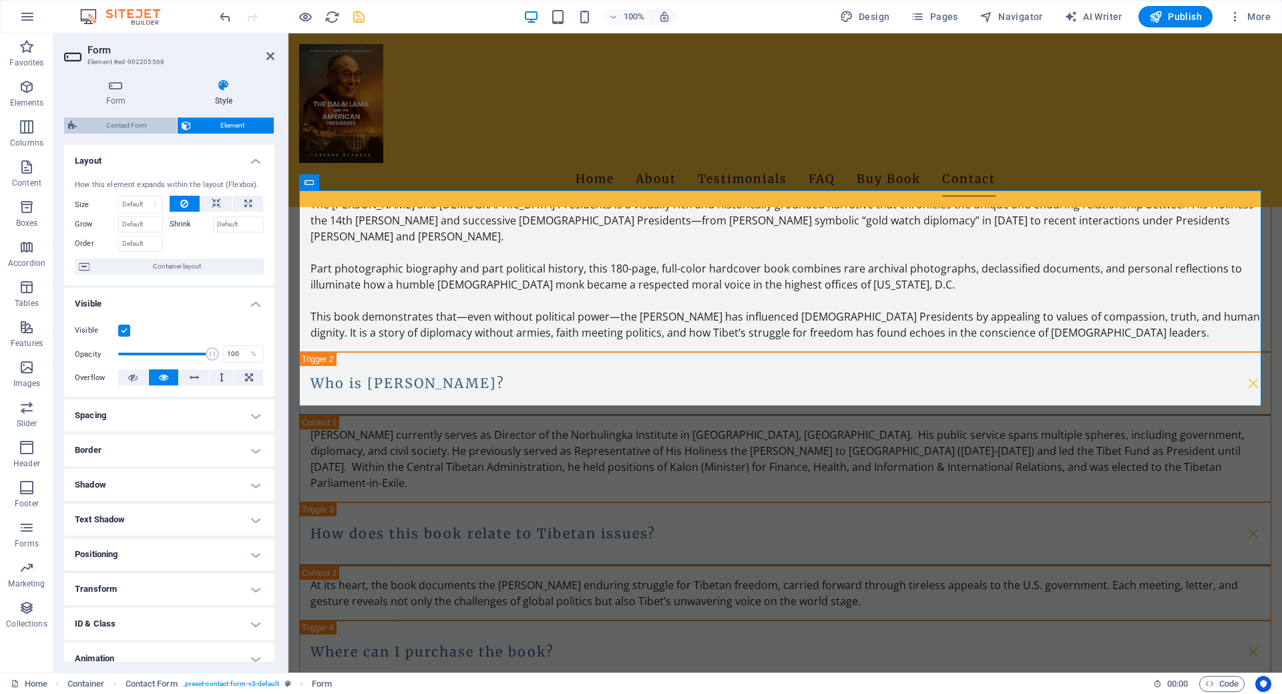
select select "px"
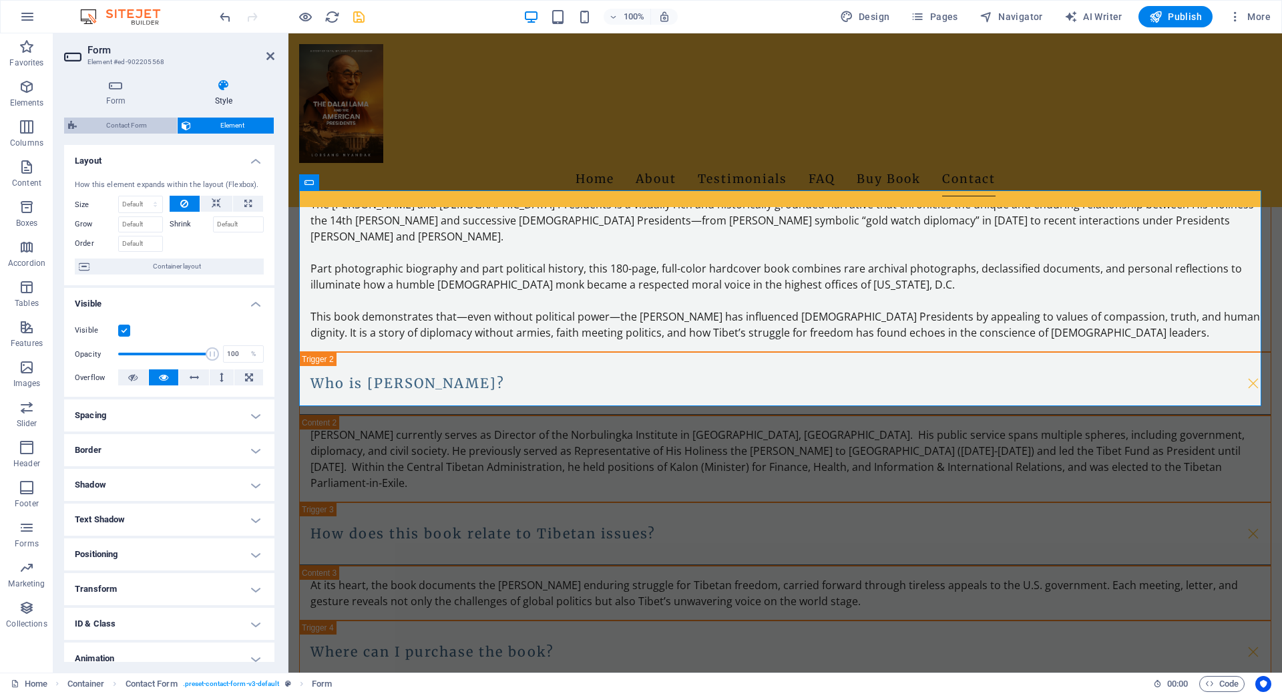
select select "px"
select select "rem"
select select "preset-contact-form-v3-default"
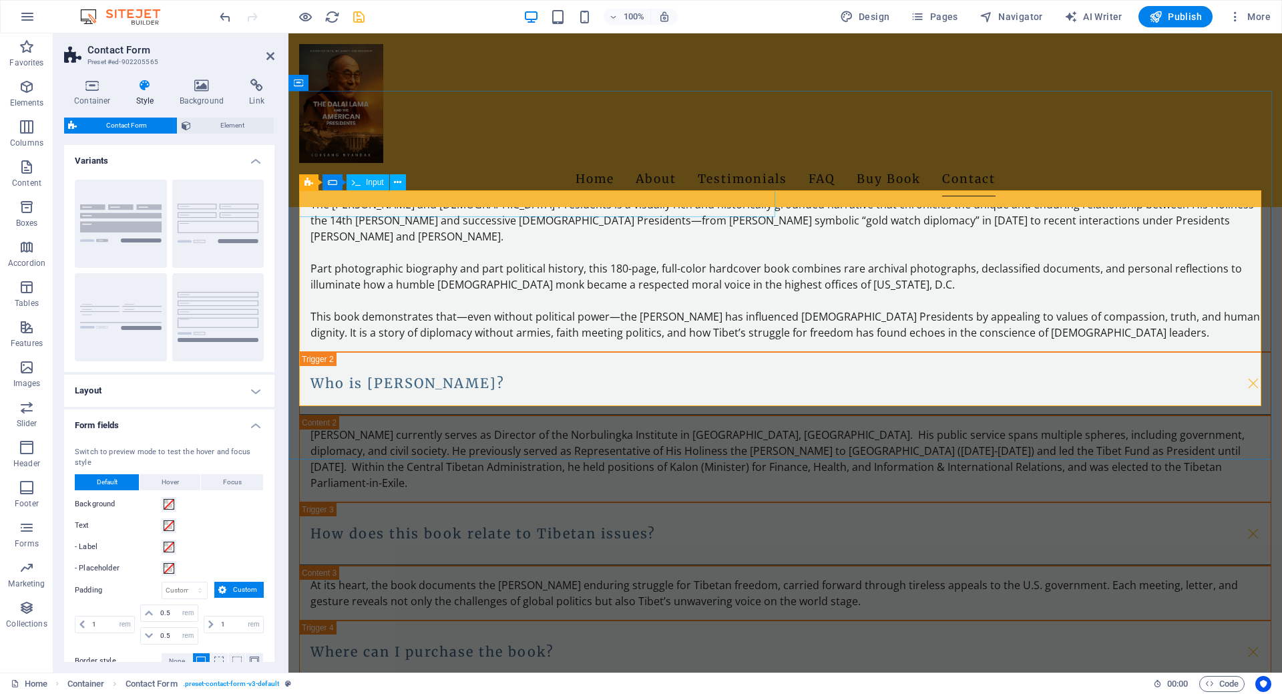
click at [371, 180] on span "Input" at bounding box center [375, 182] width 18 height 8
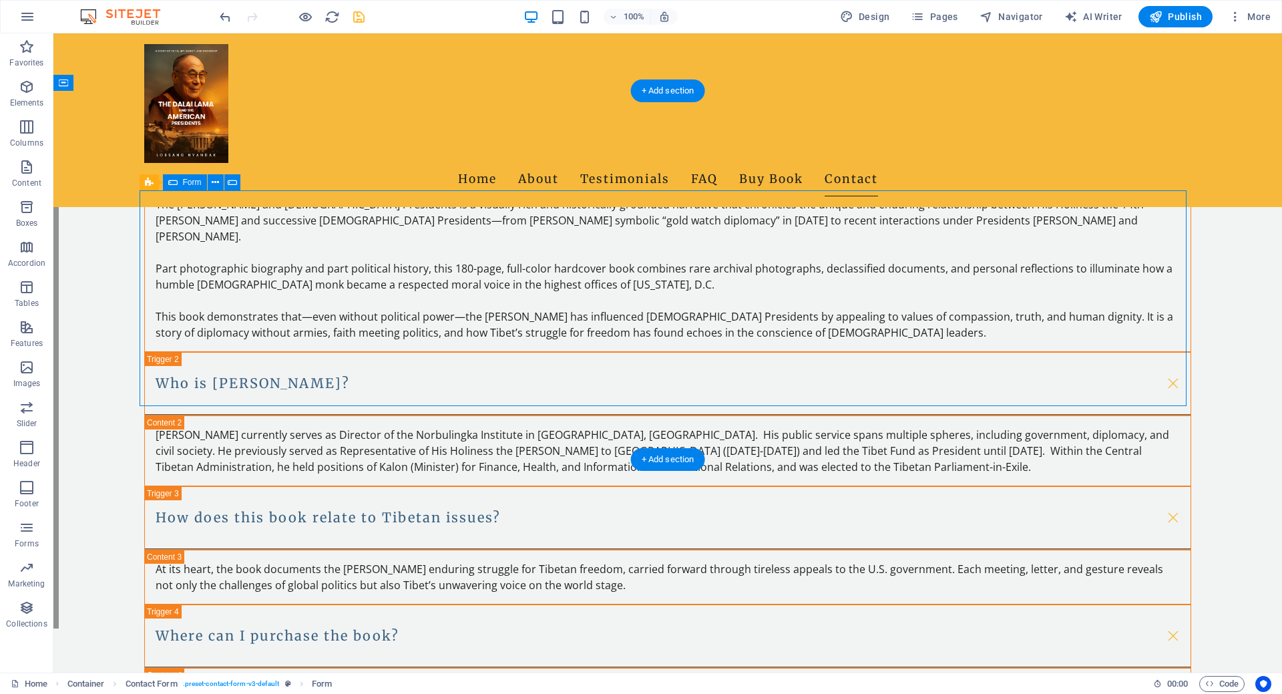
scroll to position [2238, 0]
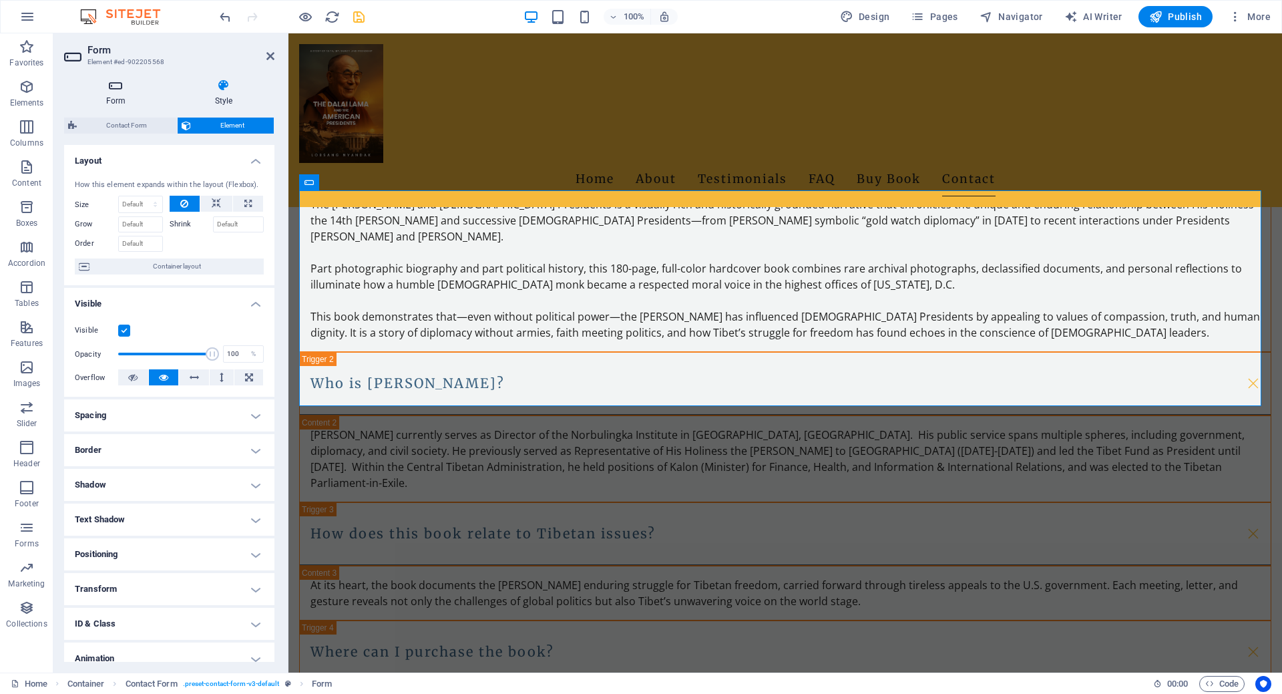
click at [114, 89] on icon at bounding box center [116, 85] width 104 height 13
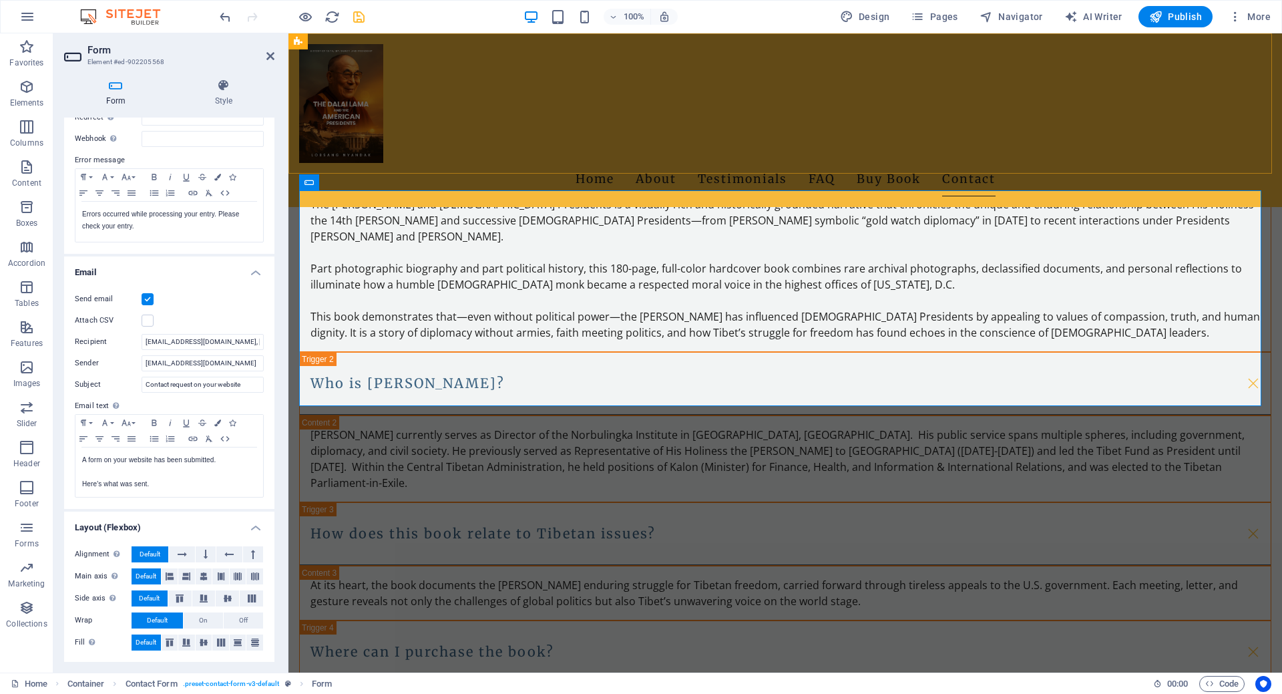
scroll to position [0, 0]
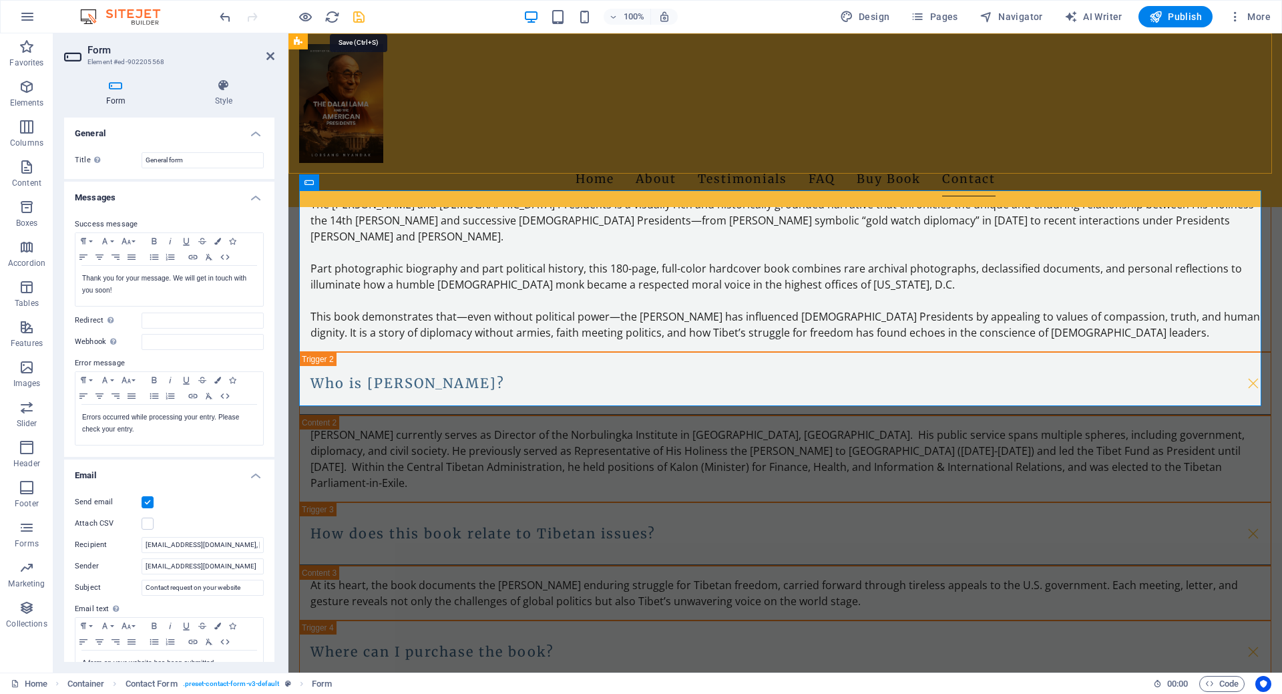
click at [361, 14] on icon "save" at bounding box center [358, 16] width 15 height 15
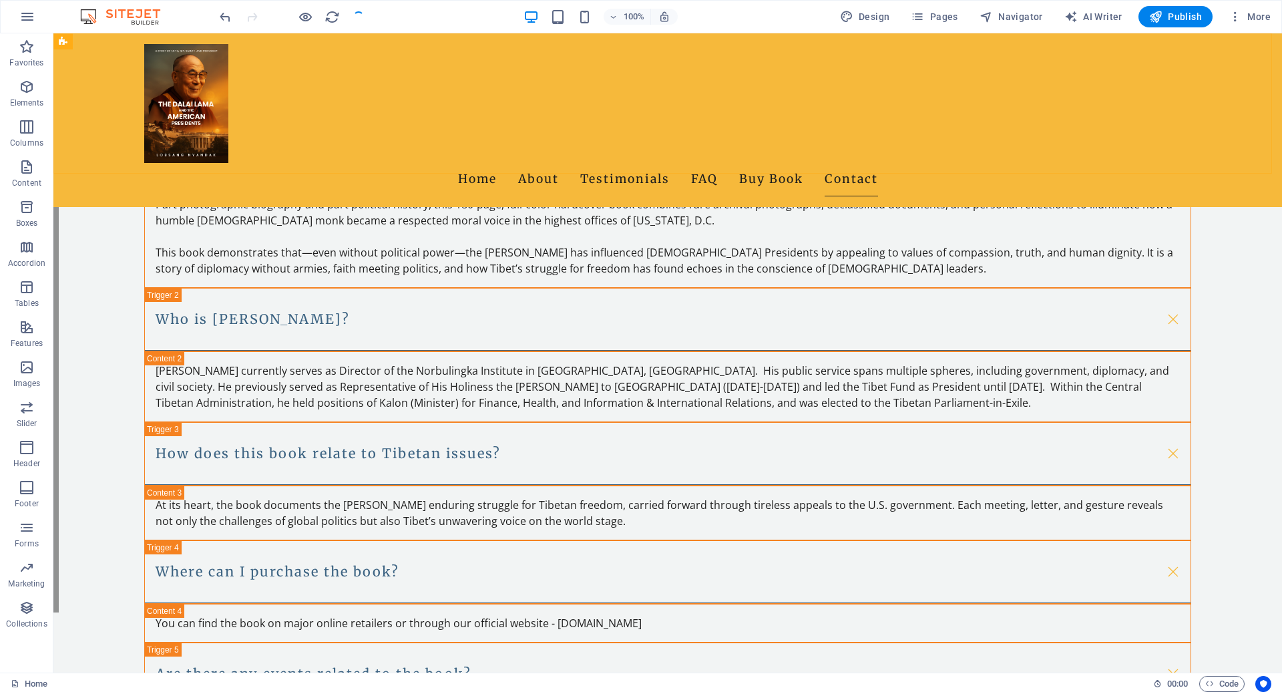
scroll to position [2190, 0]
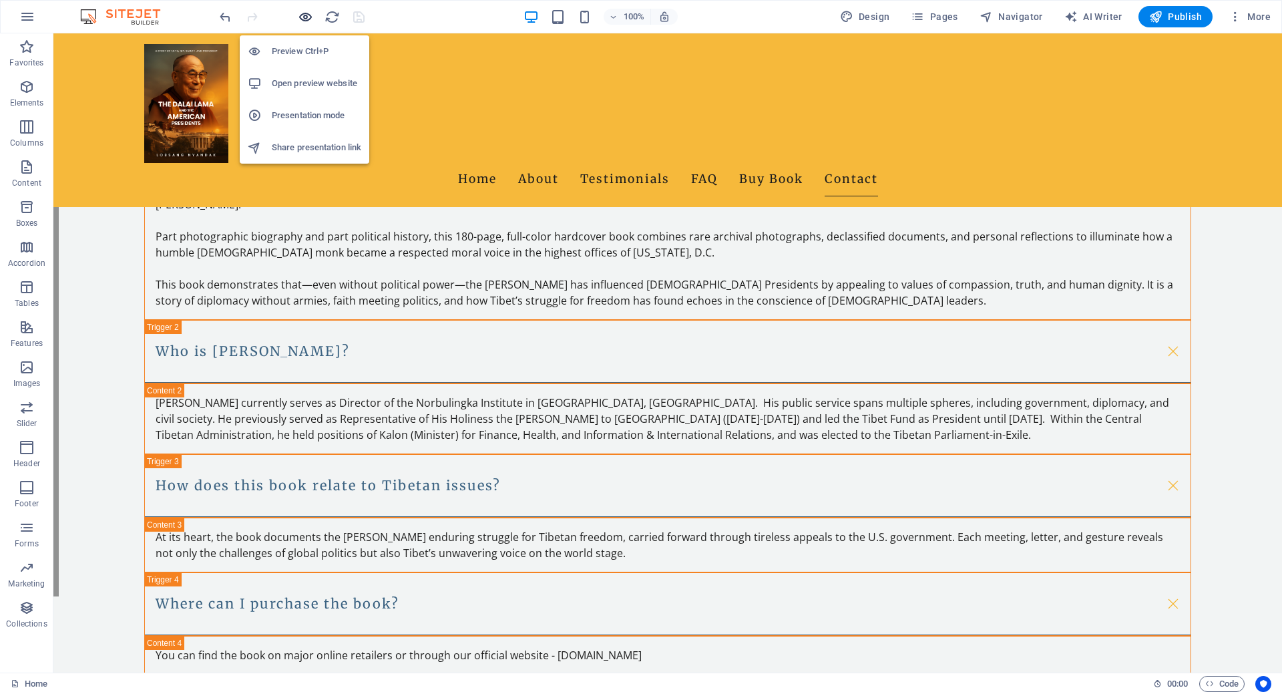
click at [0, 0] on icon "button" at bounding box center [0, 0] width 0 height 0
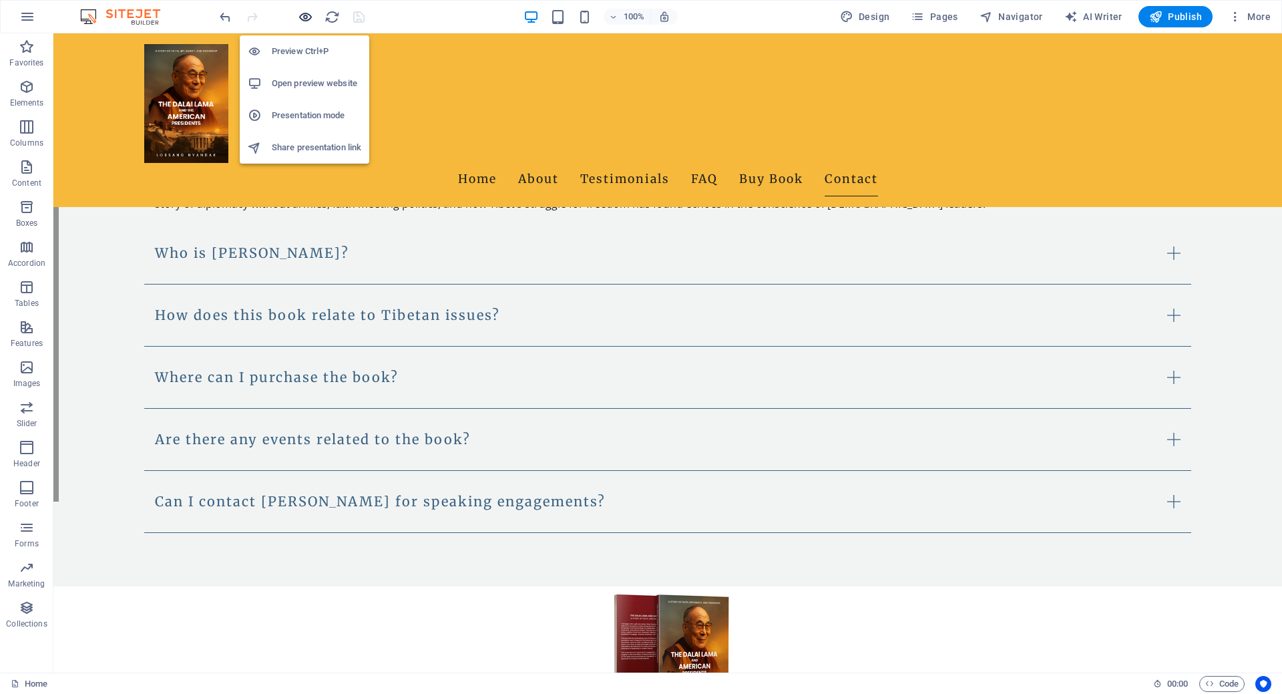
scroll to position [1939, 0]
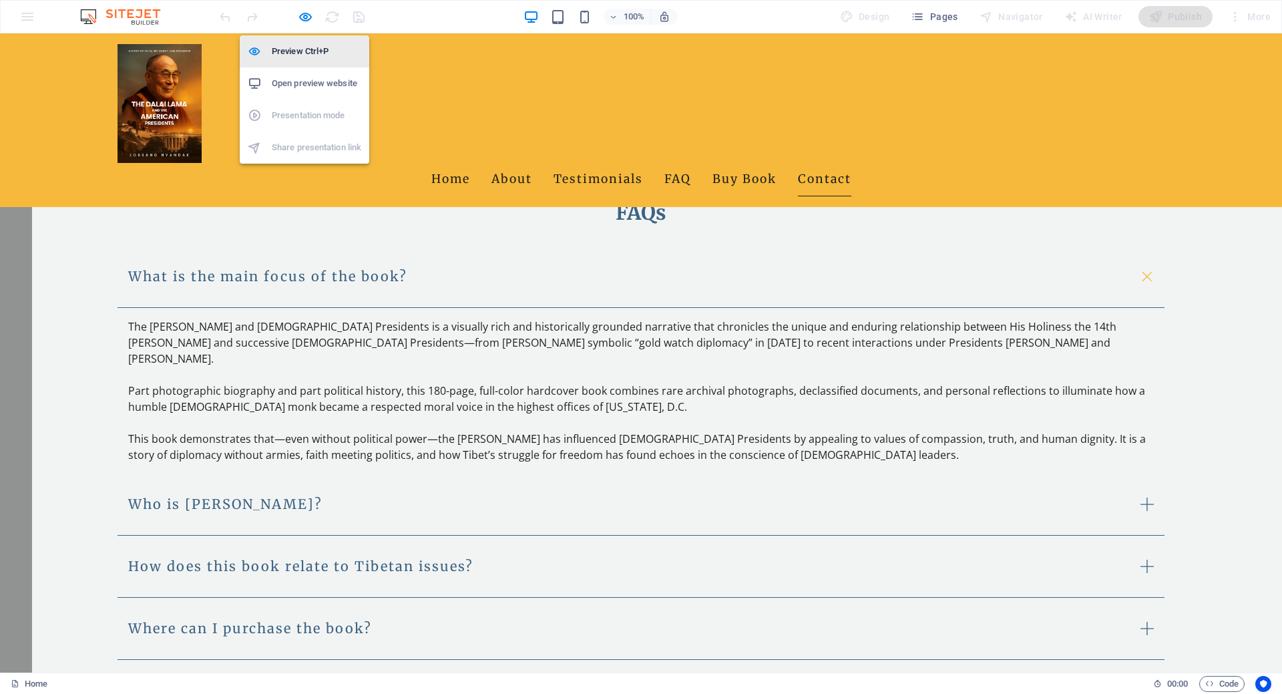
click at [303, 43] on h6 "Preview Ctrl+P" at bounding box center [316, 51] width 89 height 16
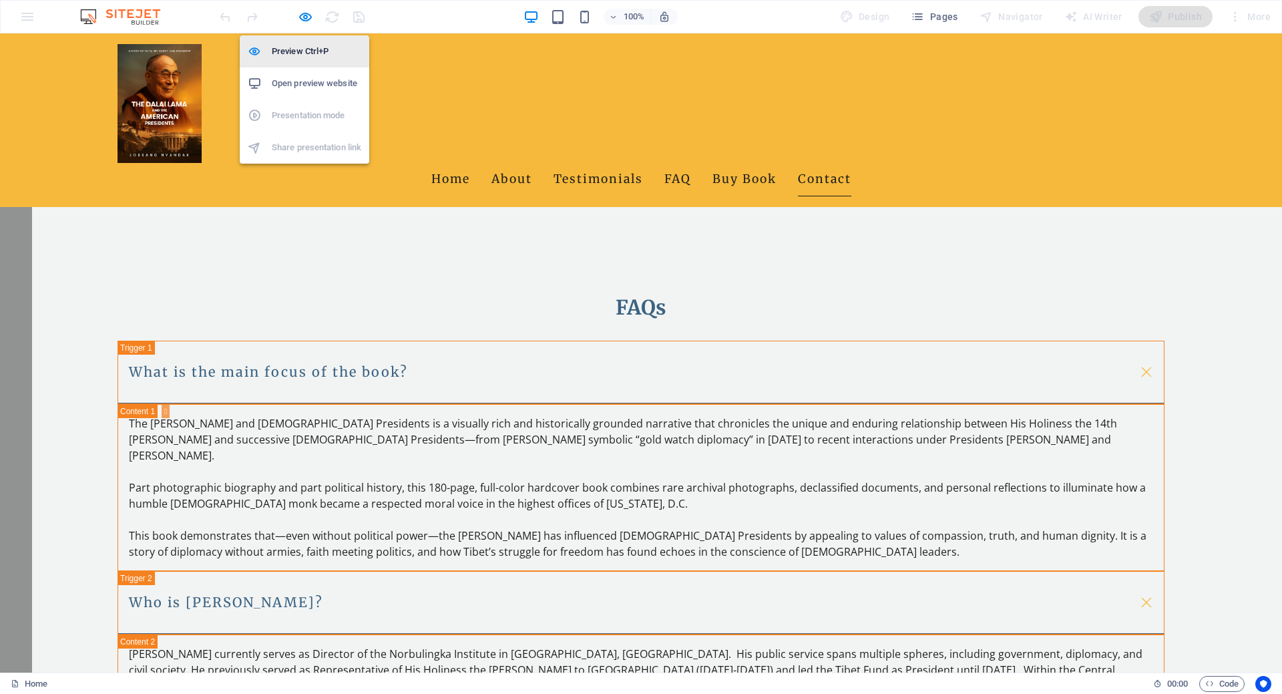
scroll to position [2190, 0]
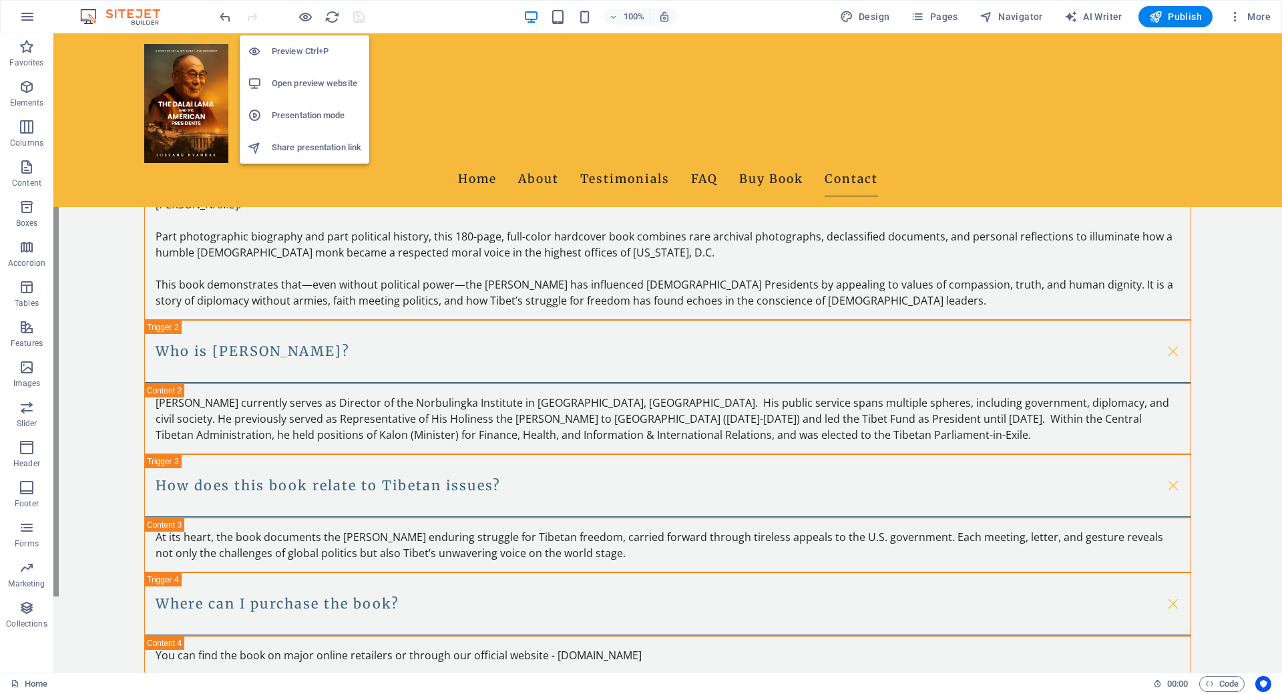
click at [300, 53] on h6 "Preview Ctrl+P" at bounding box center [316, 51] width 89 height 16
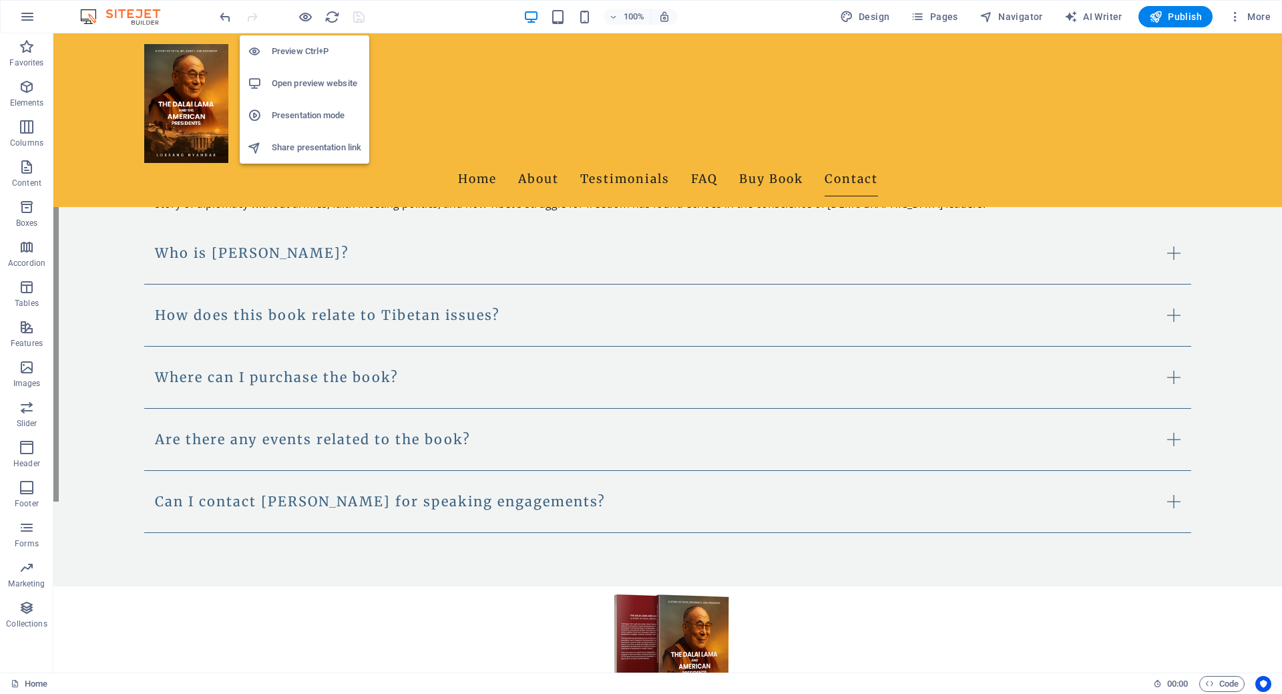
scroll to position [1939, 0]
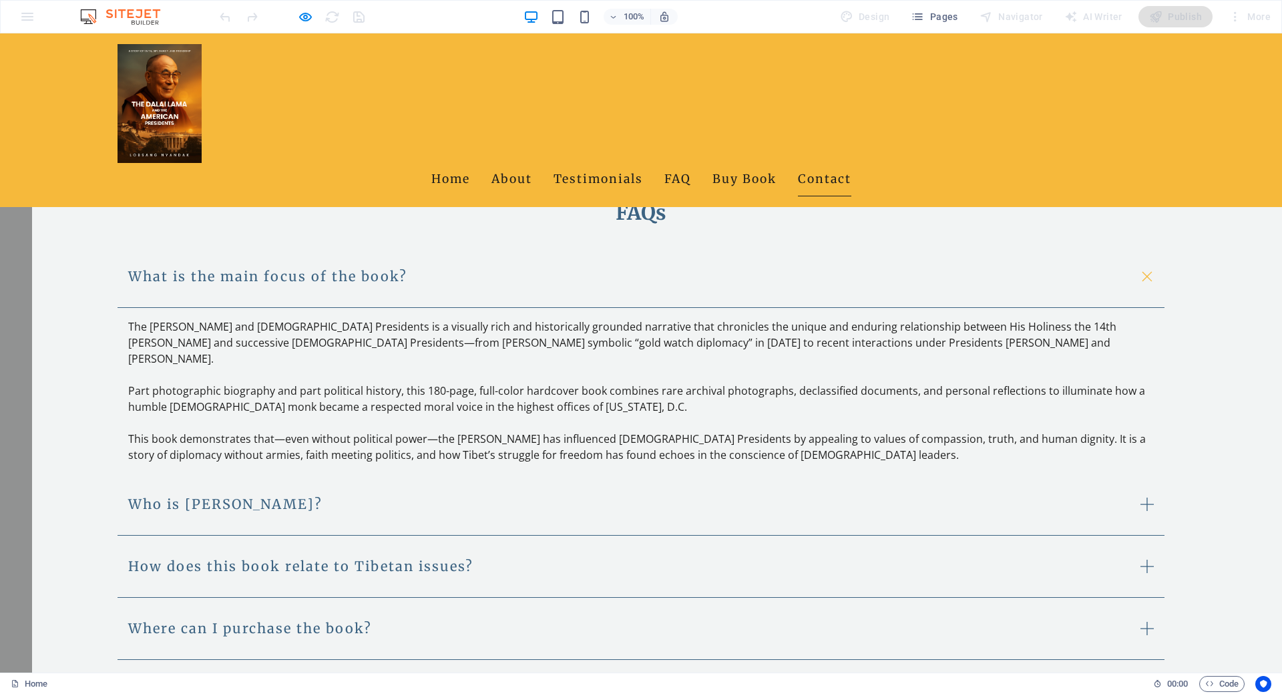
click at [420, 77] on div "Home About Testimonials FAQ Buy Book Contact" at bounding box center [641, 120] width 1282 height 174
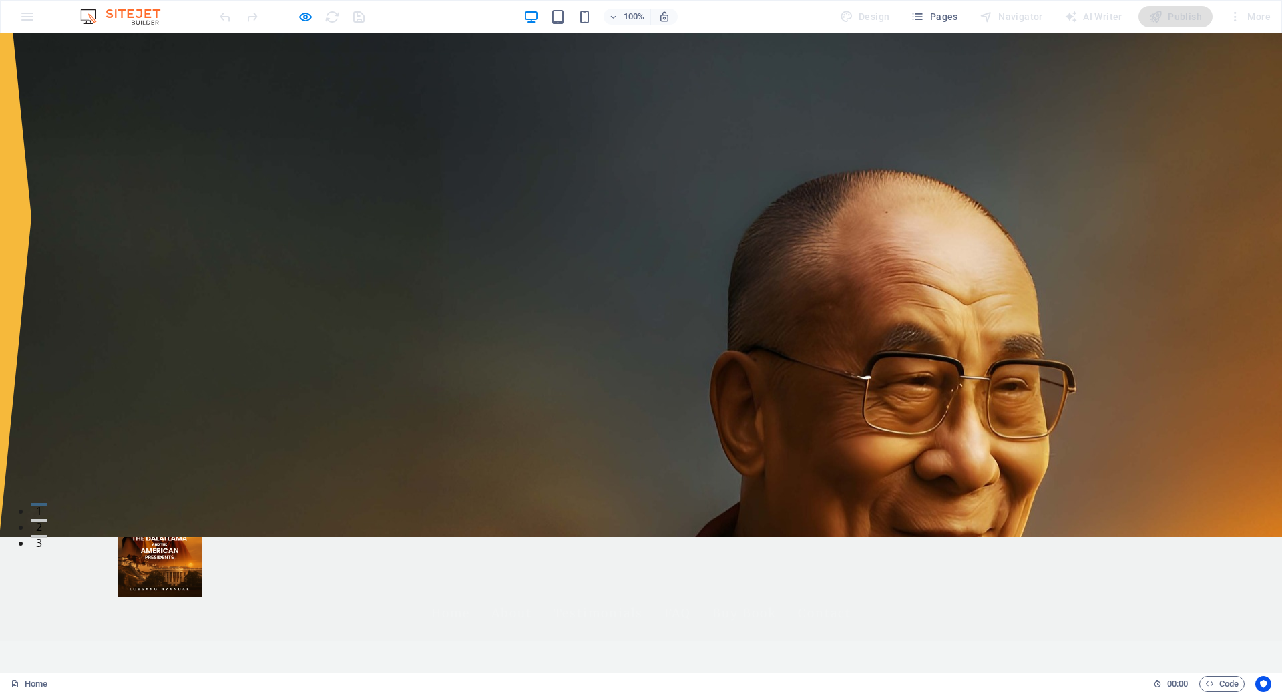
scroll to position [0, 0]
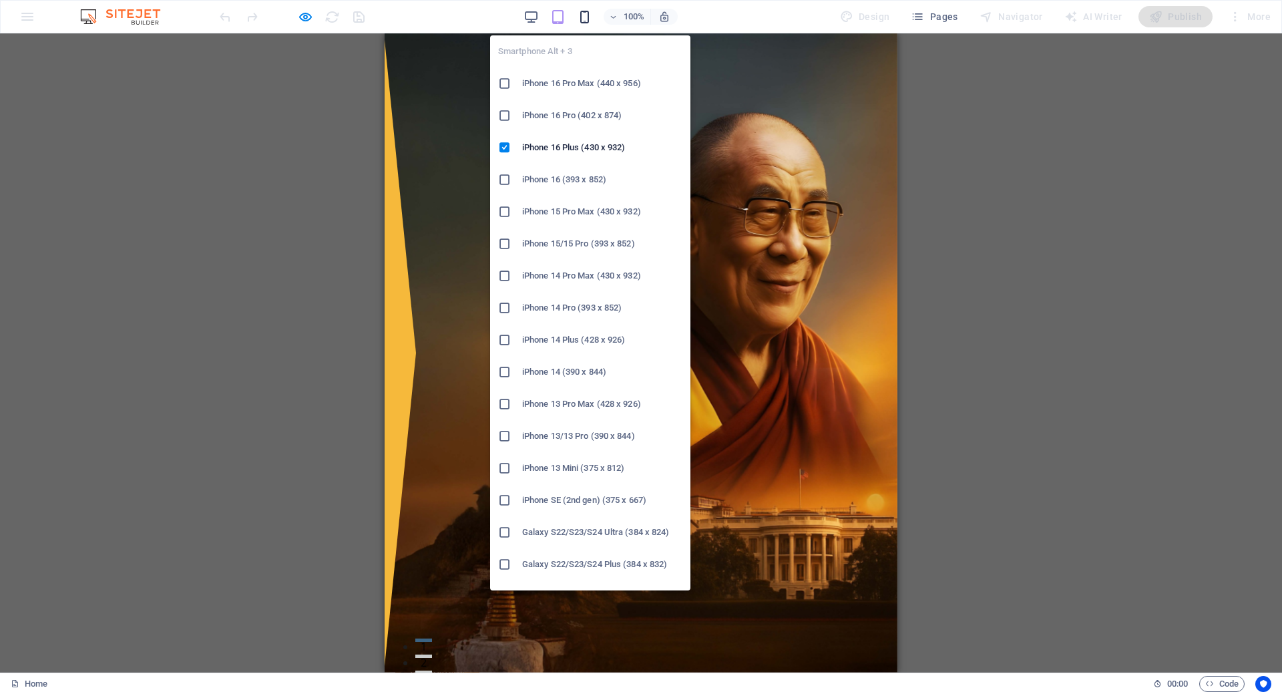
click at [589, 21] on icon "button" at bounding box center [584, 16] width 15 height 15
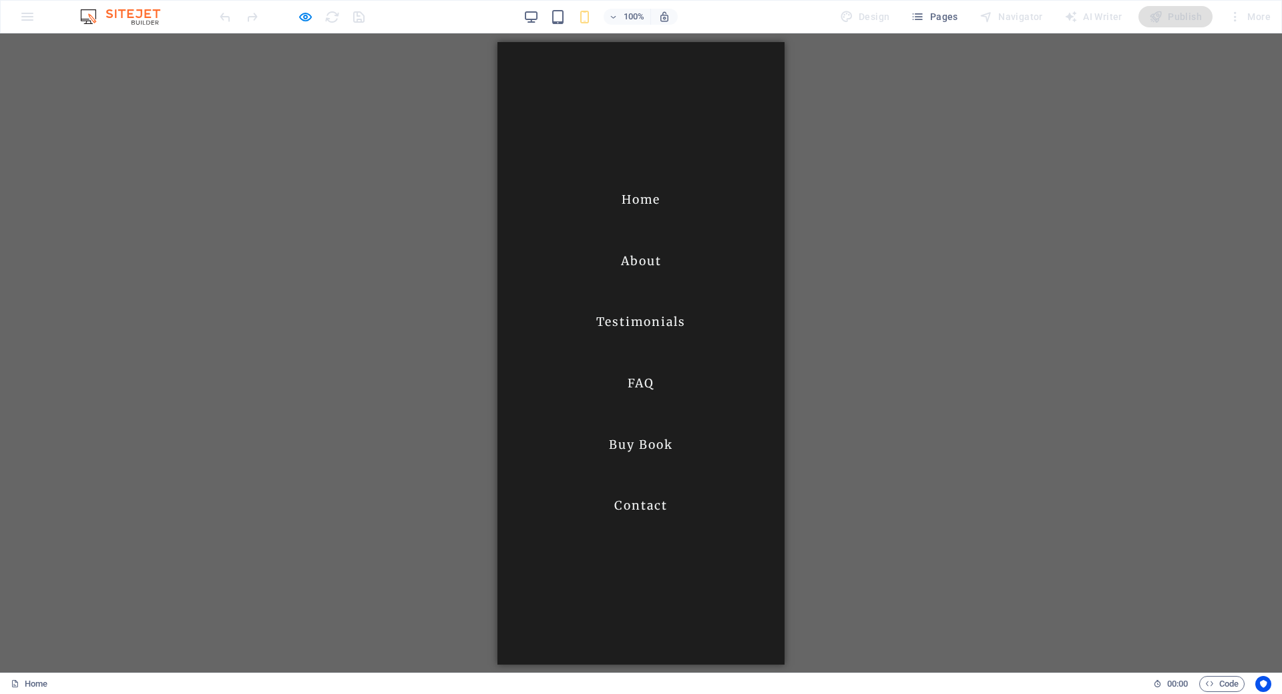
click at [652, 437] on link "Buy Book" at bounding box center [641, 444] width 64 height 33
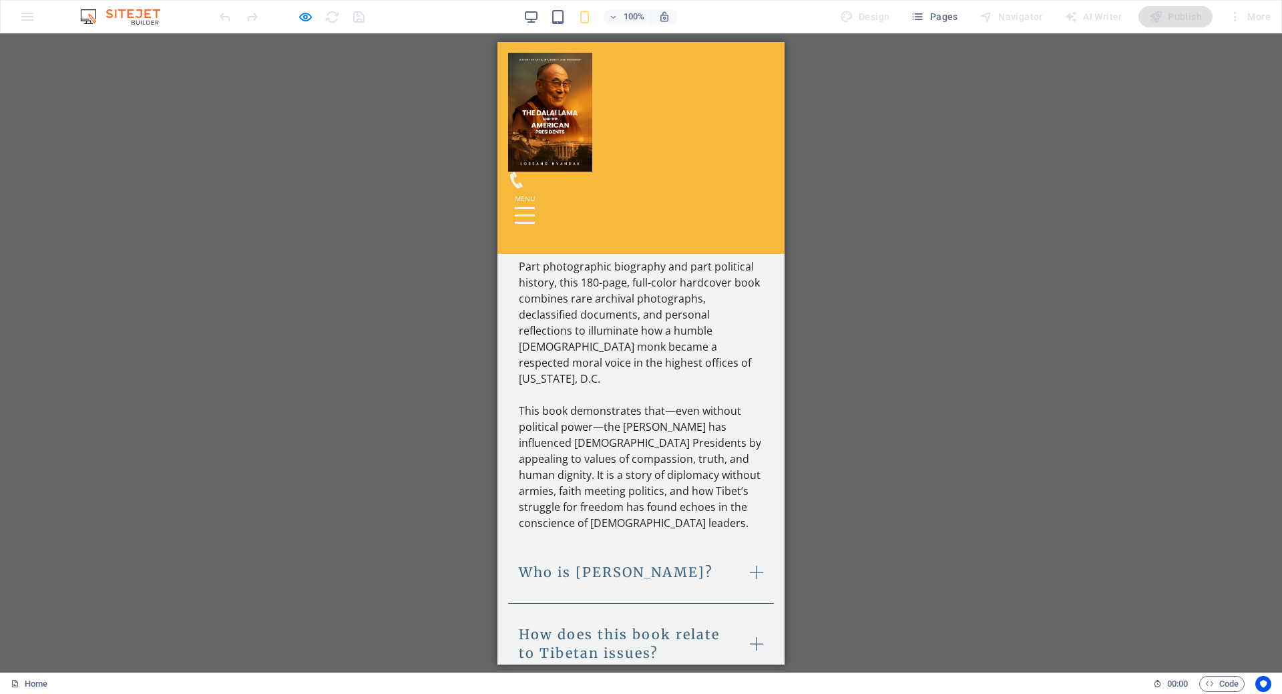
scroll to position [2539, 0]
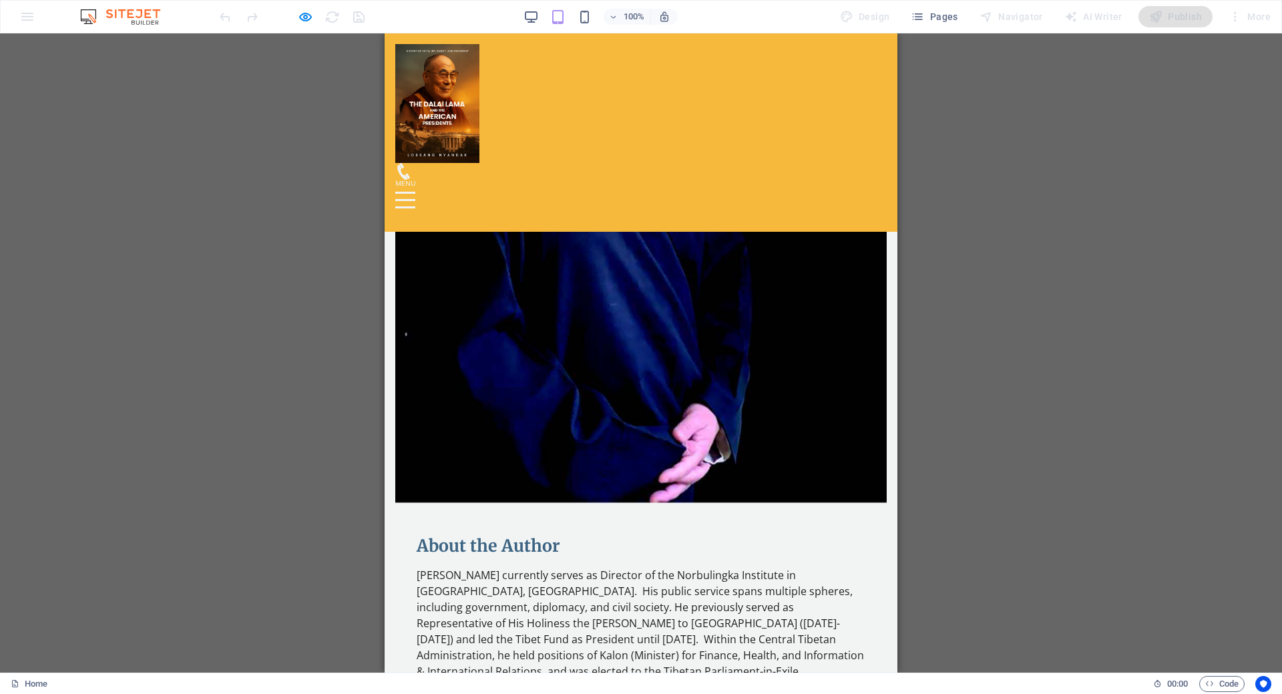
scroll to position [868, 0]
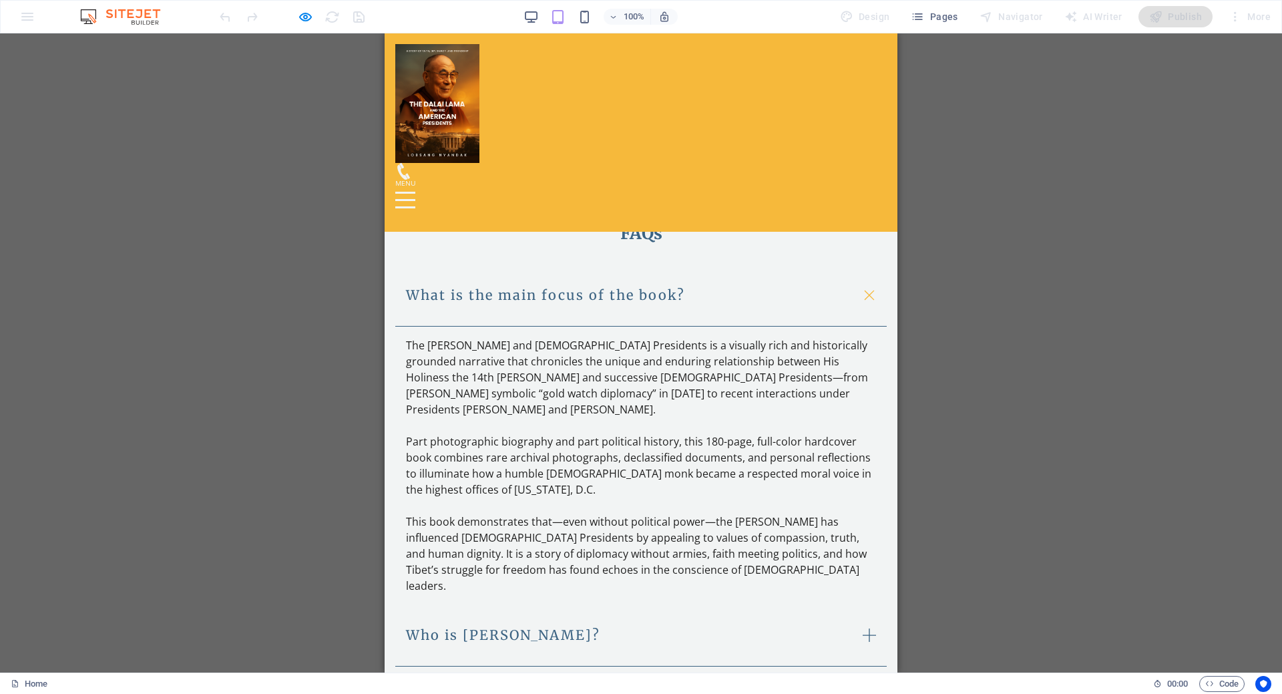
scroll to position [2095, 0]
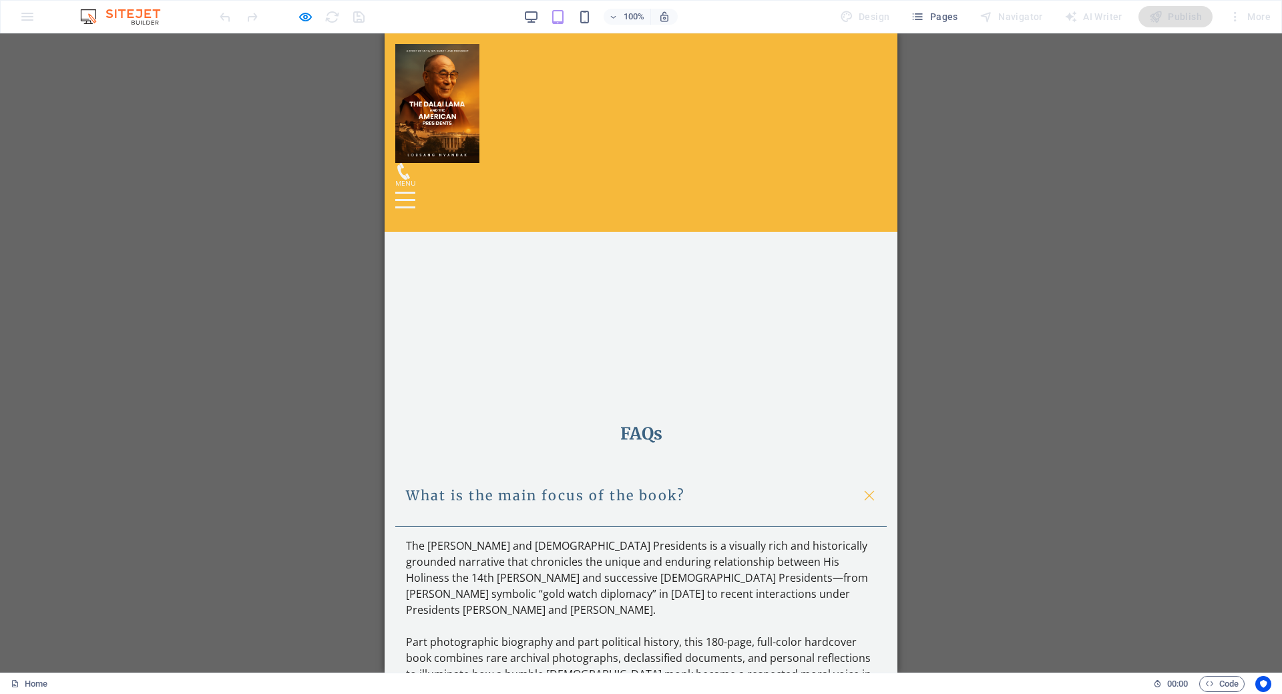
type input "Tim Yuriev"
type input "Timofey Yuriev"
type input "9179305323"
type input "designkarma@gmail.com"
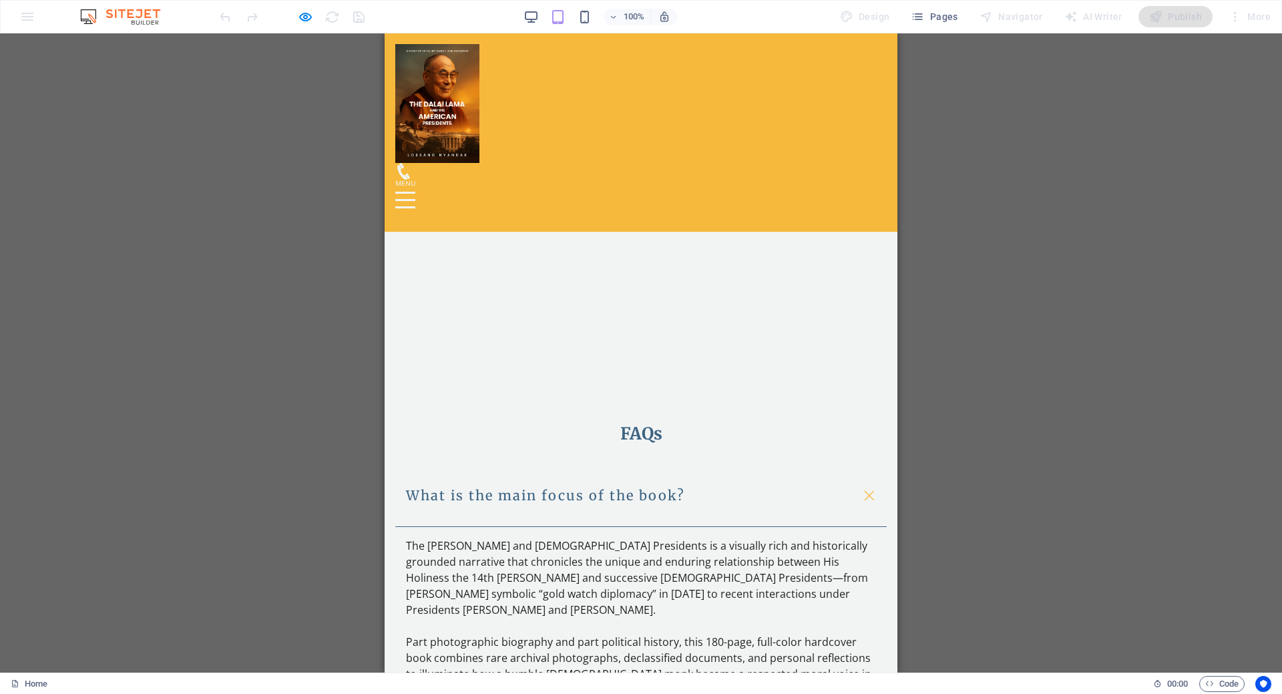
type input "2453245test"
type input "test"
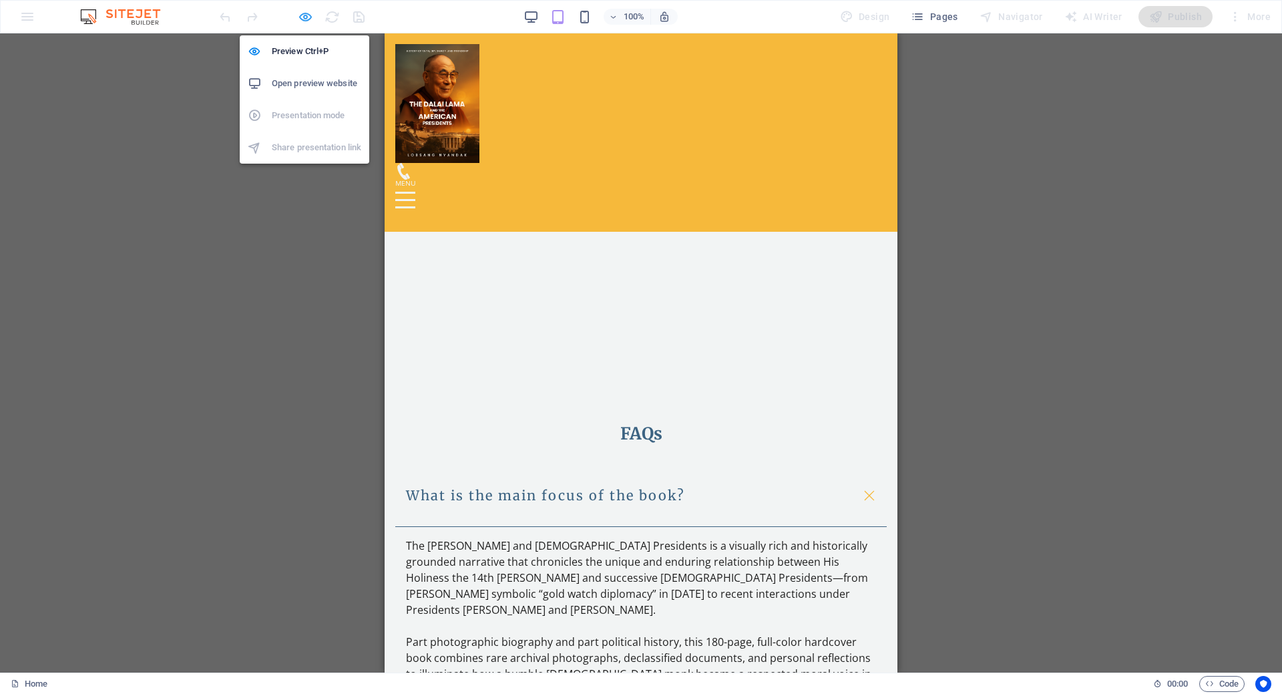
type textarea "testing form"
click at [0, 0] on icon "button" at bounding box center [0, 0] width 0 height 0
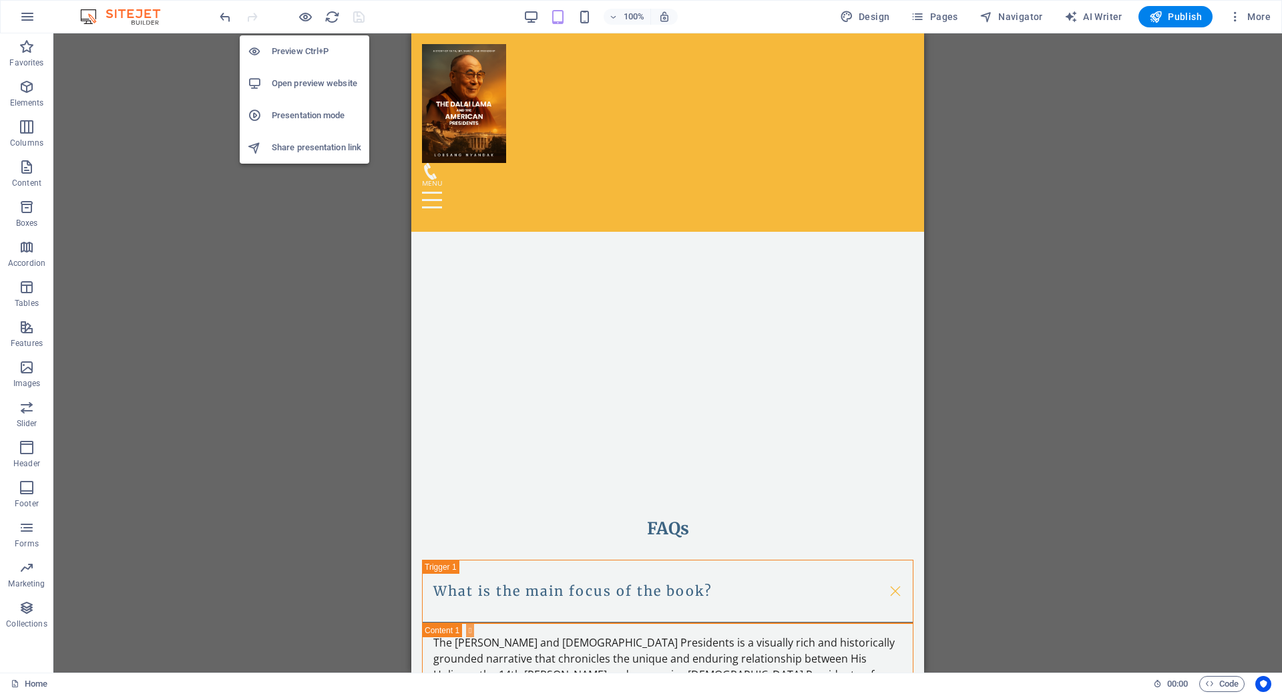
scroll to position [2394, 0]
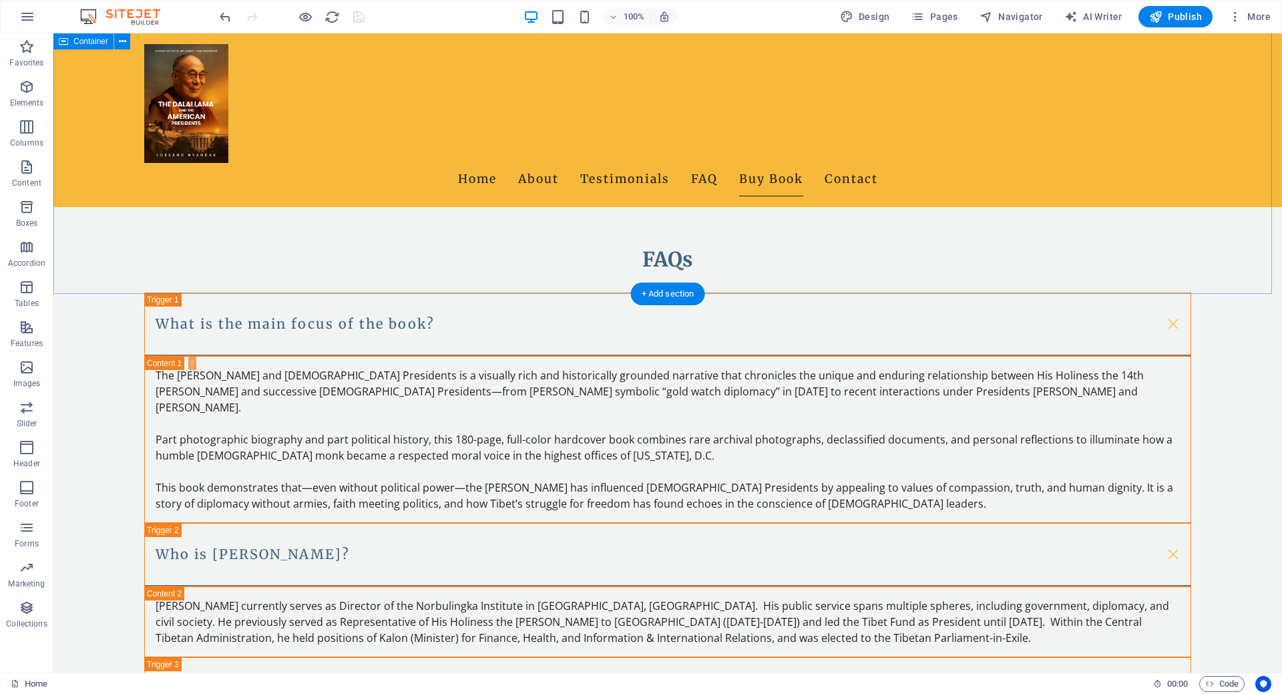
scroll to position [1741, 0]
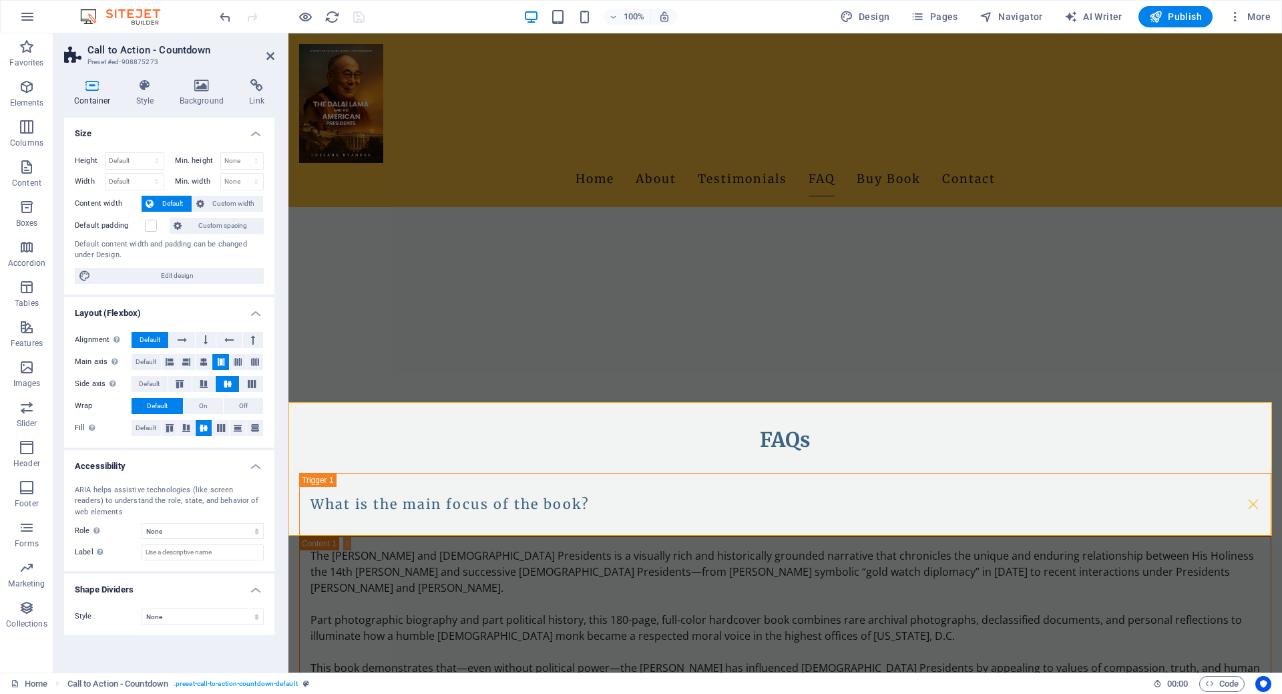
scroll to position [1789, 0]
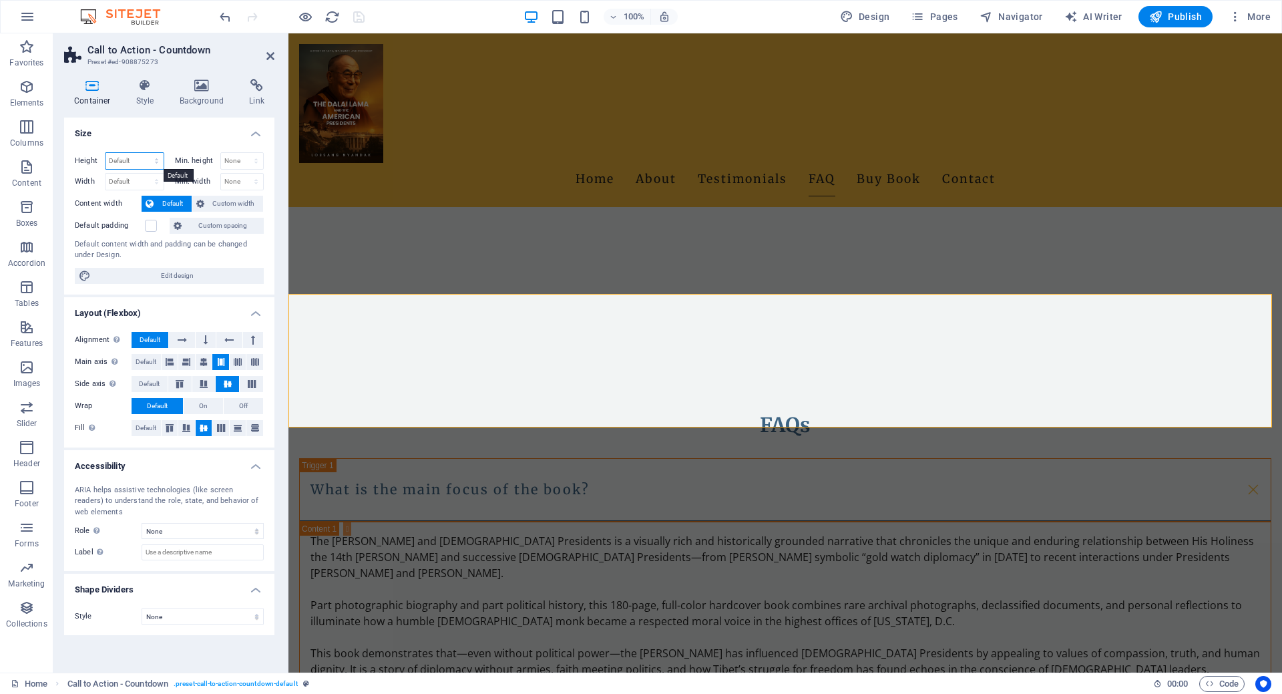
click at [134, 156] on select "Default px rem % vh vw" at bounding box center [135, 161] width 58 height 16
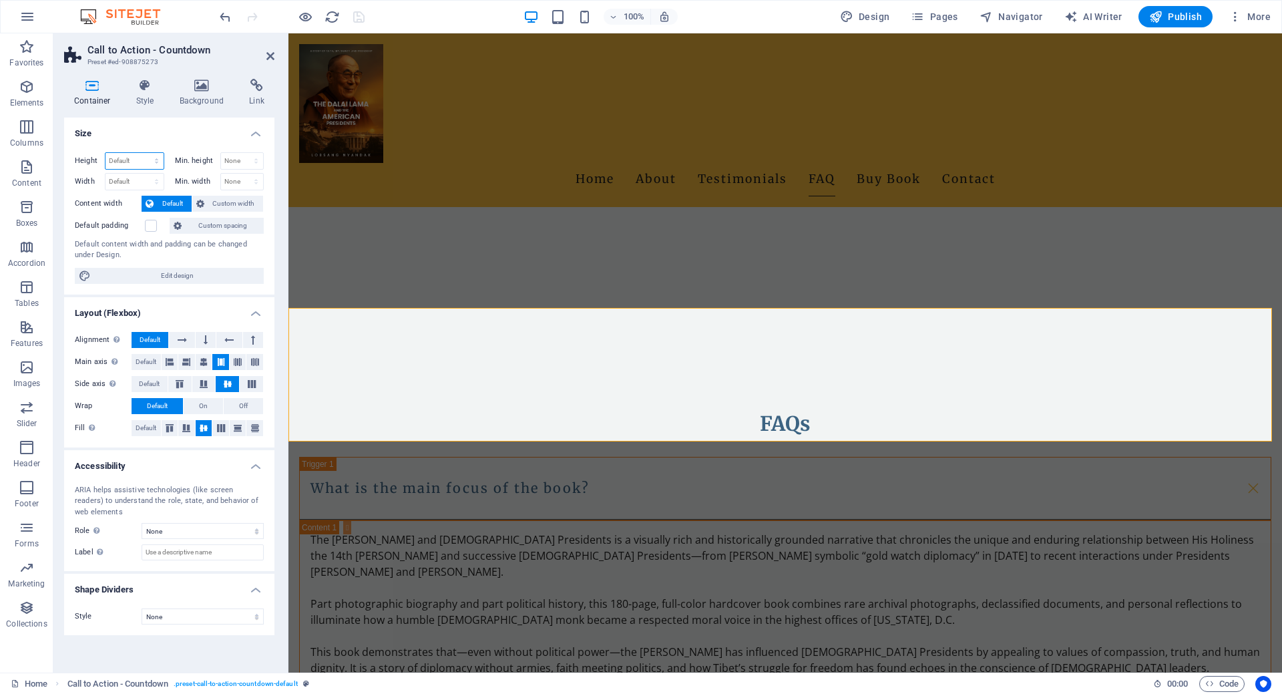
scroll to position [1773, 0]
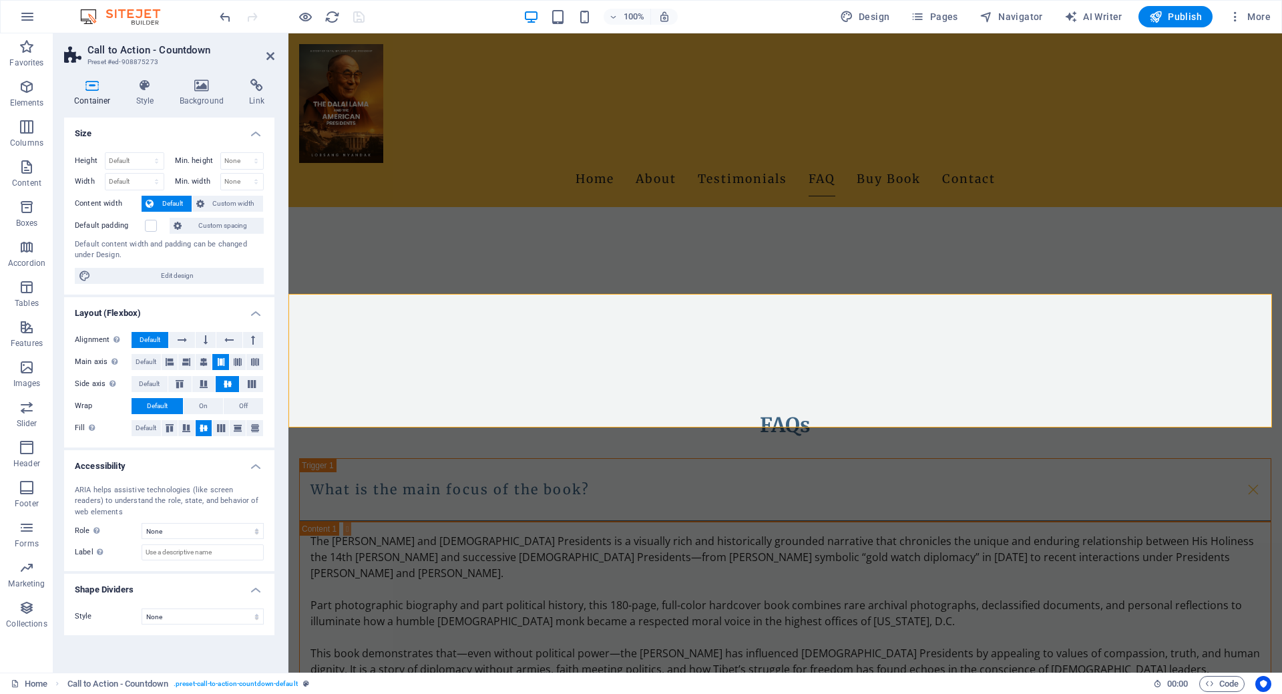
click at [144, 122] on h4 "Size" at bounding box center [169, 130] width 210 height 24
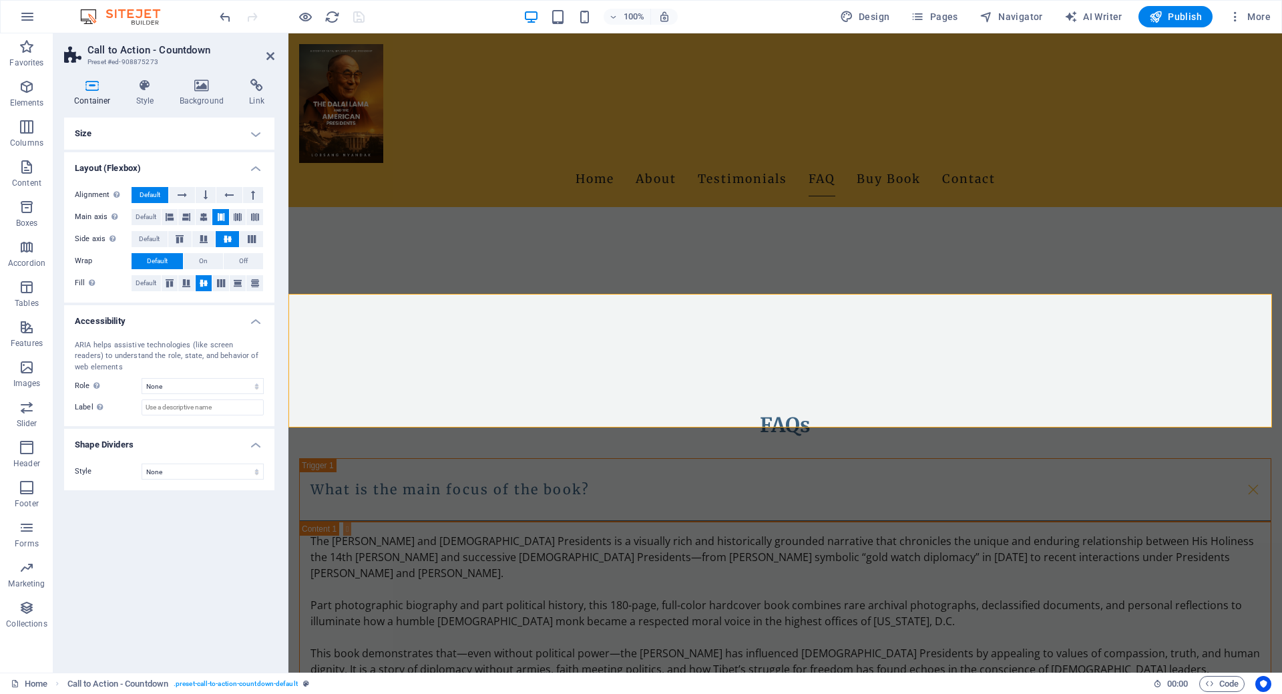
click at [163, 136] on h4 "Size" at bounding box center [169, 134] width 210 height 32
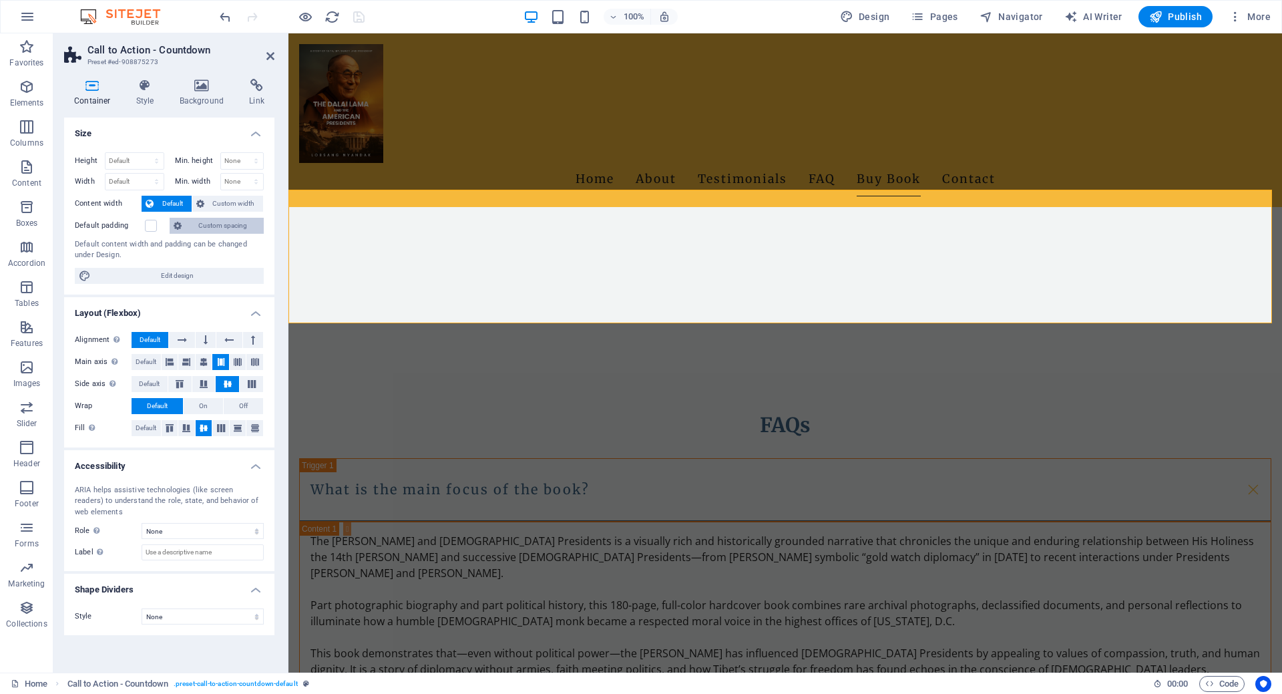
scroll to position [1901, 0]
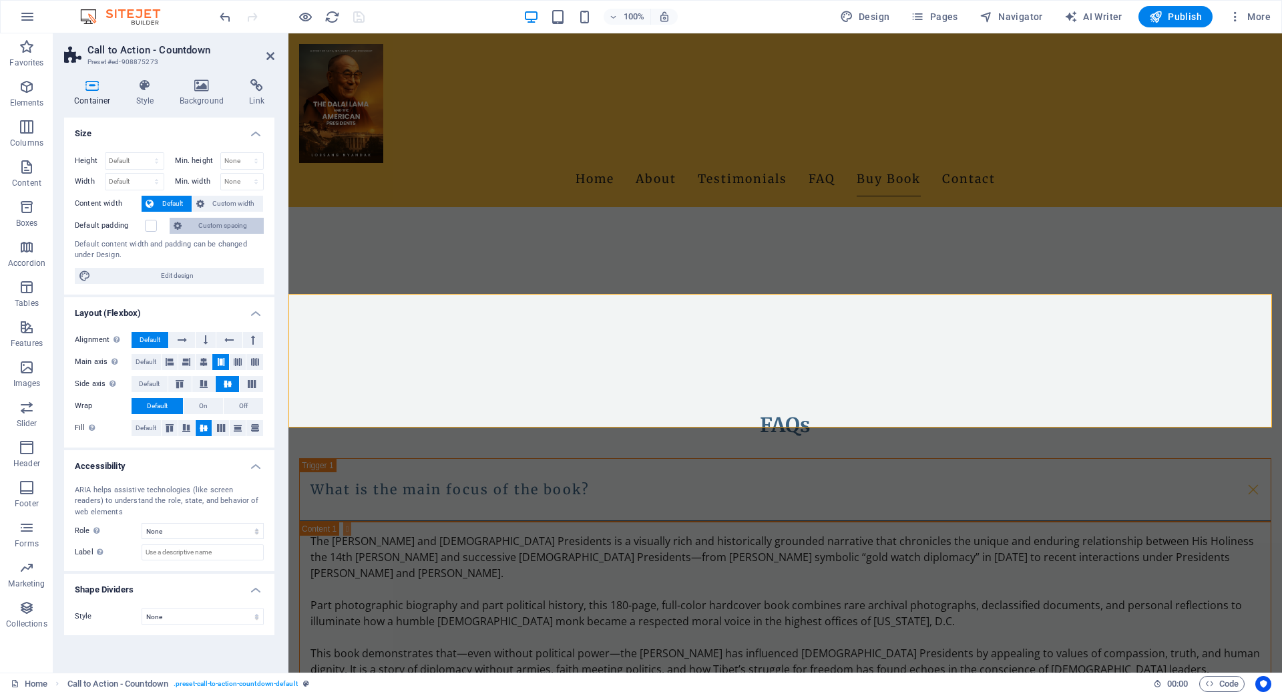
click at [229, 222] on span "Custom spacing" at bounding box center [223, 226] width 74 height 16
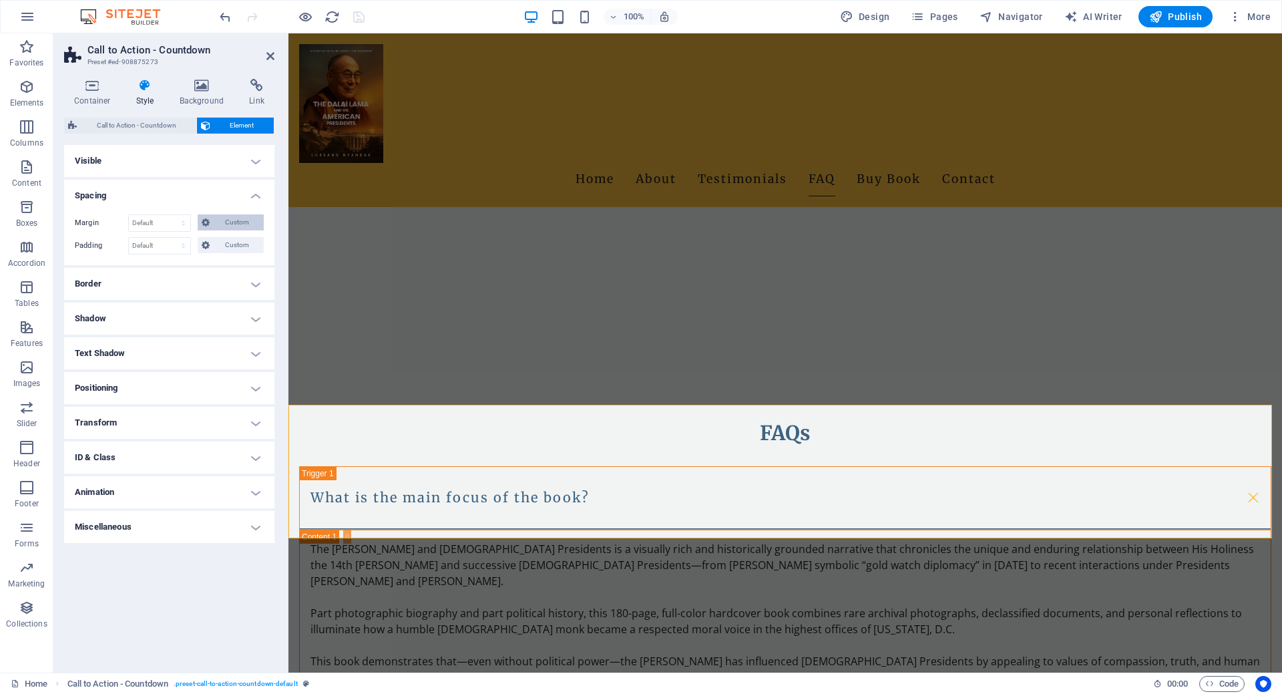
scroll to position [1789, 0]
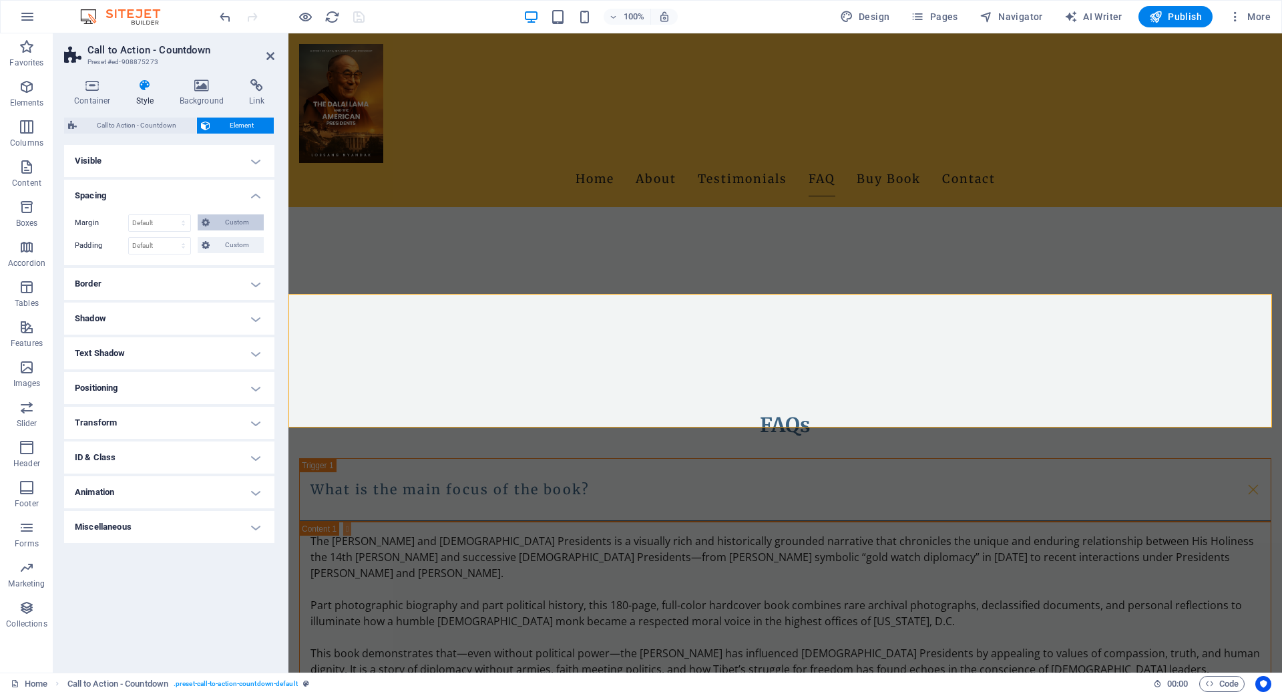
click at [240, 223] on span "Custom" at bounding box center [237, 222] width 46 height 16
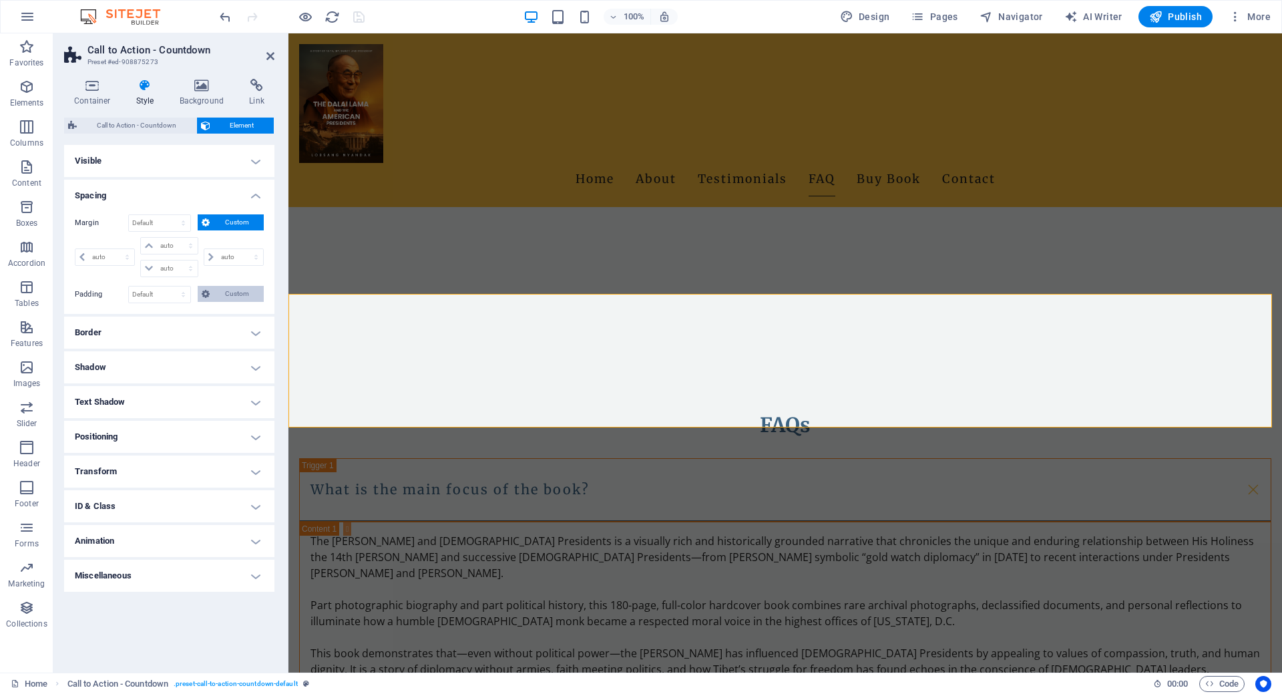
click at [218, 291] on span "Custom" at bounding box center [237, 294] width 46 height 16
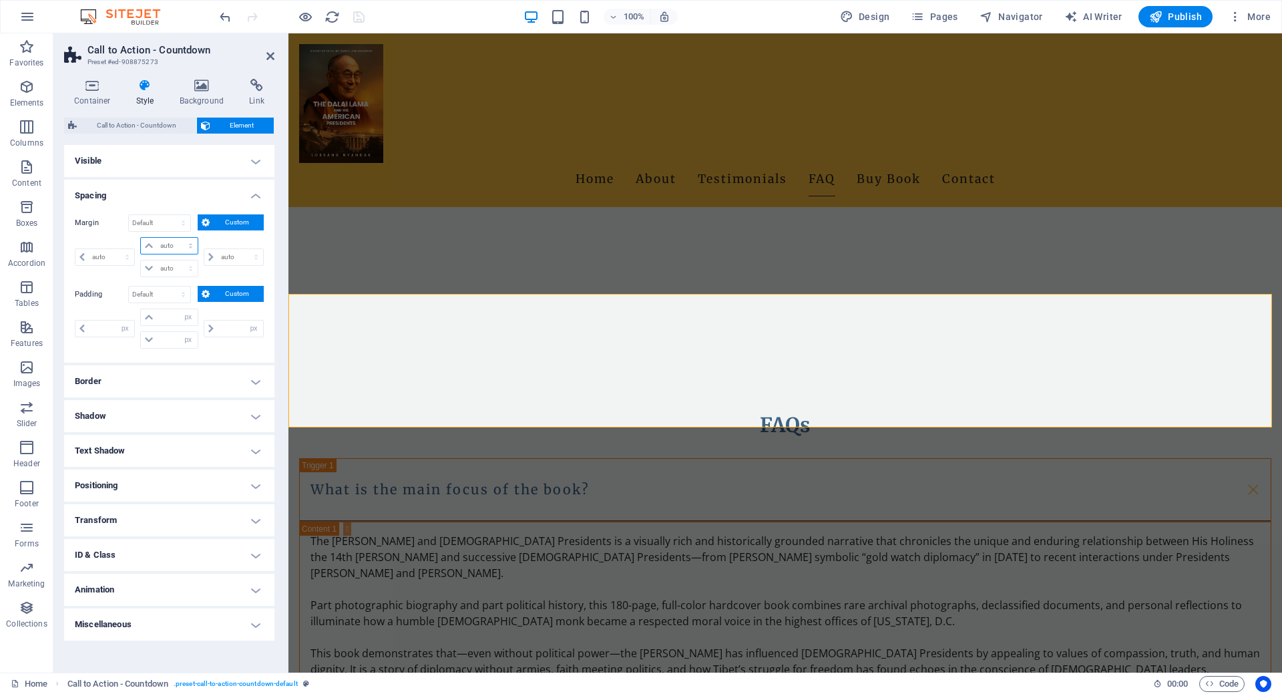
click at [168, 242] on select "auto px % rem vw vh" at bounding box center [169, 246] width 56 height 16
select select "%"
click at [178, 238] on select "auto px % rem vw vh" at bounding box center [169, 246] width 56 height 16
type input "0"
select select "px"
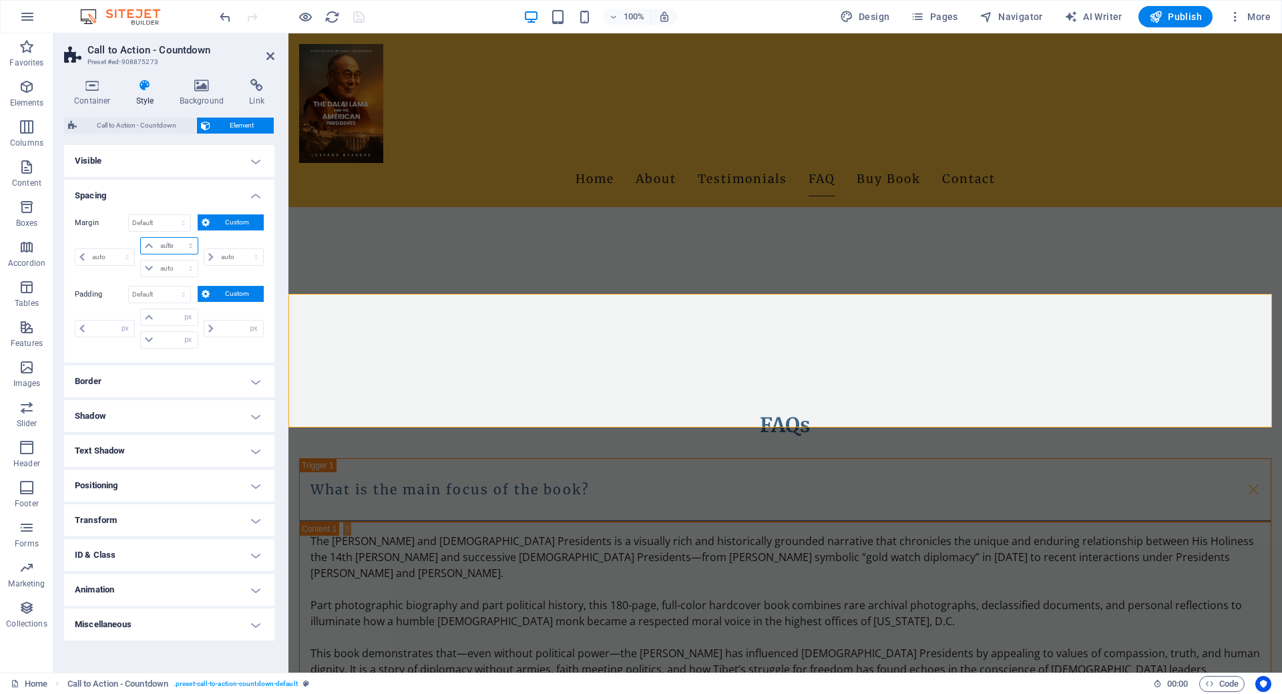
type input "100"
type input "0"
select select "px"
type input "0"
select select "px"
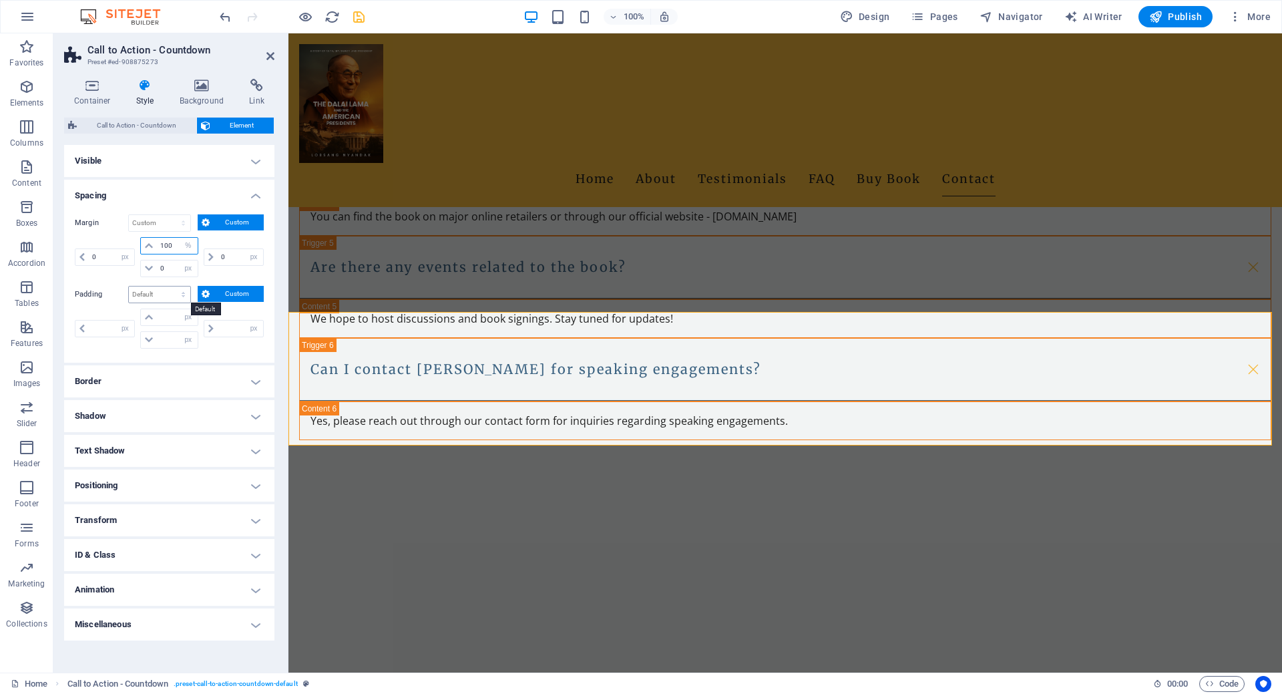
scroll to position [2765, 0]
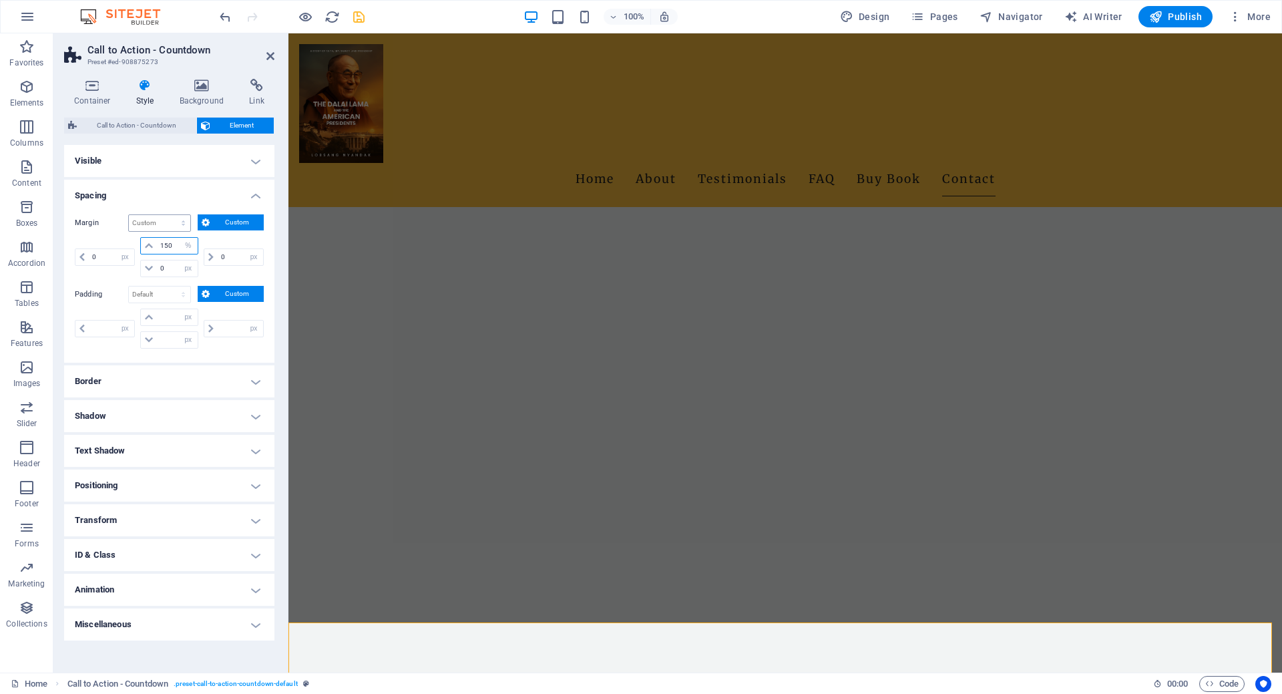
type input "150"
click at [161, 216] on select "Default auto px % rem vw vh Custom" at bounding box center [159, 223] width 61 height 16
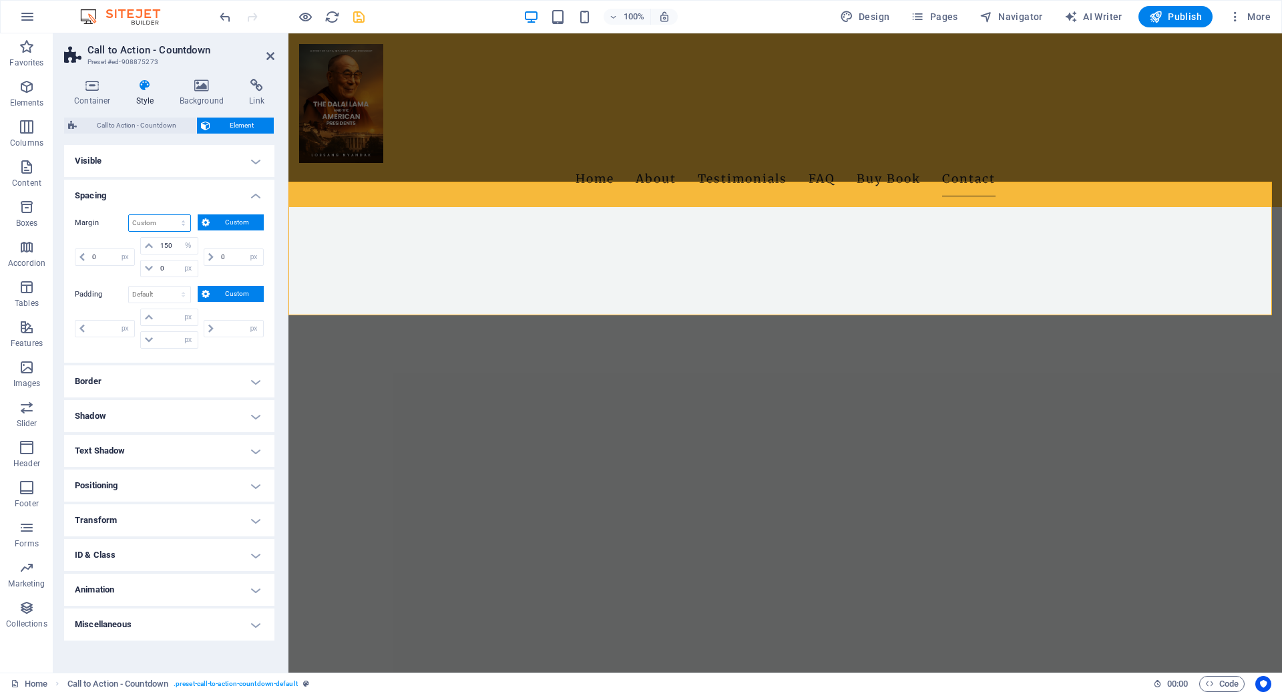
scroll to position [3385, 0]
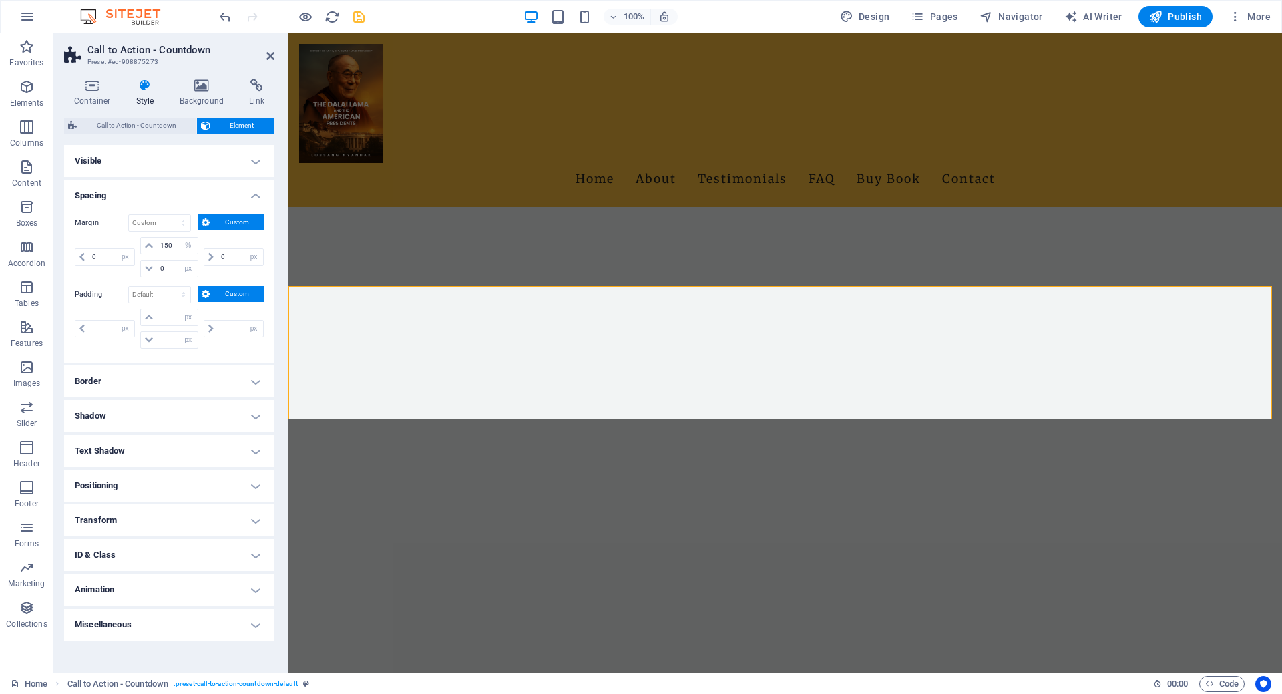
click at [150, 188] on h4 "Spacing" at bounding box center [169, 192] width 210 height 24
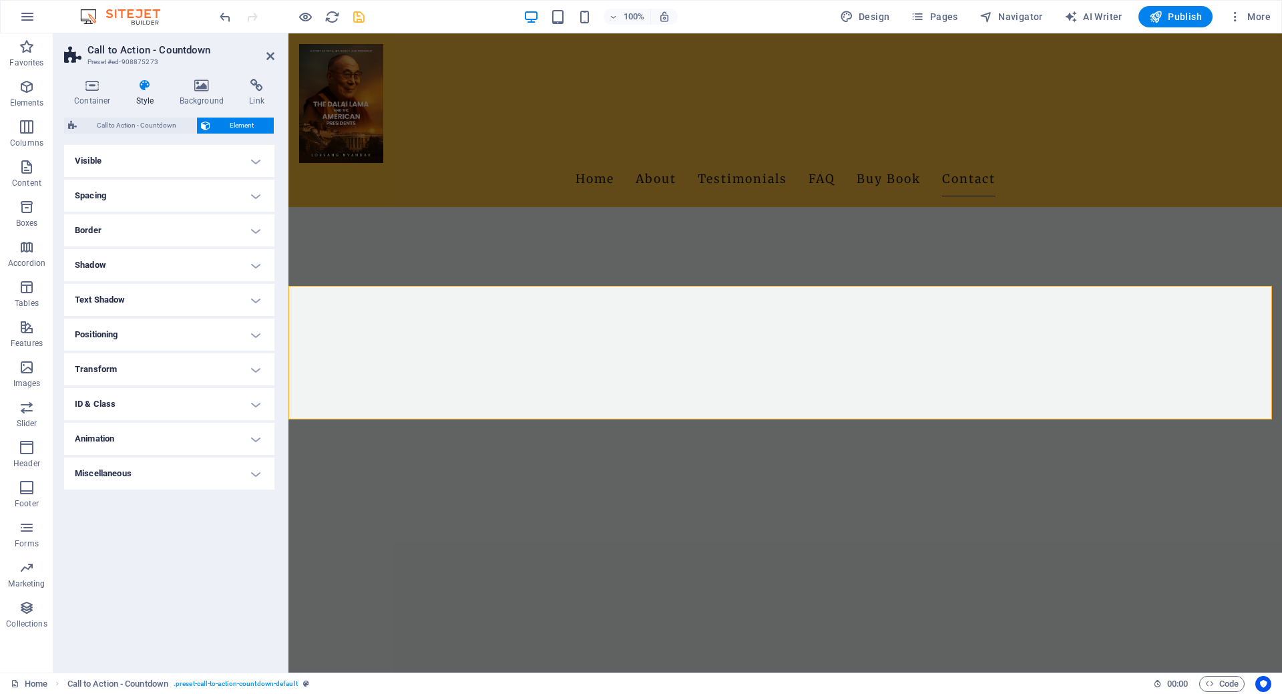
click at [186, 185] on h4 "Spacing" at bounding box center [169, 196] width 210 height 32
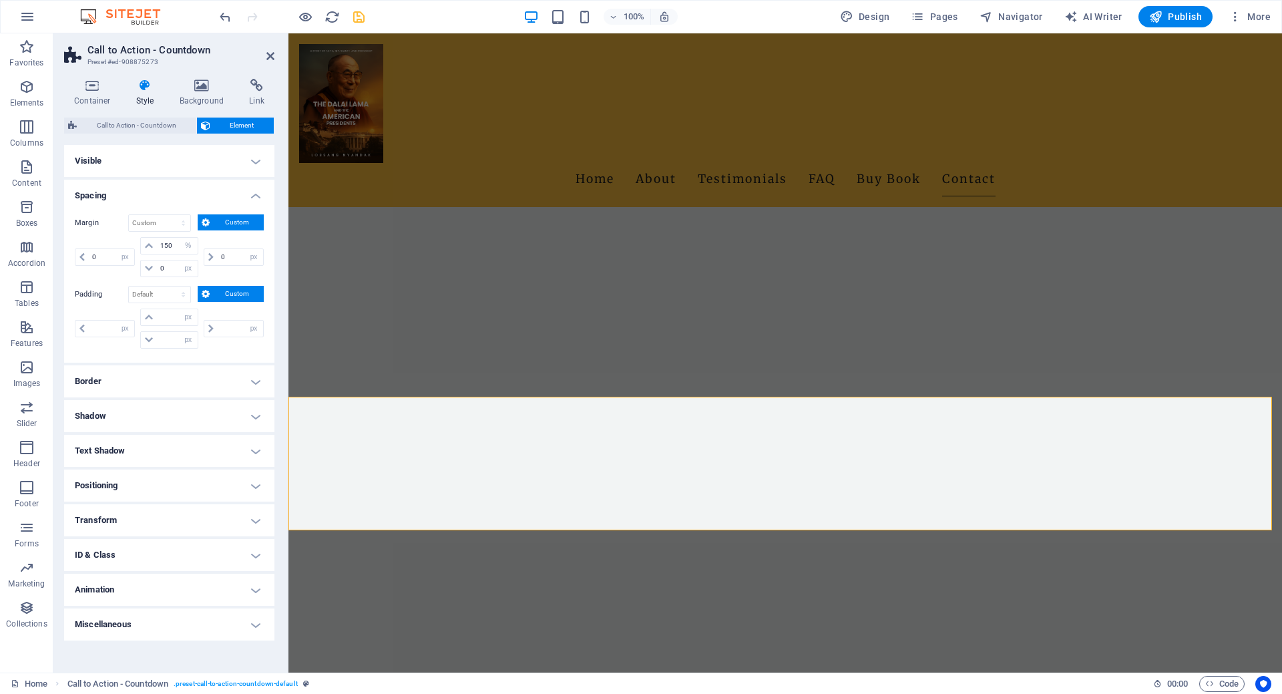
scroll to position [3273, 0]
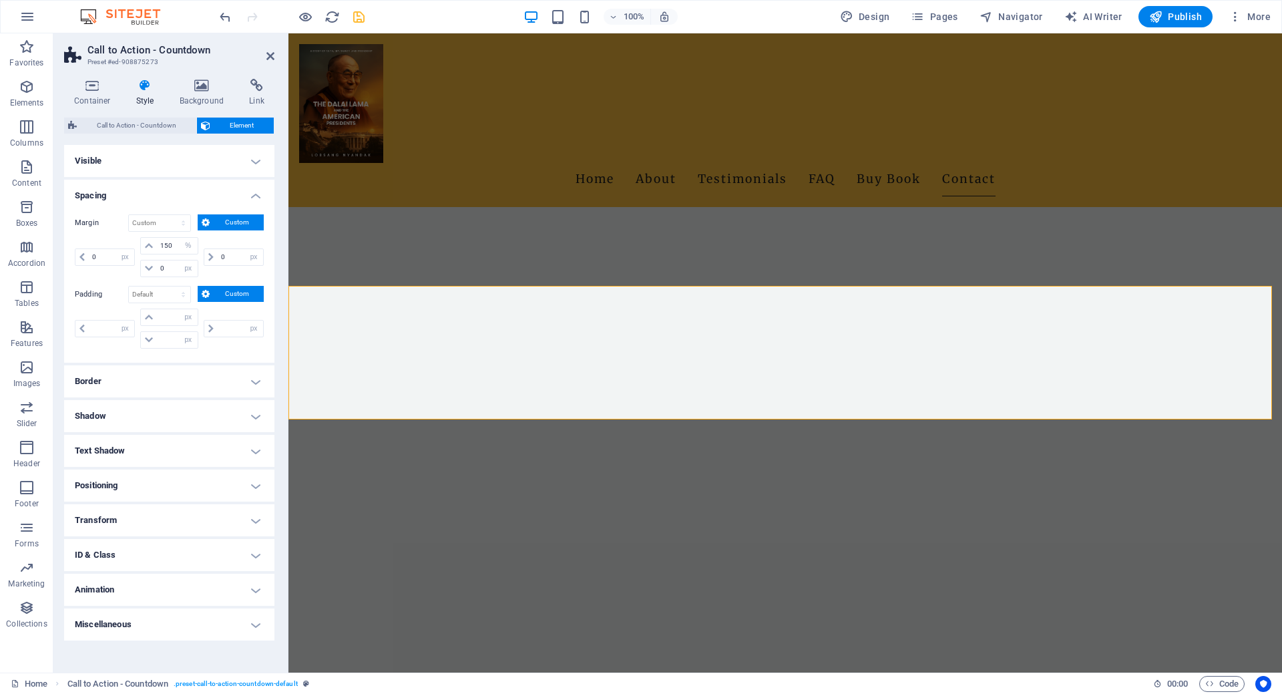
click at [216, 414] on h4 "Shadow" at bounding box center [169, 416] width 210 height 32
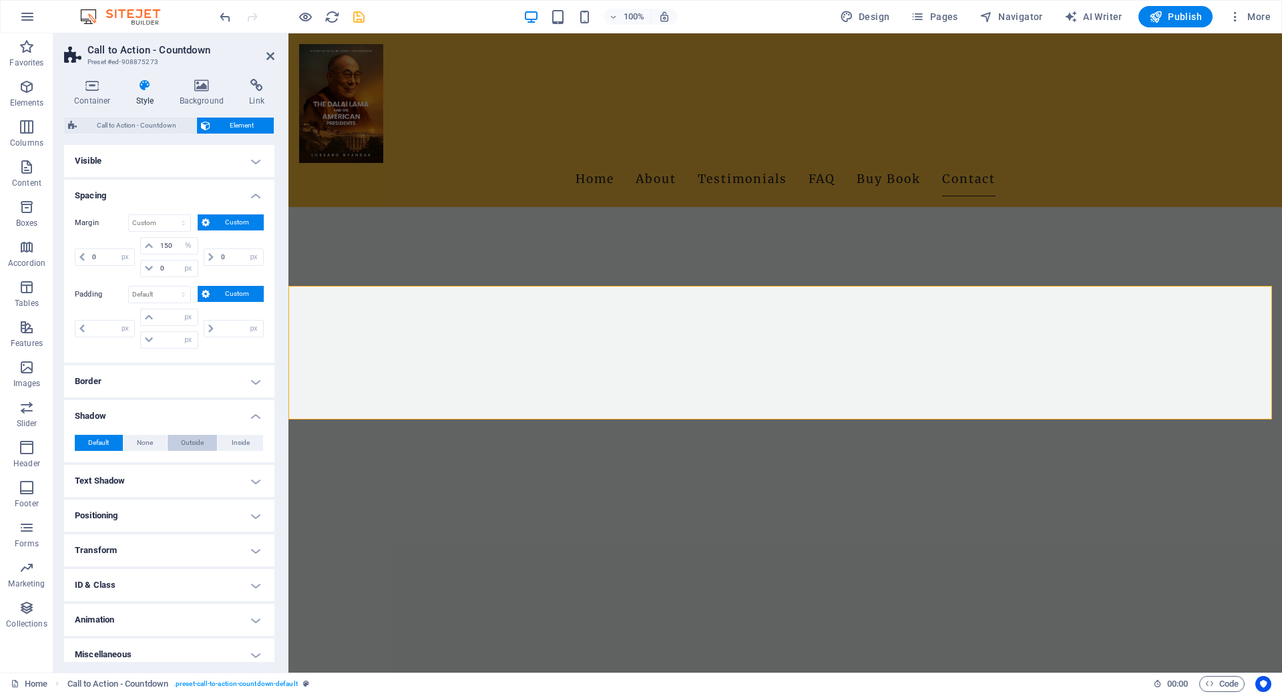
click at [183, 444] on span "Outside" at bounding box center [192, 443] width 23 height 16
type input "2"
type input "4"
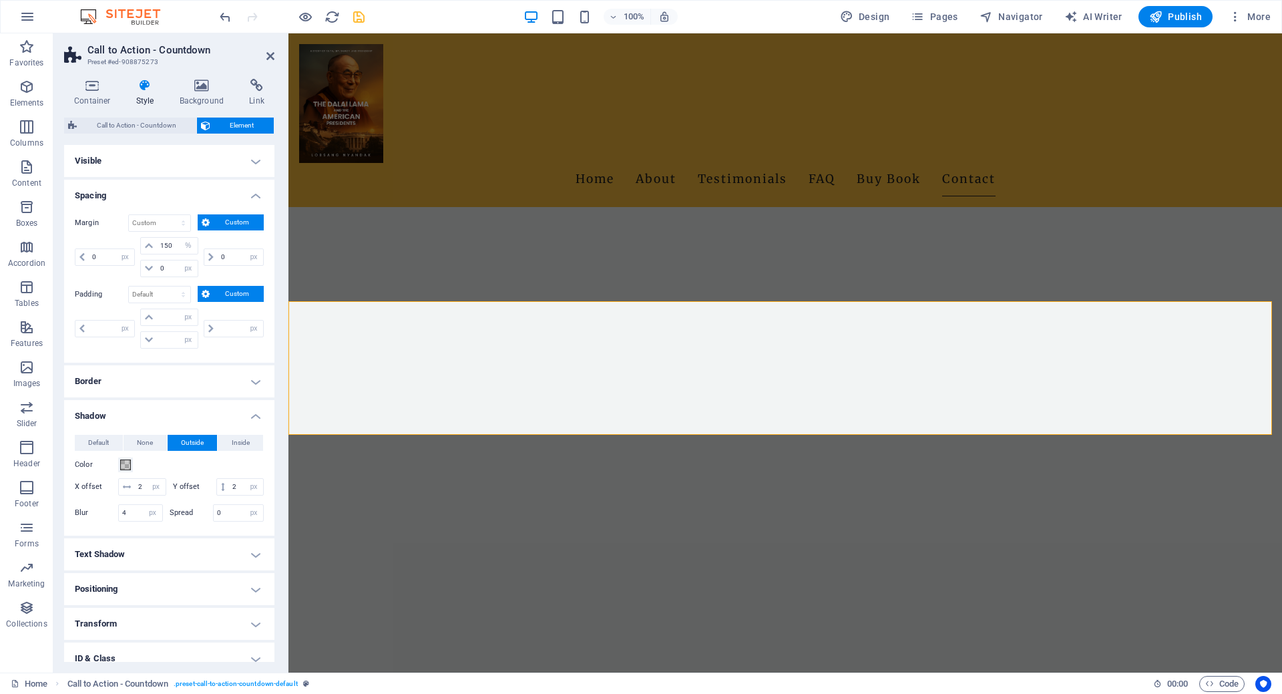
scroll to position [3257, 0]
click at [218, 215] on span "Custom" at bounding box center [237, 222] width 46 height 16
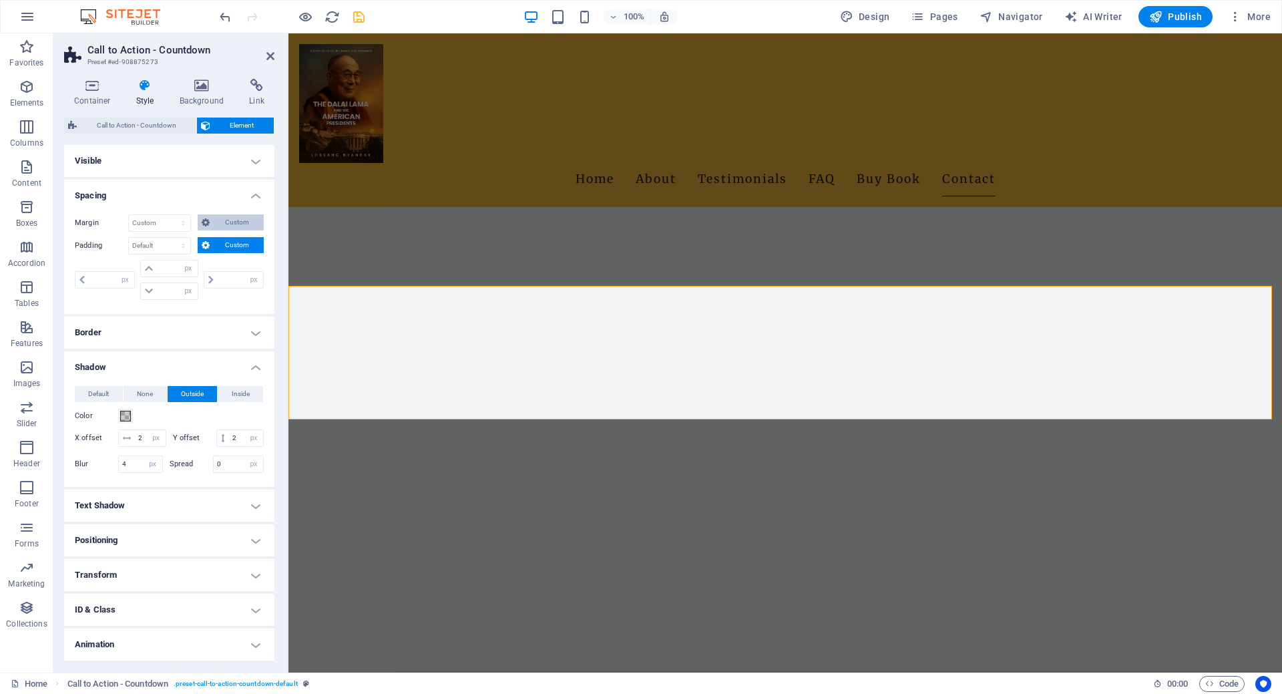
click at [198, 216] on button "Custom" at bounding box center [231, 222] width 66 height 16
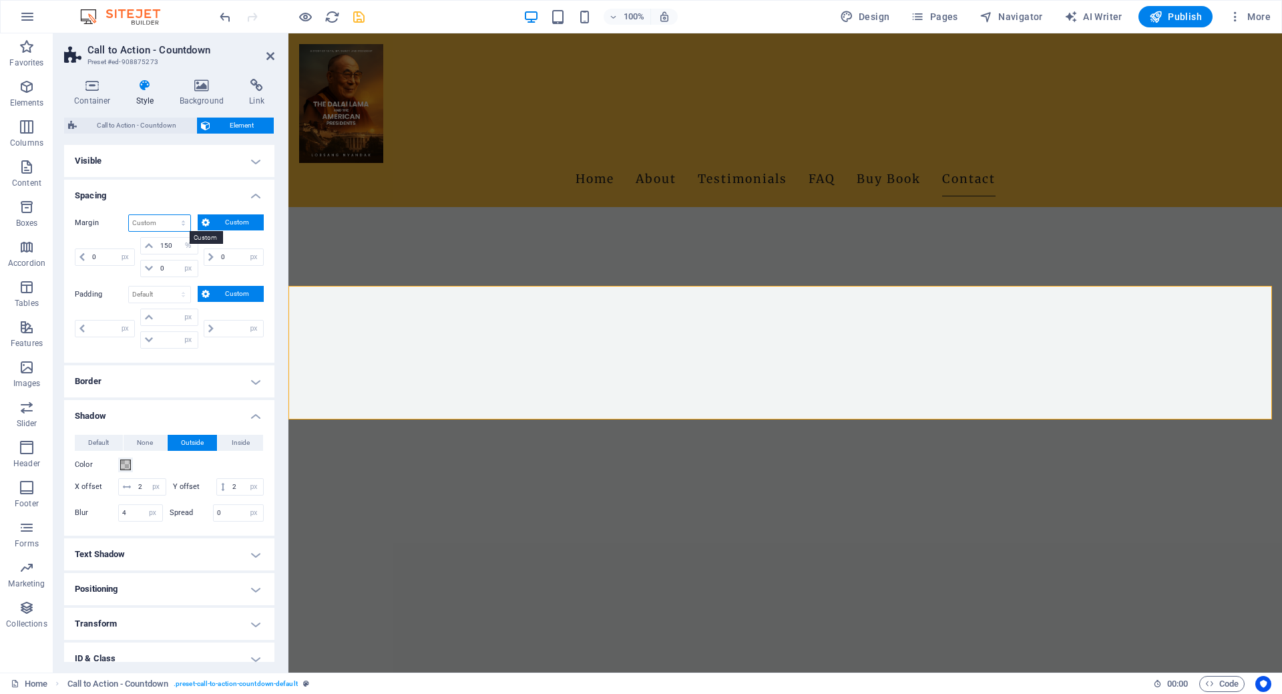
click at [161, 222] on select "Default auto px % rem vw vh Custom" at bounding box center [159, 223] width 61 height 16
click at [129, 215] on select "Default auto px % rem vw vh Custom" at bounding box center [159, 223] width 61 height 16
select select "DISABLED_OPTION_VALUE"
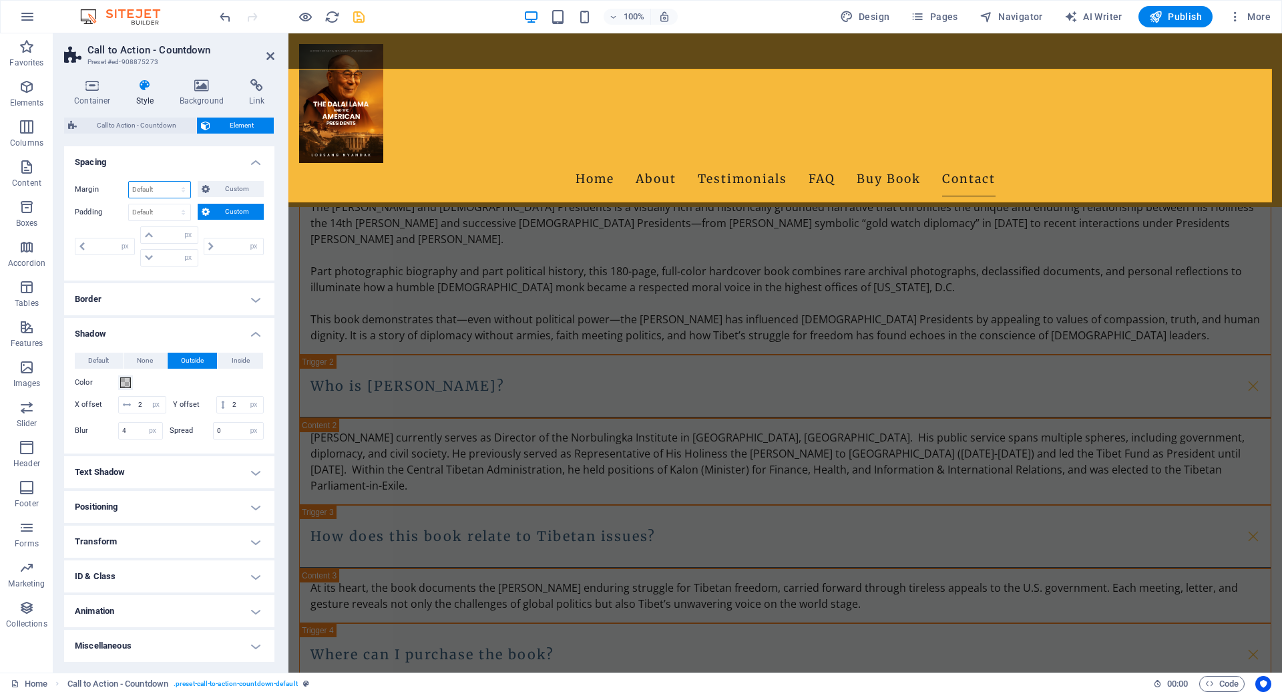
scroll to position [2126, 0]
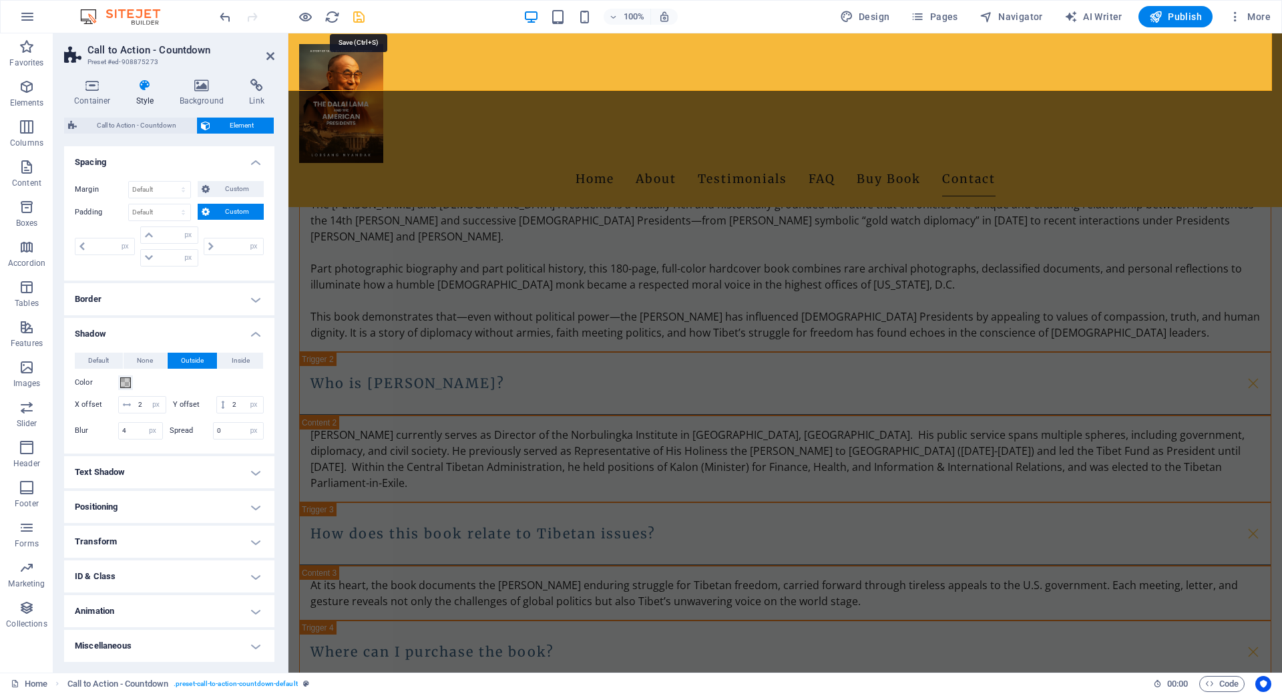
click at [363, 15] on icon "save" at bounding box center [358, 16] width 15 height 15
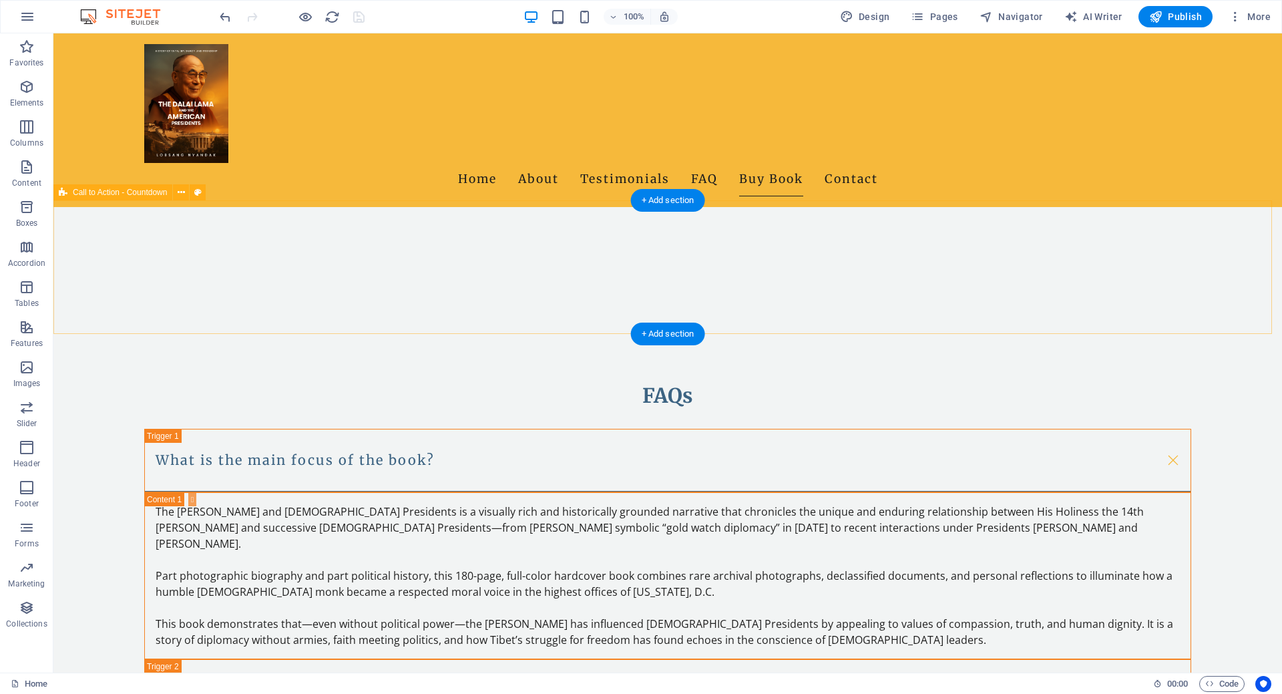
scroll to position [1856, 0]
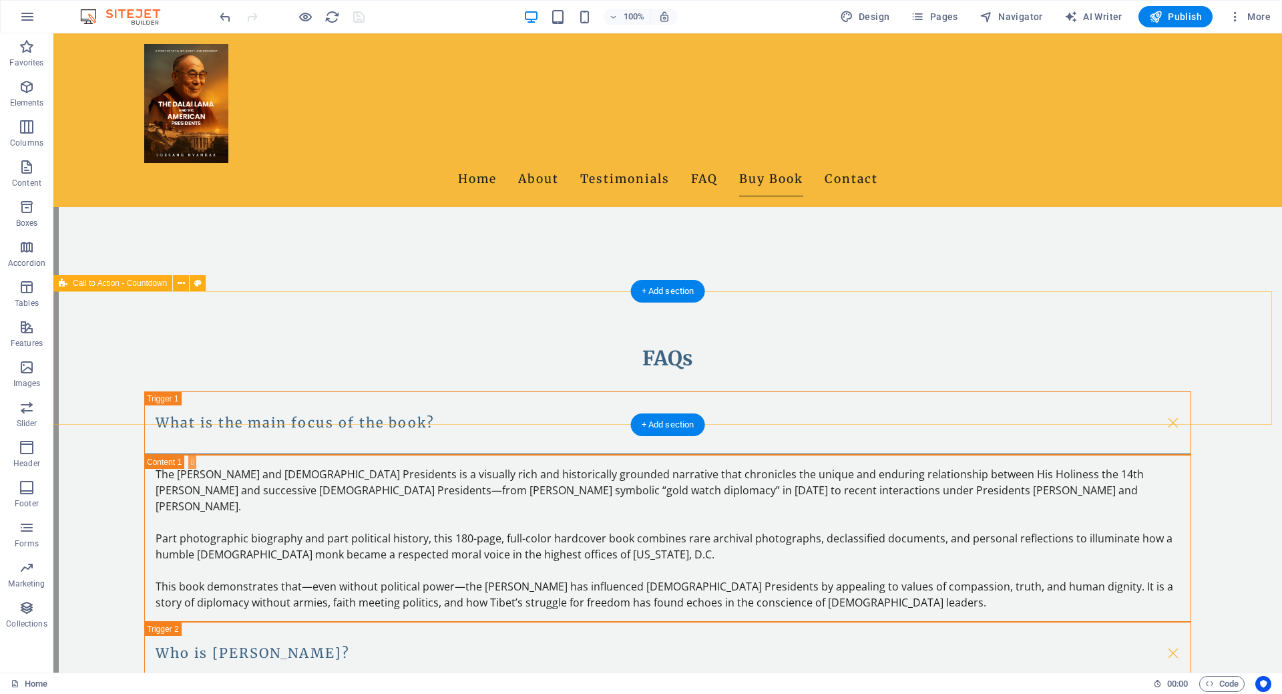
select select "px"
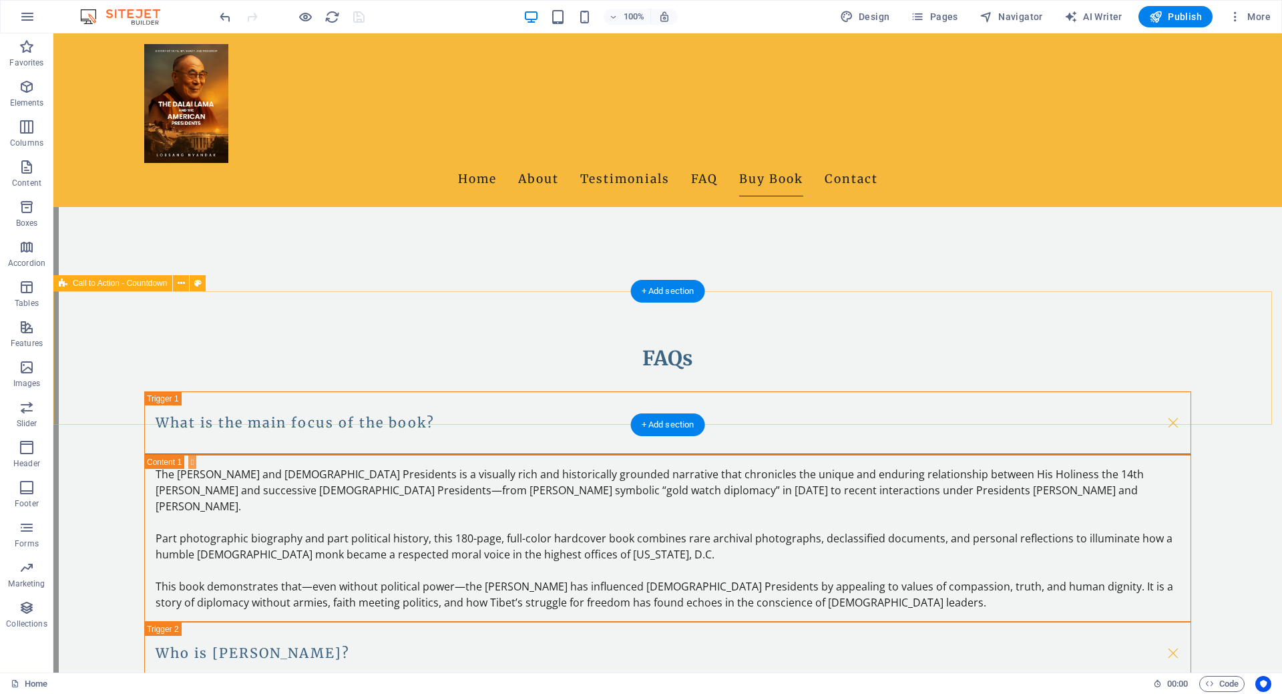
select select "px"
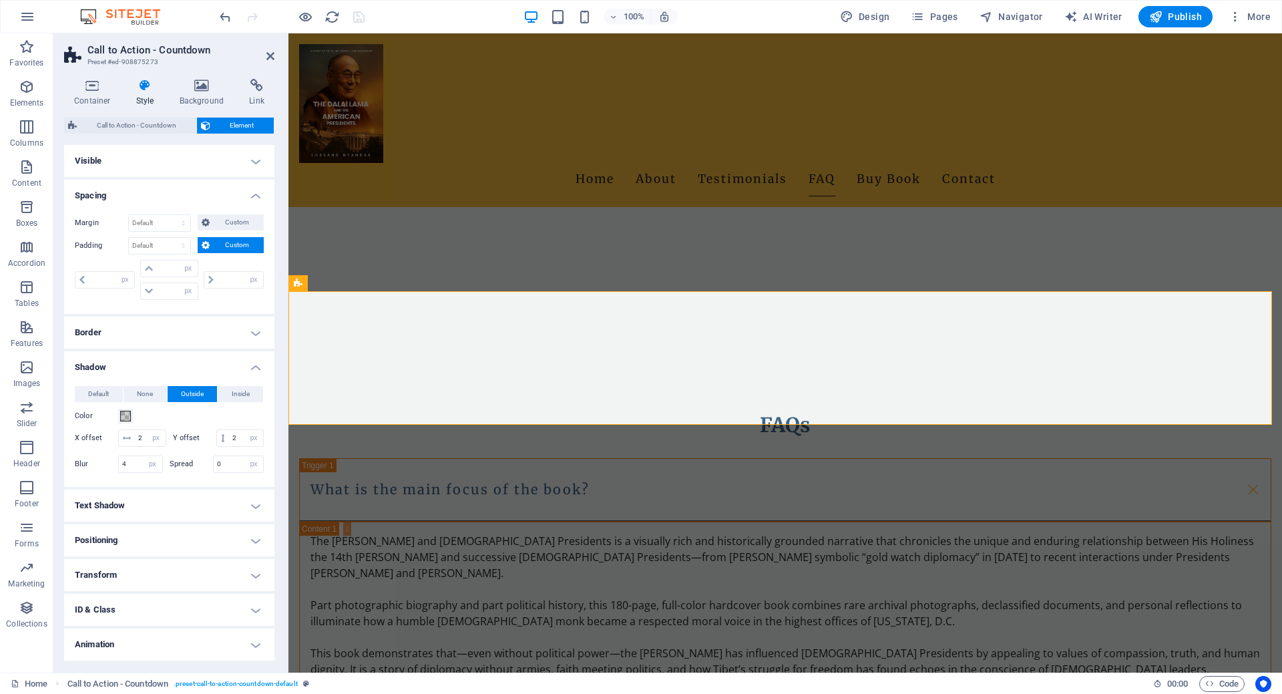
scroll to position [1792, 0]
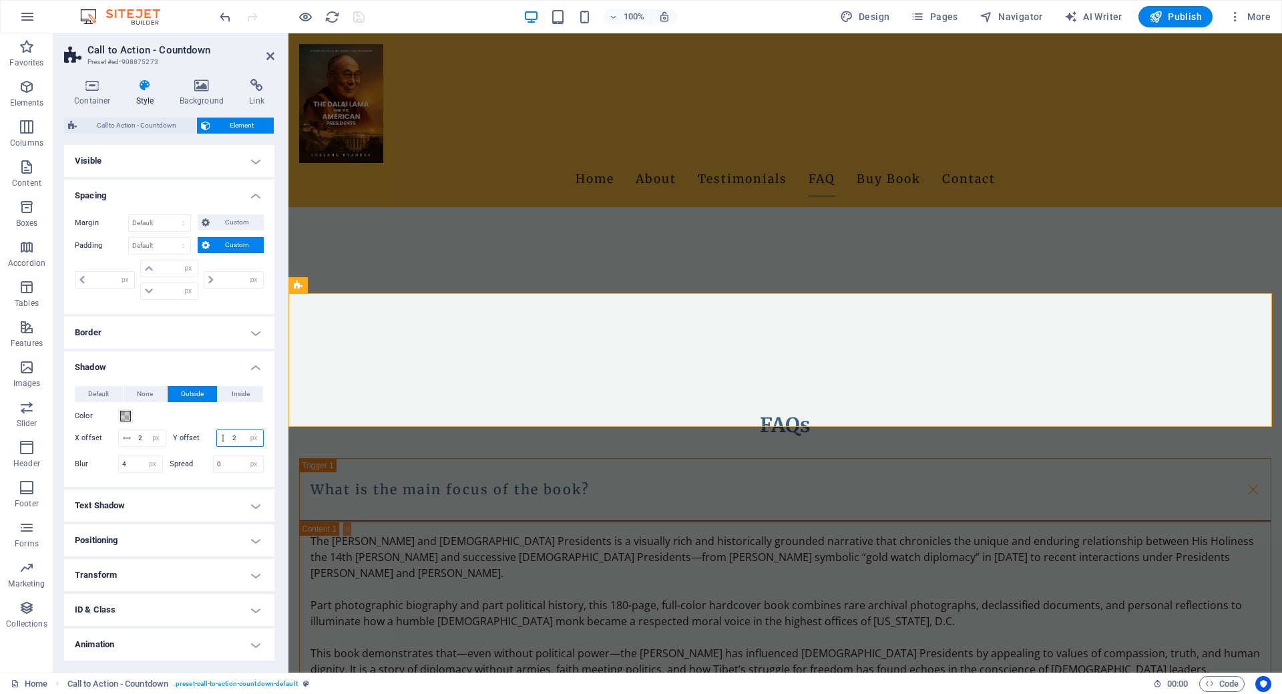
drag, startPoint x: 167, startPoint y: 453, endPoint x: 136, endPoint y: 456, distance: 30.9
click at [229, 446] on input "2" at bounding box center [246, 438] width 34 height 16
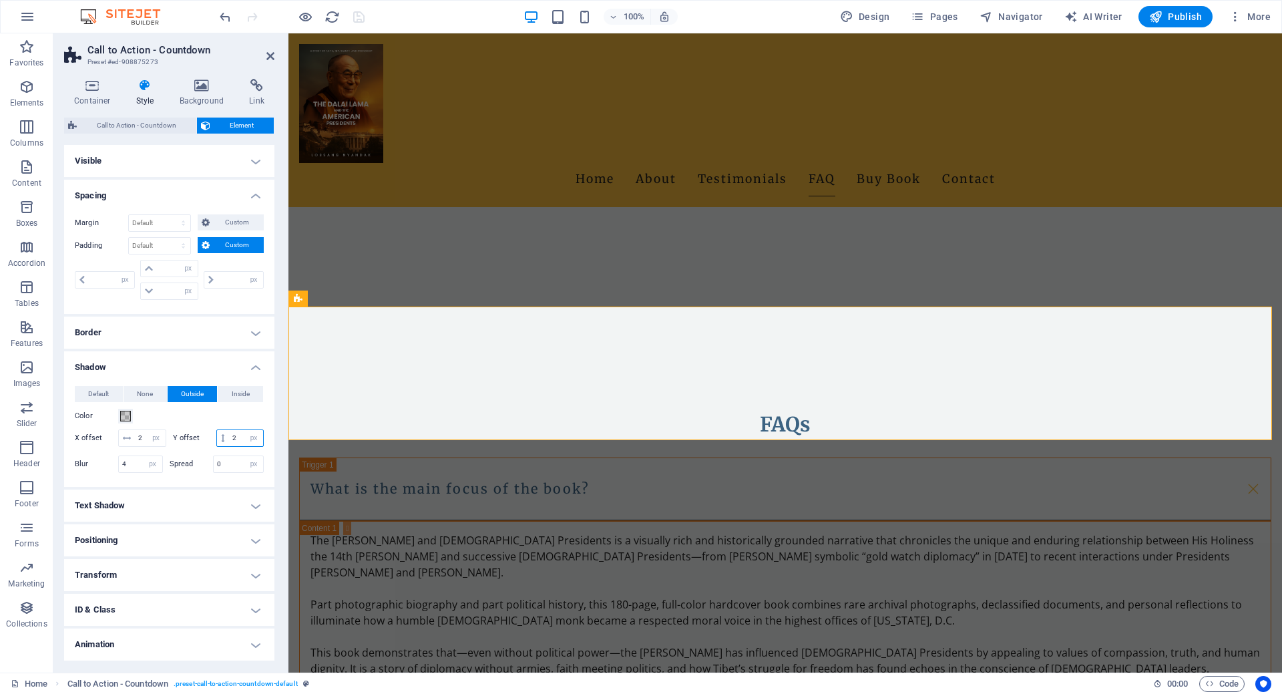
scroll to position [1776, 0]
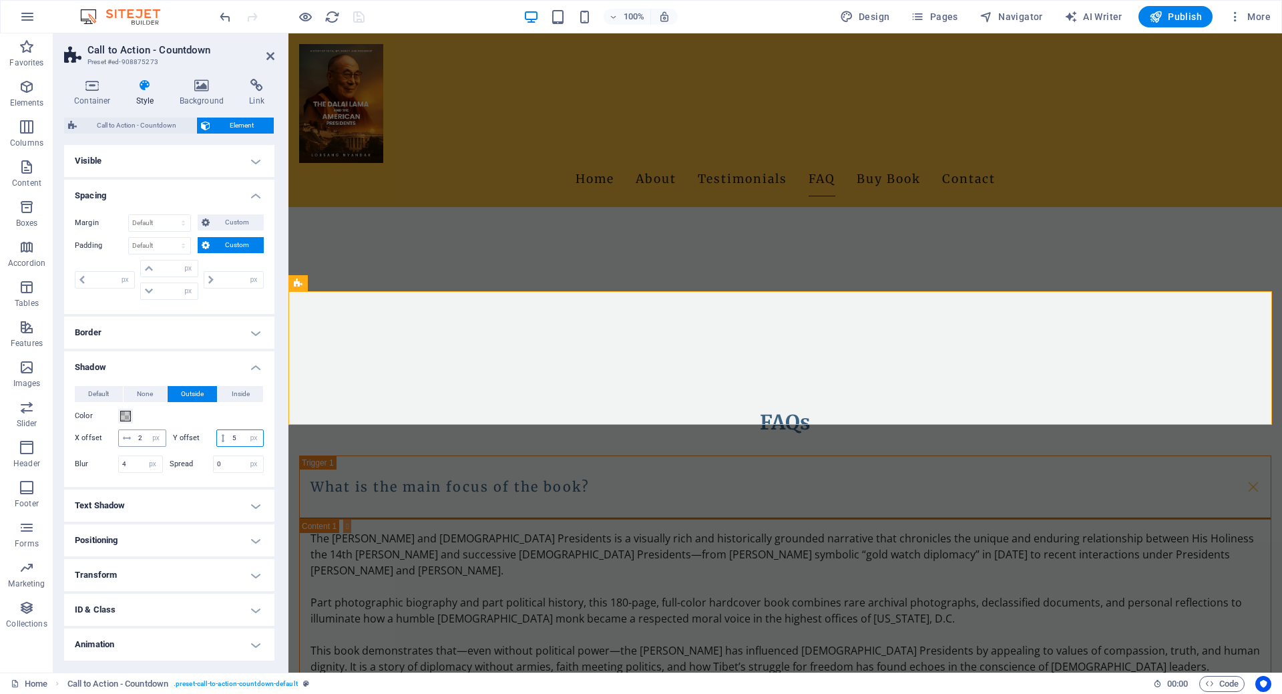
type input "5"
drag, startPoint x: 144, startPoint y: 441, endPoint x: 130, endPoint y: 437, distance: 14.4
click at [130, 437] on div "2 px rem vh vw" at bounding box center [142, 437] width 48 height 17
type input "5"
drag, startPoint x: 132, startPoint y: 481, endPoint x: 112, endPoint y: 479, distance: 20.1
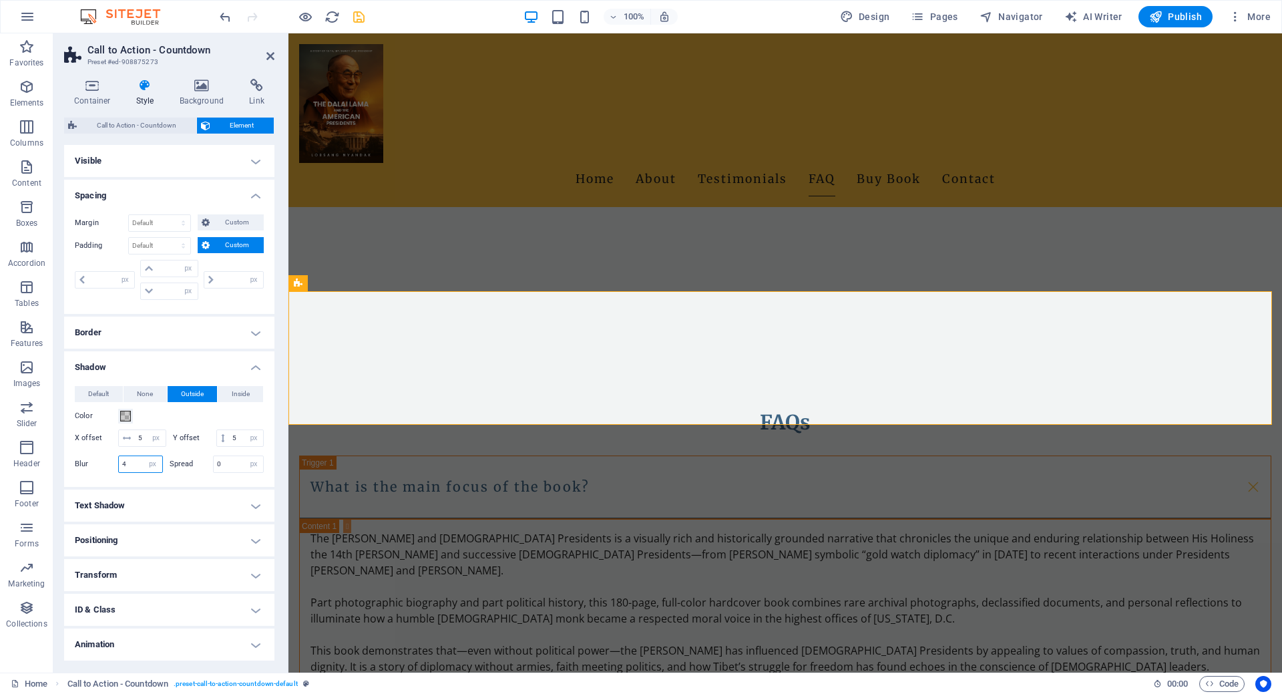
click at [112, 473] on div "Blur 4 px rem % vh vw" at bounding box center [119, 463] width 88 height 17
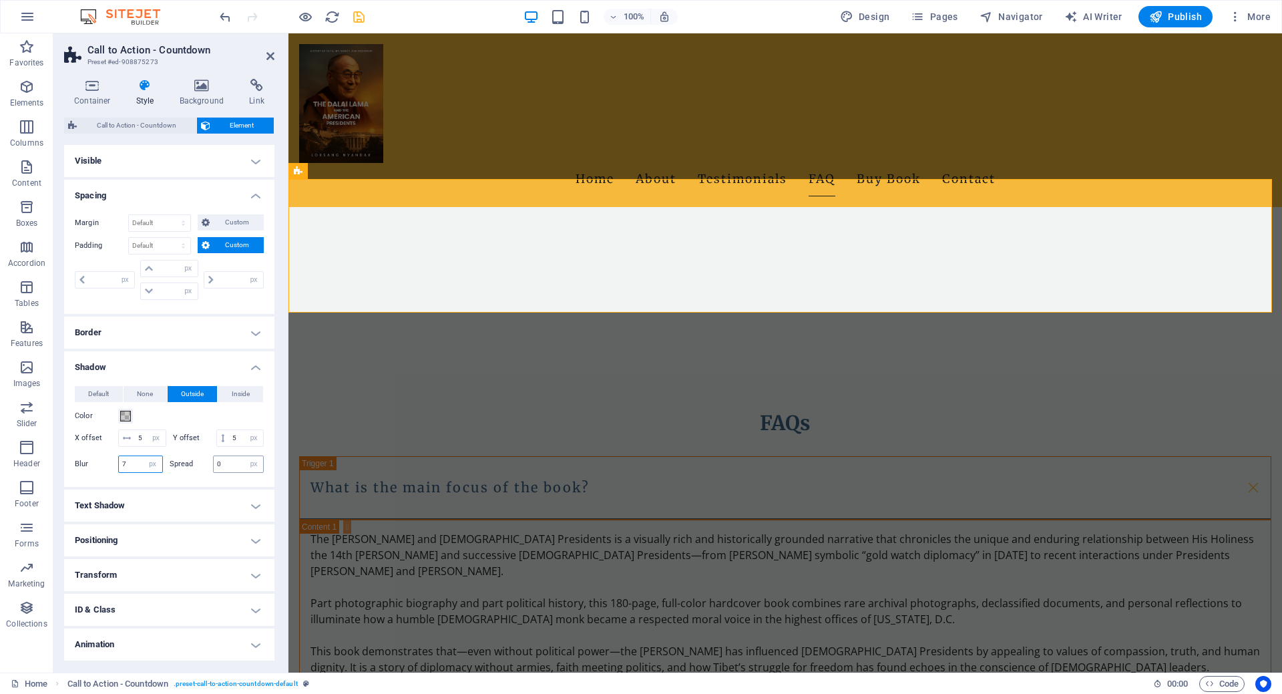
scroll to position [1904, 0]
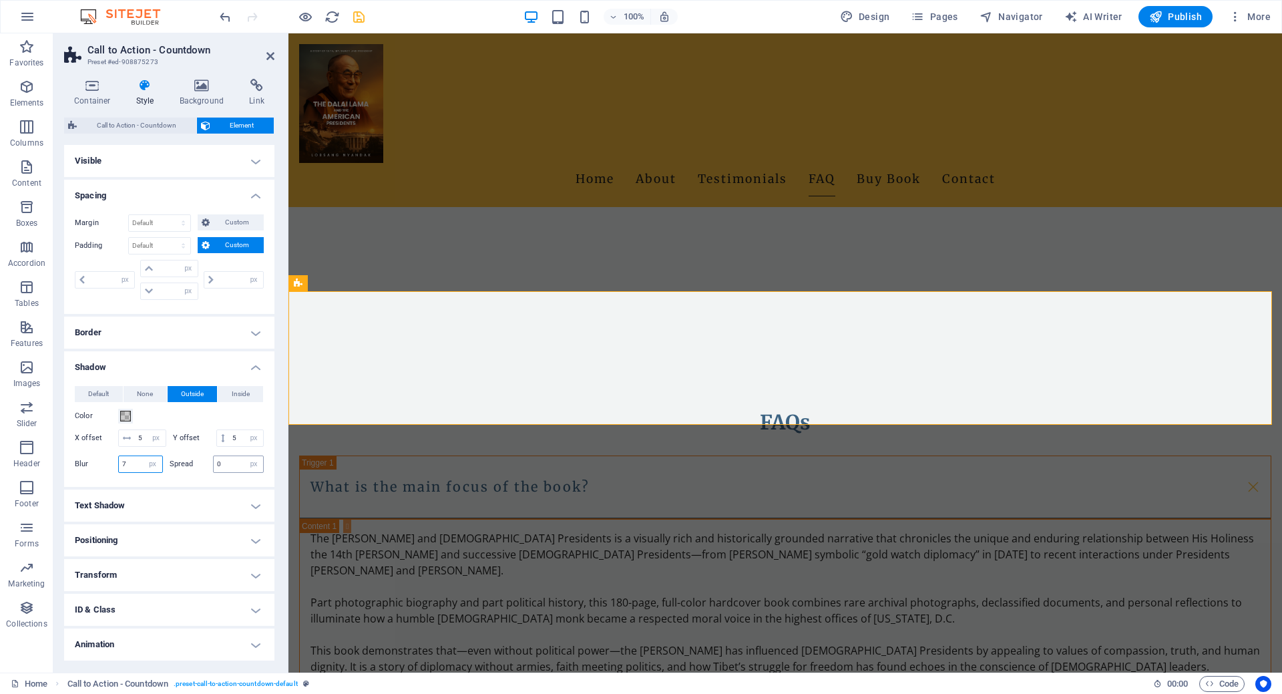
type input "7"
drag, startPoint x: 229, startPoint y: 481, endPoint x: 194, endPoint y: 471, distance: 36.1
click at [195, 472] on div "Spread 0 px rem vh vw" at bounding box center [217, 463] width 95 height 17
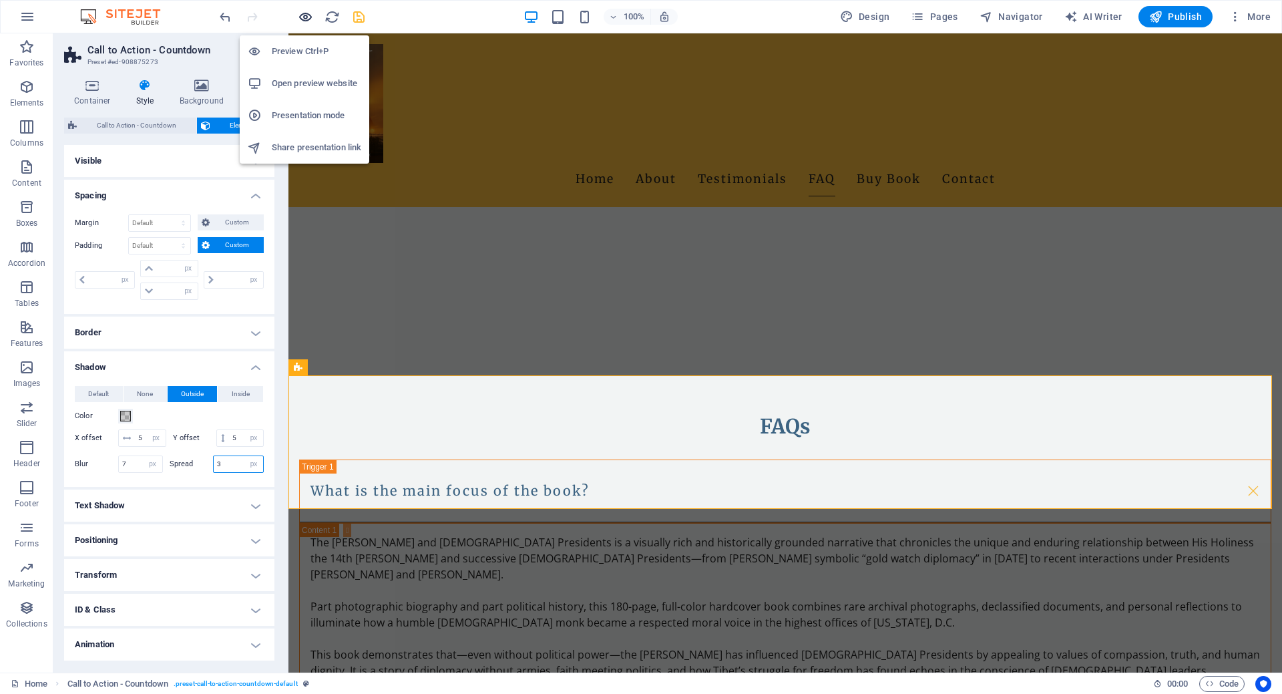
type input "3"
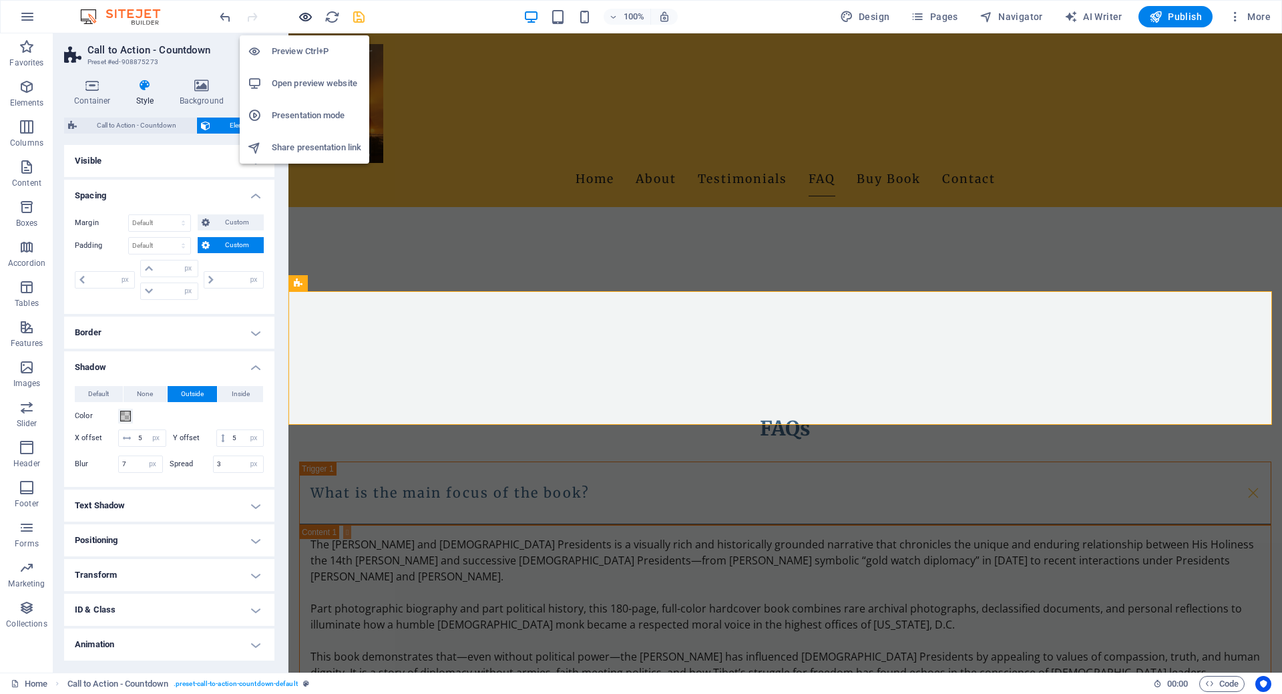
click at [0, 0] on icon "button" at bounding box center [0, 0] width 0 height 0
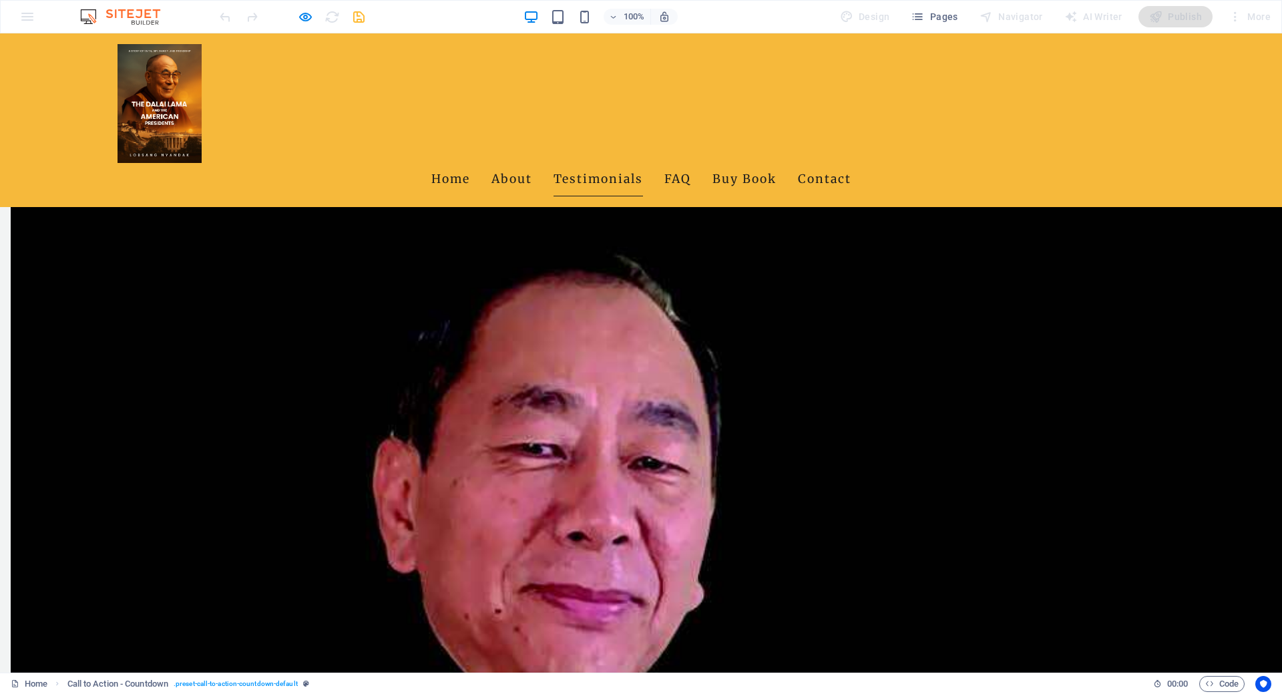
scroll to position [675, 0]
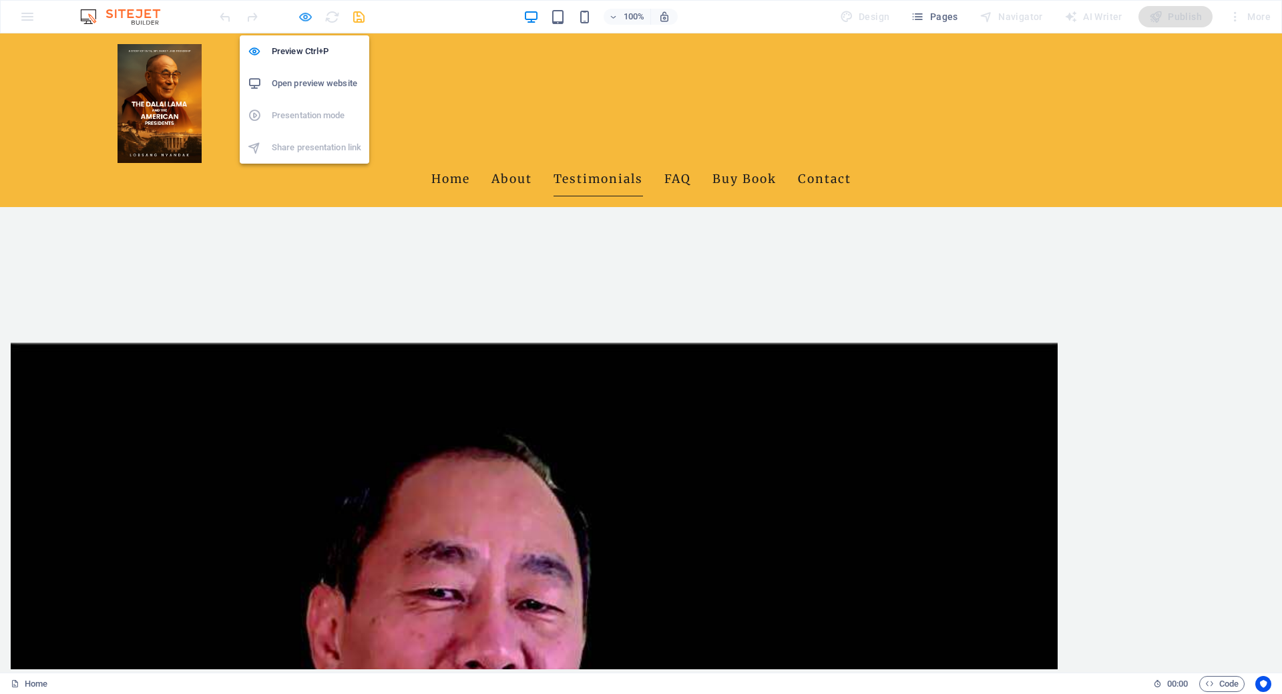
click at [0, 0] on icon "button" at bounding box center [0, 0] width 0 height 0
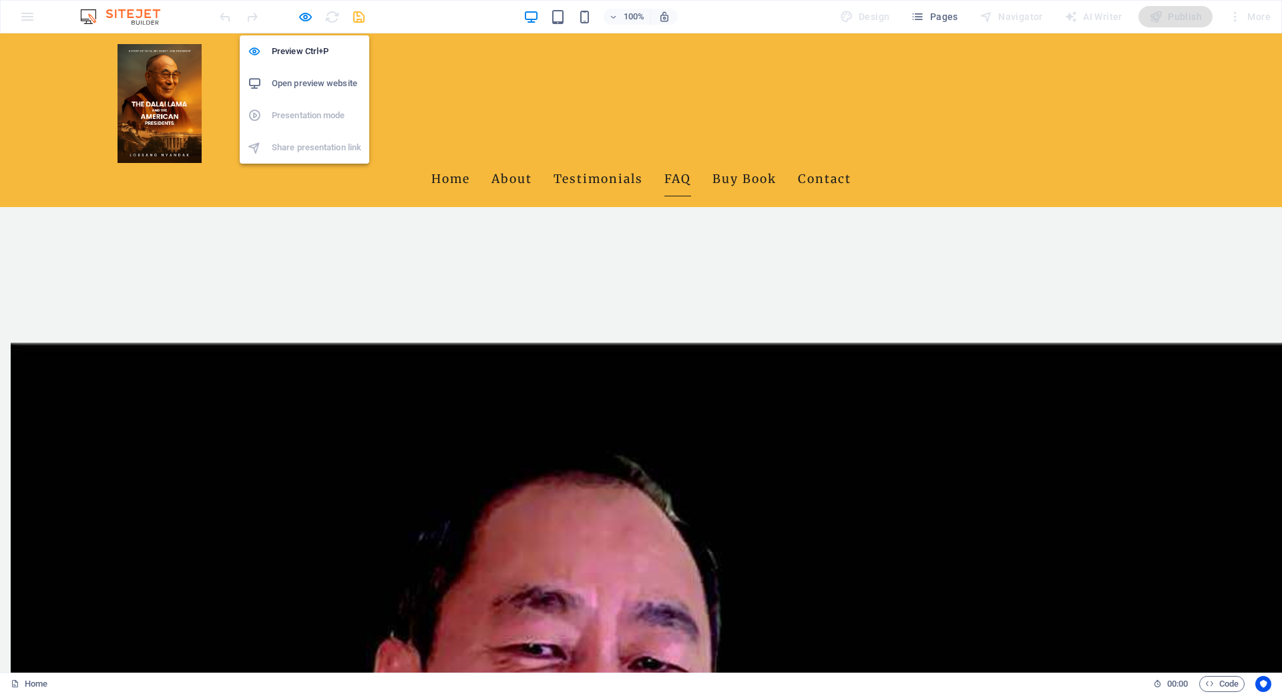
select select "px"
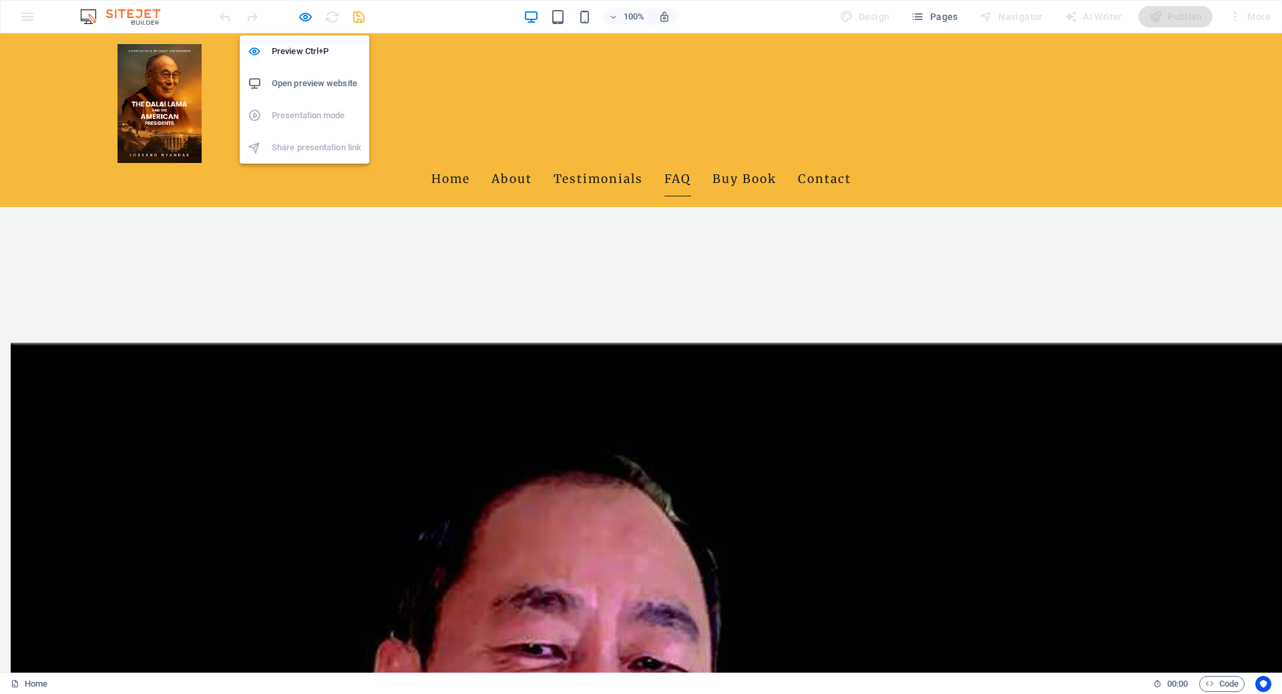
select select "px"
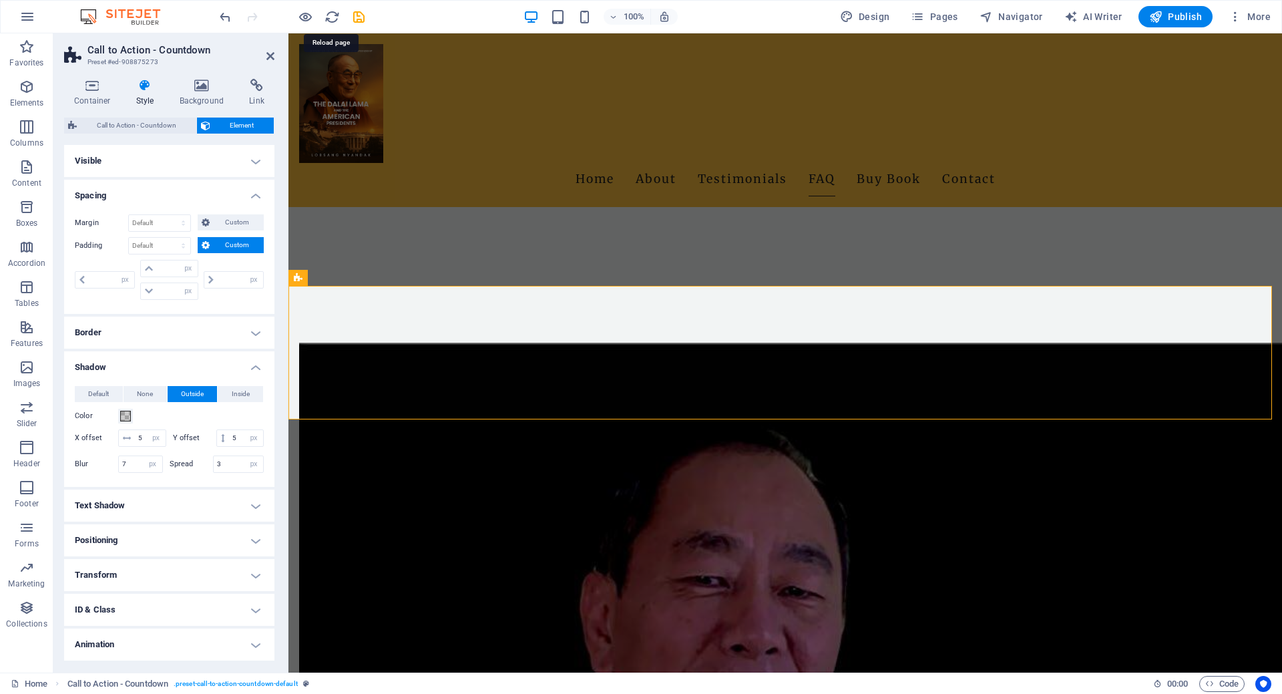
scroll to position [1781, 0]
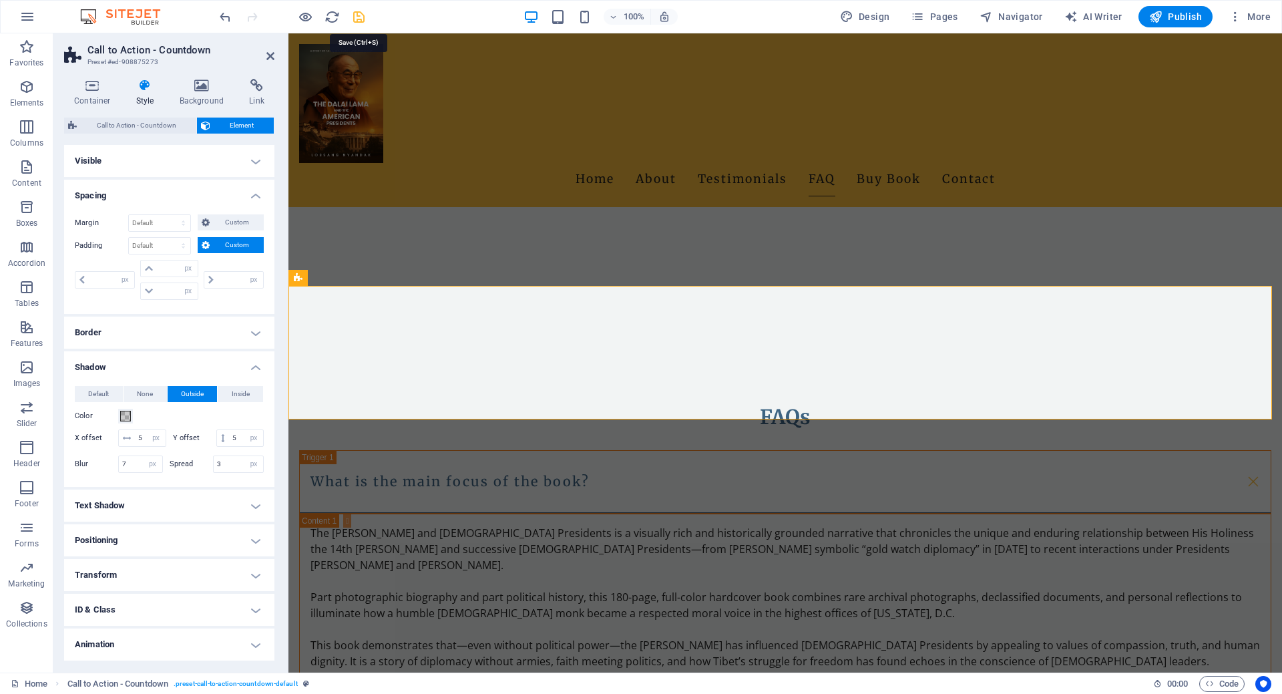
click at [357, 18] on icon "save" at bounding box center [358, 16] width 15 height 15
select select "px"
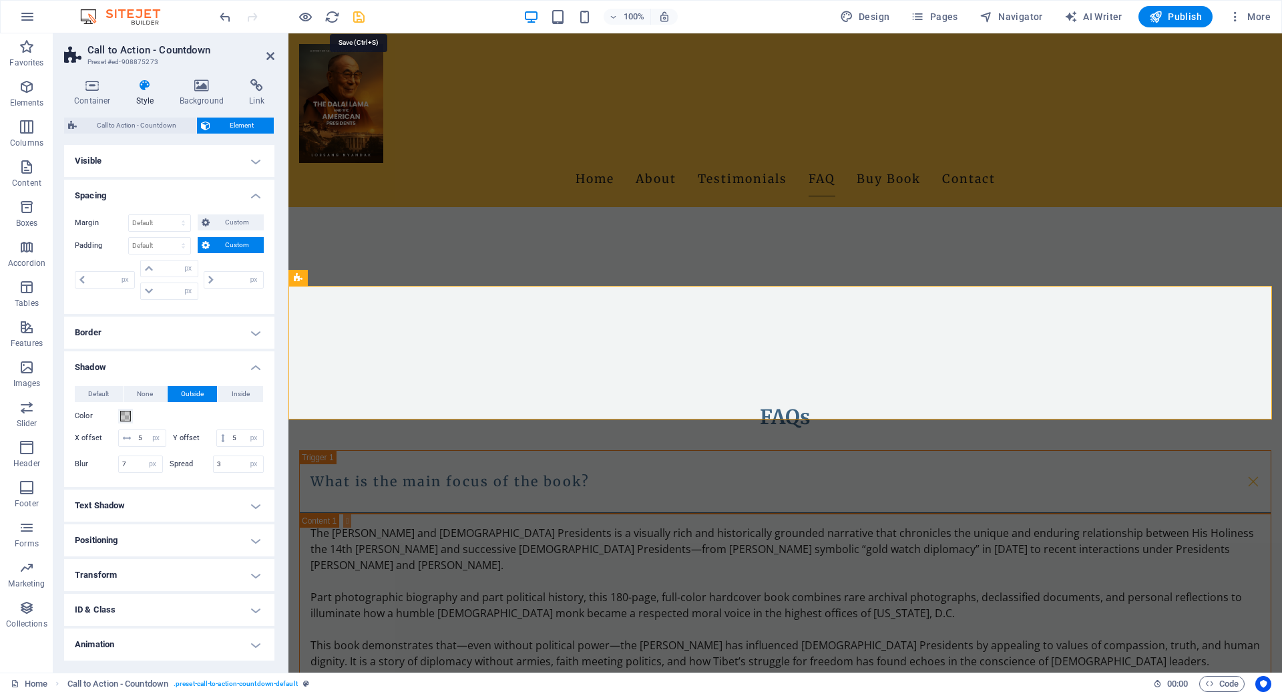
select select "px"
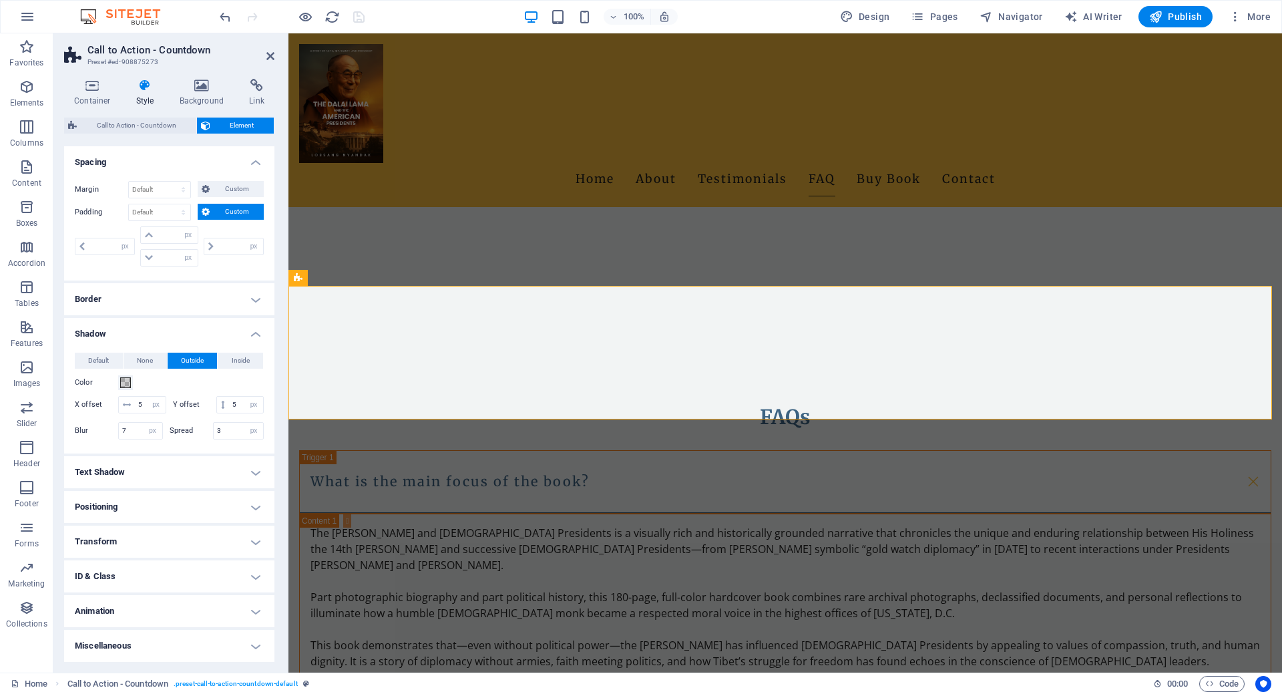
click at [238, 538] on h4 "Transform" at bounding box center [169, 542] width 210 height 32
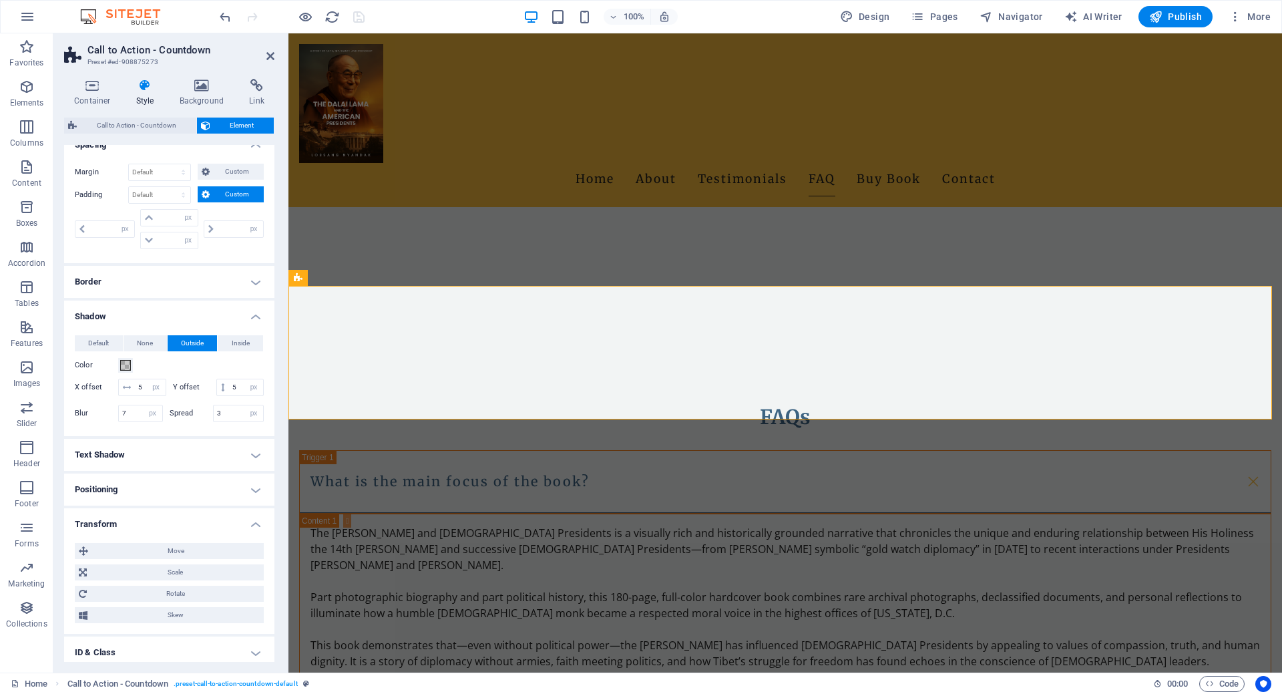
click at [238, 532] on h4 "Transform" at bounding box center [169, 520] width 210 height 24
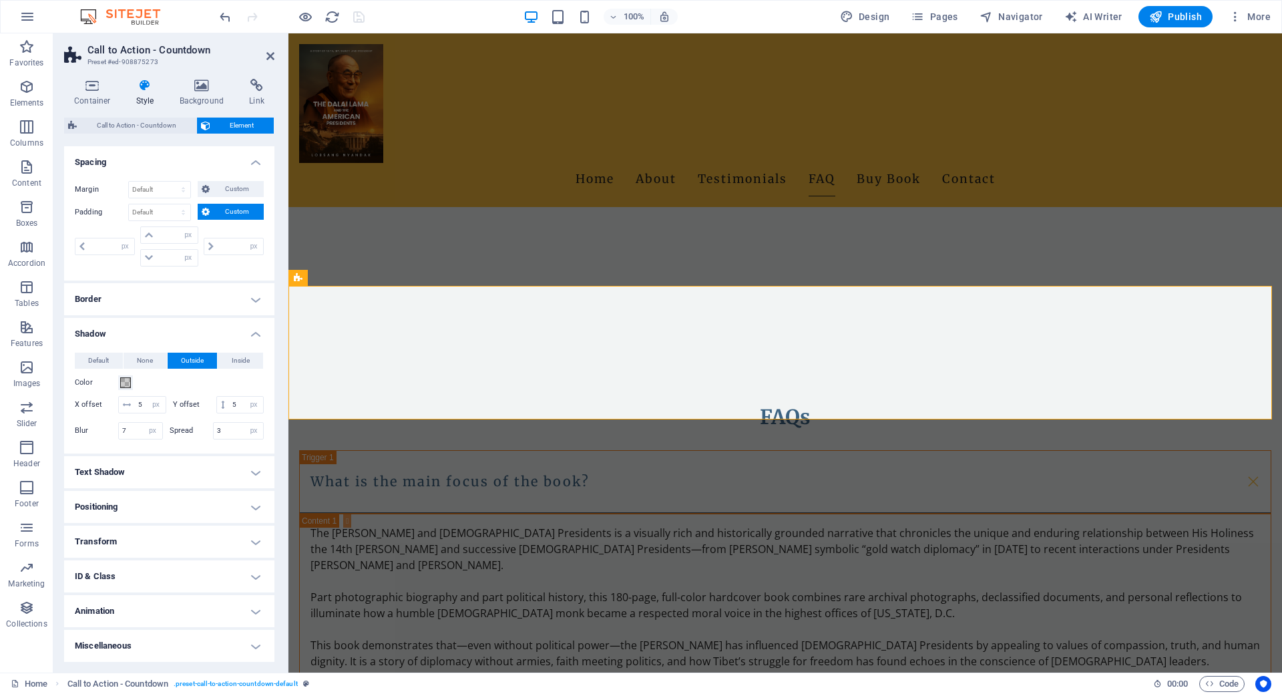
click at [250, 609] on h4 "Animation" at bounding box center [169, 611] width 210 height 32
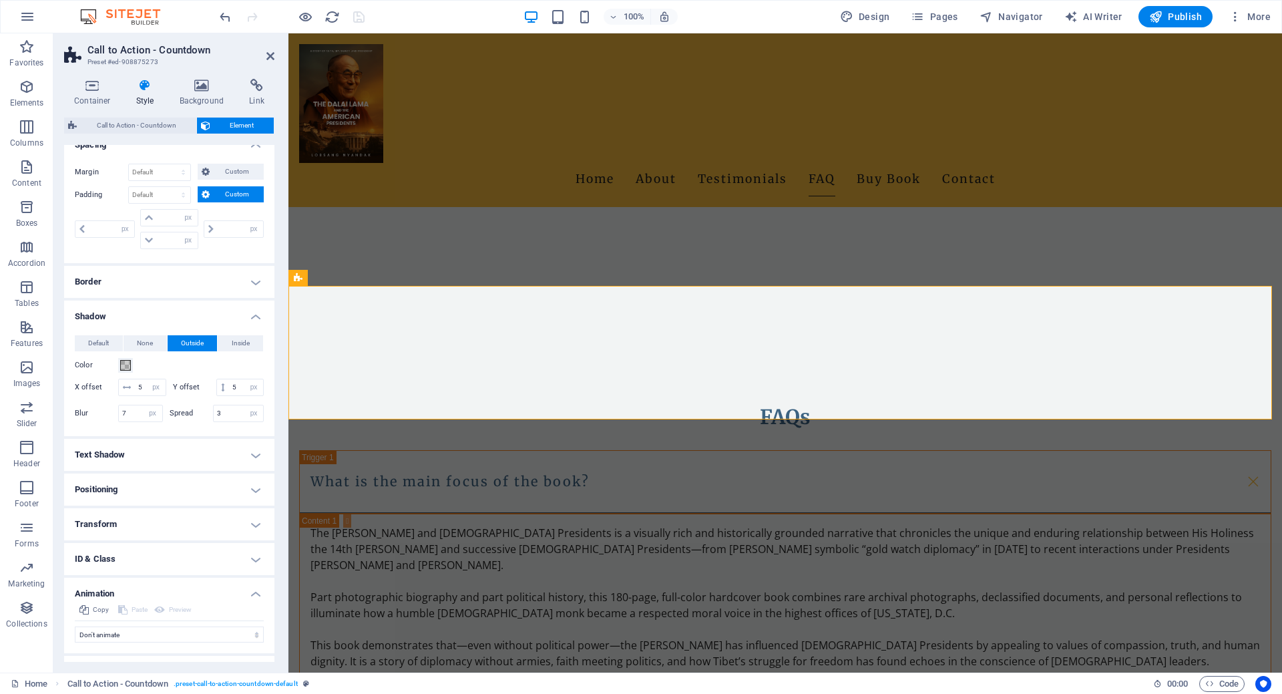
scroll to position [94, 0]
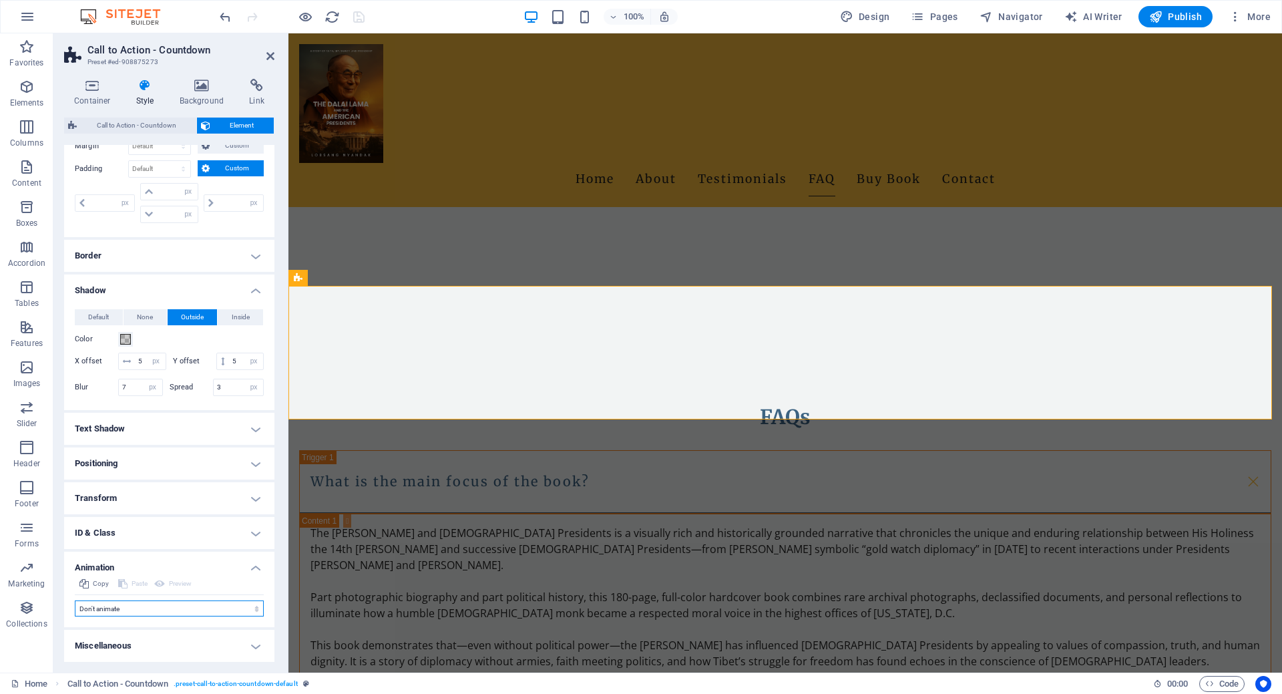
click at [242, 612] on select "Don't animate Show / Hide Slide up/down Zoom in/out Slide left to right Slide r…" at bounding box center [169, 608] width 189 height 16
select select "fade"
click at [75, 600] on select "Don't animate Show / Hide Slide up/down Zoom in/out Slide left to right Slide r…" at bounding box center [169, 608] width 189 height 16
select select "scroll"
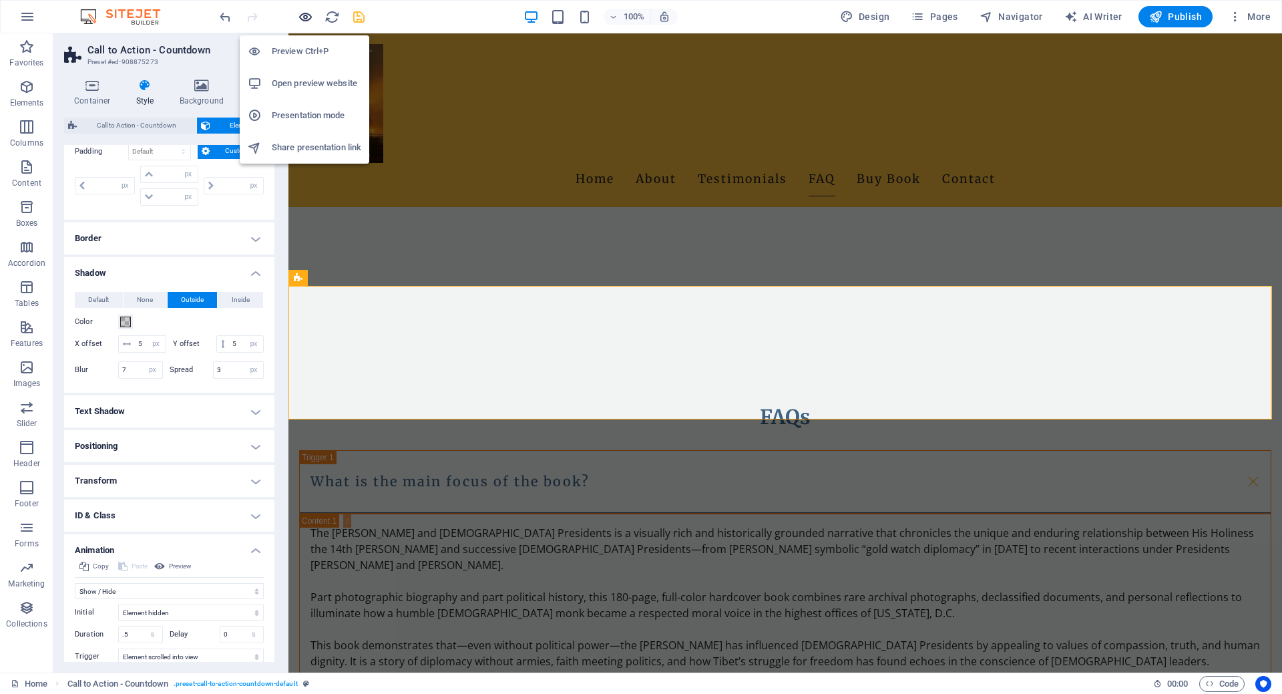
click at [0, 0] on icon "button" at bounding box center [0, 0] width 0 height 0
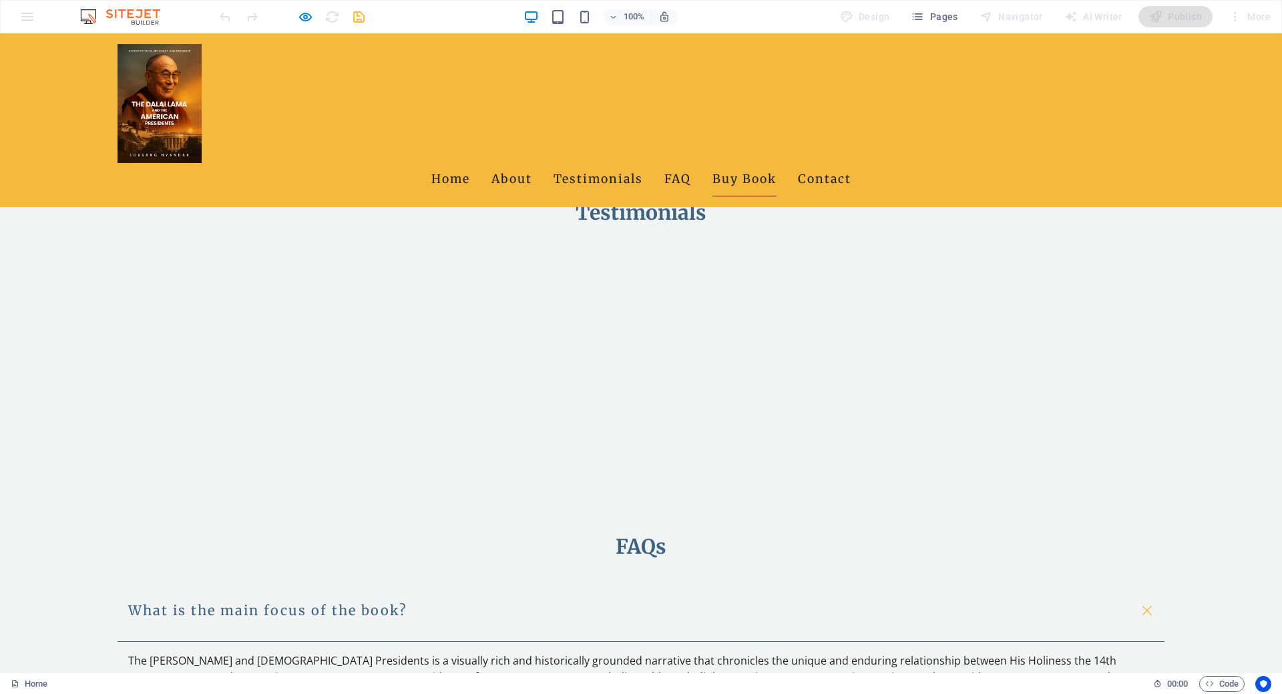
scroll to position [1559, 0]
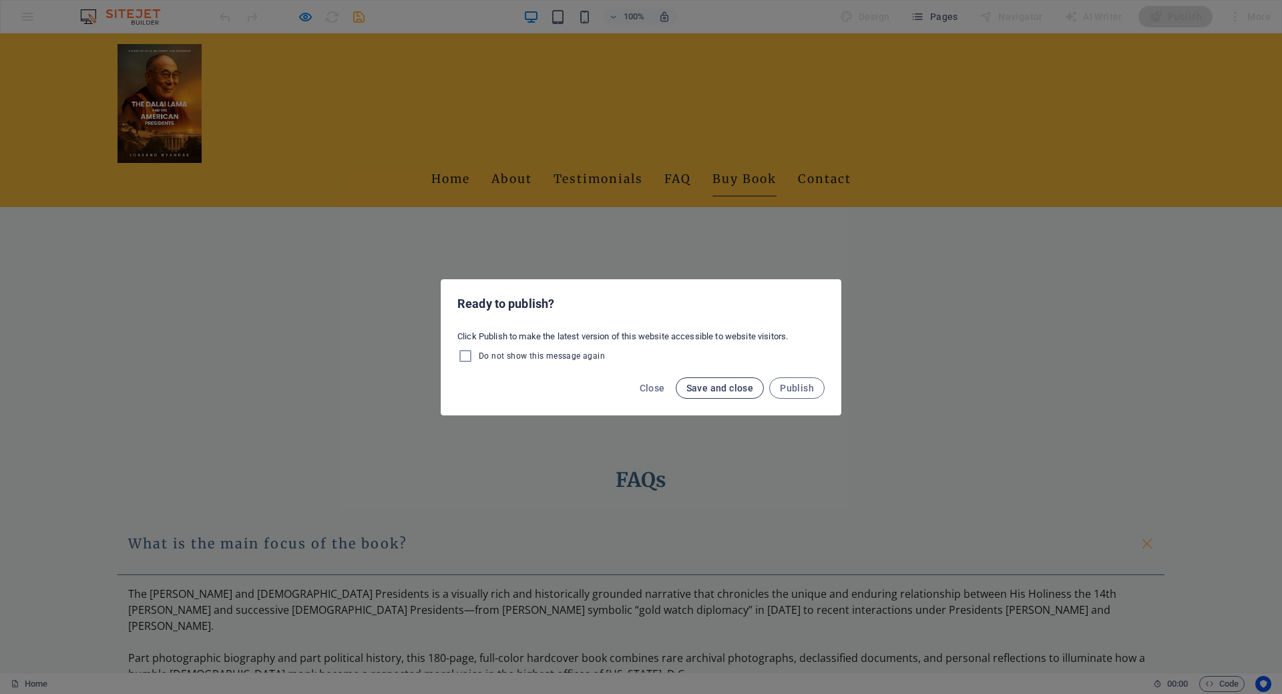
click at [723, 387] on span "Save and close" at bounding box center [720, 388] width 67 height 11
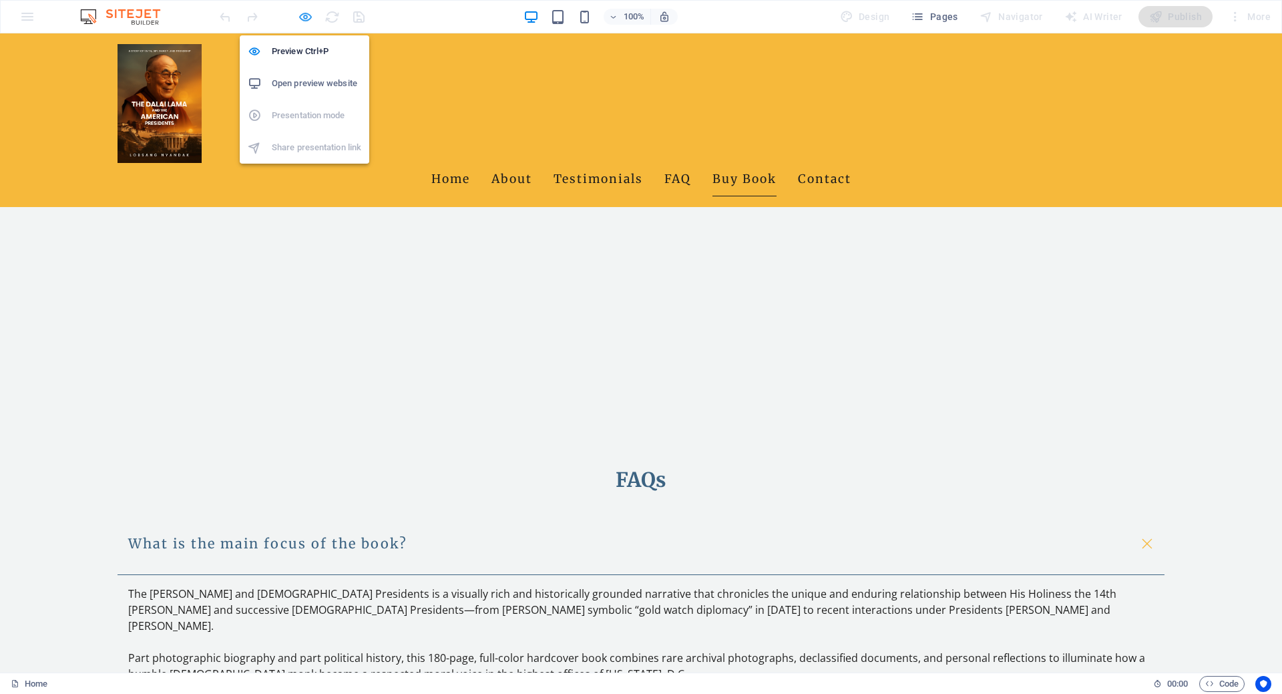
click at [0, 0] on icon "button" at bounding box center [0, 0] width 0 height 0
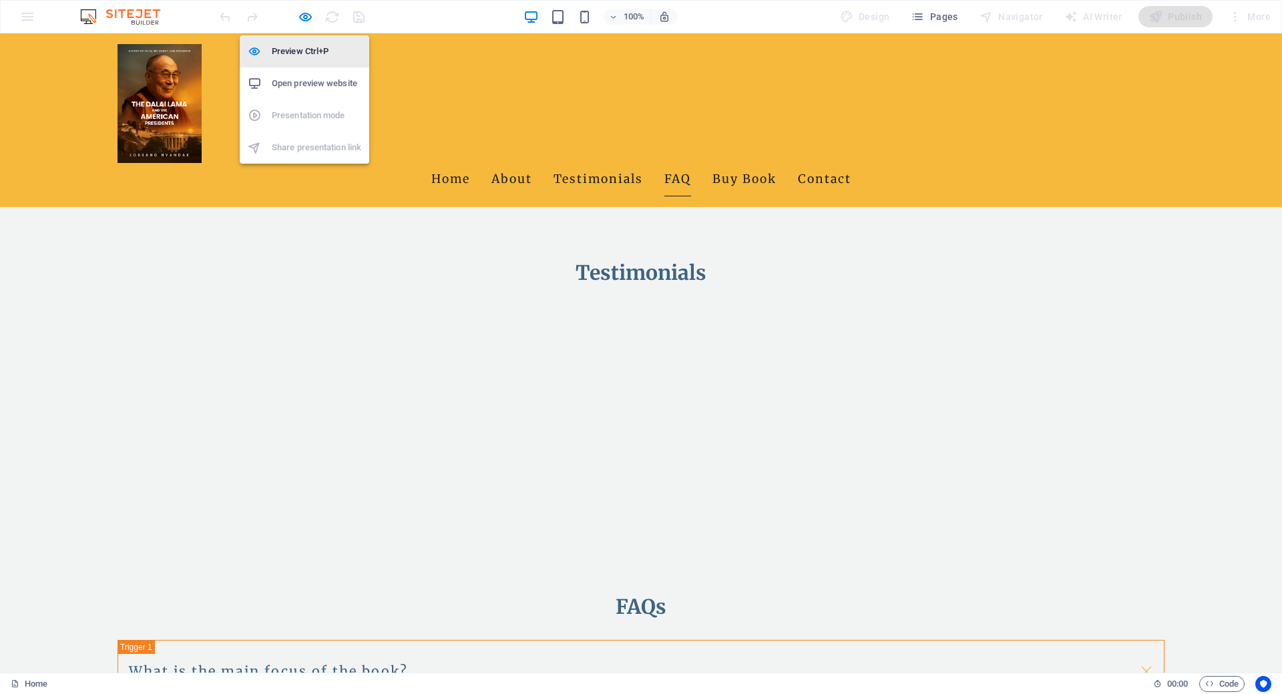
select select "px"
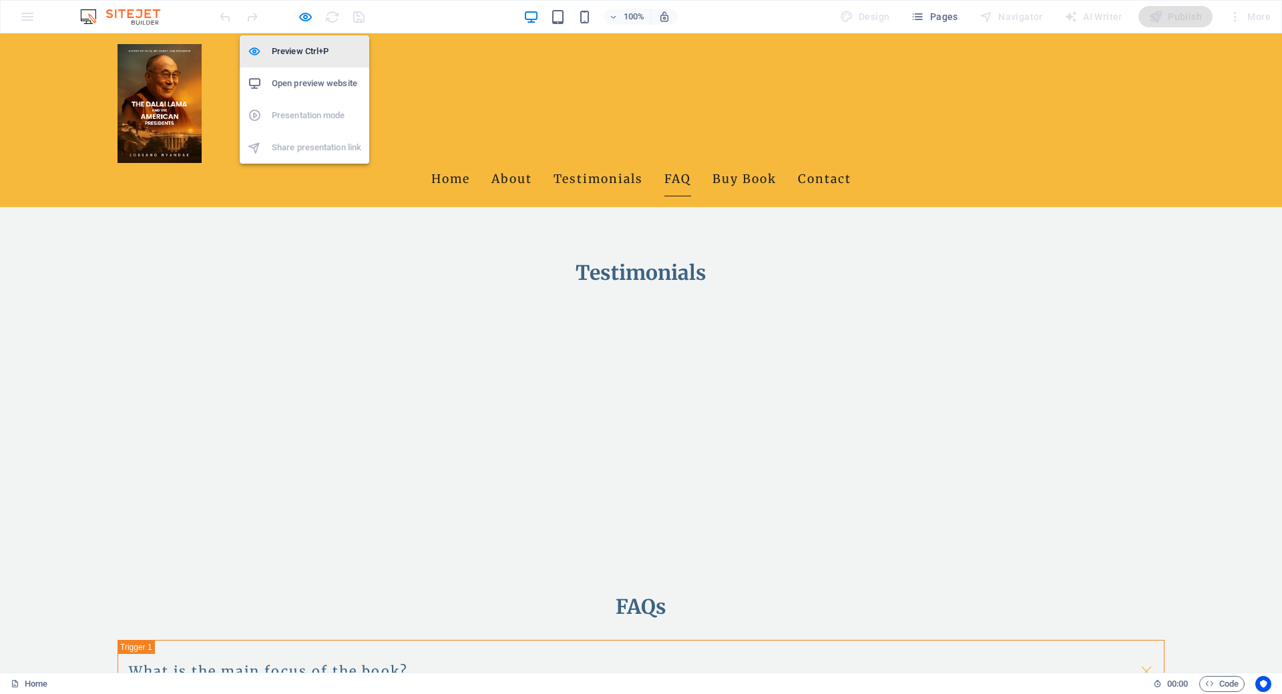
select select "px"
select select "fade"
select select "s"
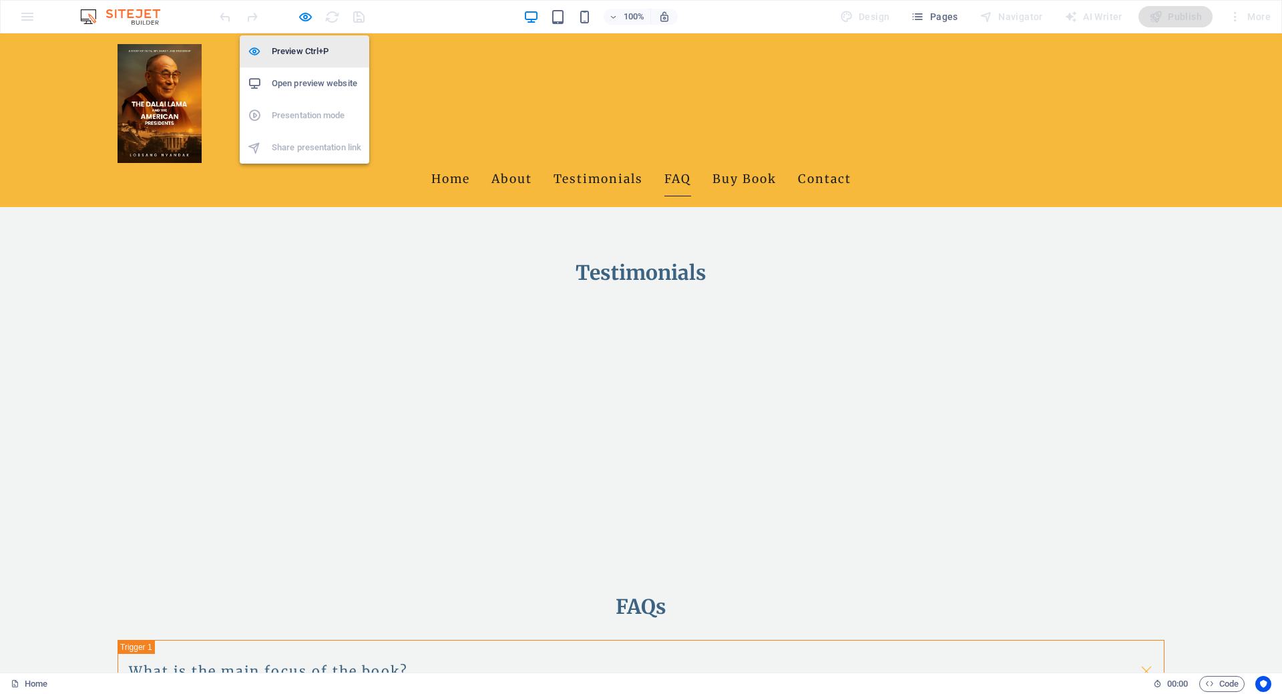
select select "s"
select select "scroll"
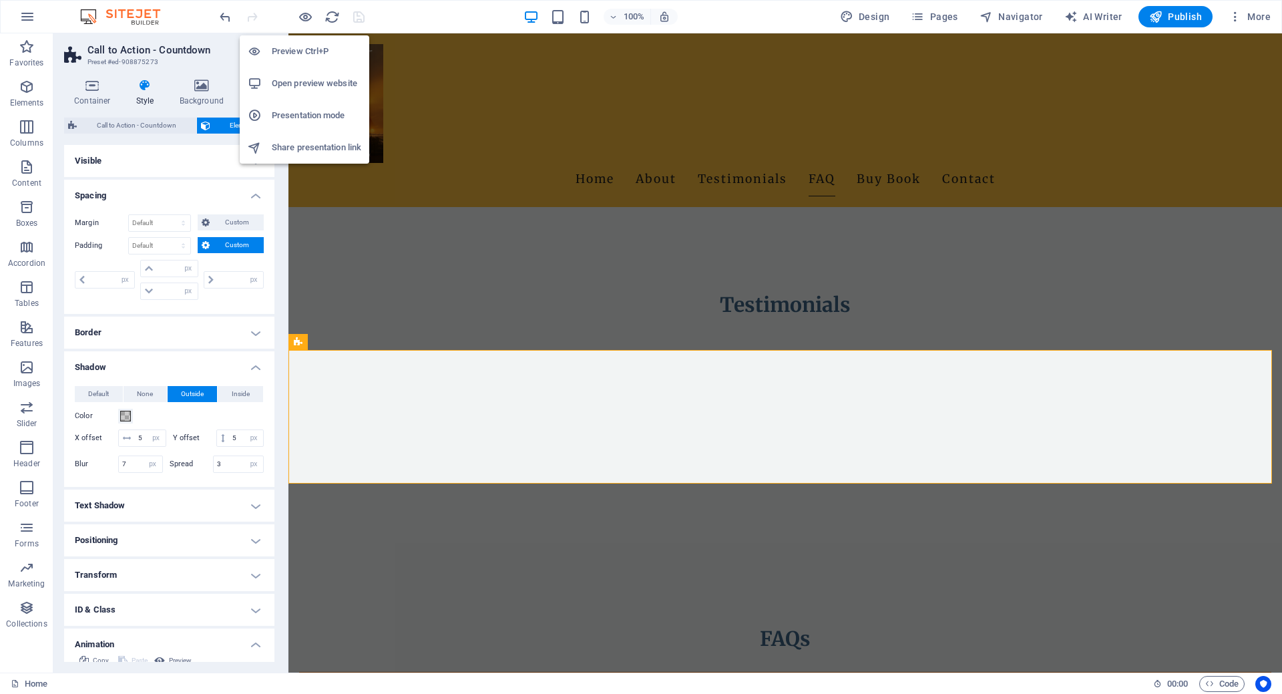
scroll to position [1717, 0]
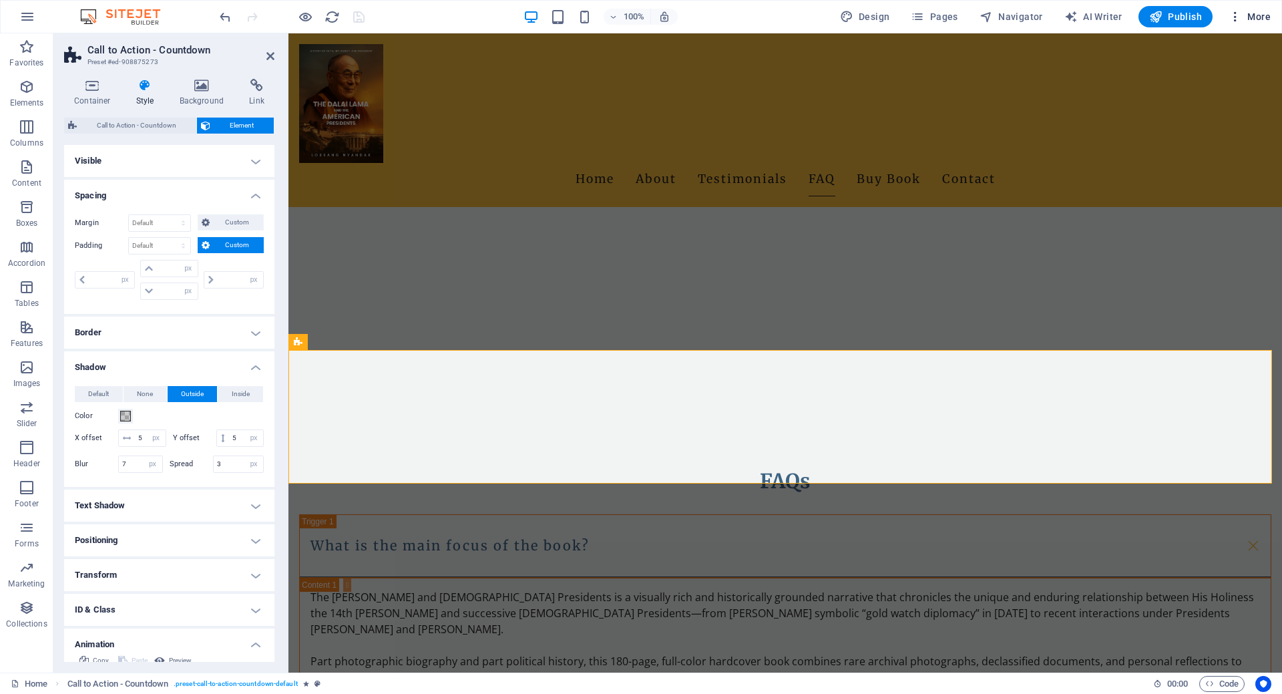
click at [1256, 7] on button "More" at bounding box center [1249, 16] width 53 height 21
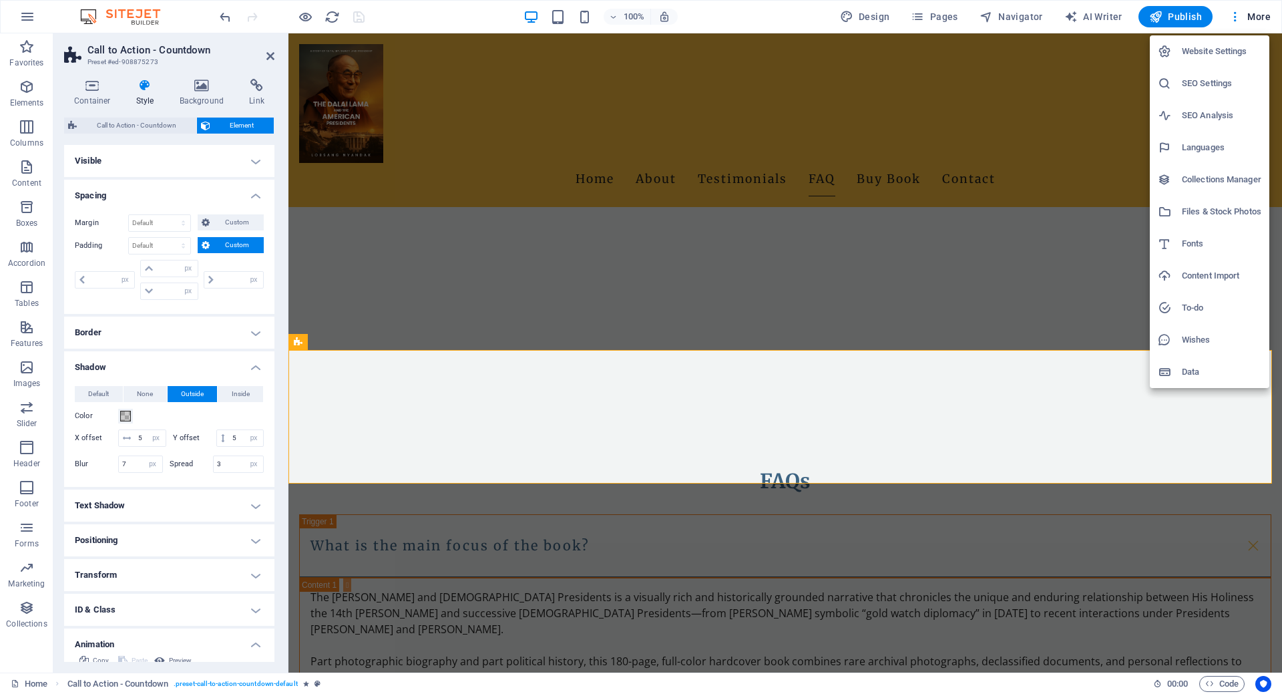
click at [1223, 57] on h6 "Website Settings" at bounding box center [1221, 51] width 79 height 16
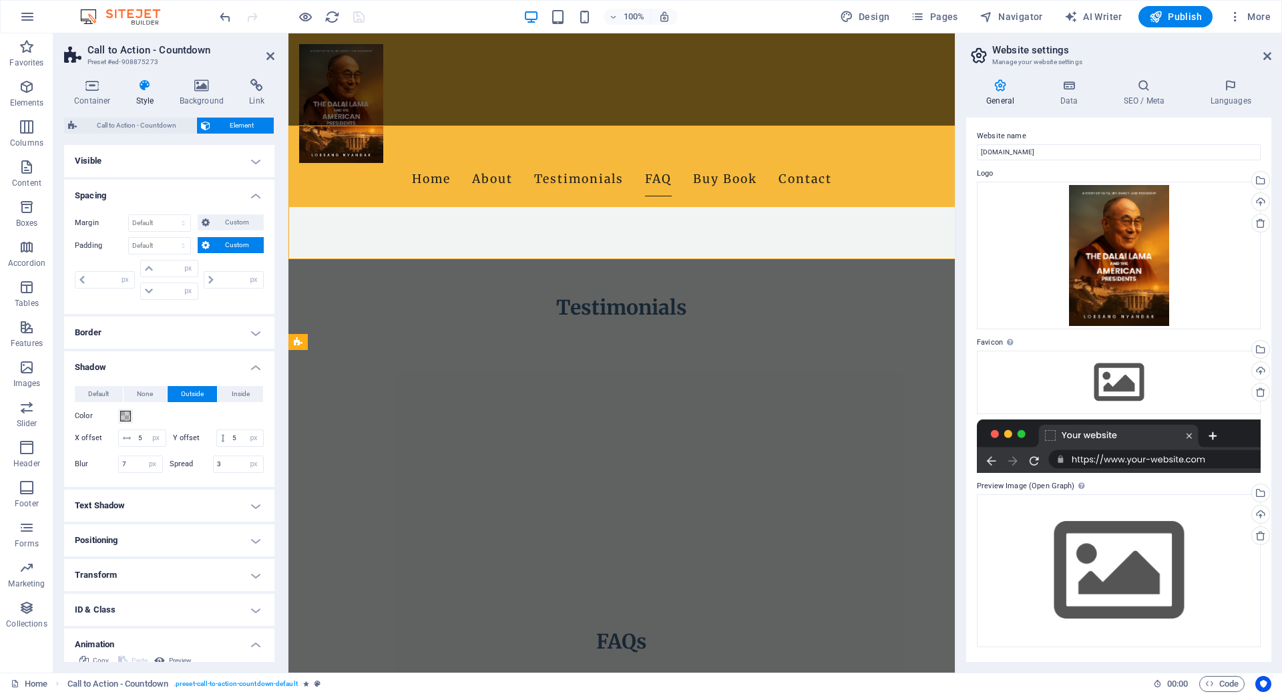
scroll to position [1941, 0]
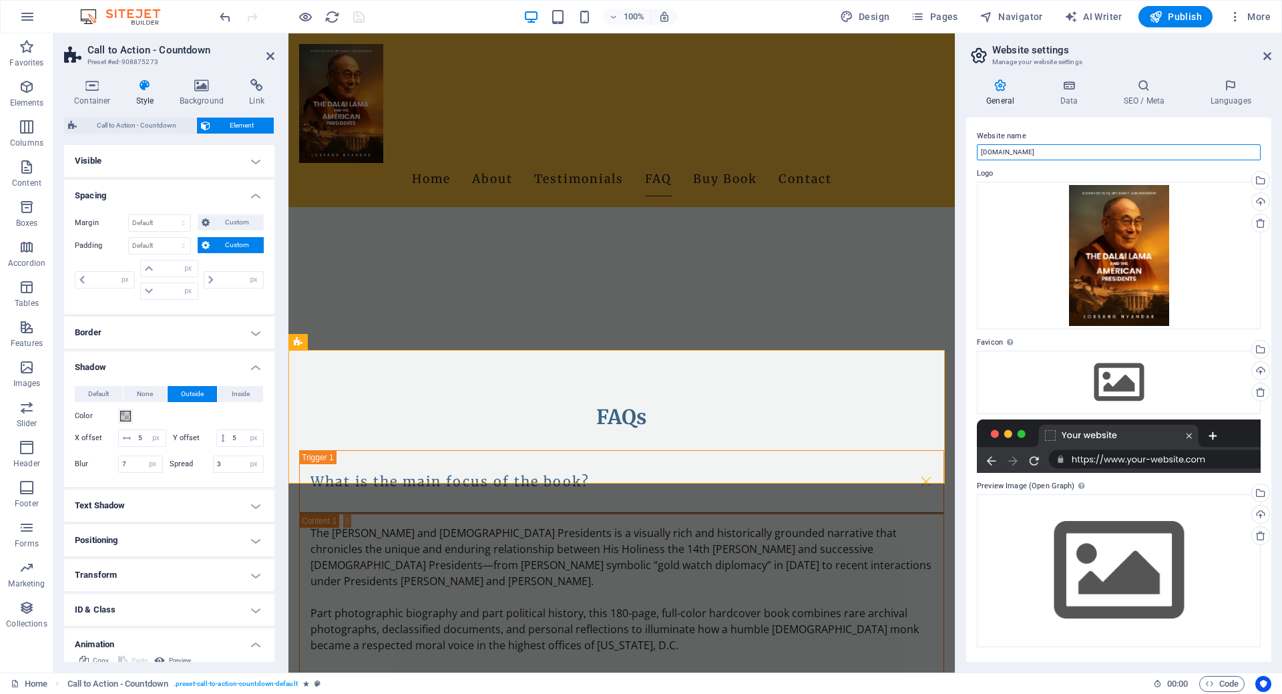
click at [1078, 150] on input "dalailamauspresidents.com" at bounding box center [1119, 152] width 284 height 16
paste input "The Dalai Lama and American Presidents"
type input "The Dalai Lama and American Presidents (Book)"
click at [1114, 381] on div "Drag files here, click to choose files or select files from Files or our free s…" at bounding box center [1119, 382] width 284 height 63
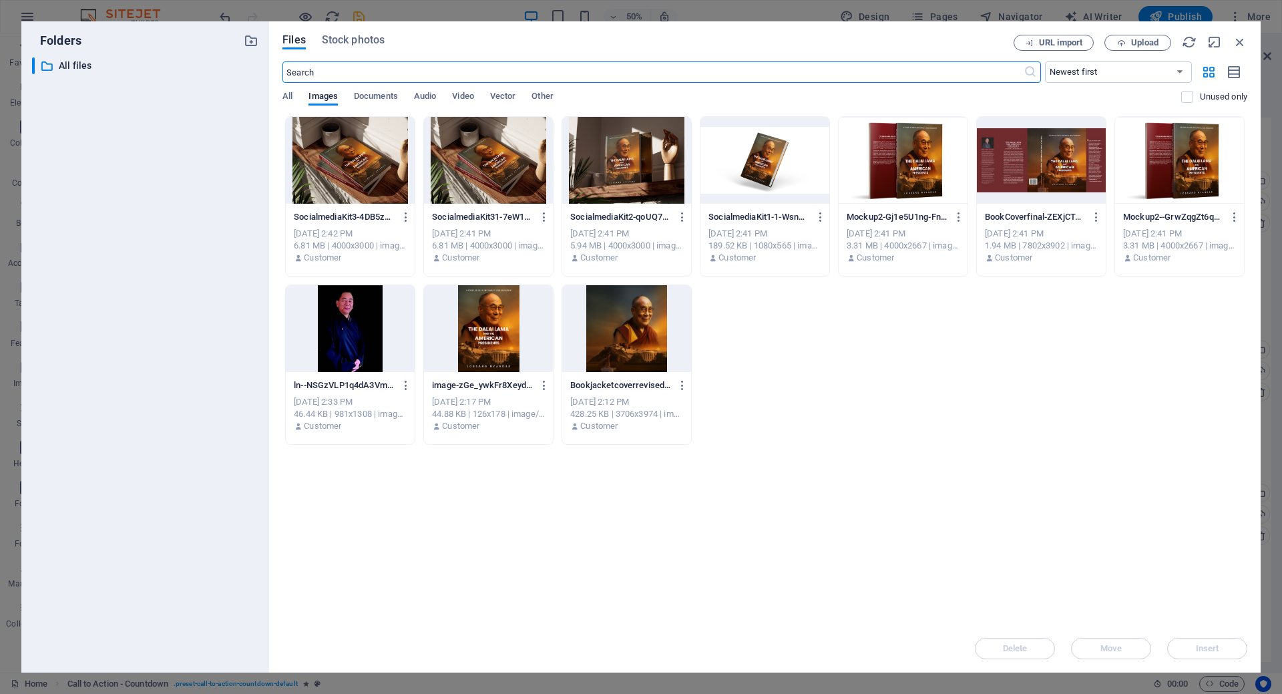
scroll to position [2140, 0]
click at [500, 329] on div at bounding box center [488, 328] width 129 height 87
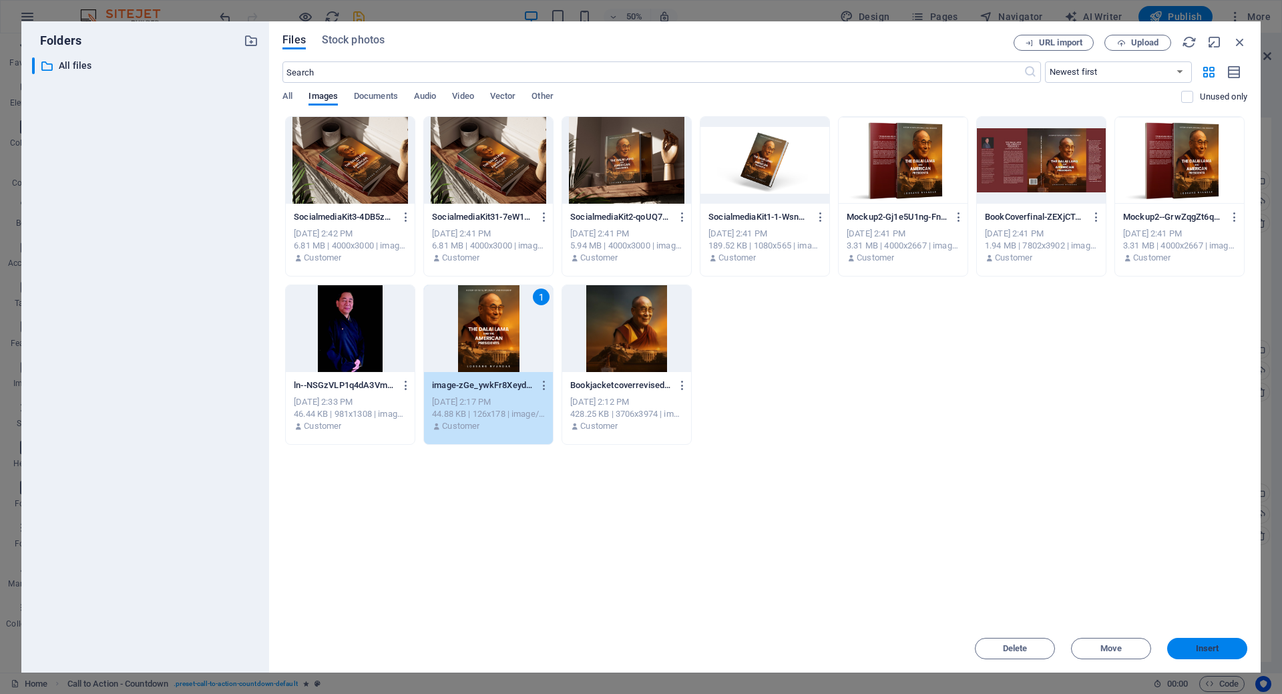
click at [1211, 650] on span "Insert" at bounding box center [1207, 648] width 23 height 8
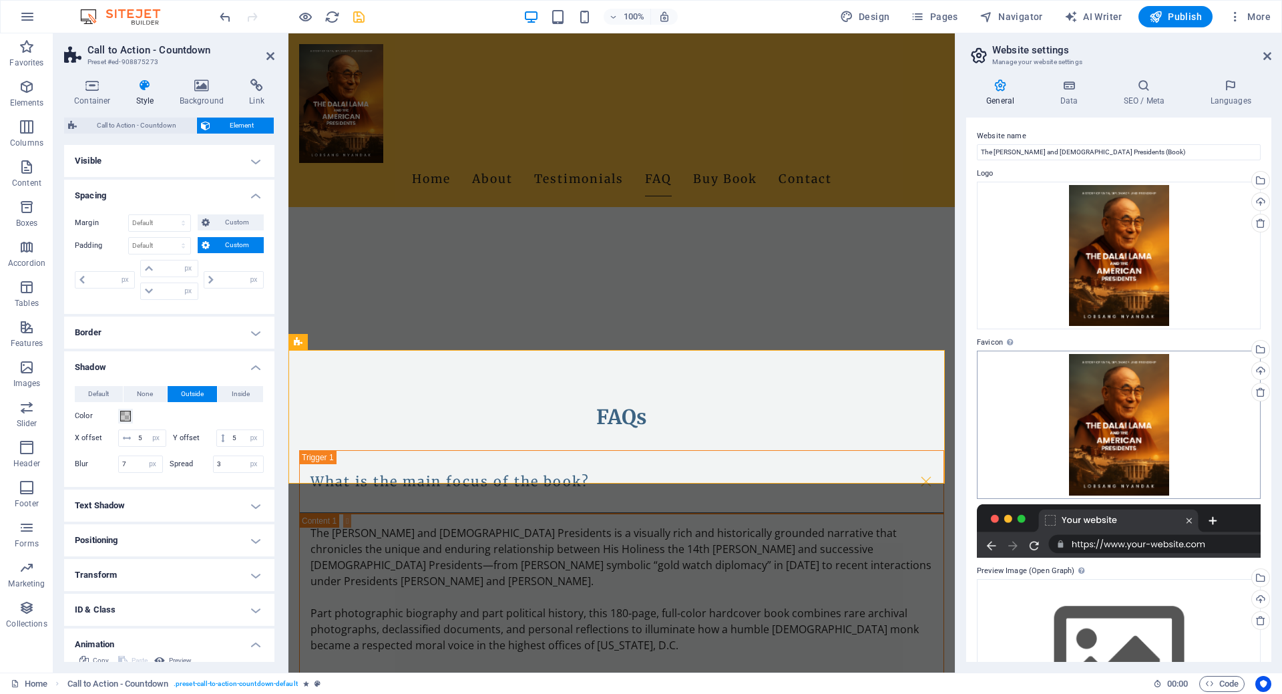
scroll to position [81, 0]
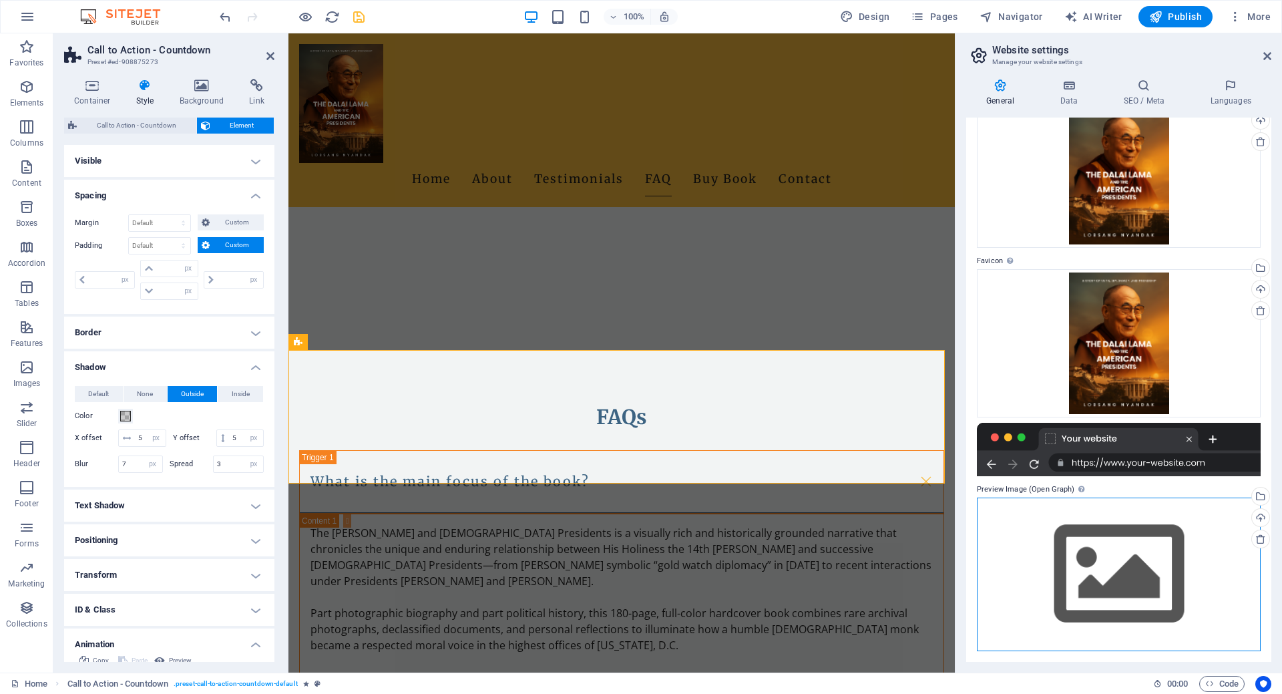
click at [1103, 567] on div "Drag files here, click to choose files or select files from Files or our free s…" at bounding box center [1119, 574] width 284 height 153
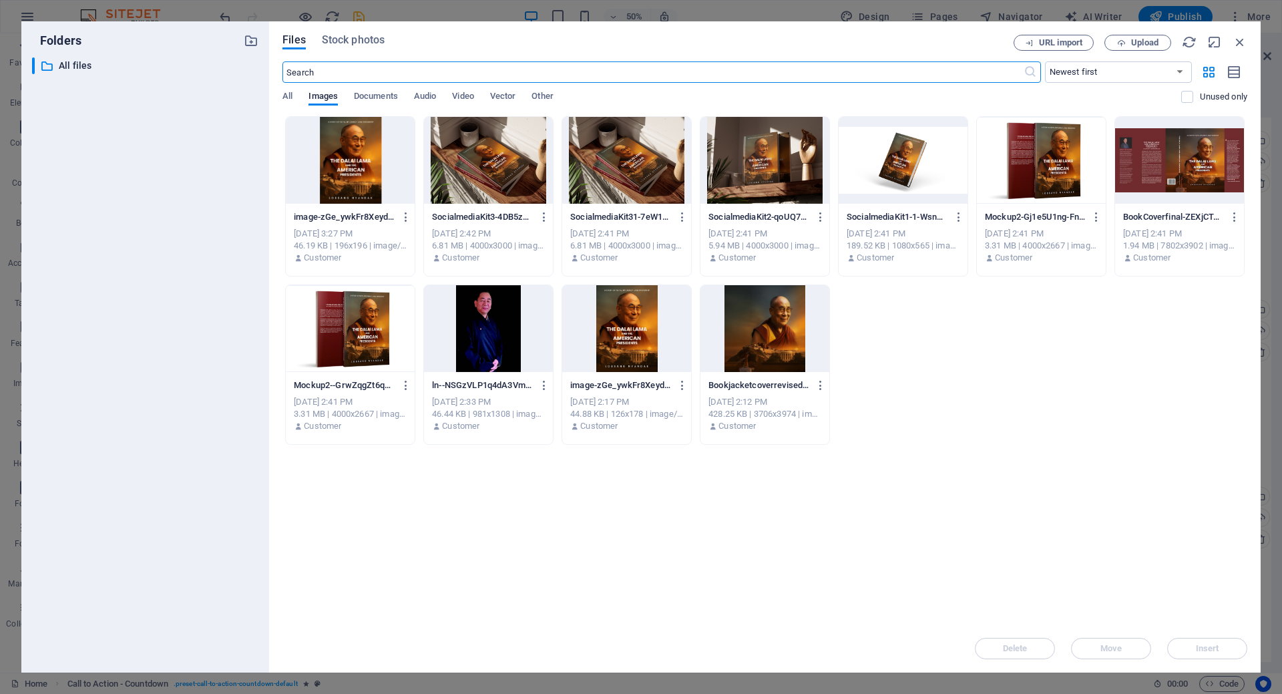
scroll to position [40, 0]
click at [758, 166] on div at bounding box center [765, 160] width 129 height 87
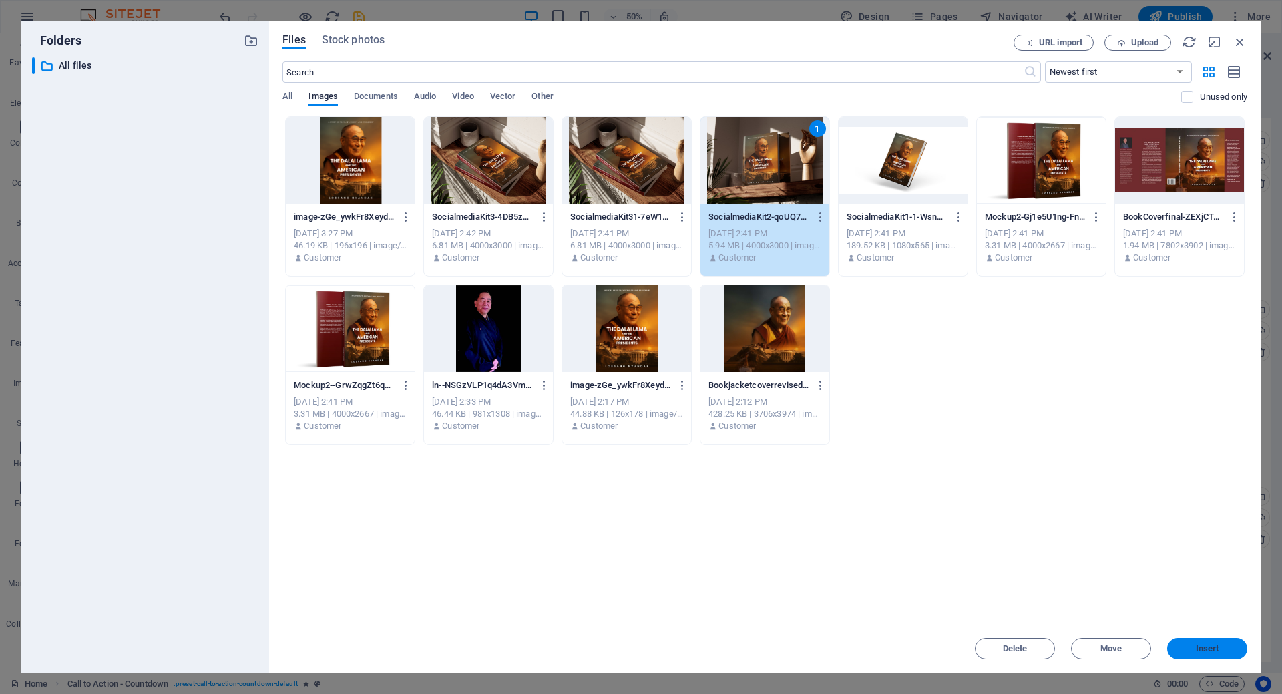
click at [1211, 655] on button "Insert" at bounding box center [1207, 648] width 80 height 21
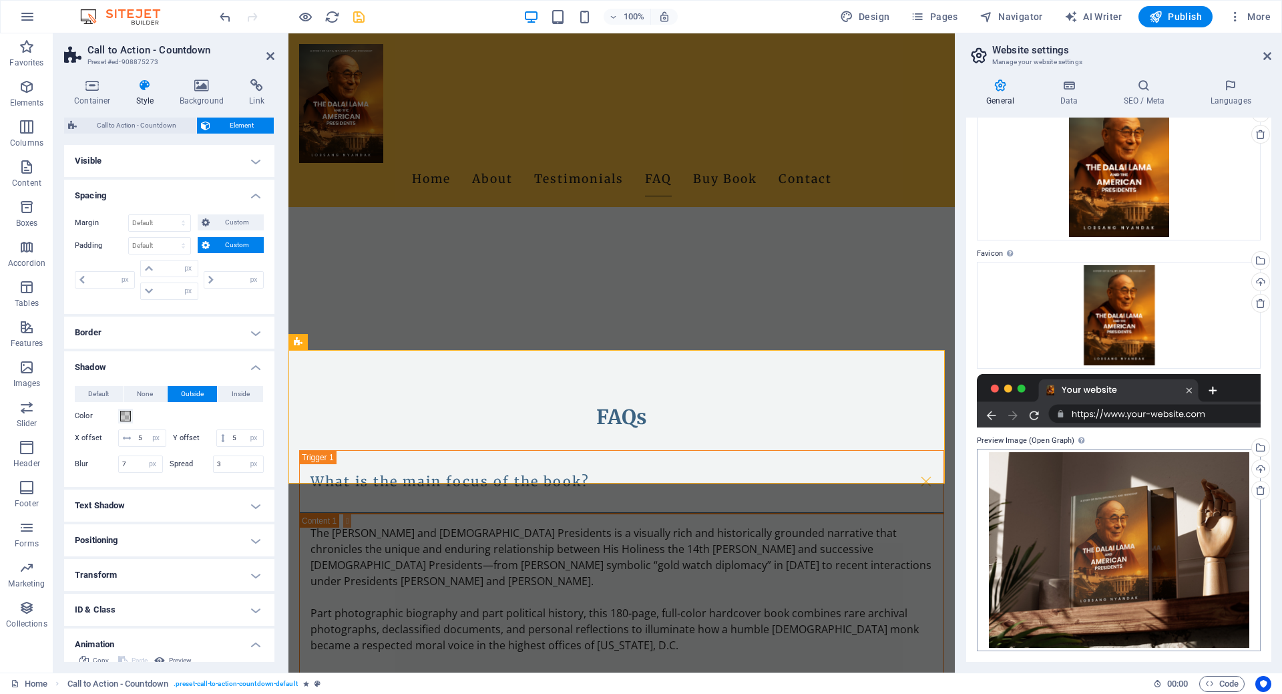
scroll to position [0, 0]
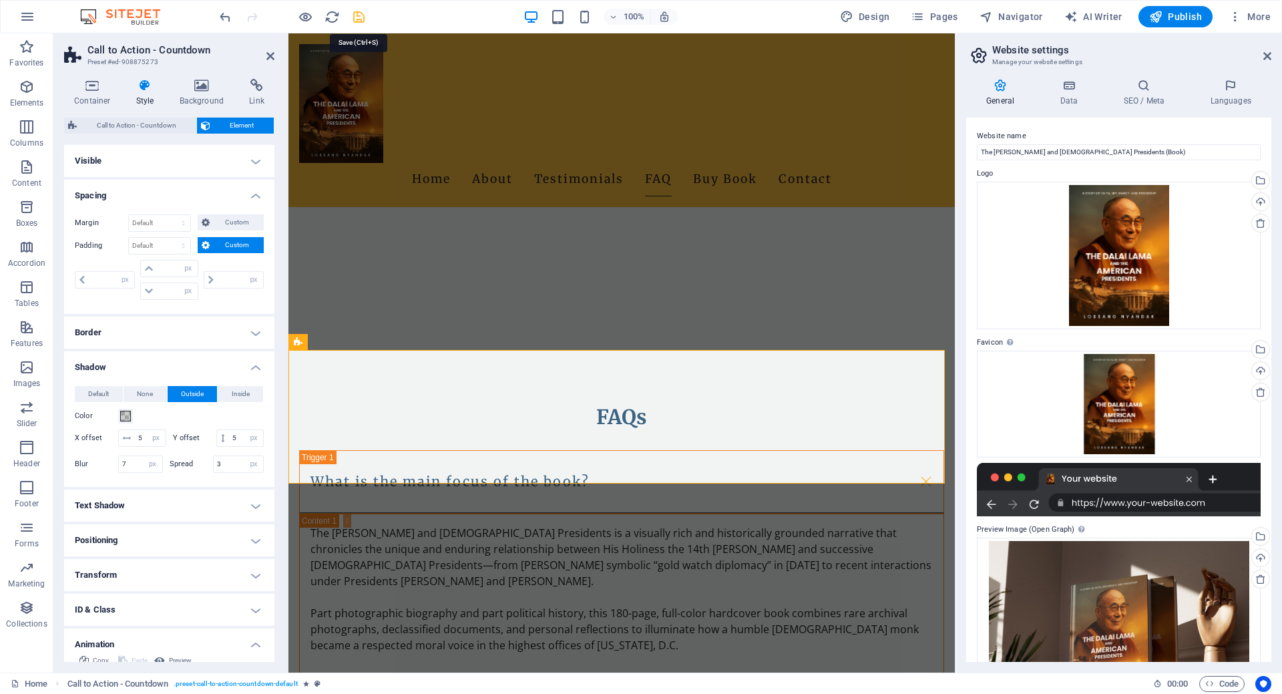
drag, startPoint x: 355, startPoint y: 10, endPoint x: 476, endPoint y: 57, distance: 130.5
click at [355, 10] on icon "save" at bounding box center [358, 16] width 15 height 15
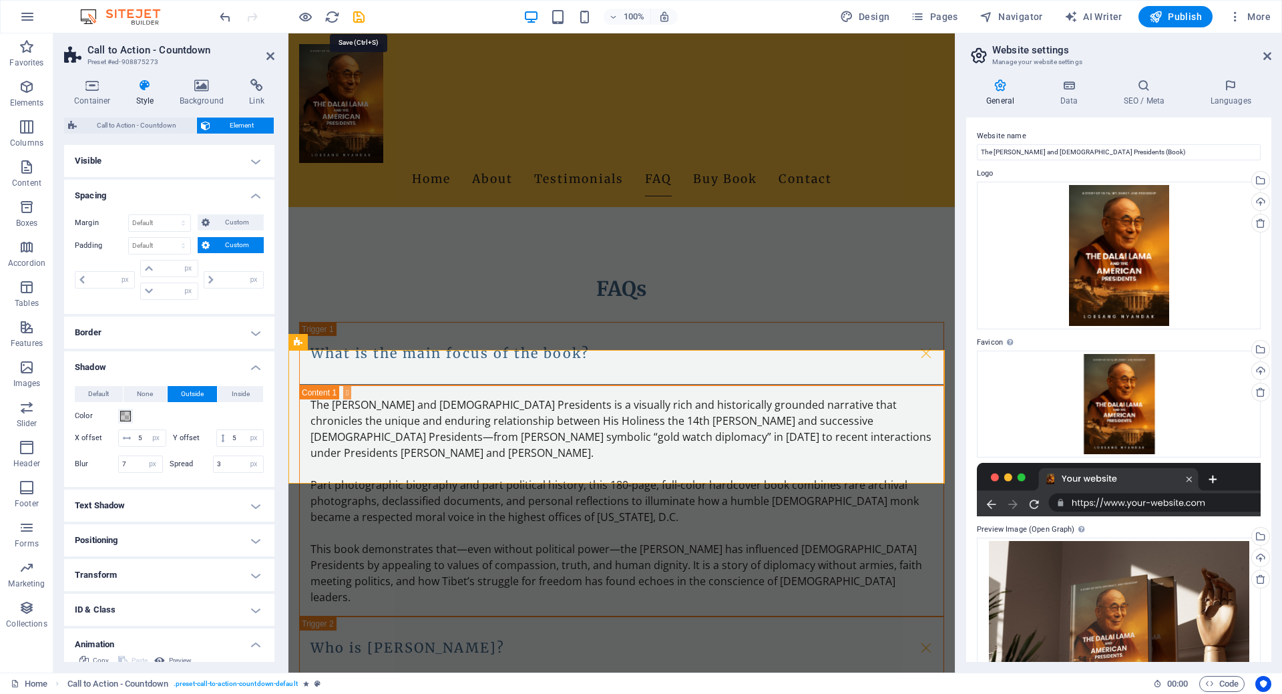
select select "px"
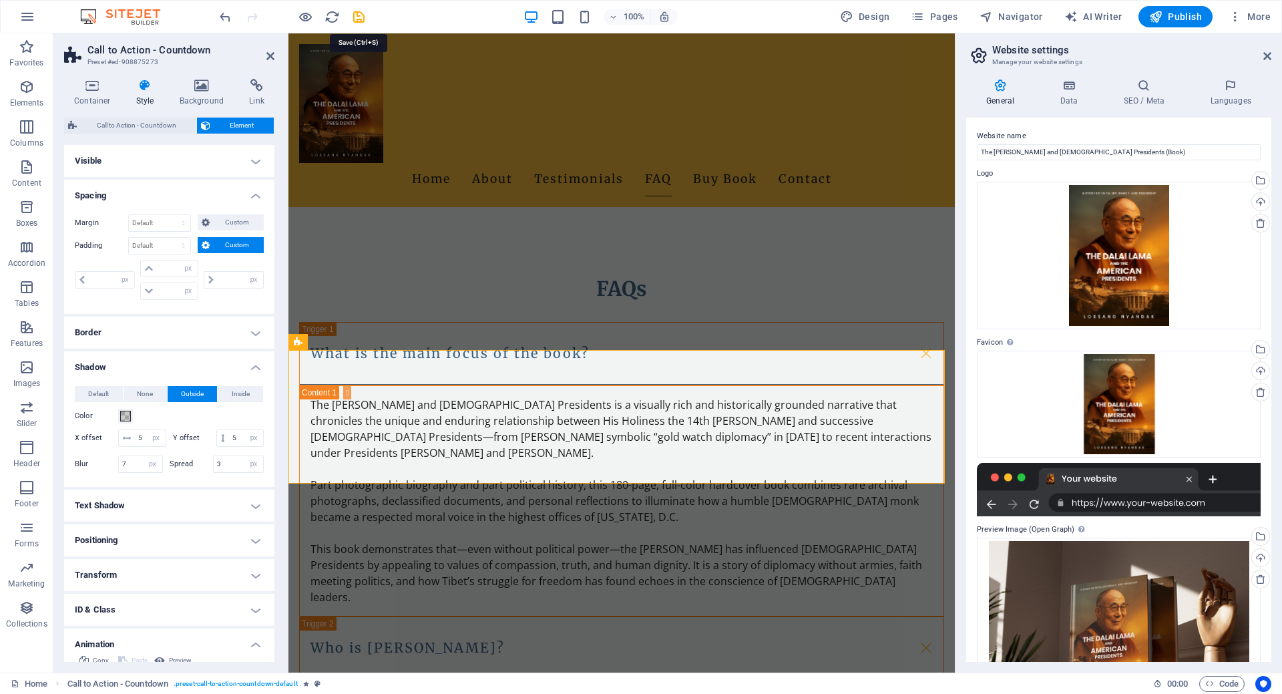
select select "px"
select select "fade"
select select "s"
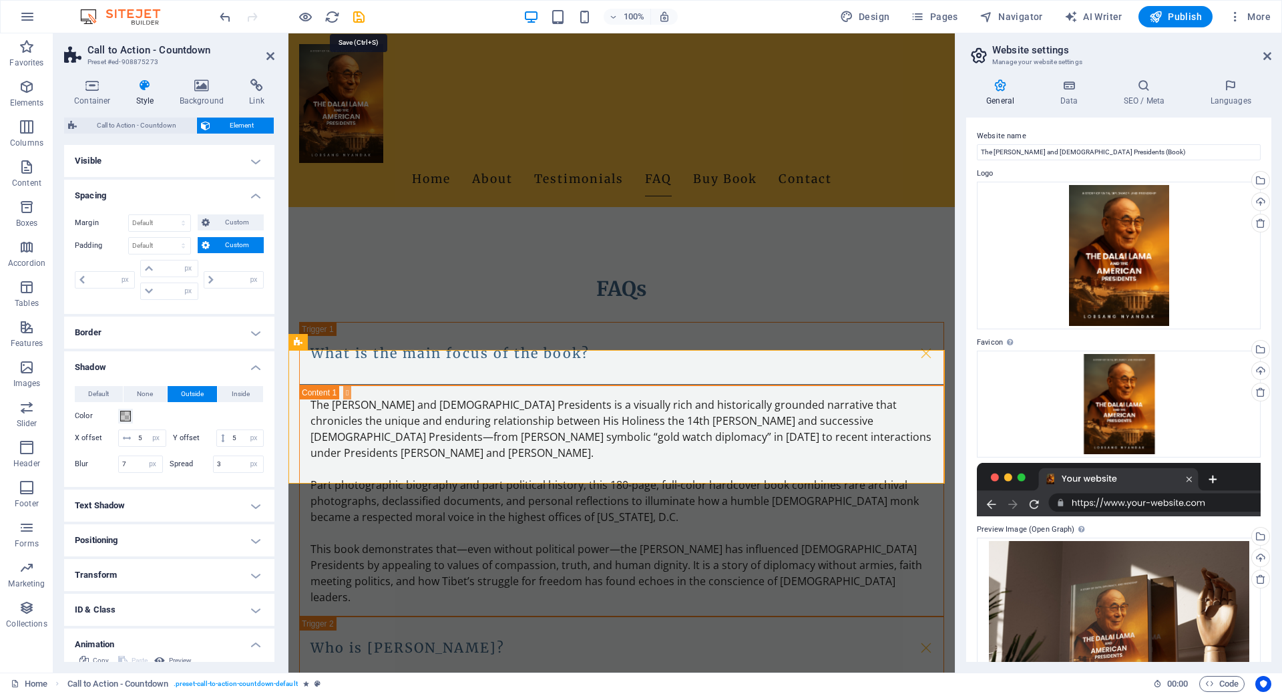
select select "s"
select select "scroll"
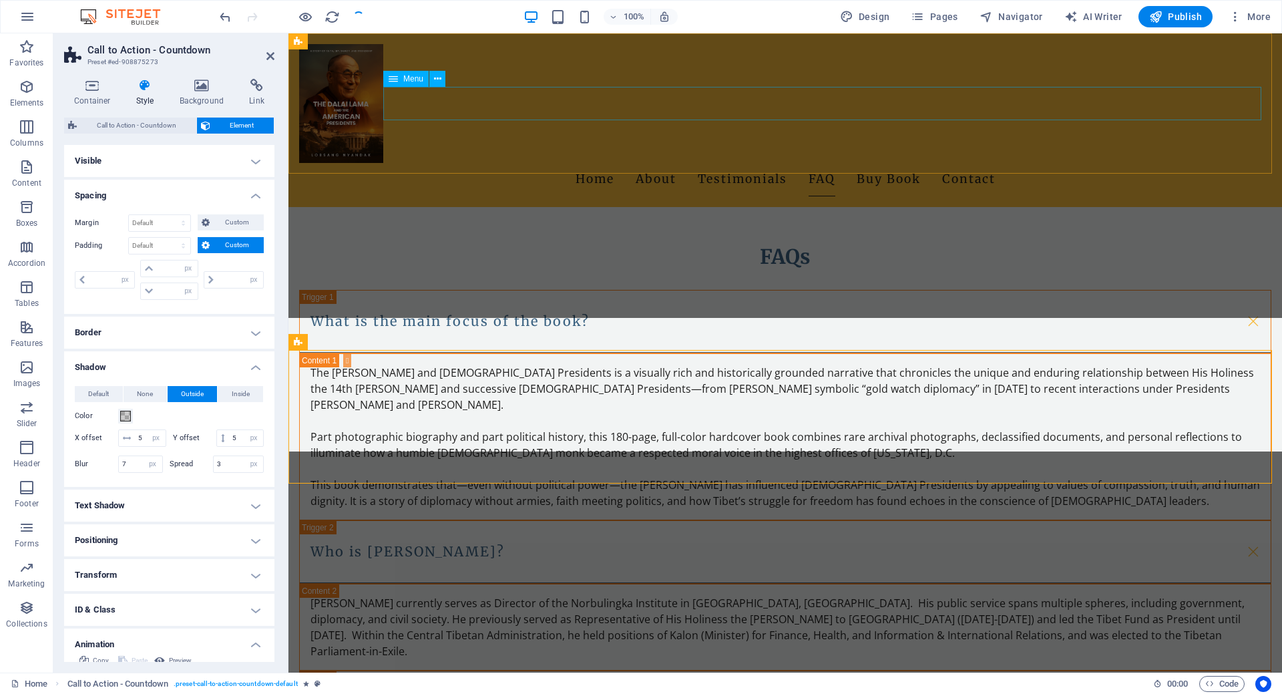
scroll to position [1717, 0]
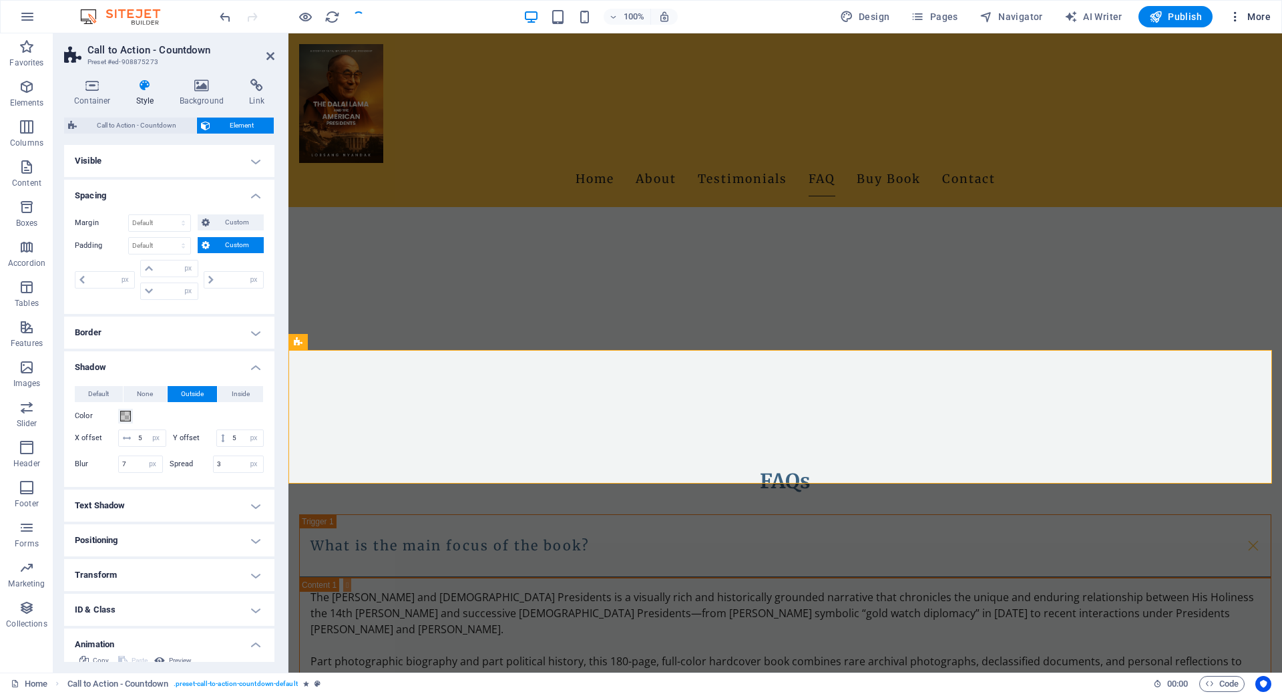
click at [0, 0] on icon "button" at bounding box center [0, 0] width 0 height 0
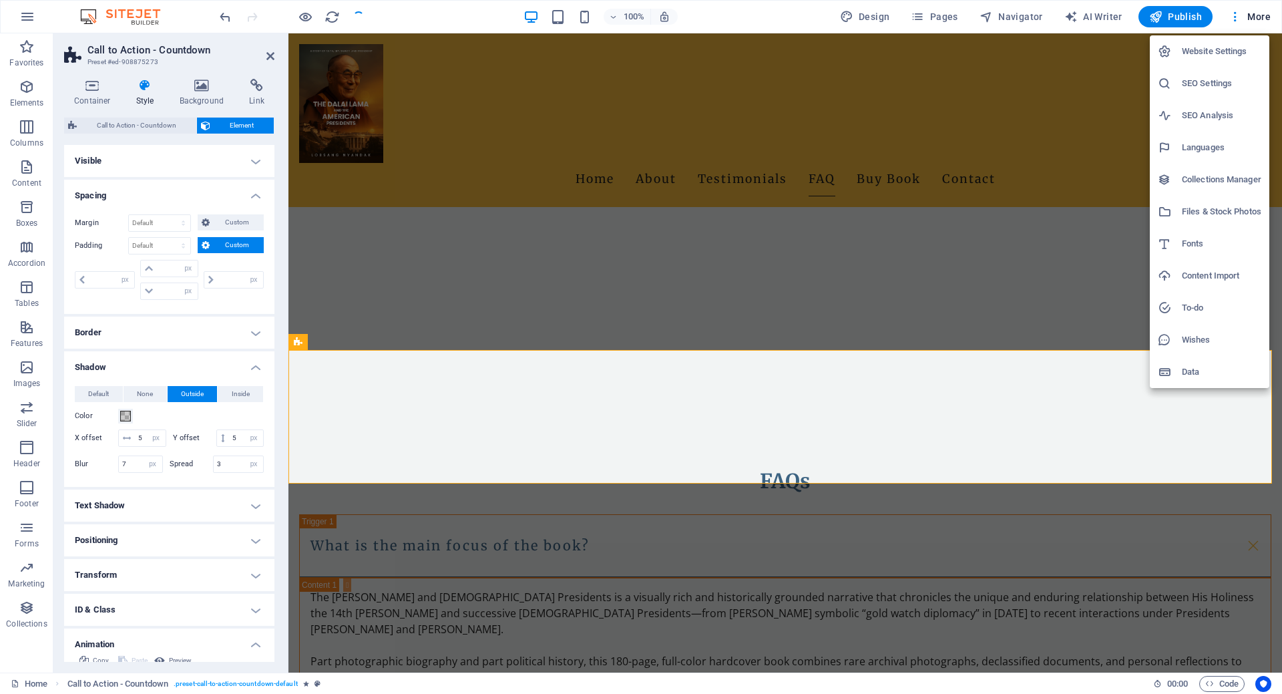
click at [1209, 53] on h6 "Website Settings" at bounding box center [1221, 51] width 79 height 16
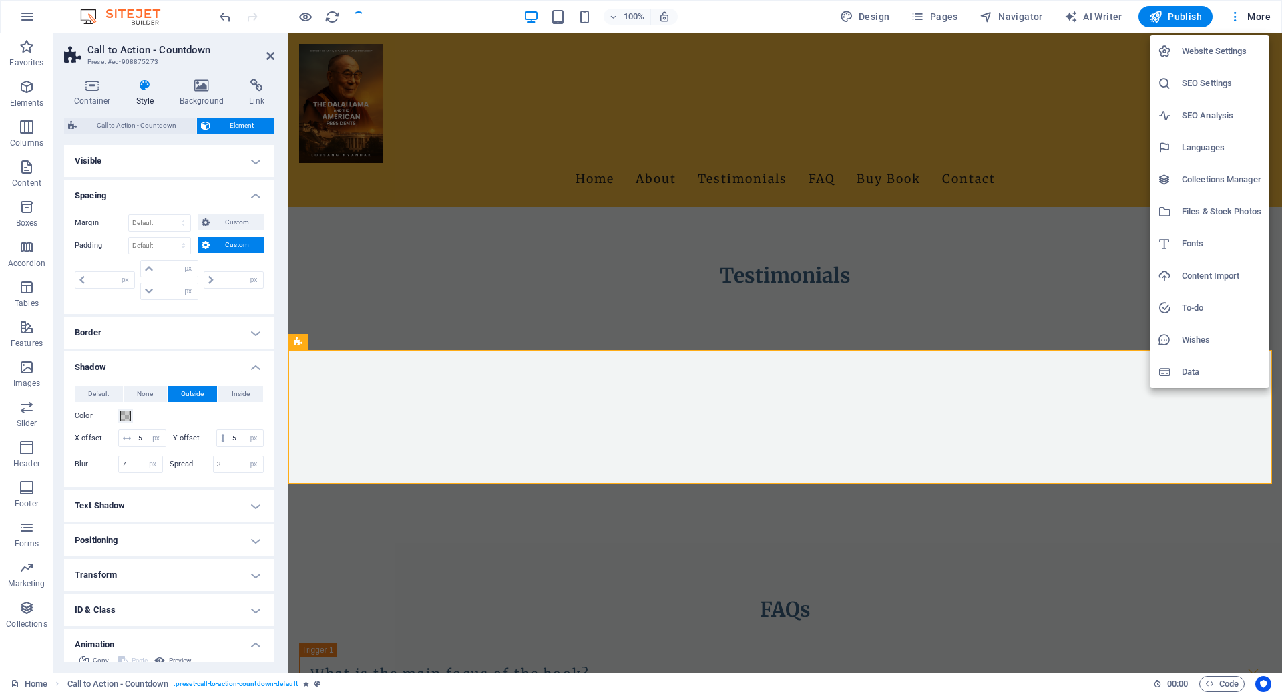
scroll to position [1941, 0]
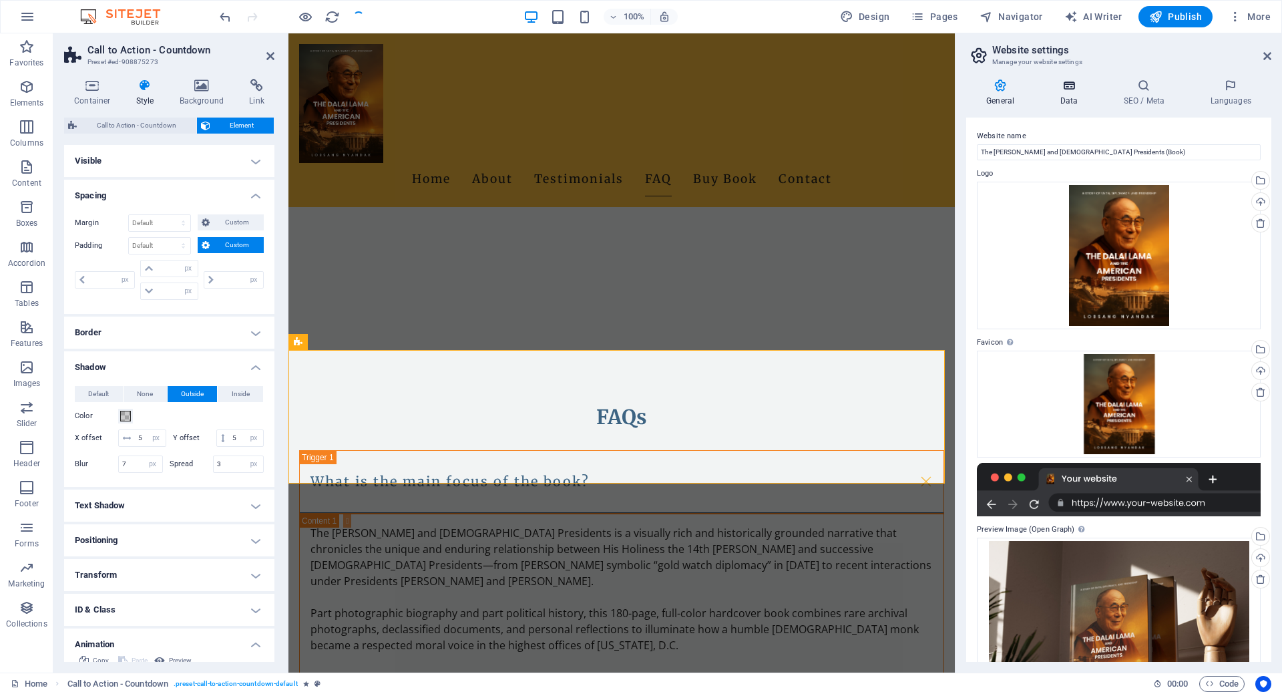
click at [1067, 88] on icon at bounding box center [1069, 85] width 58 height 13
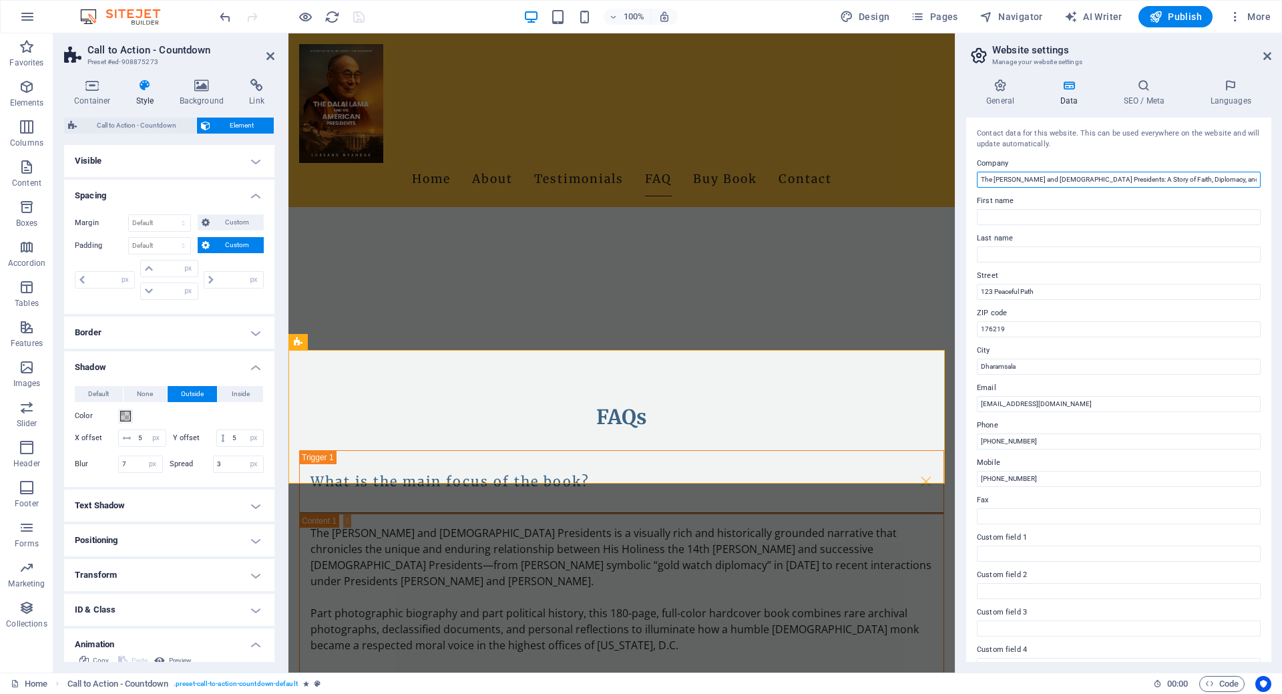
drag, startPoint x: 1103, startPoint y: 177, endPoint x: 1280, endPoint y: 182, distance: 176.4
click at [1280, 182] on div "General Data SEO / Meta Languages Website name The Dalai Lama and American Pres…" at bounding box center [1119, 370] width 327 height 604
type input "The Dalai Lama and American Presidents (Book)"
click at [1050, 289] on input "123 Peaceful Path" at bounding box center [1119, 292] width 284 height 16
paste input "Temple Rd, McLeod Ganj, Dharamshala, Himachal Pradesh 176215, India"
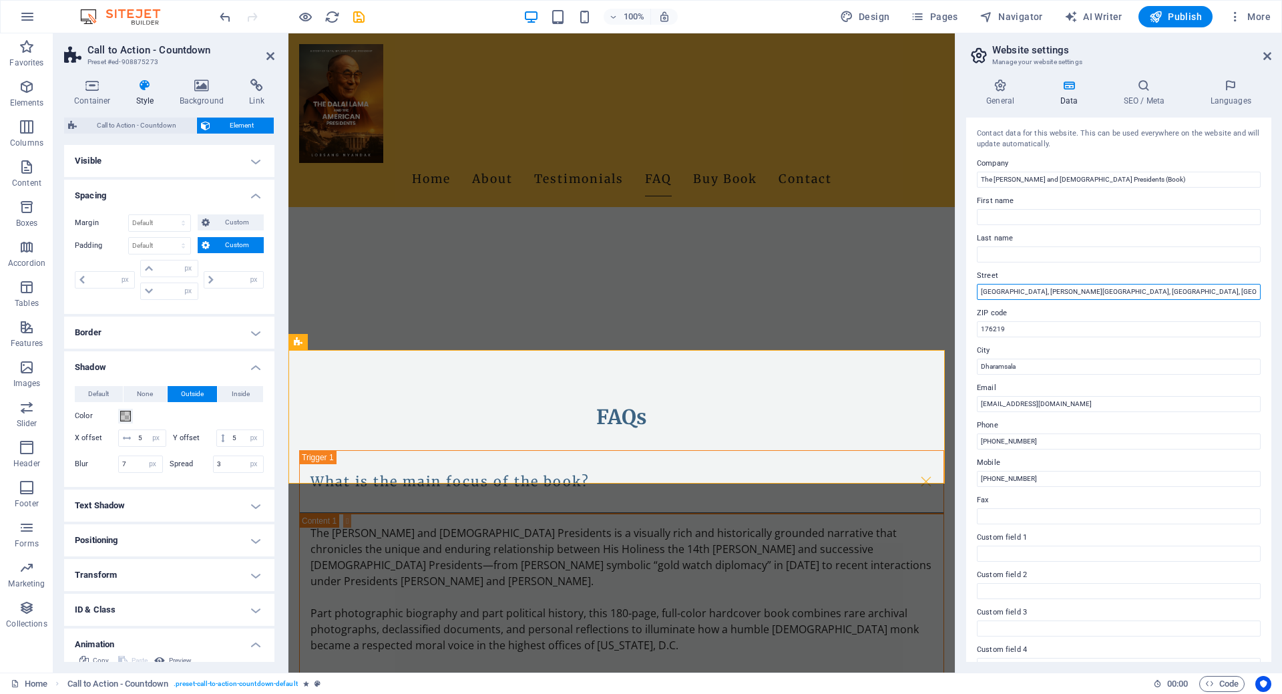
click at [1170, 293] on input "Temple Rd, McLeod Ganj, Dharamshala, Himachal Pradesh 176215, India" at bounding box center [1119, 292] width 284 height 16
type input "Temple Rd, McLeod Ganj, Dharamshala, Himachal Pradesh , India"
drag, startPoint x: 1014, startPoint y: 329, endPoint x: 959, endPoint y: 323, distance: 55.8
click at [962, 328] on div "General Data SEO / Meta Languages Website name The Dalai Lama and American Pres…" at bounding box center [1119, 370] width 327 height 604
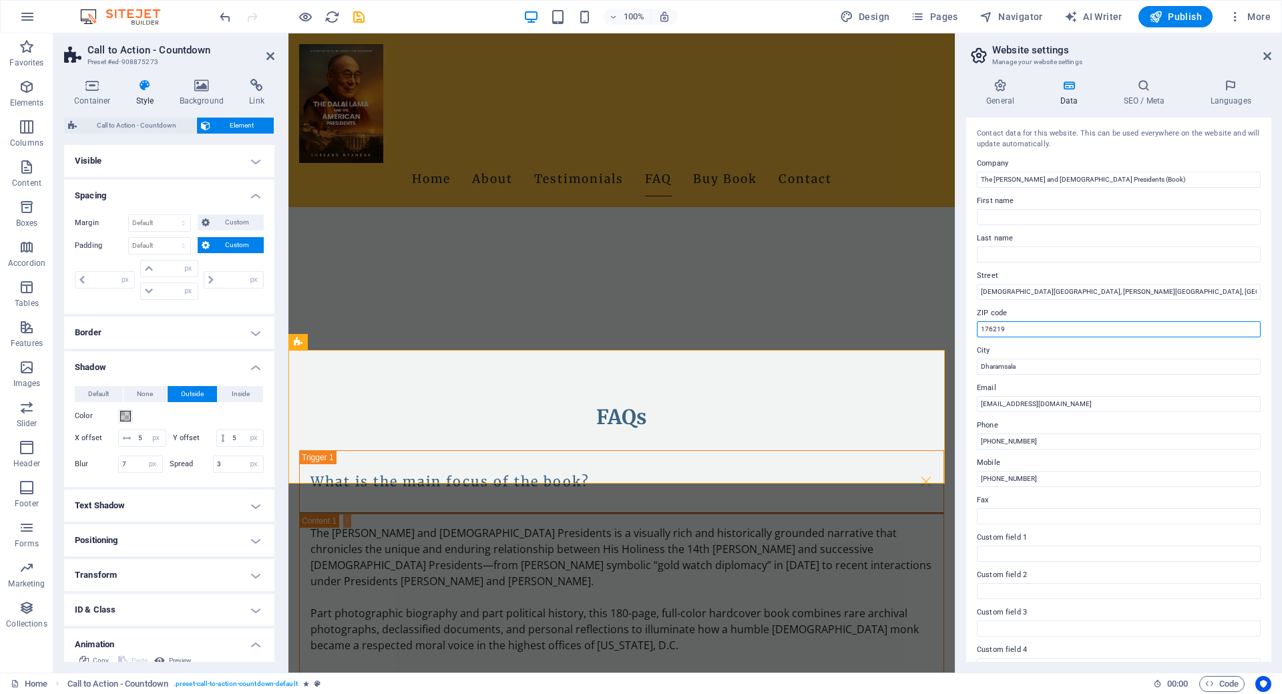
paste input "5"
type input "176215"
click at [1155, 291] on input "Temple Rd, McLeod Ganj, Dharamshala, Himachal Pradesh , India" at bounding box center [1119, 292] width 284 height 16
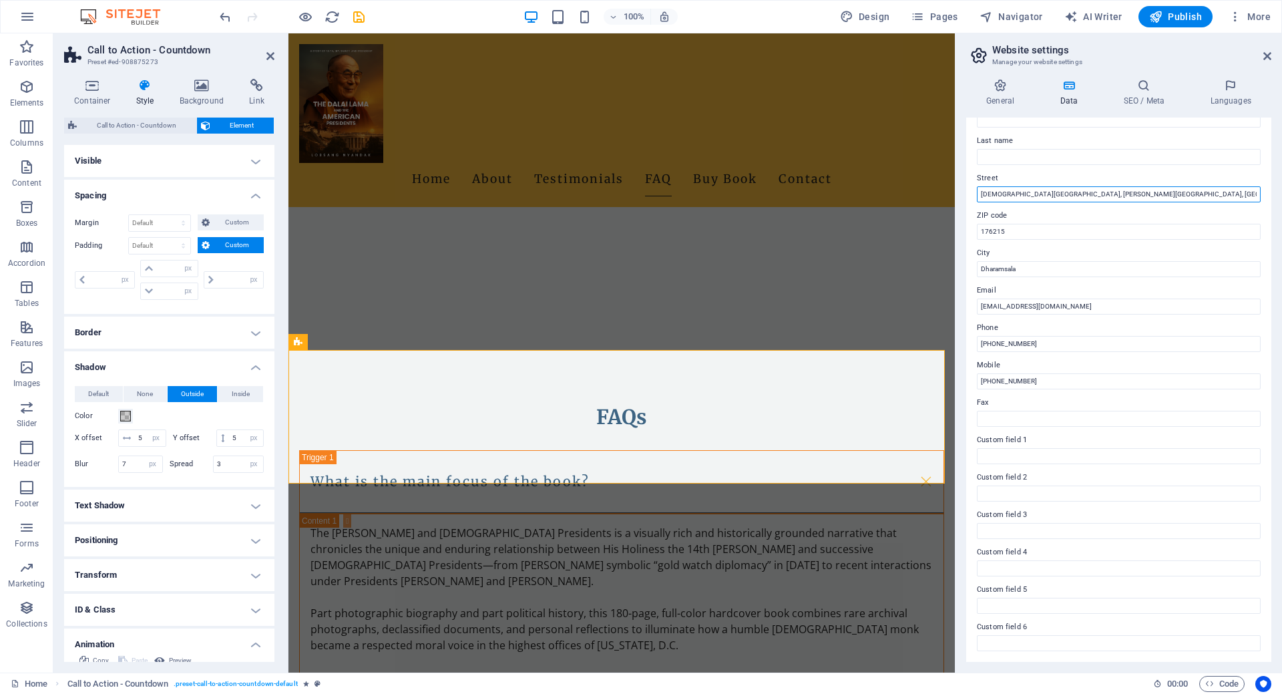
scroll to position [0, 0]
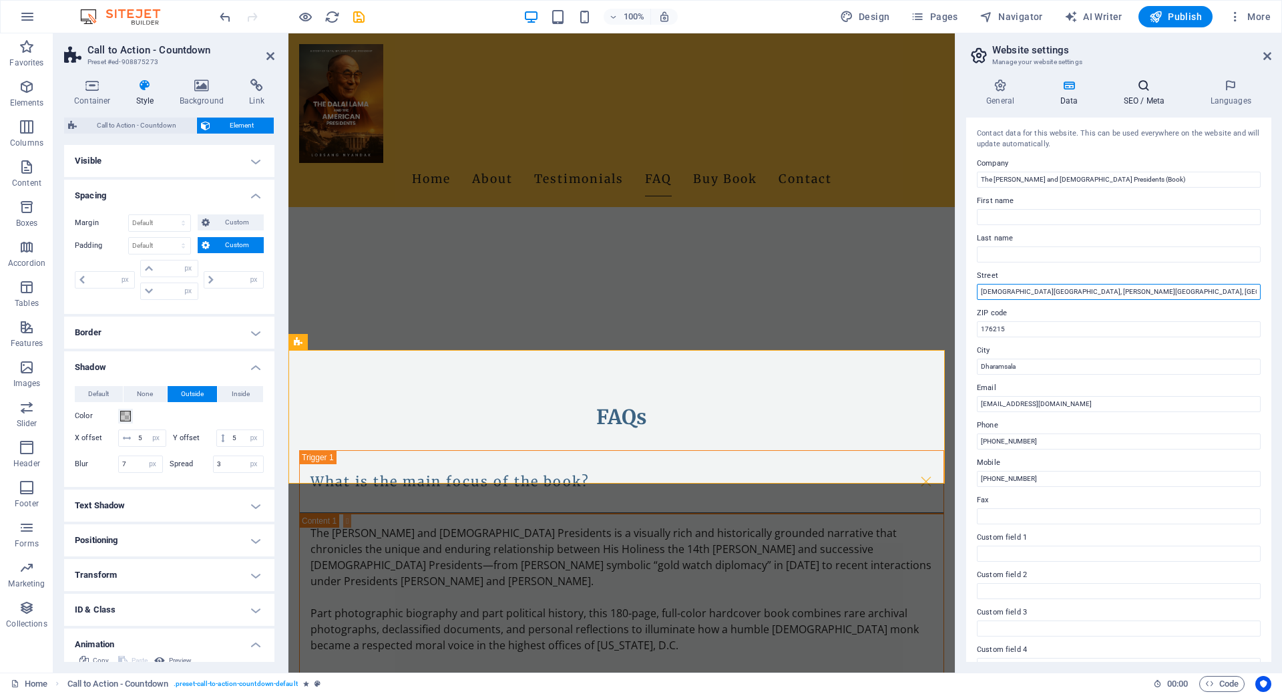
type input "Temple Rd, McLeod Ganj, Dharamshala, Himachal Pradesh, India"
click at [1144, 90] on icon at bounding box center [1143, 85] width 81 height 13
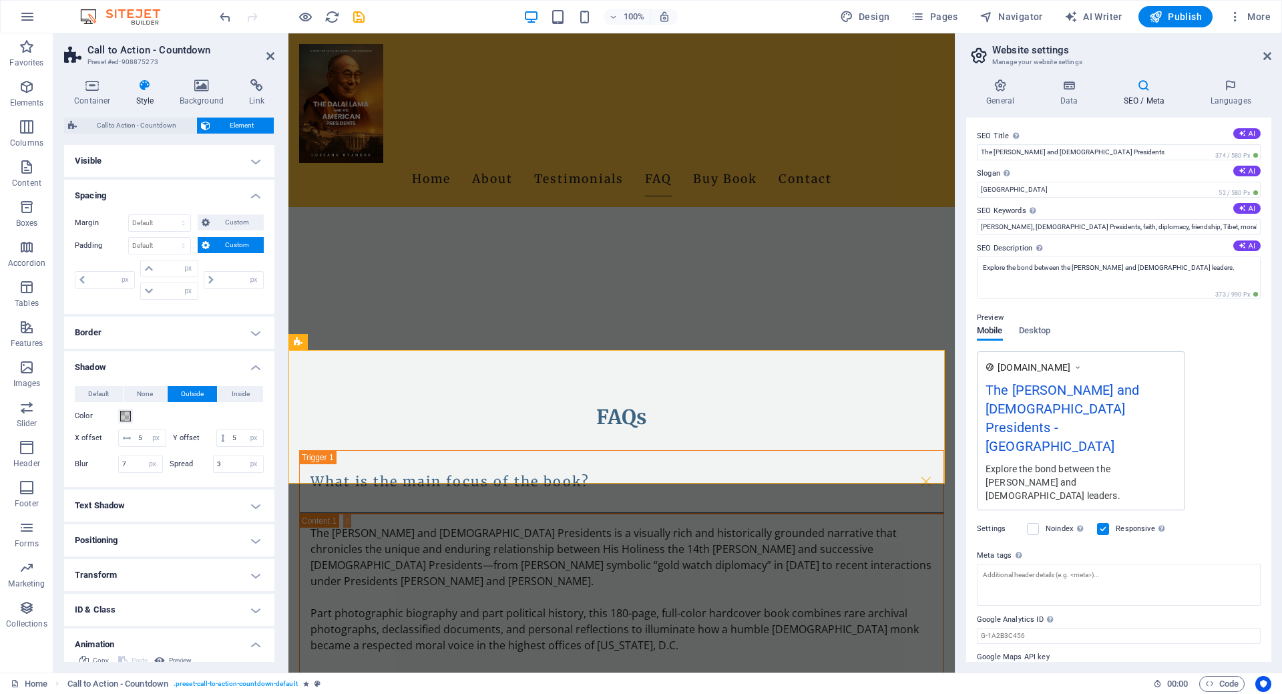
click at [1014, 180] on label "Slogan The slogan of your website. AI" at bounding box center [1119, 174] width 284 height 16
click at [1014, 182] on input "Berlin" at bounding box center [1119, 190] width 284 height 16
paste input "The Dalai Lama and American Presidents: A Story of Faith, Diplomacy, and Friend…"
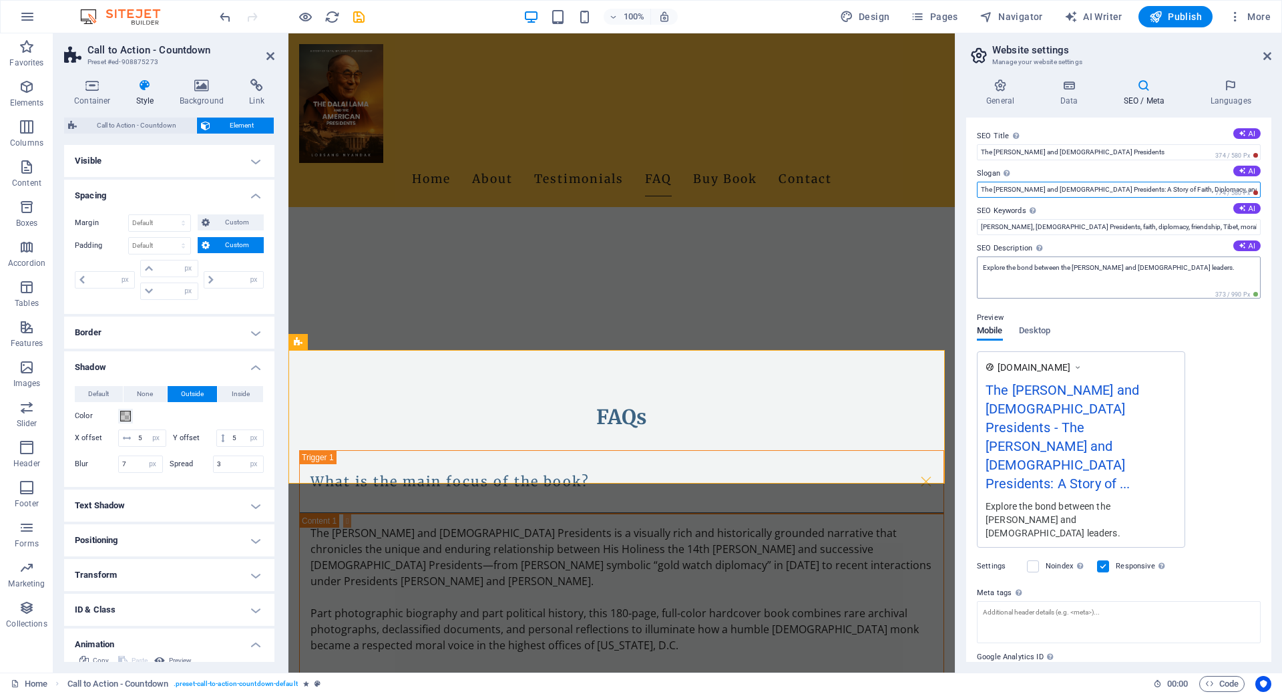
type input "The Dalai Lama and American Presidents: A Story of Faith, Diplomacy, and Friend…"
click at [982, 267] on textarea "Explore the bond between the Dalai Lama and US leaders." at bounding box center [1119, 277] width 284 height 42
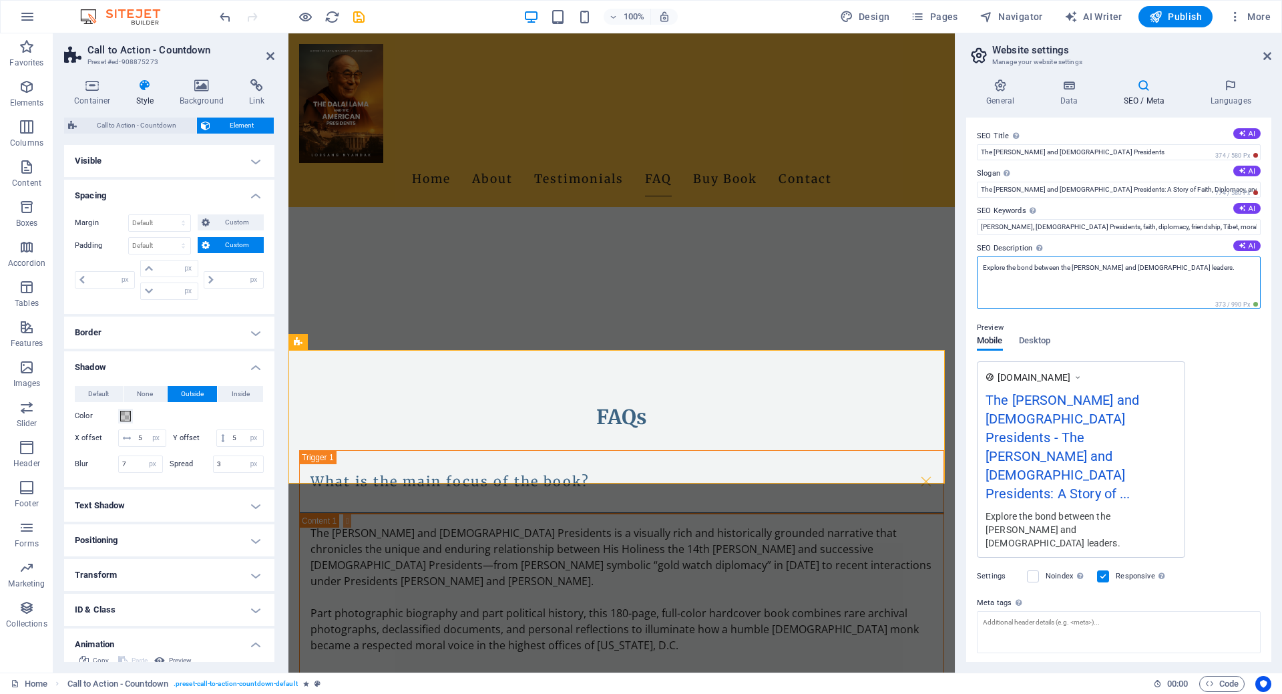
paste textarea "The Dalai Lama and American Presidents: A Story of Faith, Diplomacy, and Friend…"
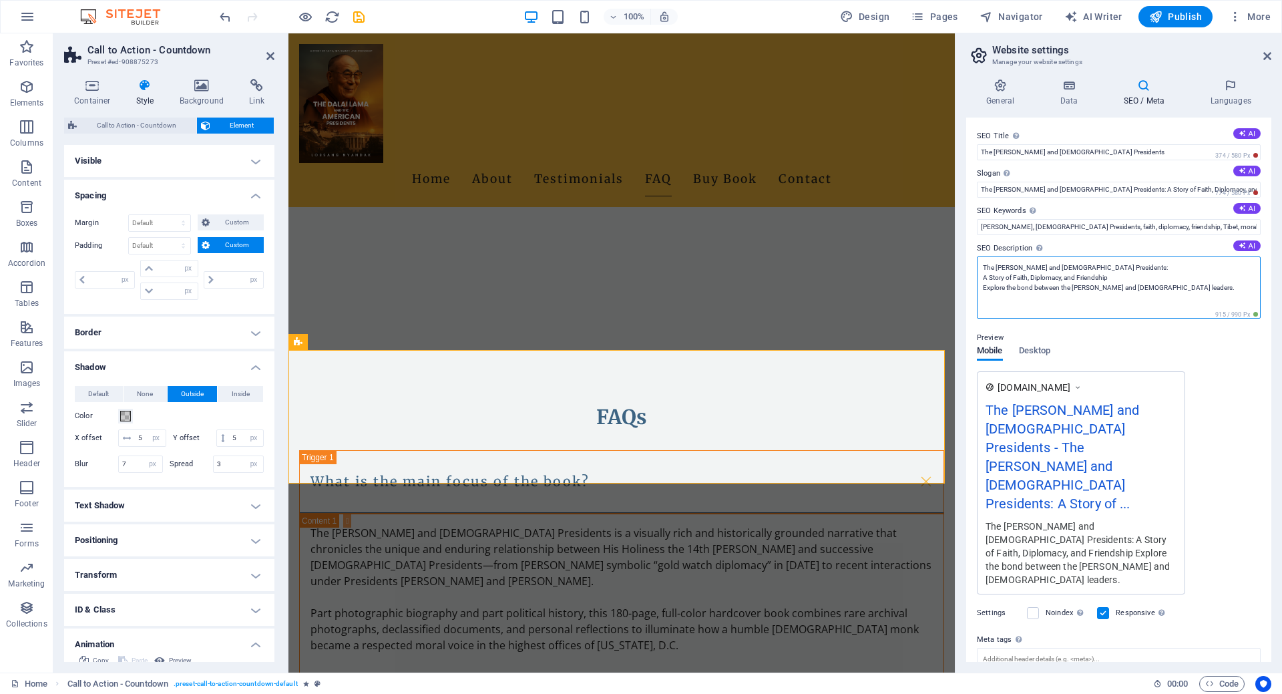
click at [1157, 263] on textarea "The Dalai Lama and American Presidents: A Story of Faith, Diplomacy, and Friend…" at bounding box center [1119, 287] width 284 height 62
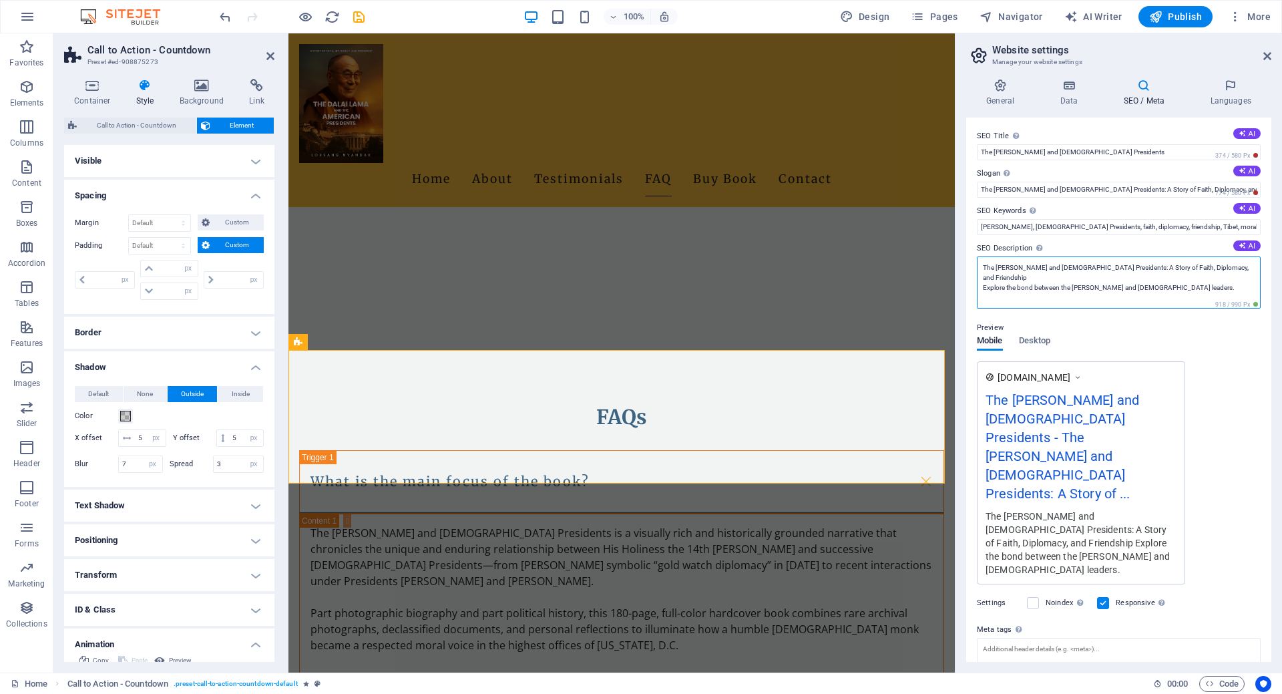
click at [1236, 272] on textarea "The Dalai Lama and American Presidents: A Story of Faith, Diplomacy, and Friend…" at bounding box center [1119, 282] width 284 height 52
type textarea "The Dalai Lama and American Presidents: A Story of Faith, Diplomacy, and Friend…"
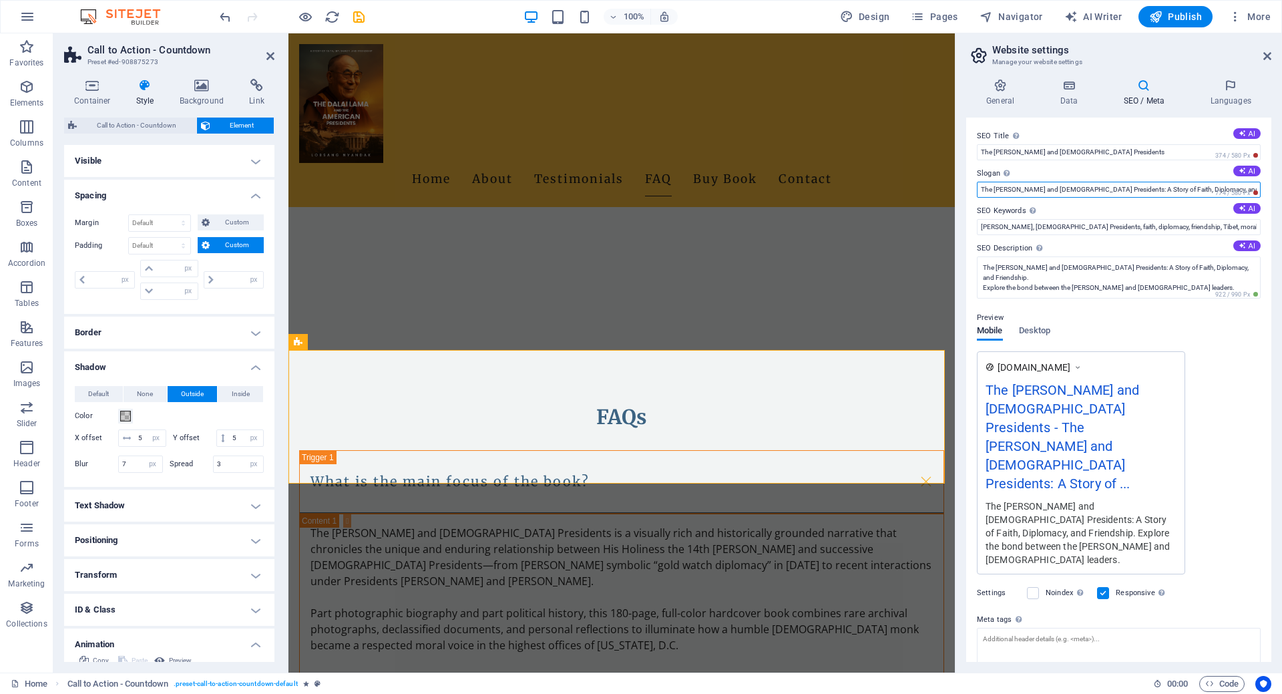
drag, startPoint x: 980, startPoint y: 189, endPoint x: 1108, endPoint y: 183, distance: 127.7
click at [1108, 183] on input "The Dalai Lama and American Presidents: A Story of Faith, Diplomacy, and Friend…" at bounding box center [1119, 190] width 284 height 16
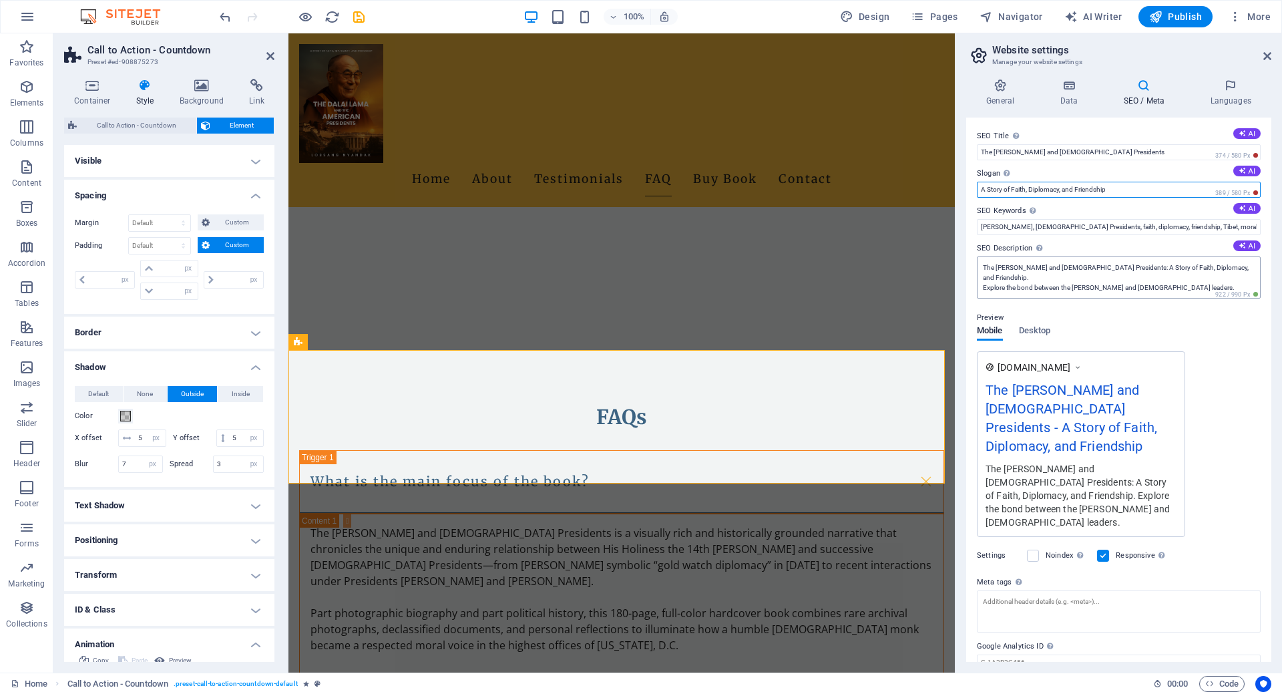
type input "A Story of Faith, Diplomacy, and Friendship"
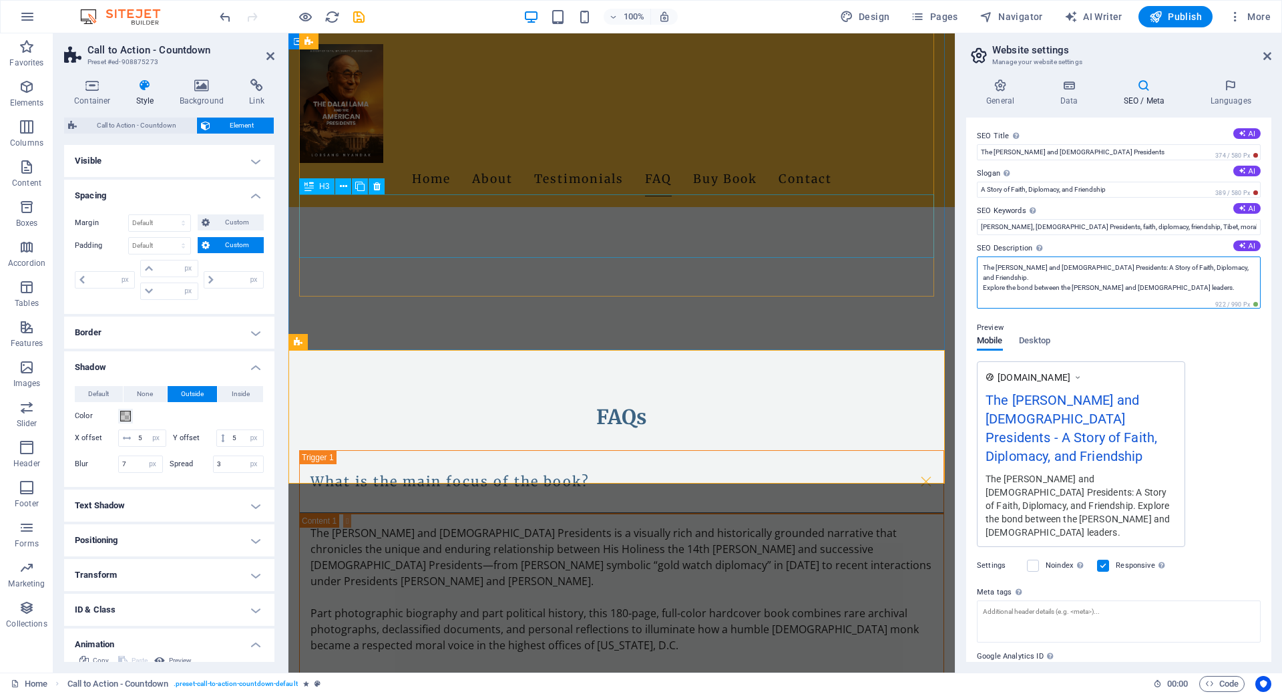
drag, startPoint x: 1527, startPoint y: 299, endPoint x: 916, endPoint y: 242, distance: 613.7
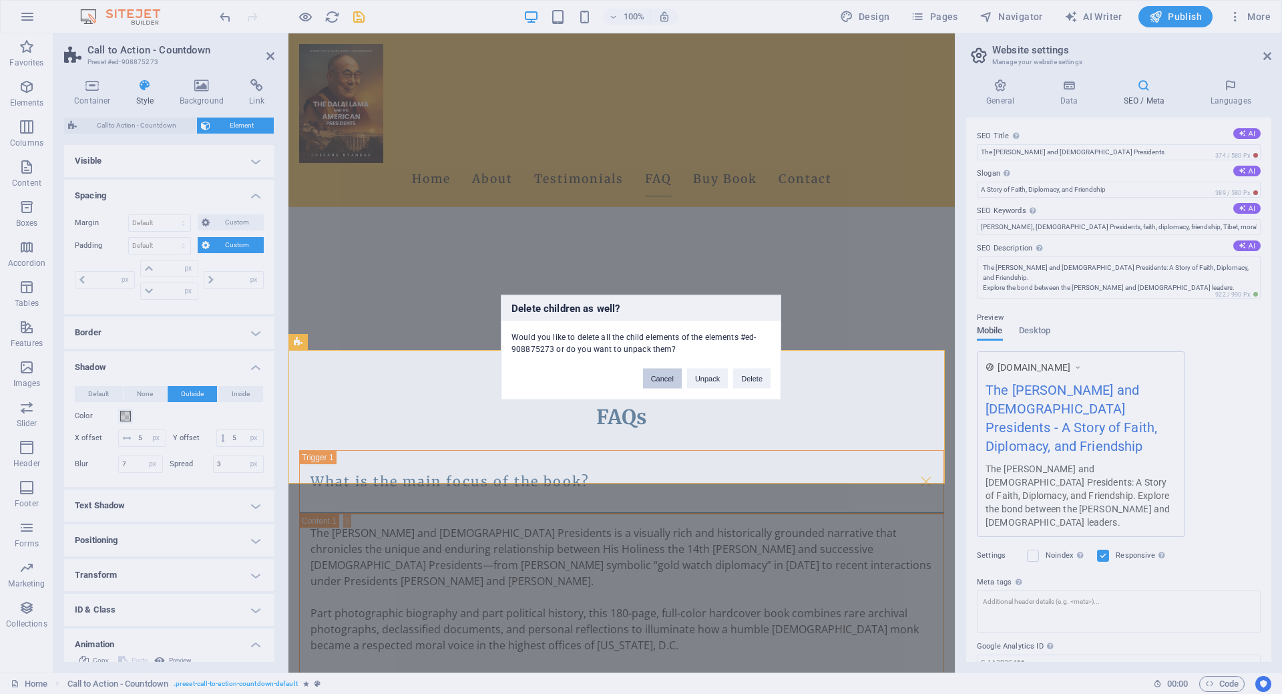
drag, startPoint x: 668, startPoint y: 375, endPoint x: 381, endPoint y: 342, distance: 289.1
click at [668, 375] on button "Cancel" at bounding box center [662, 378] width 39 height 20
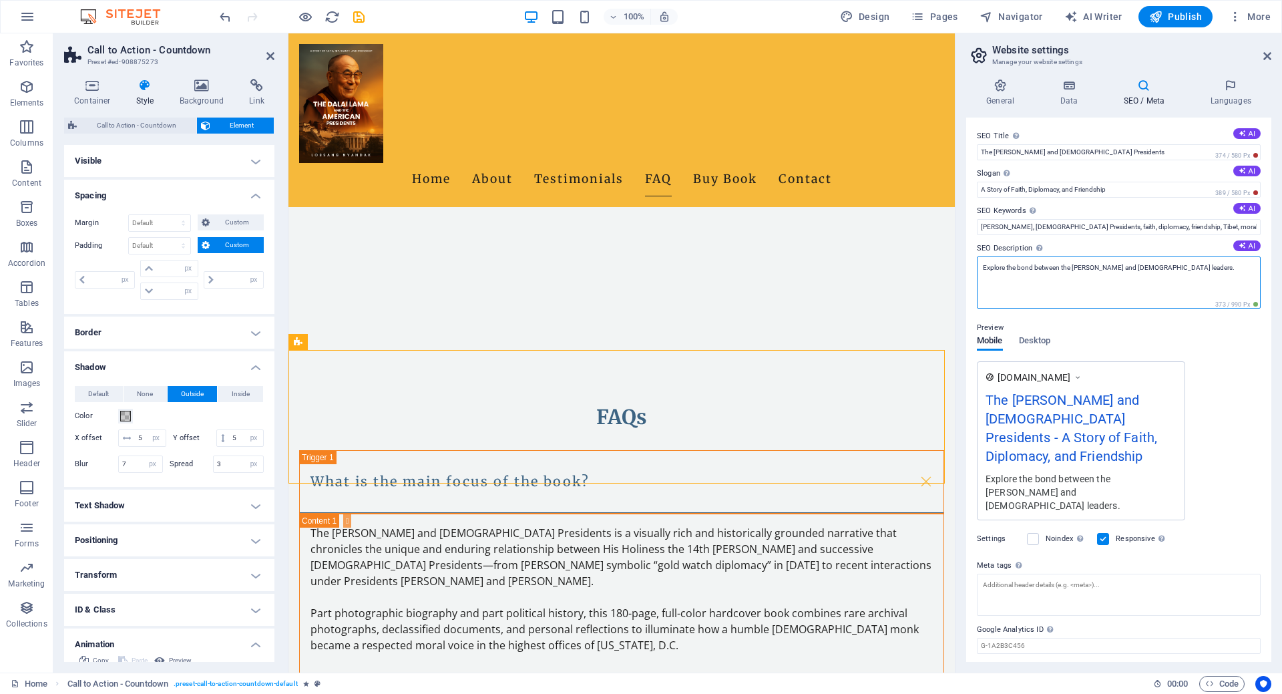
type textarea "Explore the bond between the Dalai Lama and US leaders."
click at [1220, 401] on div "www.example.com The Dalai Lama and American Presidents - A Story of Faith, Dipl…" at bounding box center [1119, 440] width 284 height 159
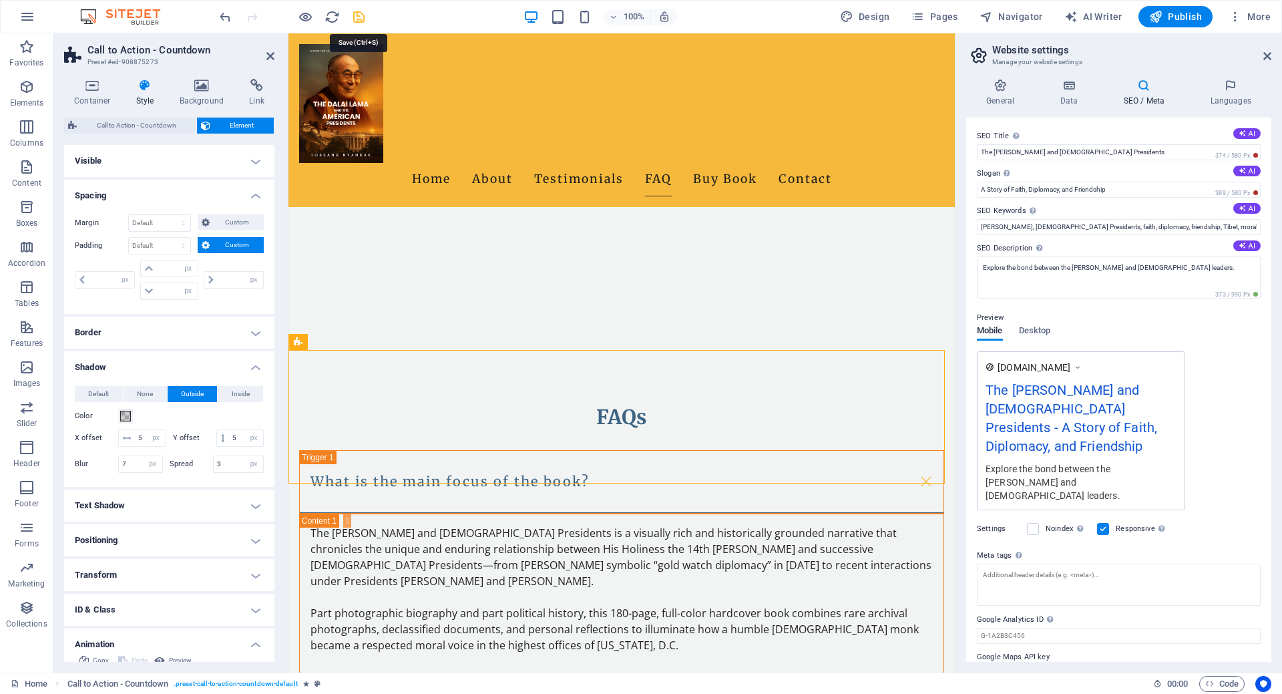
click at [359, 20] on icon "save" at bounding box center [358, 16] width 15 height 15
select select "px"
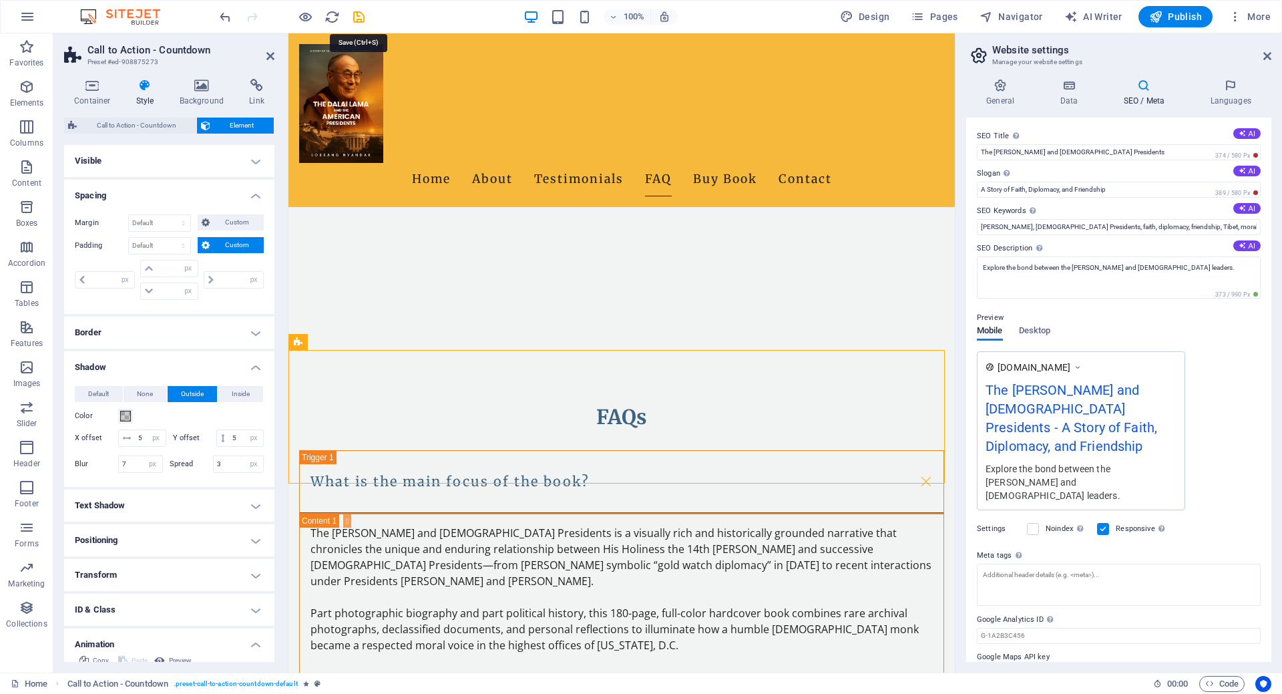
select select "px"
select select "fade"
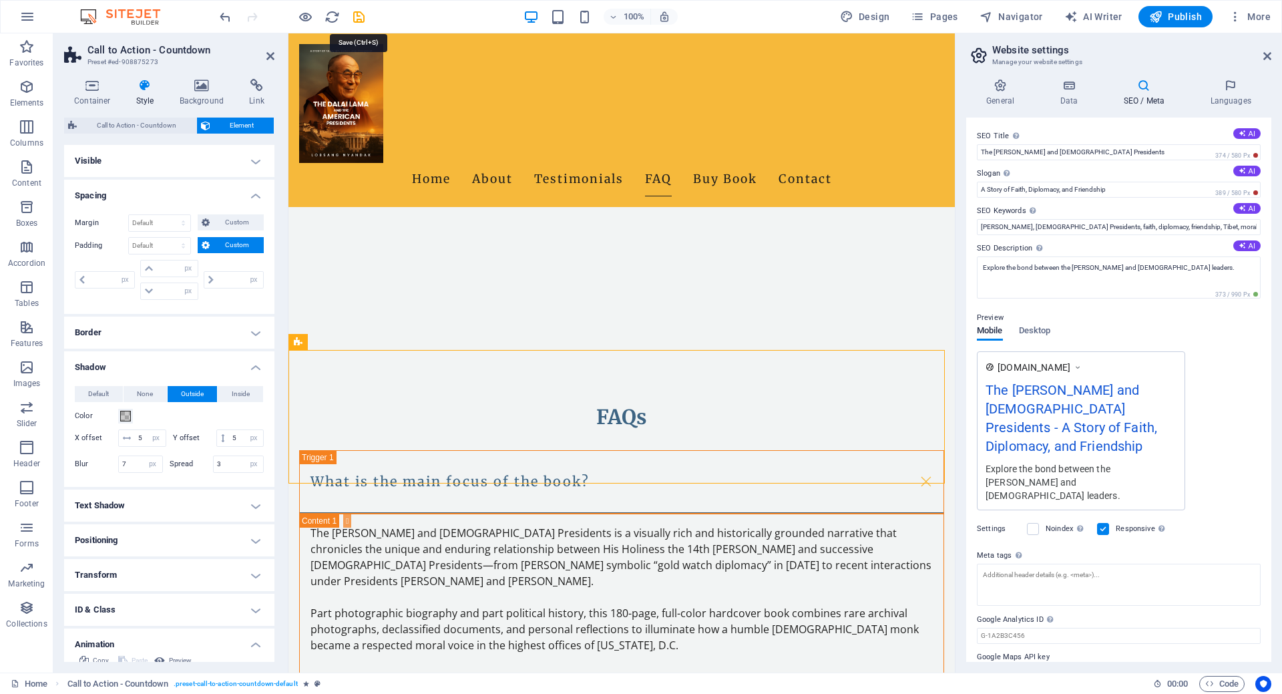
select select "s"
select select "scroll"
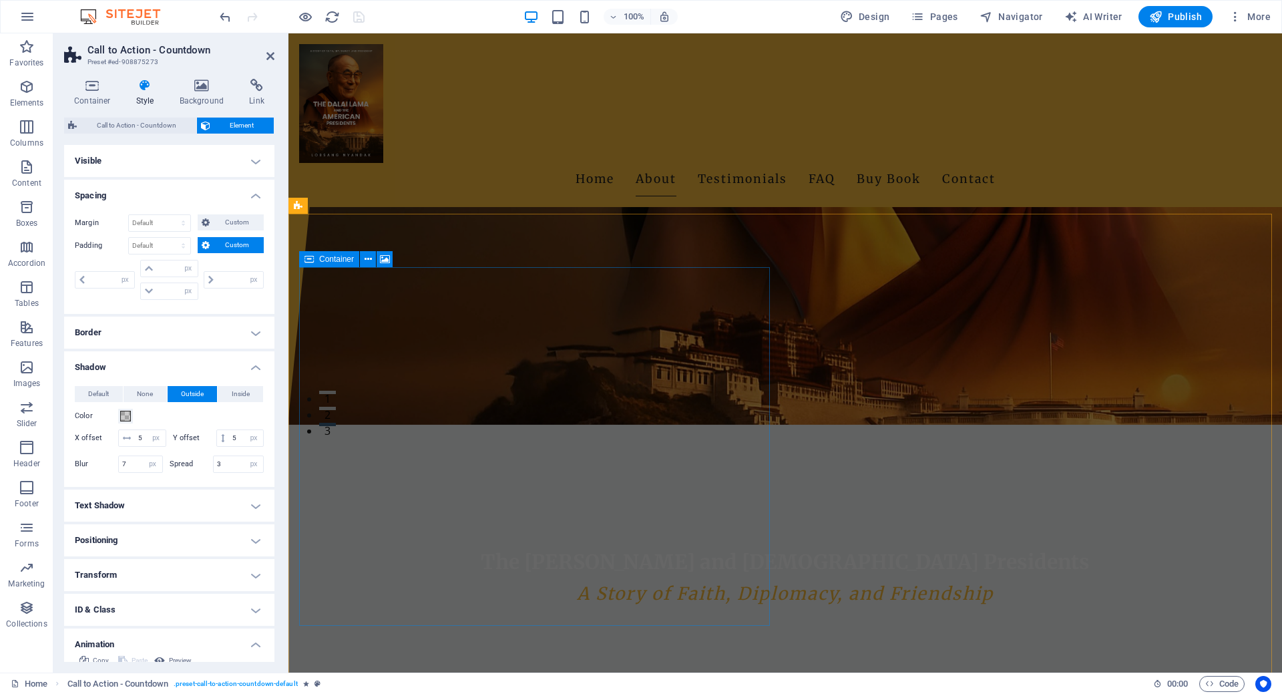
scroll to position [181, 0]
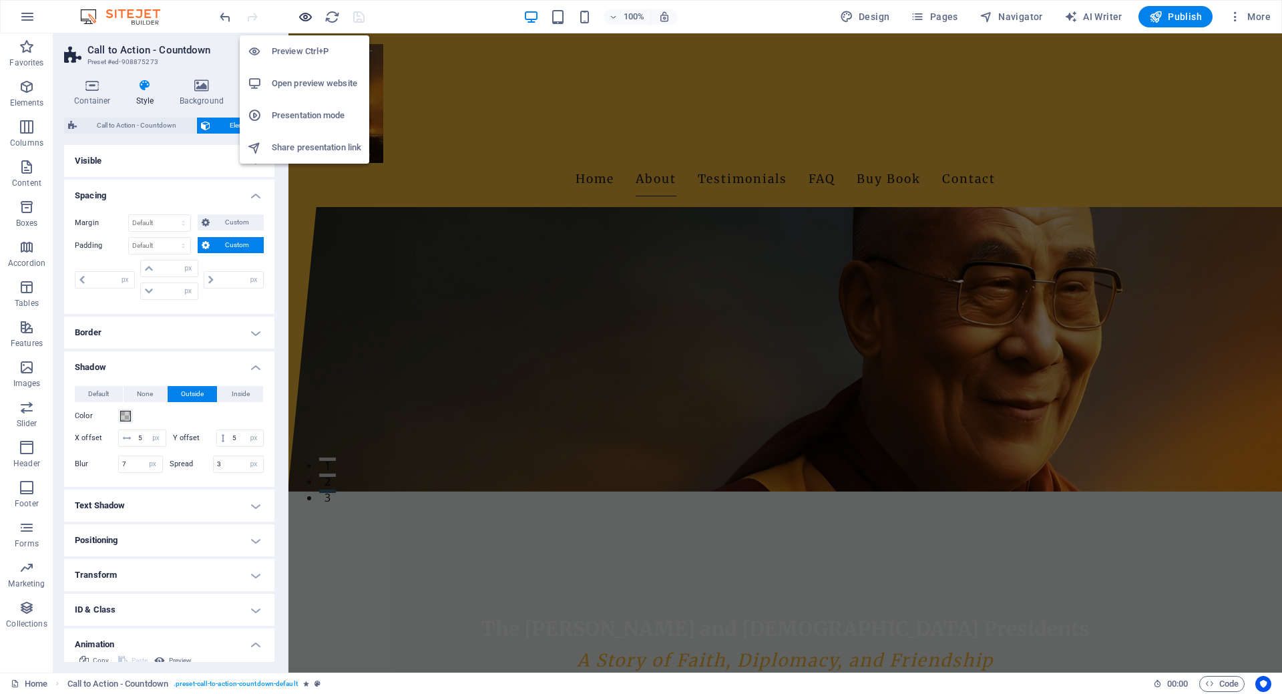
click at [0, 0] on icon "button" at bounding box center [0, 0] width 0 height 0
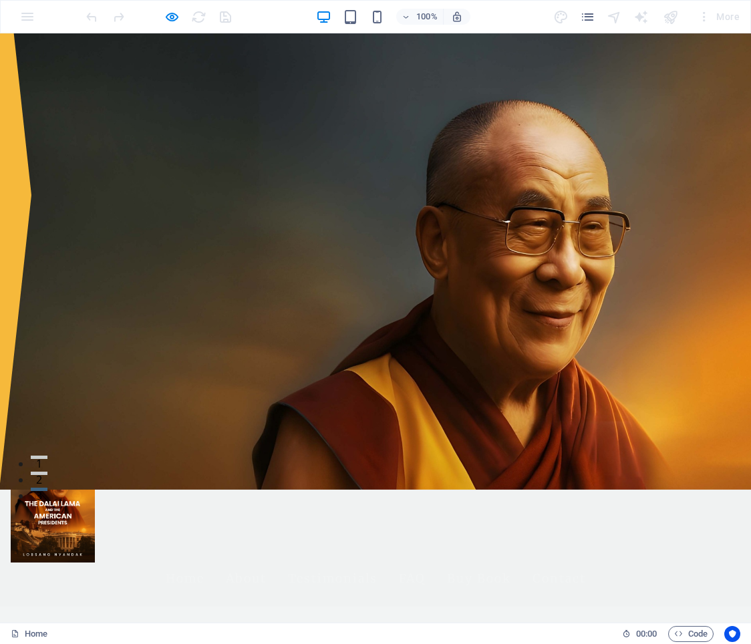
scroll to position [0, 0]
